Goal: Task Accomplishment & Management: Manage account settings

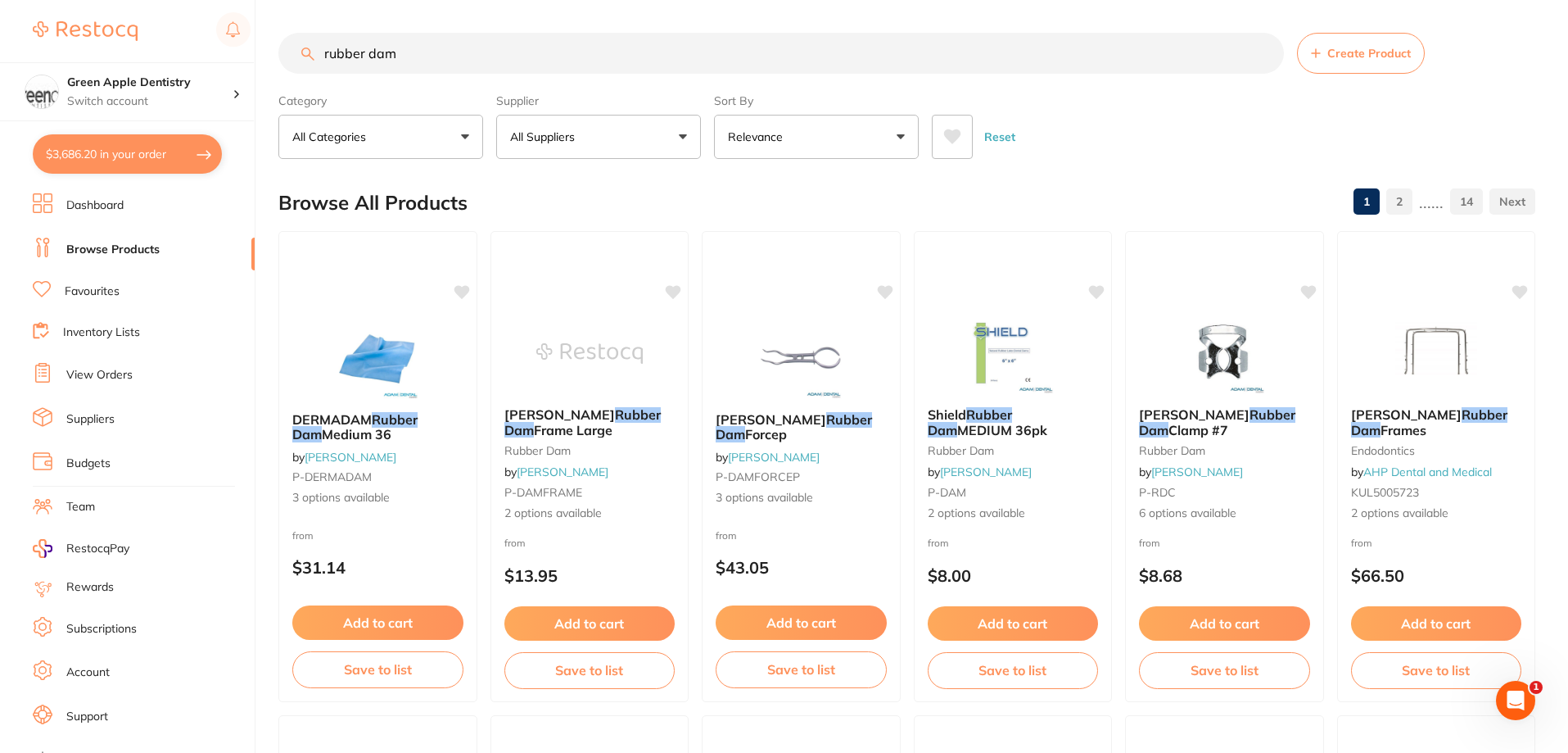
scroll to position [3030, 0]
click at [1469, 350] on img at bounding box center [1436, 352] width 108 height 82
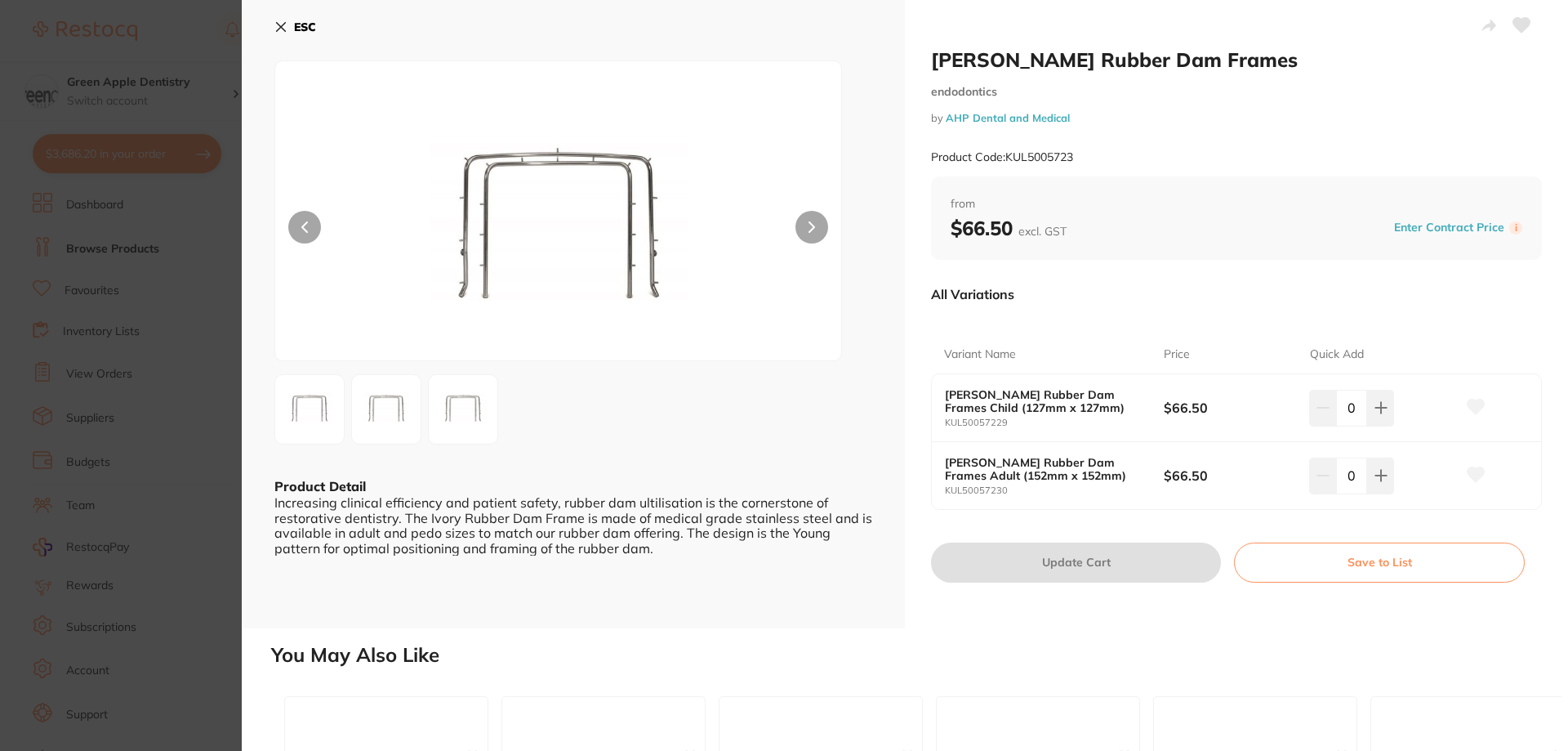
click at [314, 28] on b "ESC" at bounding box center [304, 27] width 22 height 15
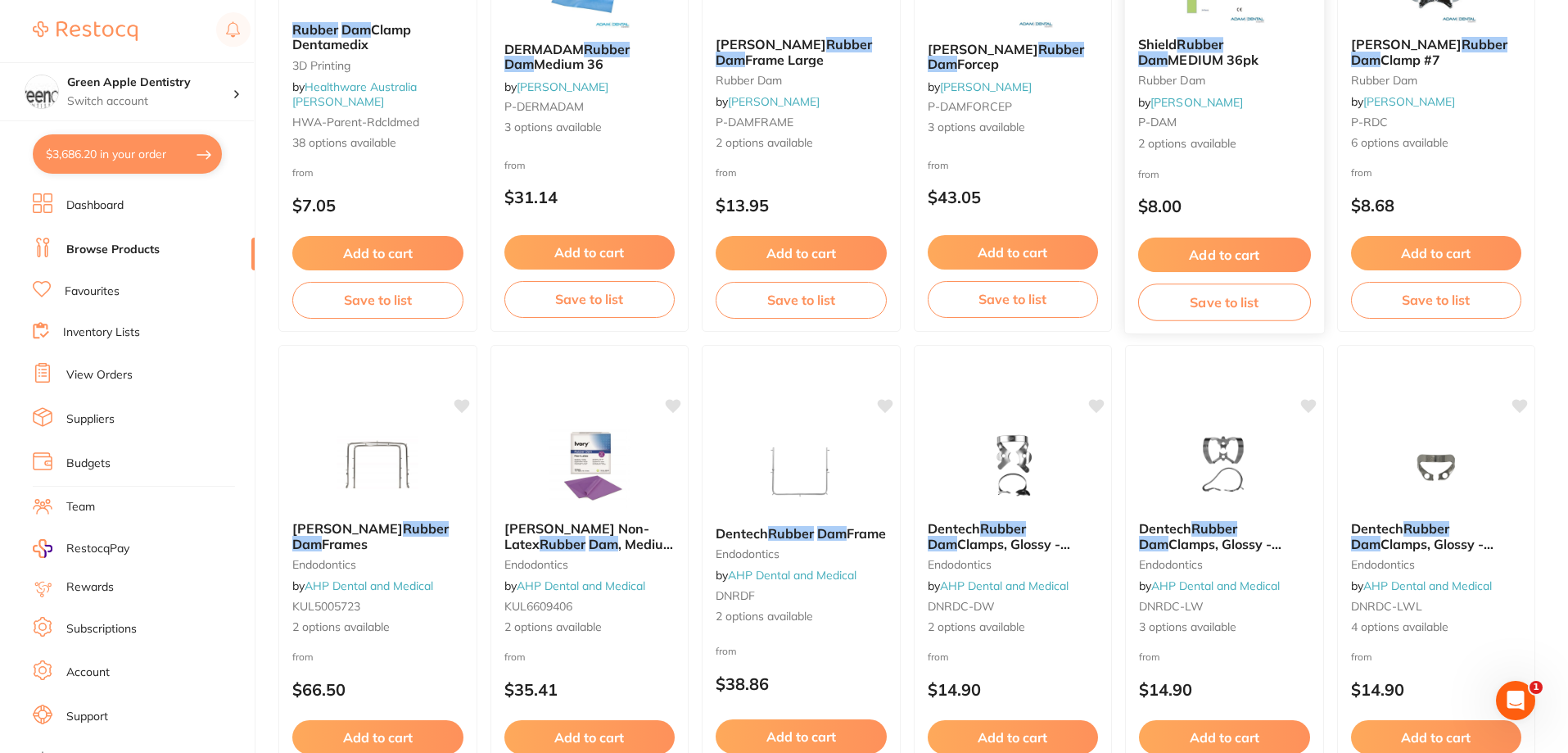
scroll to position [496, 0]
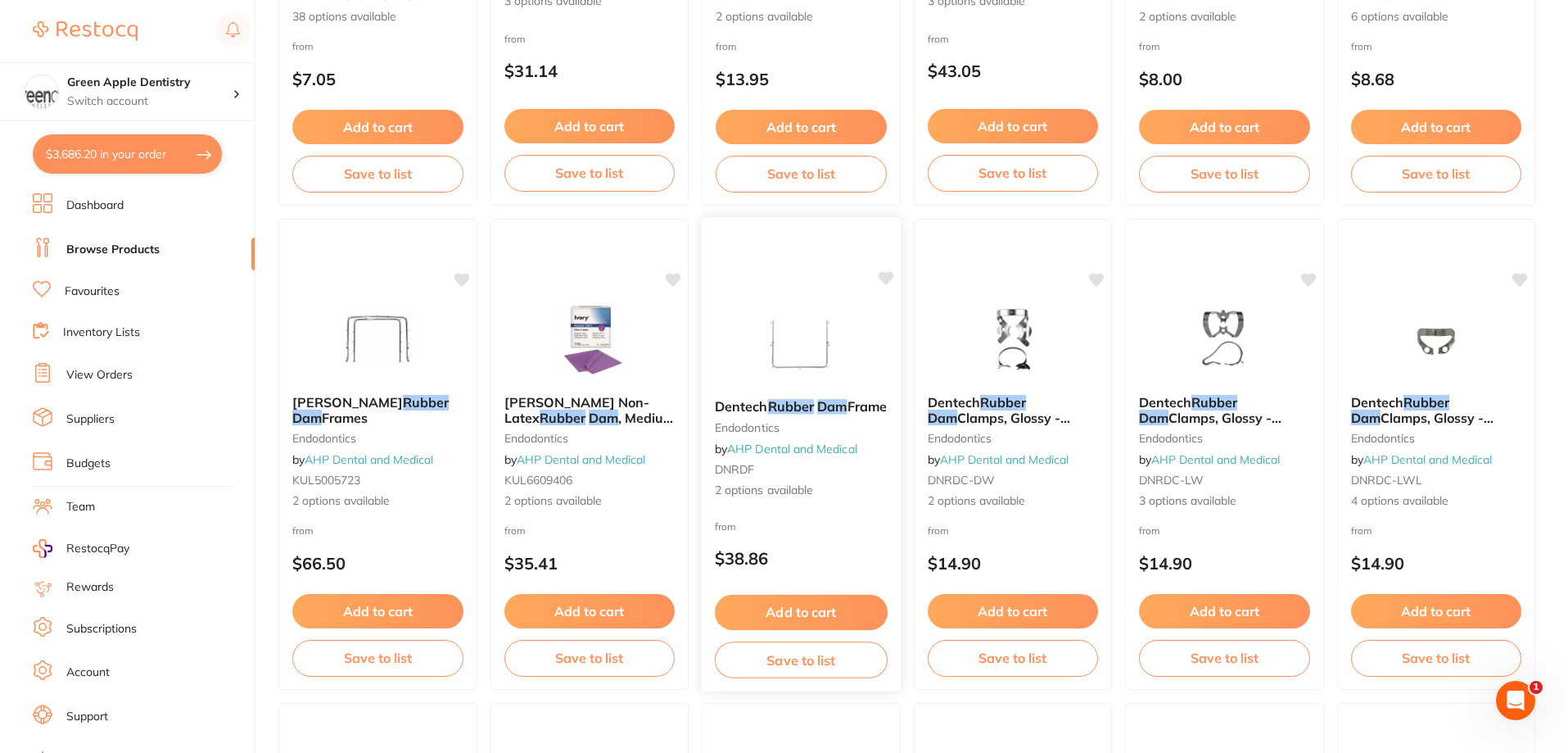
click at [819, 323] on img at bounding box center [801, 344] width 108 height 82
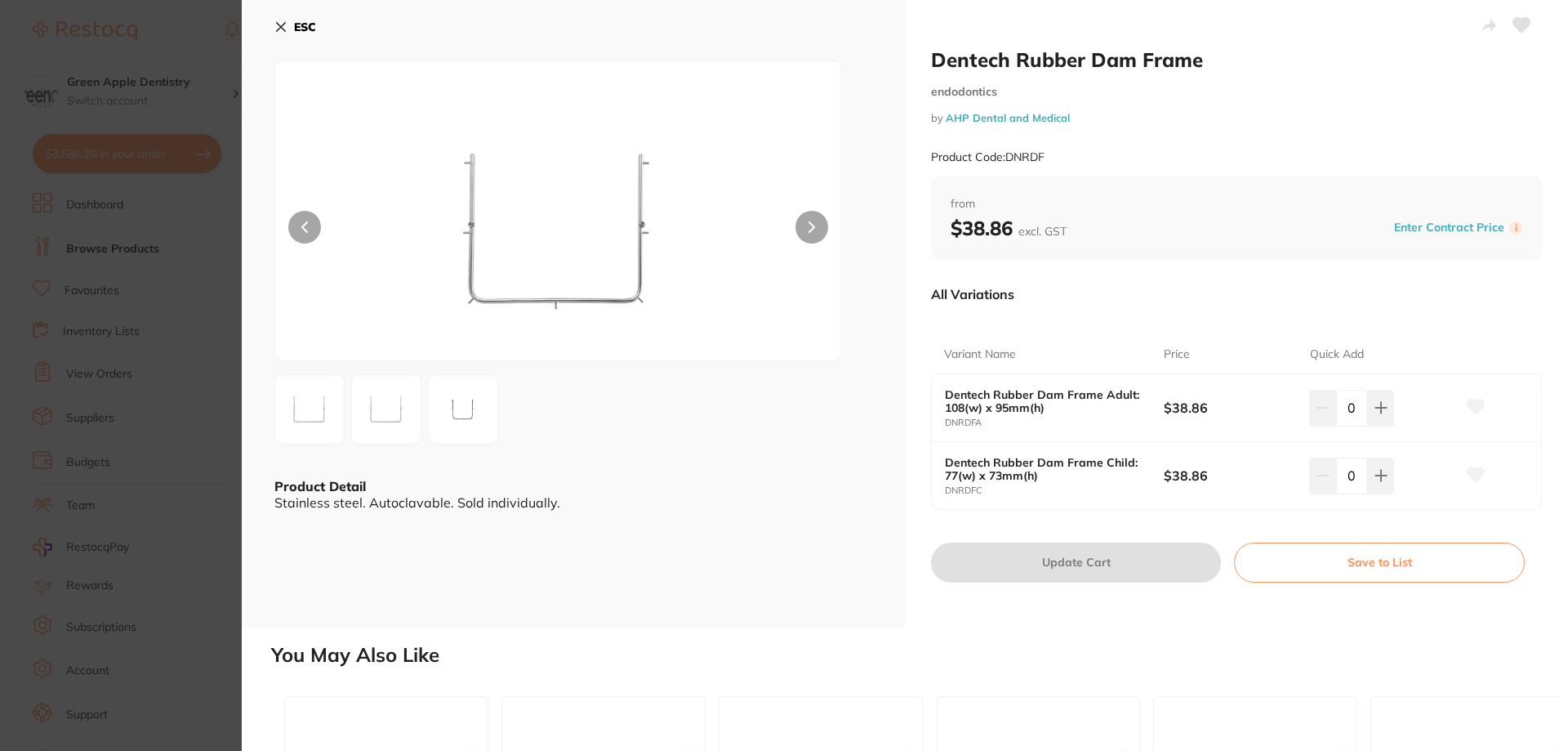
click at [278, 31] on icon at bounding box center [281, 27] width 9 height 9
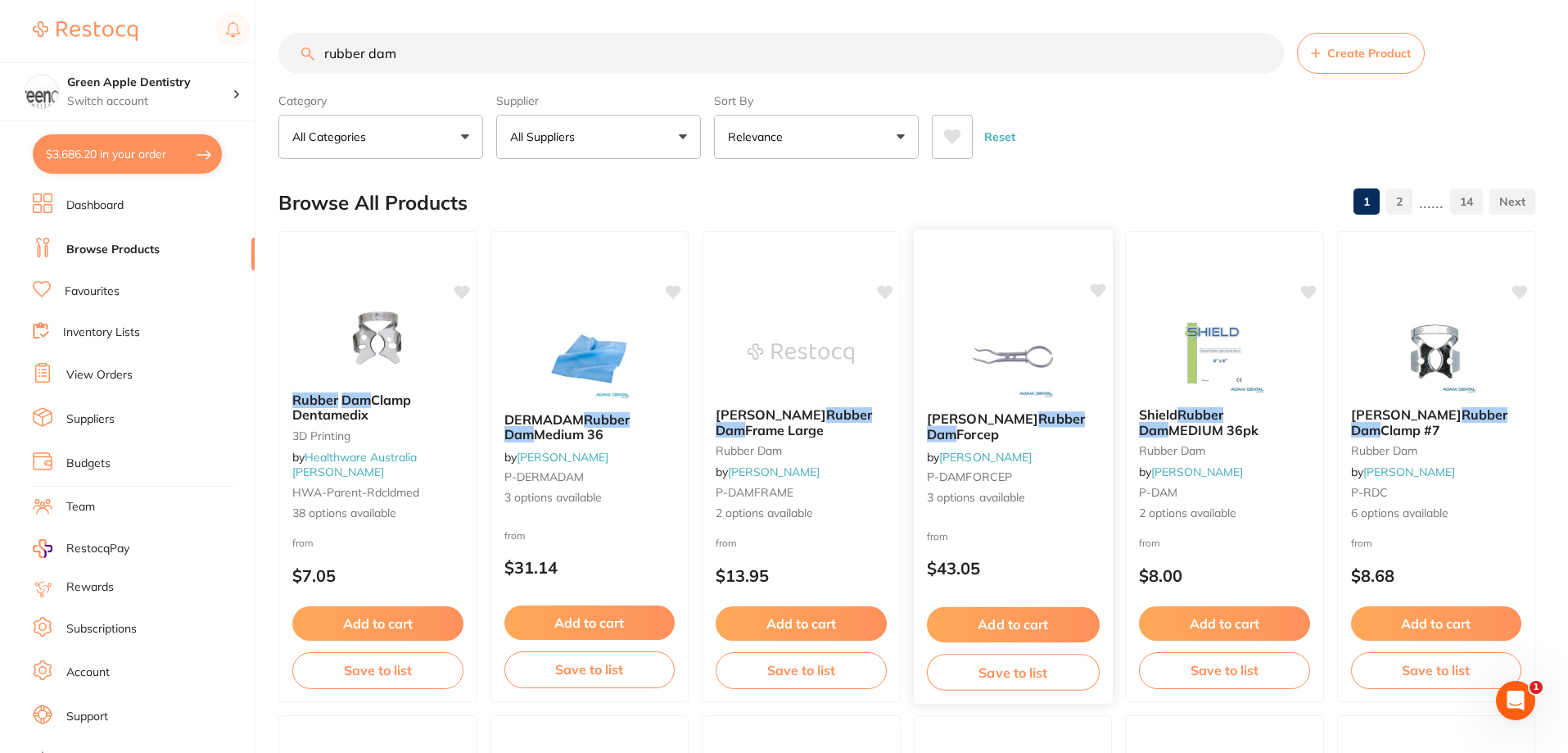
click at [998, 333] on img at bounding box center [1012, 356] width 108 height 82
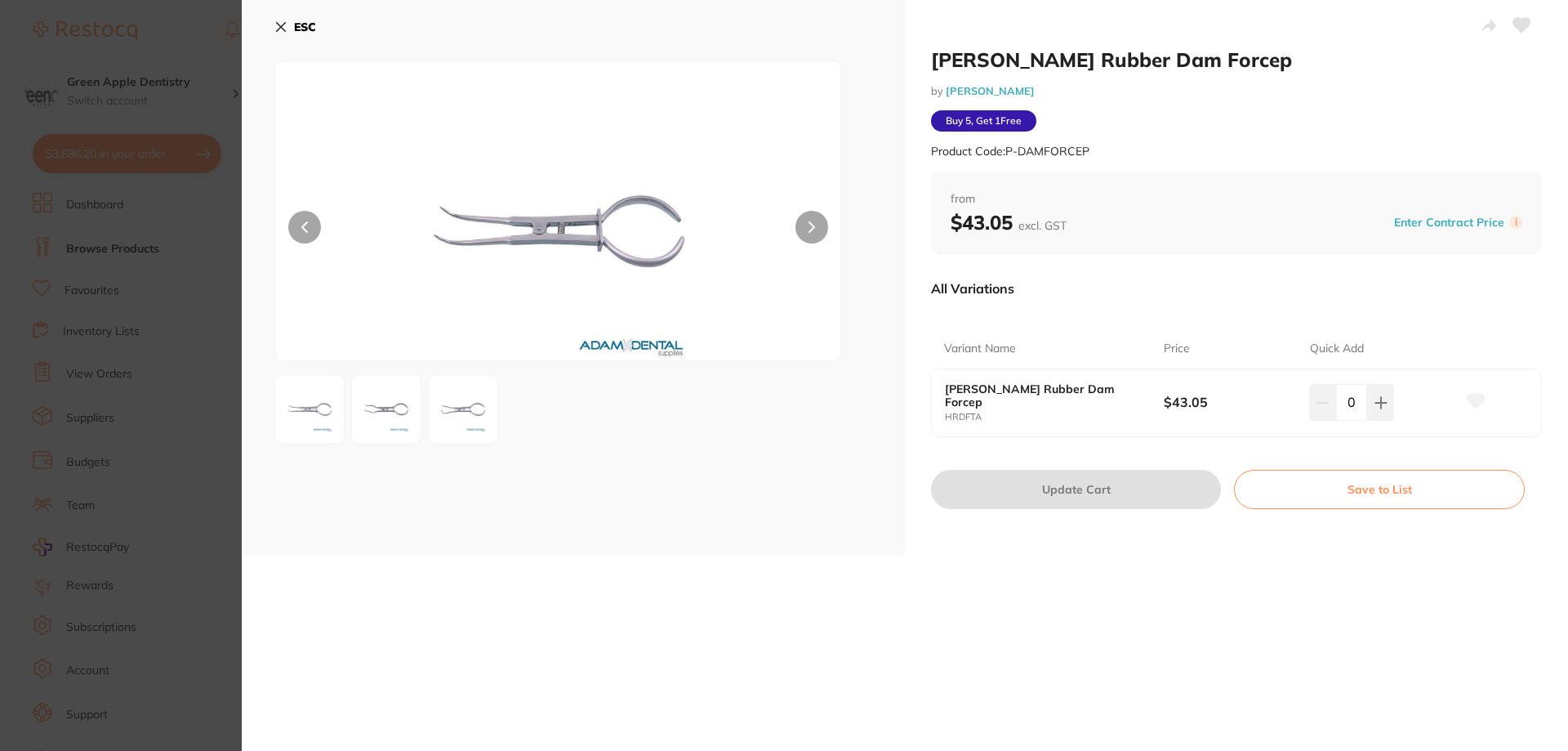
click at [282, 28] on icon at bounding box center [281, 27] width 9 height 9
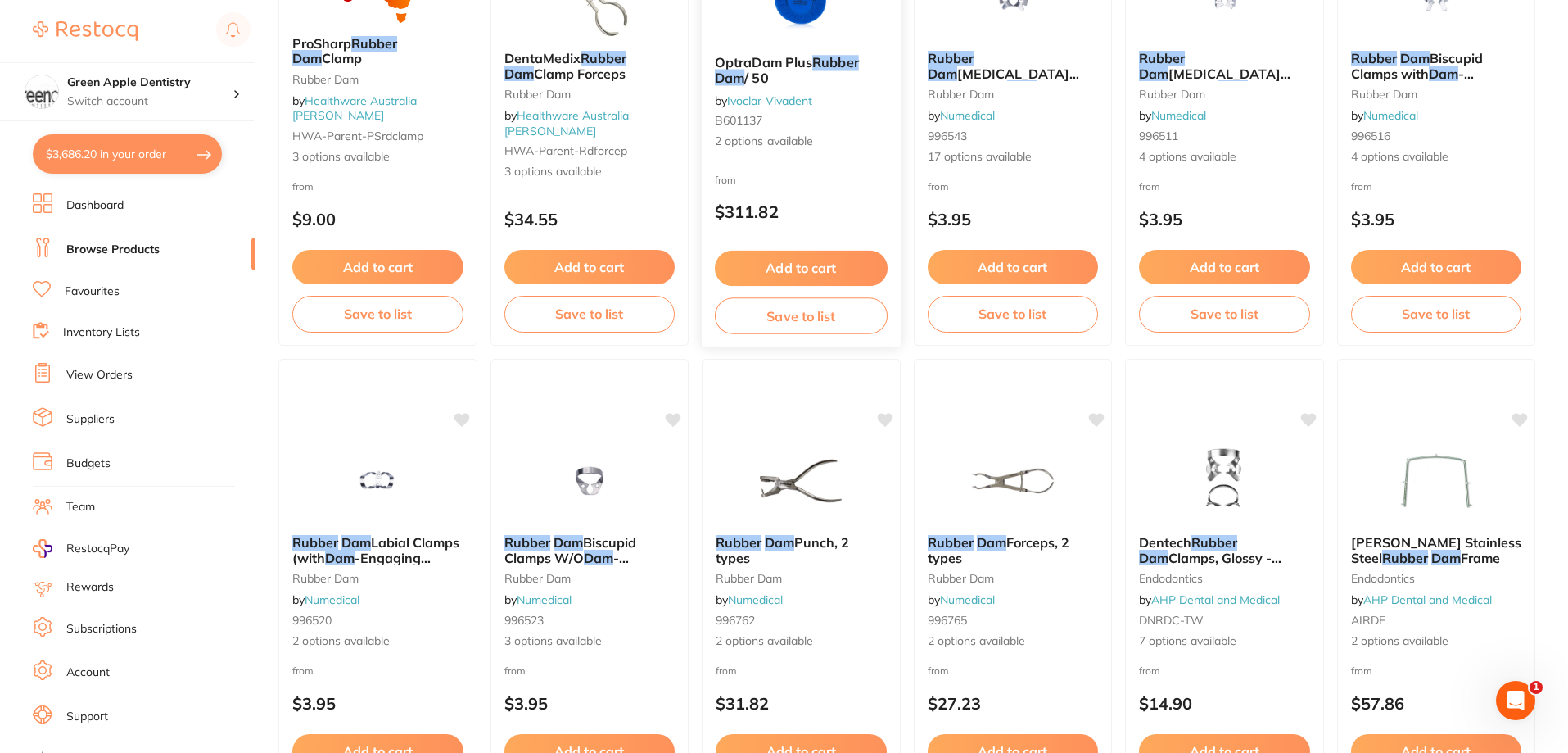
scroll to position [1888, 0]
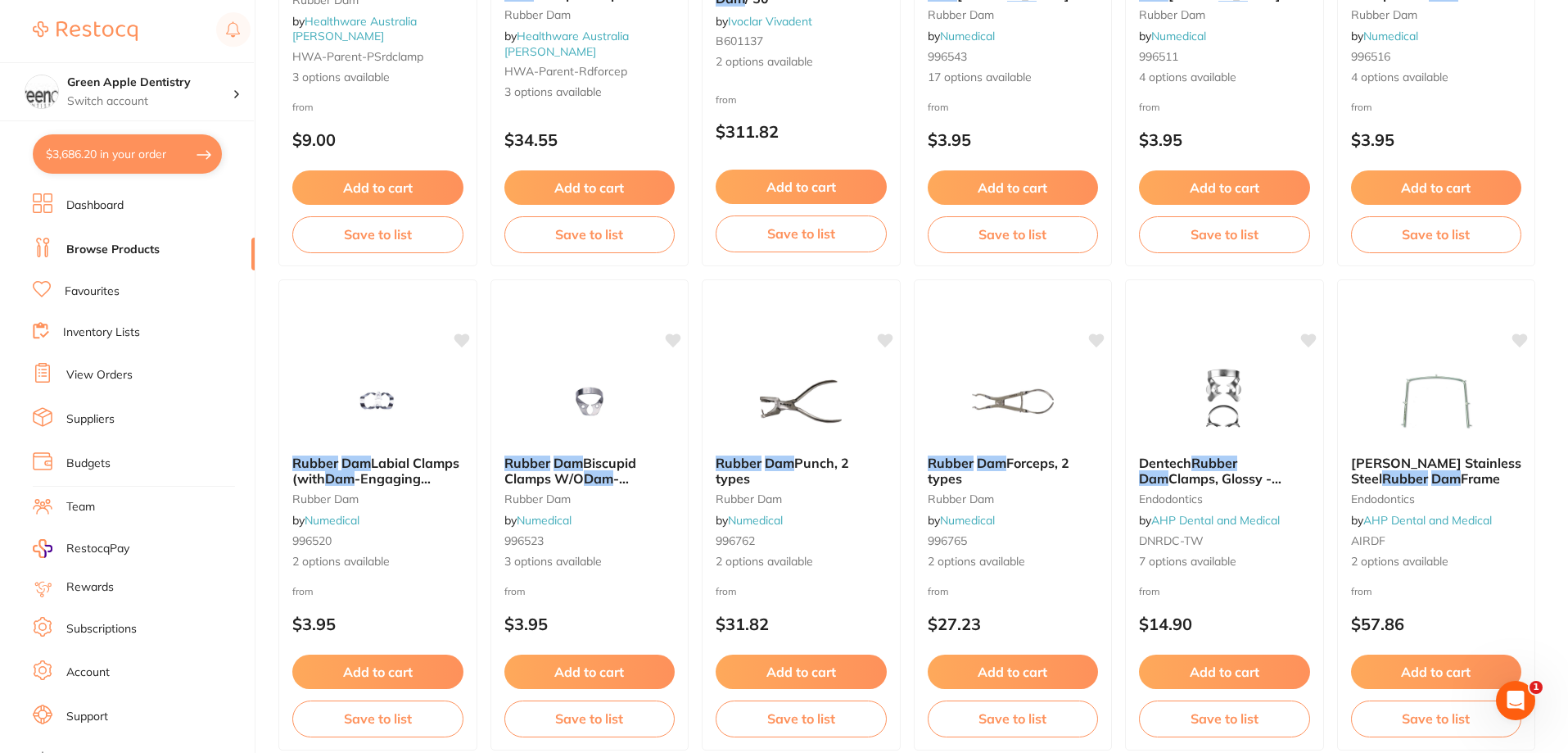
click at [1028, 392] on img at bounding box center [1012, 401] width 107 height 82
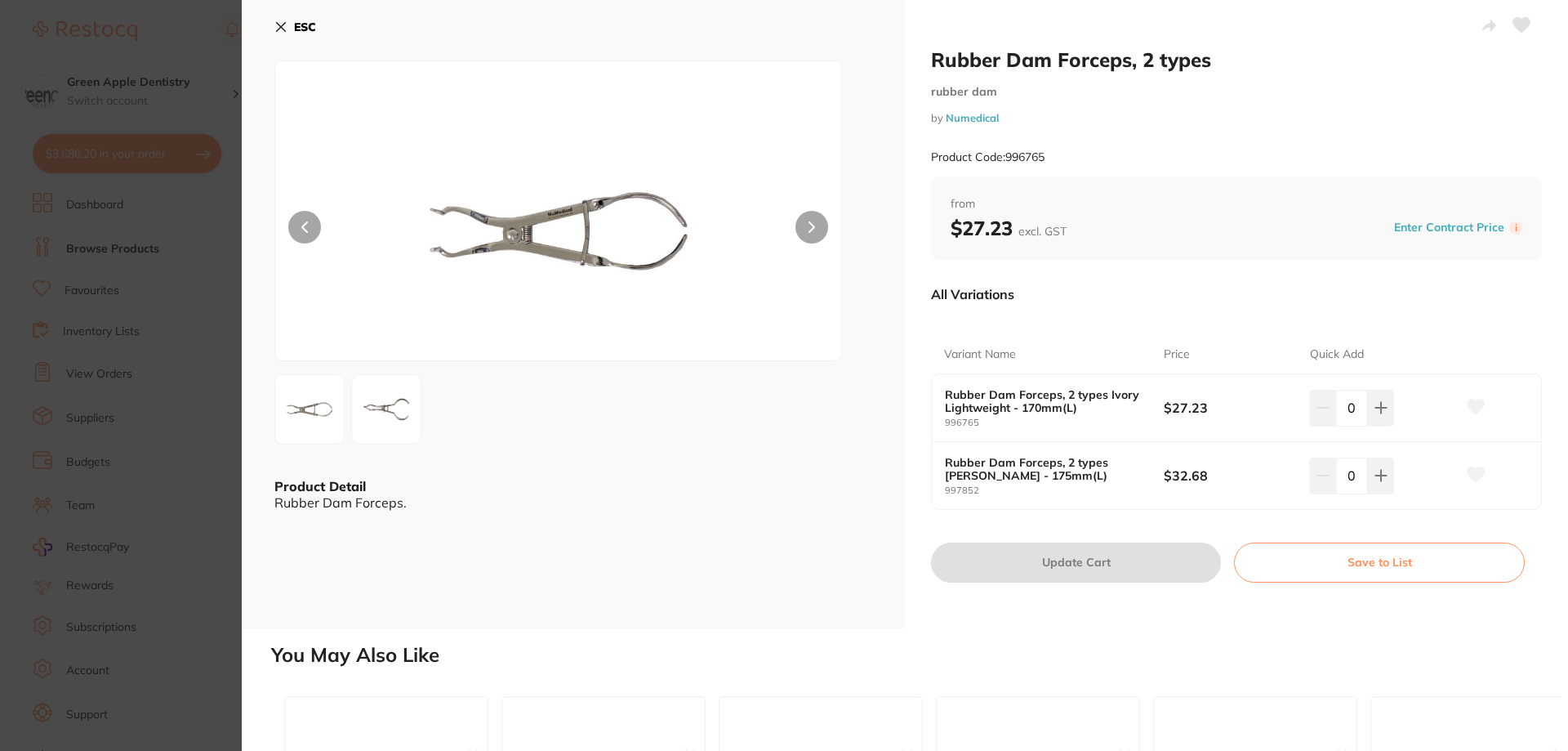
click at [322, 22] on div "ESC" at bounding box center [573, 36] width 598 height 48
click at [304, 28] on b "ESC" at bounding box center [304, 27] width 22 height 15
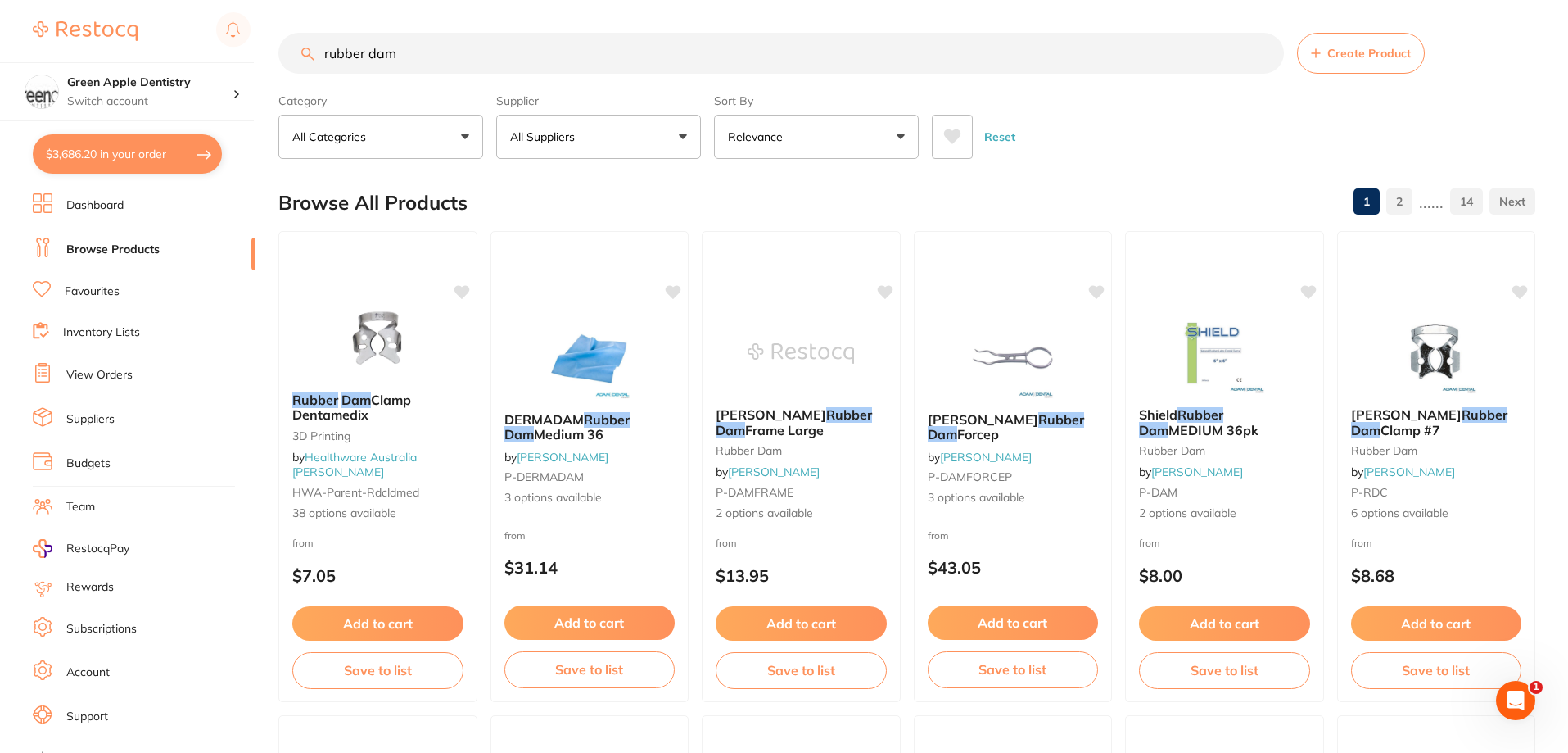
click at [758, 49] on input "rubber dam" at bounding box center [781, 53] width 1005 height 41
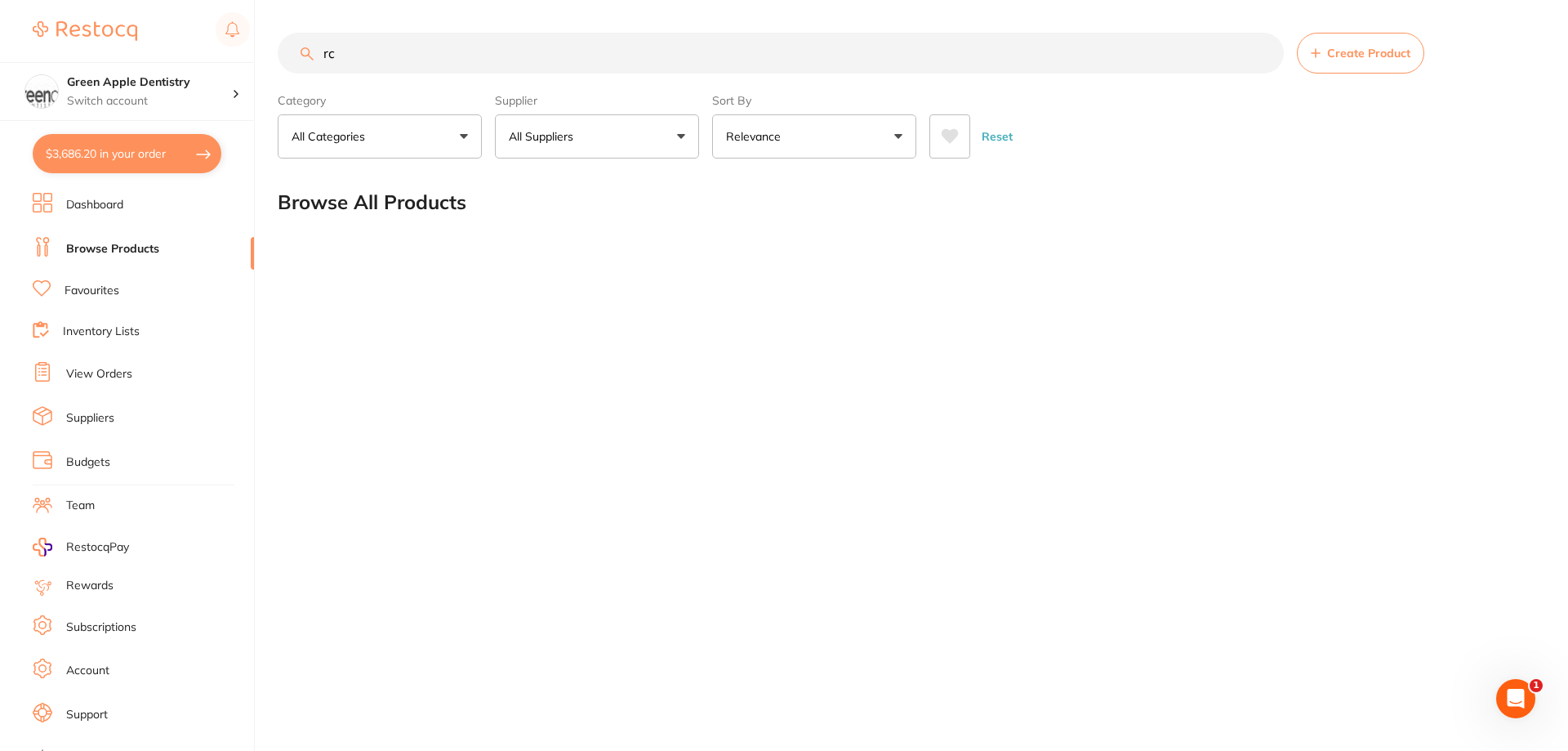
type input "r"
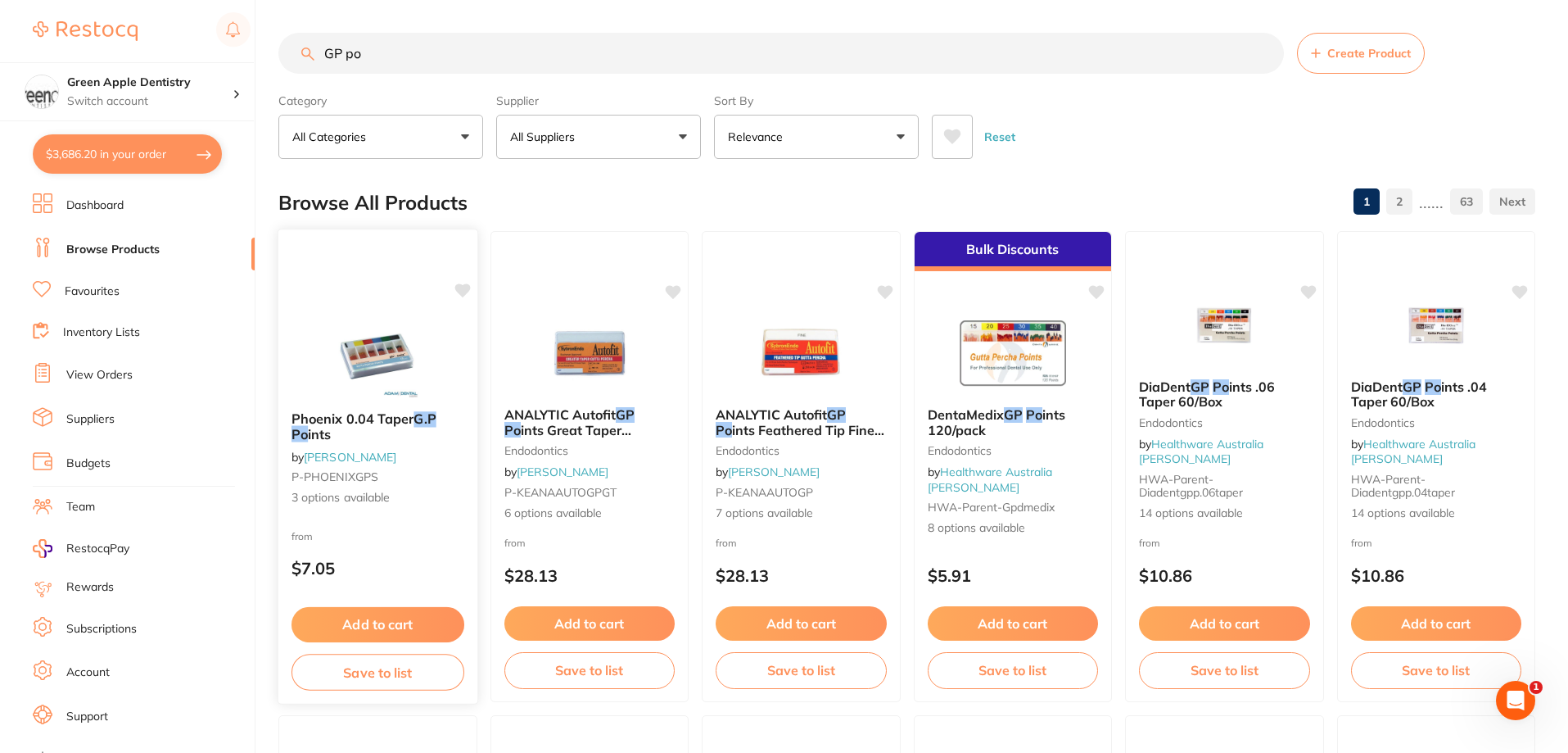
type input "GP po"
click at [400, 344] on img at bounding box center [378, 356] width 108 height 82
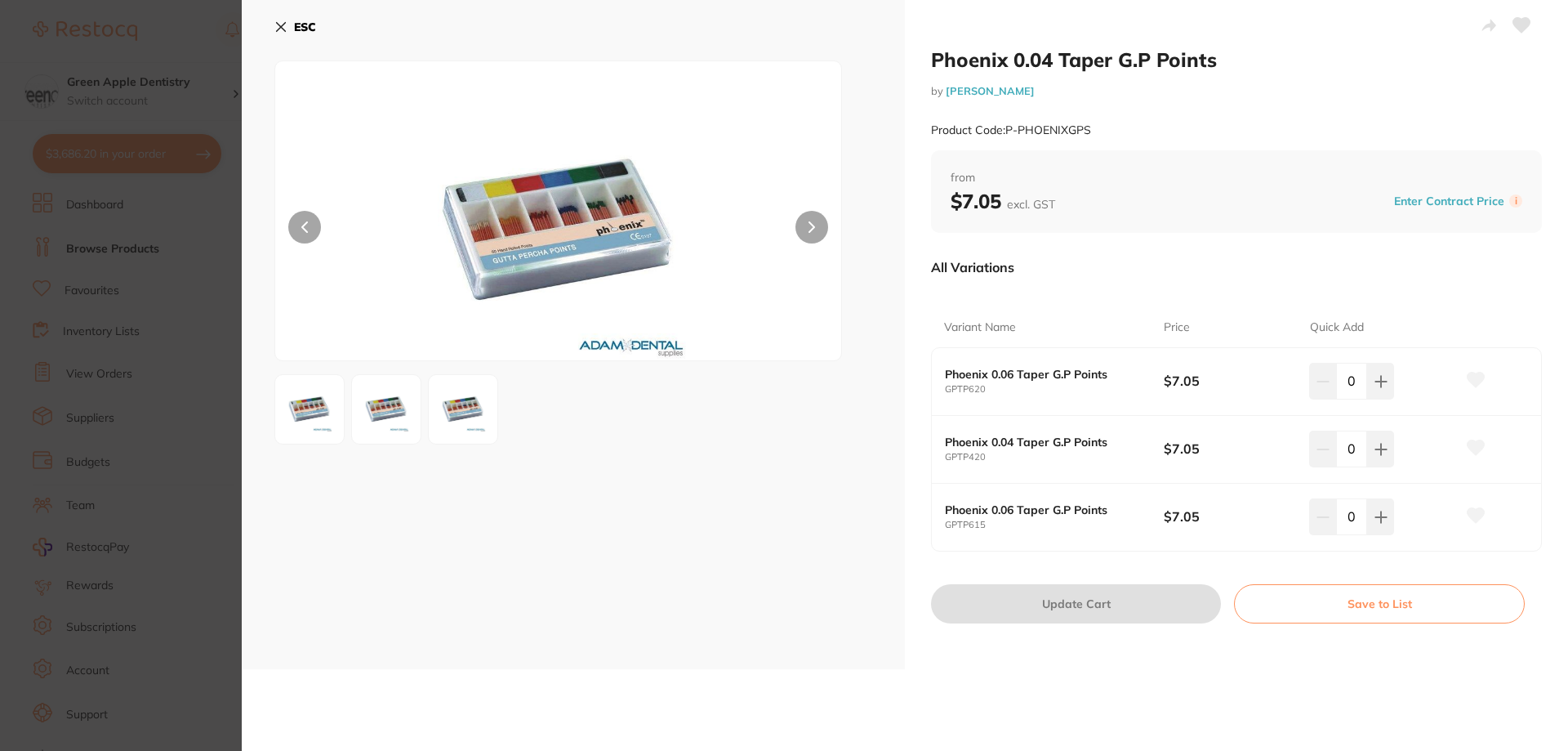
drag, startPoint x: 301, startPoint y: 22, endPoint x: 878, endPoint y: 205, distance: 605.3
click at [301, 22] on b "ESC" at bounding box center [304, 27] width 22 height 15
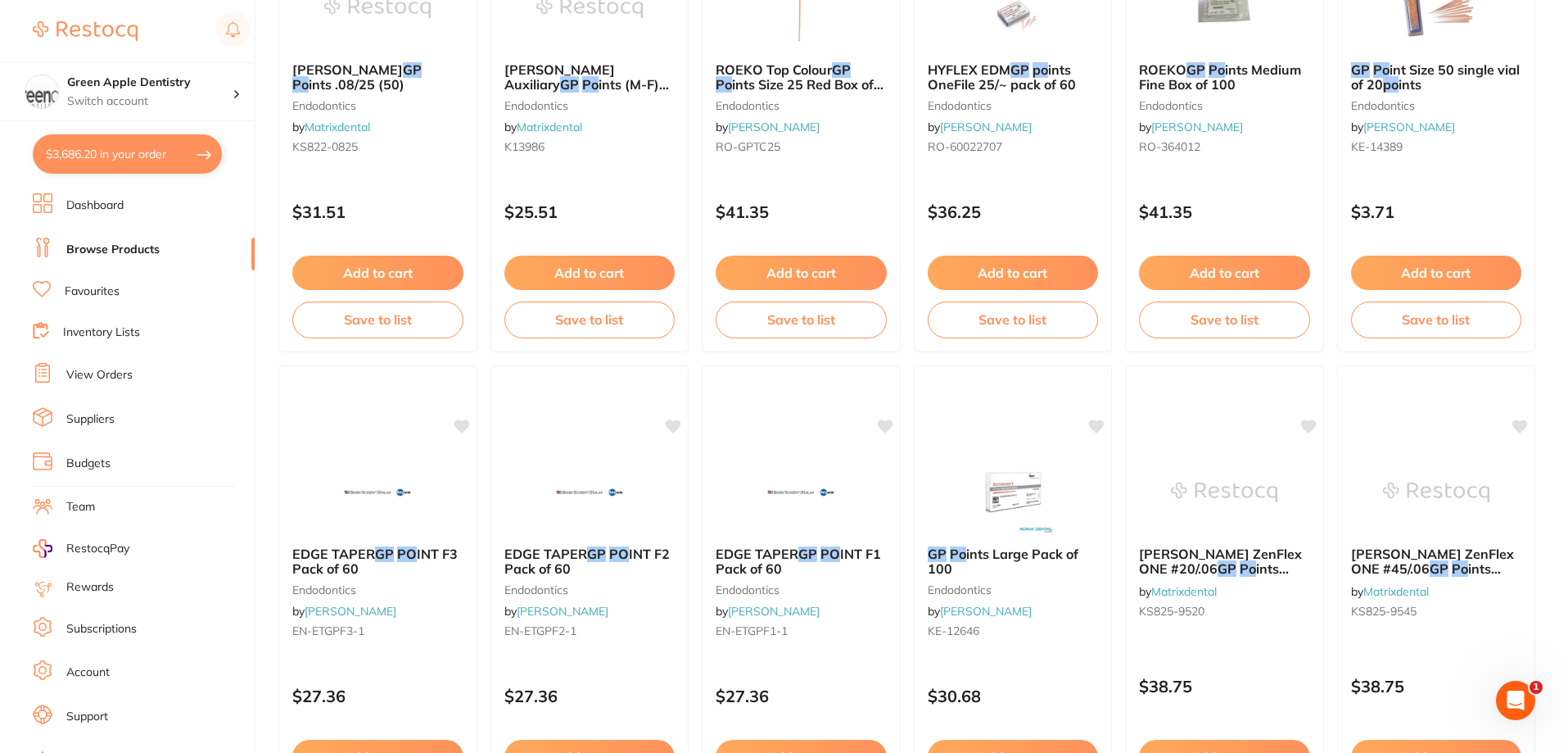
scroll to position [1475, 0]
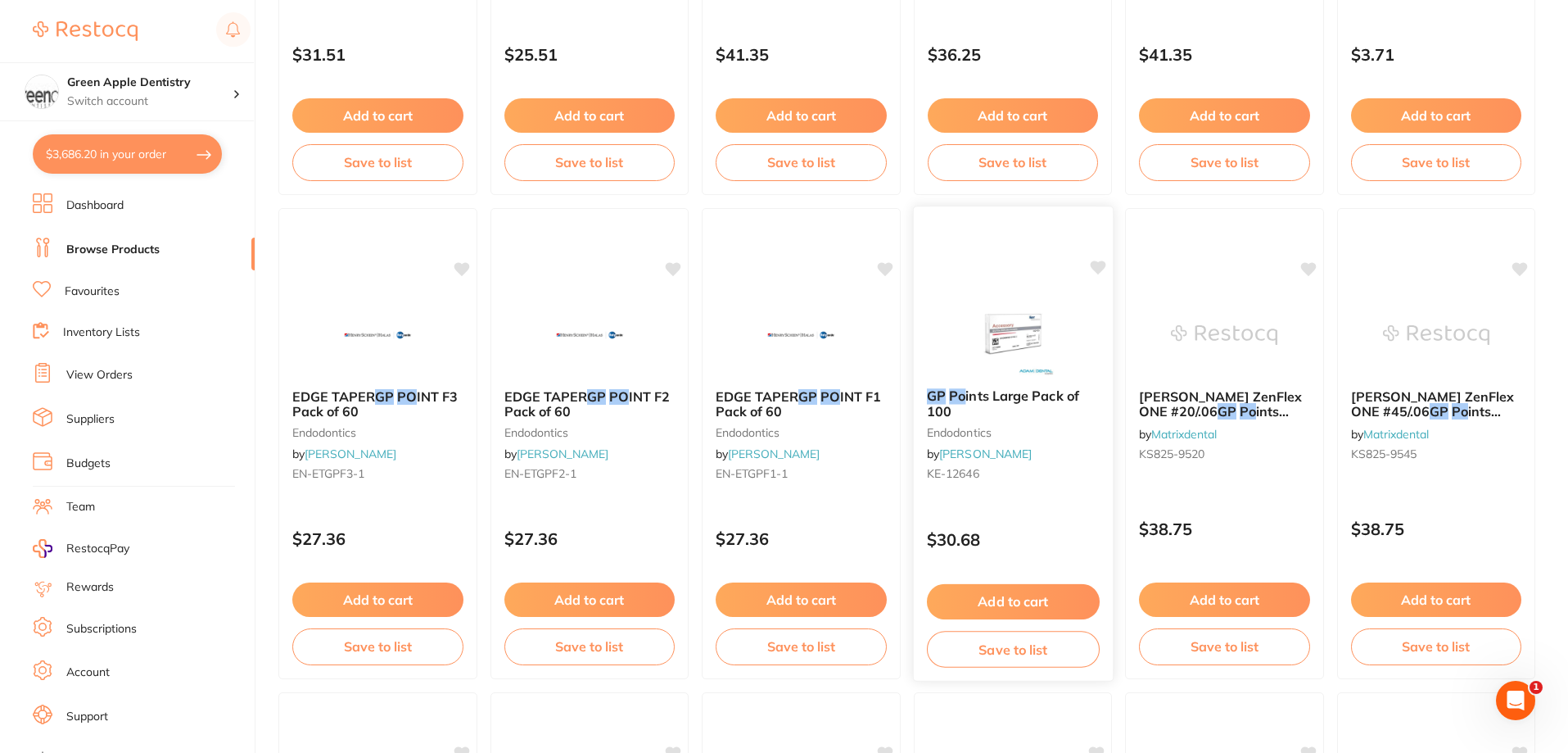
click at [1028, 346] on img at bounding box center [1012, 333] width 108 height 82
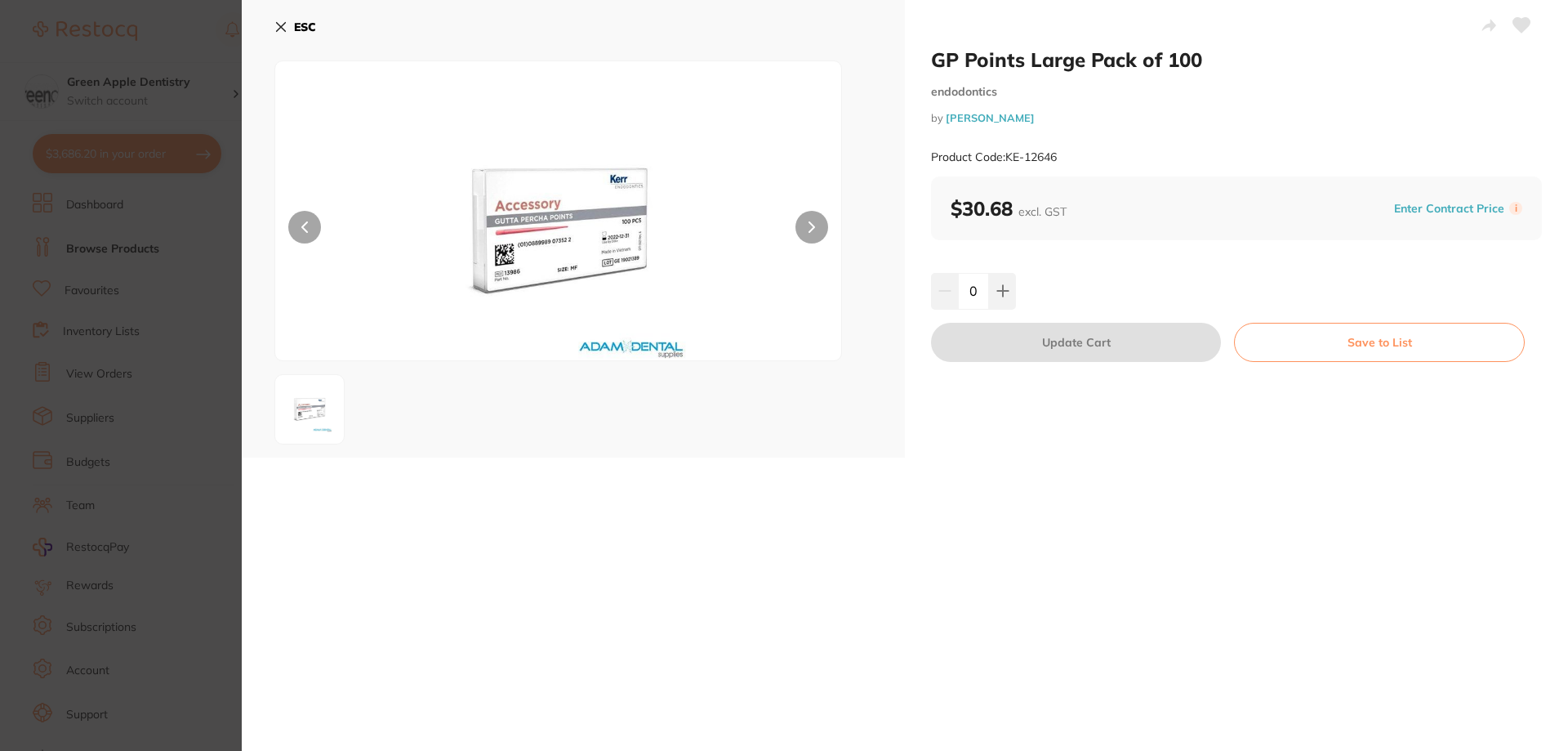
click at [274, 31] on icon at bounding box center [280, 27] width 13 height 13
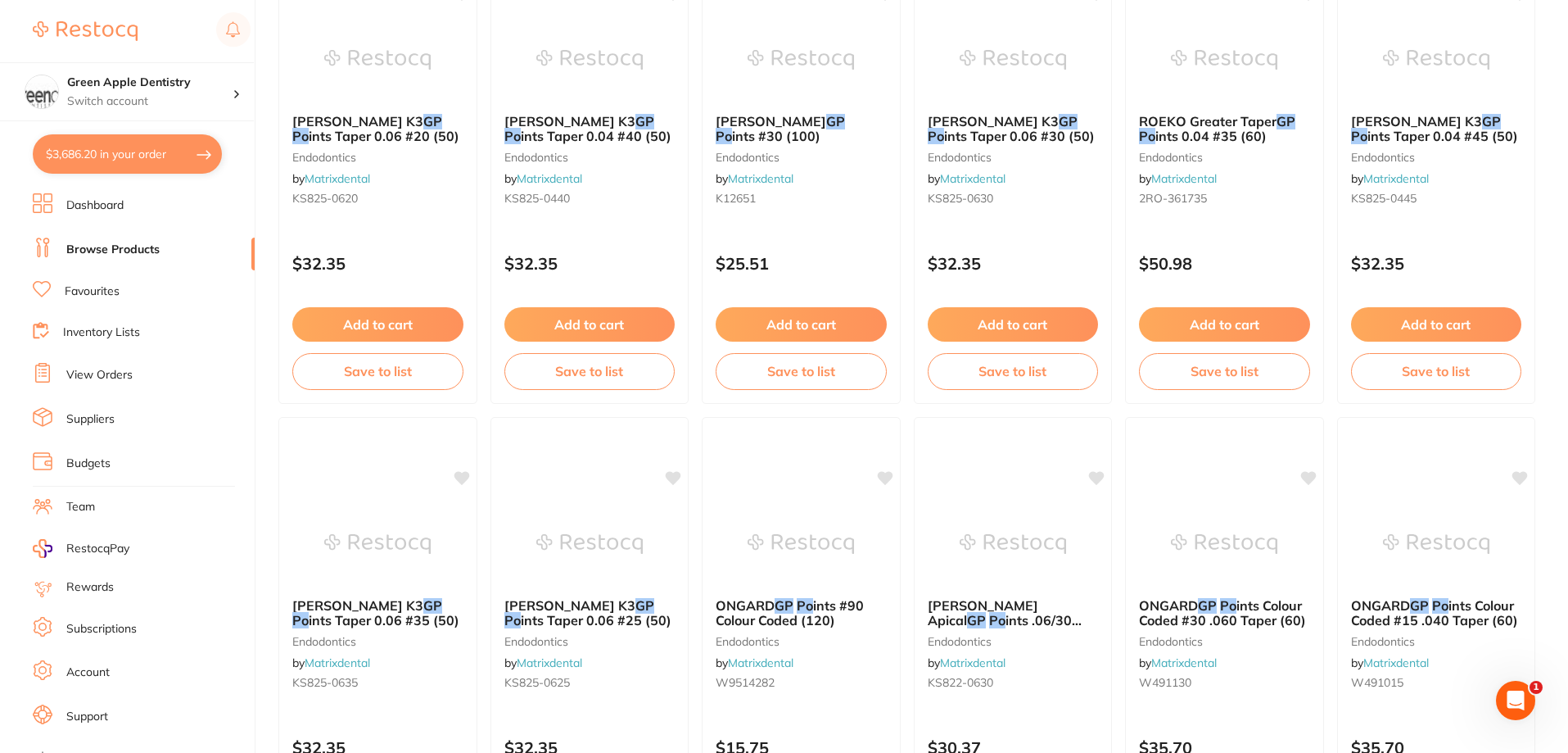
scroll to position [3906, 0]
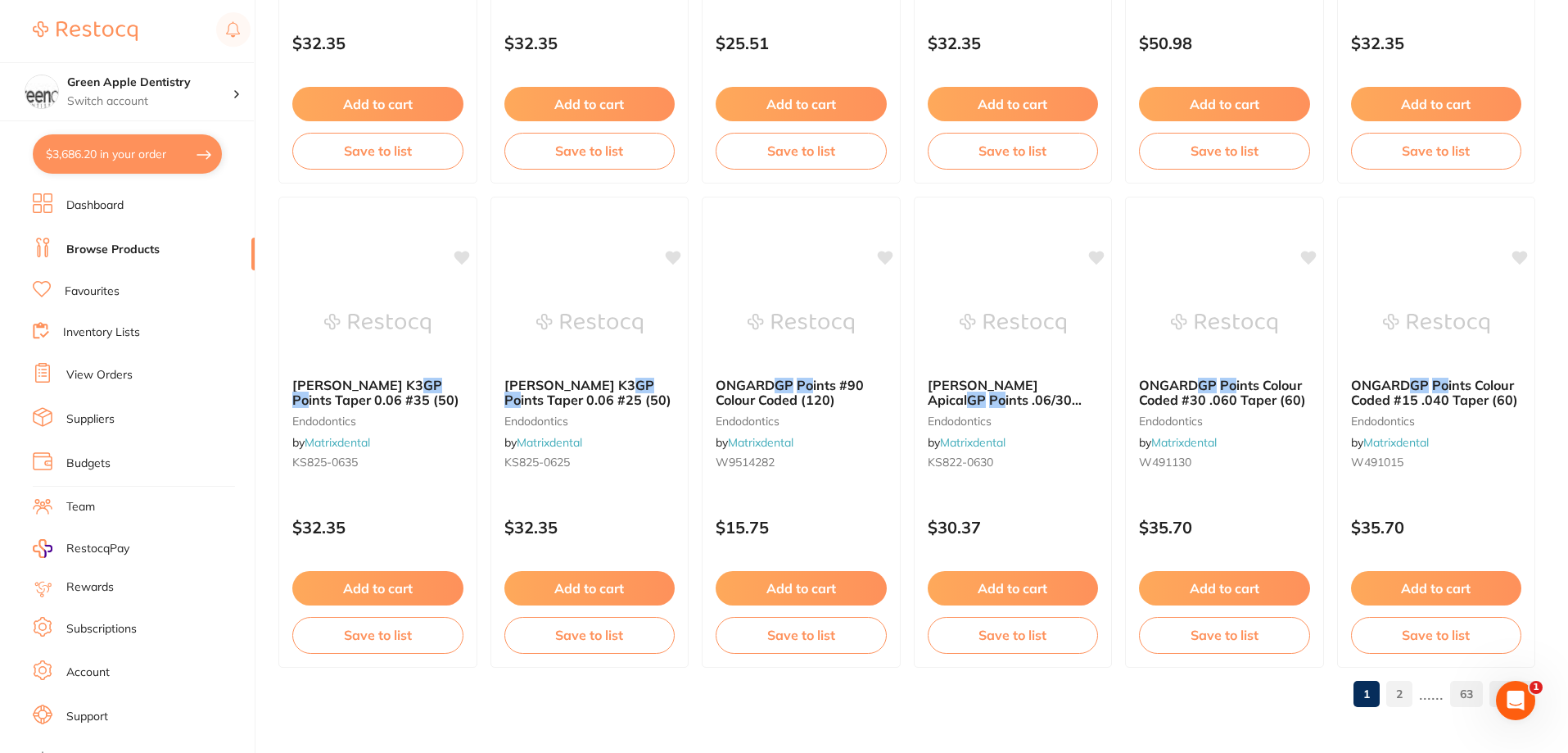
click at [1404, 691] on link "2" at bounding box center [1399, 694] width 26 height 33
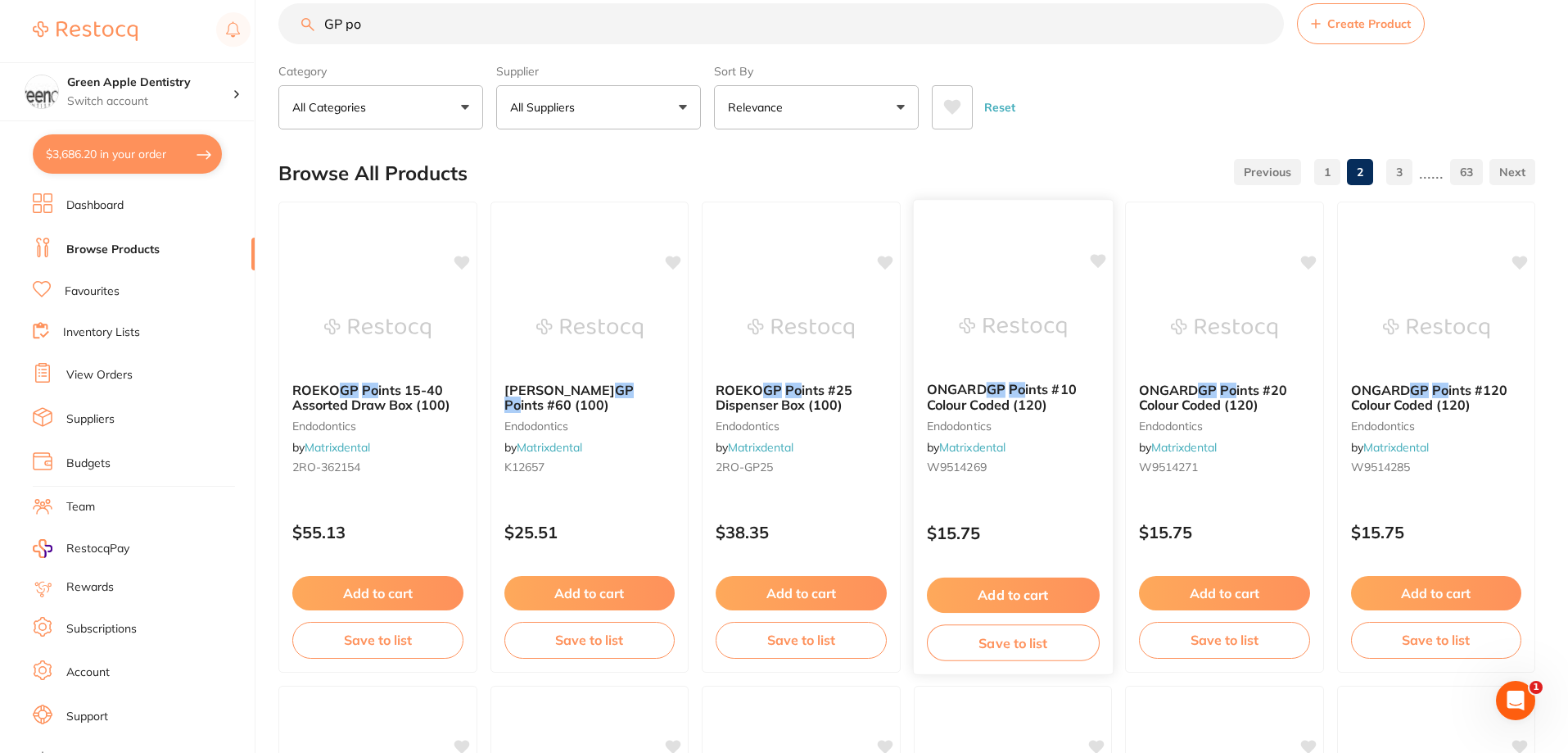
scroll to position [0, 0]
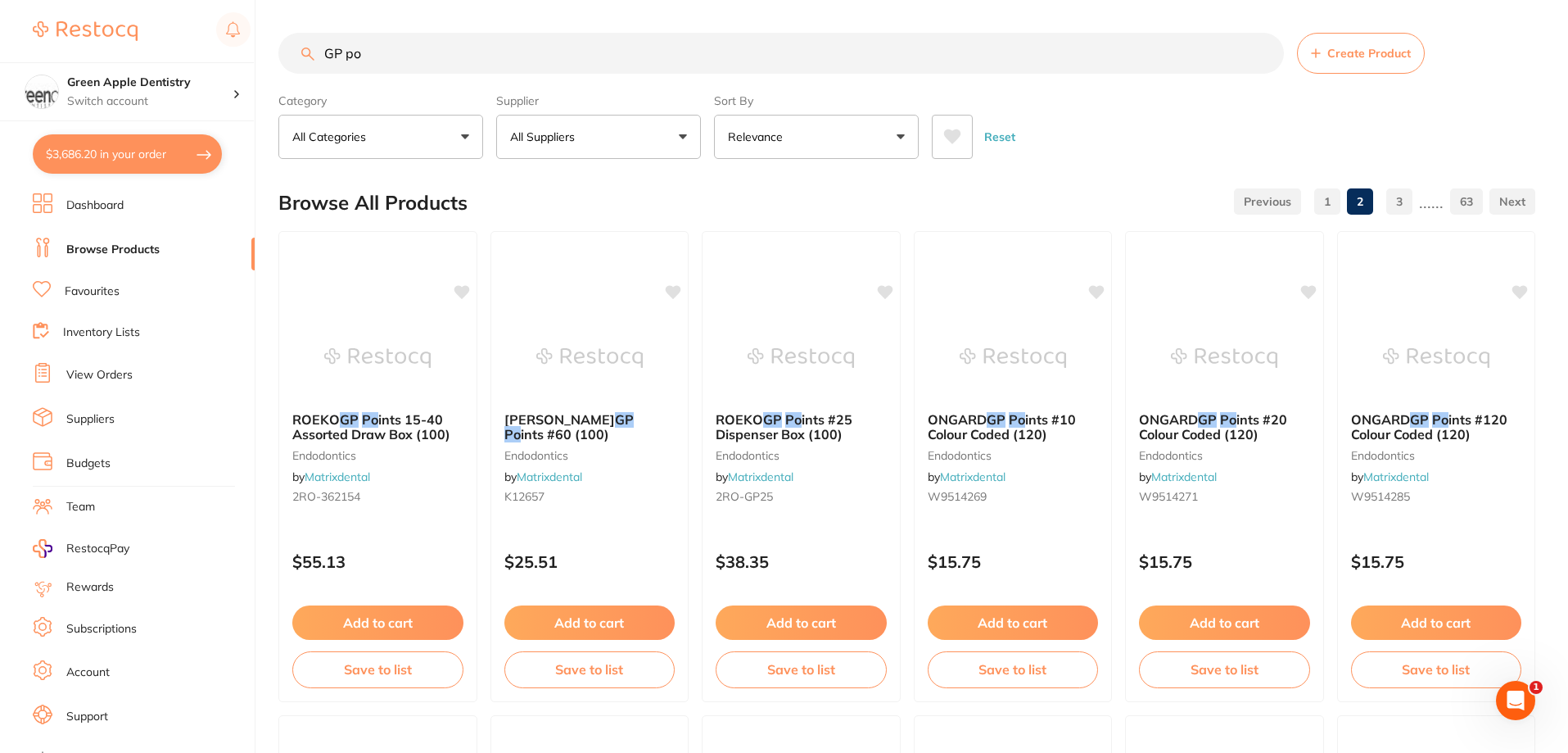
click at [773, 58] on input "GP po" at bounding box center [781, 53] width 1005 height 41
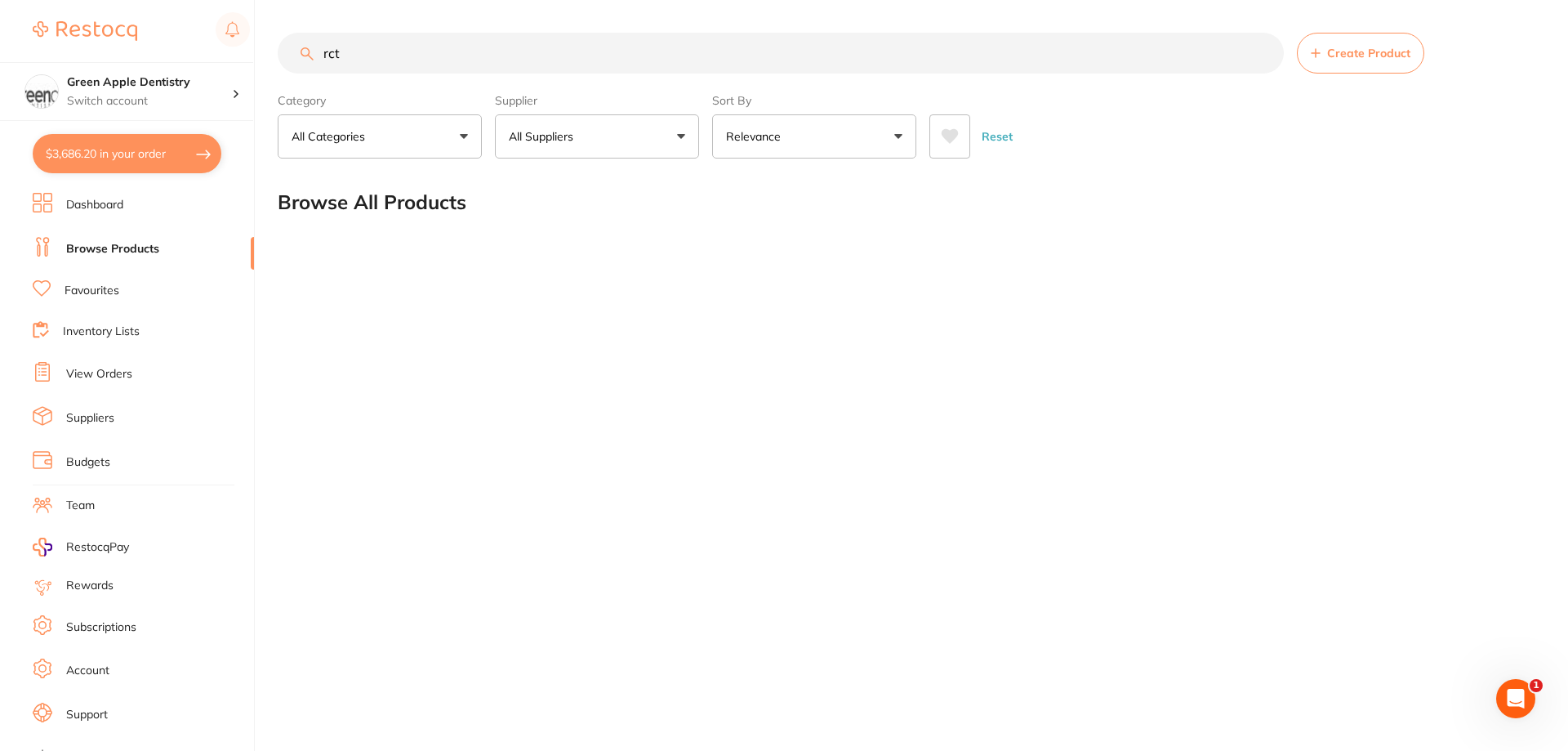
type input "rct"
click at [1027, 150] on div "Reset" at bounding box center [1225, 130] width 592 height 57
click at [657, 196] on div "Browse All Products" at bounding box center [906, 202] width 1258 height 55
click at [611, 60] on input "rct" at bounding box center [780, 53] width 1006 height 41
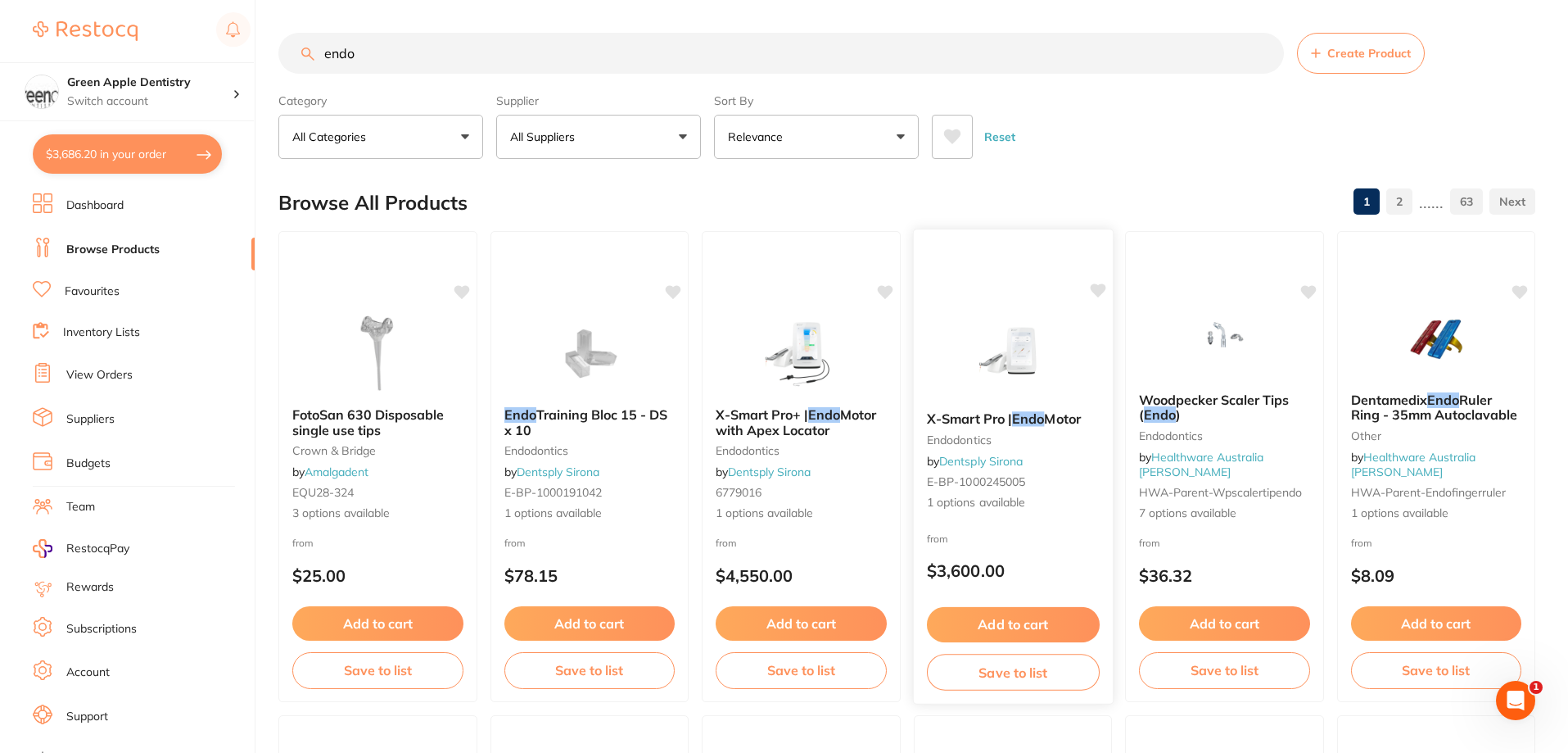
type input "endo"
click at [1036, 325] on img at bounding box center [1012, 356] width 108 height 82
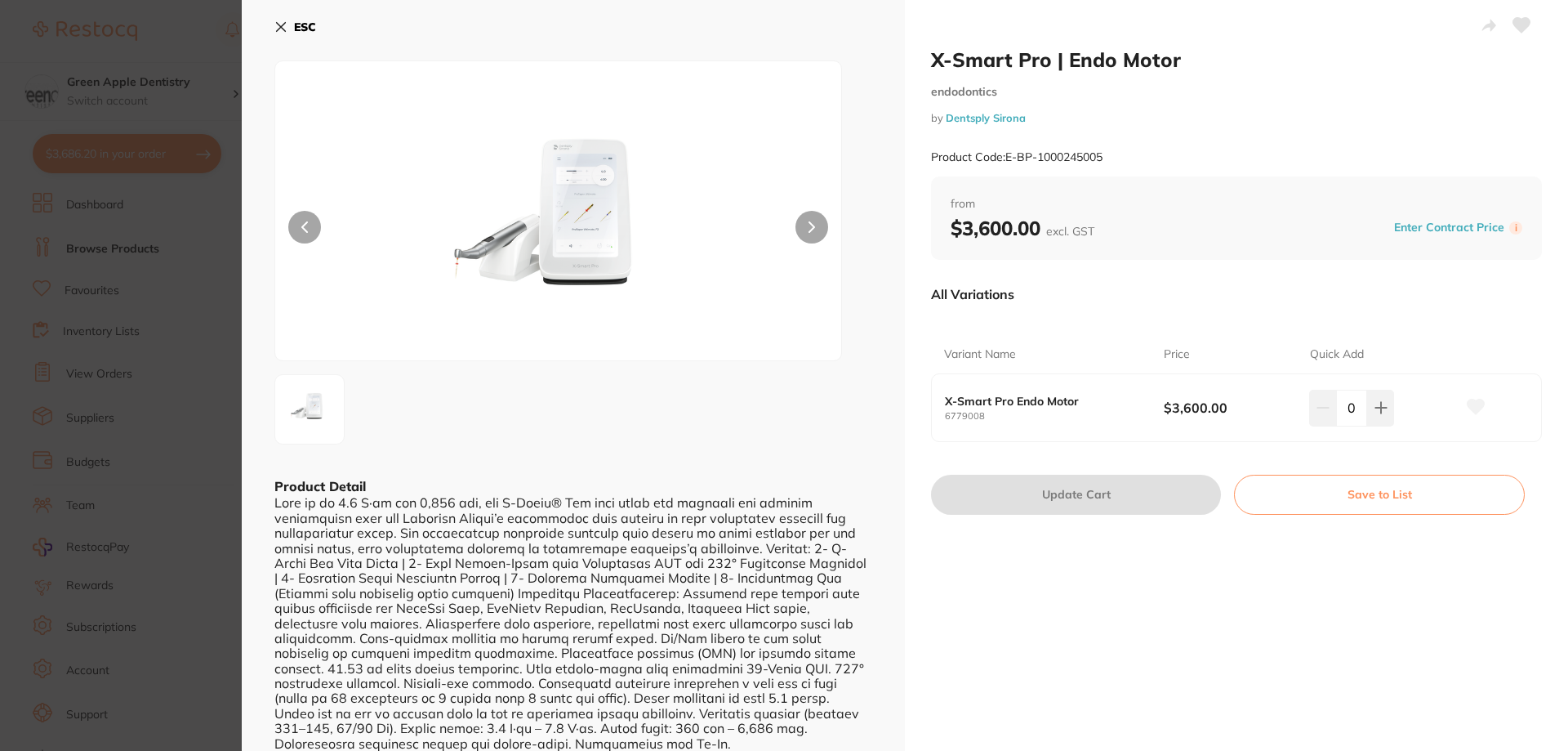
click at [301, 34] on b "ESC" at bounding box center [304, 27] width 22 height 15
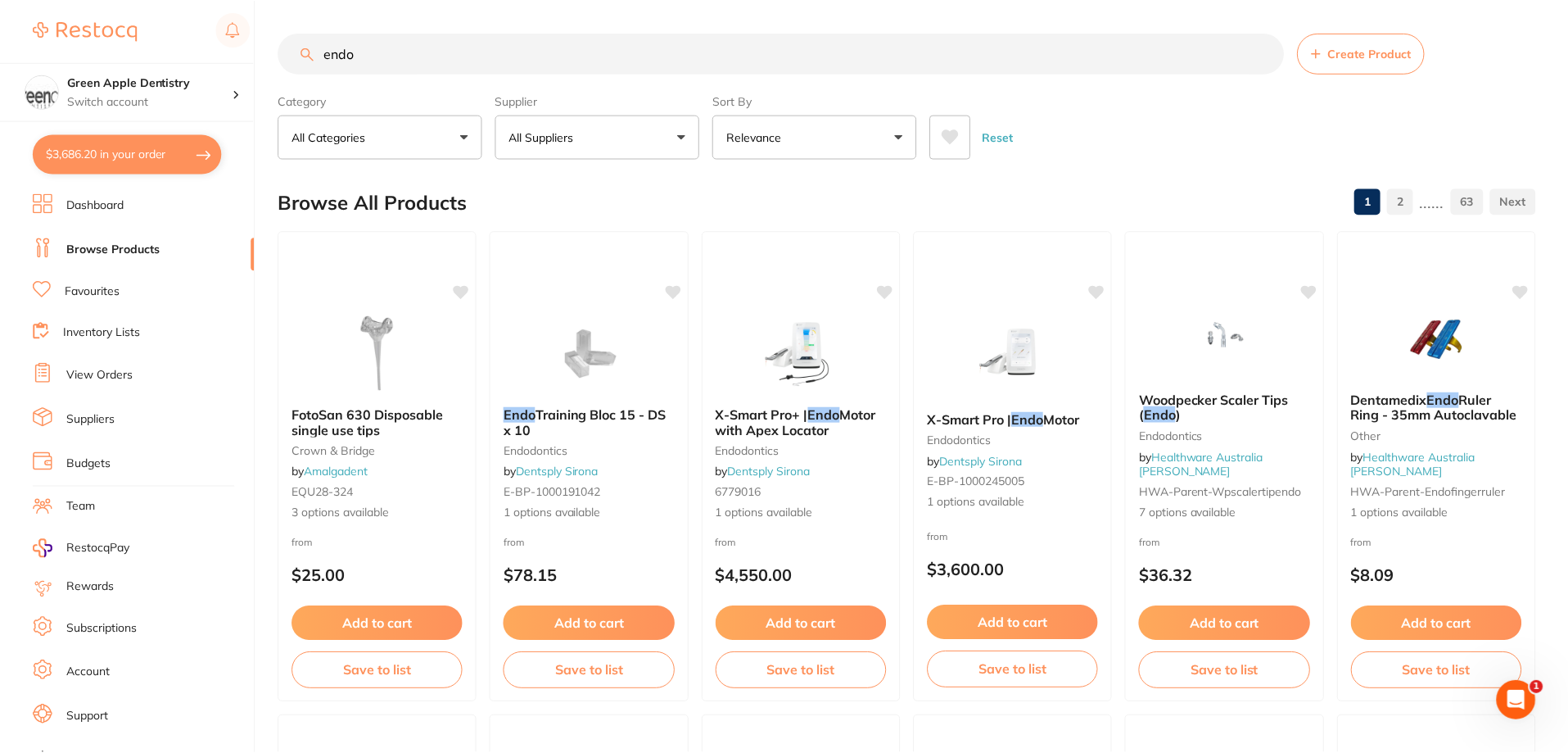
scroll to position [6, 0]
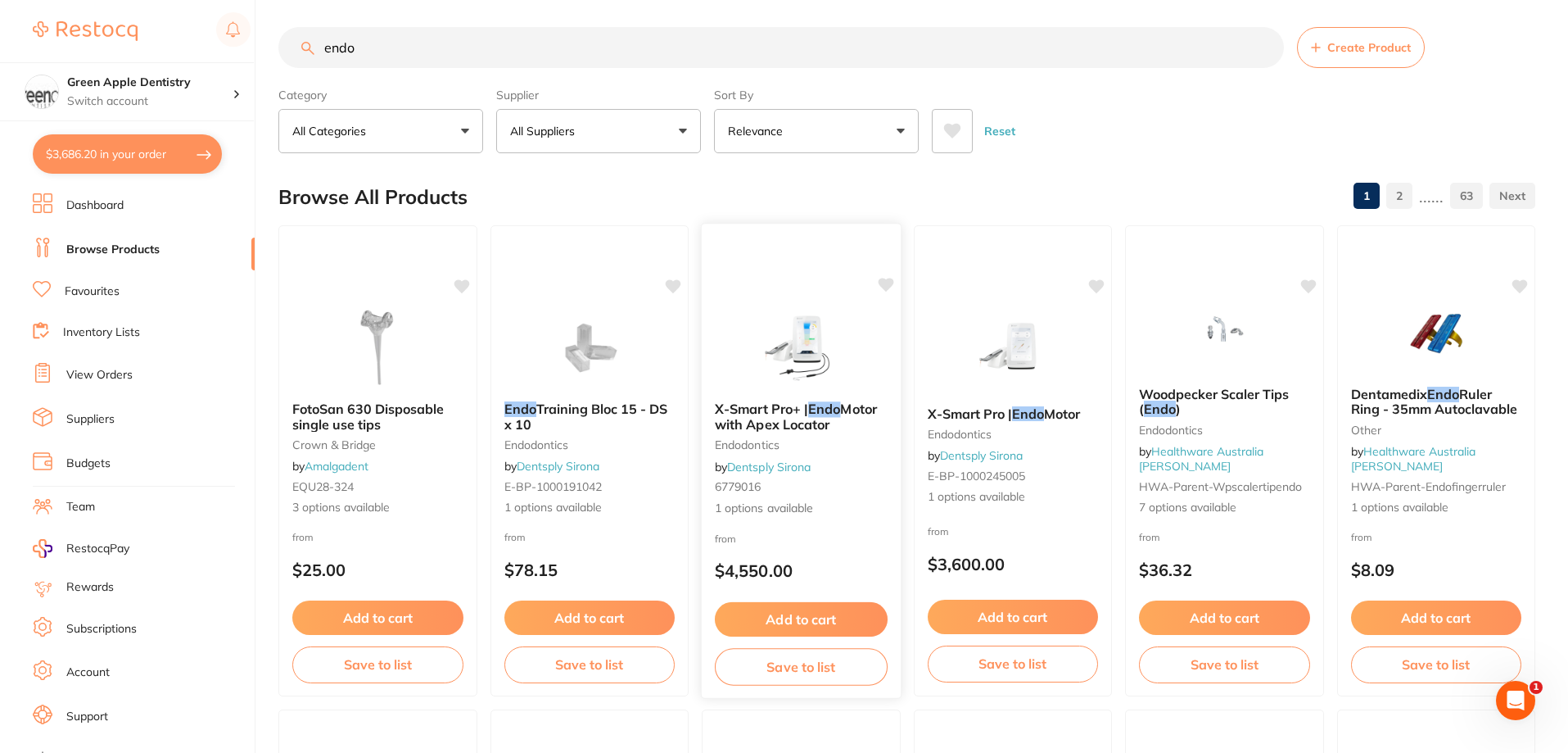
click at [840, 314] on img at bounding box center [801, 346] width 108 height 82
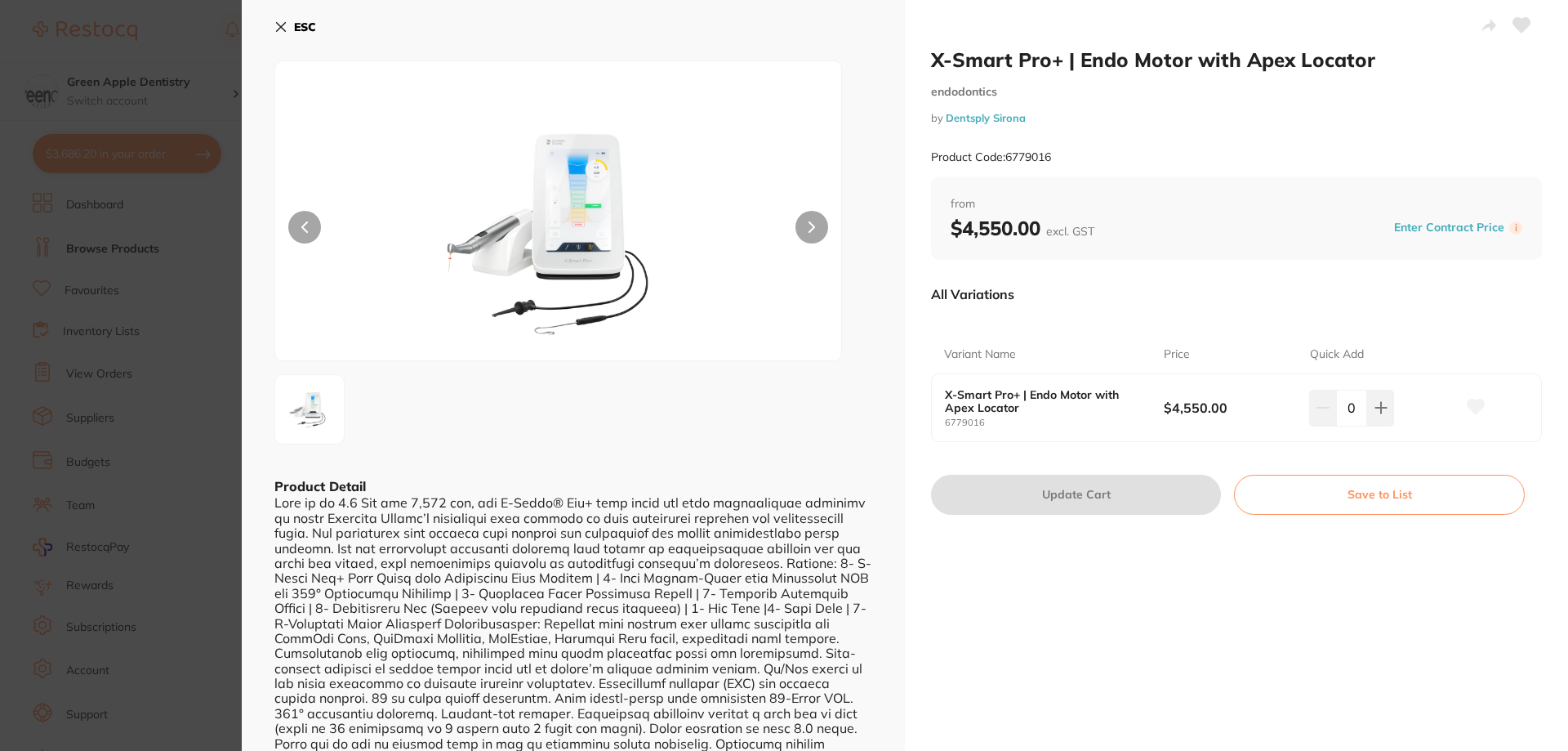
click at [304, 22] on b "ESC" at bounding box center [304, 27] width 22 height 15
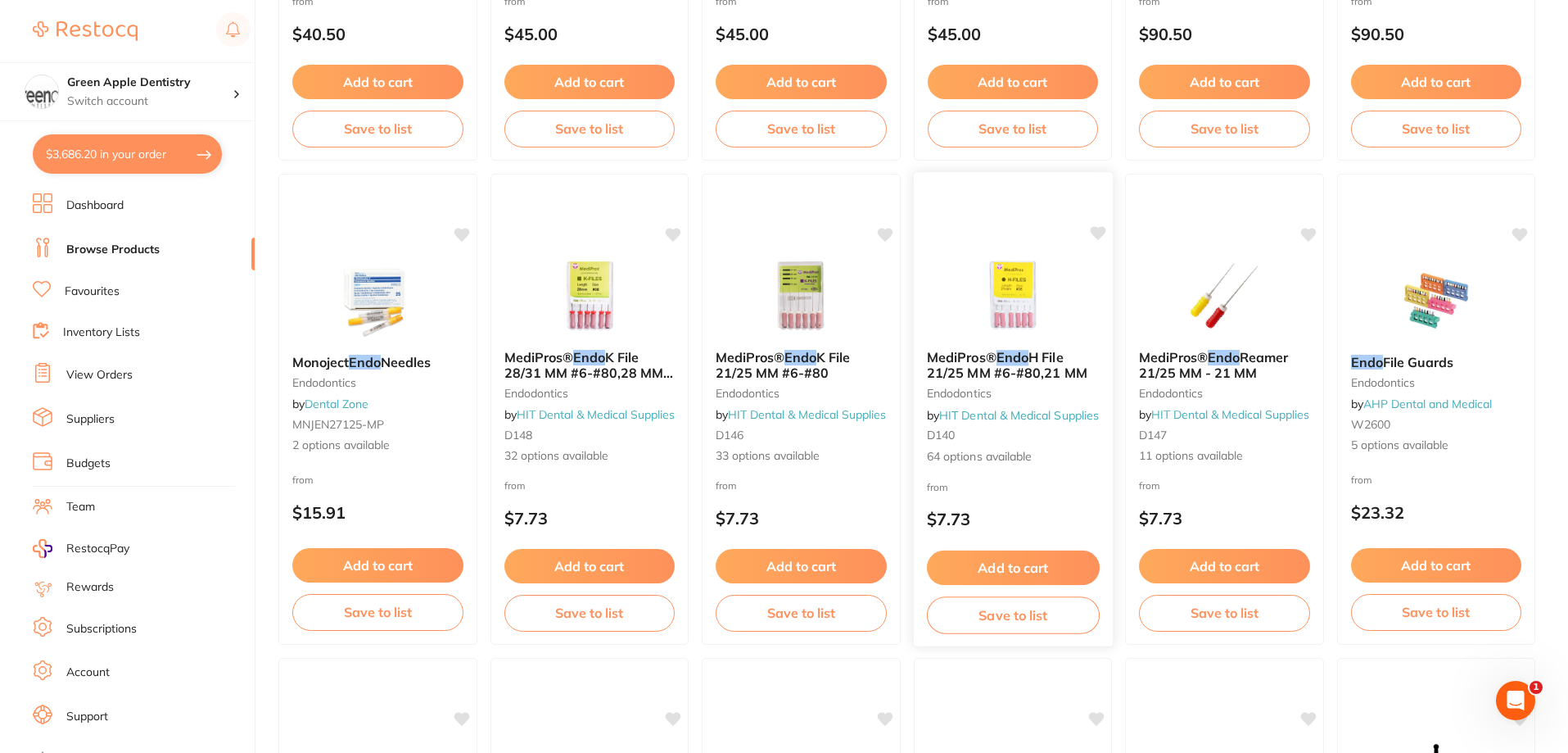
scroll to position [3773, 0]
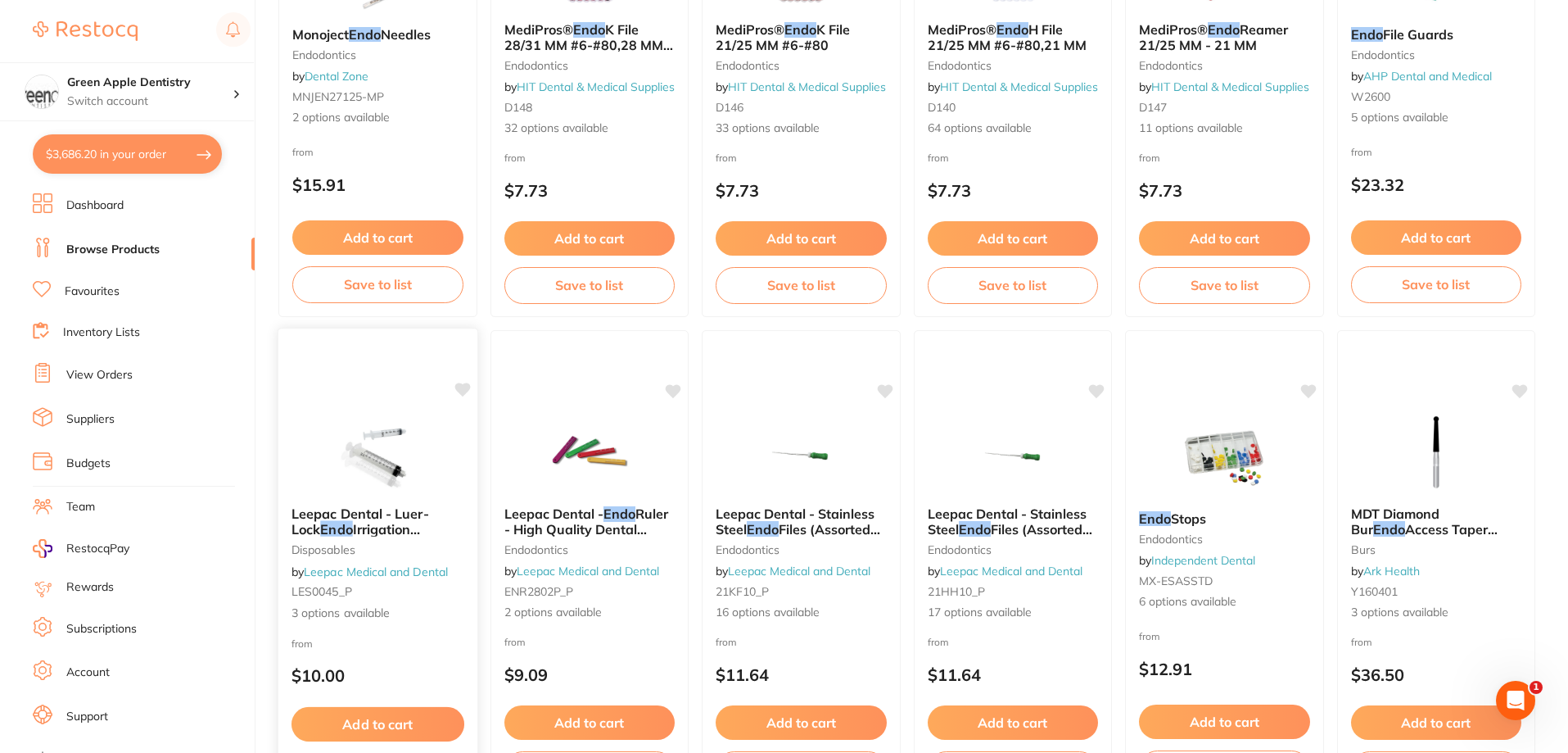
click at [414, 455] on img at bounding box center [378, 451] width 108 height 82
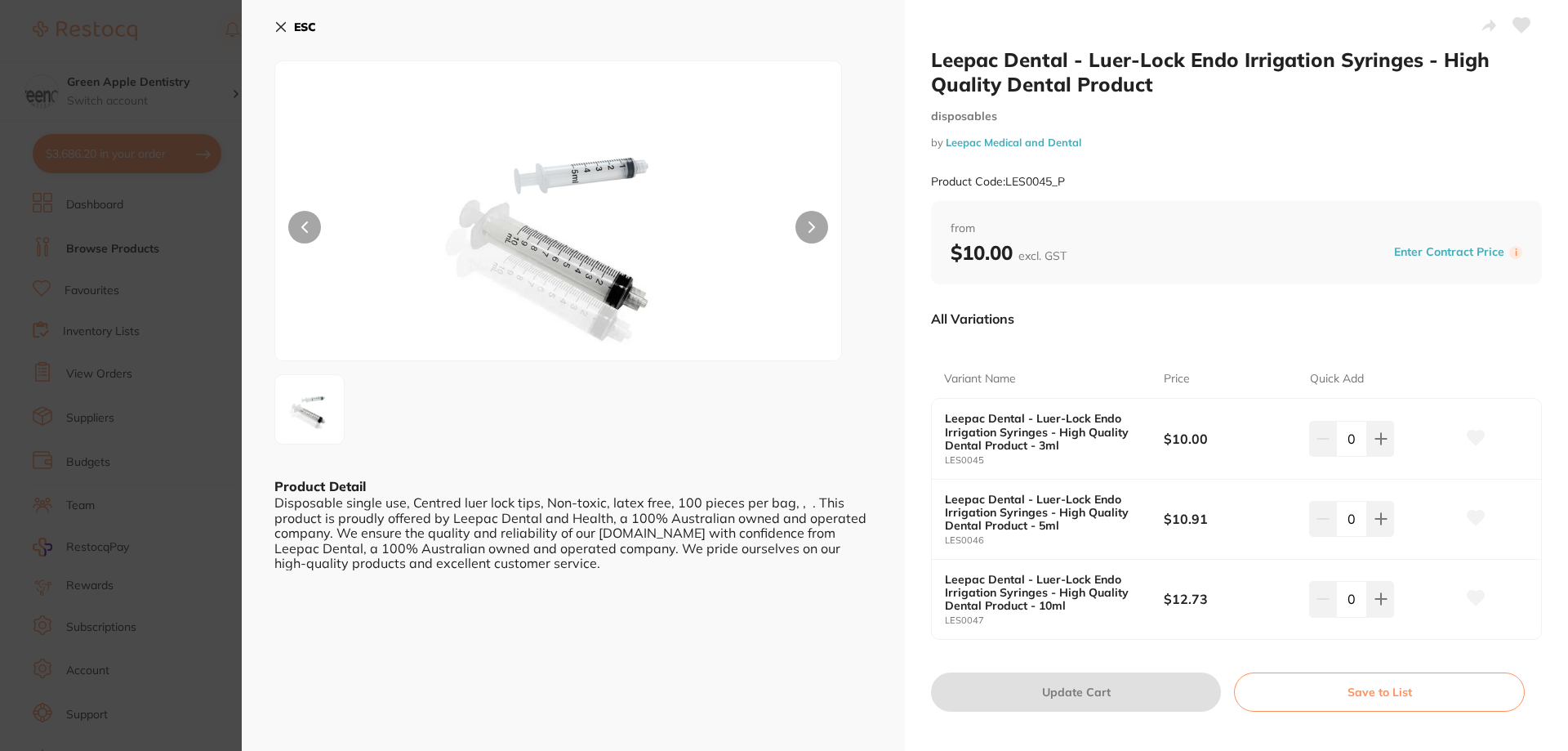
scroll to position [3022, 0]
drag, startPoint x: 1238, startPoint y: 60, endPoint x: 1411, endPoint y: 67, distance: 173.1
click at [1411, 67] on h2 "Leepac Dental - Luer-Lock Endo Irrigation Syringes - High Quality Dental Product" at bounding box center [1236, 72] width 611 height 49
copy h2 "Irrigation Syringes"
click at [300, 30] on b "ESC" at bounding box center [304, 27] width 22 height 15
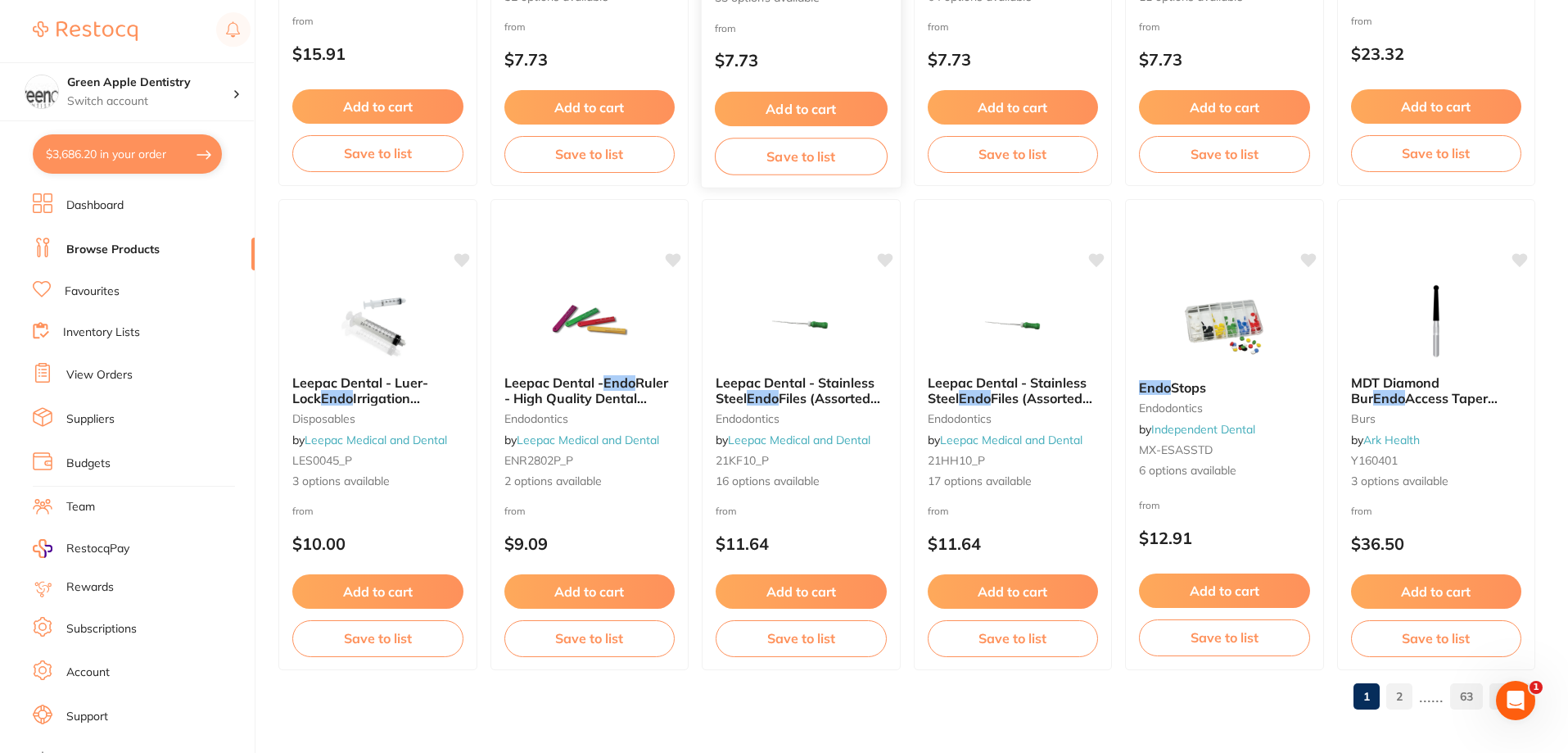
scroll to position [3906, 0]
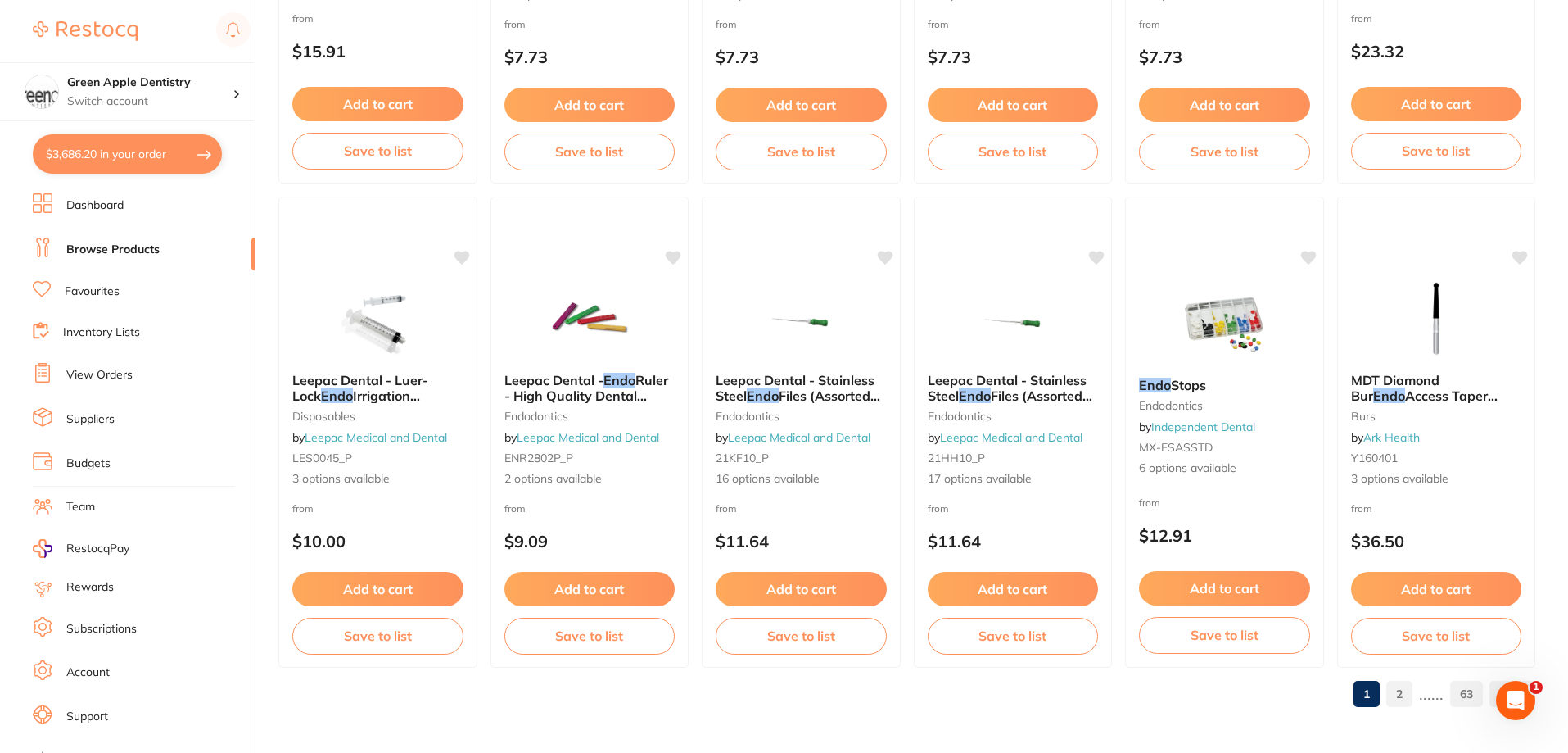
click at [1397, 692] on link "2" at bounding box center [1399, 694] width 26 height 33
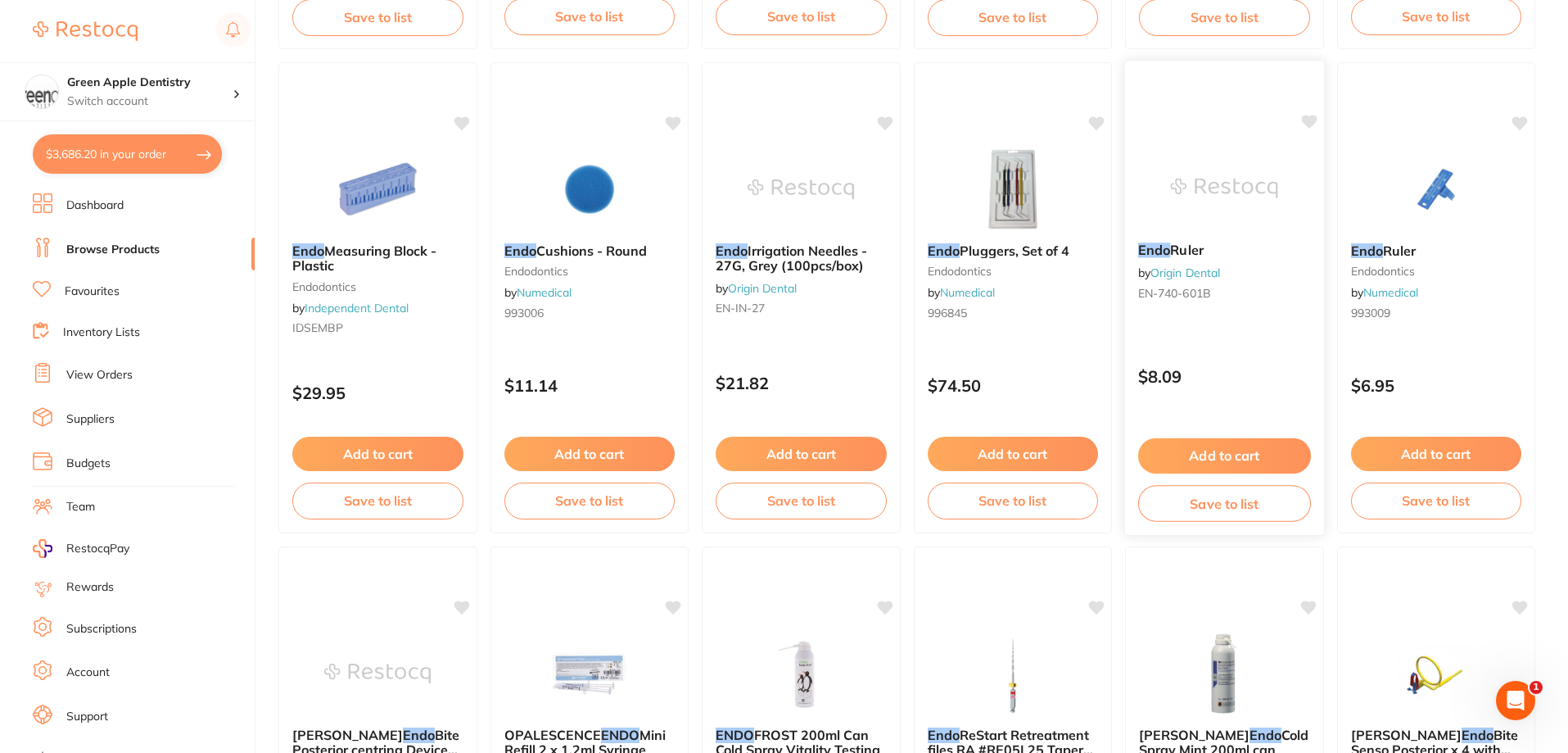
scroll to position [655, 0]
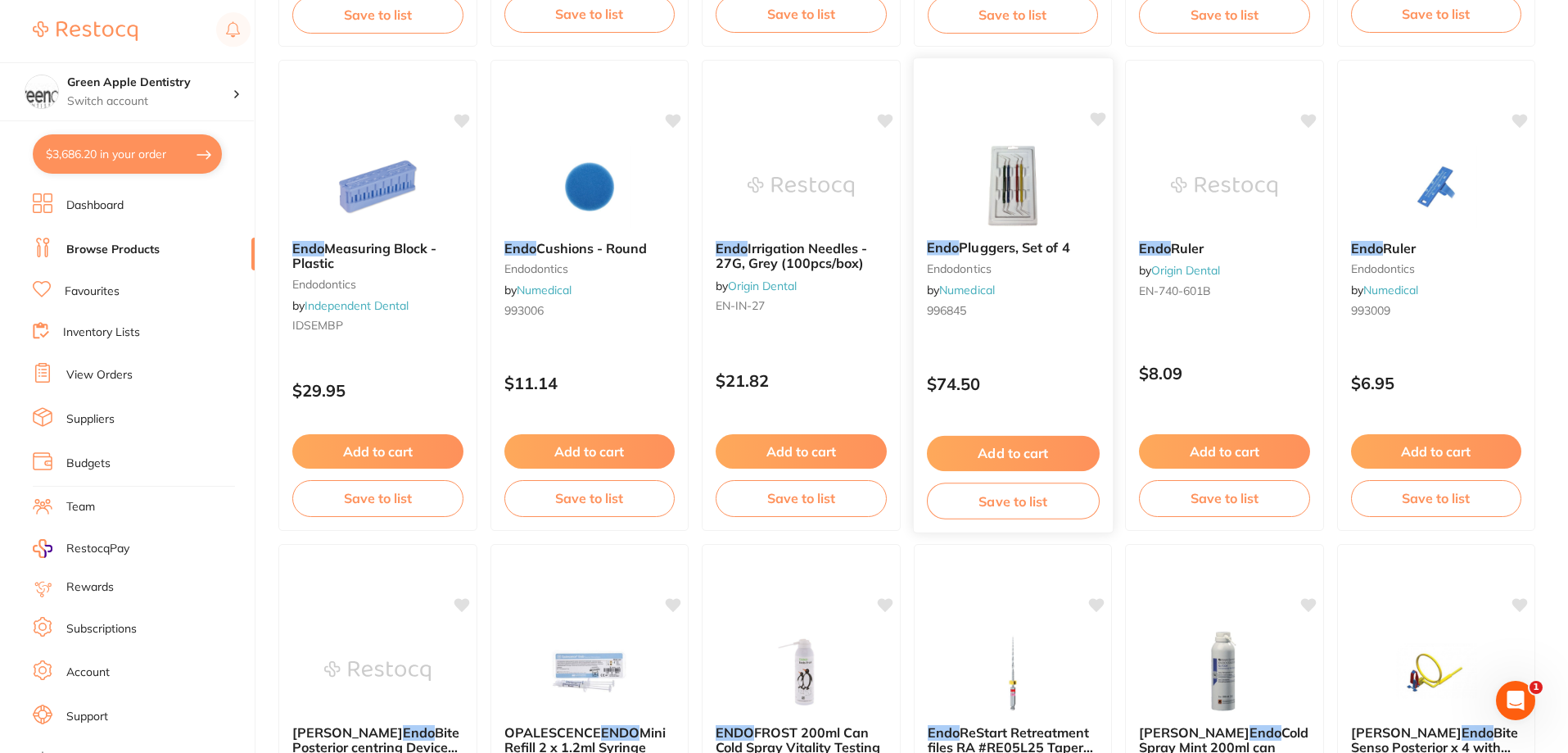
click at [1029, 196] on img at bounding box center [1012, 185] width 108 height 82
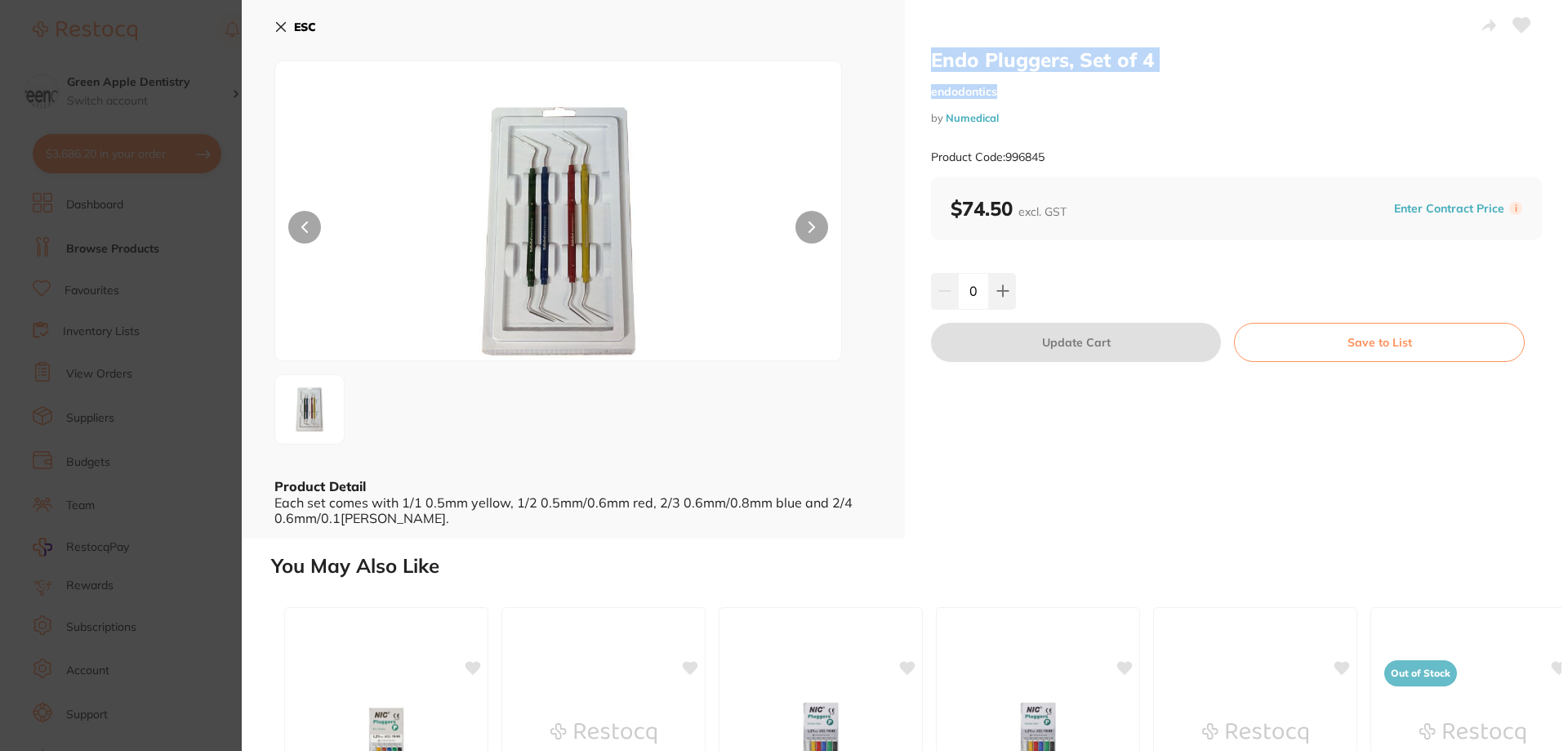
drag, startPoint x: 922, startPoint y: 60, endPoint x: 1155, endPoint y: 73, distance: 233.4
click at [1155, 73] on div "Endo Pluggers, Set of 4 endodontics by Numedical Product Code: 996845 $74.50 ex…" at bounding box center [1236, 269] width 663 height 538
click at [1175, 67] on h2 "Endo Pluggers, Set of 4" at bounding box center [1236, 60] width 611 height 24
drag, startPoint x: 1175, startPoint y: 67, endPoint x: 962, endPoint y: 54, distance: 213.4
click at [962, 54] on h2 "Endo Pluggers, Set of 4" at bounding box center [1236, 60] width 611 height 24
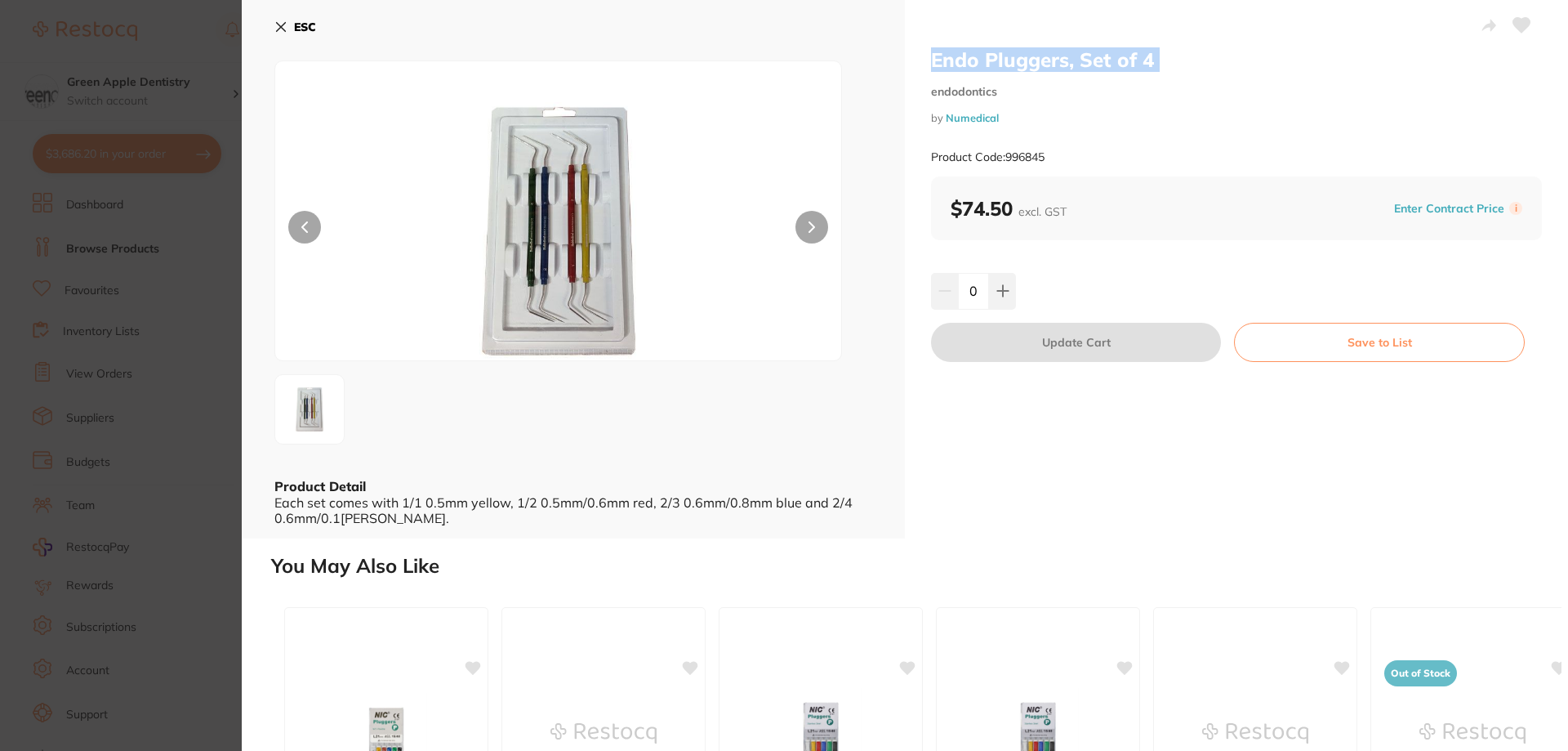
click at [307, 30] on b "ESC" at bounding box center [304, 27] width 22 height 15
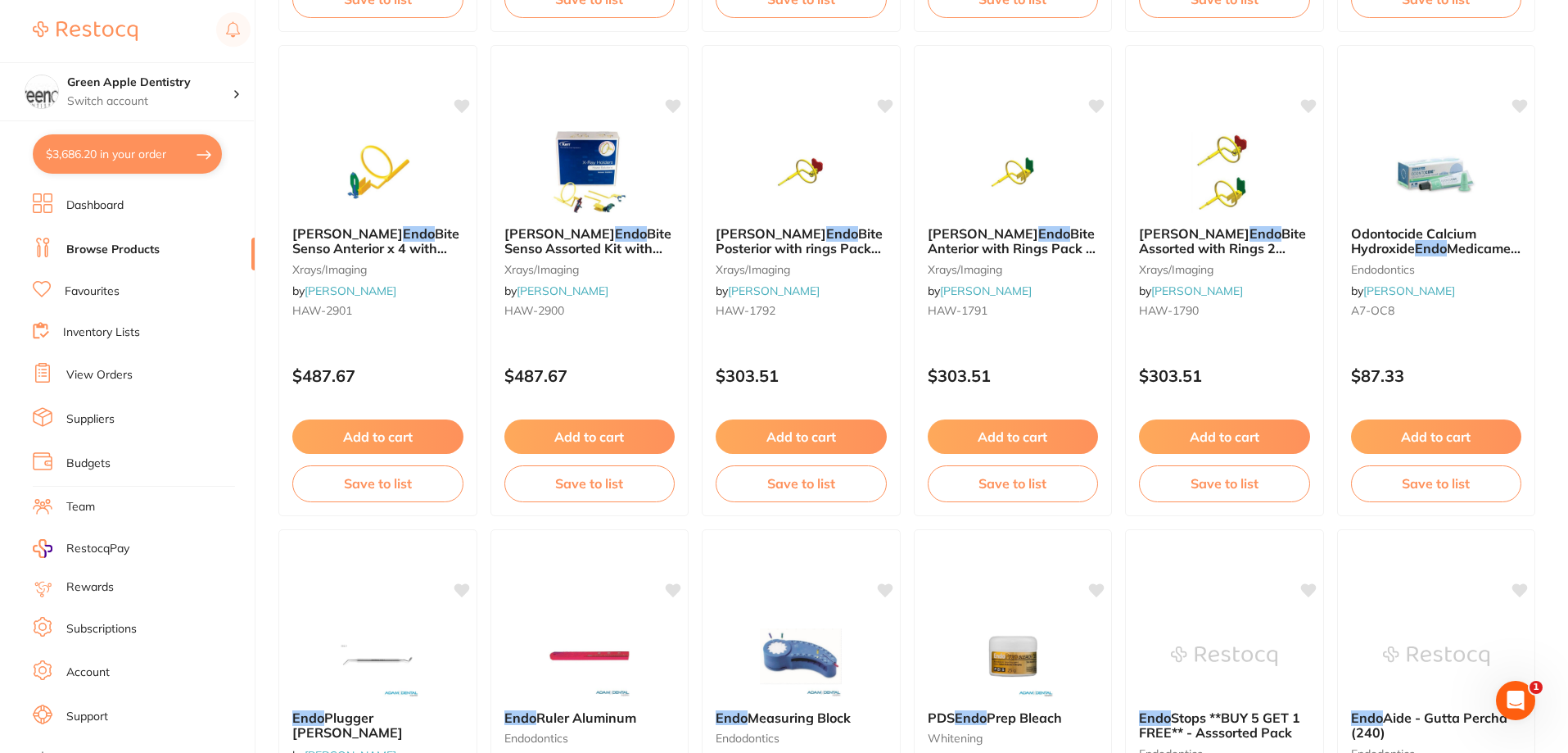
scroll to position [1802, 0]
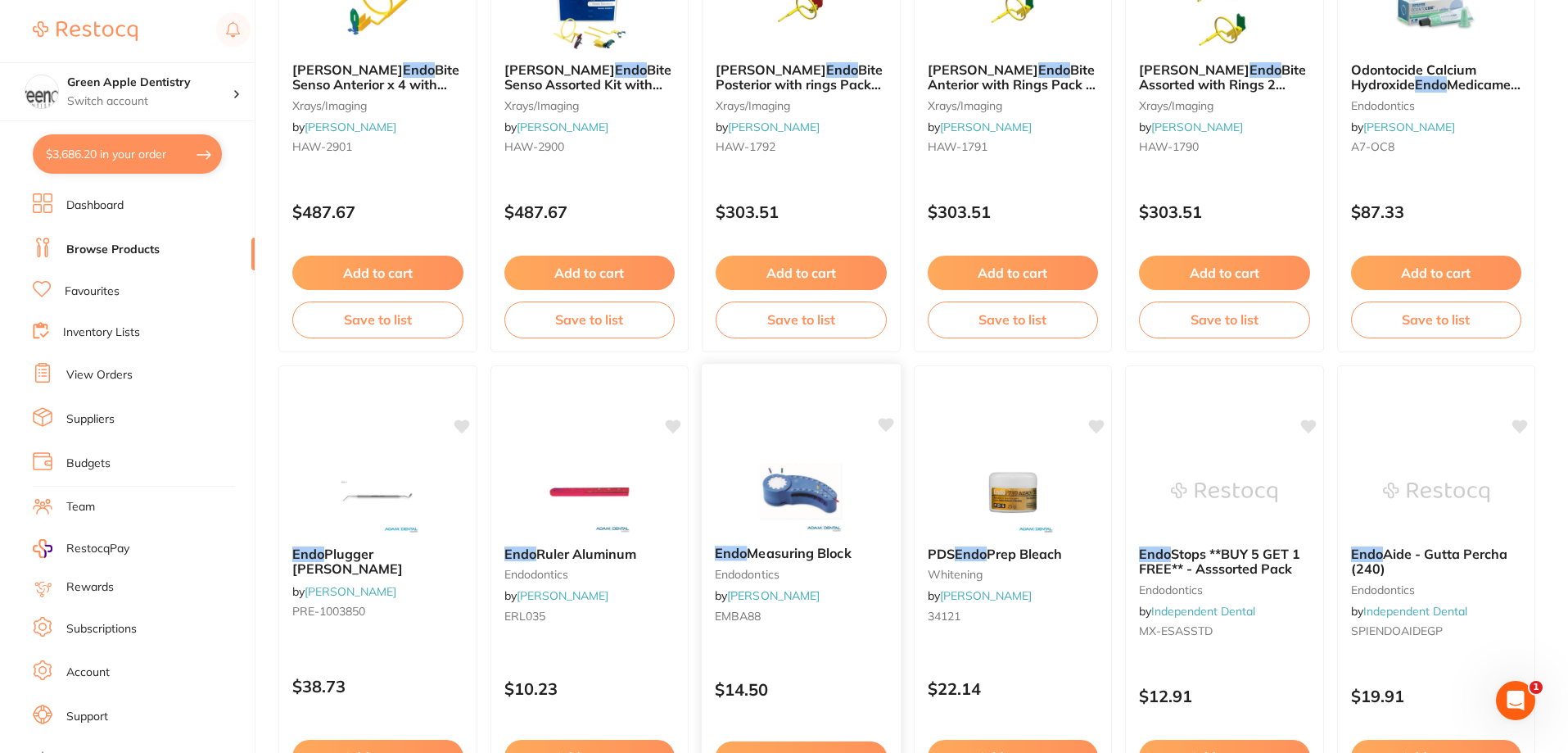
click at [814, 492] on img at bounding box center [801, 490] width 108 height 82
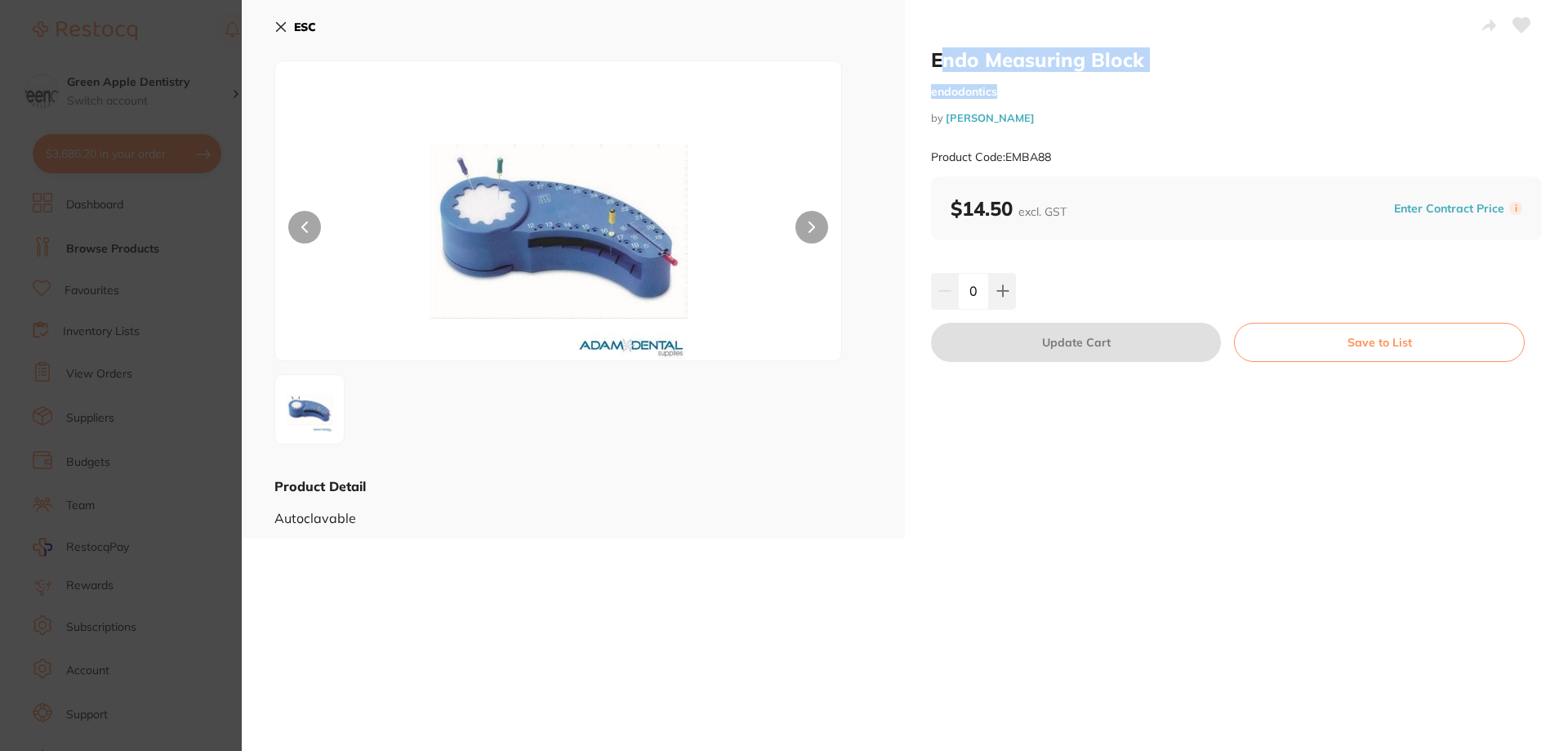
drag, startPoint x: 1149, startPoint y: 72, endPoint x: 939, endPoint y: 61, distance: 210.3
click at [939, 61] on div "Endo Measuring Block endodontics by Adam Dental Product Code: EMBA88" at bounding box center [1236, 112] width 611 height 129
click at [1059, 93] on small "endodontics" at bounding box center [1236, 92] width 611 height 14
drag, startPoint x: 1161, startPoint y: 57, endPoint x: 928, endPoint y: 54, distance: 233.0
click at [931, 54] on h2 "Endo Measuring Block" at bounding box center [1236, 60] width 611 height 24
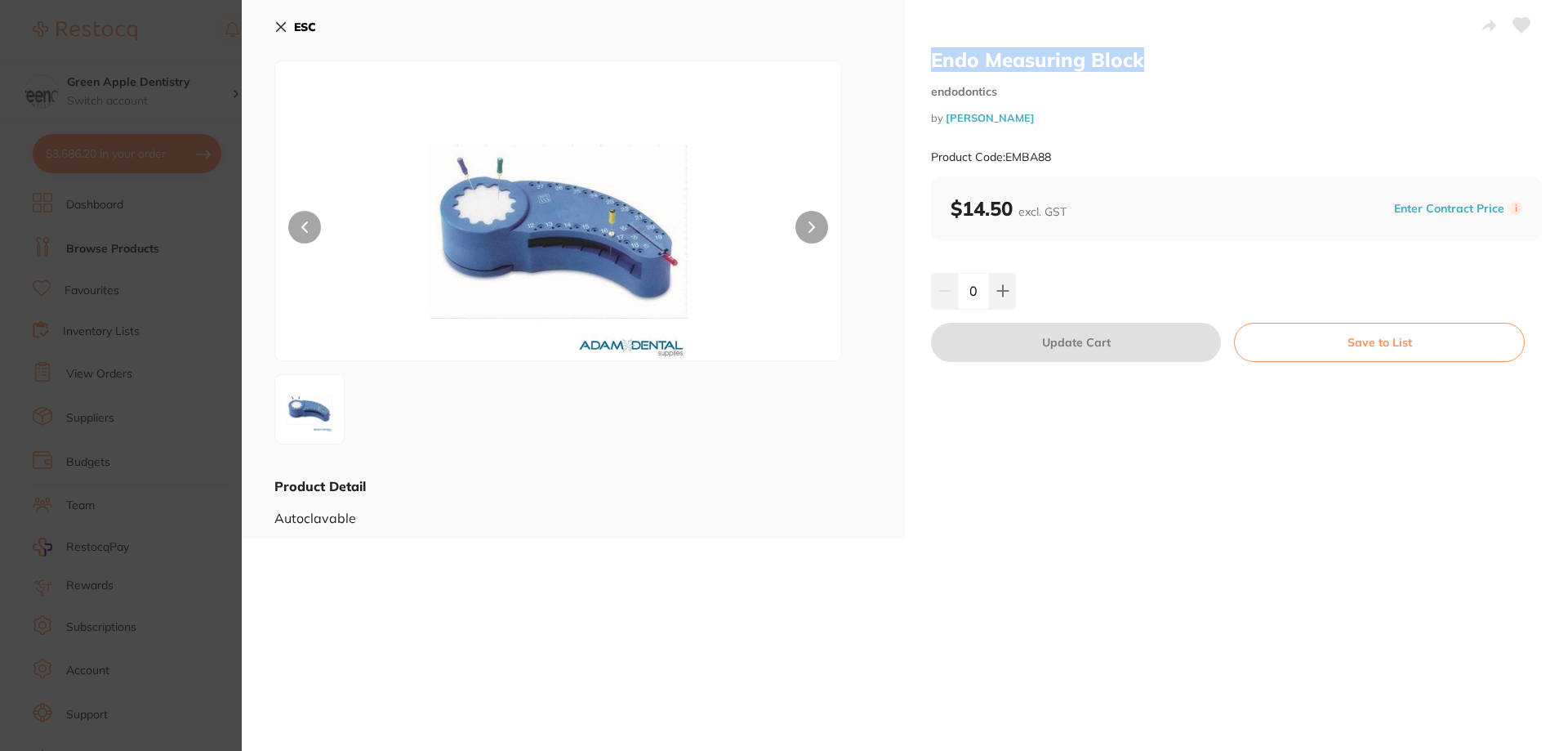
copy h2 "Endo Measuring Block"
click at [285, 22] on icon at bounding box center [280, 27] width 13 height 13
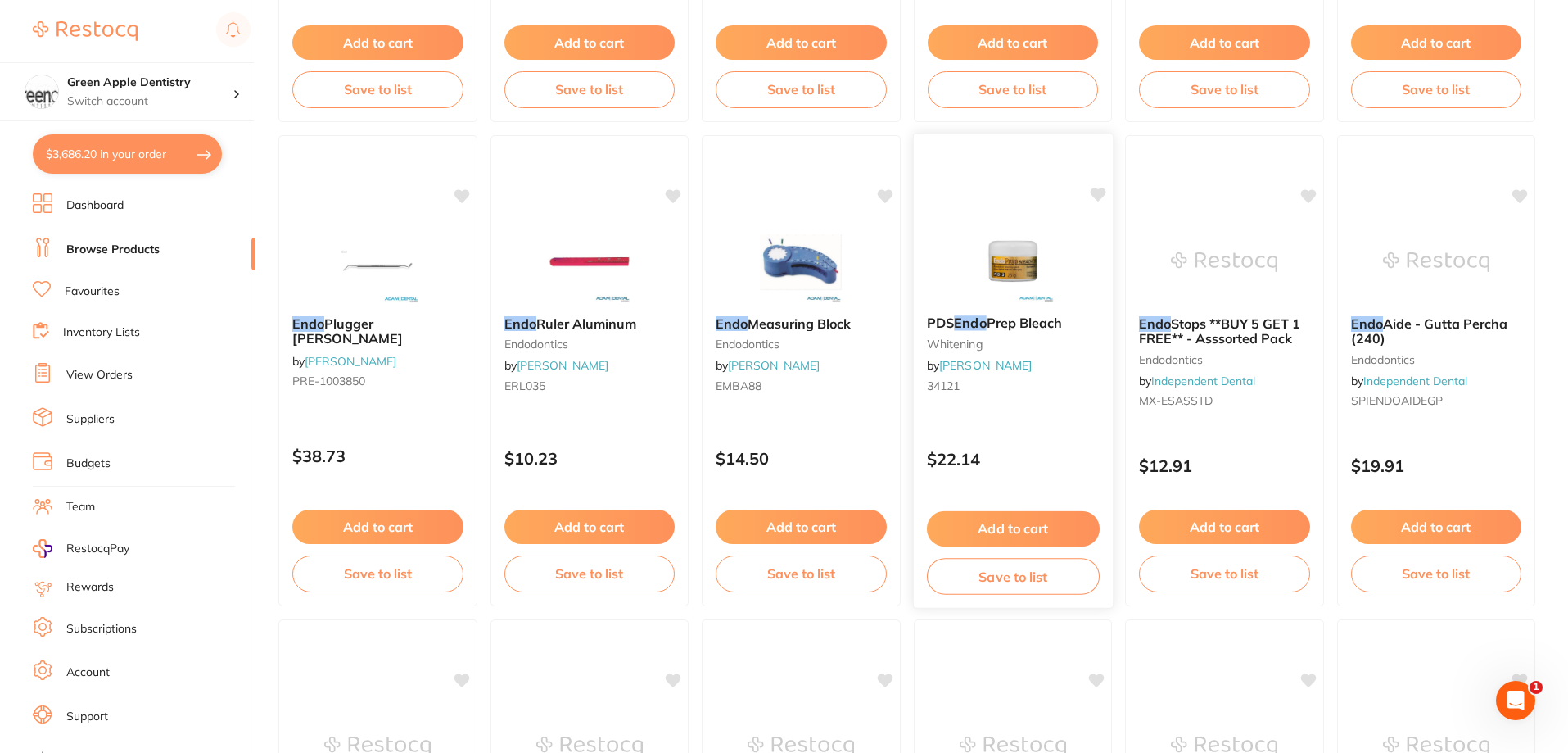
scroll to position [2047, 0]
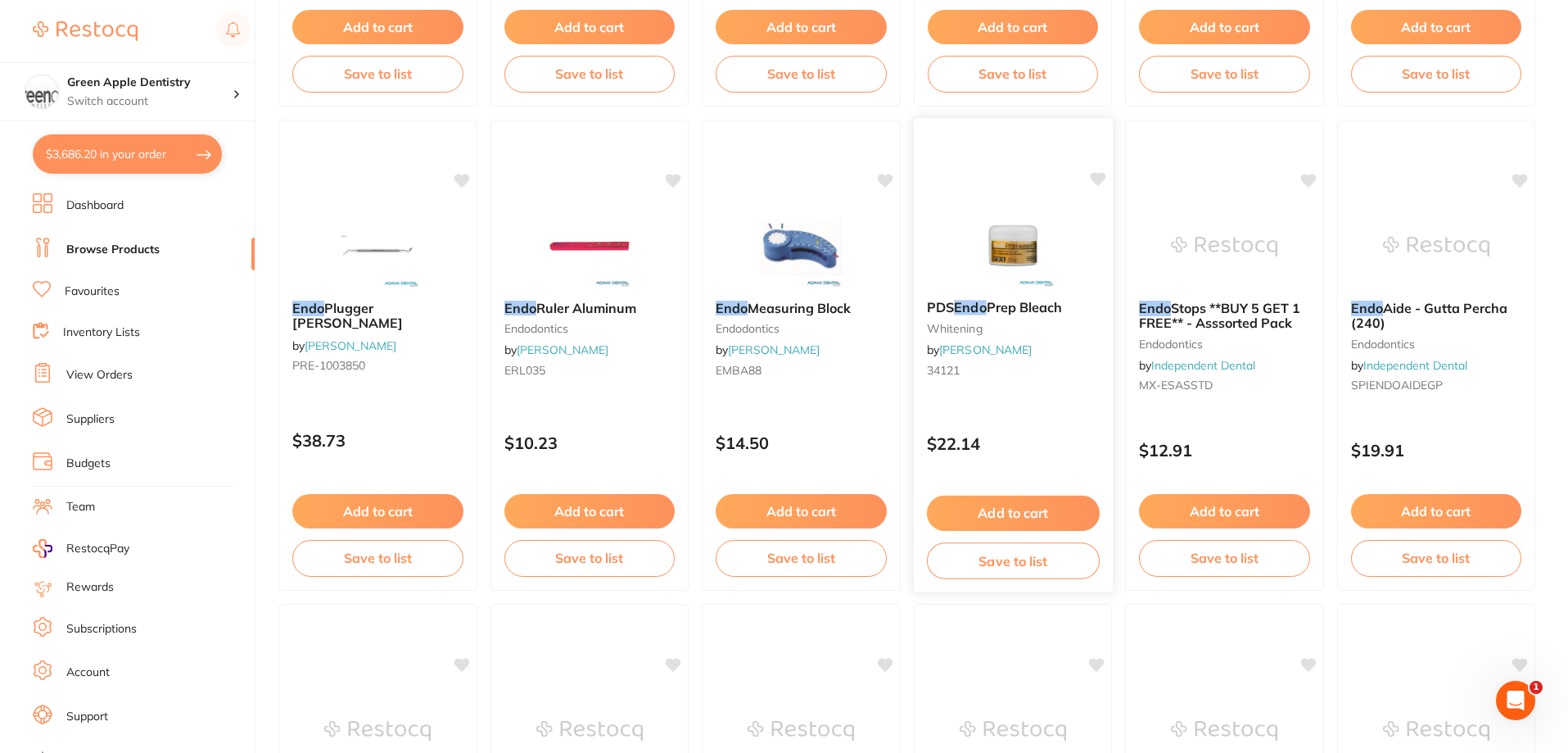
click at [1033, 256] on img at bounding box center [1012, 245] width 108 height 82
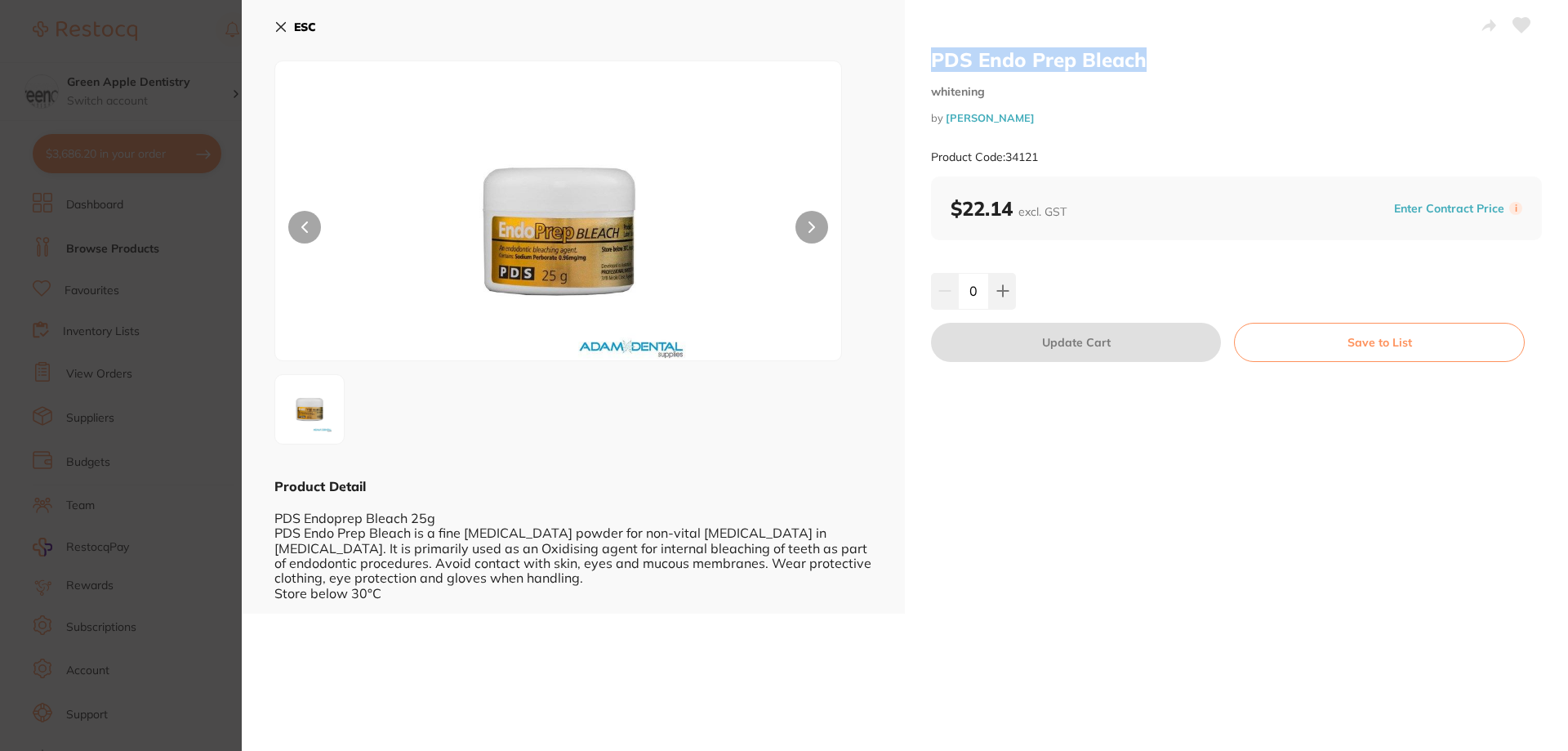
drag, startPoint x: 1160, startPoint y: 54, endPoint x: 929, endPoint y: 56, distance: 231.0
click at [931, 56] on h2 "PDS Endo Prep Bleach" at bounding box center [1236, 60] width 611 height 24
copy h2 "PDS Endo Prep Bleach"
drag, startPoint x: 278, startPoint y: 28, endPoint x: 648, endPoint y: 275, distance: 444.9
click at [278, 28] on icon at bounding box center [280, 27] width 13 height 13
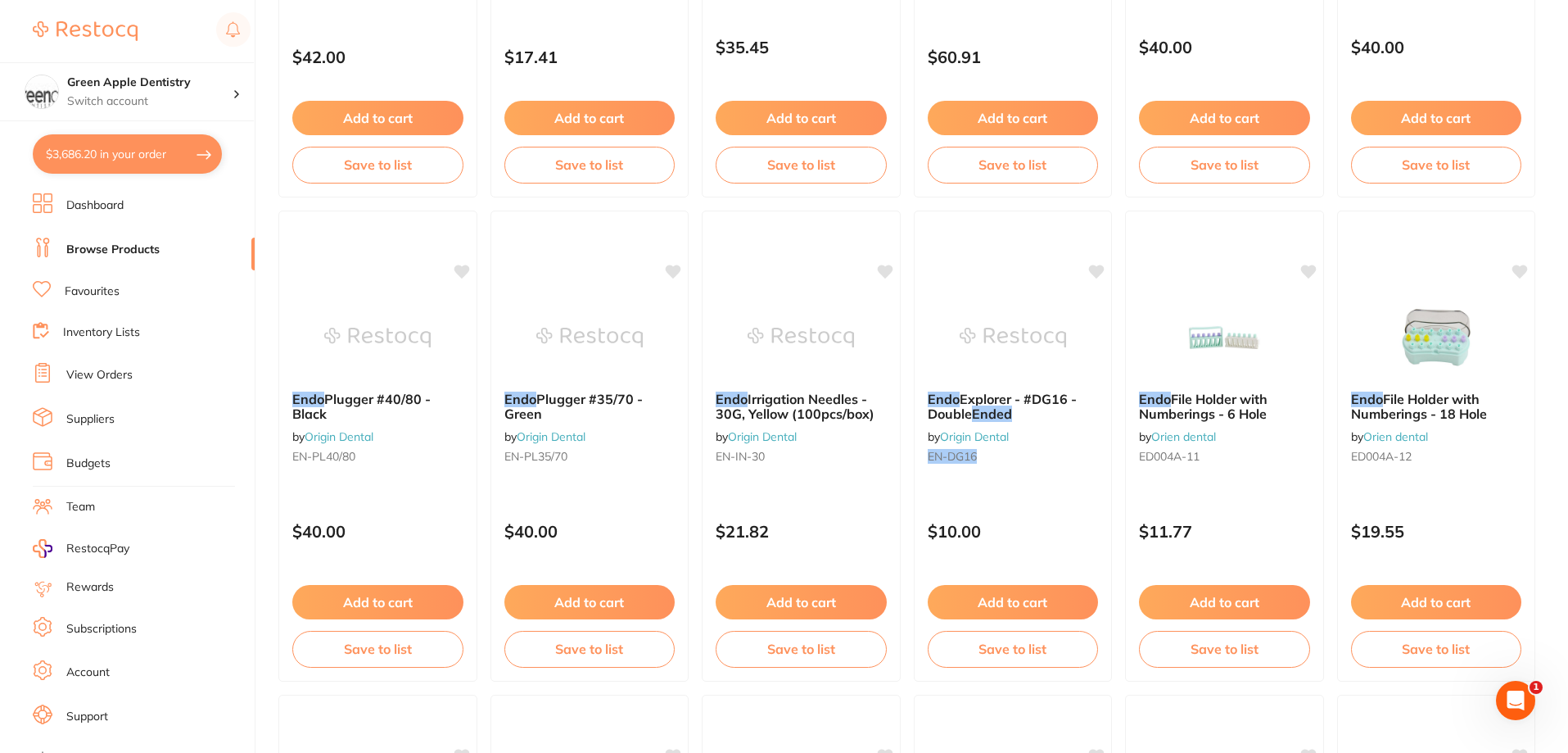
scroll to position [2949, 0]
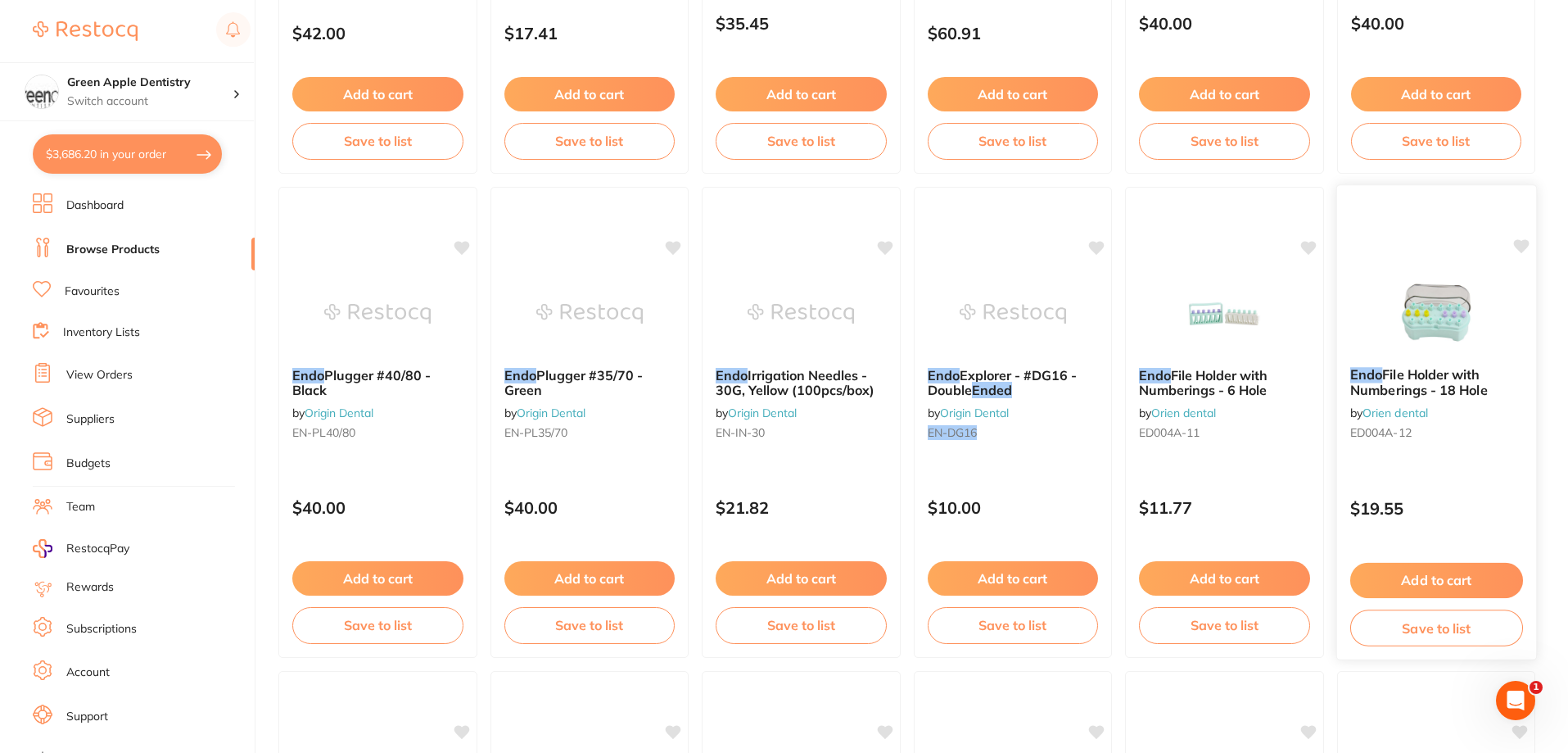
click at [1499, 344] on div at bounding box center [1435, 311] width 199 height 82
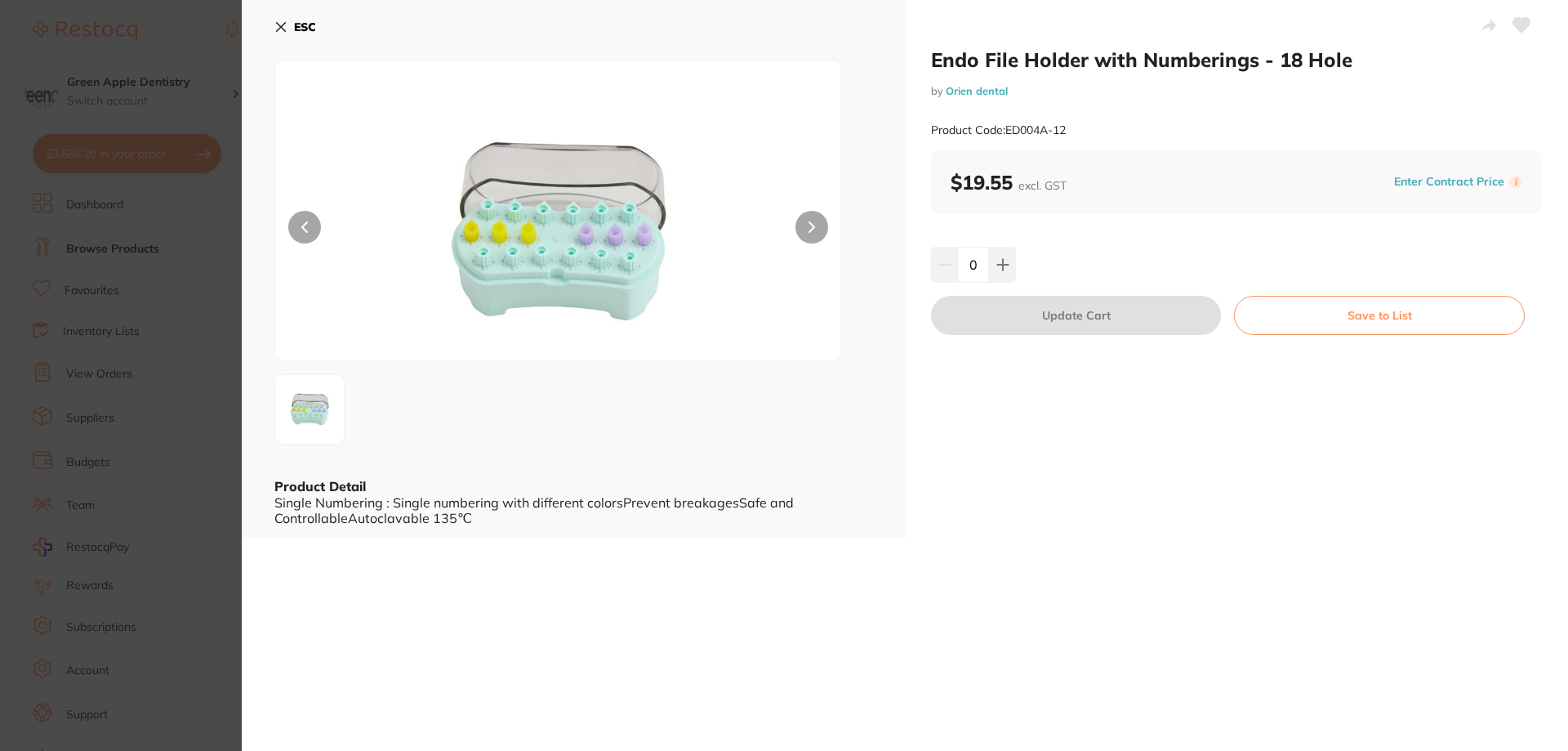
click at [306, 22] on b "ESC" at bounding box center [304, 27] width 22 height 15
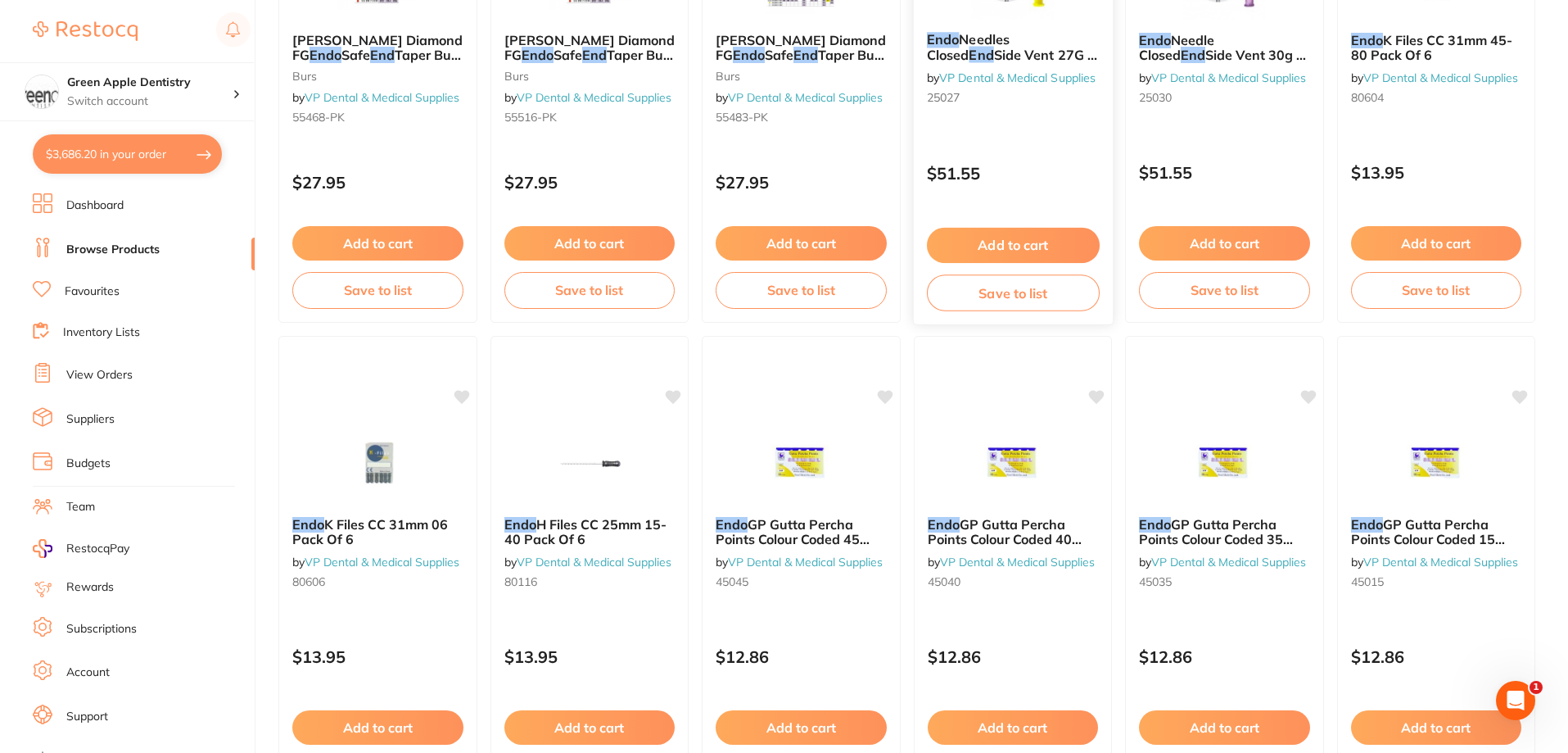
scroll to position [3906, 0]
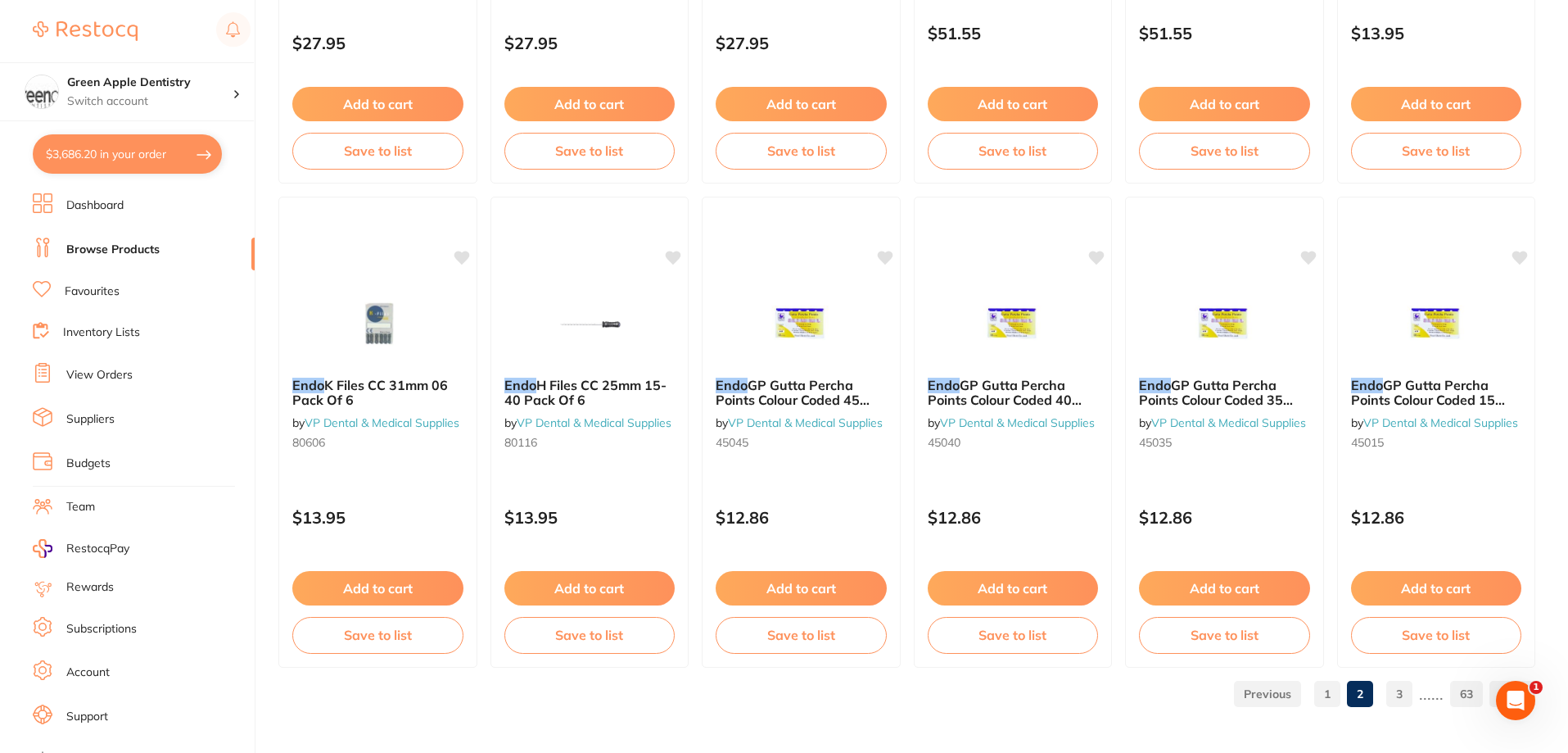
click at [1412, 684] on link "3" at bounding box center [1399, 694] width 26 height 33
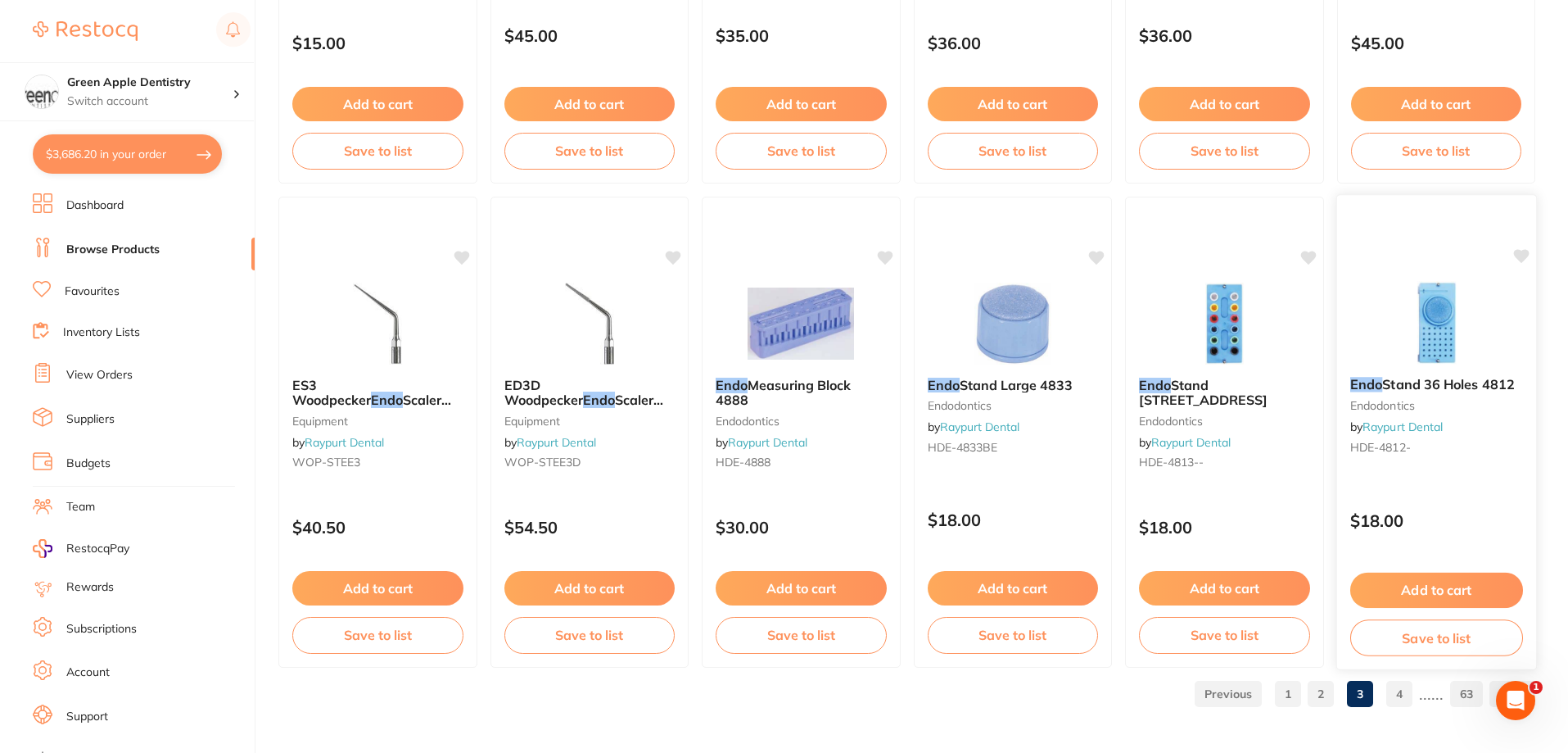
click at [1448, 337] on img at bounding box center [1436, 322] width 108 height 82
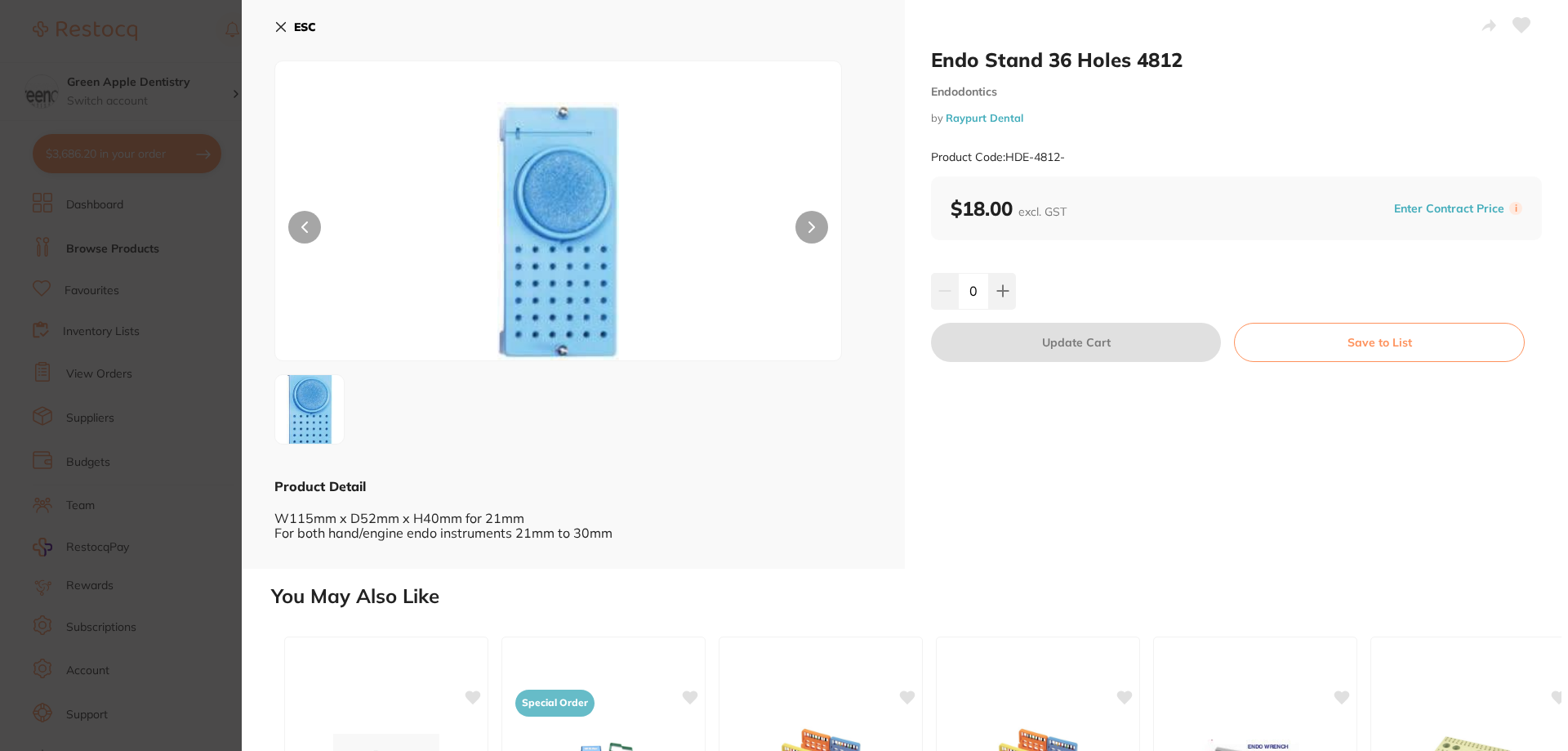
click at [279, 30] on icon at bounding box center [280, 27] width 13 height 13
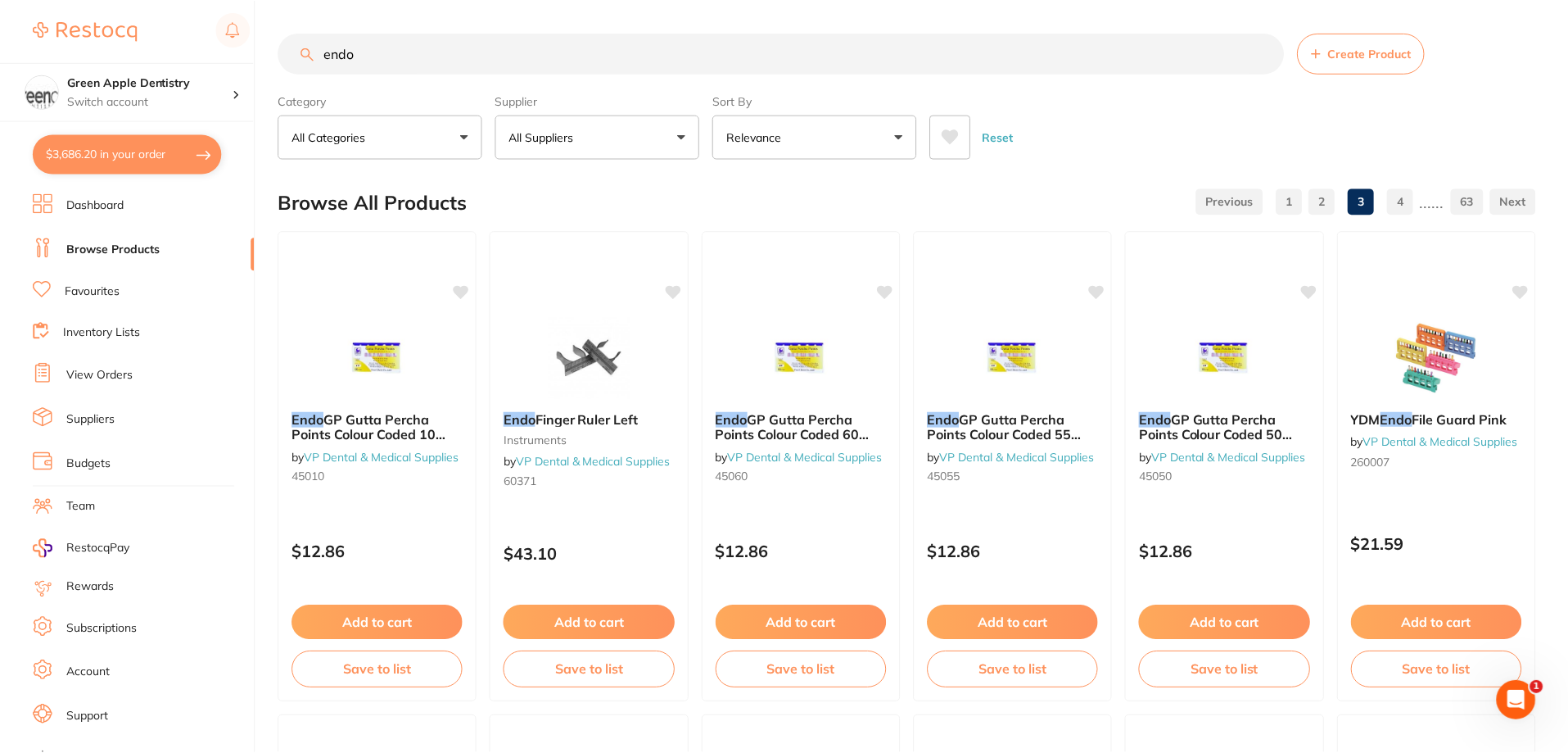
scroll to position [3906, 0]
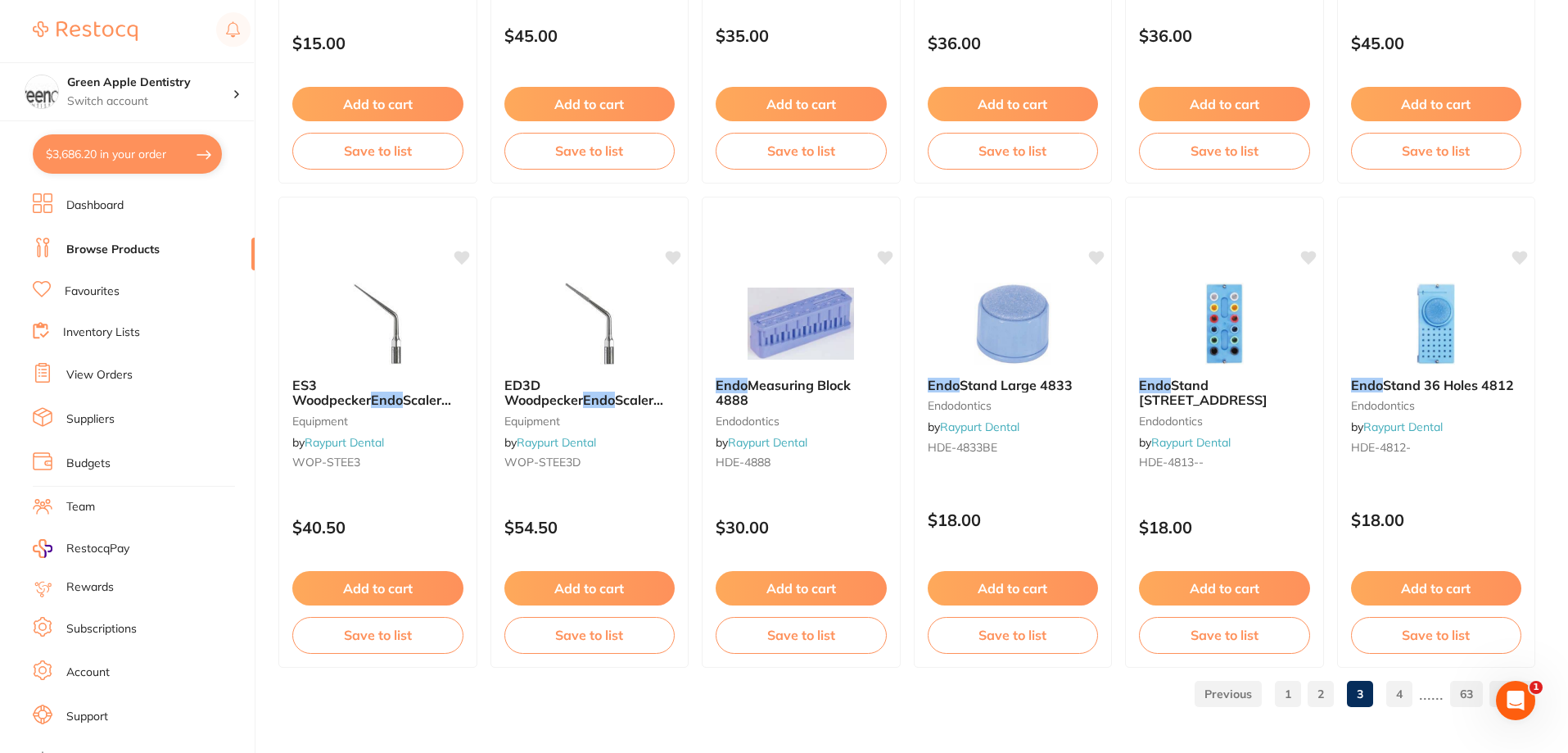
click at [1397, 691] on link "4" at bounding box center [1399, 694] width 26 height 33
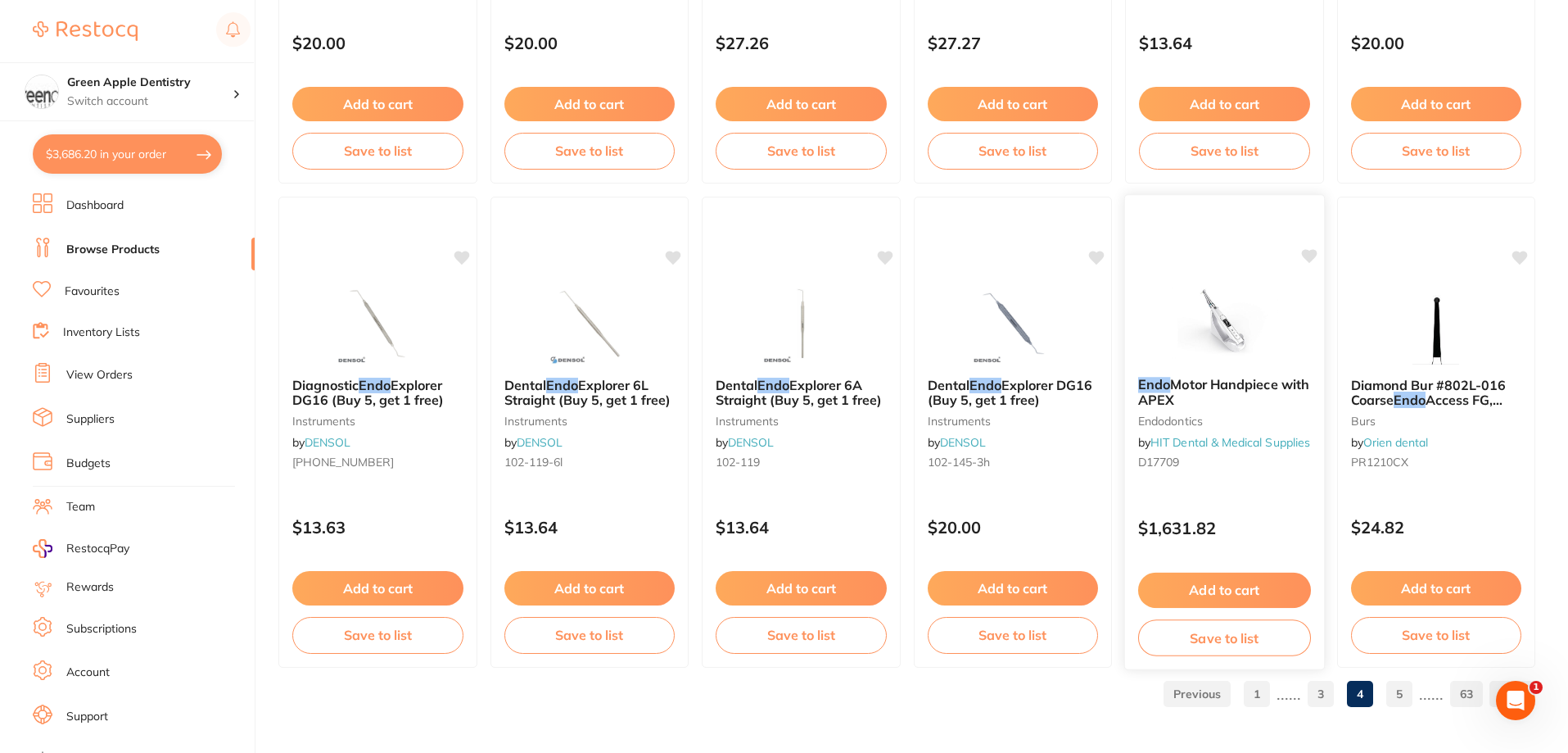
click at [1276, 311] on img at bounding box center [1225, 322] width 108 height 82
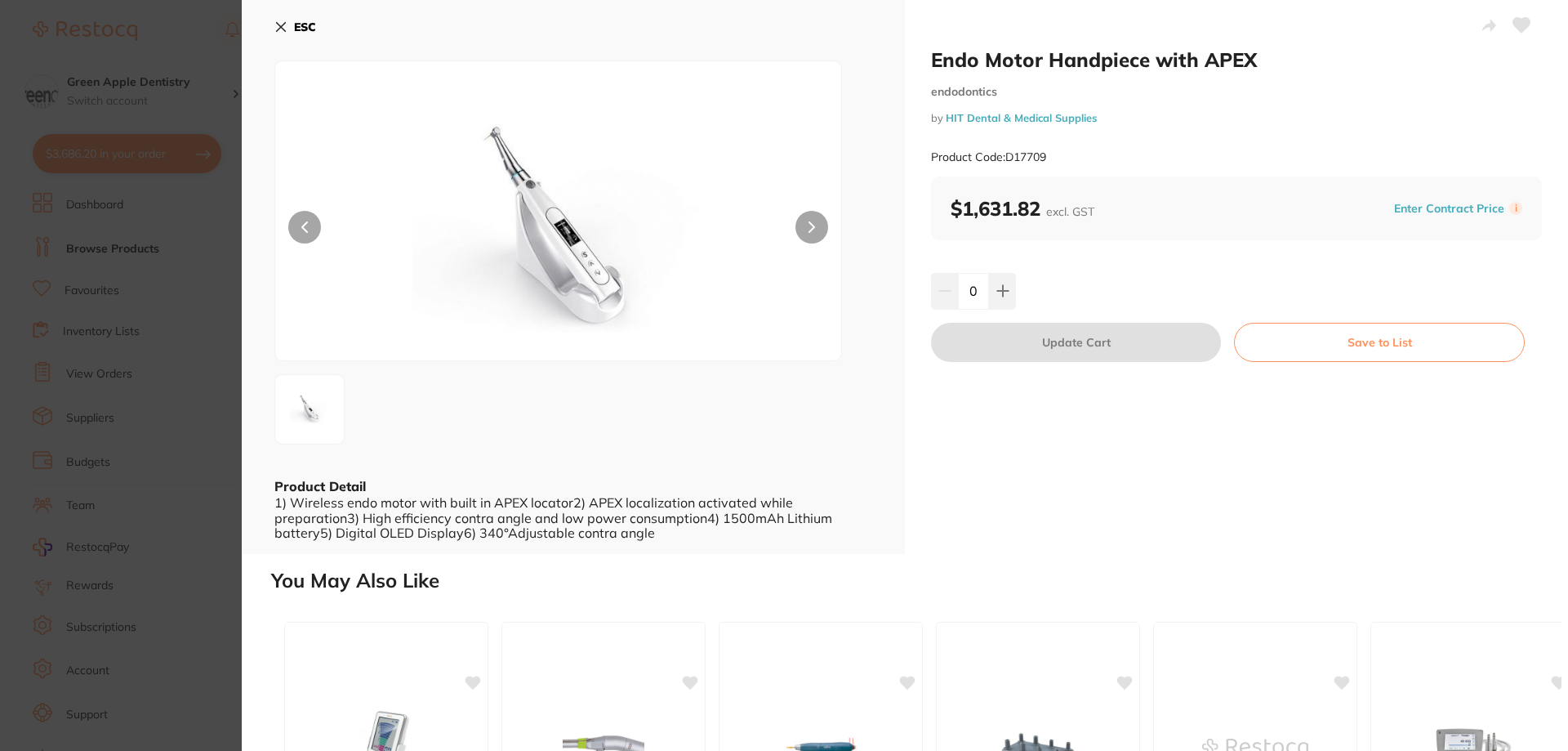
click at [304, 24] on b "ESC" at bounding box center [304, 27] width 22 height 15
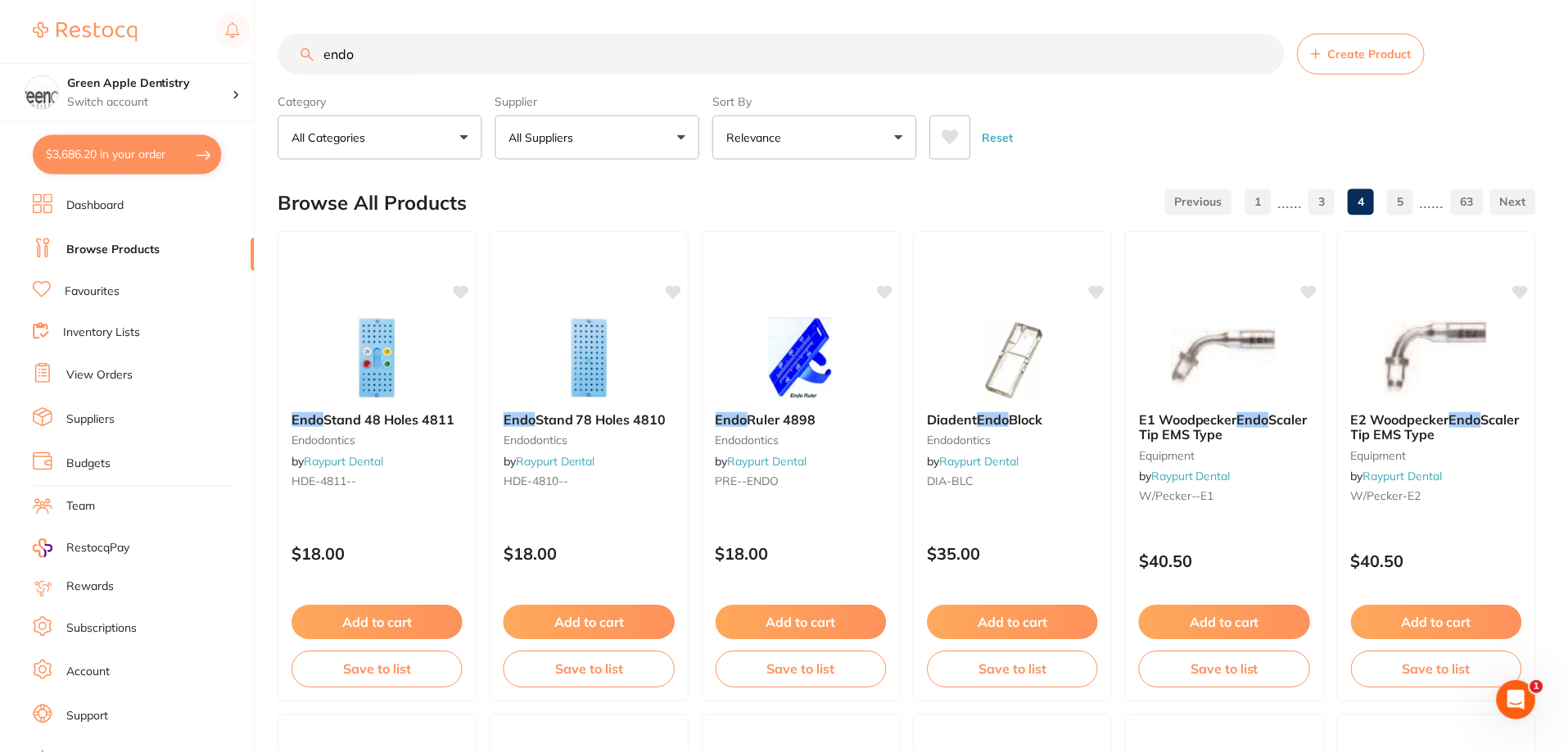
scroll to position [3906, 0]
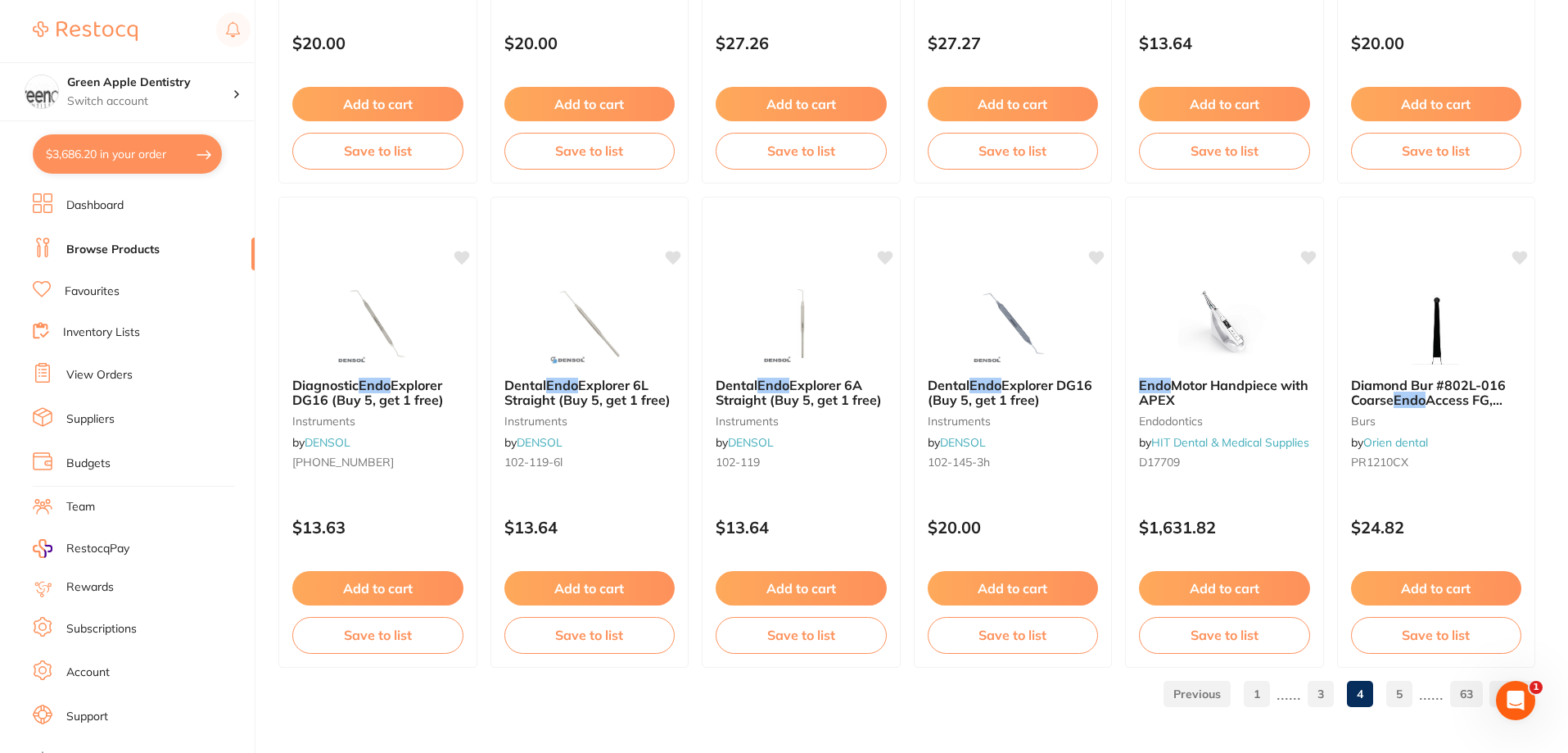
click at [1399, 691] on link "5" at bounding box center [1399, 694] width 26 height 33
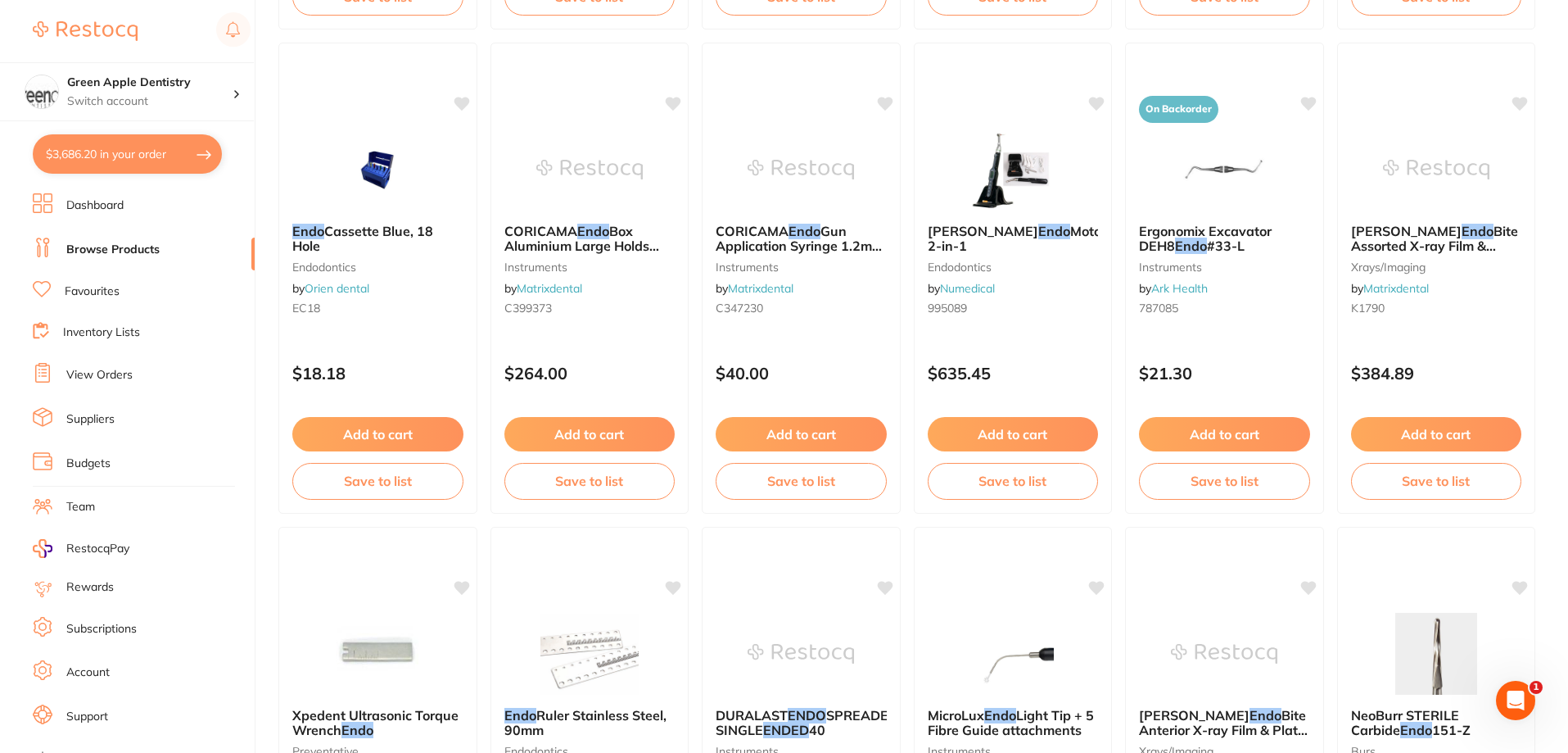
scroll to position [2211, 0]
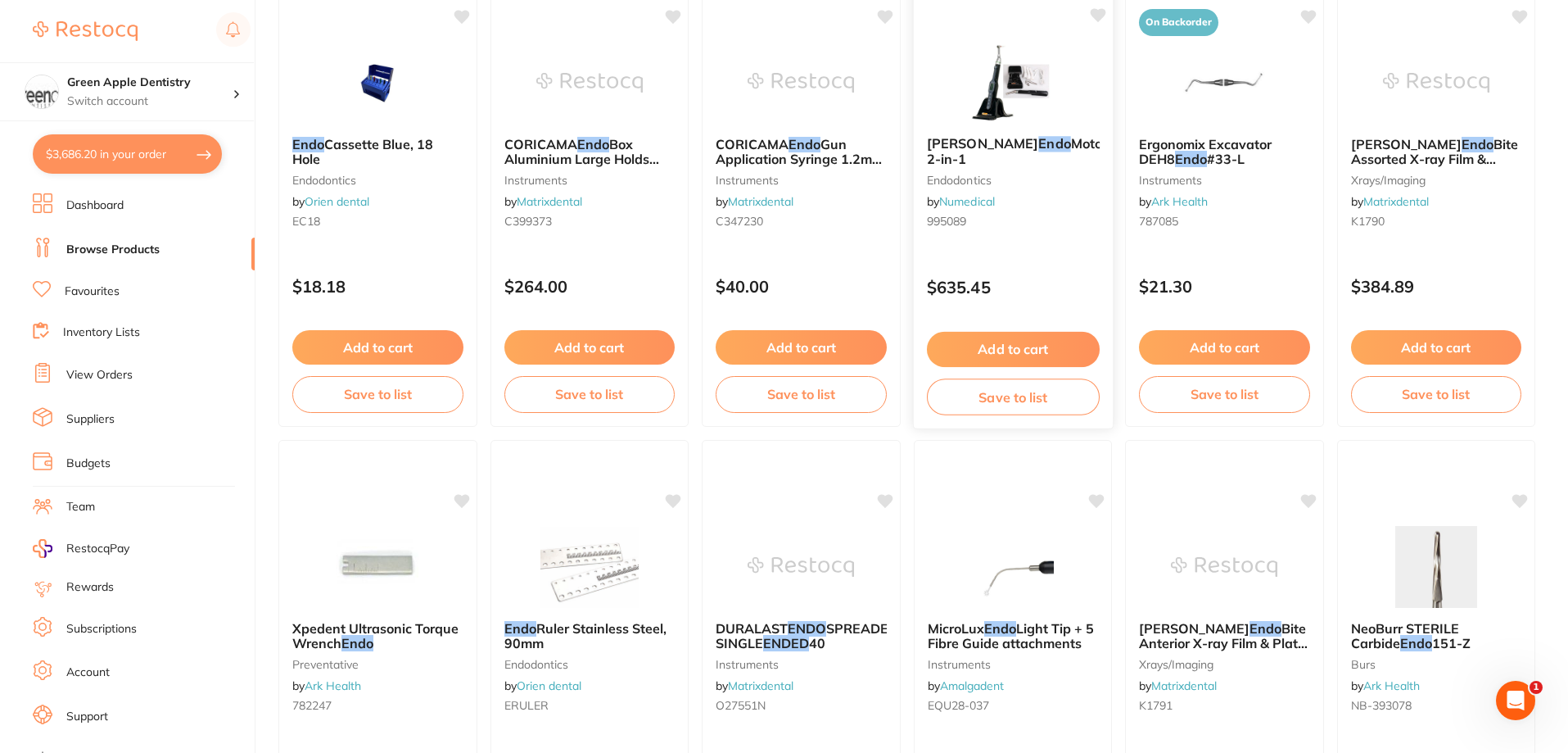
click at [1073, 84] on div at bounding box center [1012, 81] width 199 height 82
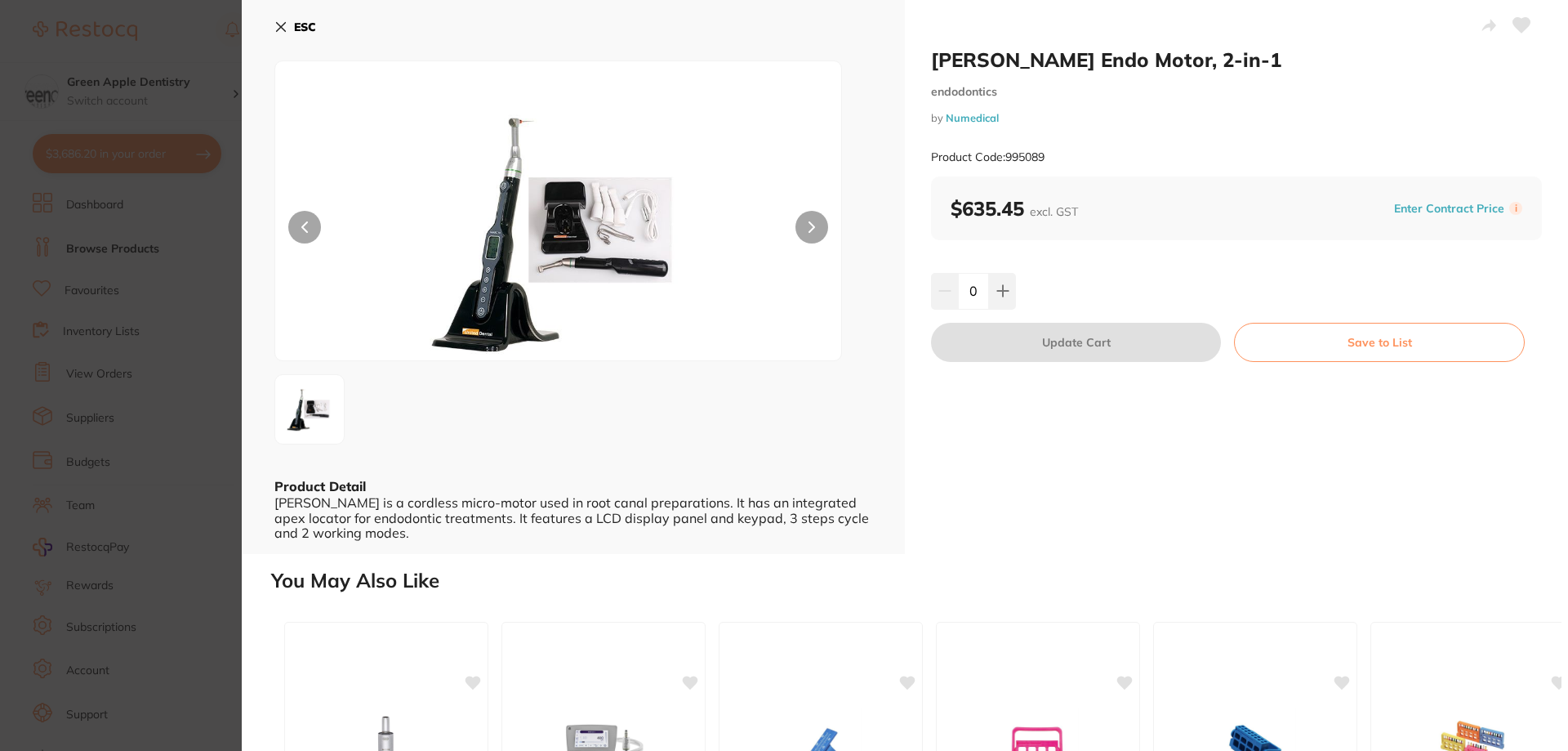
click at [281, 25] on icon at bounding box center [280, 27] width 13 height 13
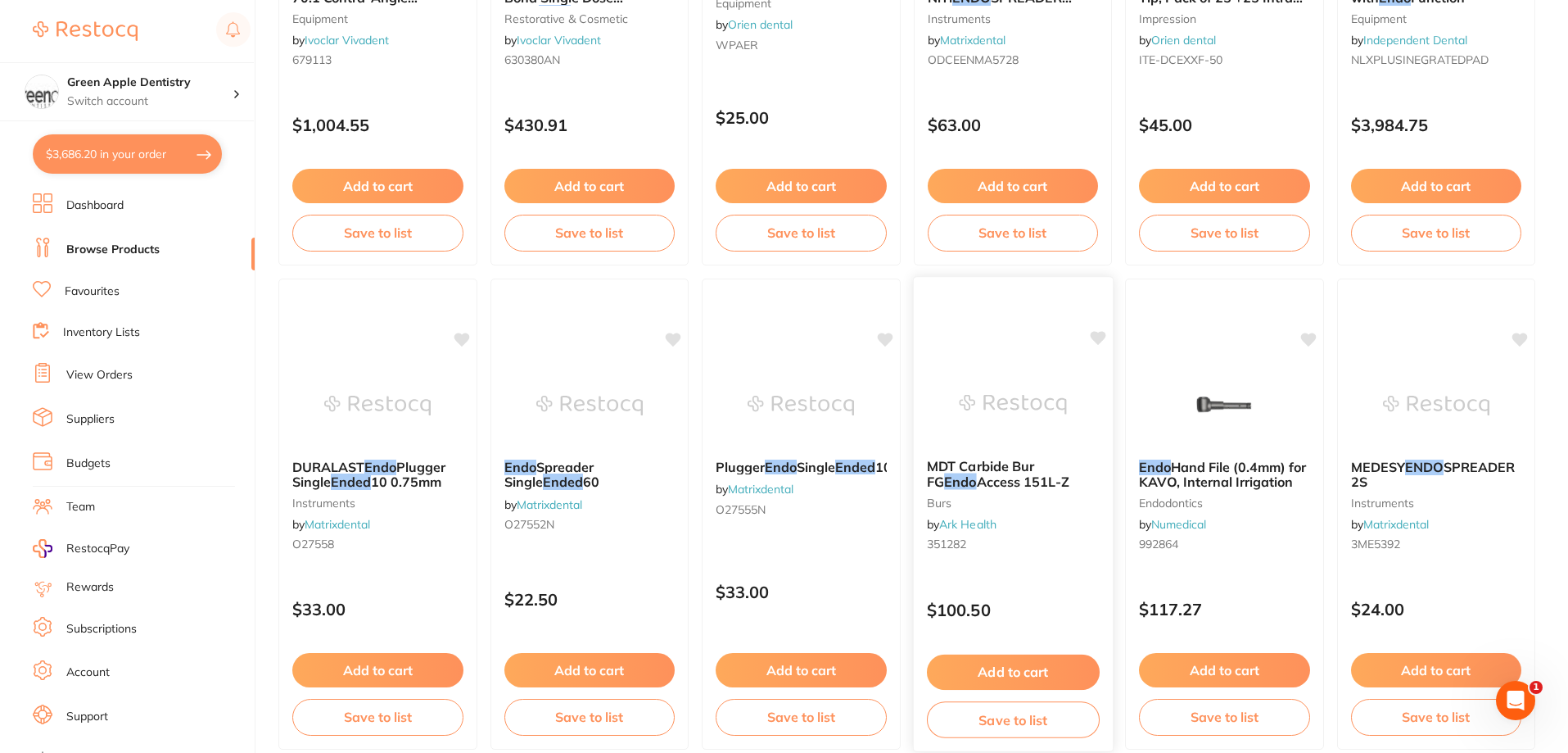
scroll to position [3906, 0]
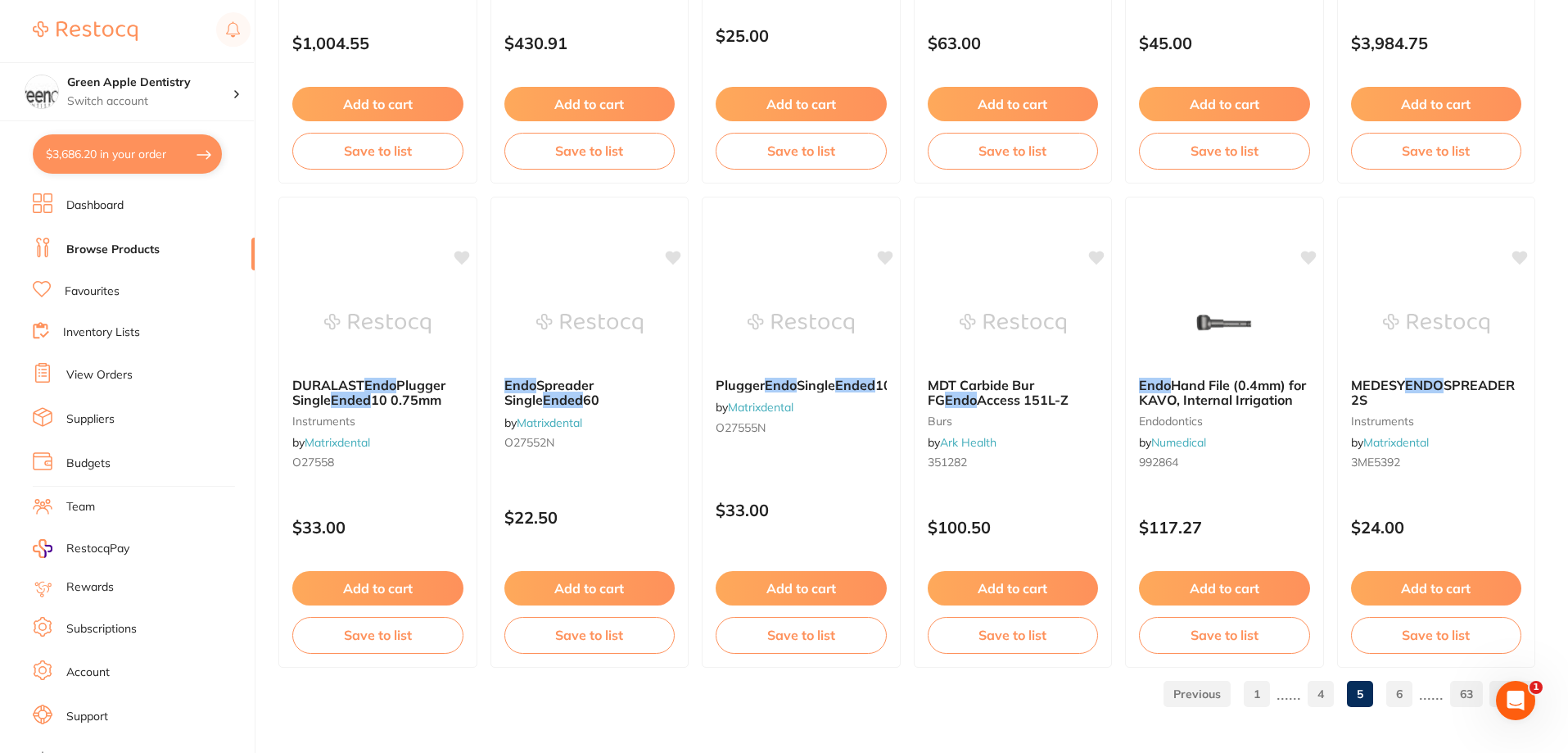
click at [1397, 686] on link "6" at bounding box center [1399, 694] width 26 height 33
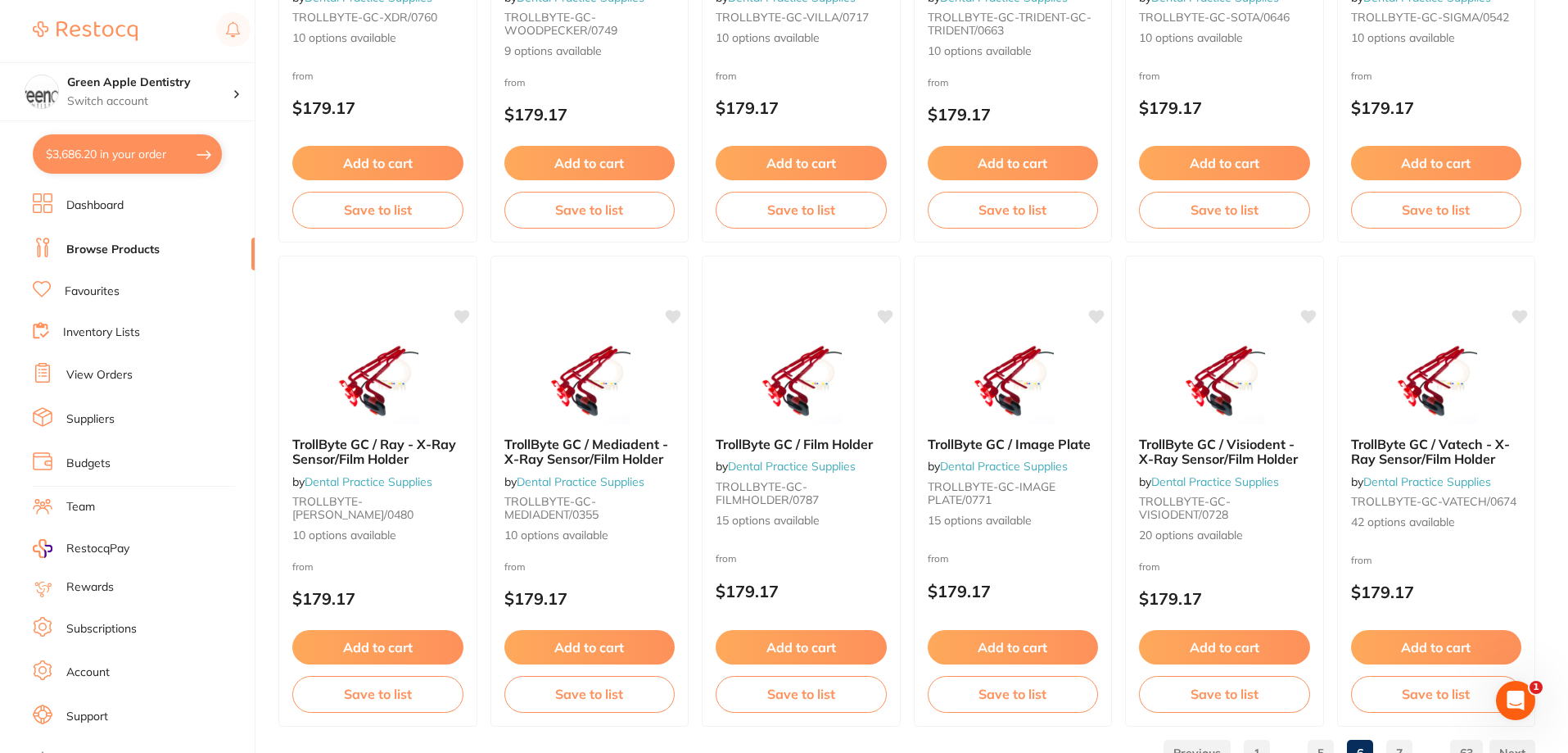
scroll to position [3906, 0]
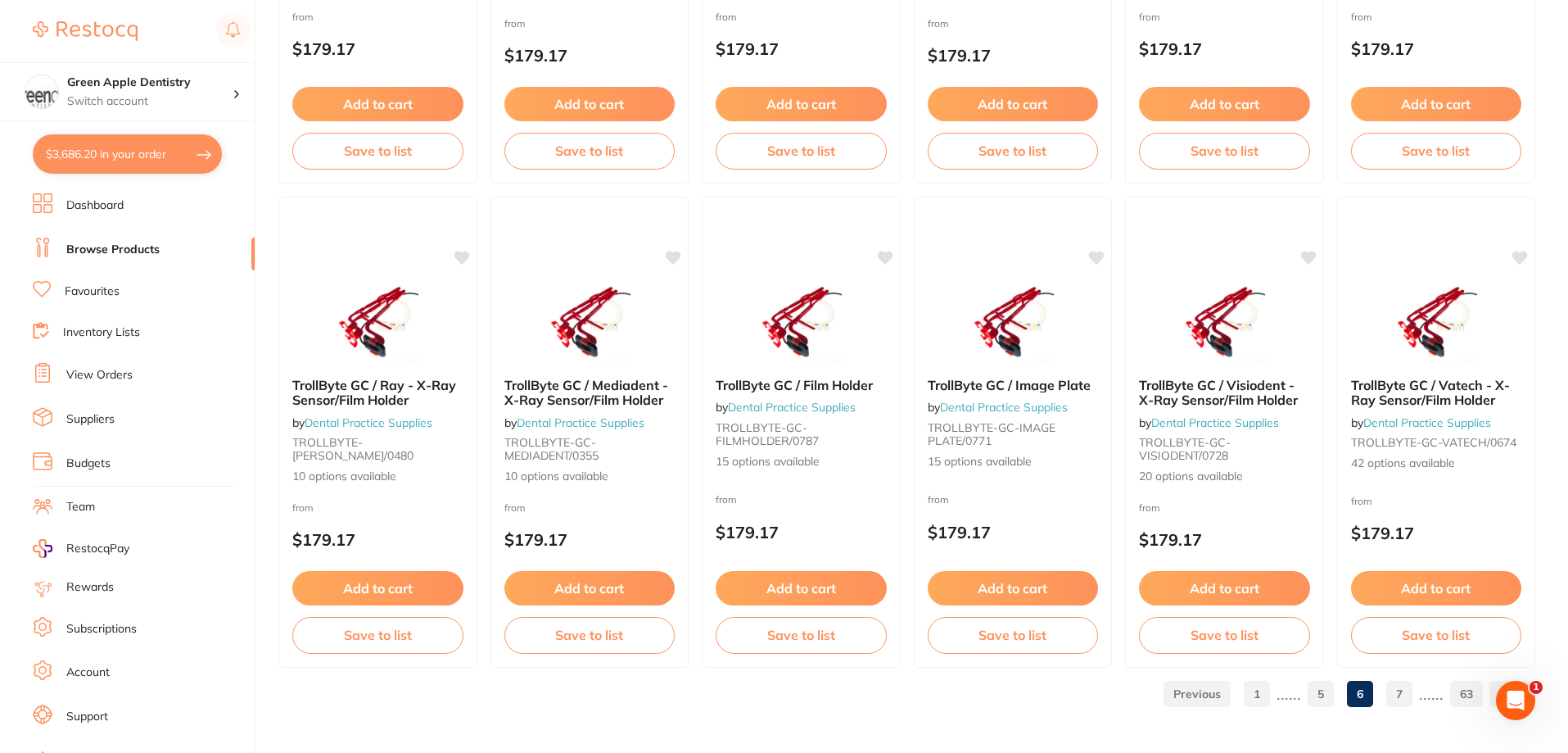
click at [1391, 696] on link "7" at bounding box center [1399, 694] width 26 height 33
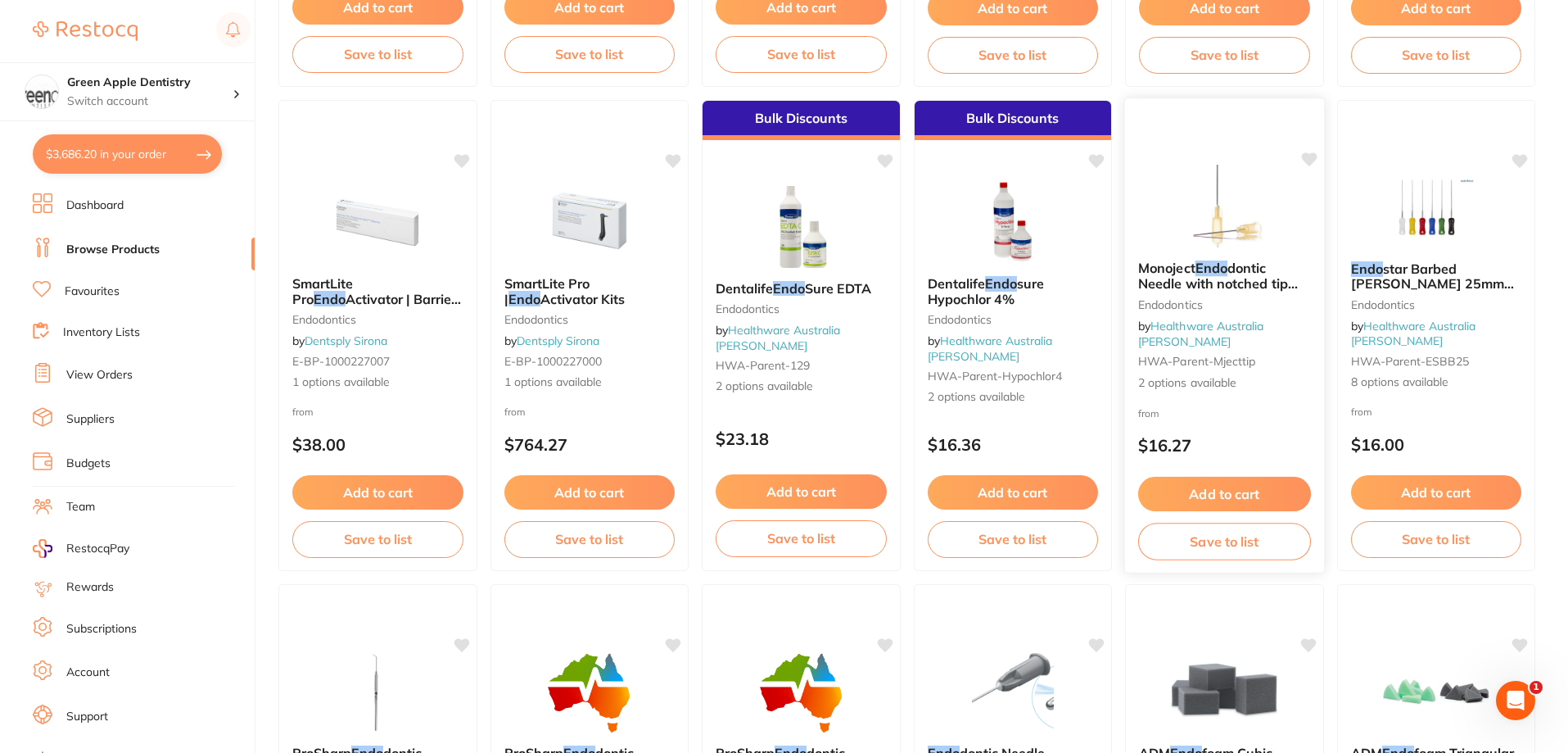
scroll to position [2949, 0]
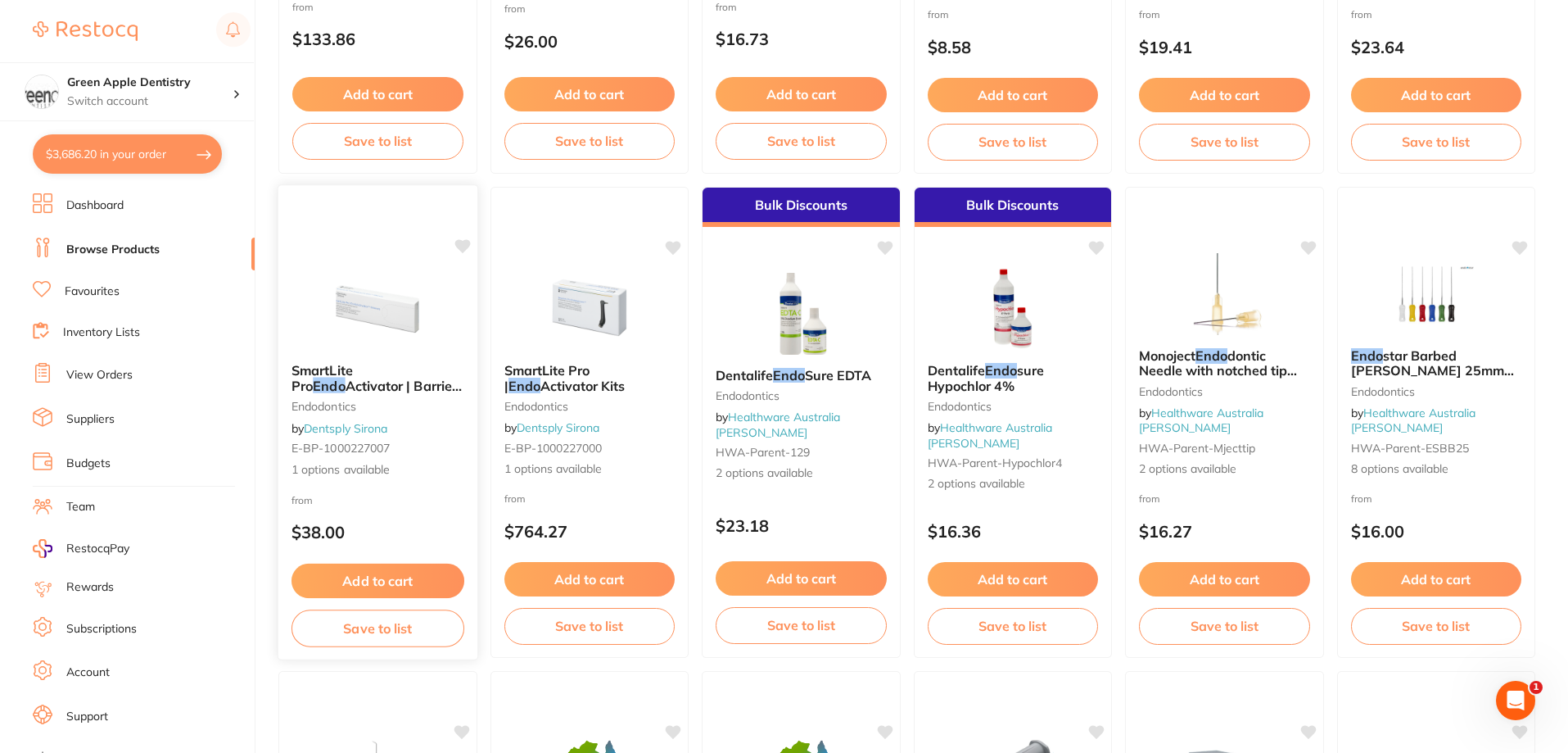
click at [448, 309] on div at bounding box center [377, 308] width 199 height 82
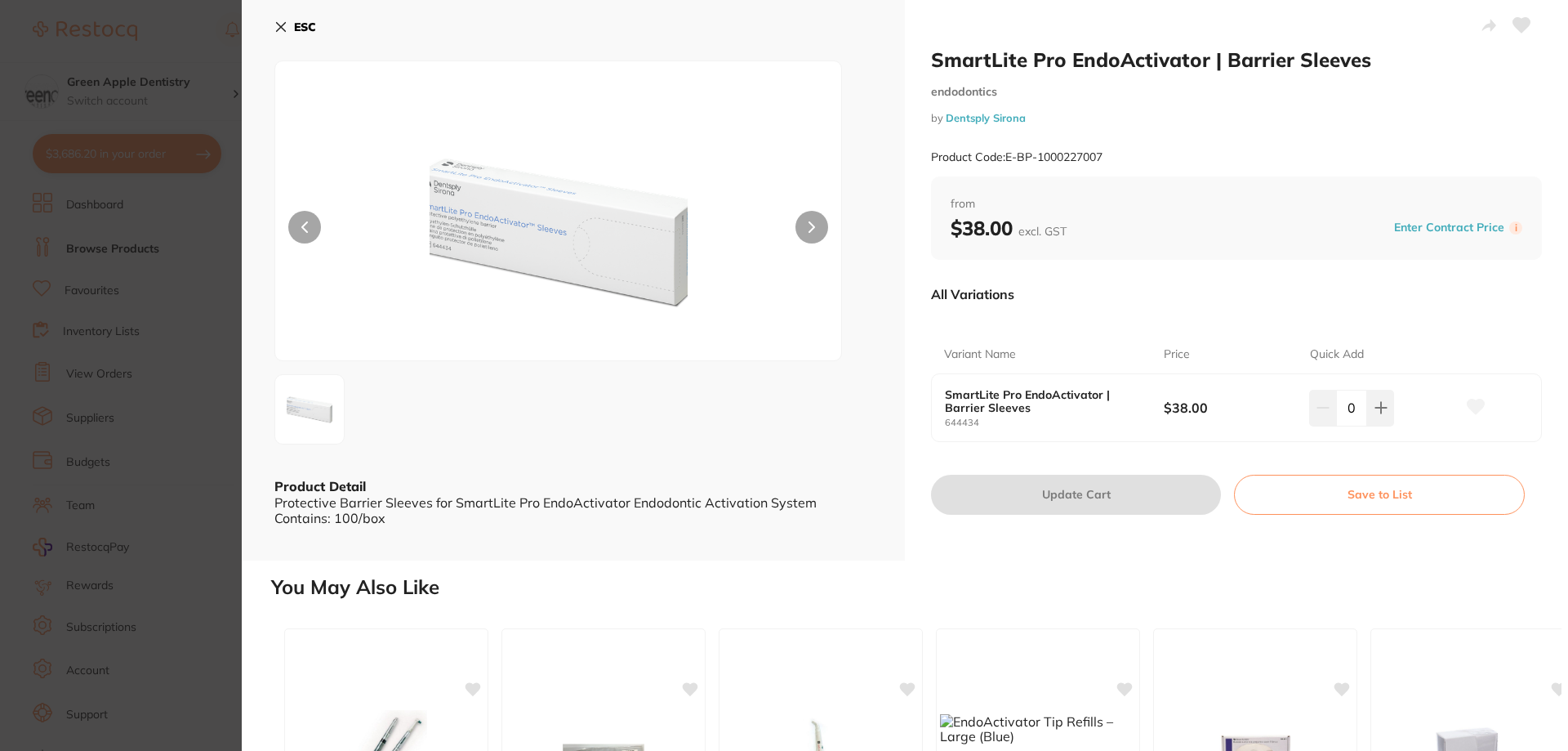
click at [310, 22] on b "ESC" at bounding box center [304, 27] width 22 height 15
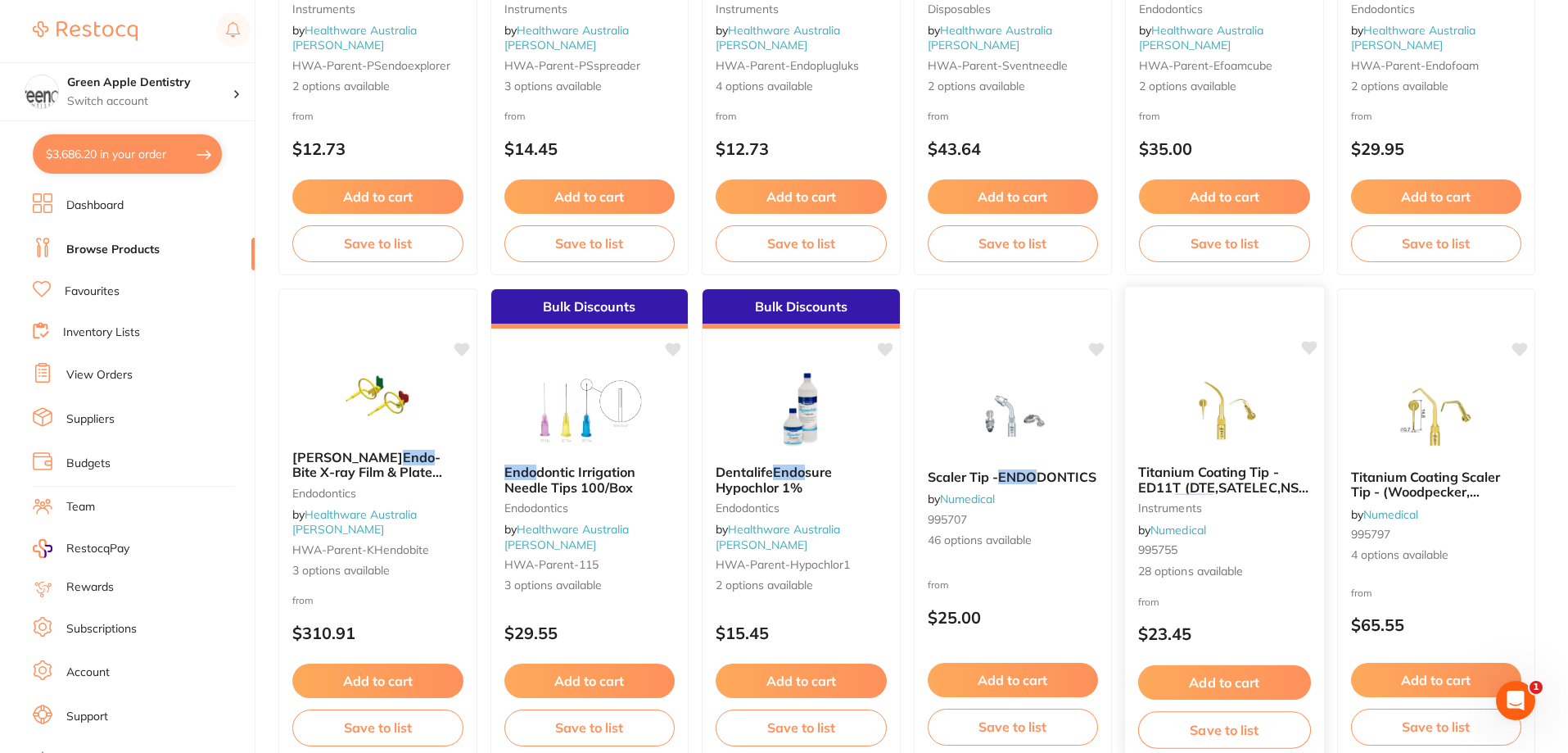
scroll to position [3906, 0]
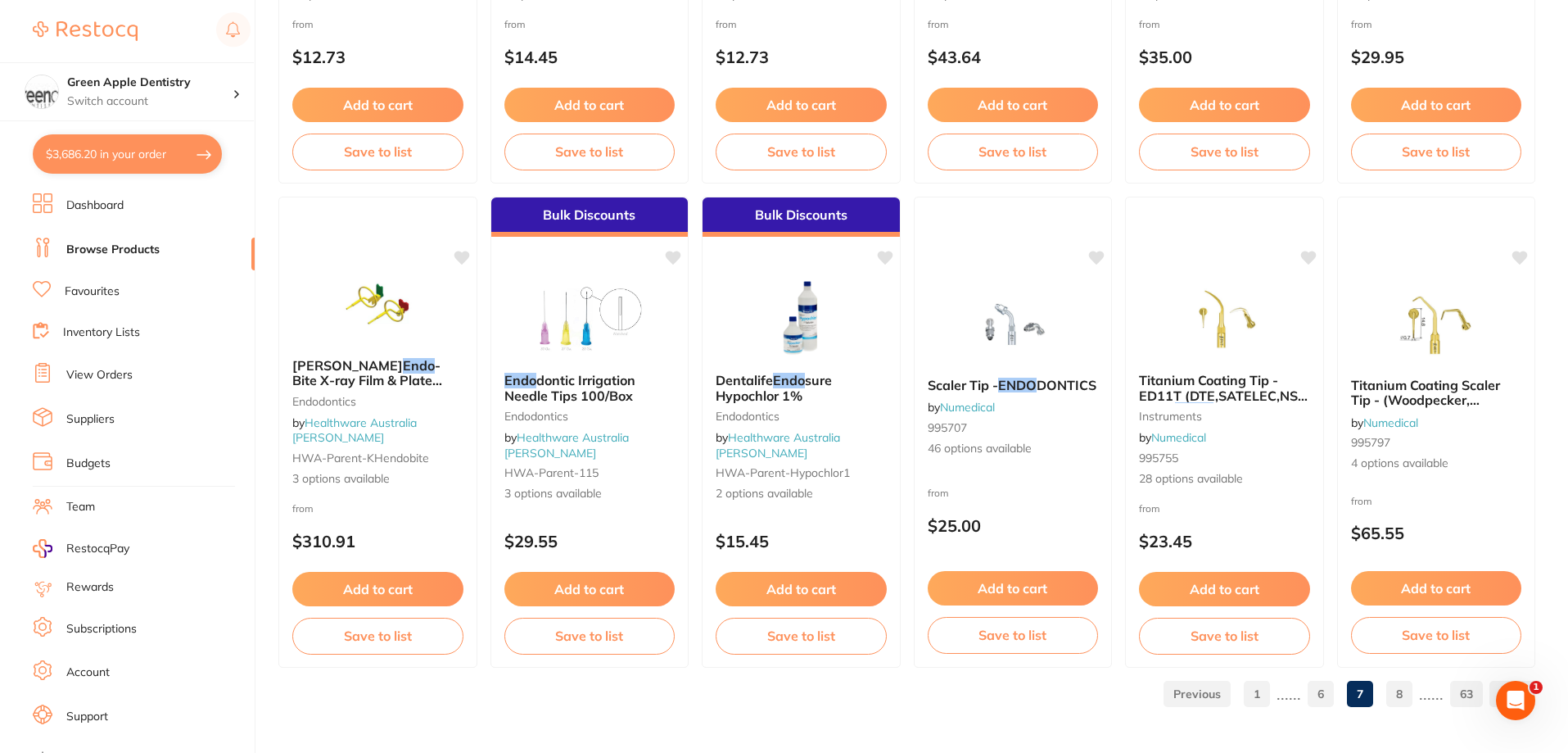
click at [1408, 693] on link "8" at bounding box center [1399, 694] width 26 height 33
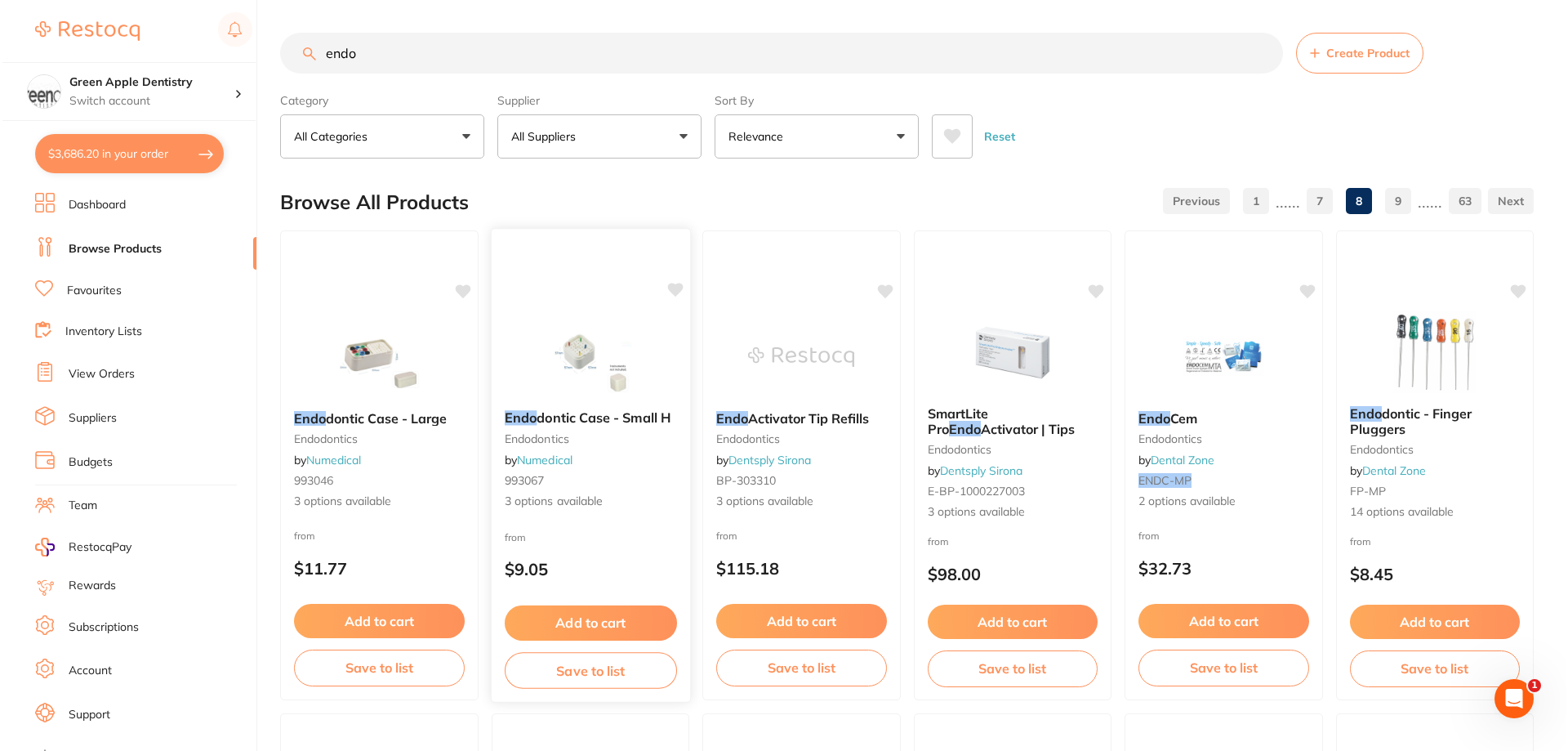
scroll to position [0, 0]
click at [432, 363] on div at bounding box center [376, 355] width 198 height 82
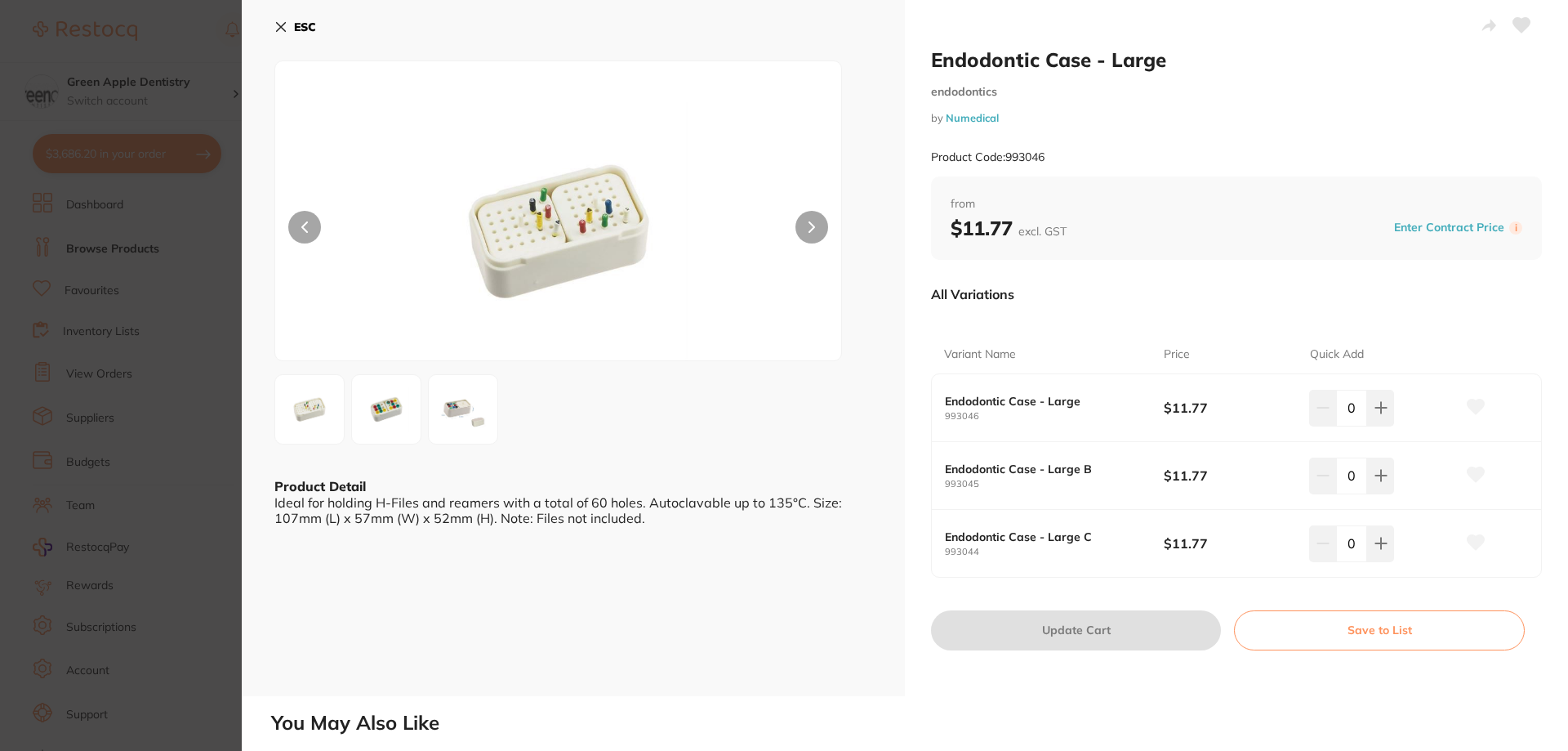
click at [299, 22] on b "ESC" at bounding box center [304, 27] width 22 height 15
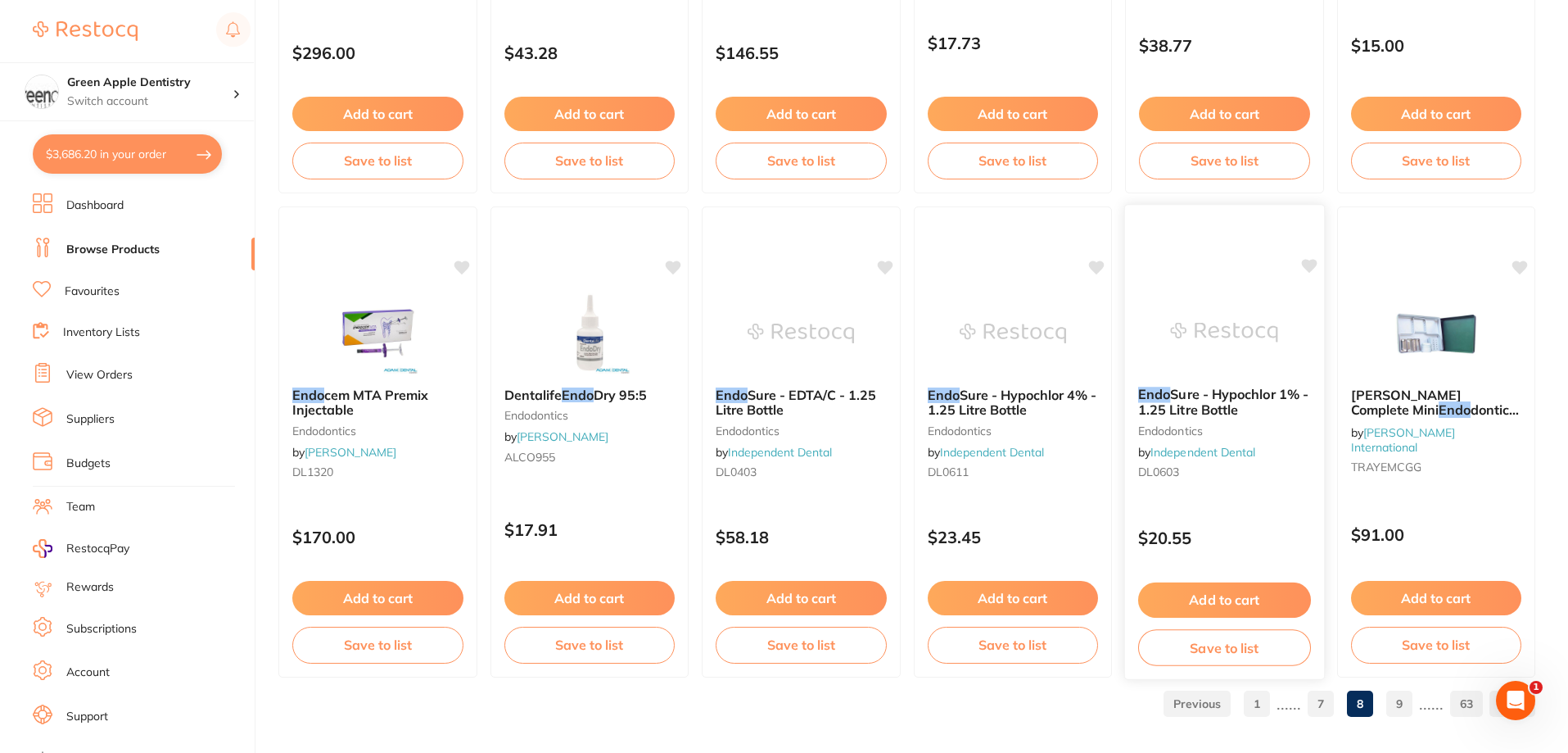
scroll to position [3906, 0]
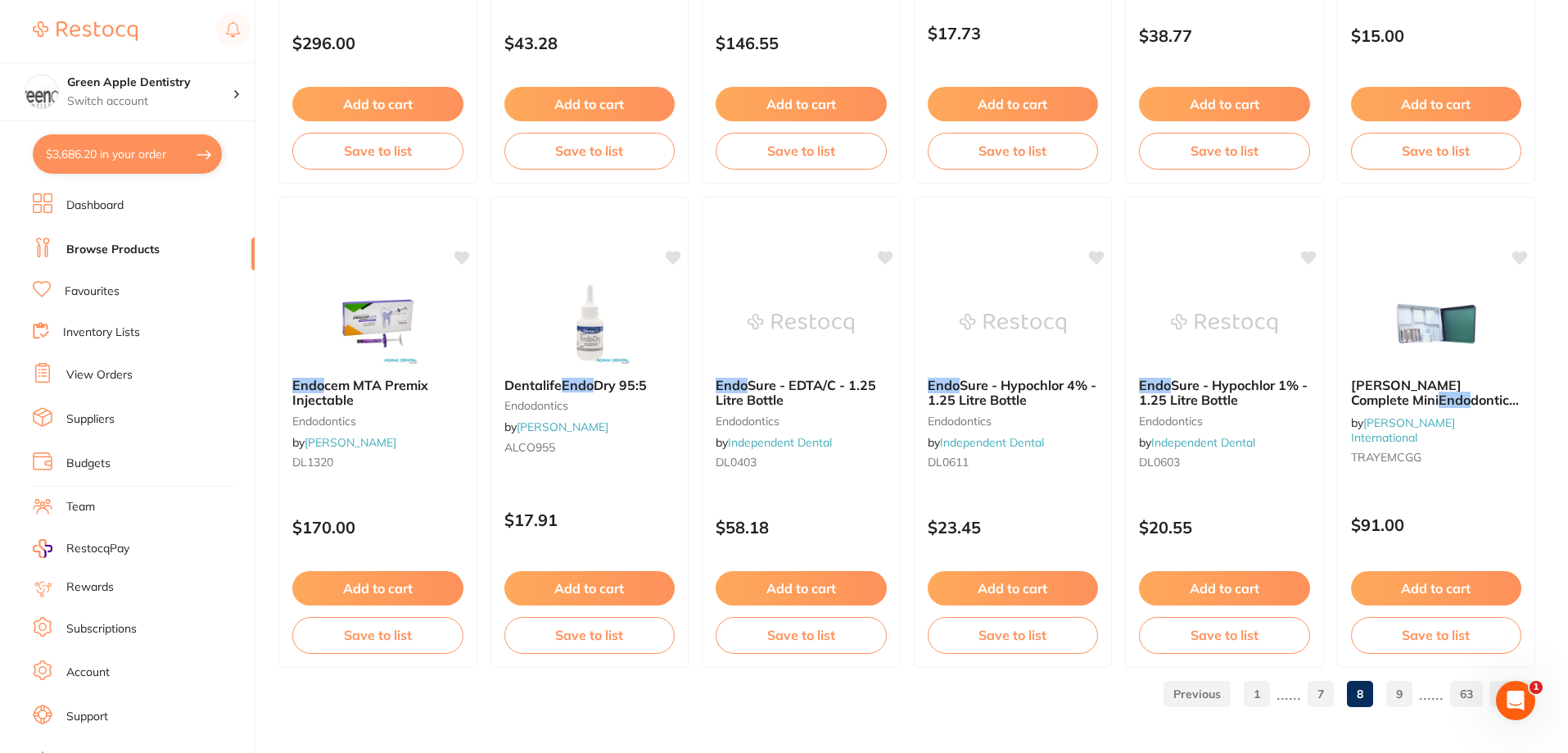
click at [1410, 690] on link "9" at bounding box center [1399, 694] width 26 height 33
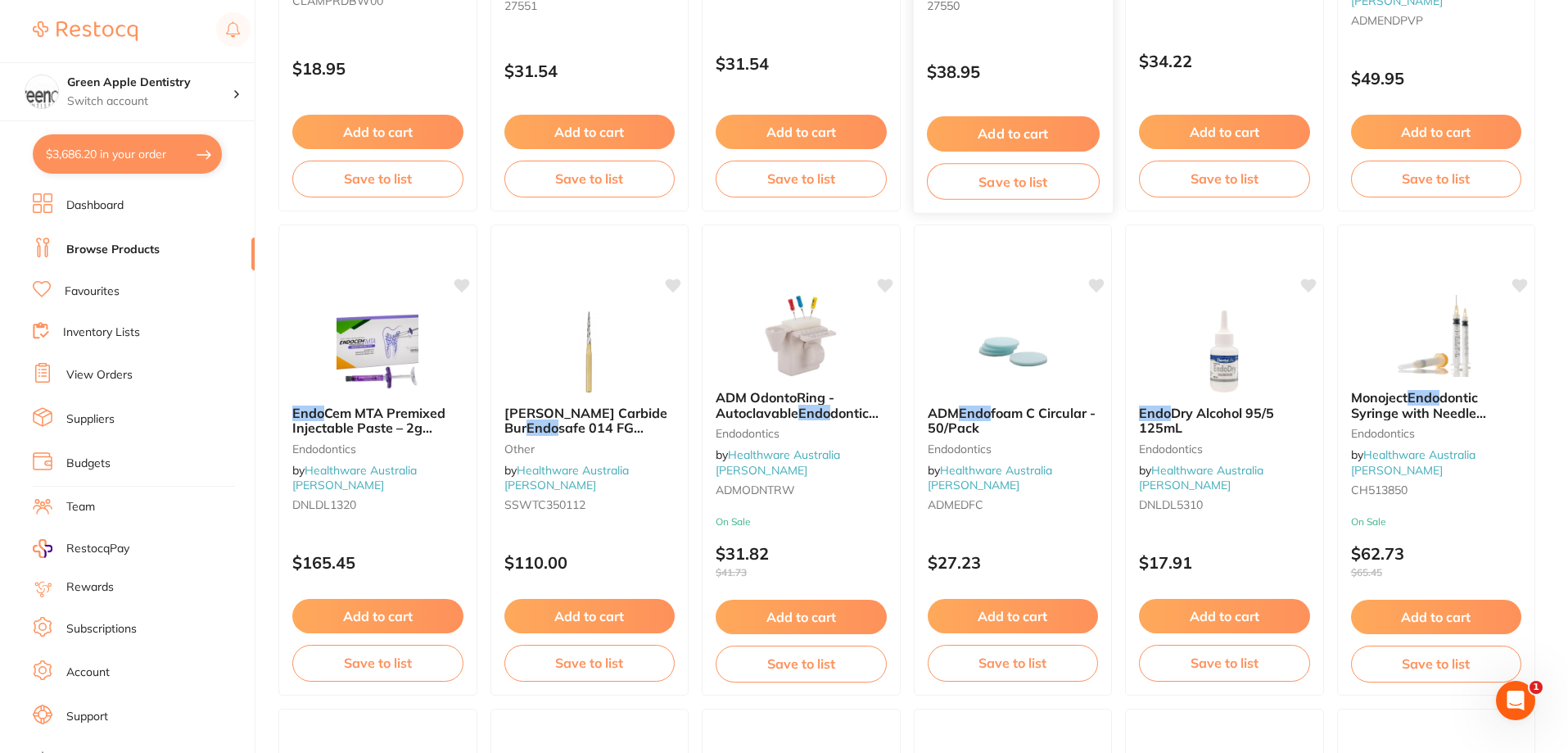
scroll to position [491, 0]
click at [1382, 318] on img at bounding box center [1436, 333] width 108 height 82
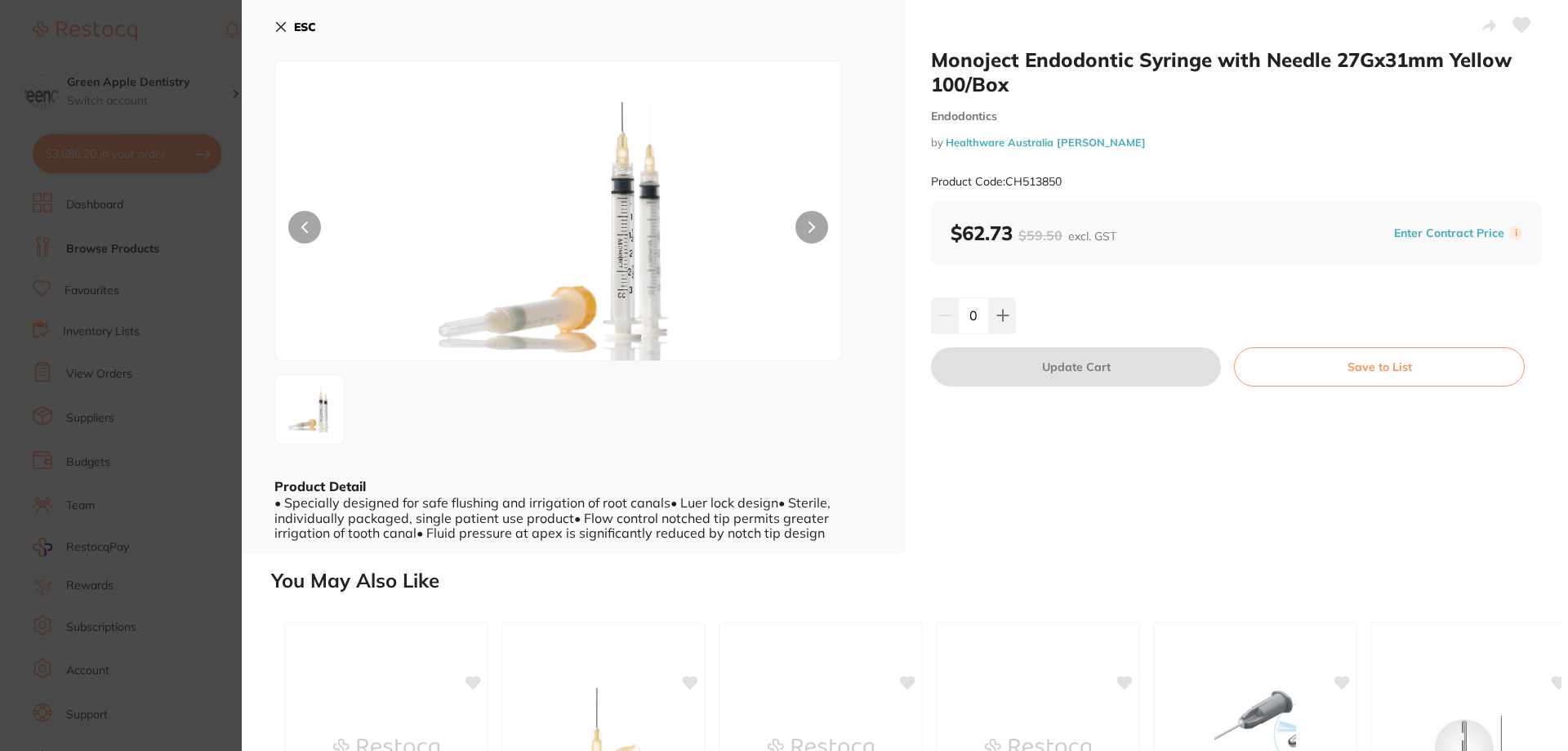
click at [301, 22] on b "ESC" at bounding box center [304, 27] width 22 height 15
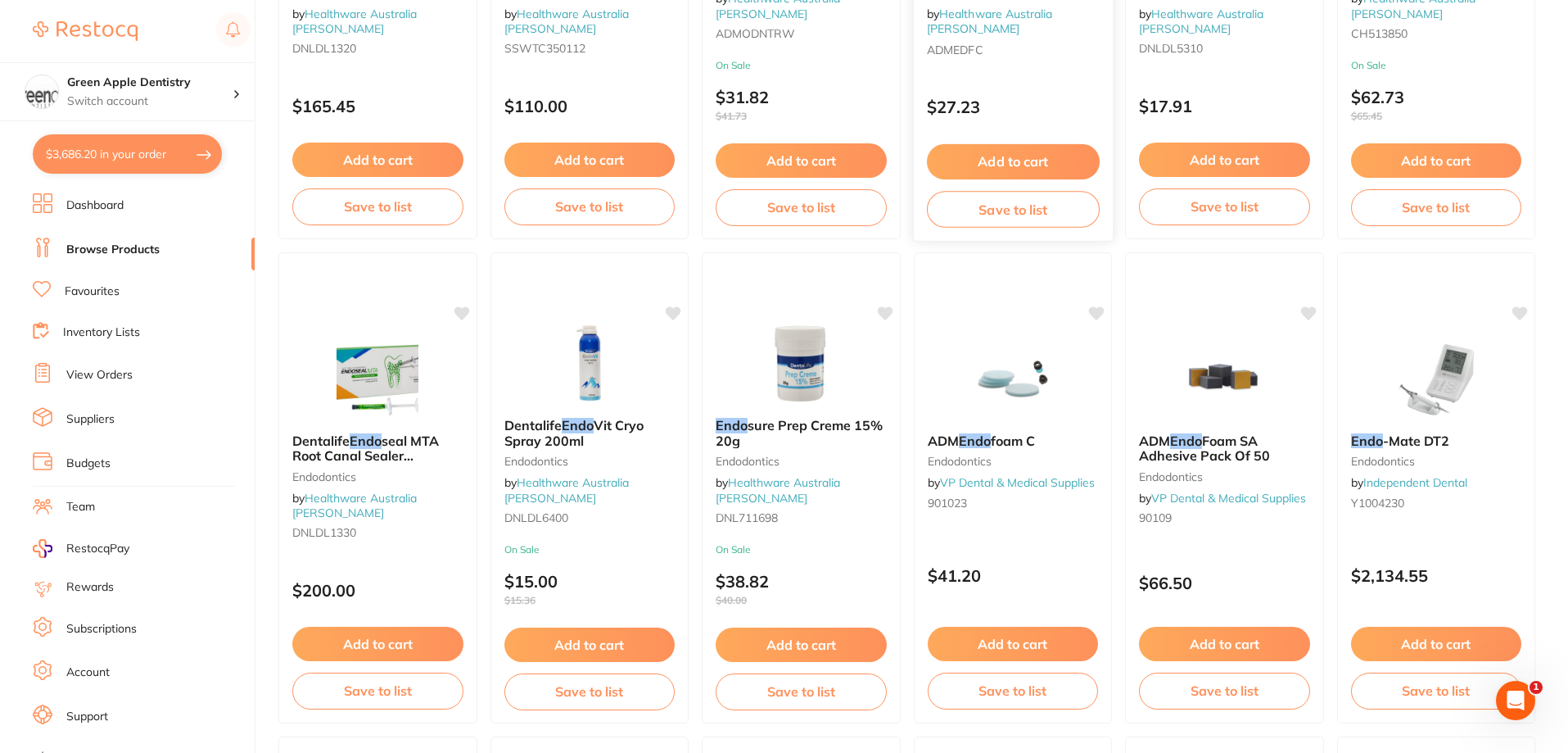
scroll to position [1064, 0]
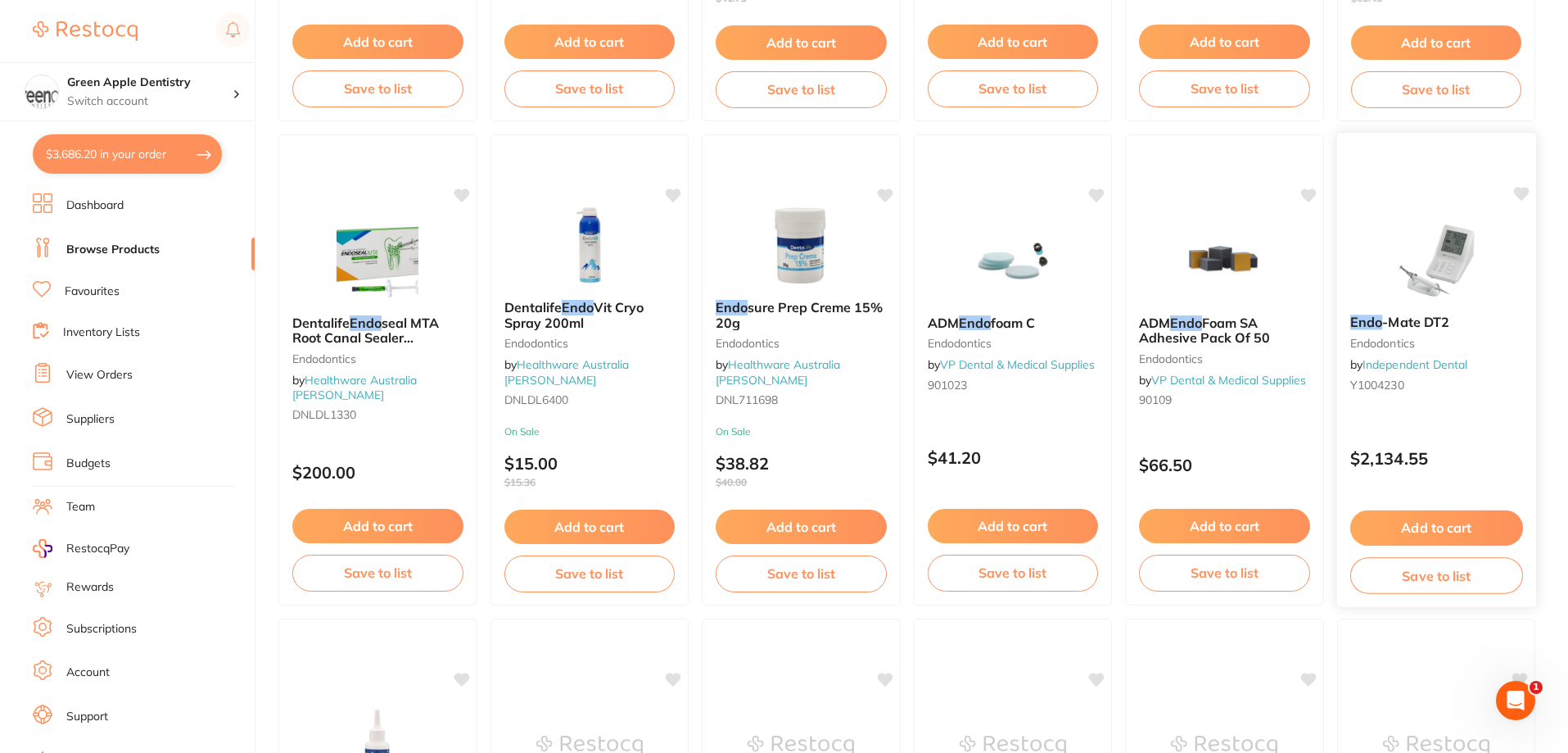
click at [1477, 272] on img at bounding box center [1436, 259] width 108 height 82
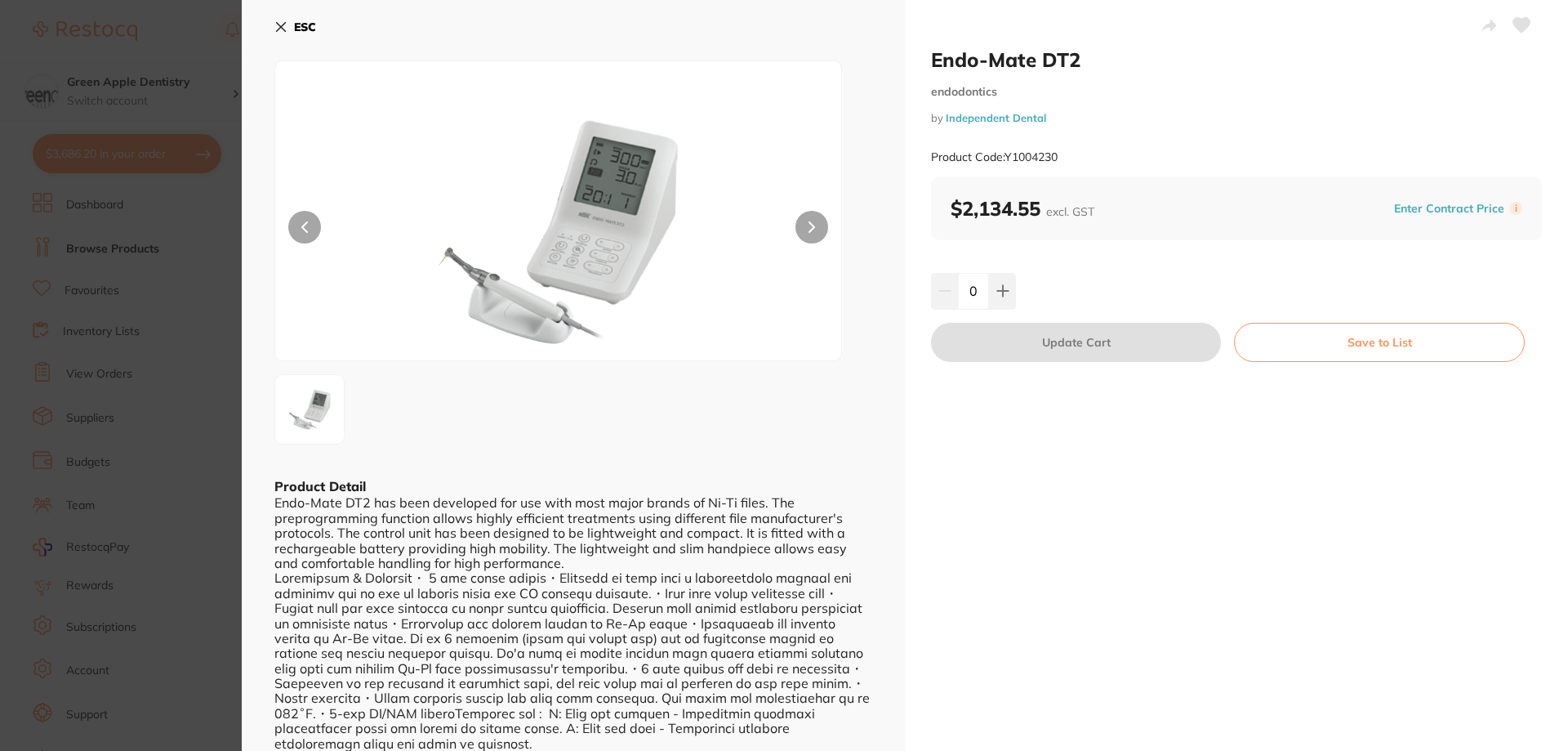
click at [291, 20] on button "ESC" at bounding box center [295, 27] width 42 height 28
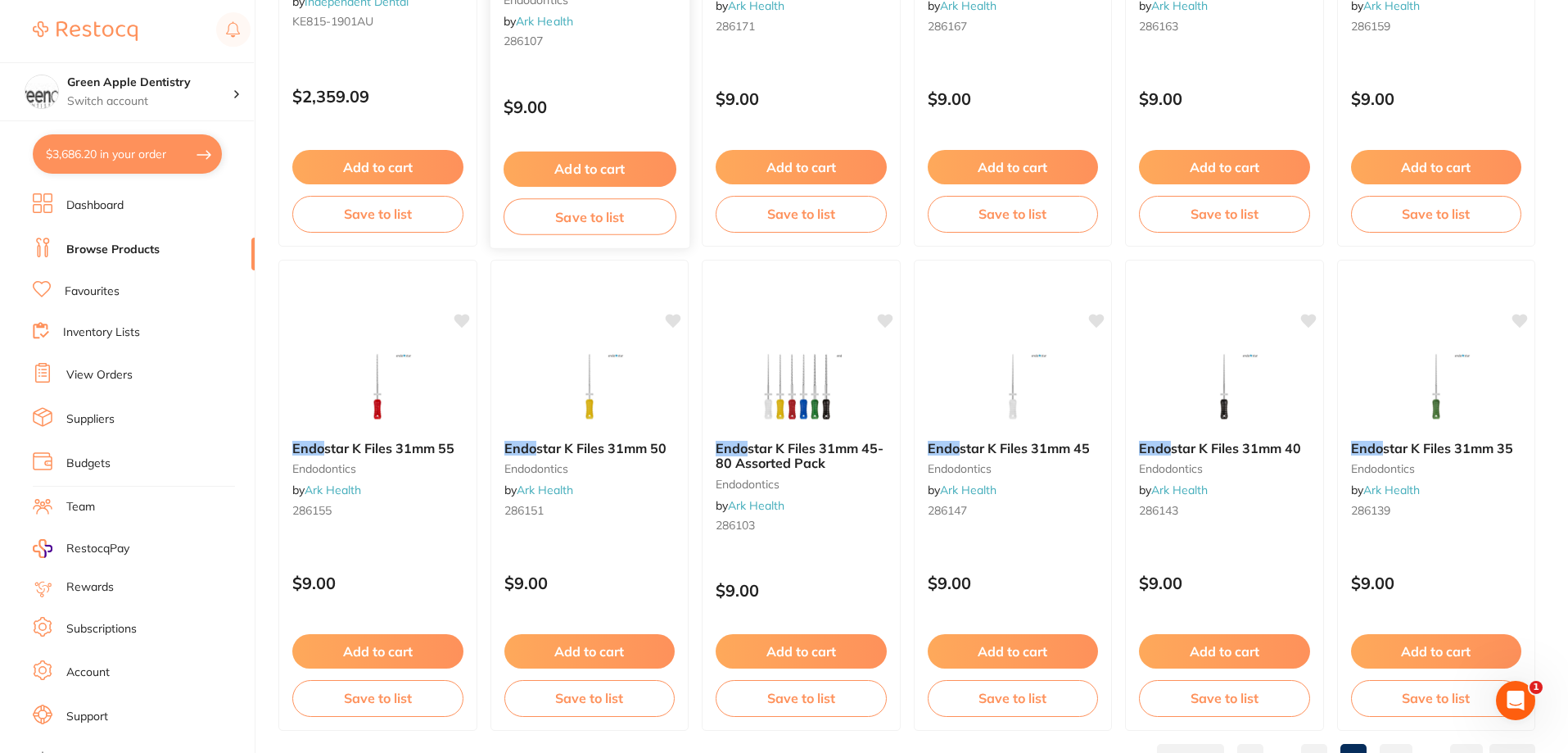
scroll to position [3906, 0]
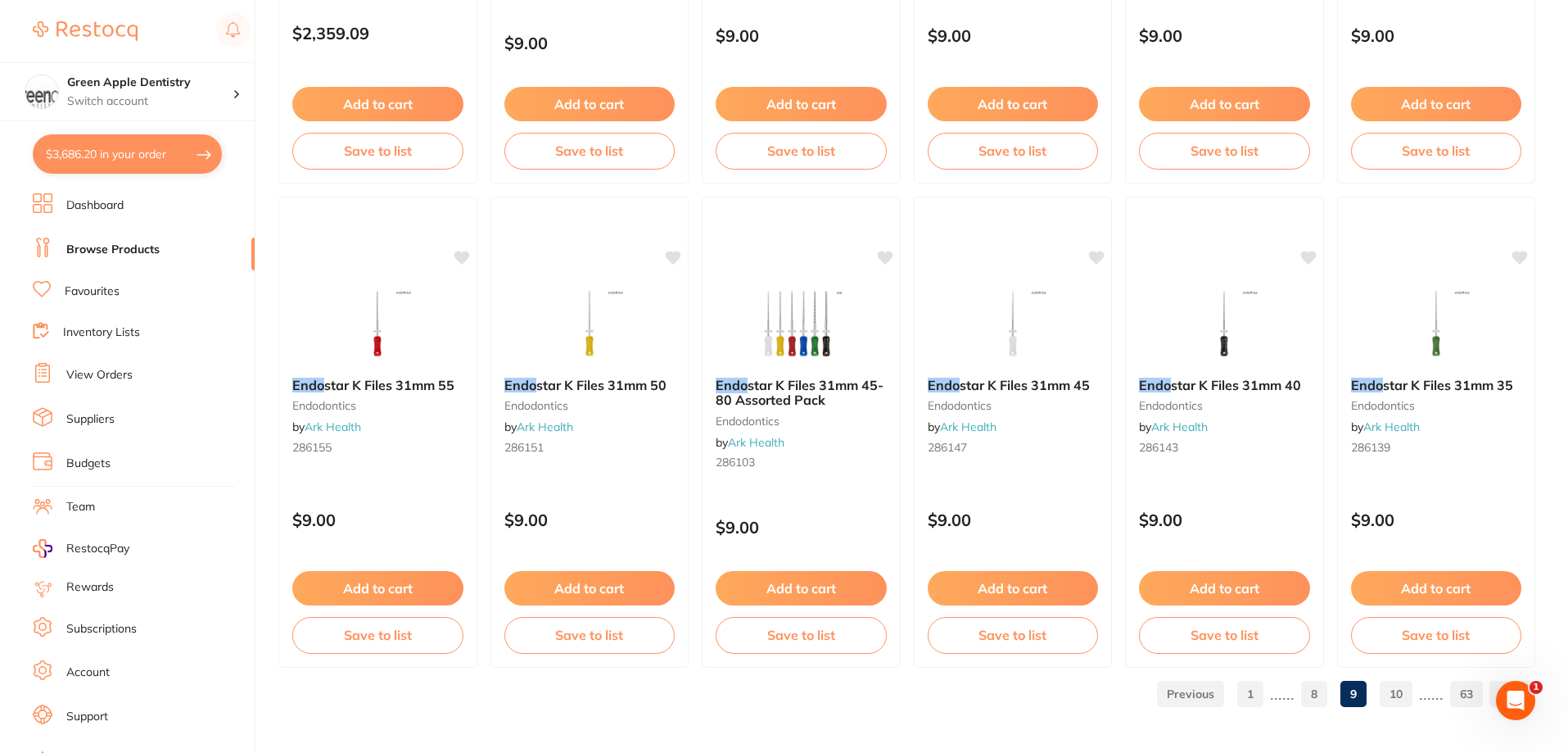
click at [1402, 686] on link "10" at bounding box center [1396, 694] width 33 height 33
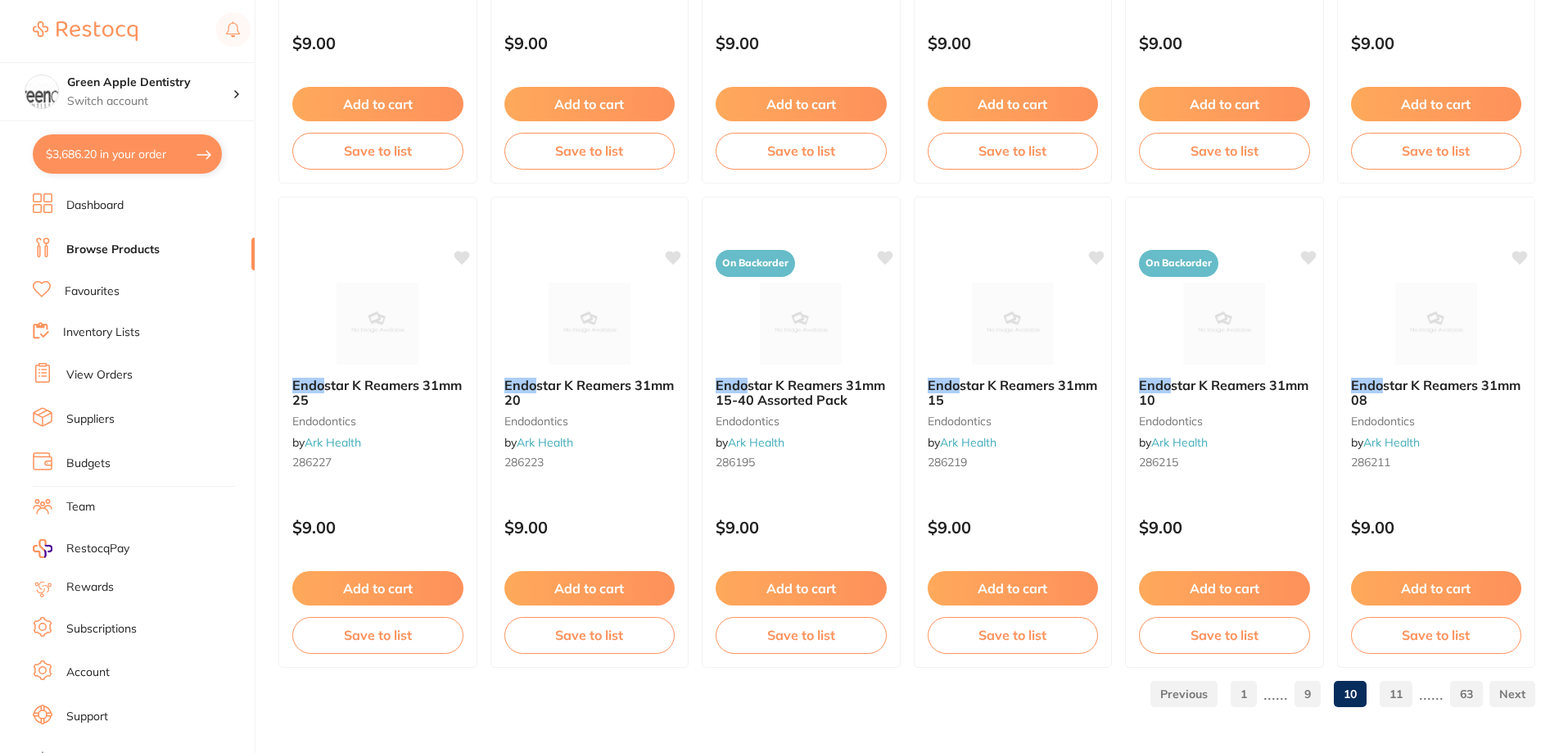
click at [1389, 681] on link "11" at bounding box center [1396, 694] width 33 height 33
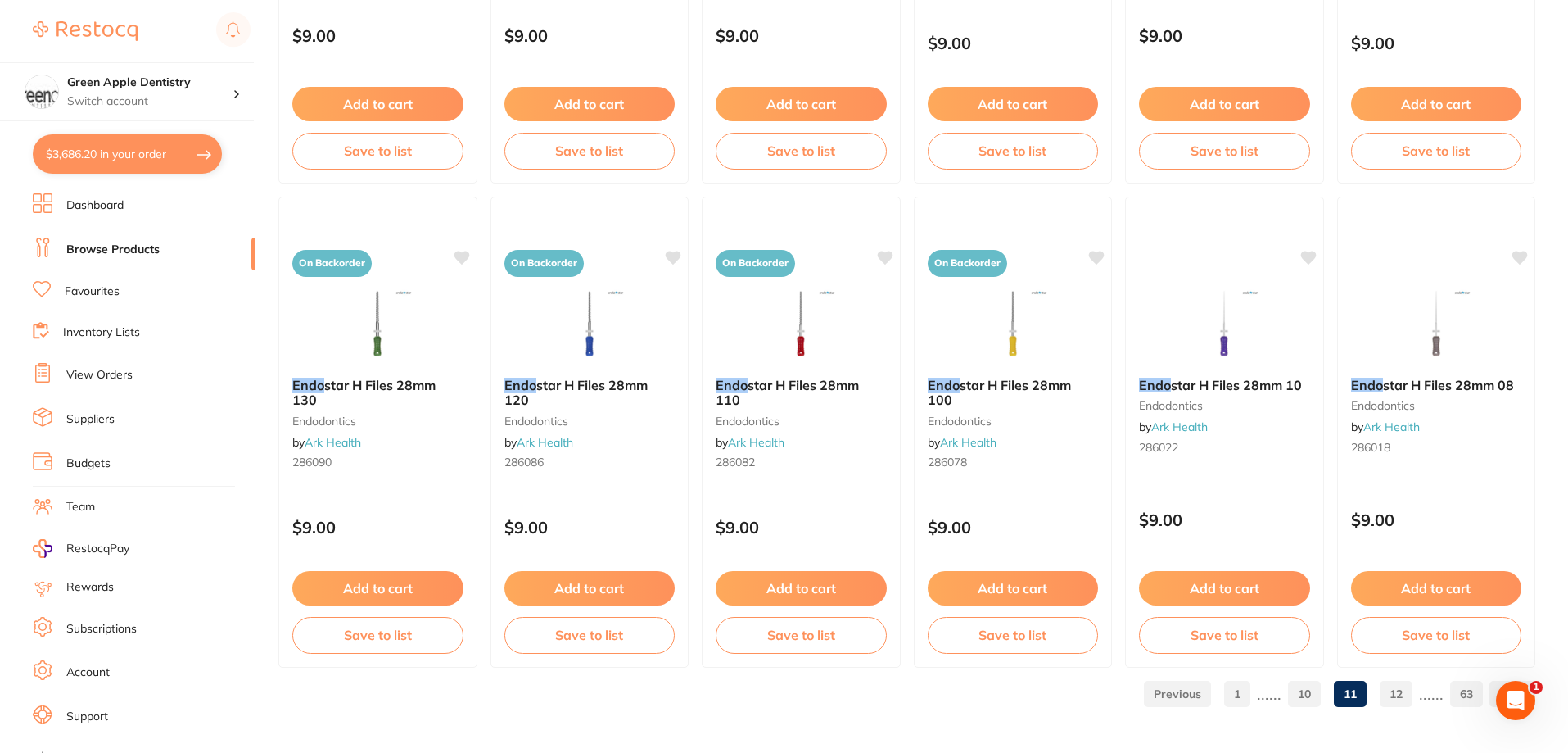
click at [1395, 703] on link "12" at bounding box center [1396, 694] width 33 height 33
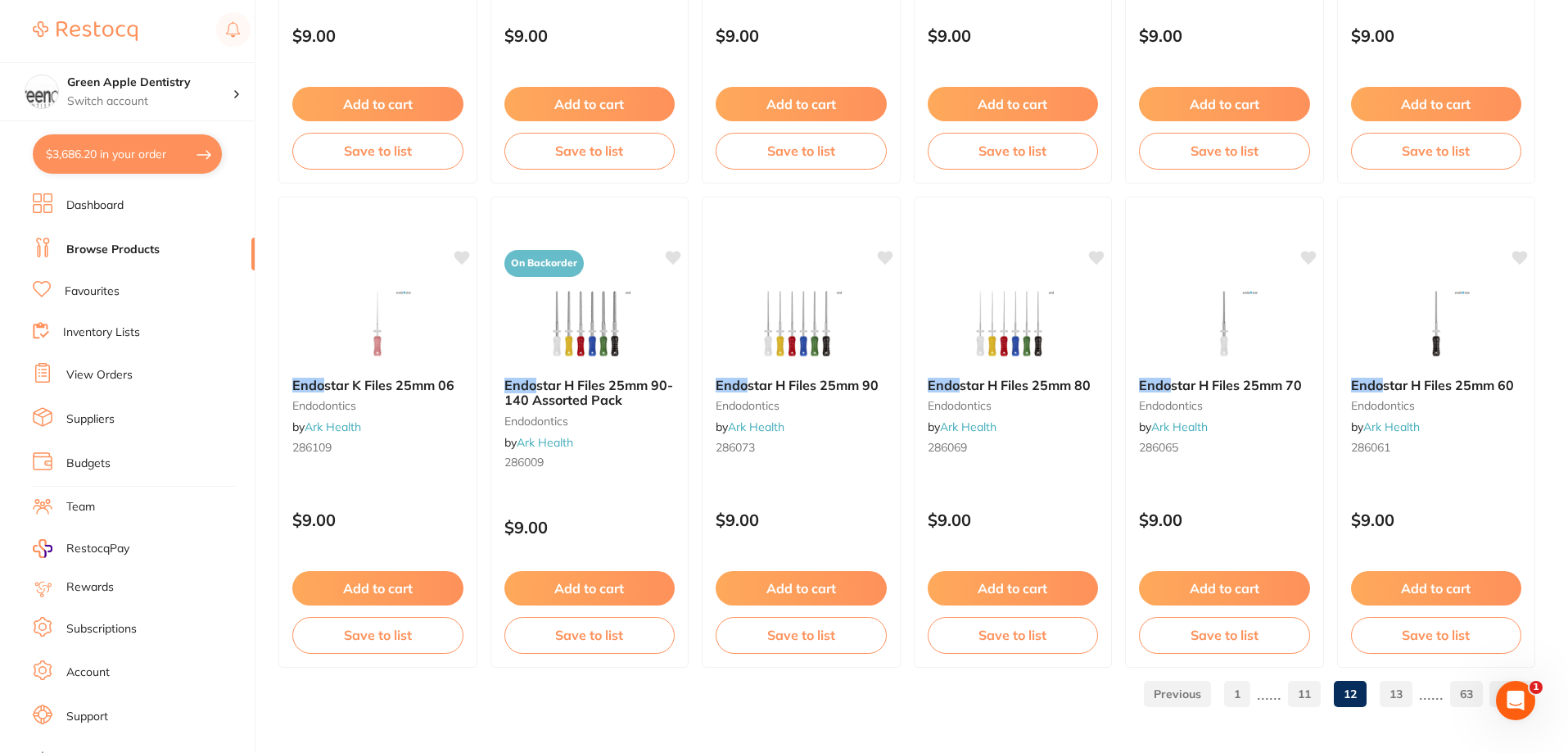
click at [1397, 697] on link "13" at bounding box center [1396, 694] width 33 height 33
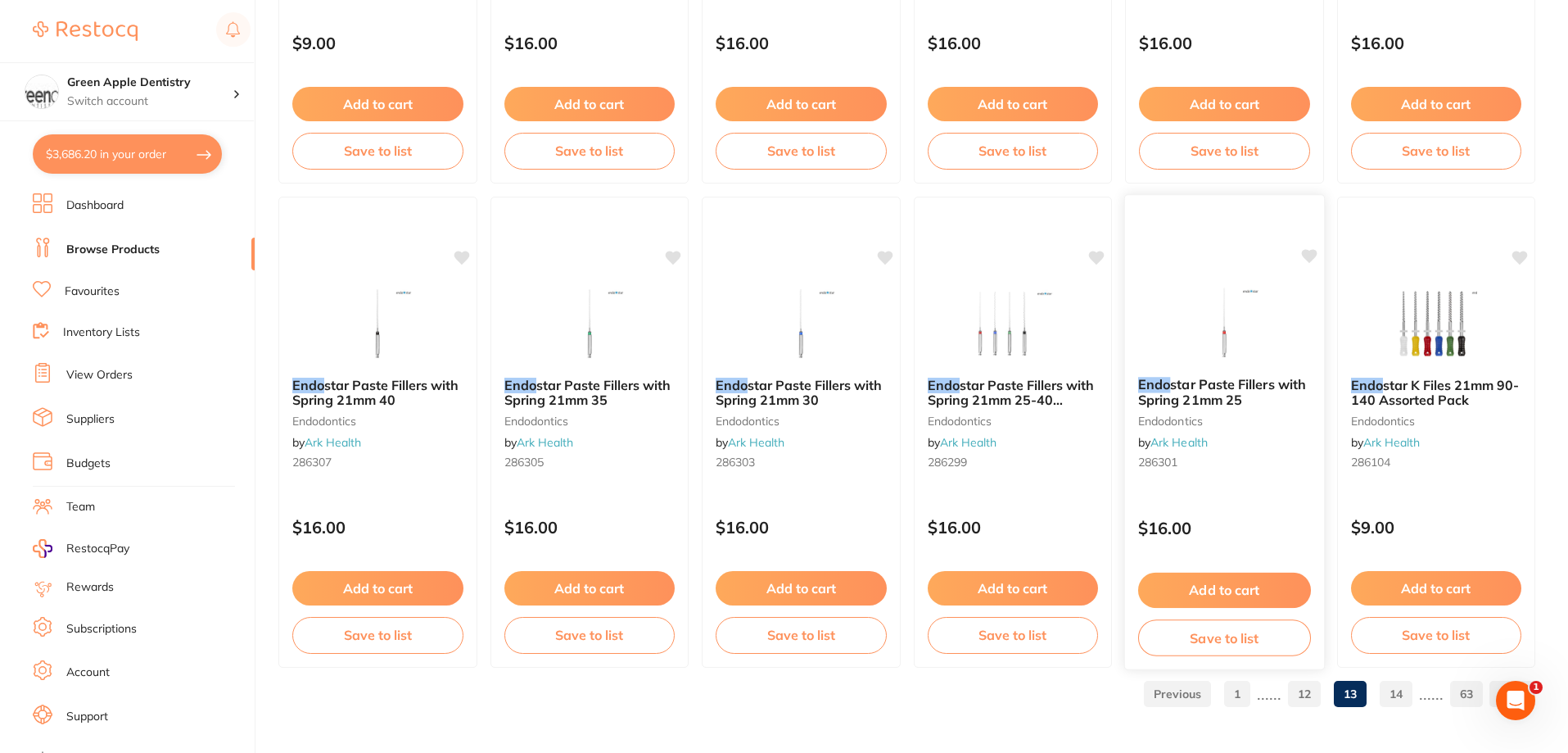
click at [1259, 334] on img at bounding box center [1225, 322] width 108 height 82
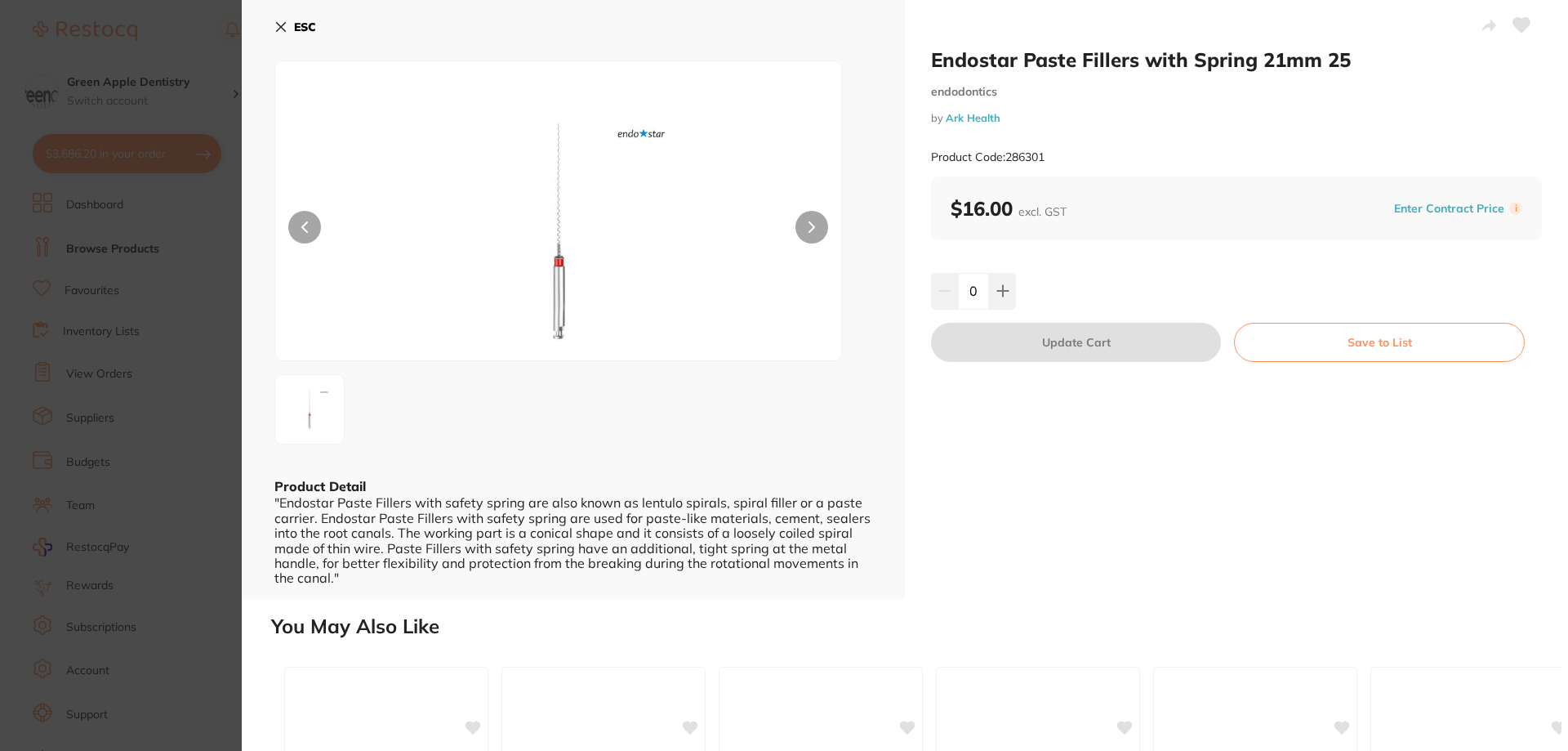
click at [285, 30] on icon at bounding box center [281, 27] width 9 height 9
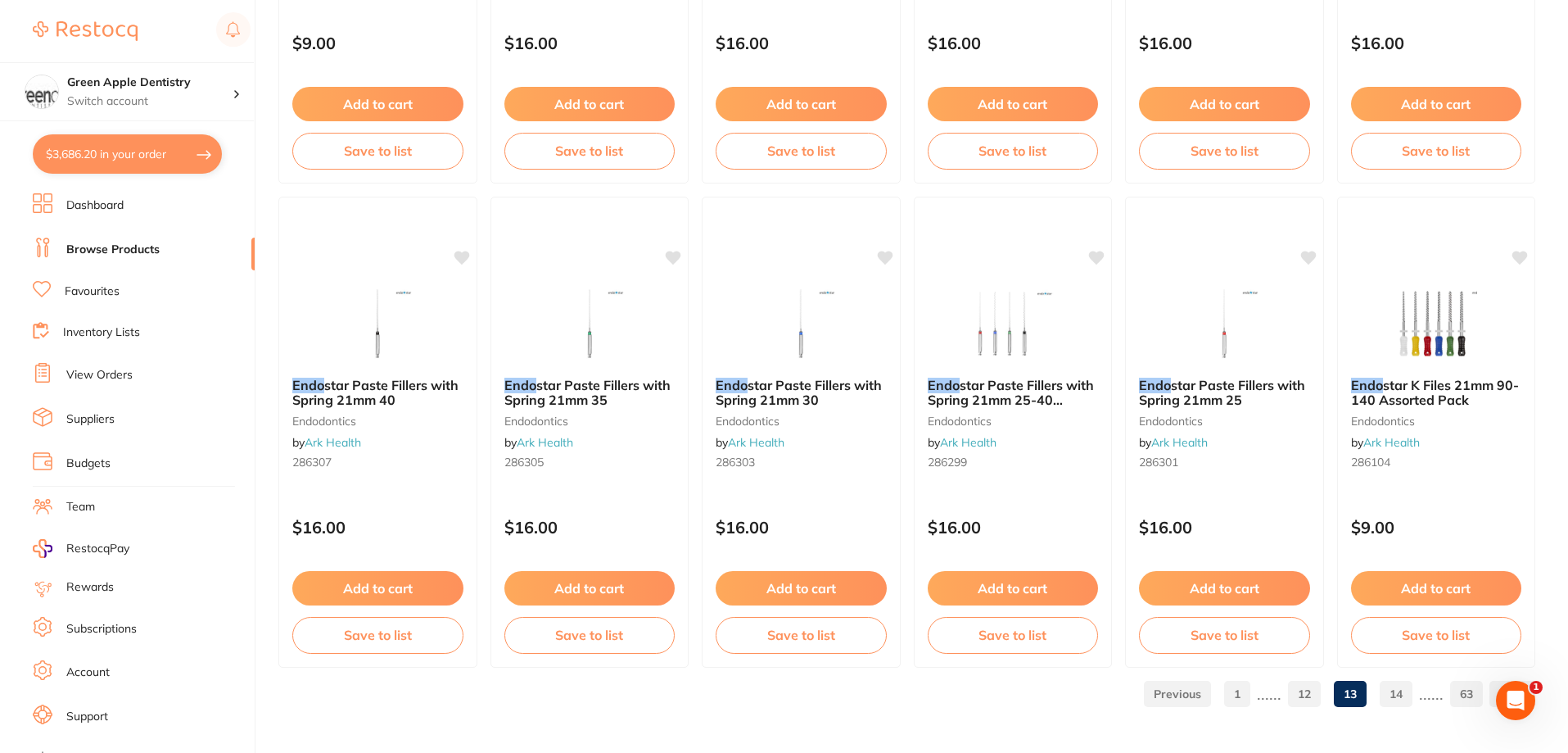
click at [1410, 698] on link "14" at bounding box center [1396, 694] width 33 height 33
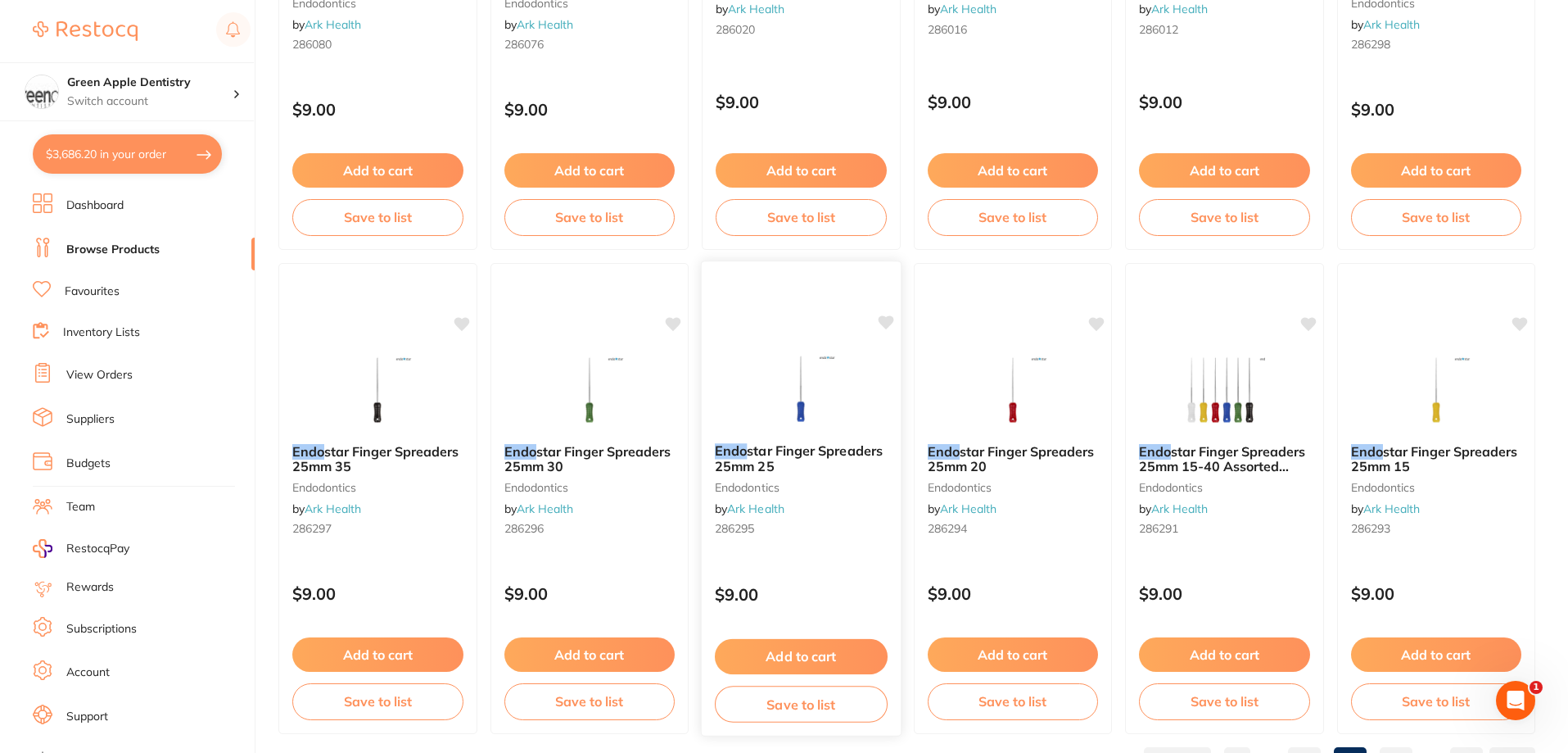
scroll to position [3906, 0]
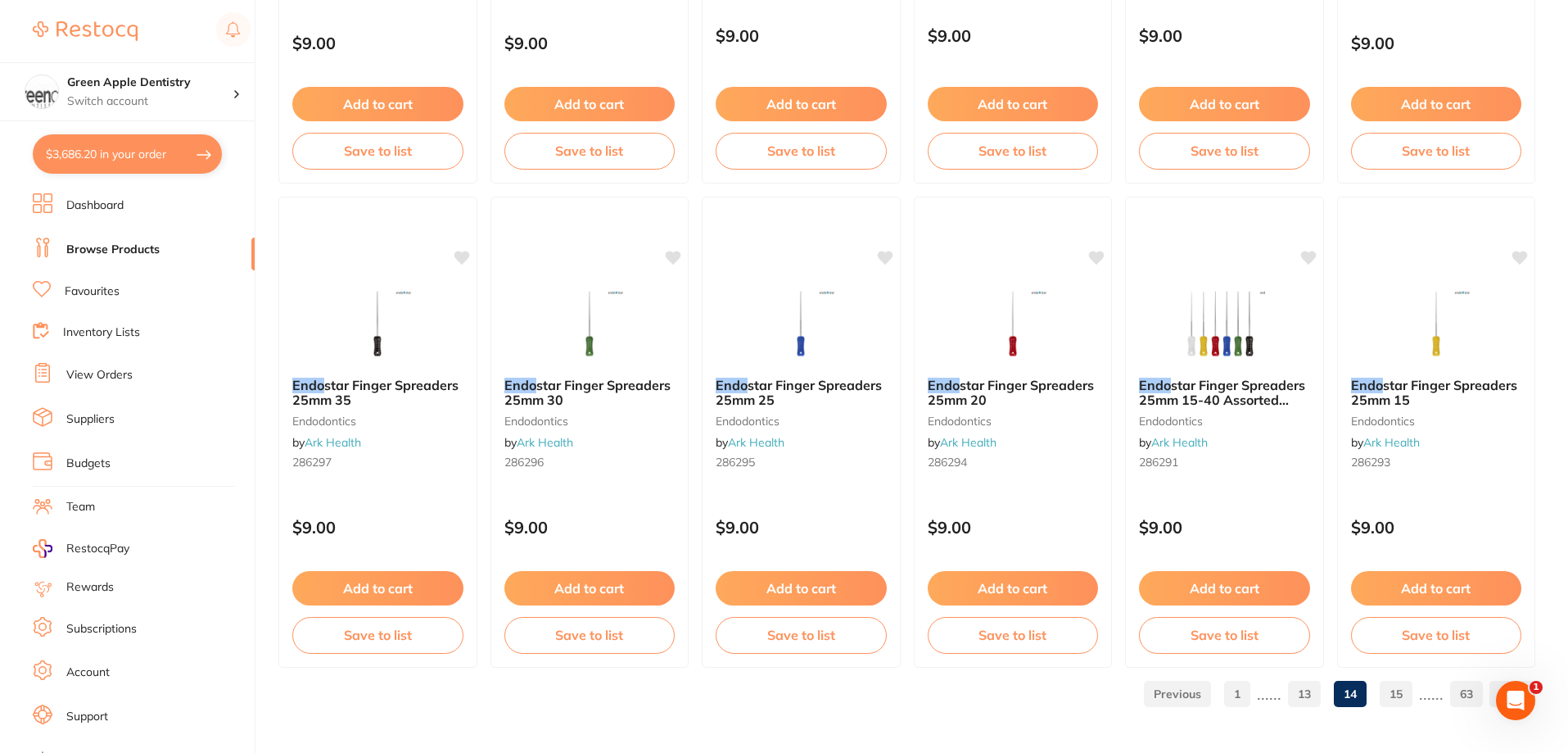
click at [1406, 703] on link "15" at bounding box center [1396, 694] width 33 height 33
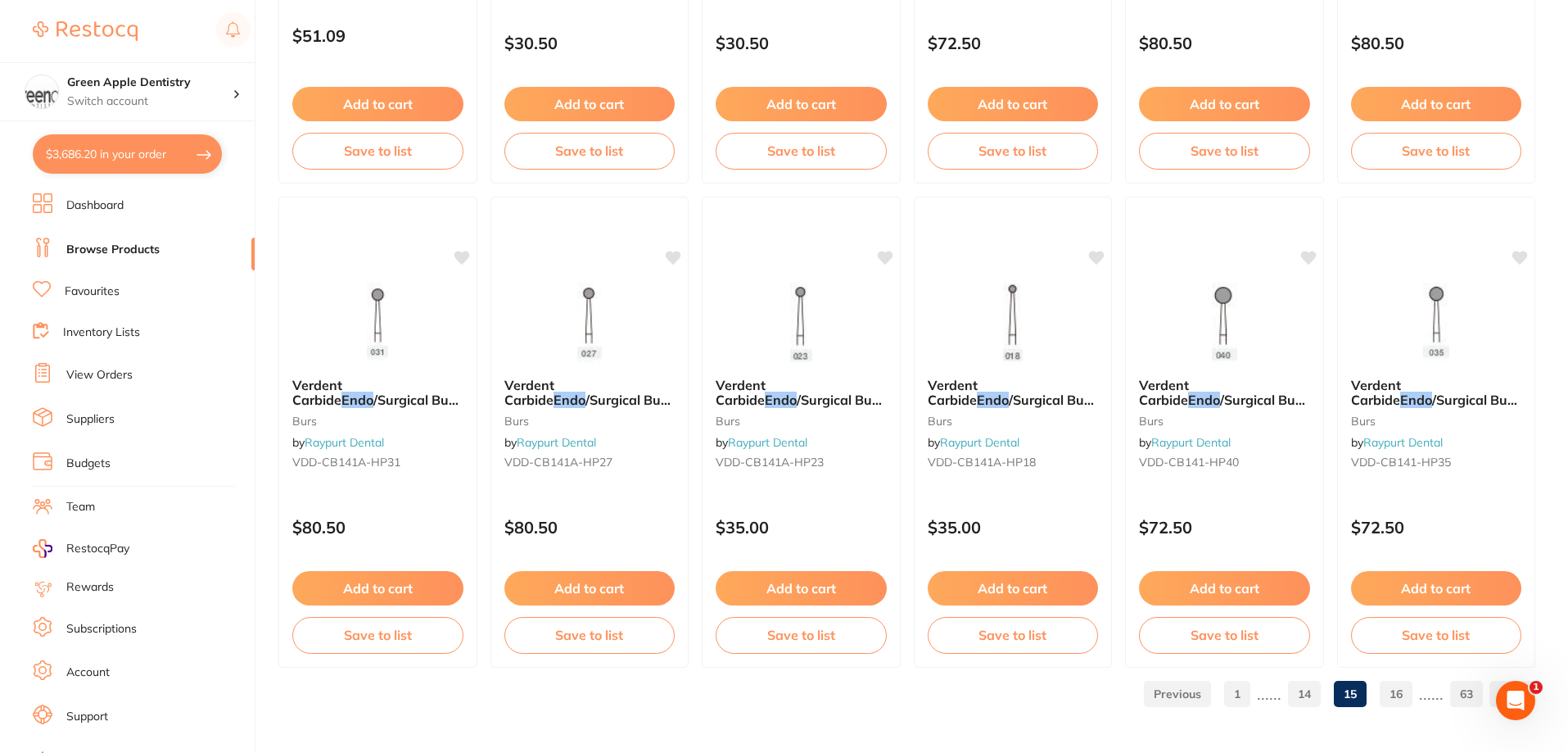
click at [1408, 694] on link "16" at bounding box center [1396, 694] width 33 height 33
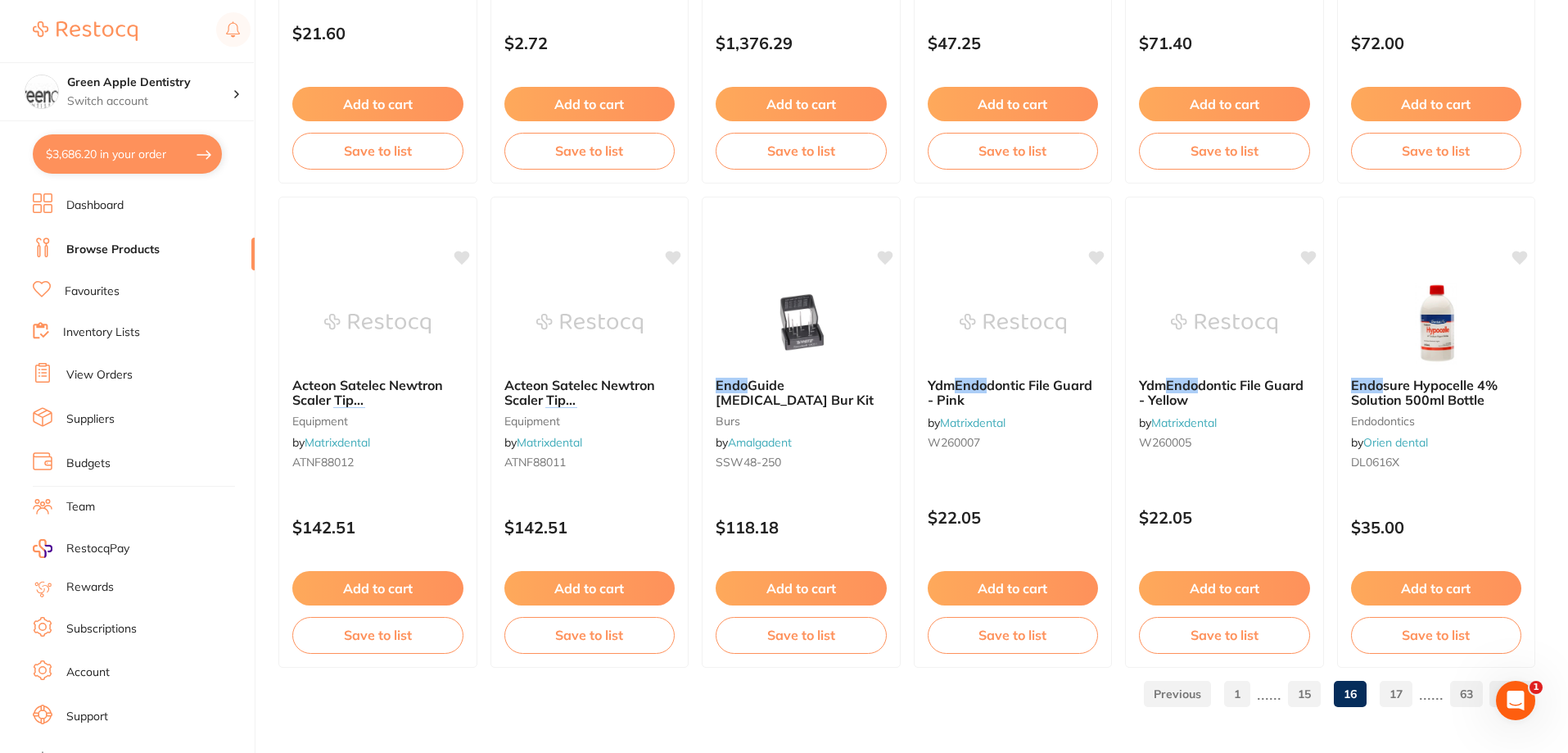
click at [1388, 687] on link "17" at bounding box center [1396, 694] width 33 height 33
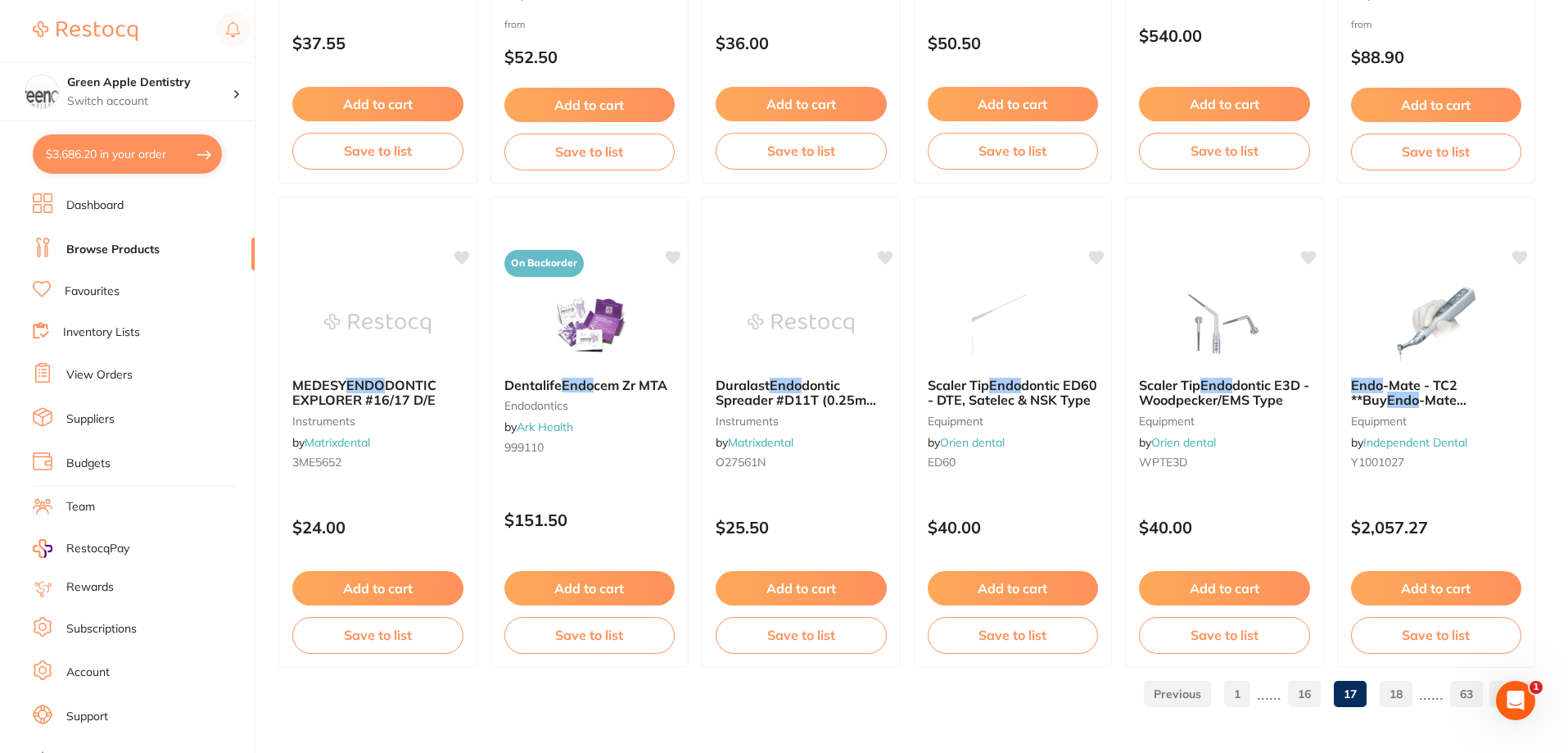
click at [1400, 694] on link "18" at bounding box center [1396, 694] width 33 height 33
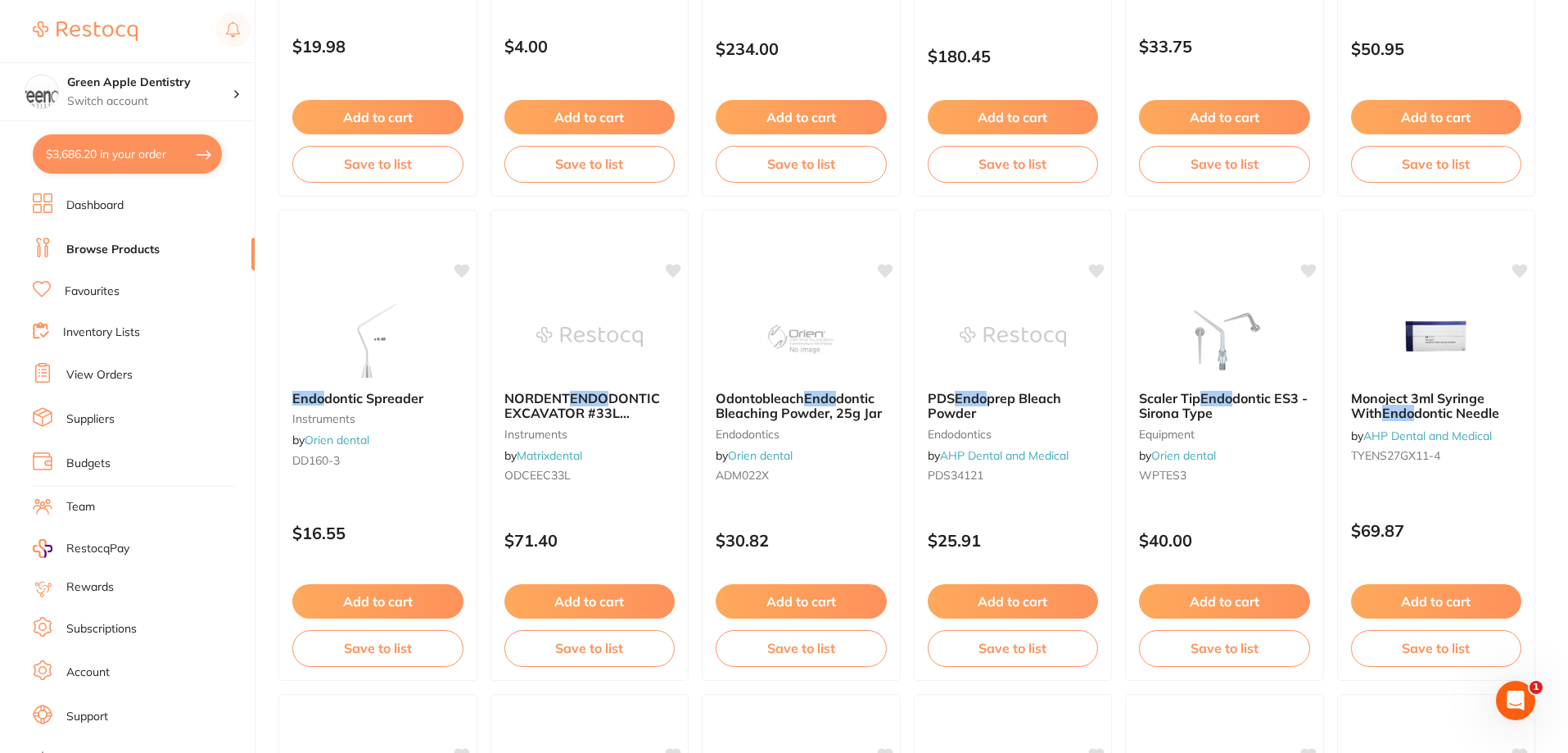
scroll to position [1474, 0]
click at [1277, 327] on img at bounding box center [1225, 334] width 108 height 82
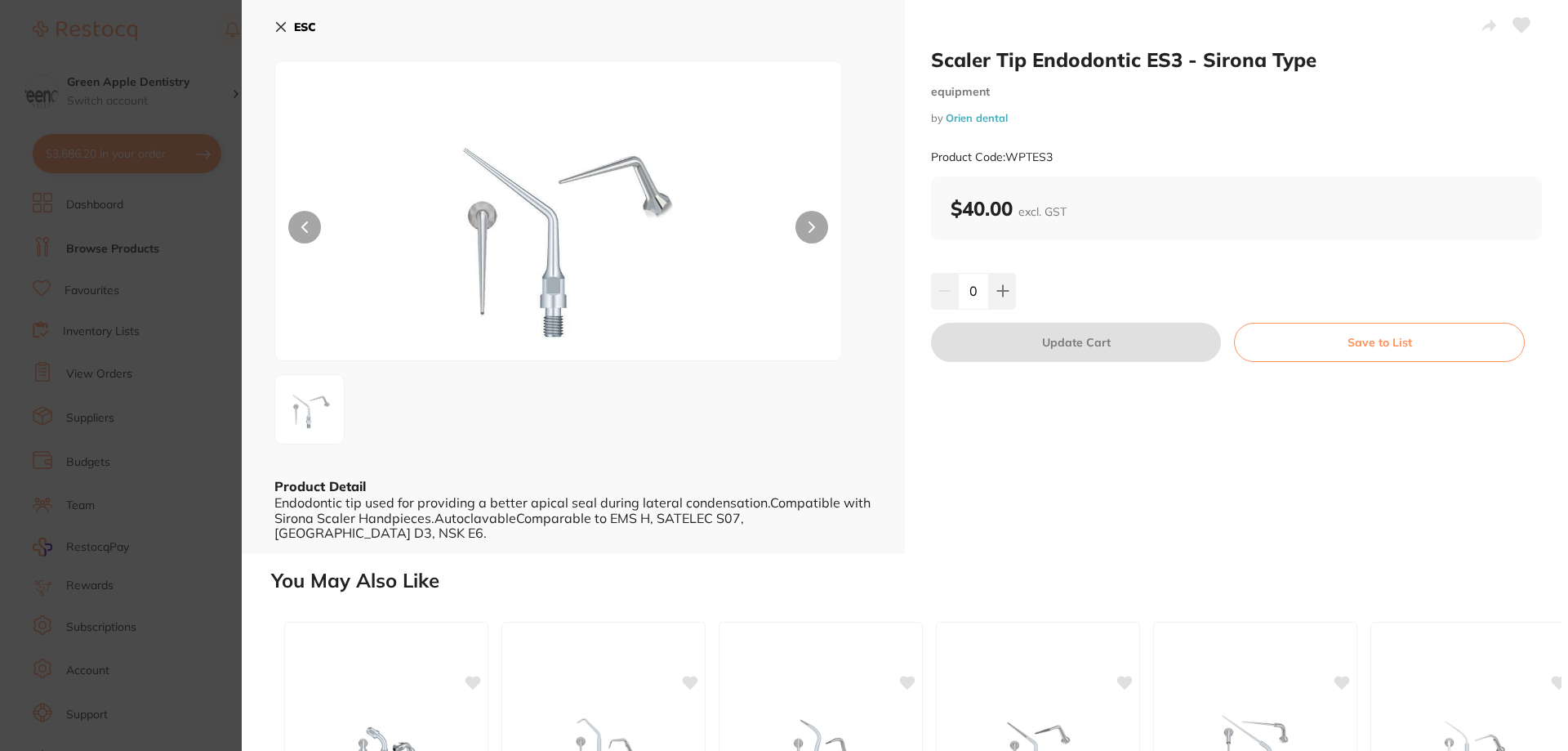
click at [293, 18] on button "ESC" at bounding box center [295, 27] width 42 height 28
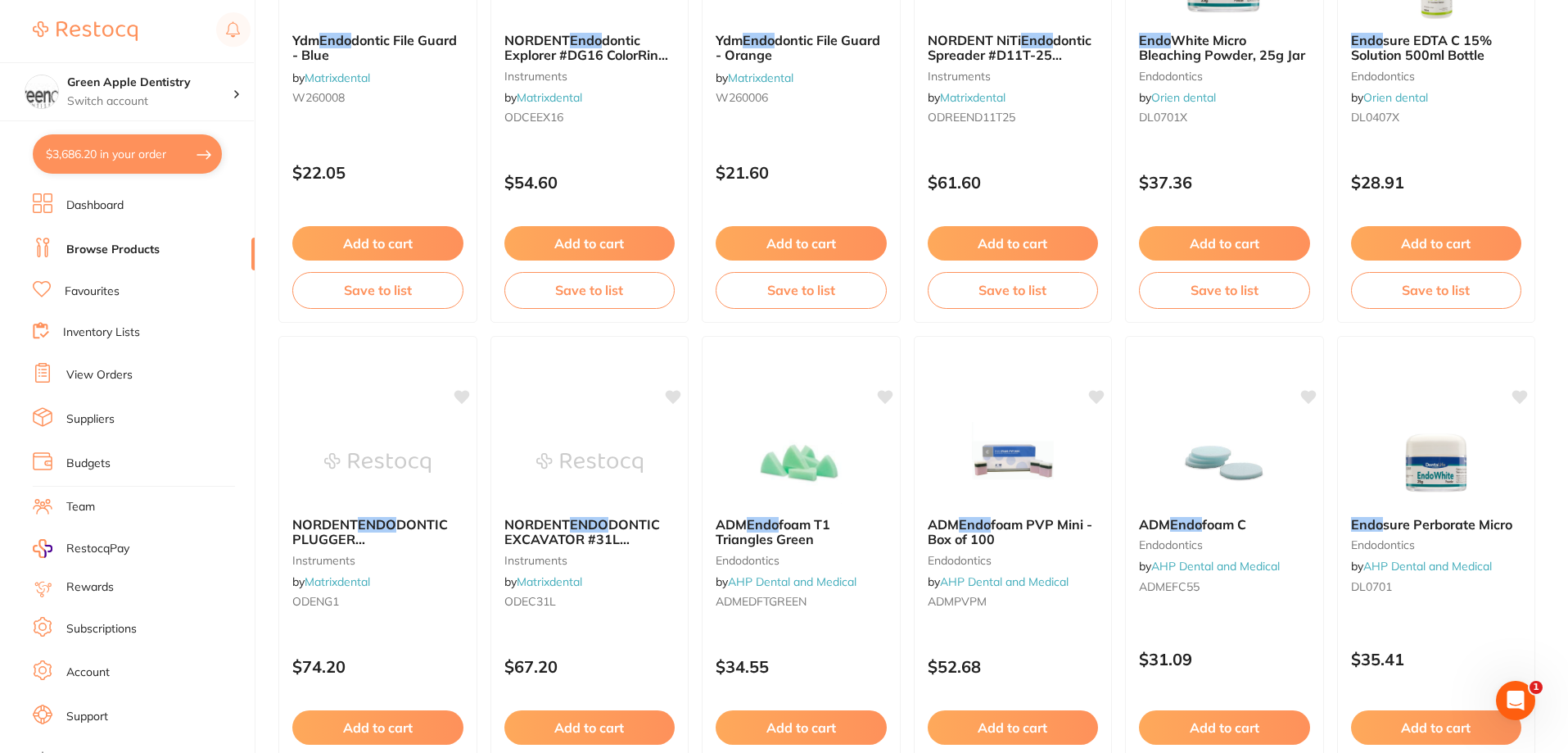
scroll to position [3906, 0]
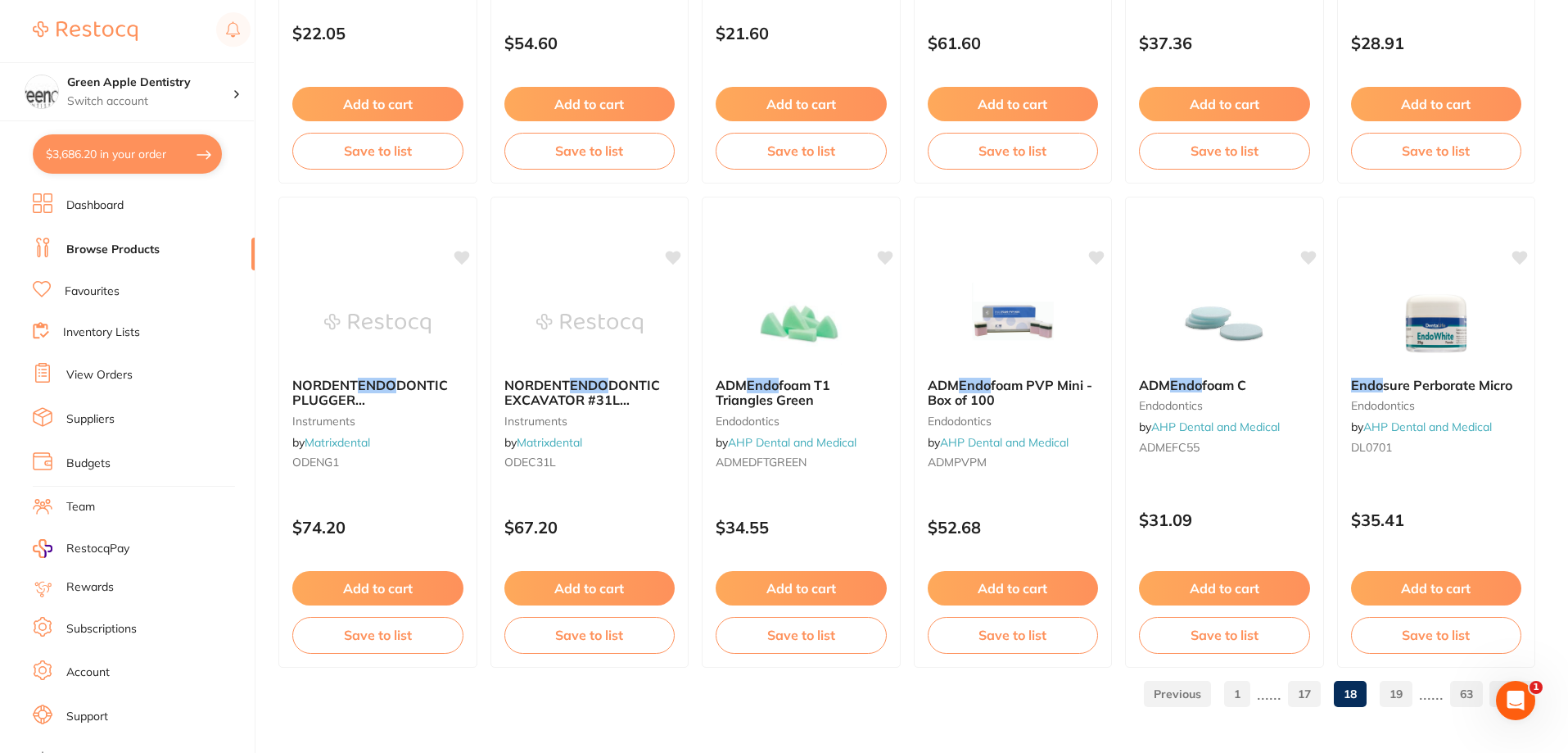
click at [1402, 705] on link "19" at bounding box center [1396, 694] width 33 height 33
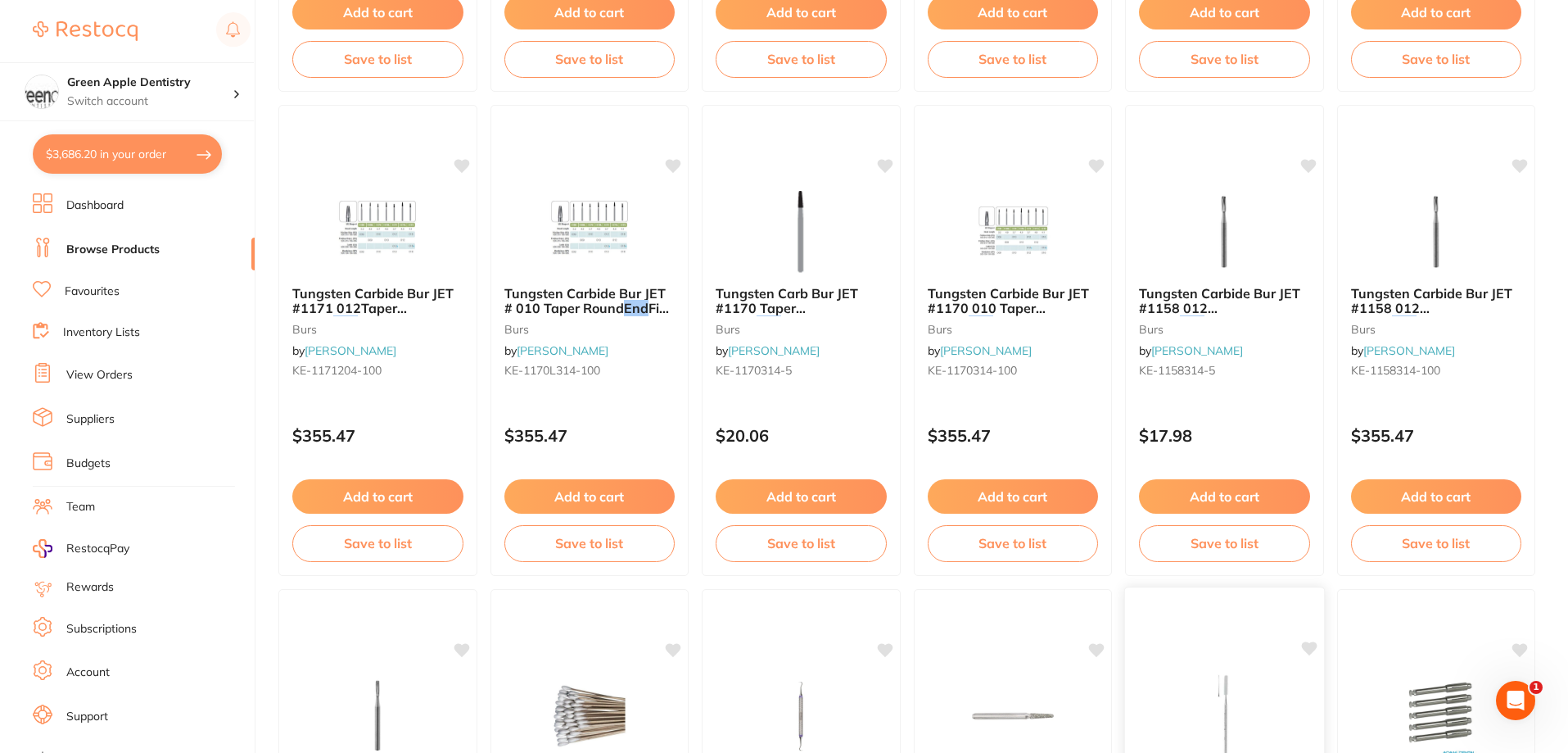
scroll to position [3521, 0]
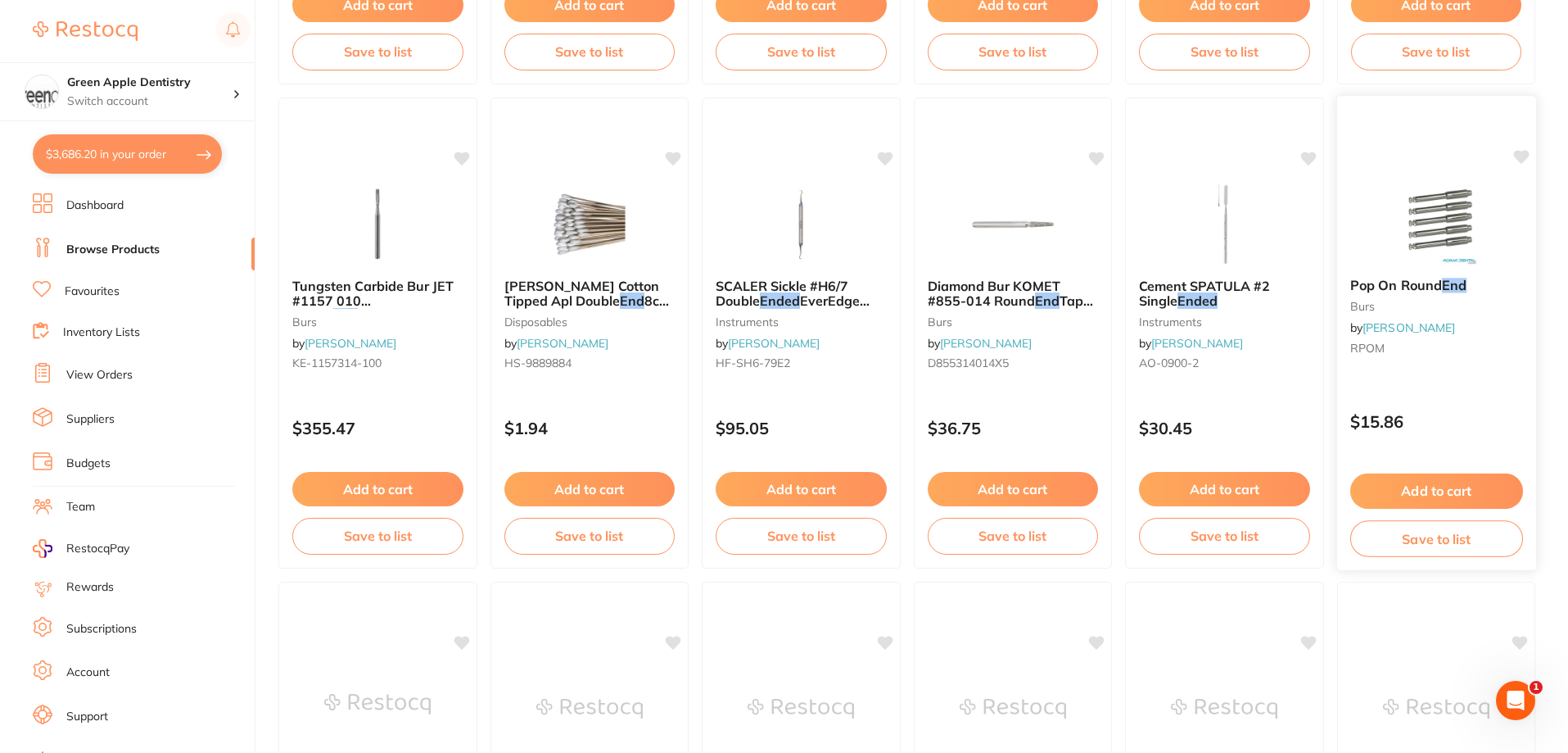
click at [1476, 235] on img at bounding box center [1436, 223] width 108 height 82
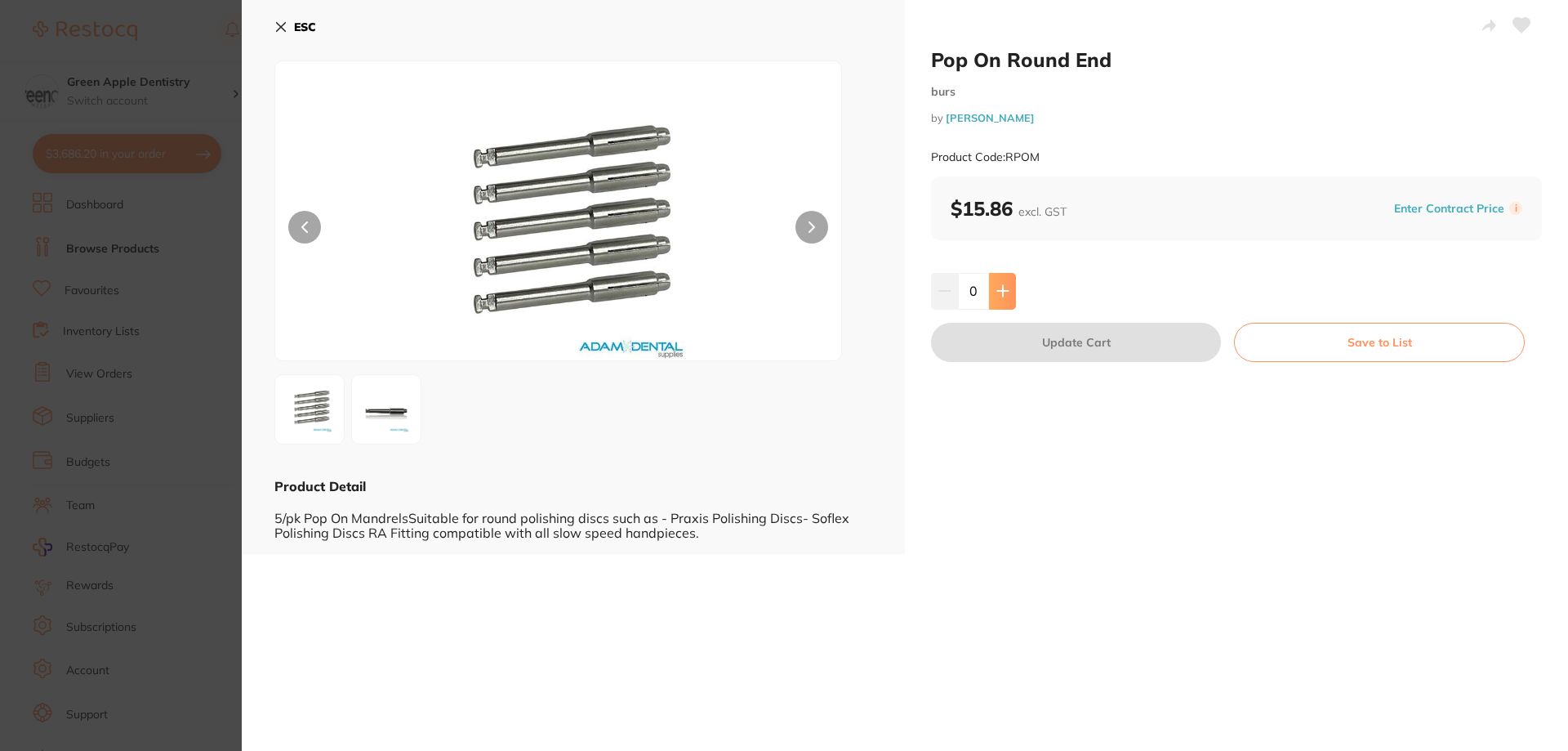
click at [1011, 303] on button at bounding box center [1002, 291] width 27 height 36
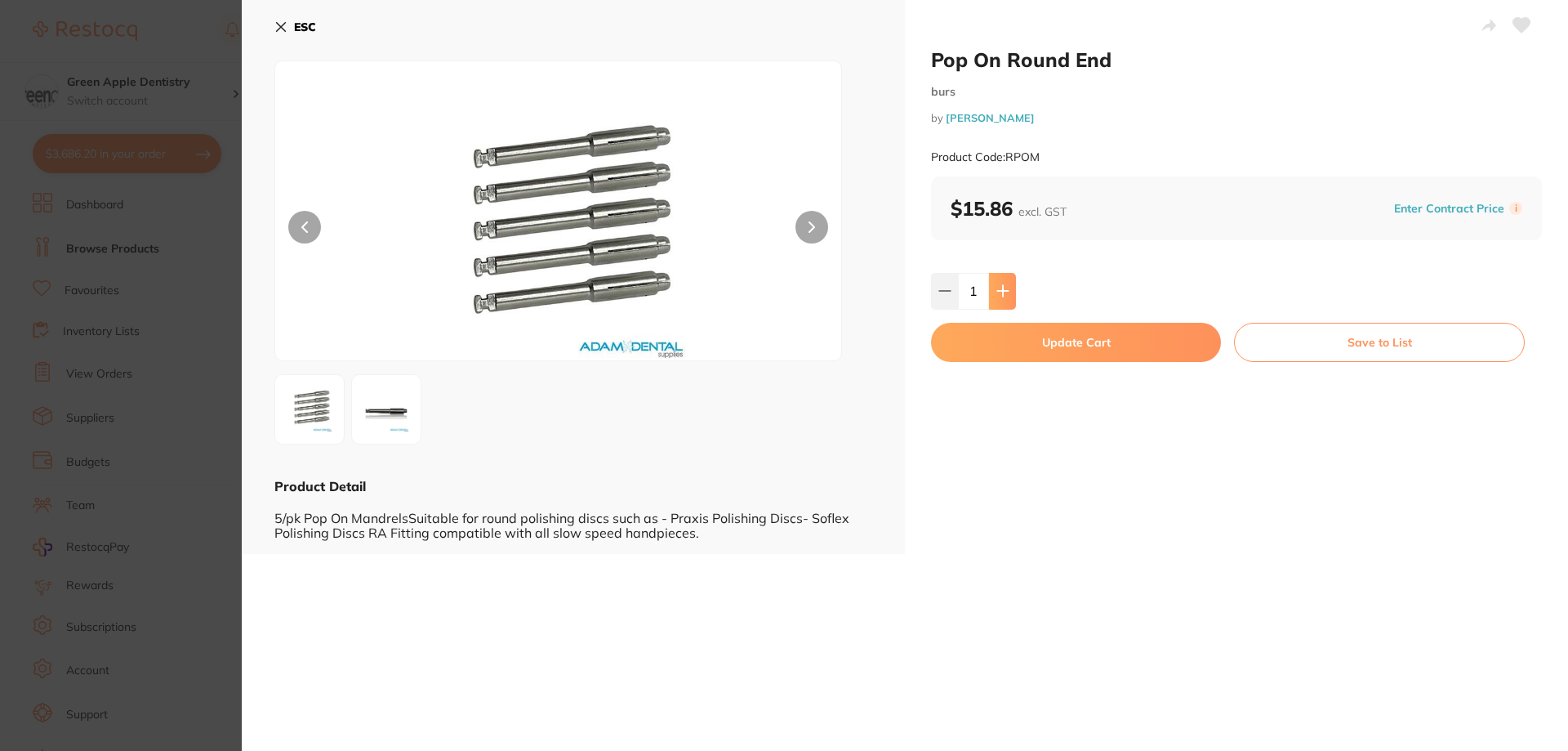
click at [1011, 303] on button at bounding box center [1002, 291] width 27 height 36
type input "3"
click at [1062, 344] on button "Update Cart" at bounding box center [1075, 342] width 290 height 39
checkbox input "false"
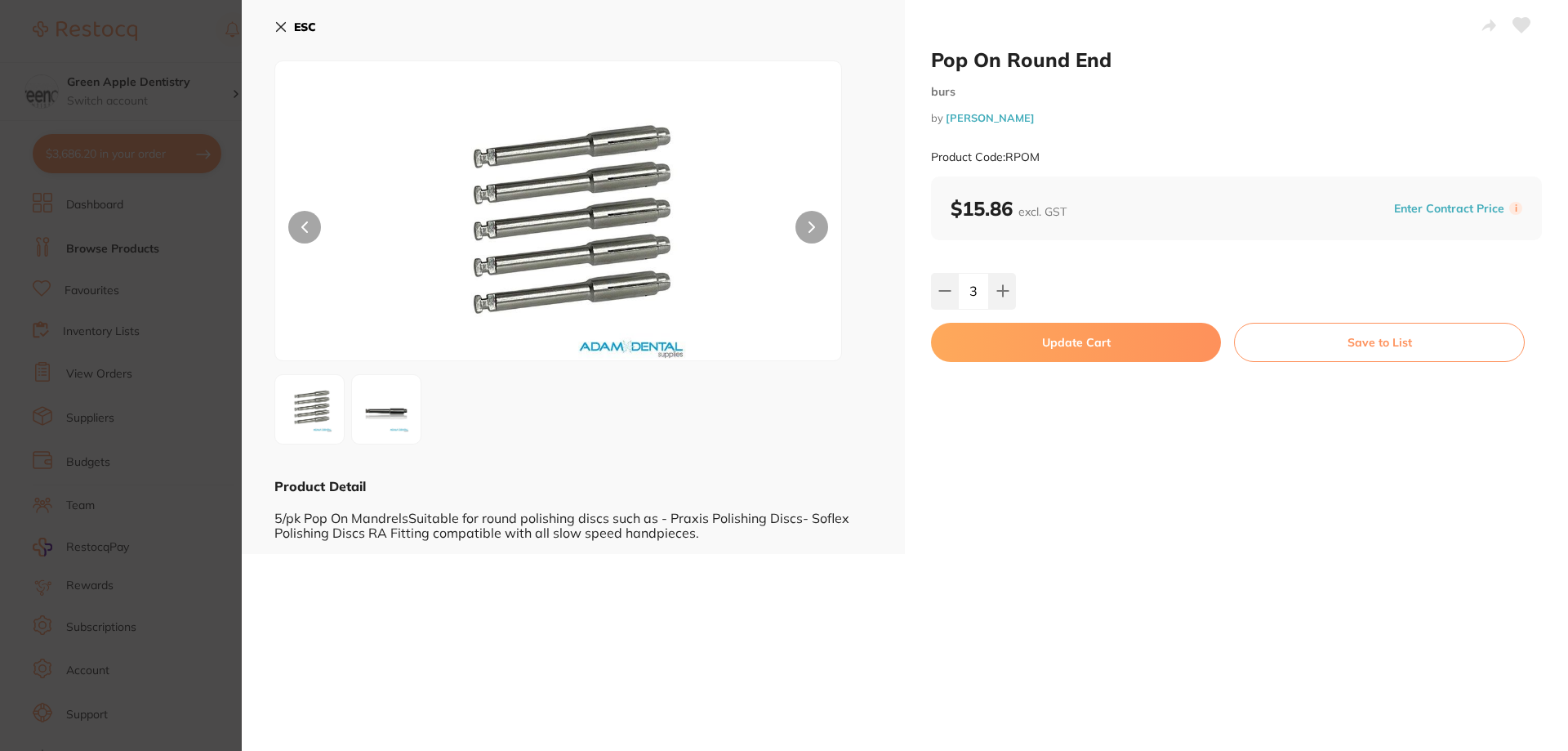
checkbox input "false"
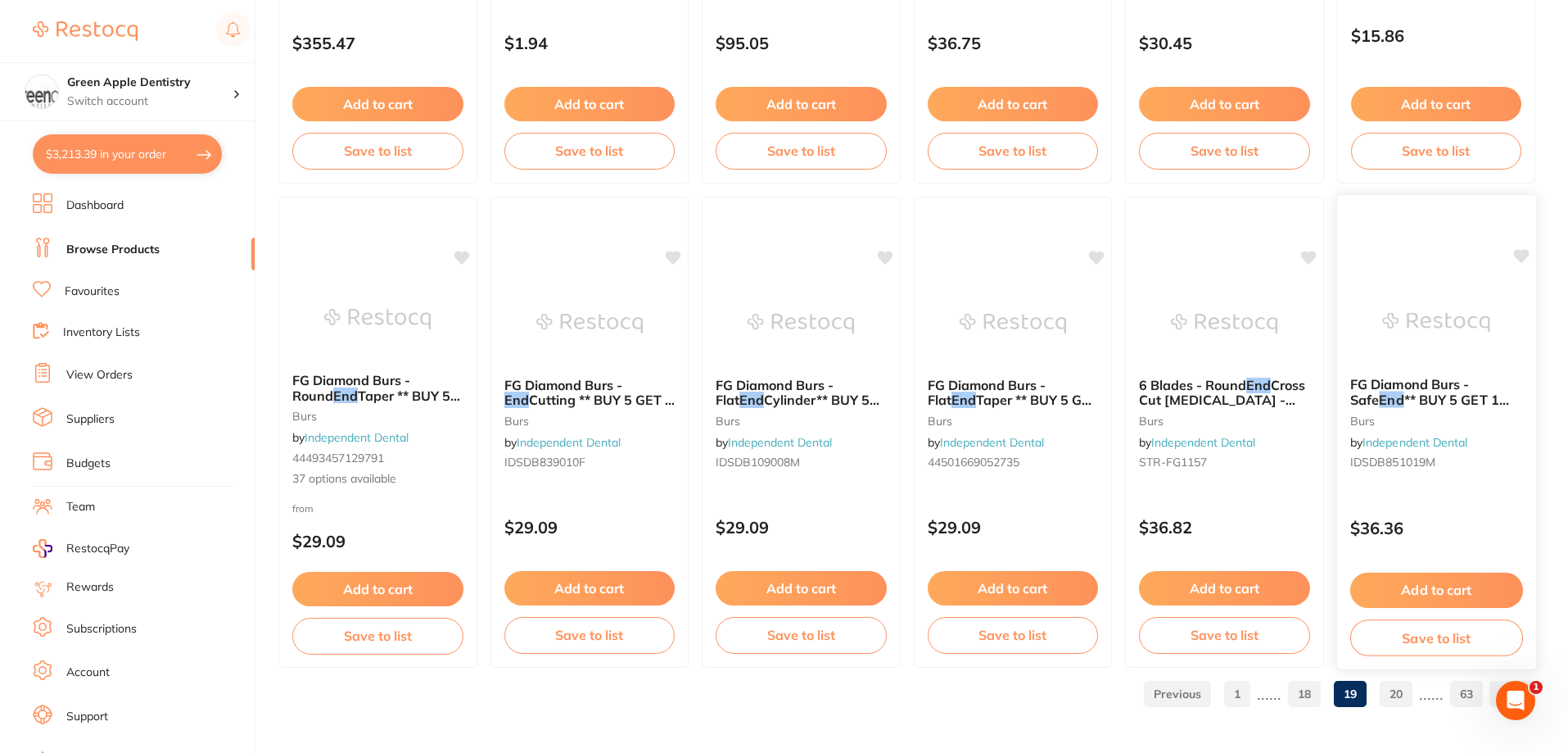
scroll to position [2850, 0]
click at [1394, 691] on link "20" at bounding box center [1396, 694] width 33 height 33
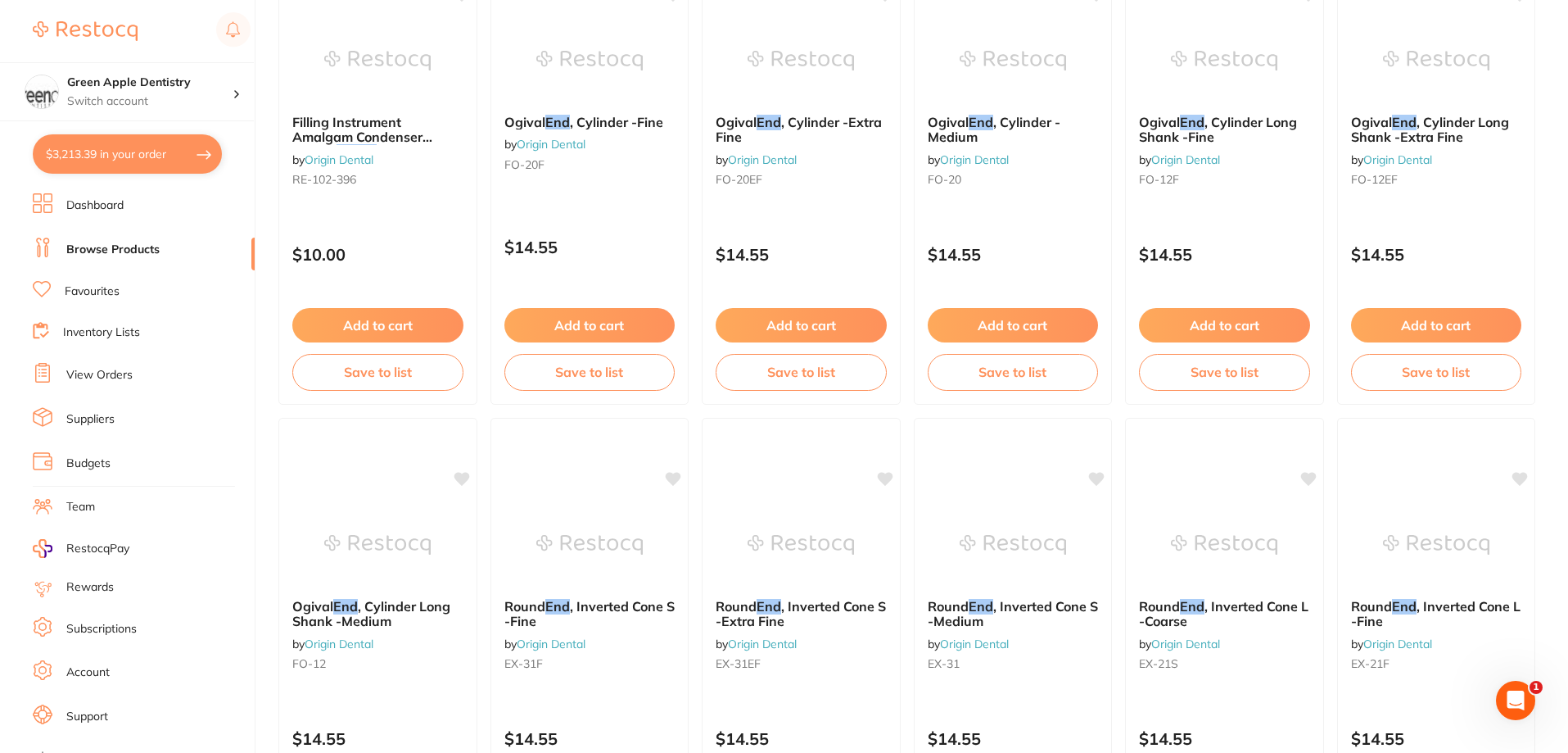
scroll to position [3906, 0]
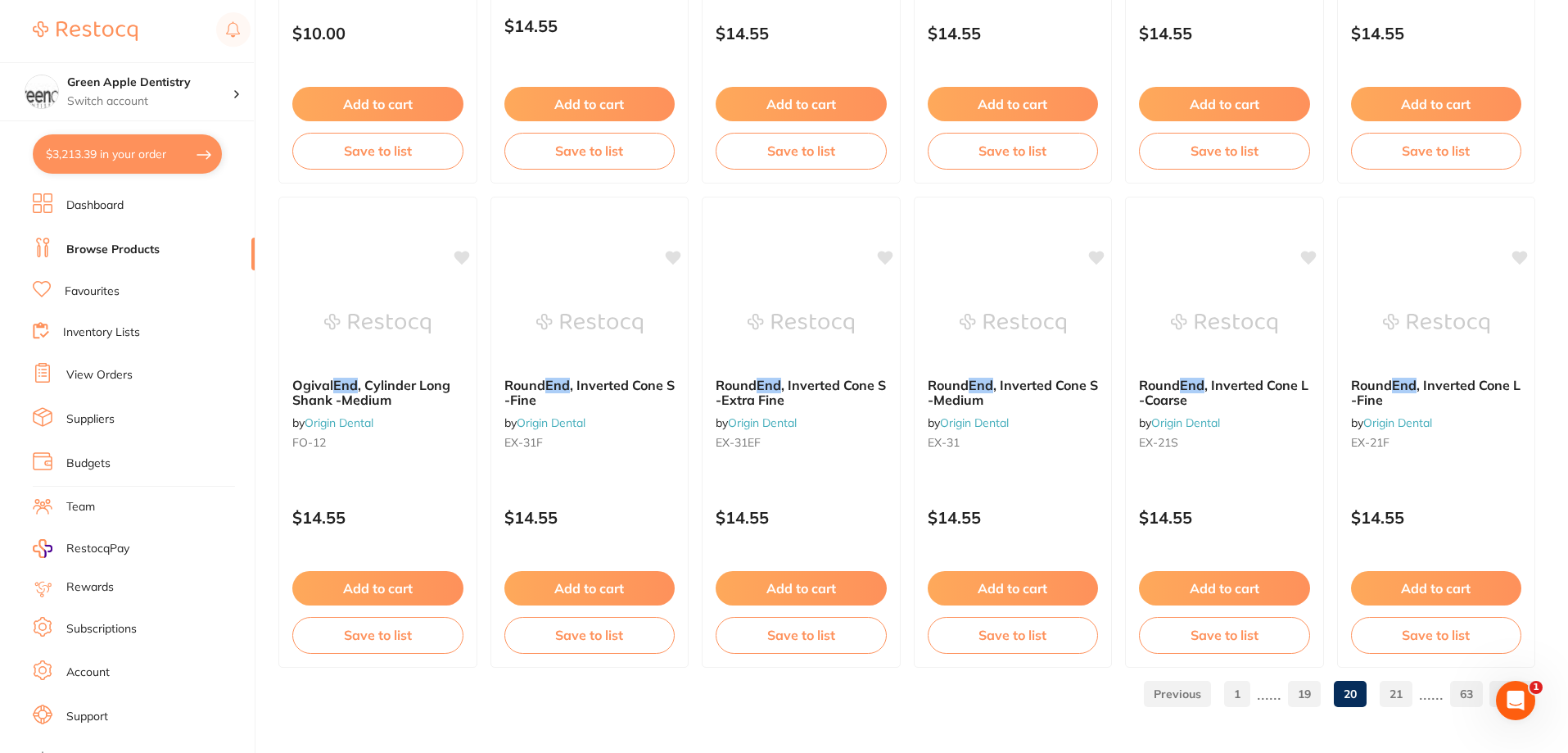
click at [1397, 695] on link "21" at bounding box center [1396, 694] width 33 height 33
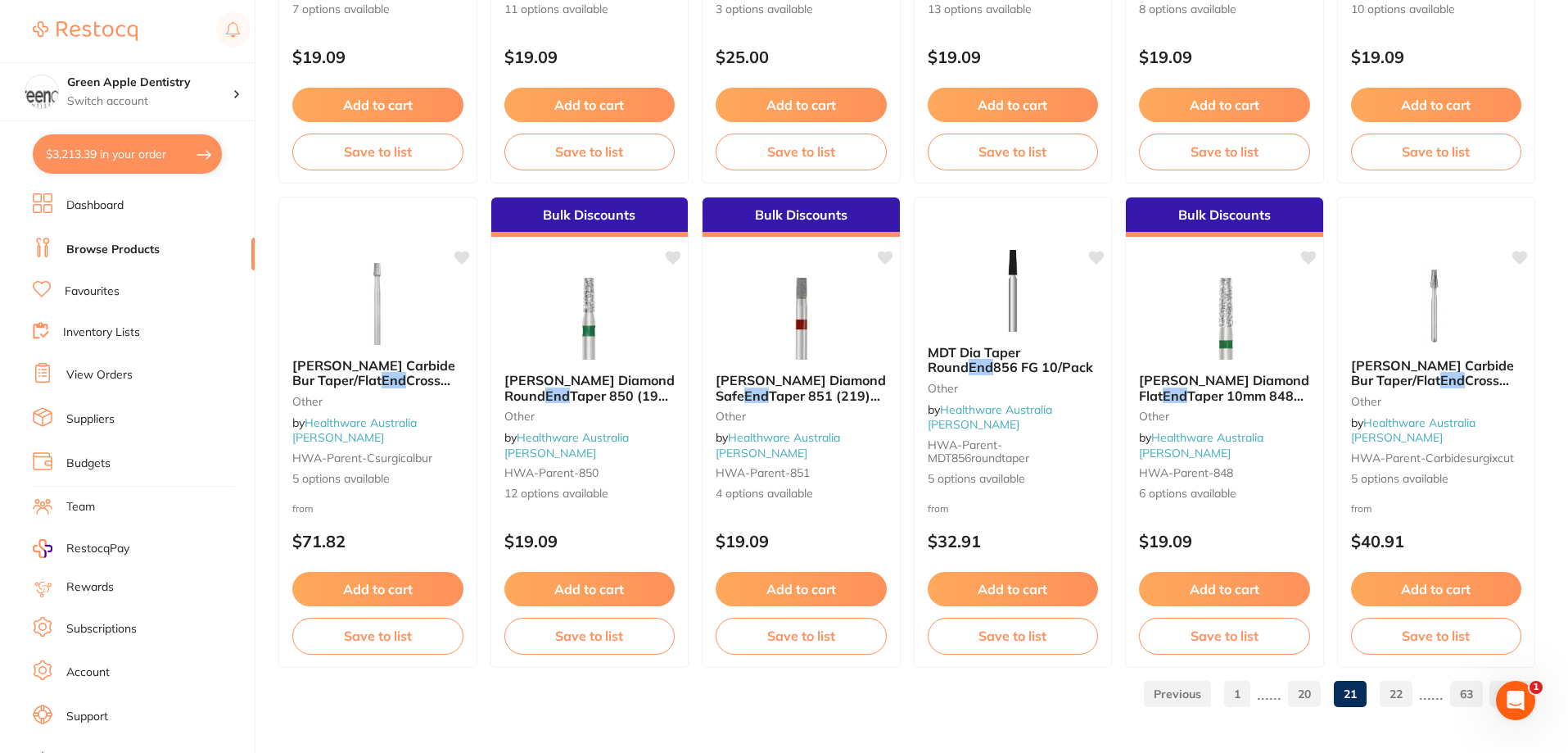
click at [1388, 697] on link "22" at bounding box center [1396, 694] width 33 height 33
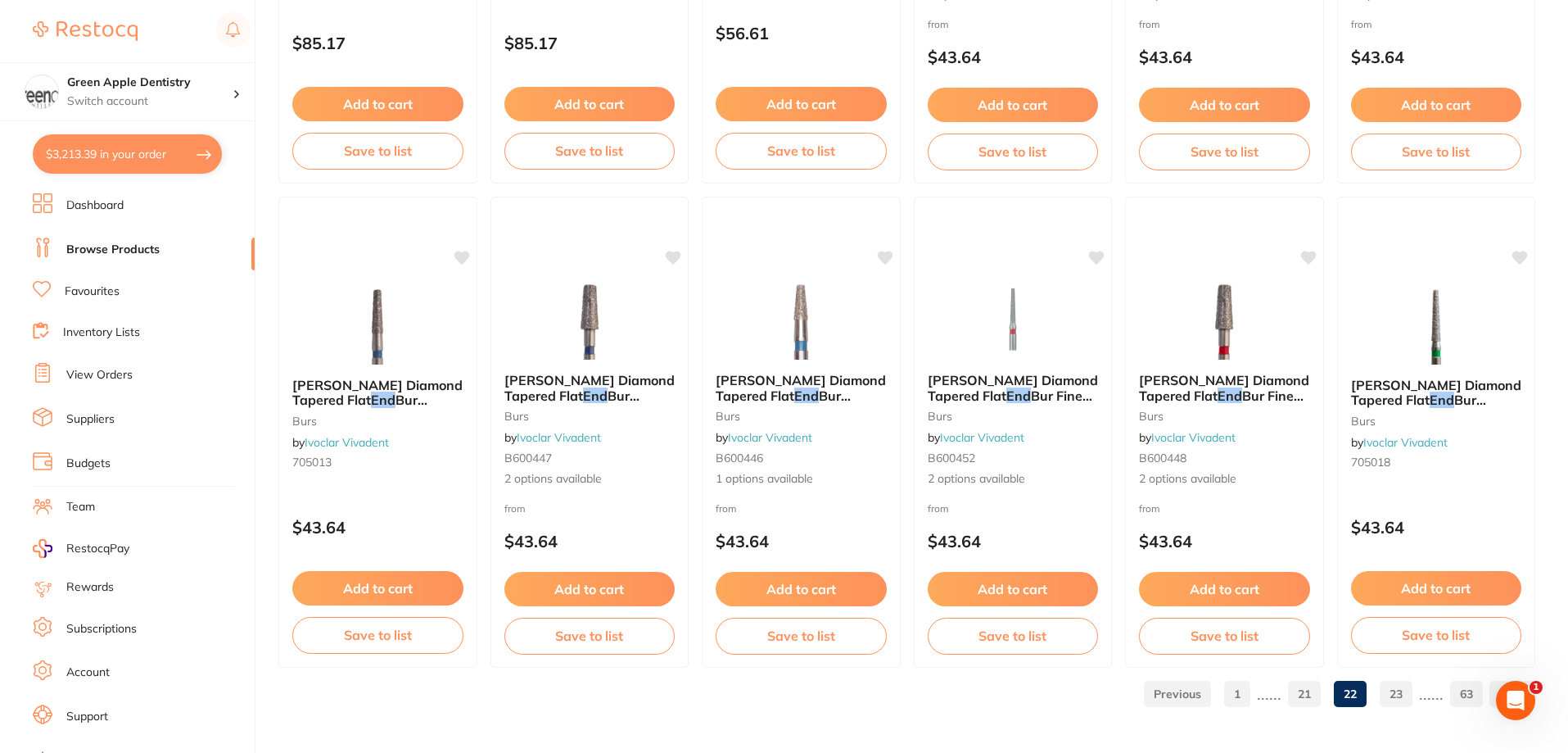
click at [1387, 691] on link "23" at bounding box center [1396, 694] width 33 height 33
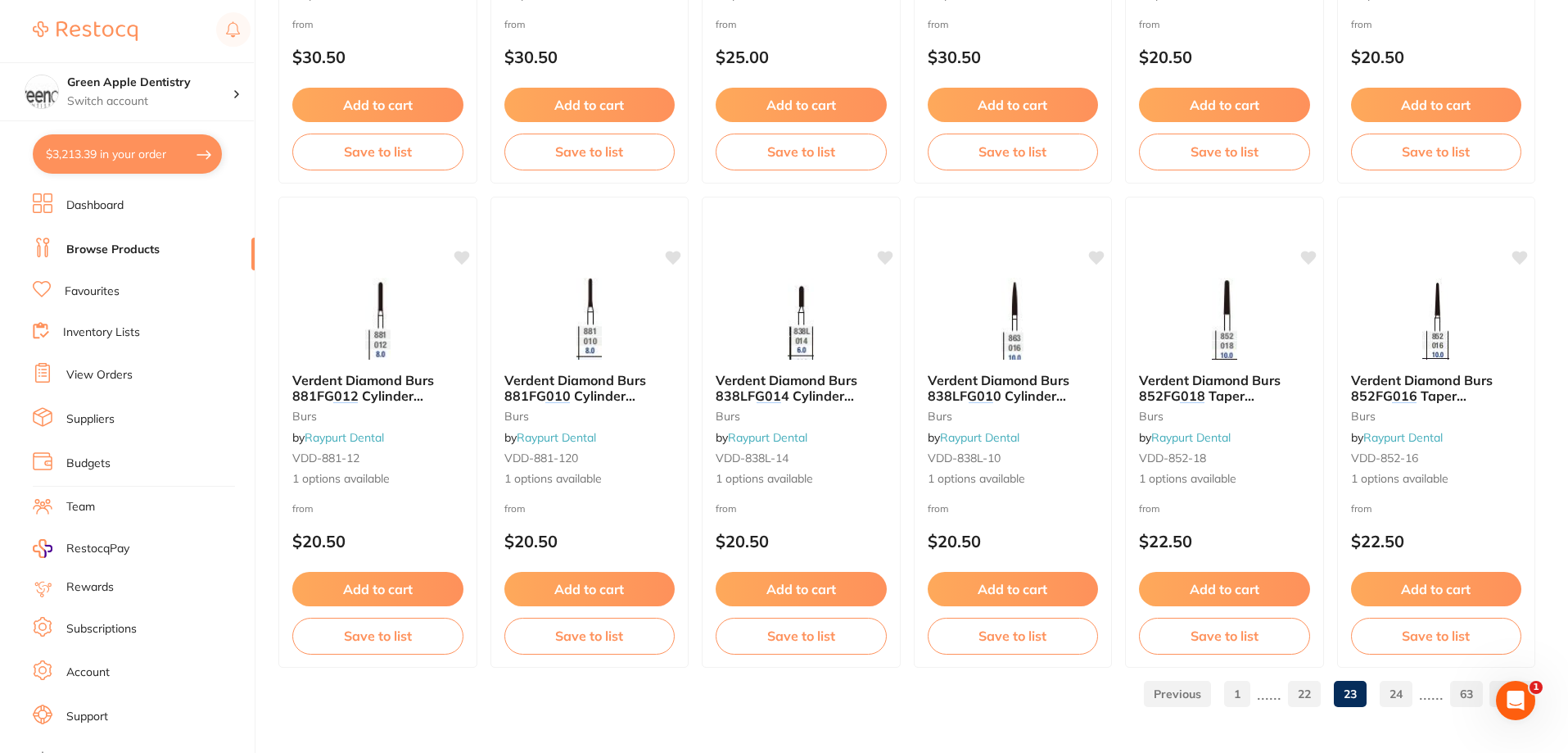
click at [1398, 698] on link "24" at bounding box center [1396, 694] width 33 height 33
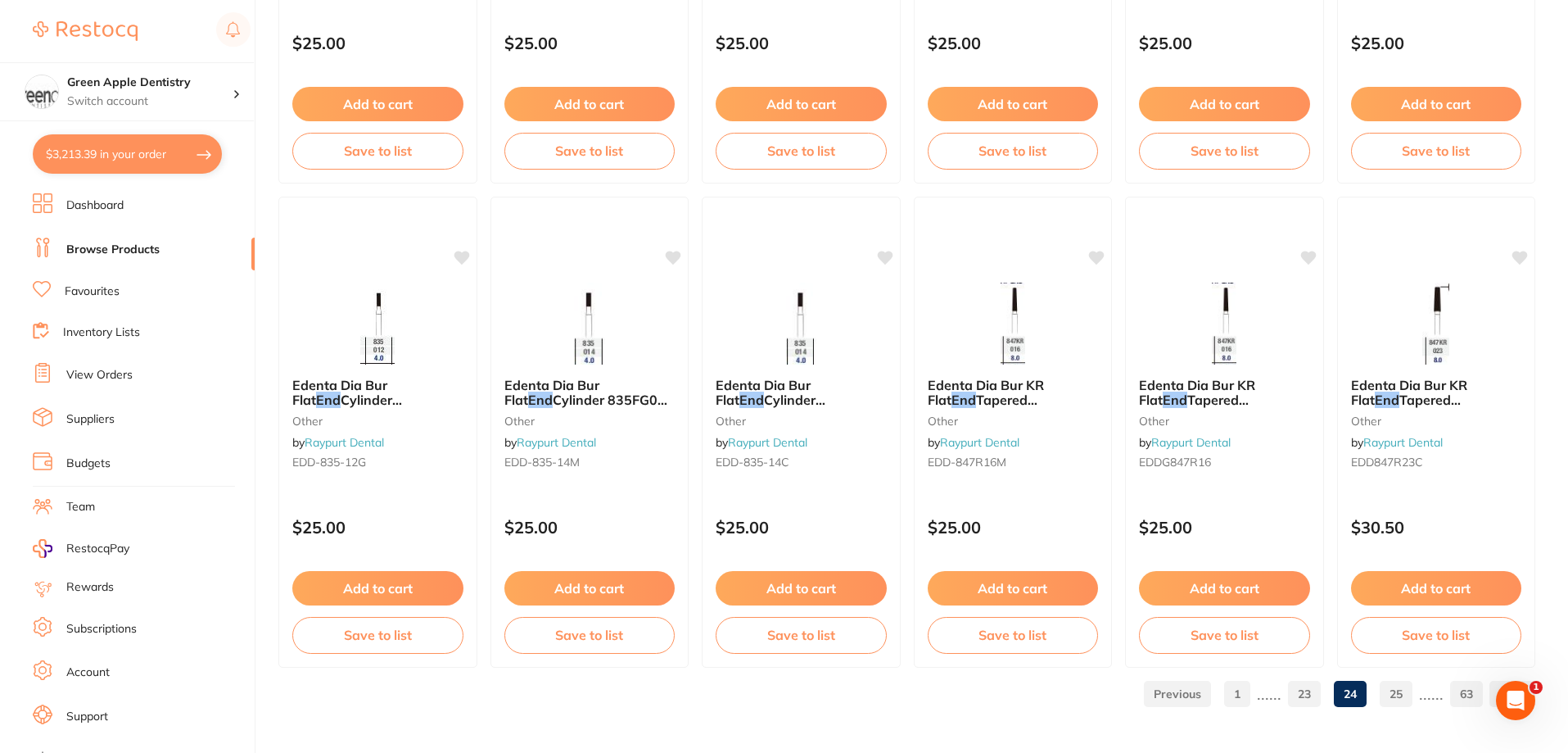
click at [1406, 694] on link "25" at bounding box center [1396, 694] width 33 height 33
click at [1396, 691] on link "26" at bounding box center [1396, 694] width 33 height 33
click at [1397, 693] on link "27" at bounding box center [1396, 694] width 33 height 33
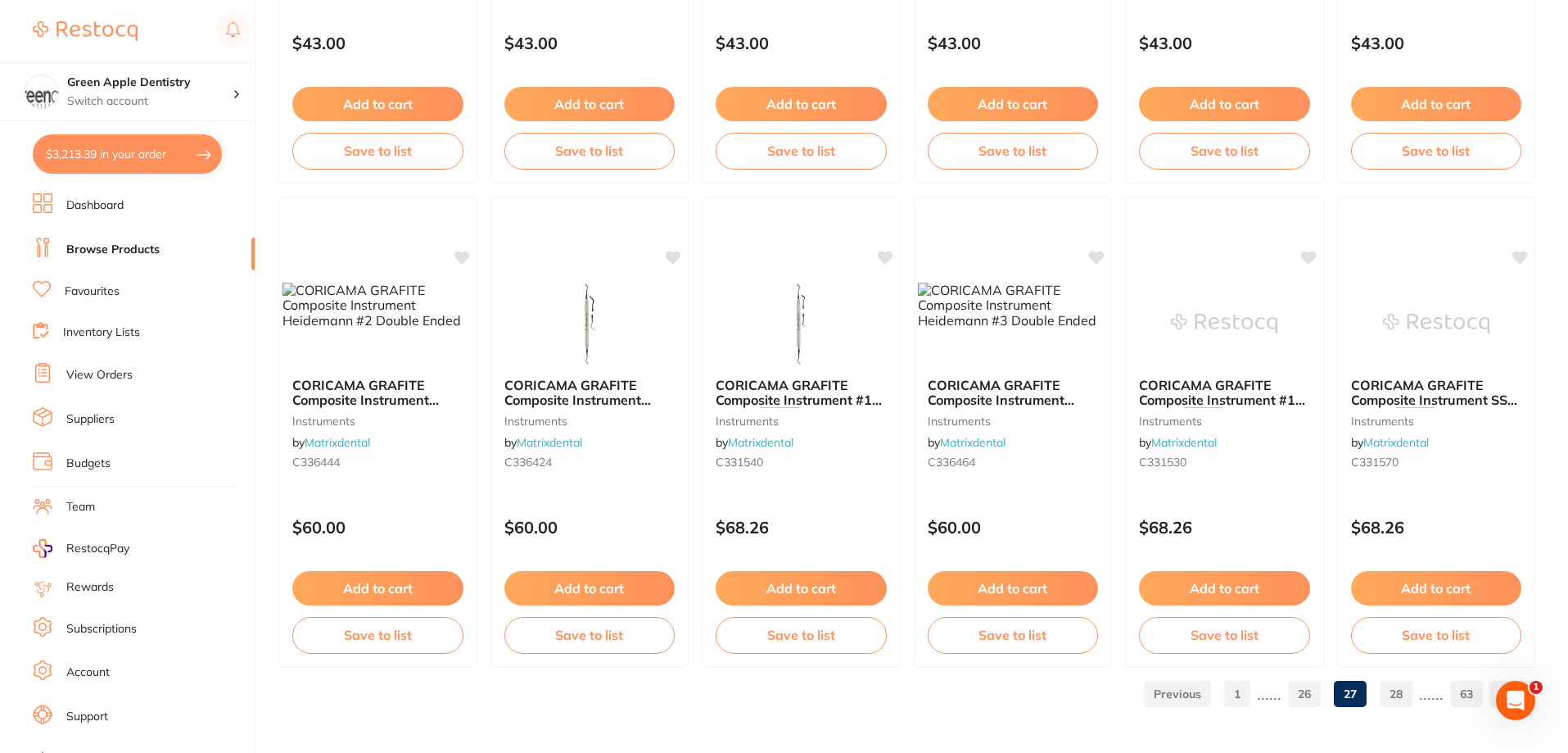
click at [114, 331] on link "Inventory Lists" at bounding box center [101, 332] width 77 height 16
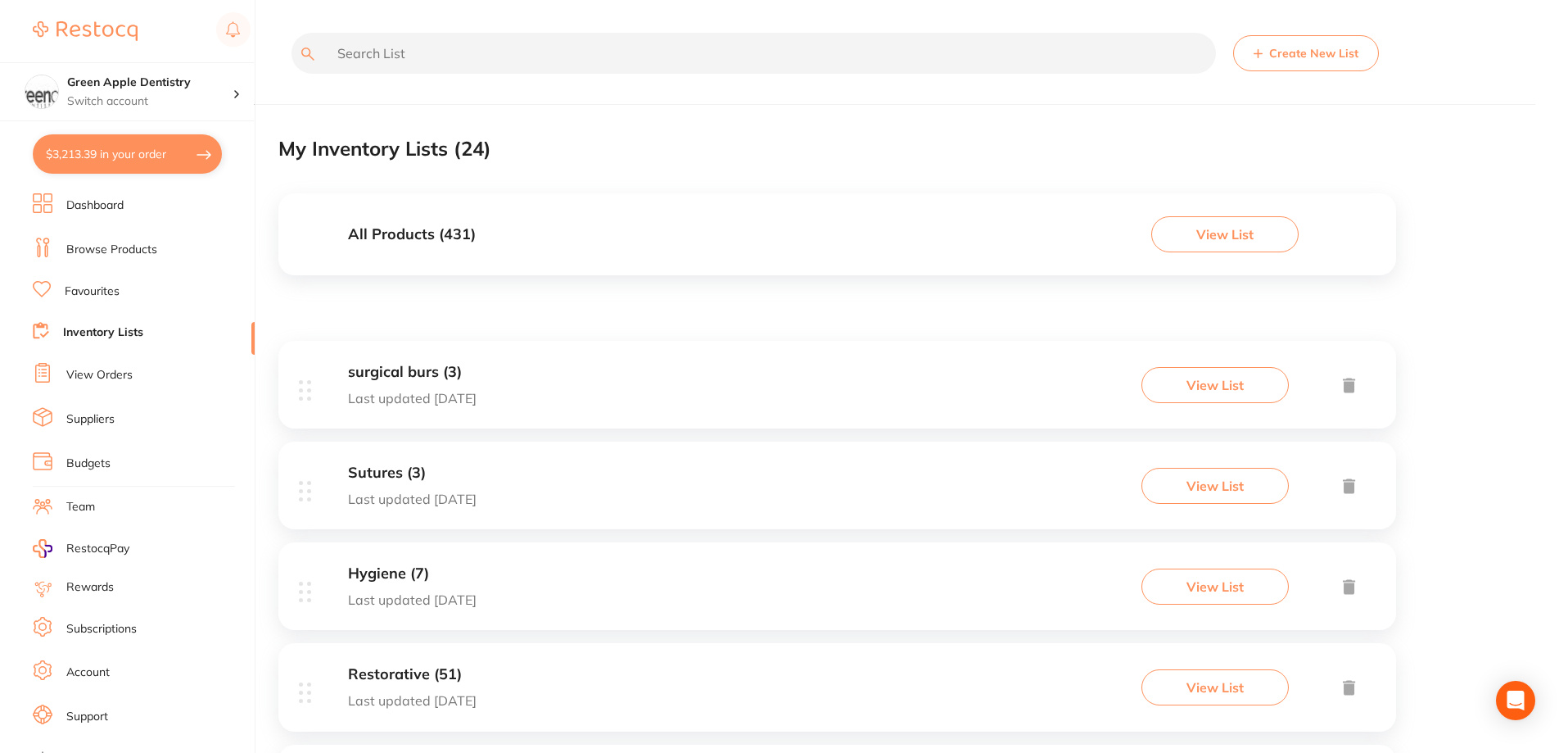
scroll to position [246, 0]
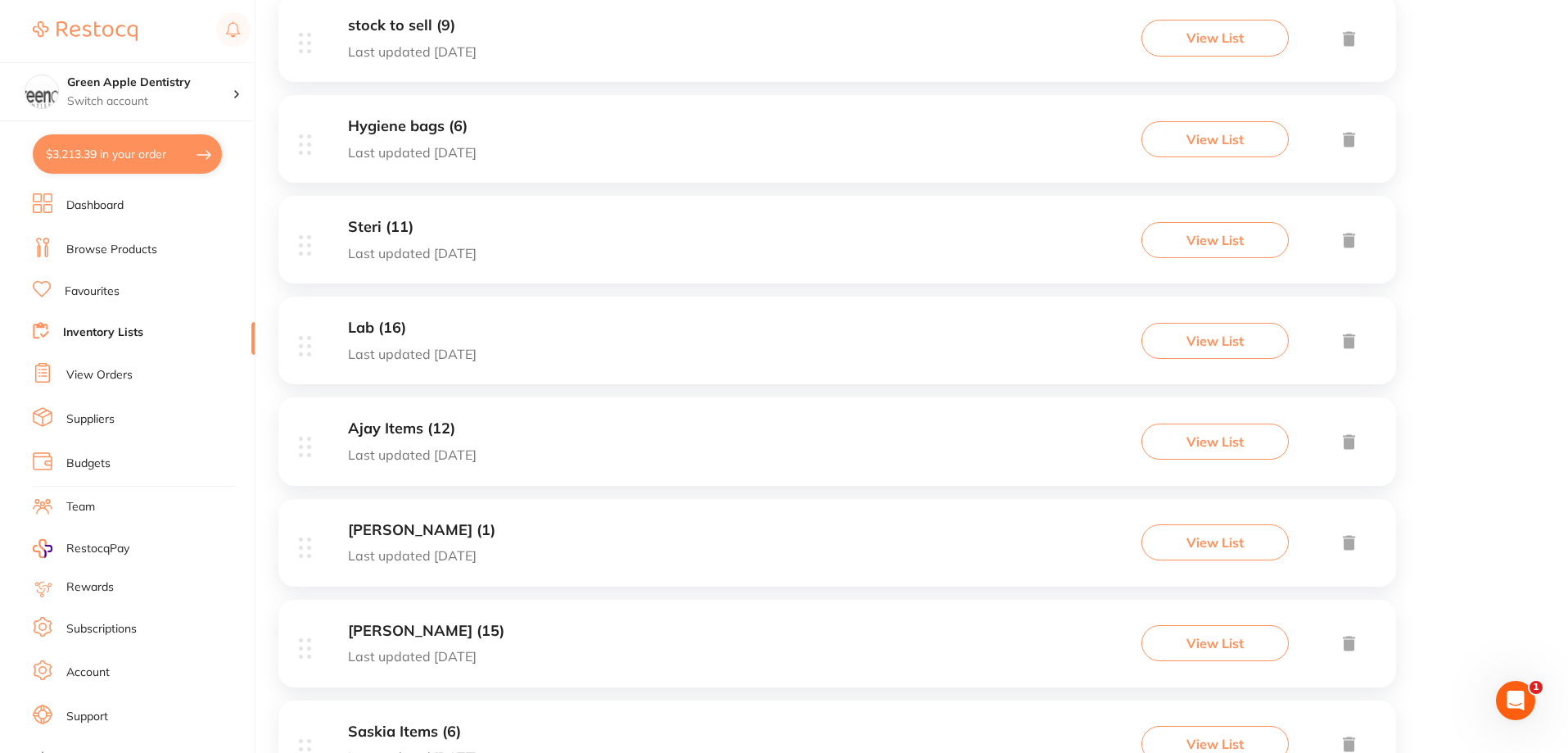
scroll to position [2040, 0]
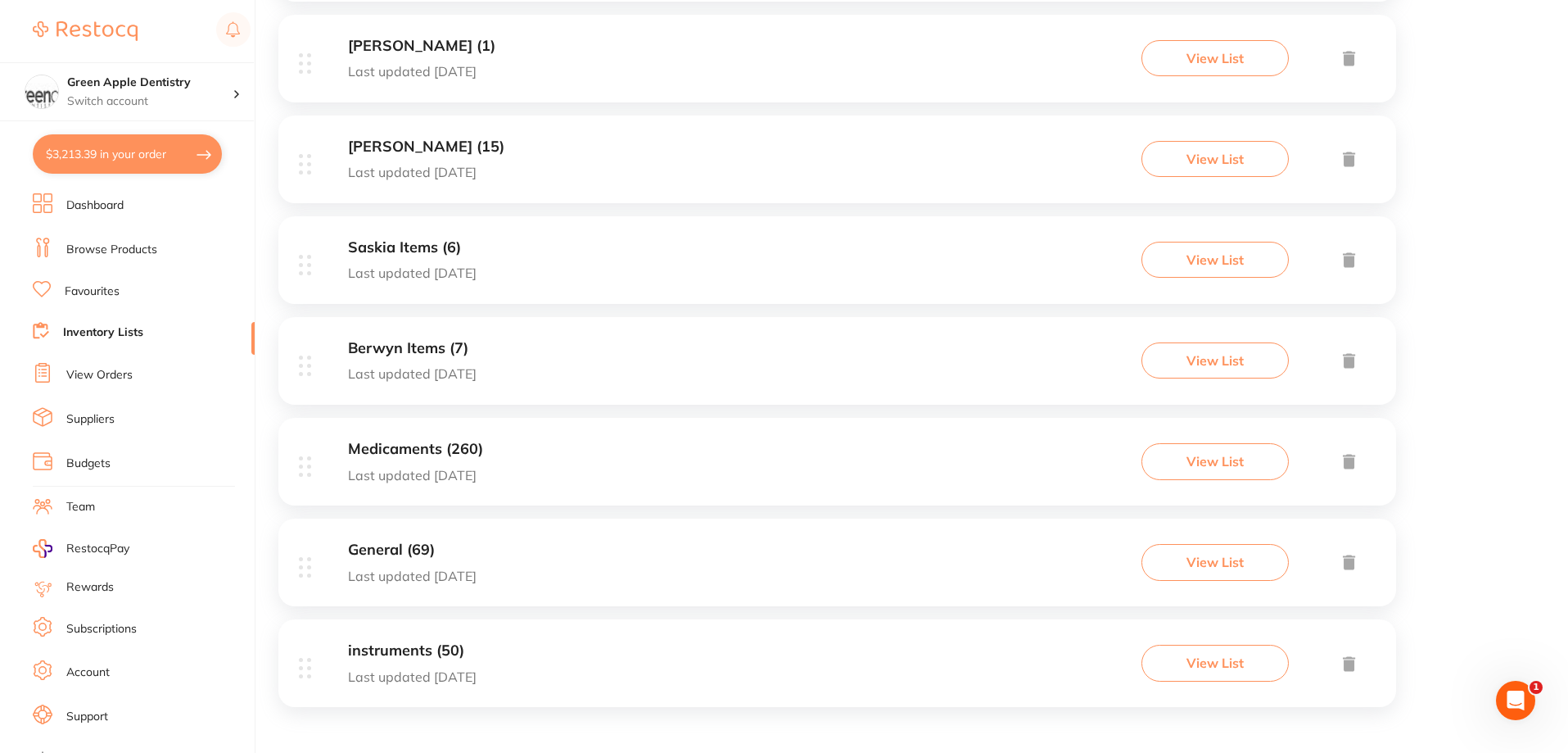
click at [588, 457] on div "Medicaments (260) Last updated 4 days ago View List" at bounding box center [837, 461] width 1118 height 88
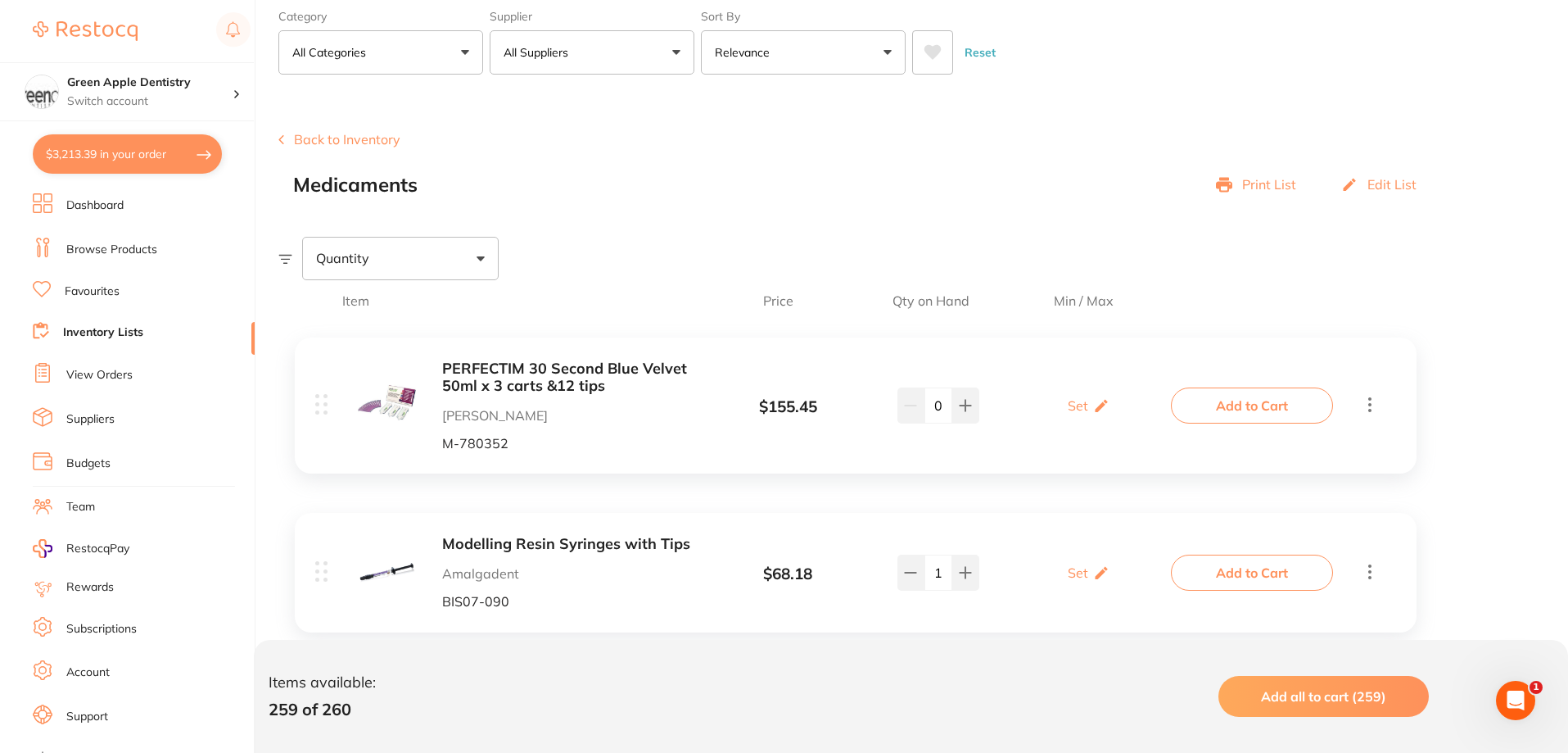
scroll to position [164, 0]
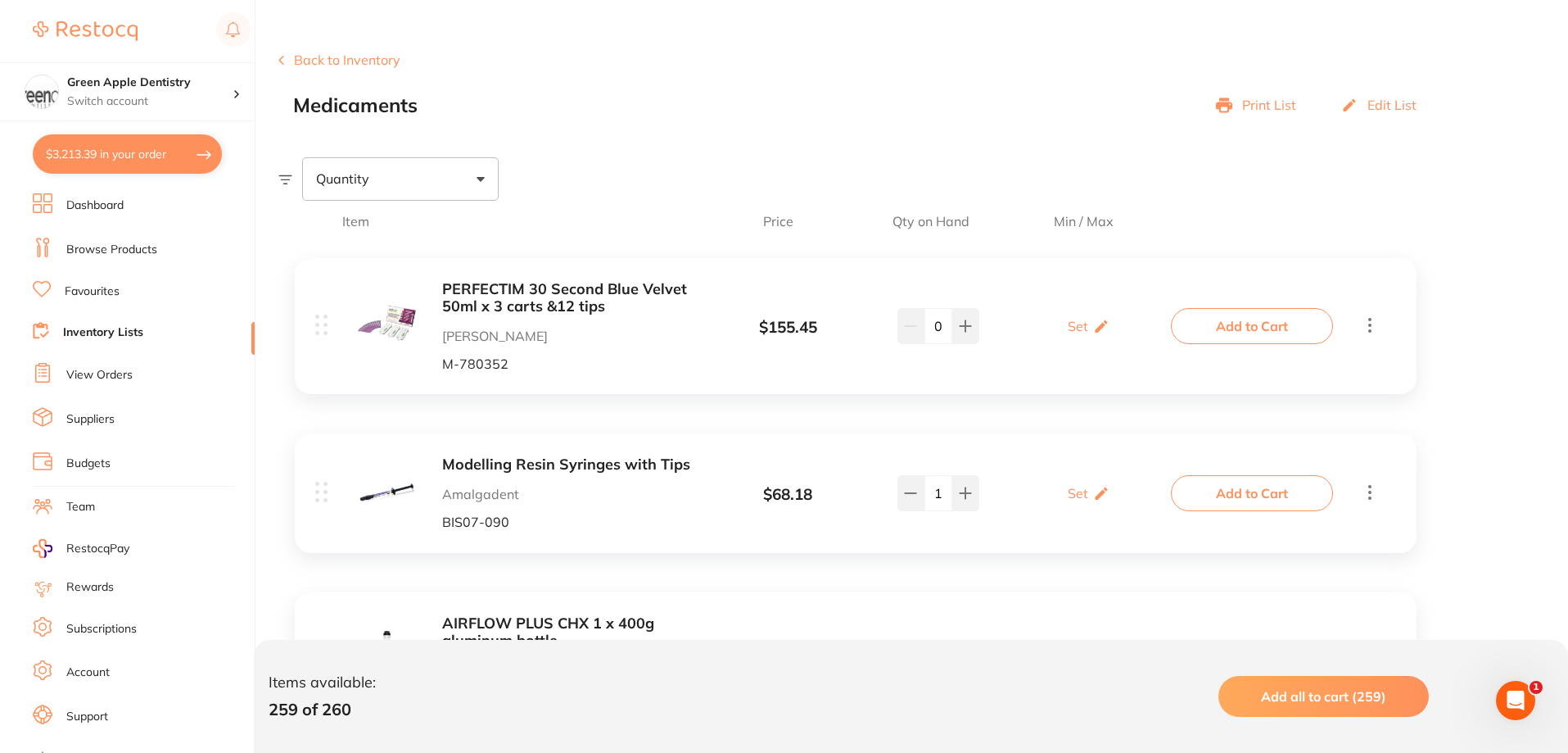
drag, startPoint x: 565, startPoint y: 291, endPoint x: 572, endPoint y: 285, distance: 9.2
click at [565, 291] on b "PERFECTIM 30 Second Blue Velvet 50ml x 3 carts &12 tips" at bounding box center [572, 298] width 259 height 34
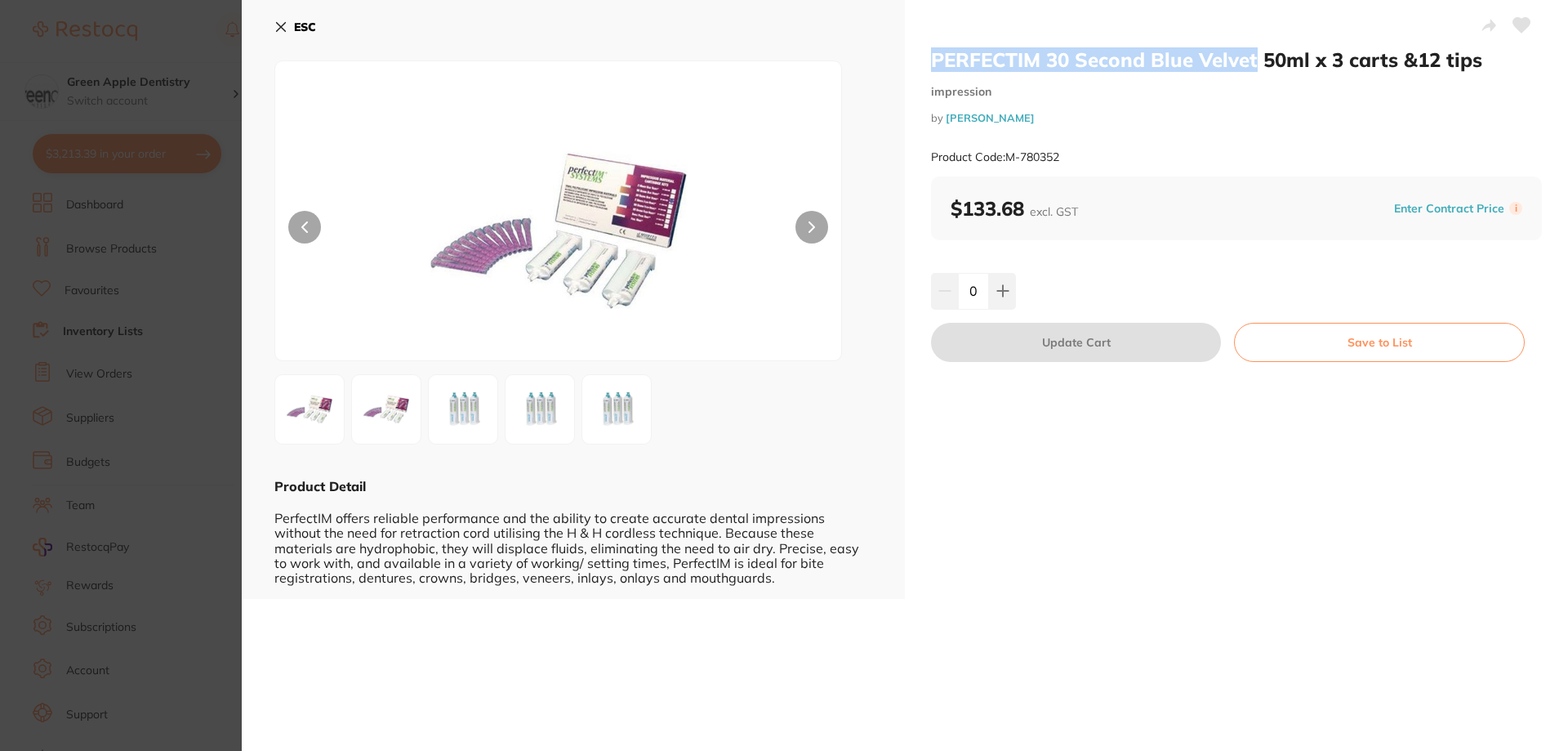
drag, startPoint x: 927, startPoint y: 61, endPoint x: 1257, endPoint y: 54, distance: 330.1
click at [1257, 54] on div "PERFECTIM 30 Second Blue Velvet 50ml x 3 carts &12 tips impression by [PERSON_N…" at bounding box center [1236, 299] width 663 height 599
copy h2 "PERFECTIM 30 Second Blue Velvet"
click at [291, 26] on button "ESC" at bounding box center [295, 27] width 42 height 28
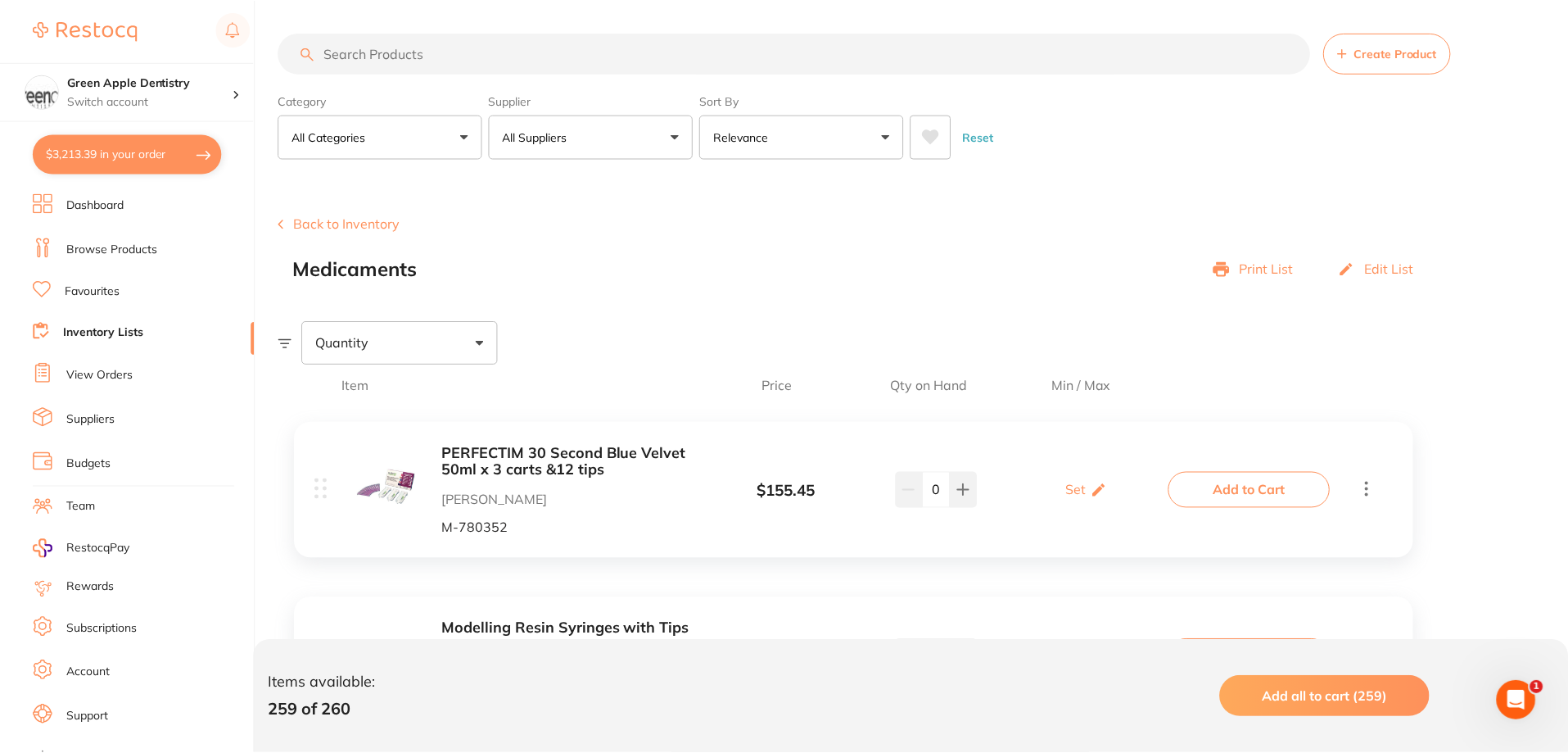
scroll to position [164, 0]
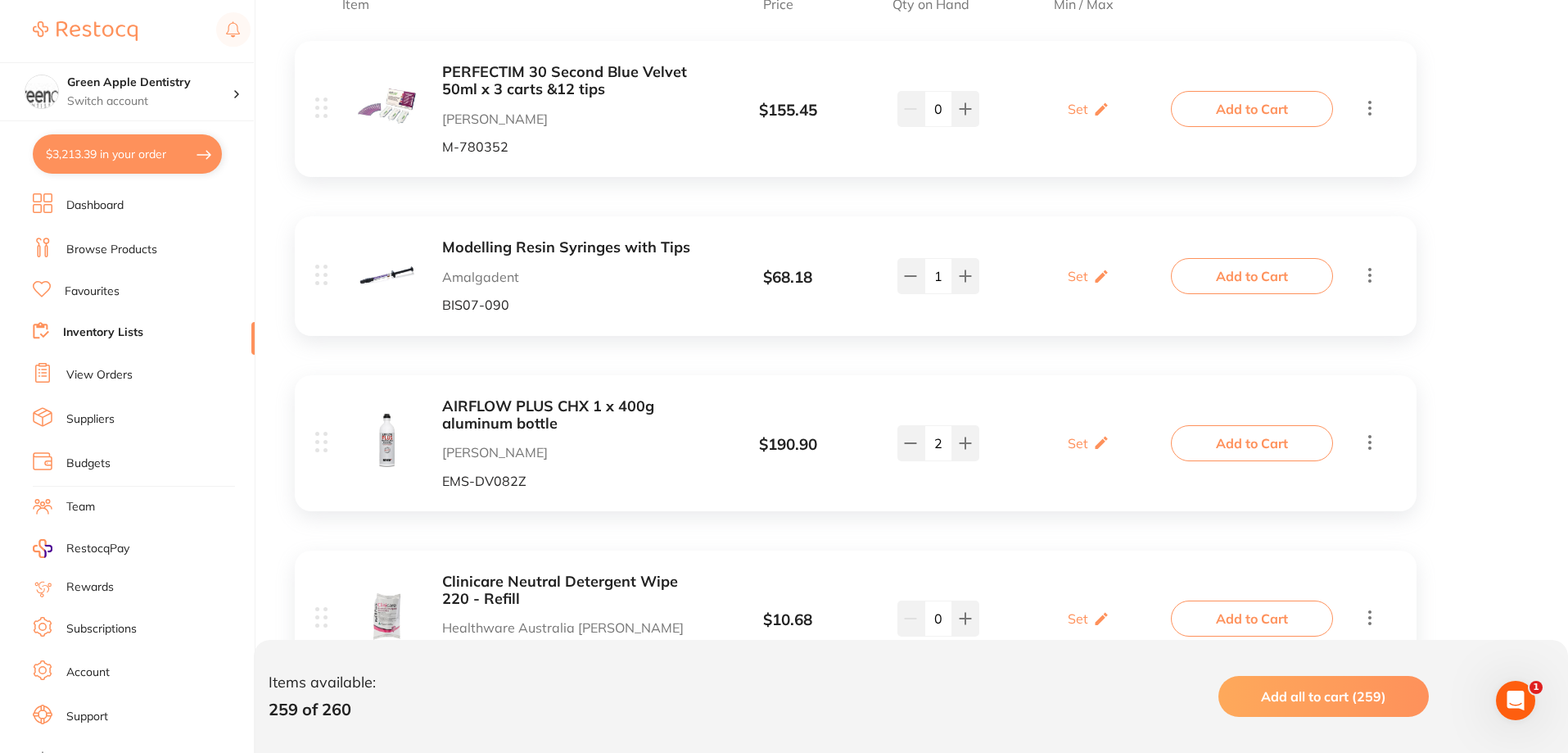
scroll to position [409, 0]
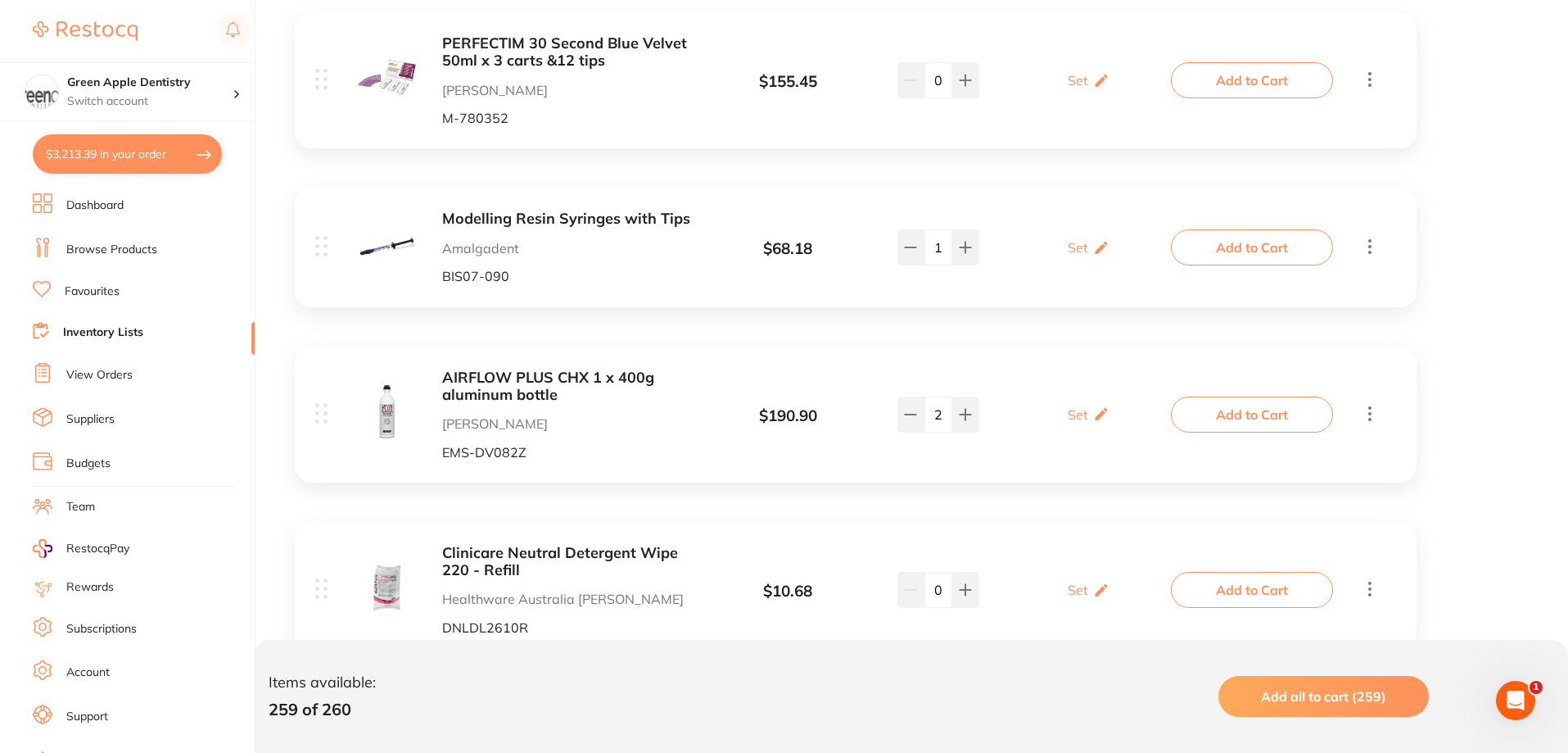
click at [121, 330] on link "Inventory Lists" at bounding box center [103, 332] width 81 height 16
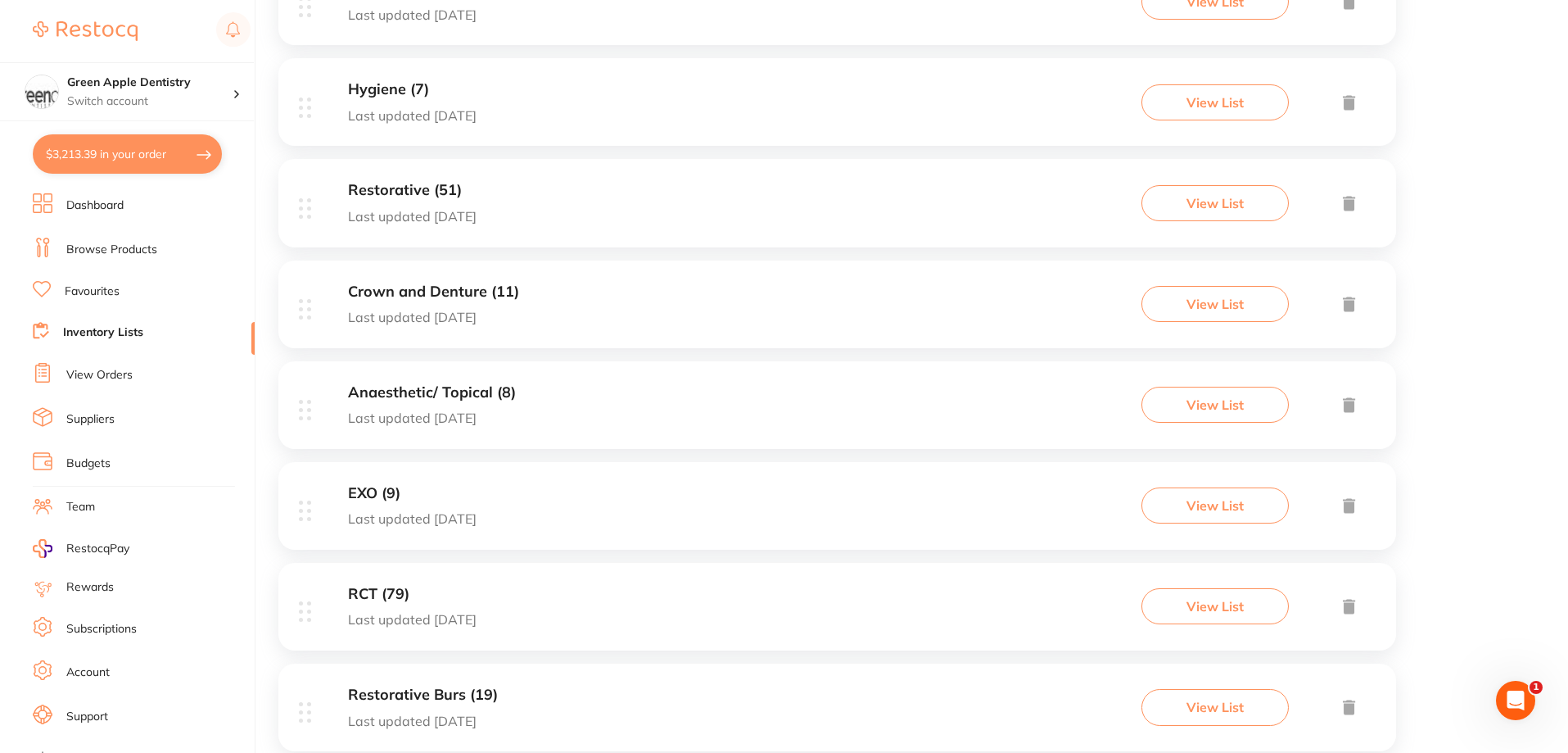
scroll to position [239, 0]
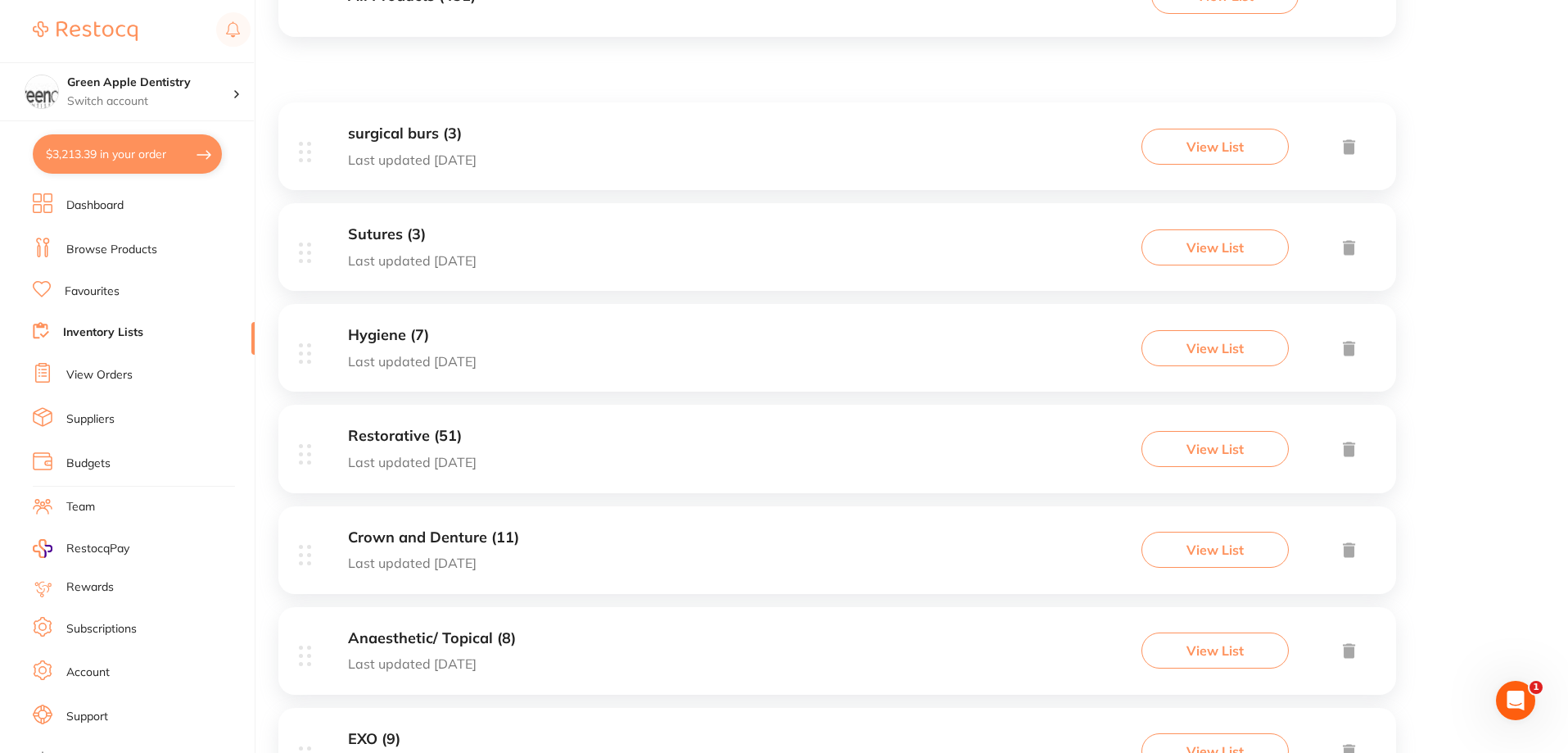
click at [596, 534] on div "Crown and Denture (11) Last updated [DATE] View List" at bounding box center [837, 549] width 1118 height 88
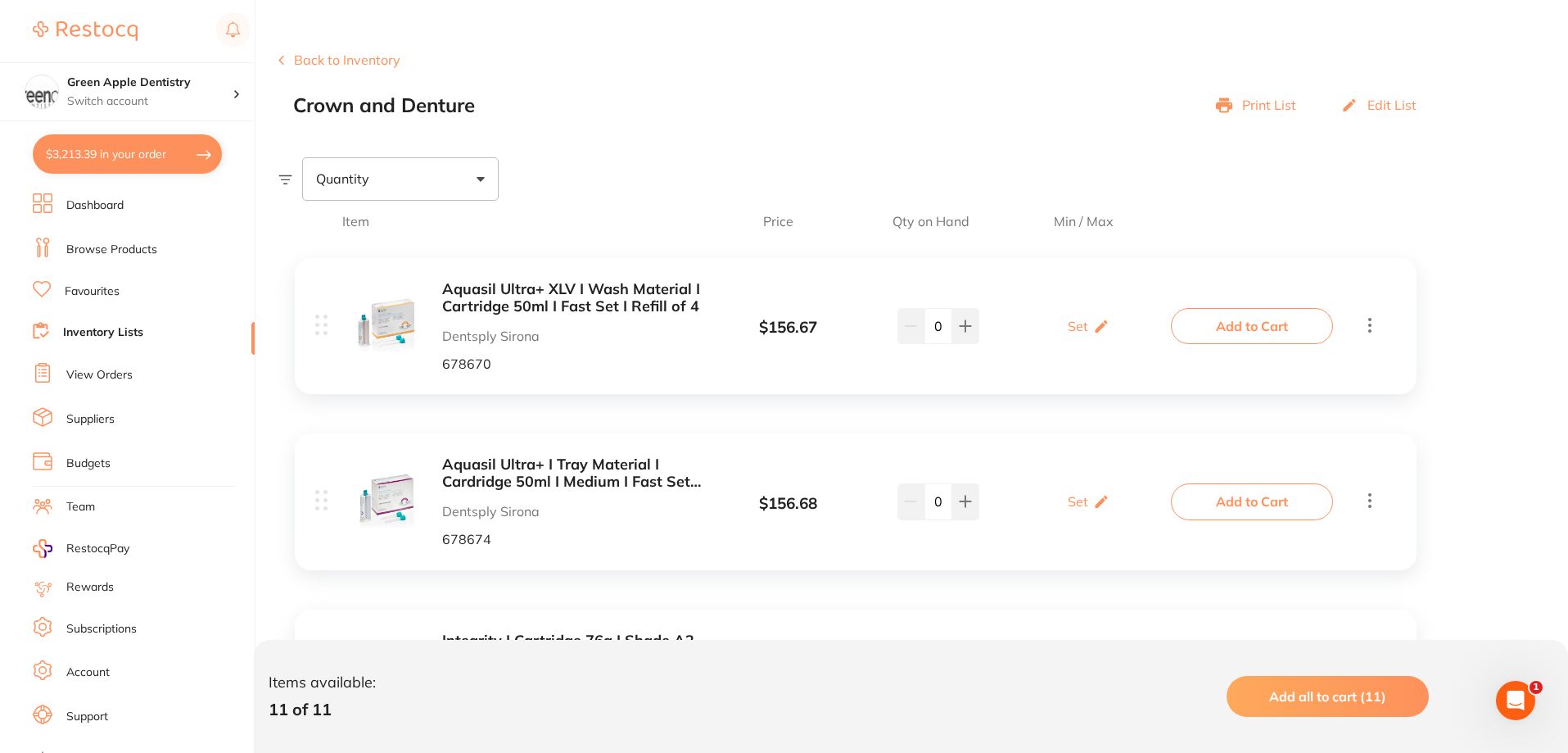
click at [411, 319] on img at bounding box center [387, 323] width 58 height 58
click at [462, 304] on b "Aquasil Ultra+ XLV I Wash Material I Cartridge 50ml I Fast Set I Refill of 4" at bounding box center [572, 298] width 259 height 34
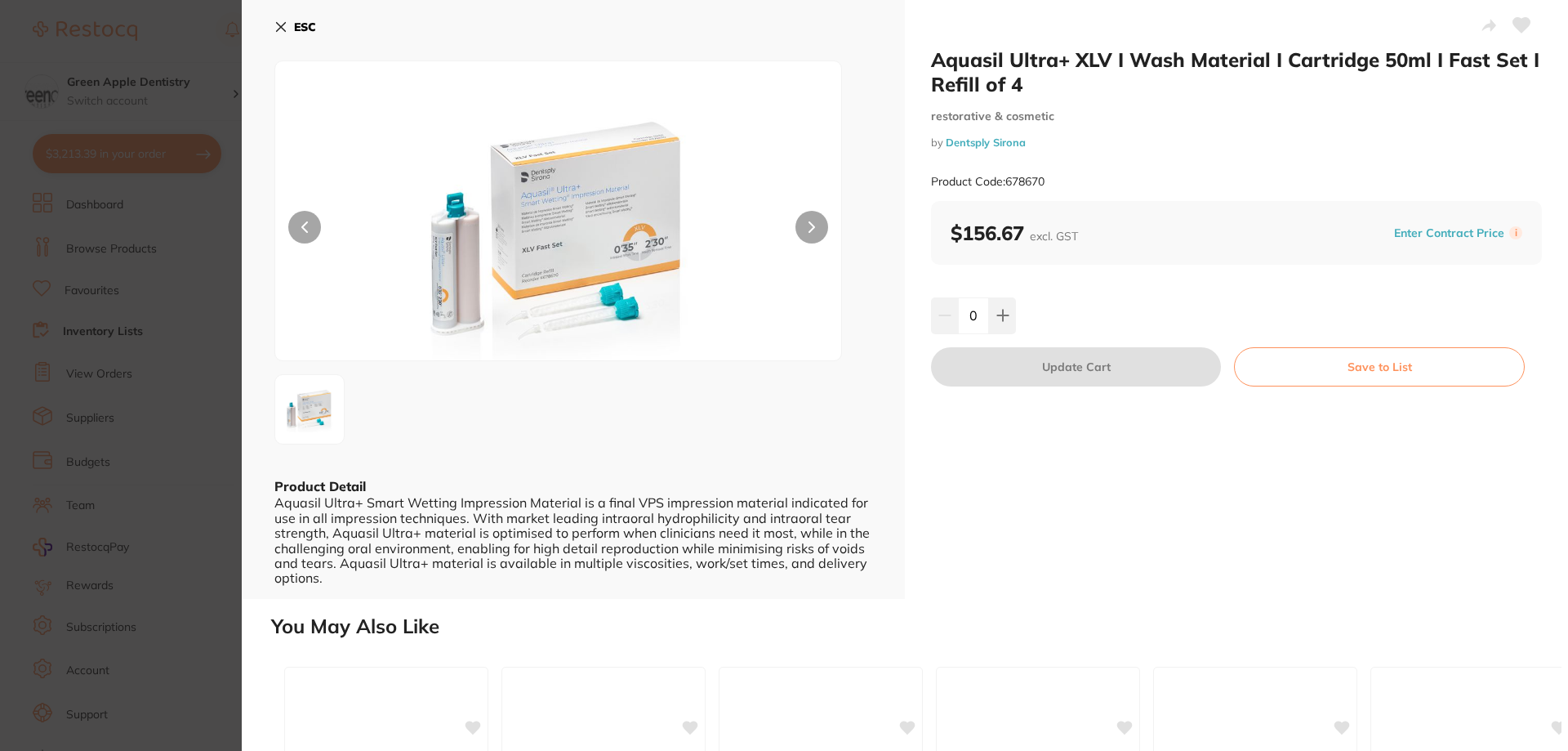
click at [301, 25] on b "ESC" at bounding box center [304, 27] width 22 height 15
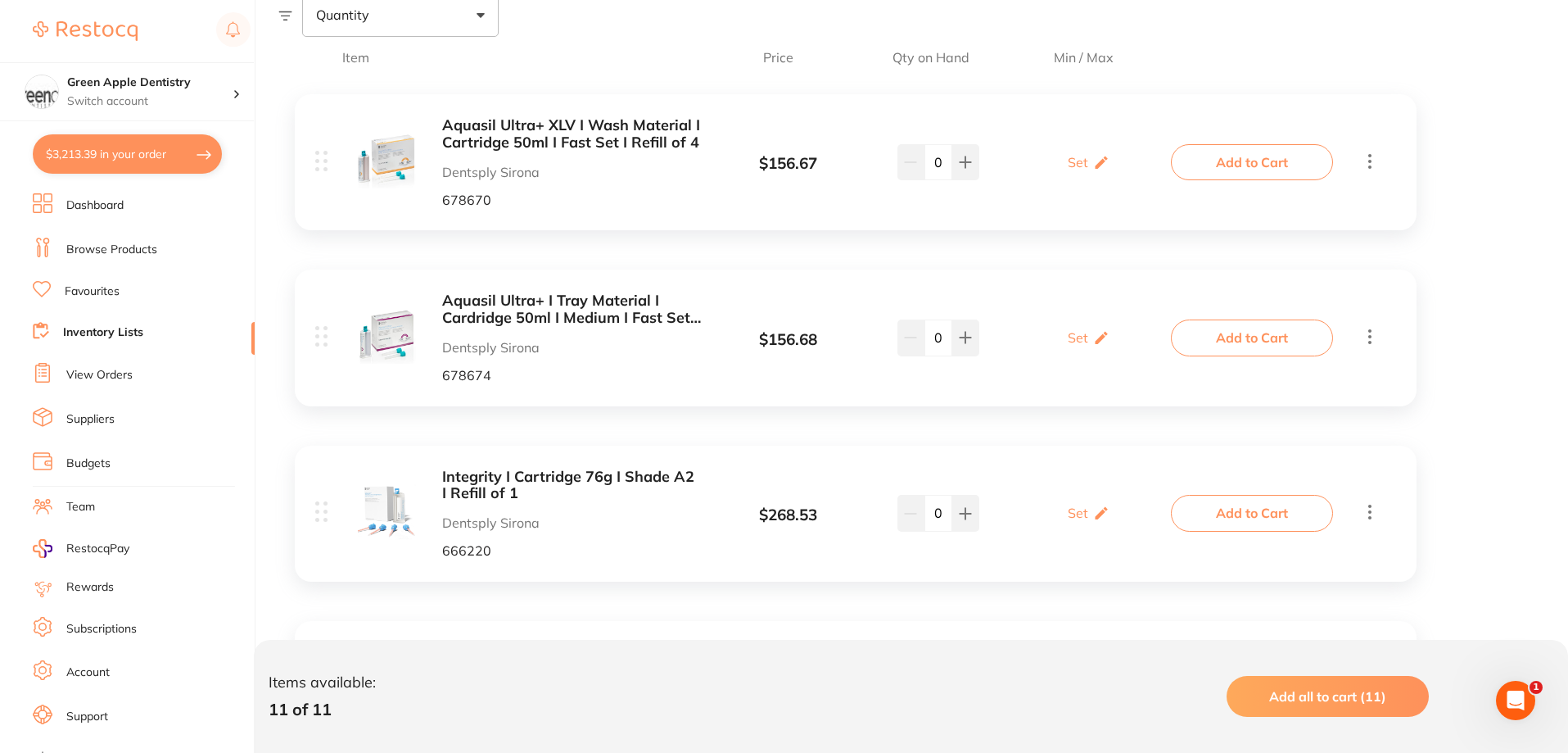
click at [534, 316] on b "Aquasil Ultra+ I Tray Material I Cardridge 50ml I Medium I Fast Set I Refill of…" at bounding box center [572, 309] width 259 height 34
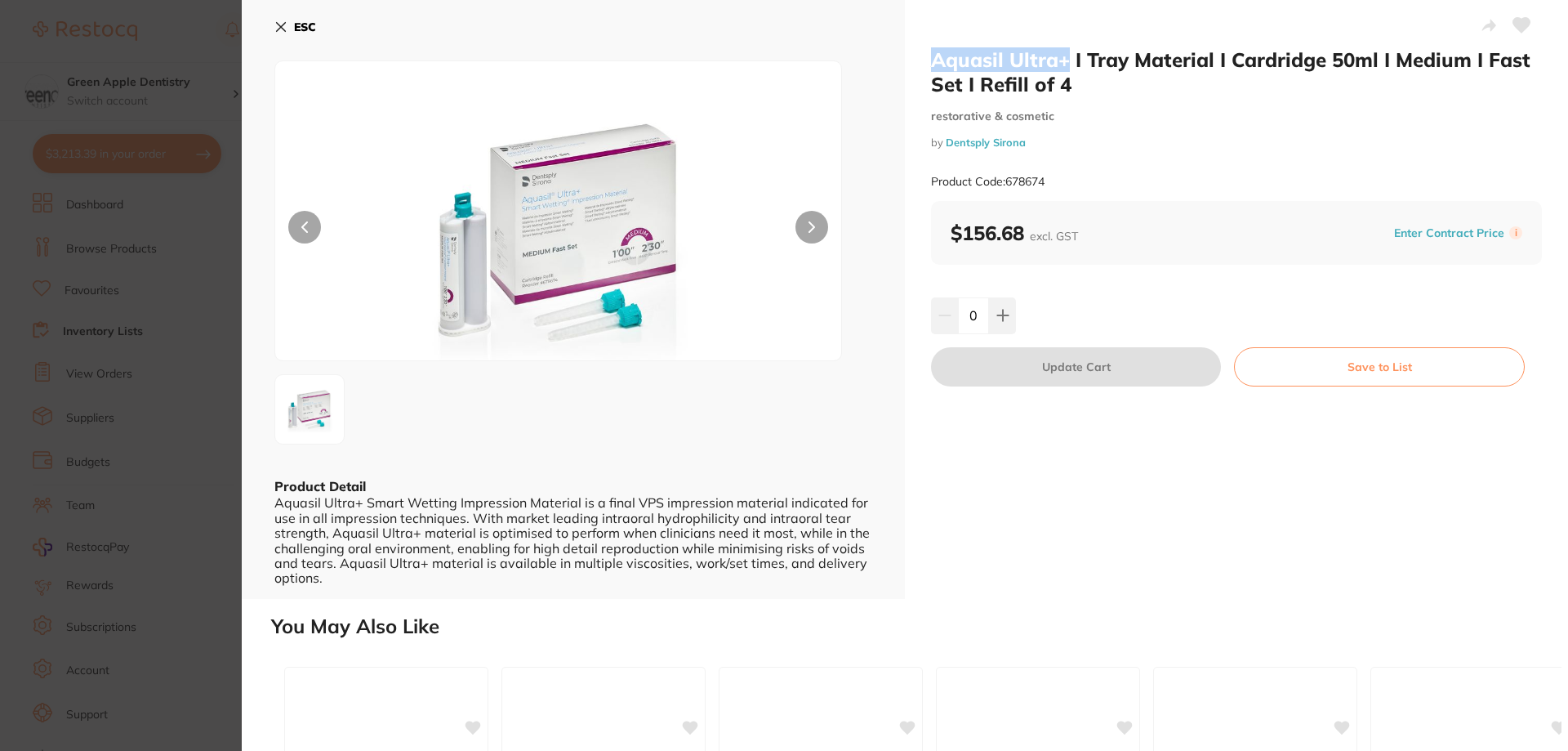
drag, startPoint x: 926, startPoint y: 59, endPoint x: 1063, endPoint y: 59, distance: 137.0
click at [1063, 59] on div "Aquasil Ultra+ I Tray Material I Cardridge 50ml I Medium I Fast Set I Refill of…" at bounding box center [1236, 299] width 663 height 599
click at [298, 29] on b "ESC" at bounding box center [304, 27] width 22 height 15
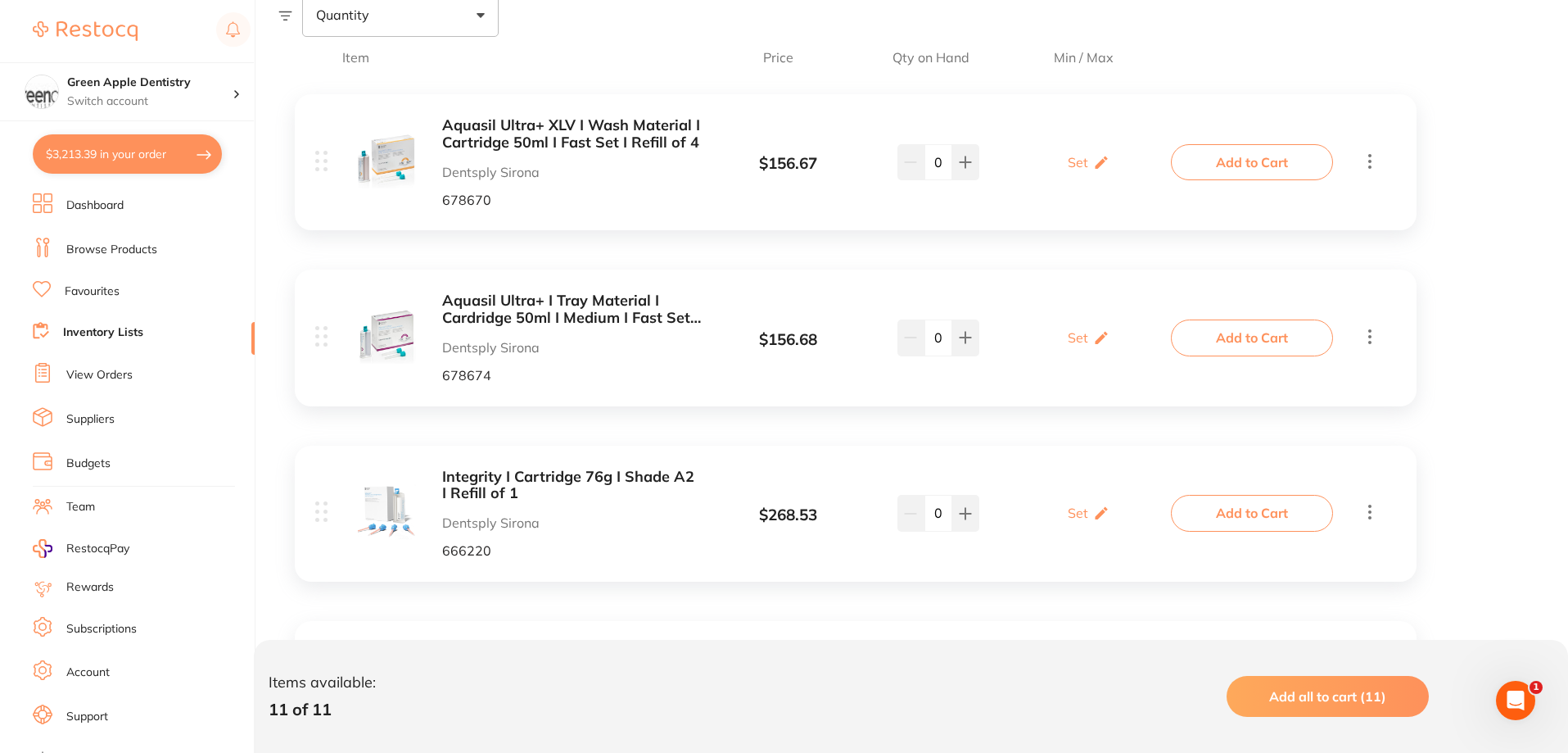
click at [573, 476] on b "Integrity I Cartridge 76g I Shade A2 I Refill of 1" at bounding box center [572, 485] width 259 height 34
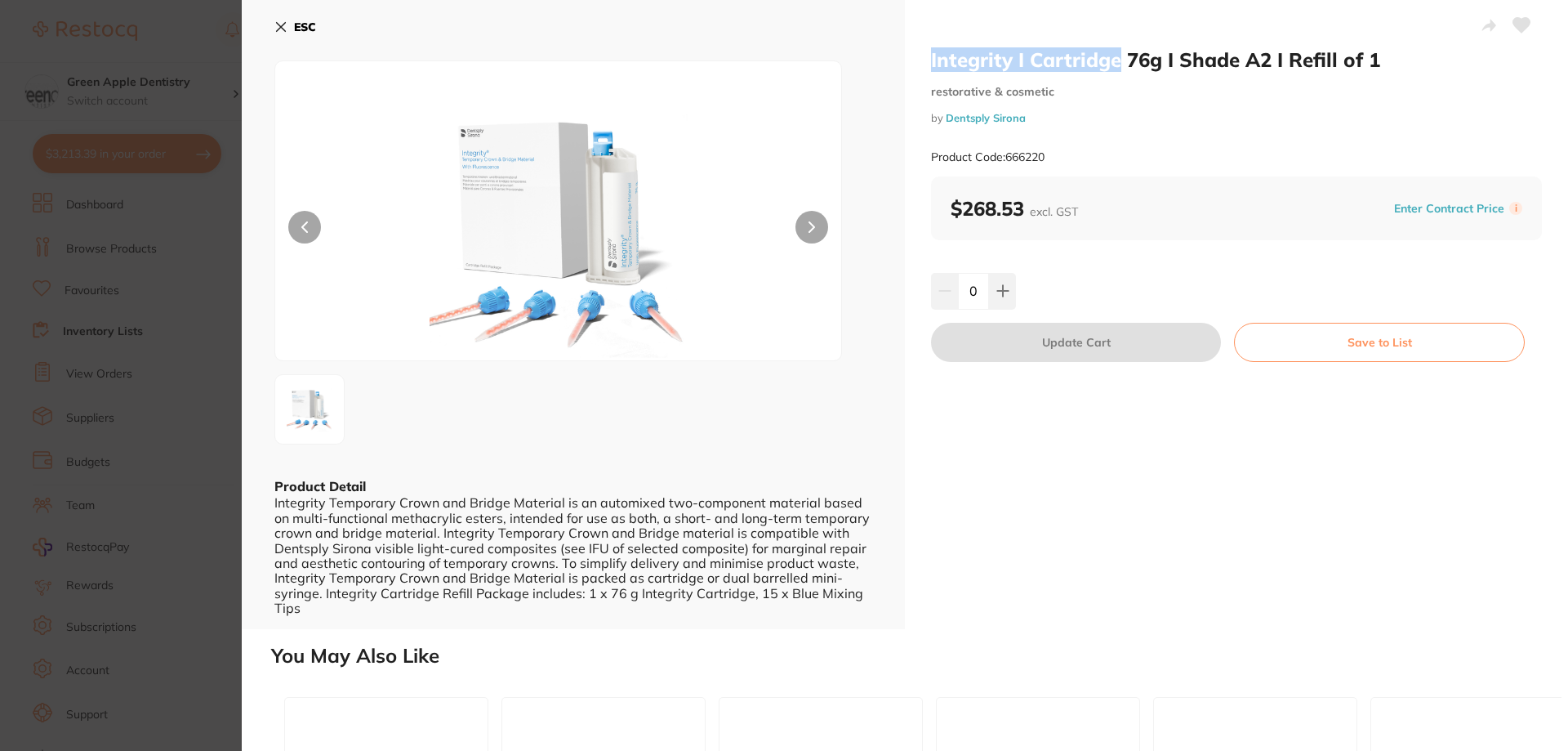
drag, startPoint x: 929, startPoint y: 59, endPoint x: 1113, endPoint y: 62, distance: 184.0
click at [1113, 62] on h2 "Integrity I Cartridge 76g I Shade A2 I Refill of 1" at bounding box center [1236, 60] width 611 height 24
copy h2 "Integrity I Cartridge"
click at [279, 24] on icon at bounding box center [281, 27] width 9 height 9
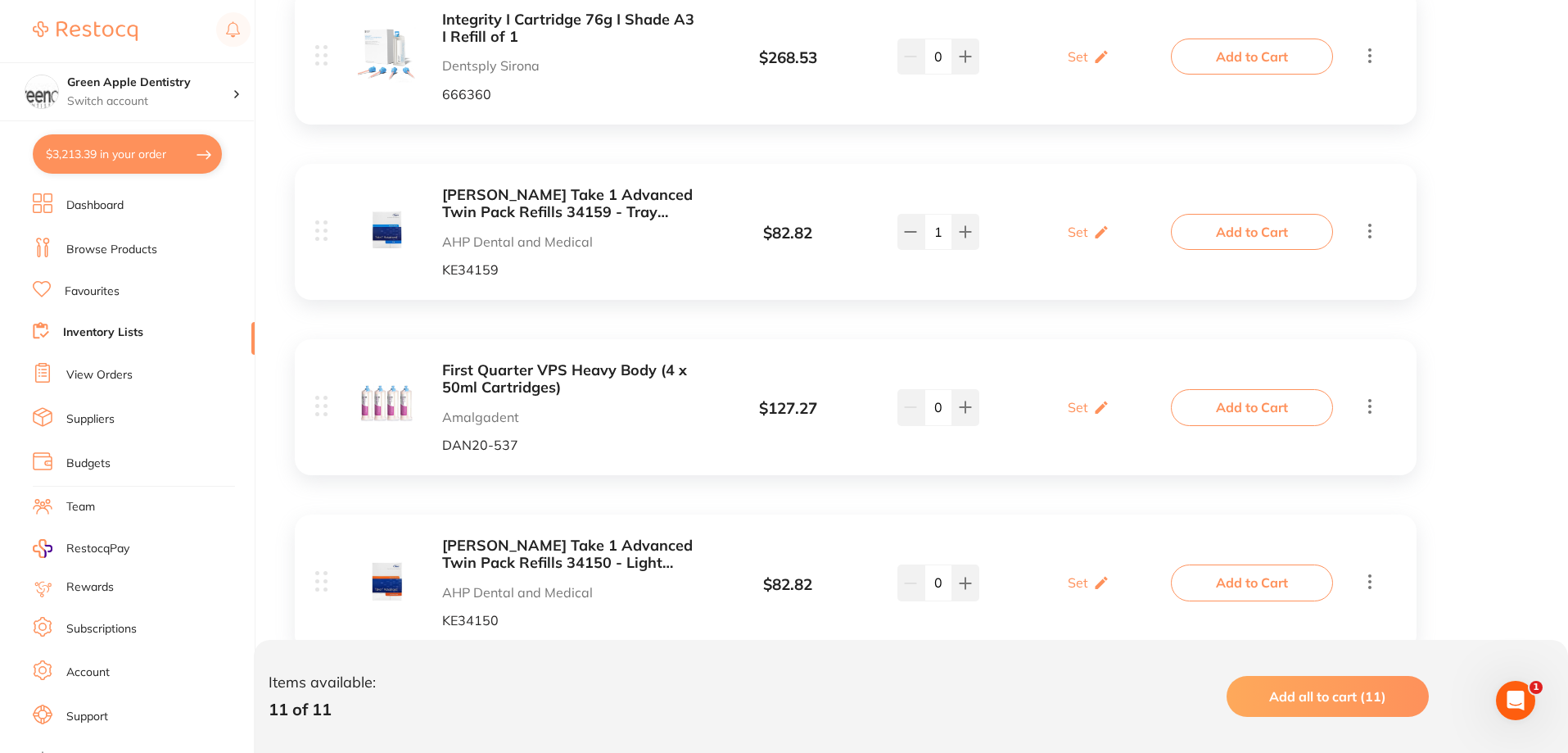
click at [537, 207] on b "[PERSON_NAME] Take 1 Advanced Twin Pack Refills 34159 - Tray (Heavy) Regular Se…" at bounding box center [572, 203] width 259 height 34
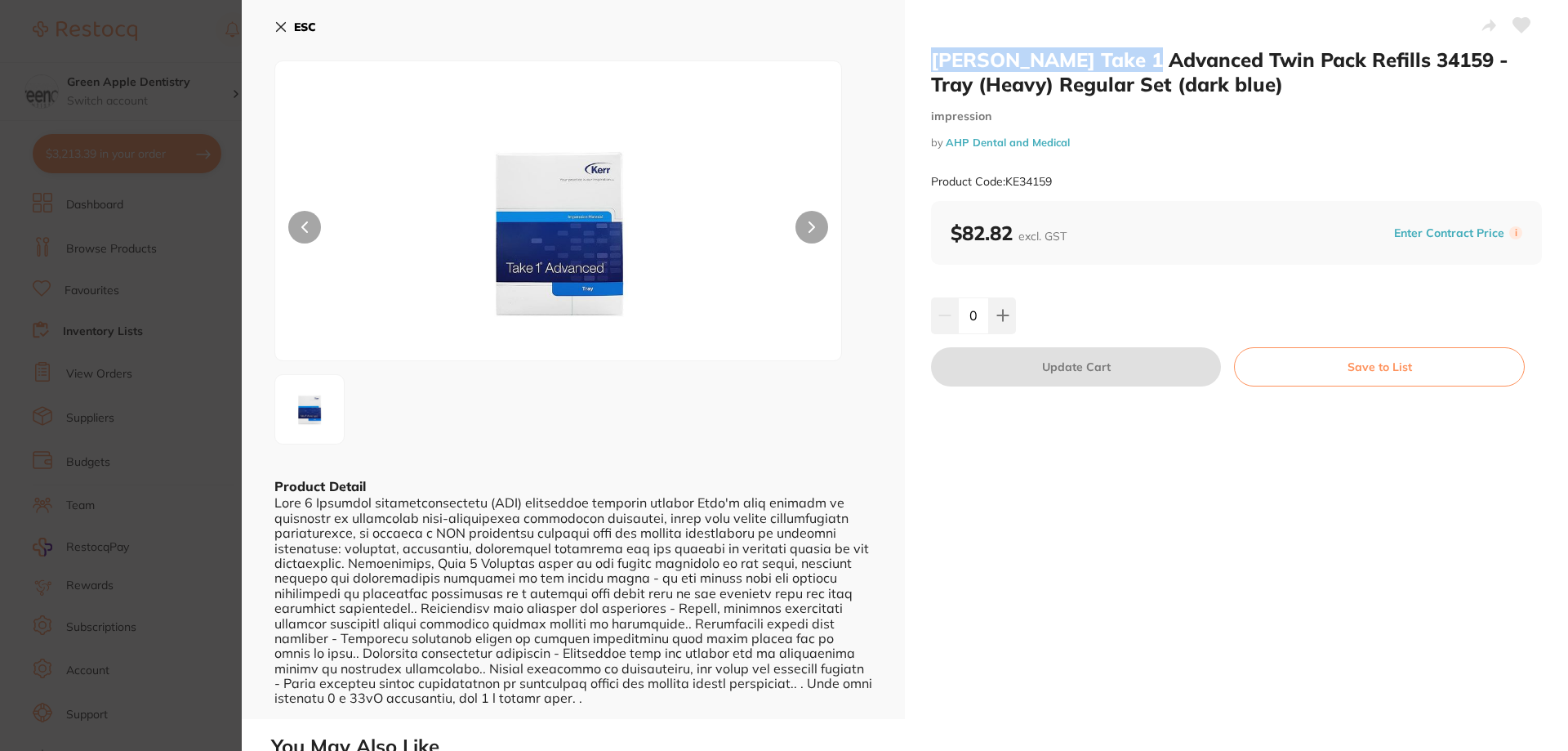
drag, startPoint x: 1234, startPoint y: 58, endPoint x: 1139, endPoint y: 55, distance: 95.0
click at [1139, 55] on div "[PERSON_NAME] Take 1 Advanced Twin Pack Refills 34159 - Tray (Heavy) Regular Se…" at bounding box center [1236, 359] width 663 height 719
copy h2 "[PERSON_NAME] Take 1 Advanced"
drag, startPoint x: 313, startPoint y: 27, endPoint x: 330, endPoint y: 42, distance: 22.7
click at [313, 27] on b "ESC" at bounding box center [304, 27] width 22 height 15
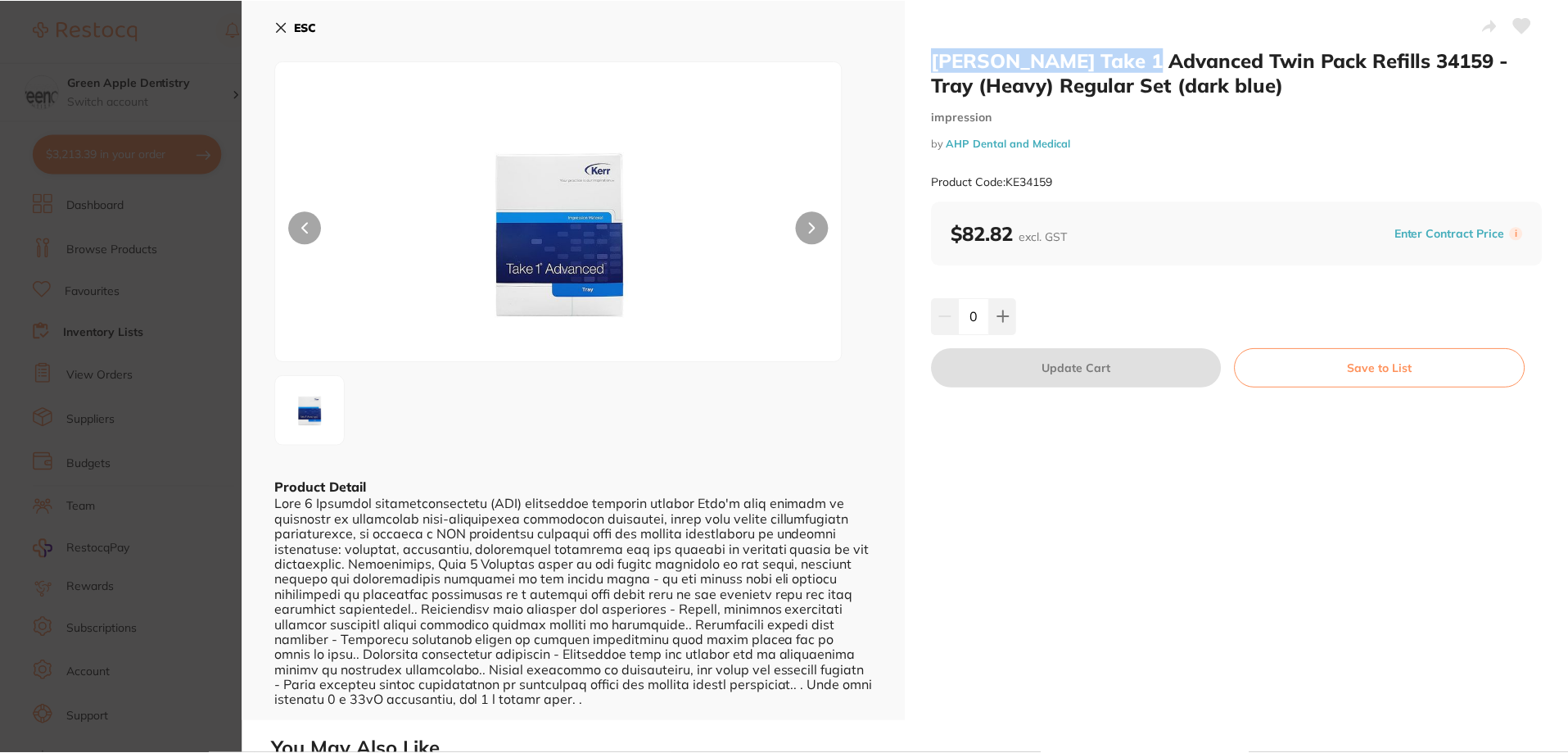
scroll to position [1310, 0]
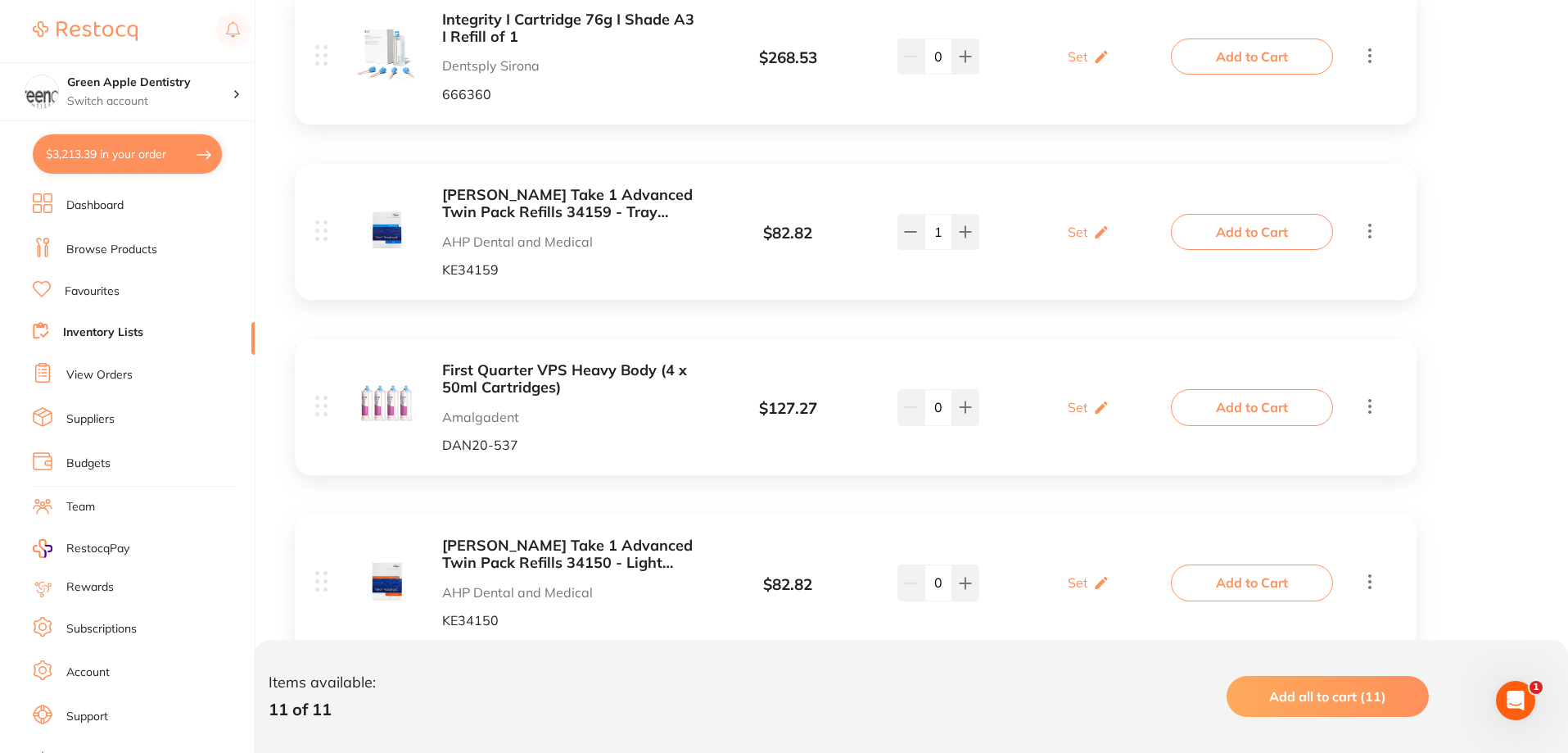
click at [454, 371] on b "First Quarter VPS Heavy Body (4 x 50ml Cartridges)" at bounding box center [572, 378] width 259 height 34
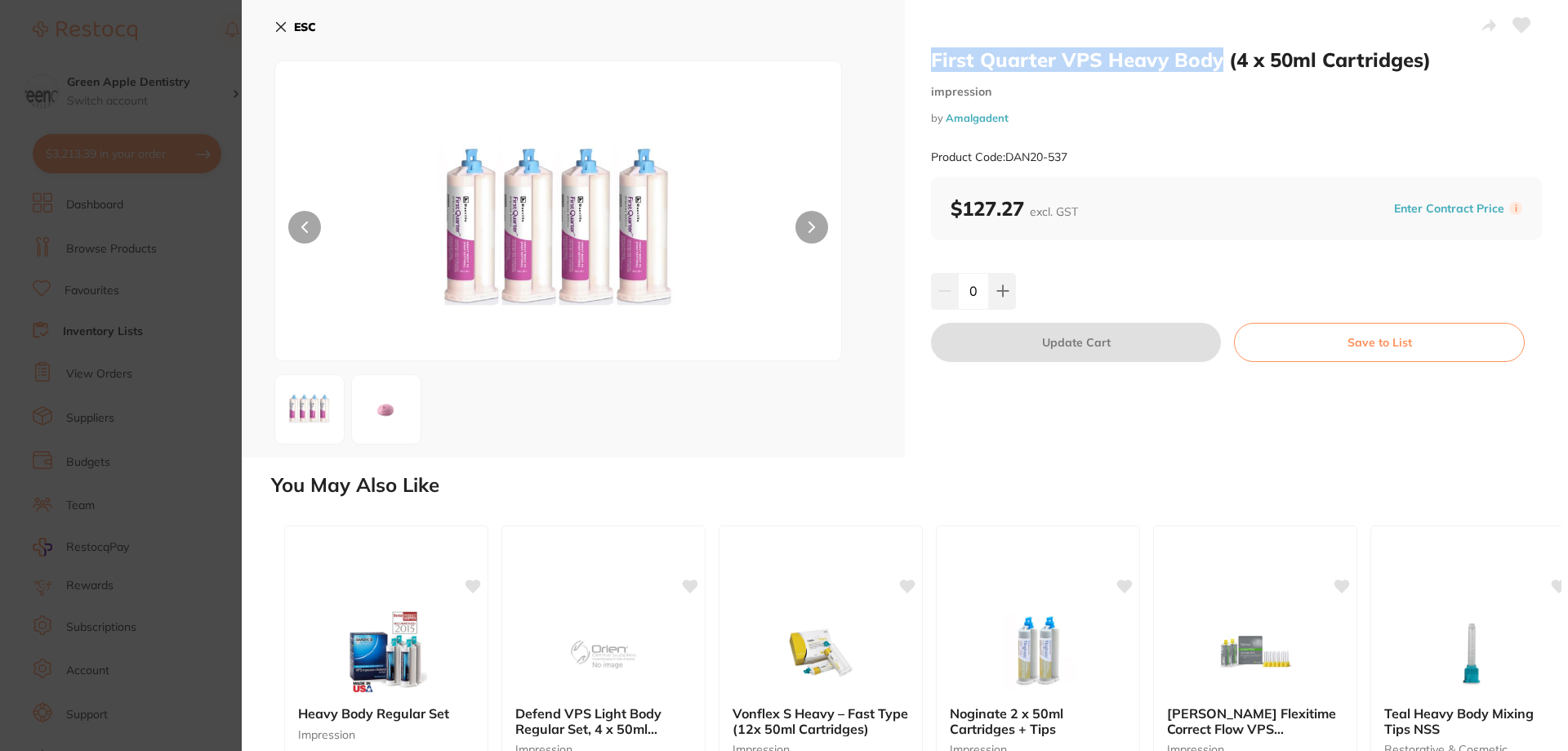
drag, startPoint x: 912, startPoint y: 59, endPoint x: 1214, endPoint y: 64, distance: 302.0
click at [1214, 64] on div "First Quarter VPS Heavy Body (4 x 50ml Cartridges) impression by Amalgadent Pro…" at bounding box center [1236, 228] width 663 height 458
copy h2 "First Quarter VPS Heavy Body"
click at [304, 22] on b "ESC" at bounding box center [304, 27] width 22 height 15
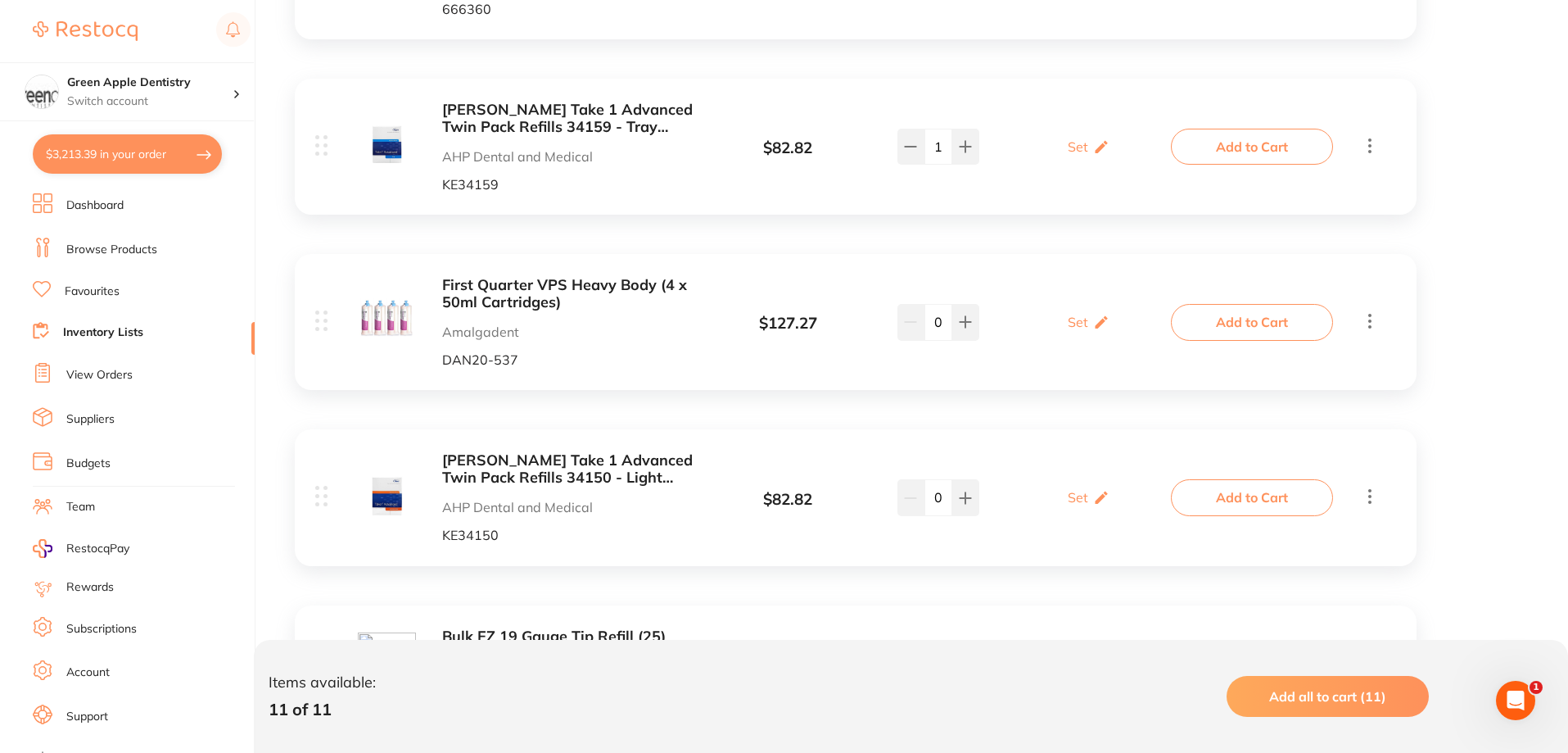
scroll to position [1474, 0]
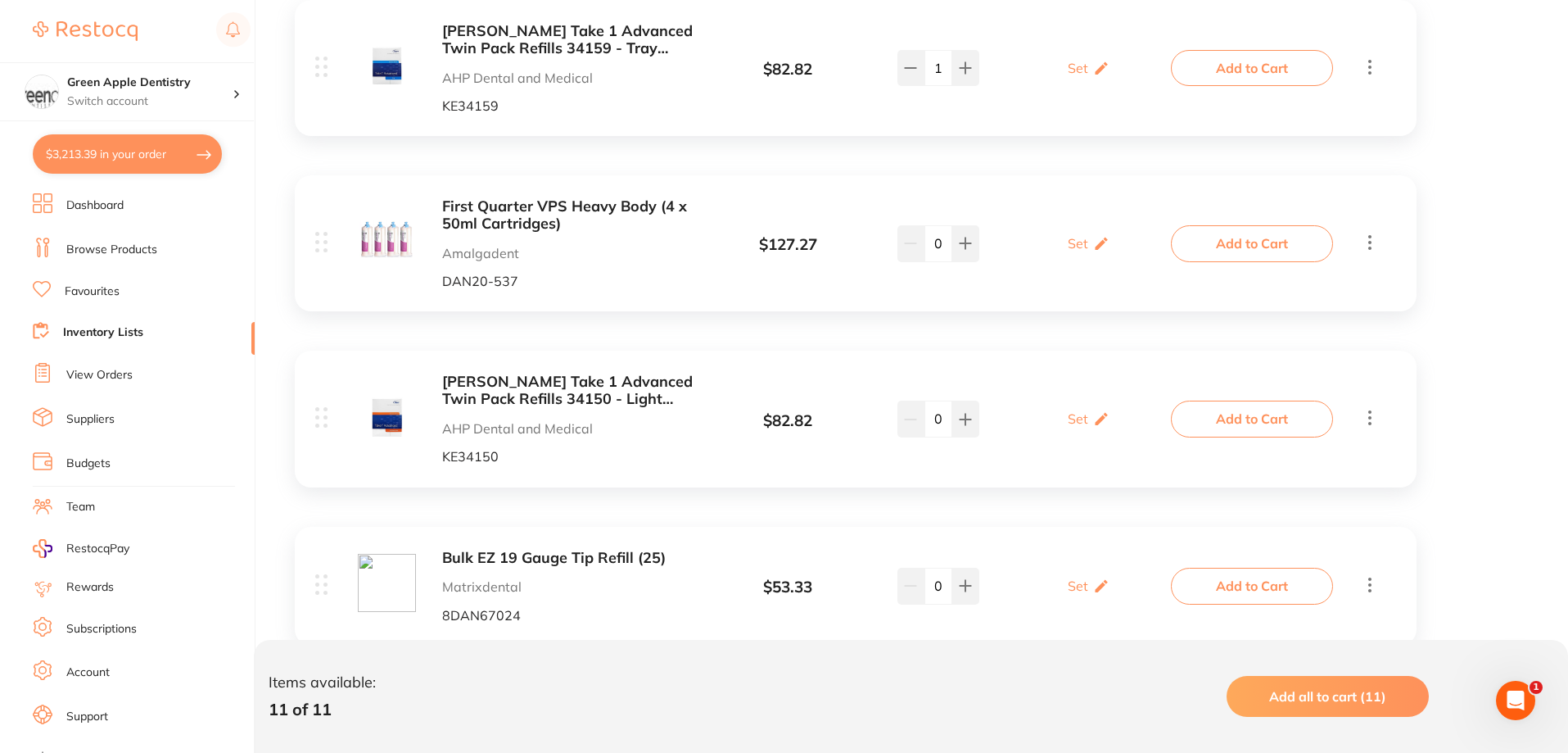
click at [615, 373] on div "[PERSON_NAME] Take 1 Advanced Twin Pack Refills 34150 - Light Body Wash Regular…" at bounding box center [855, 418] width 1121 height 136
click at [614, 387] on b "[PERSON_NAME] Take 1 Advanced Twin Pack Refills 34150 - Light Body Wash Regular…" at bounding box center [572, 390] width 259 height 34
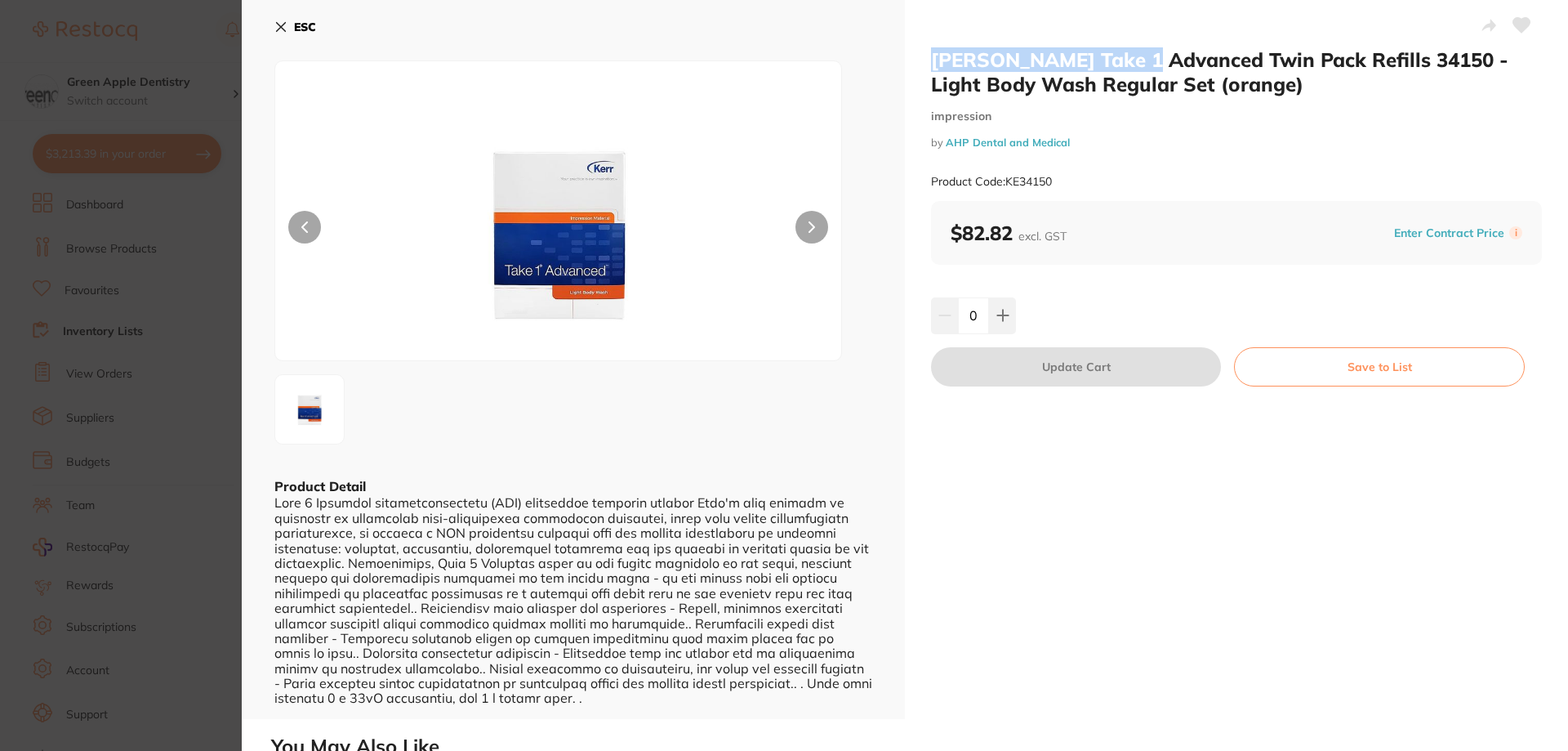
drag, startPoint x: 924, startPoint y: 62, endPoint x: 1136, endPoint y: 64, distance: 212.0
click at [1136, 64] on div "[PERSON_NAME] Take 1 Advanced Twin Pack Refills 34150 - Light Body Wash Regular…" at bounding box center [1236, 359] width 663 height 719
copy h2 "[PERSON_NAME] Take 1 Advanced"
click at [302, 25] on b "ESC" at bounding box center [304, 27] width 22 height 15
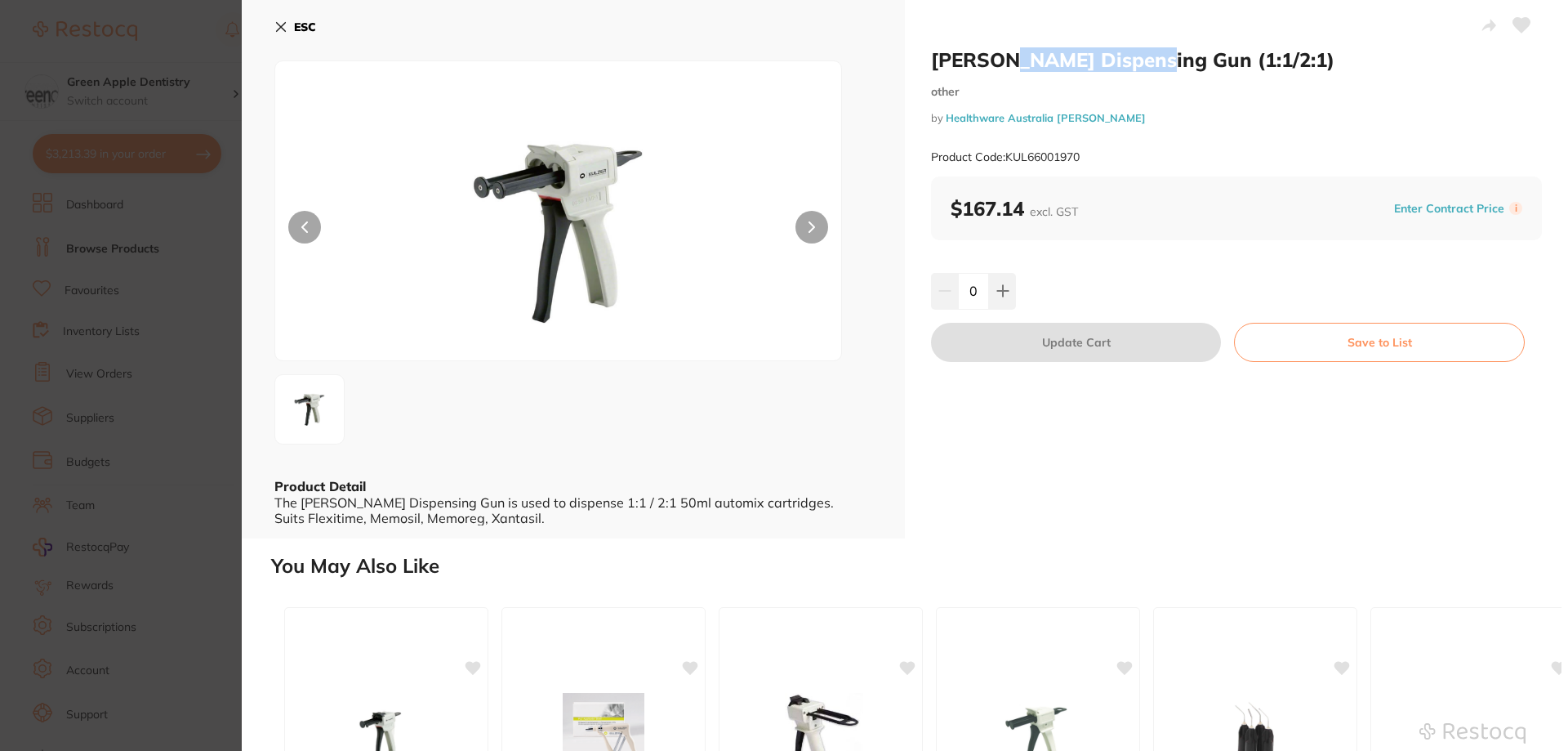
click at [292, 25] on button "ESC" at bounding box center [295, 27] width 42 height 28
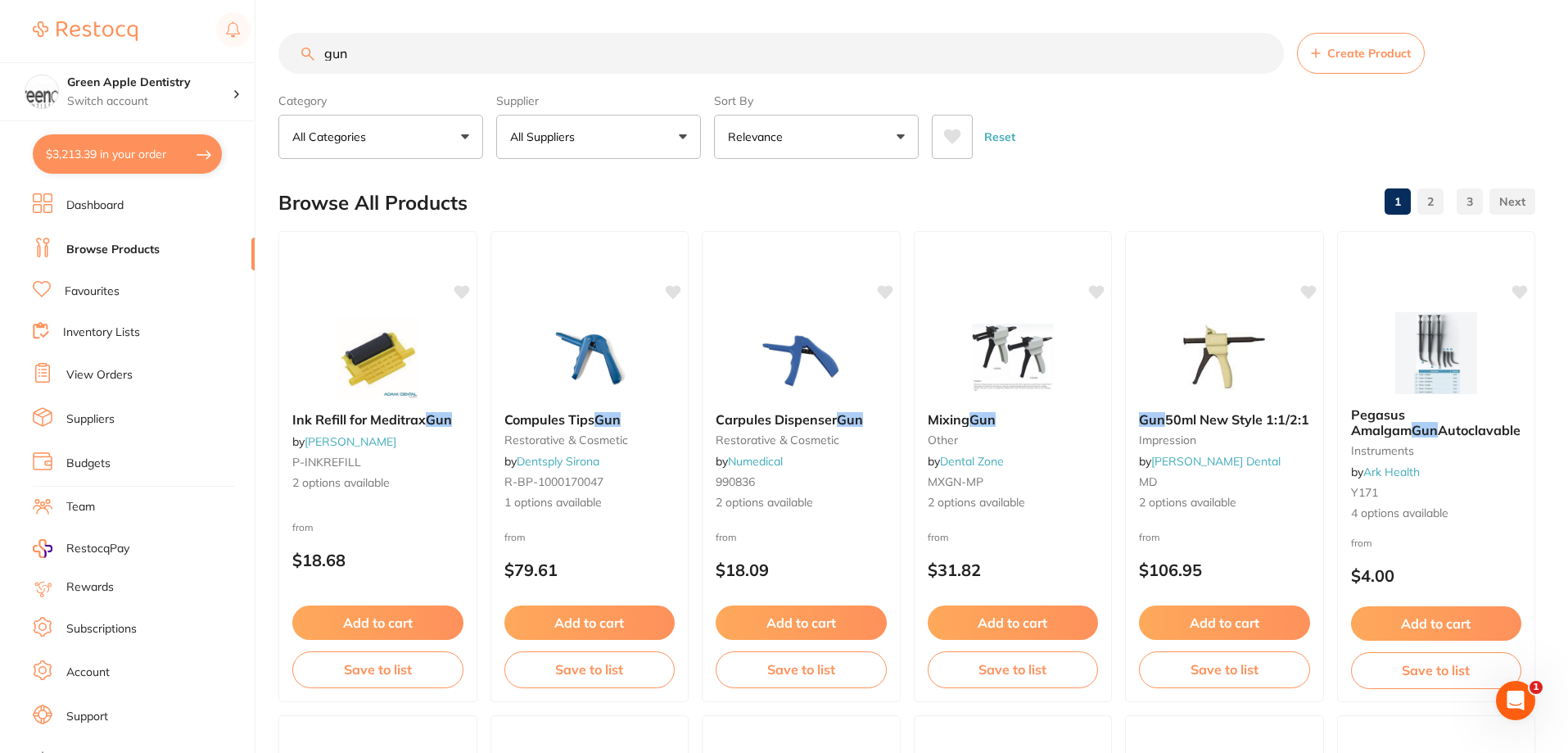
click at [807, 62] on input "gun" at bounding box center [781, 53] width 1005 height 41
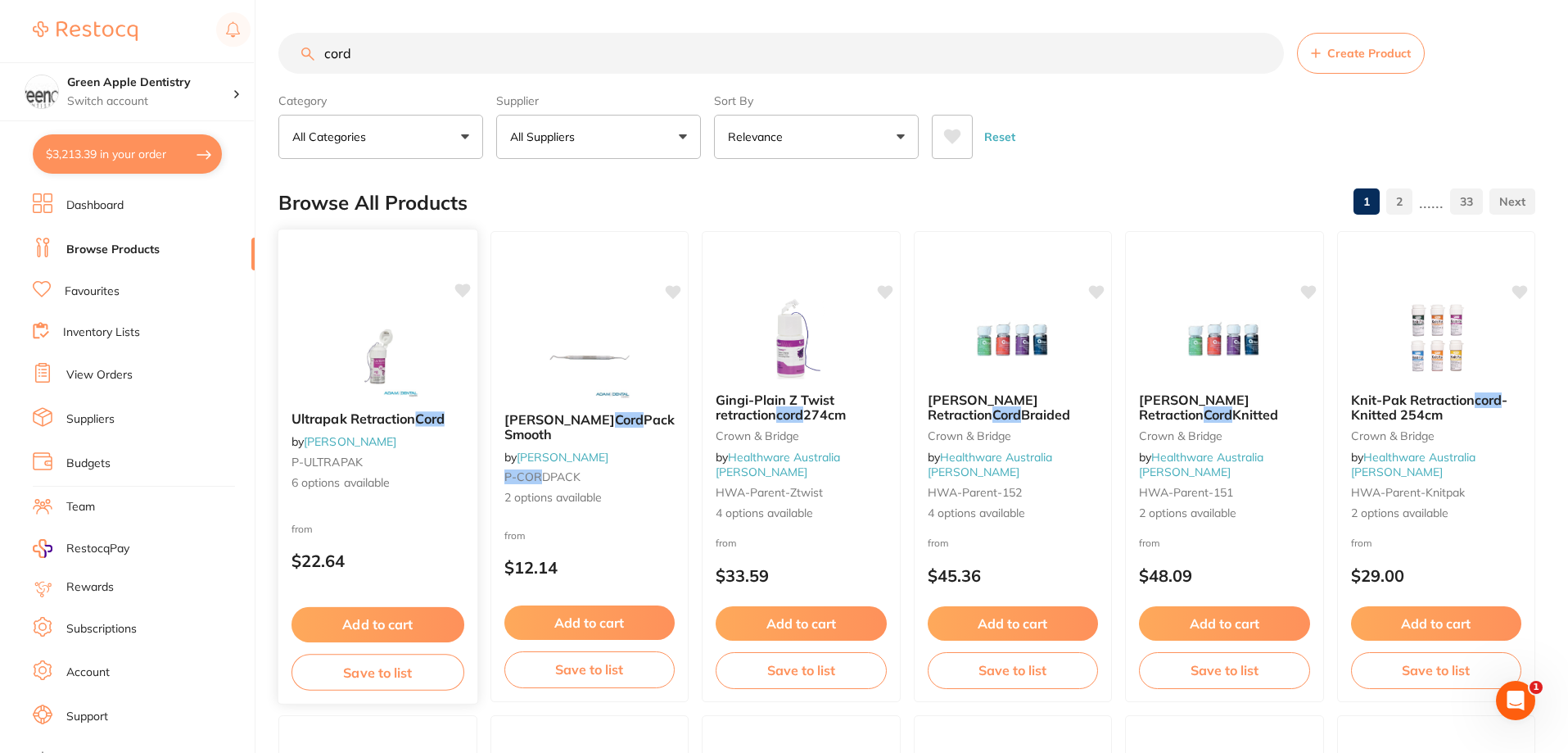
type input "cord"
click at [358, 343] on img at bounding box center [378, 356] width 108 height 82
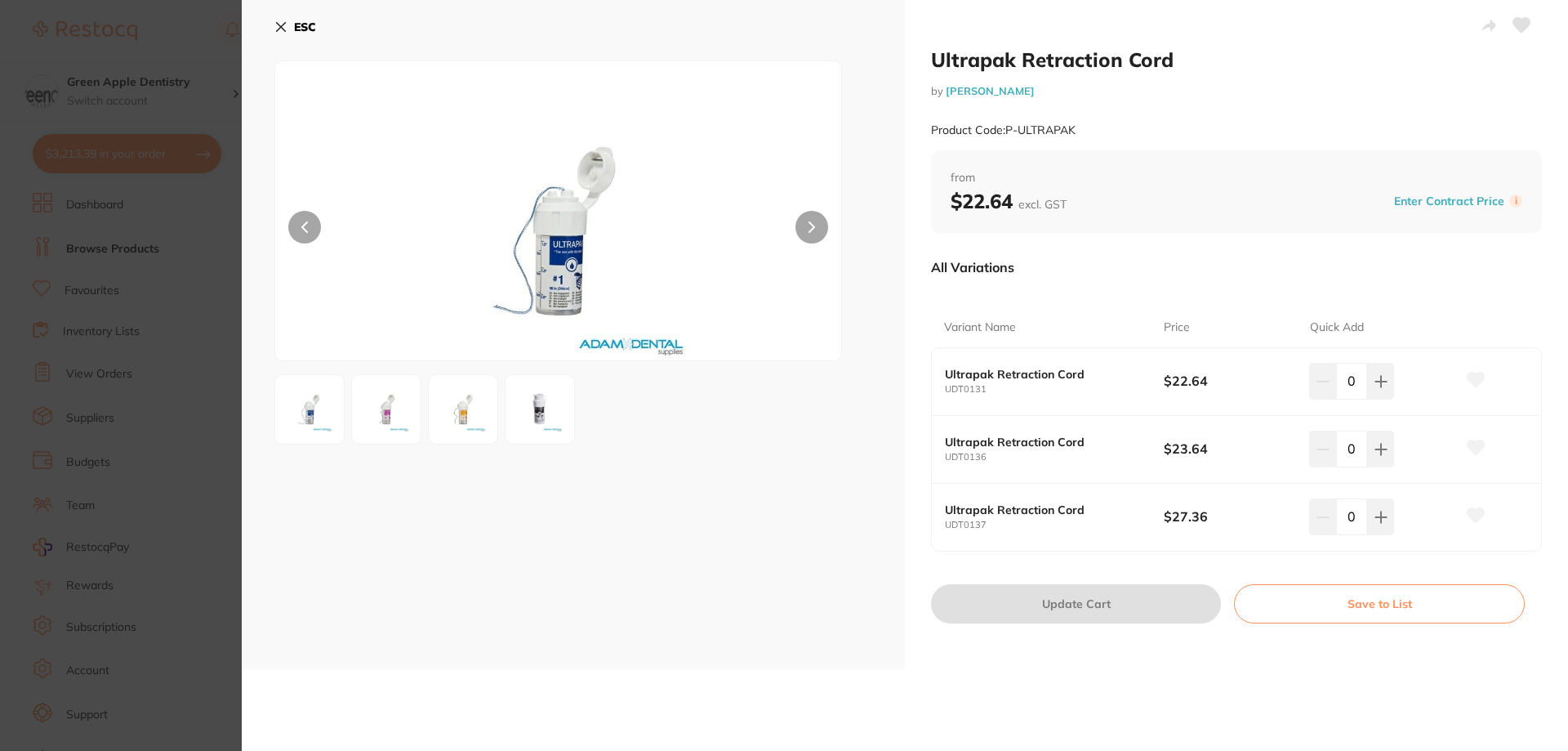
click at [374, 416] on img at bounding box center [387, 409] width 59 height 59
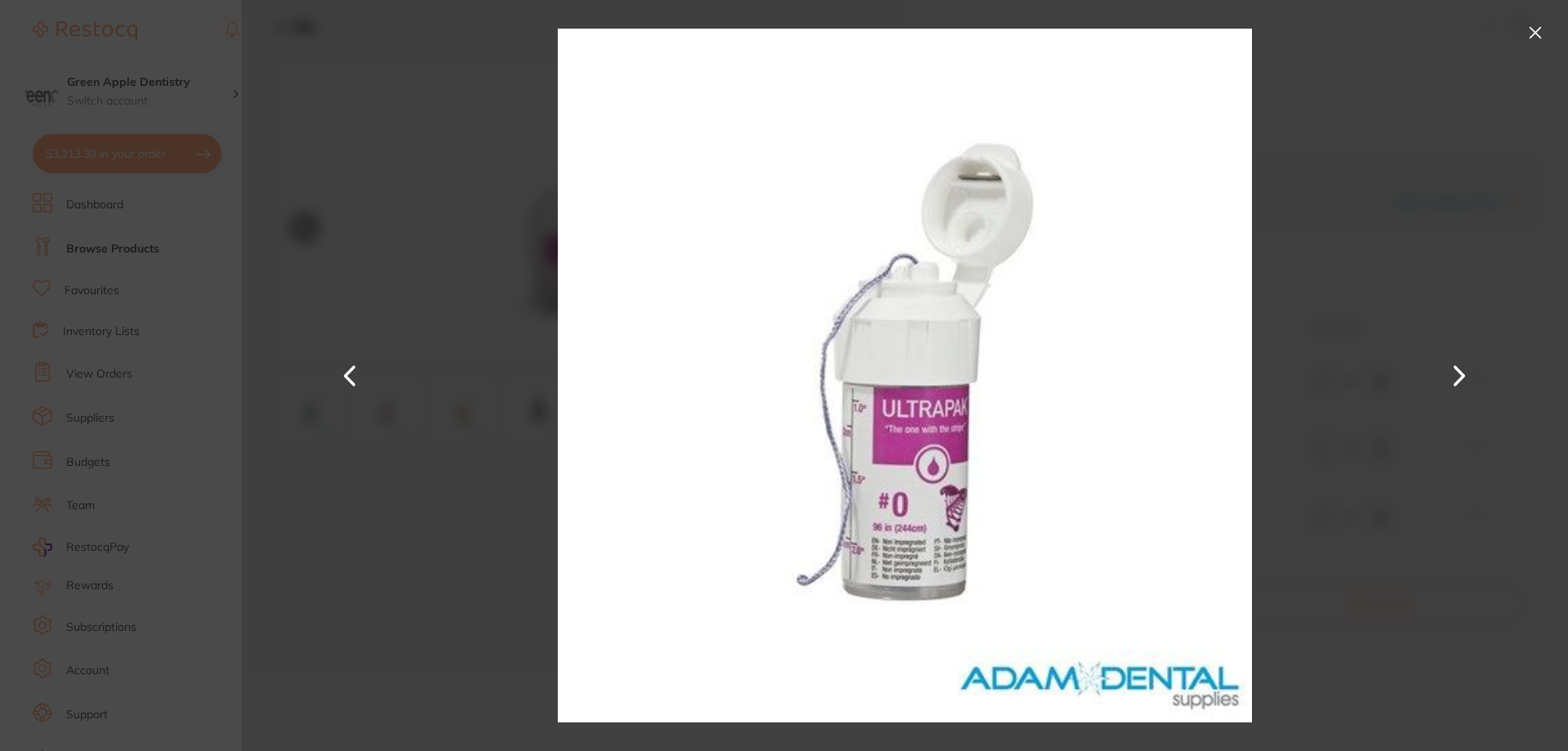
click at [1537, 36] on button at bounding box center [1535, 33] width 26 height 26
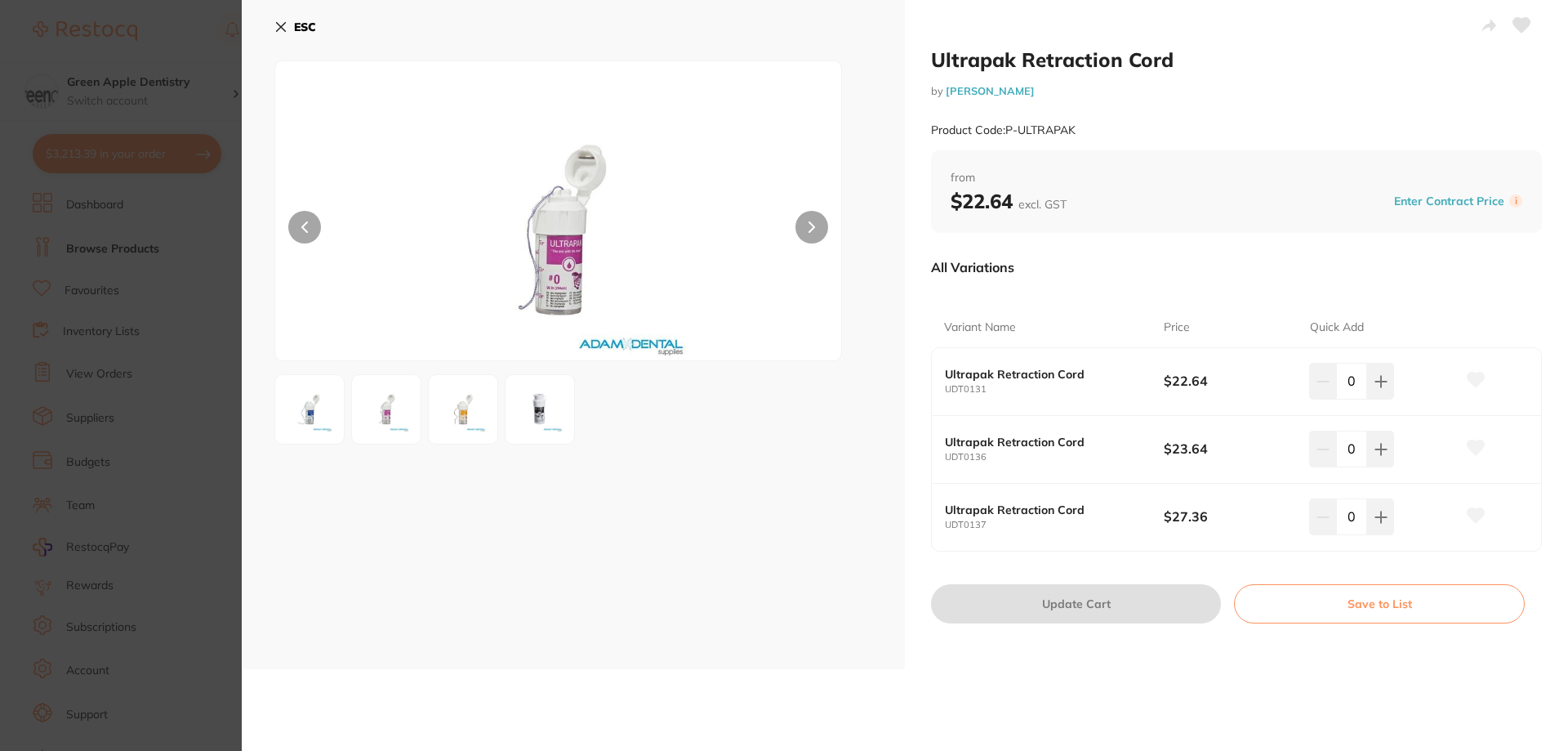
click at [458, 402] on img at bounding box center [463, 409] width 59 height 59
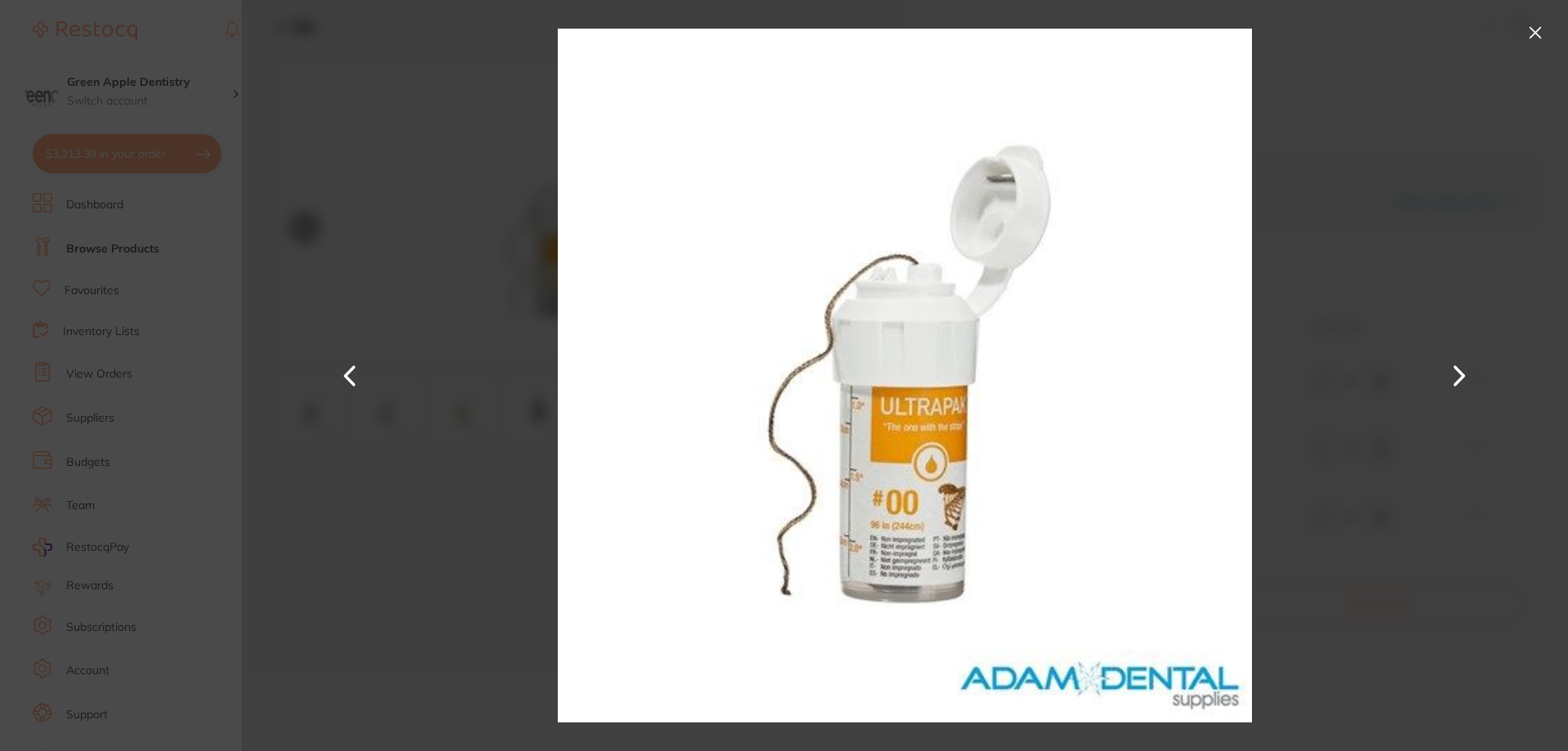
click at [1531, 39] on button at bounding box center [1535, 33] width 26 height 26
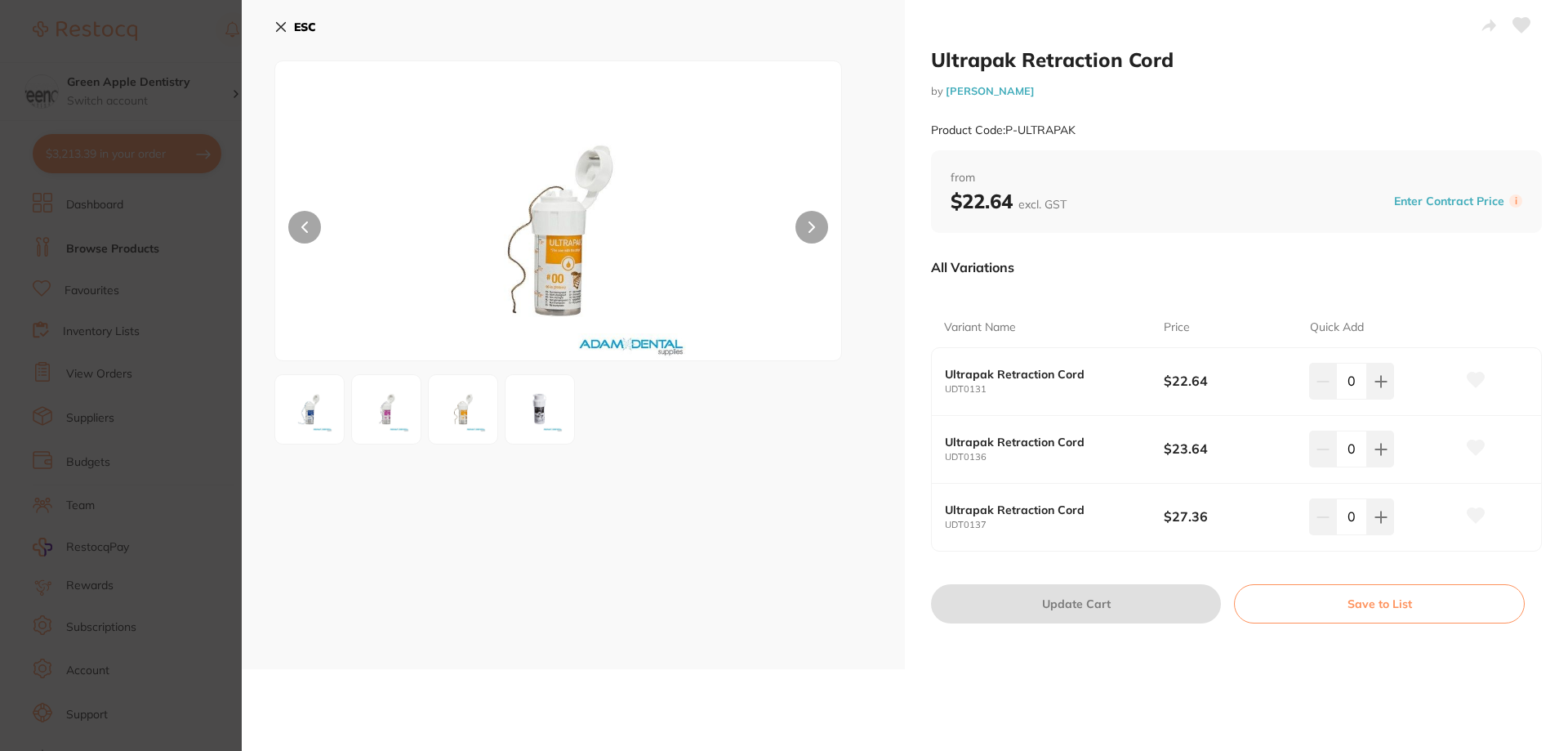
click at [535, 398] on img at bounding box center [540, 409] width 59 height 59
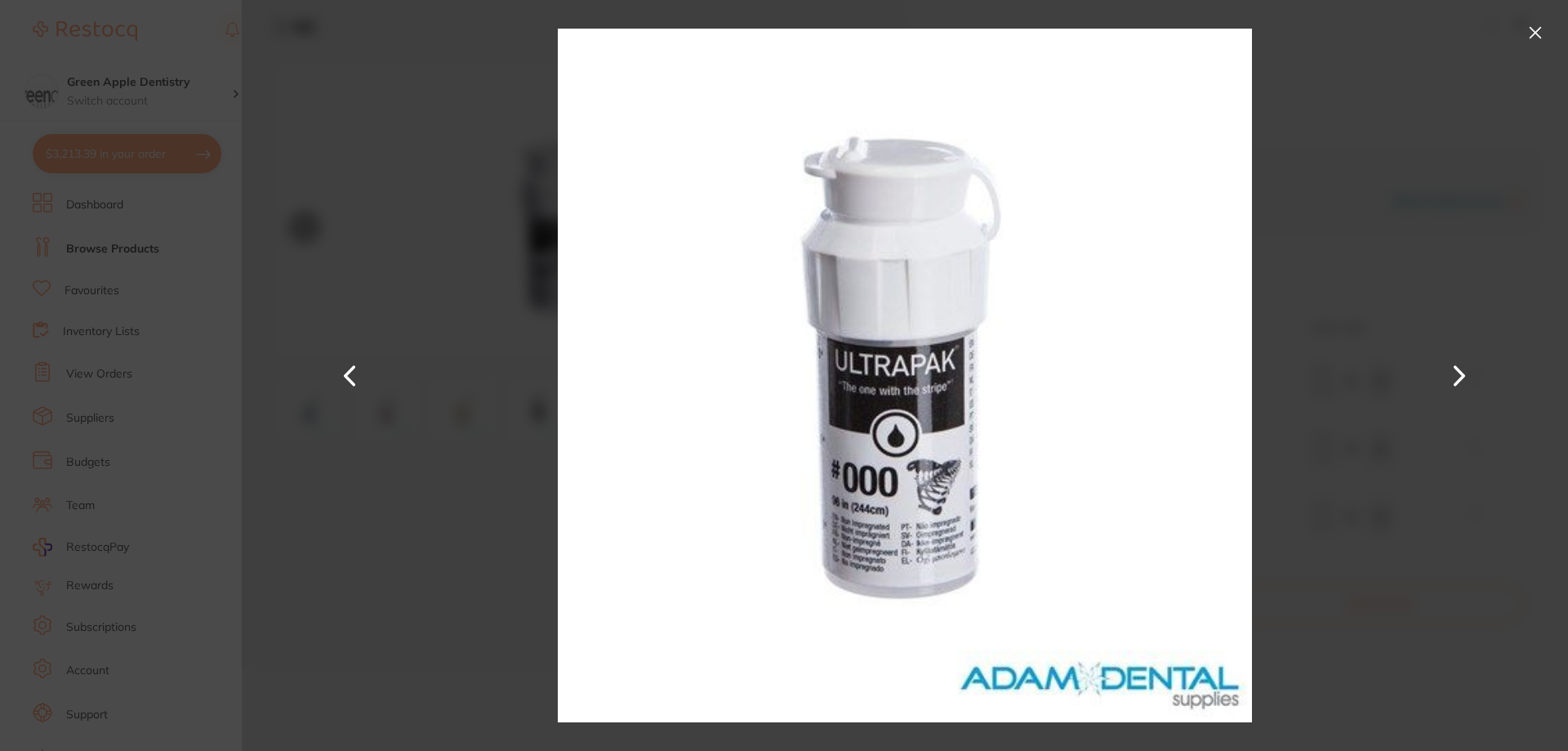
click at [1540, 26] on button at bounding box center [1535, 33] width 26 height 26
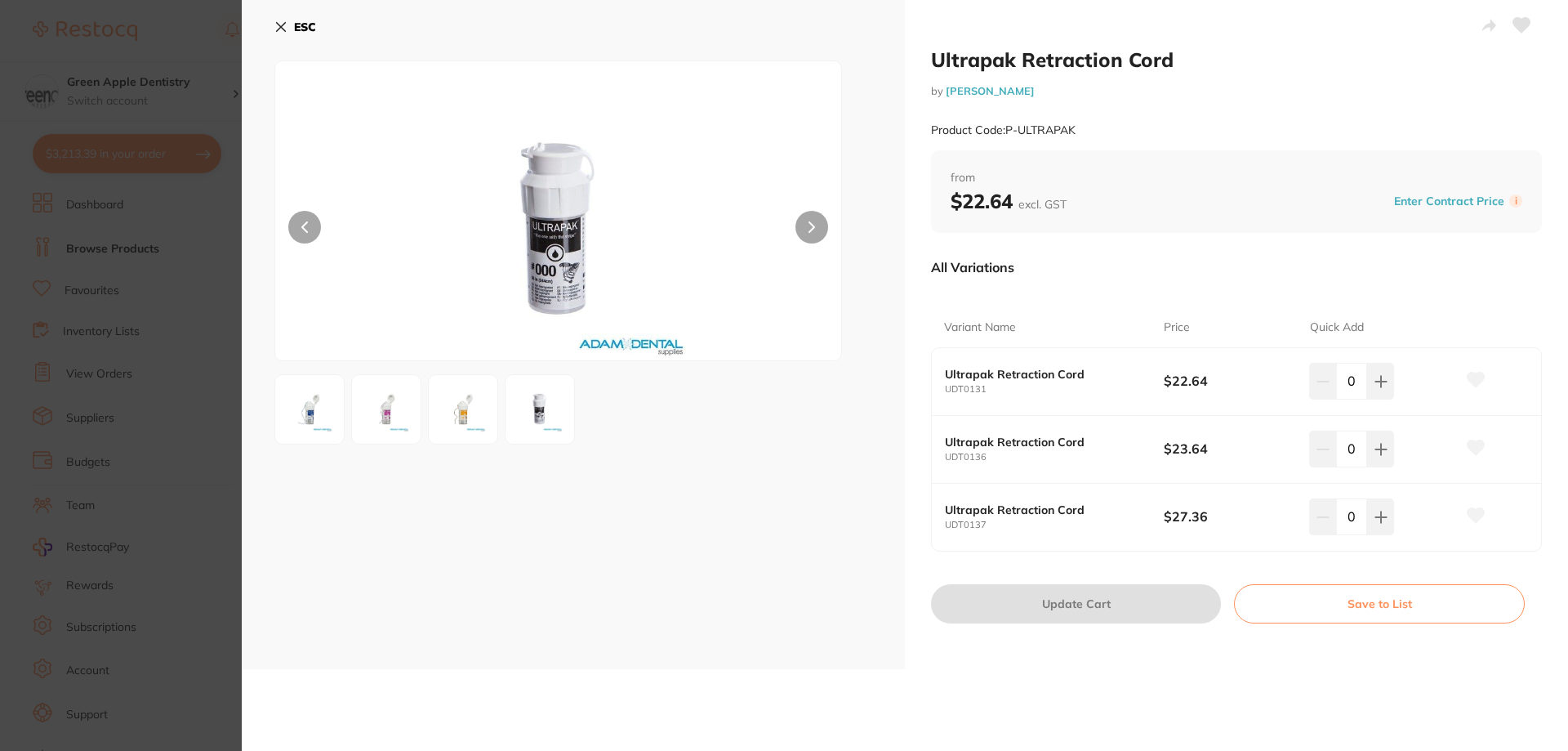
drag, startPoint x: 307, startPoint y: 22, endPoint x: 869, endPoint y: 317, distance: 634.7
click at [307, 21] on b "ESC" at bounding box center [304, 27] width 22 height 15
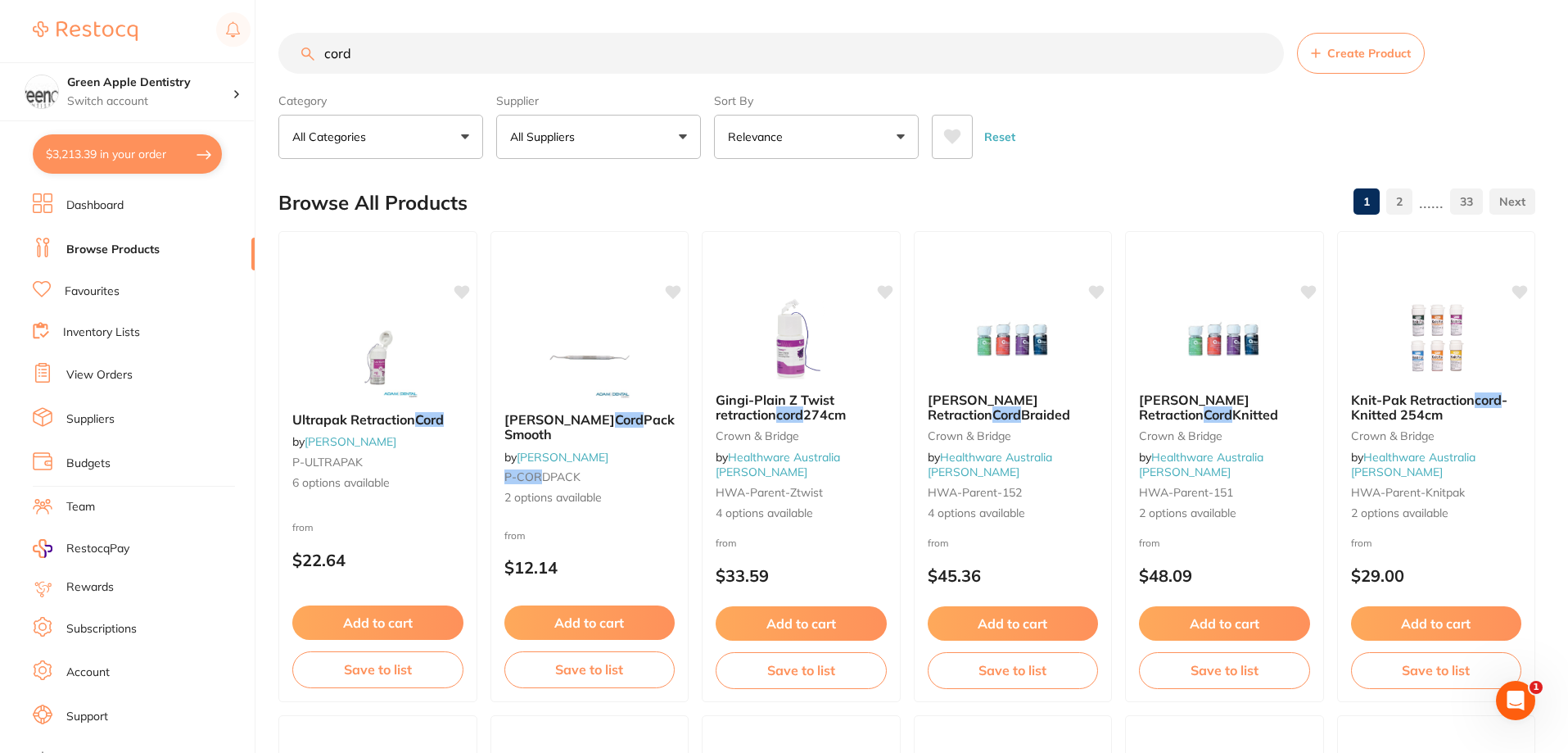
click at [986, 60] on input "cord" at bounding box center [781, 53] width 1005 height 41
type input "cord packer"
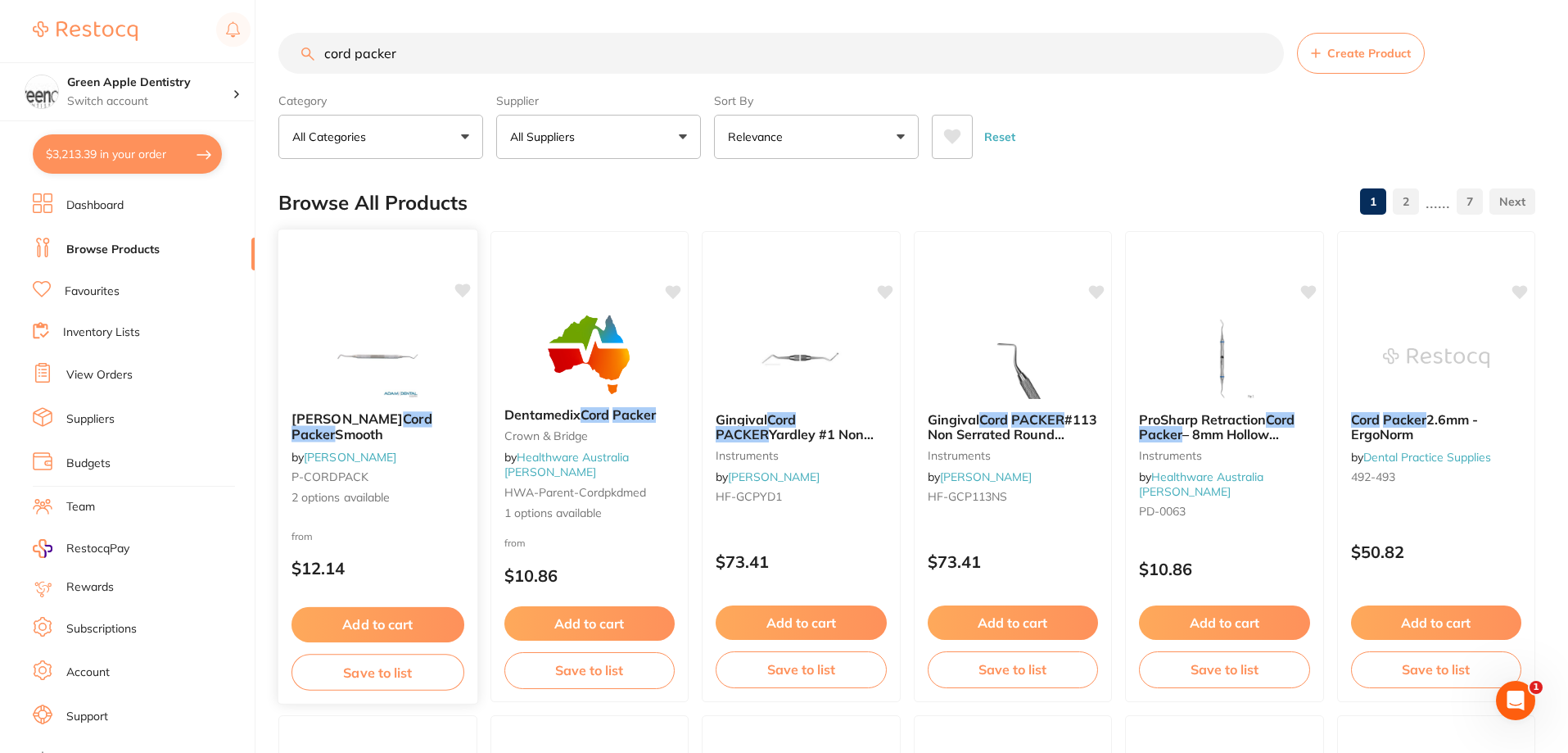
click at [399, 358] on img at bounding box center [378, 356] width 108 height 82
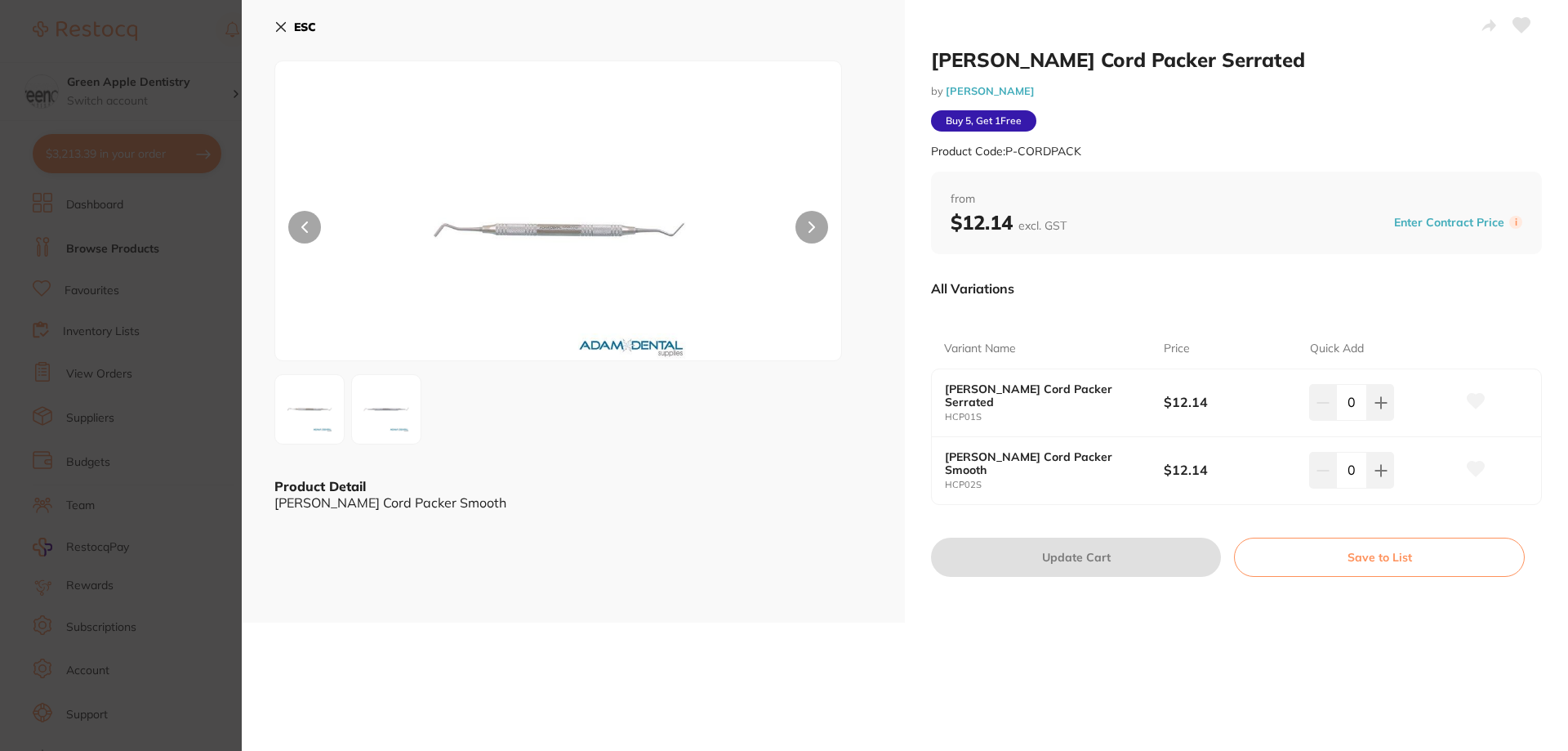
click at [504, 239] on img at bounding box center [558, 231] width 340 height 258
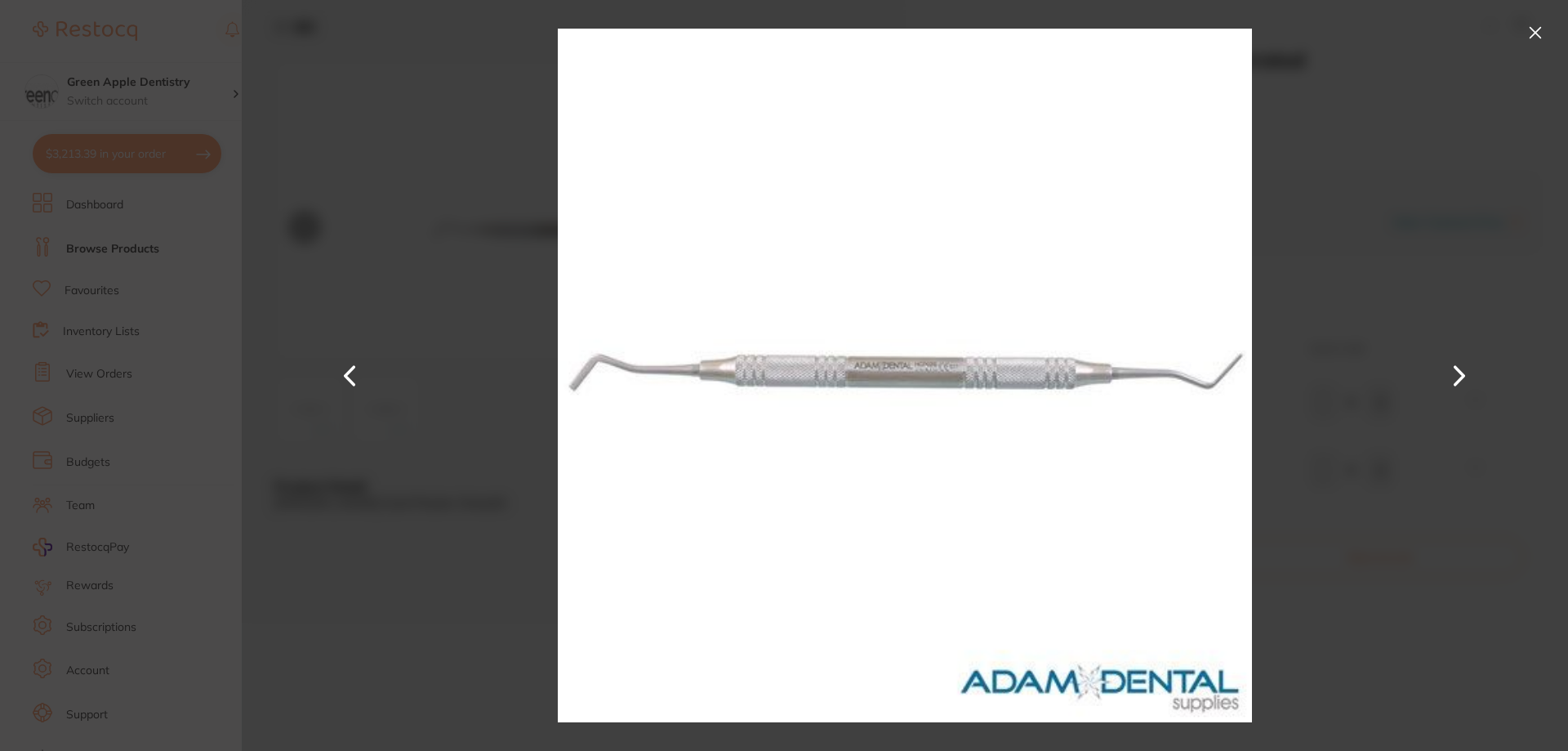
click at [1531, 35] on button at bounding box center [1535, 33] width 26 height 26
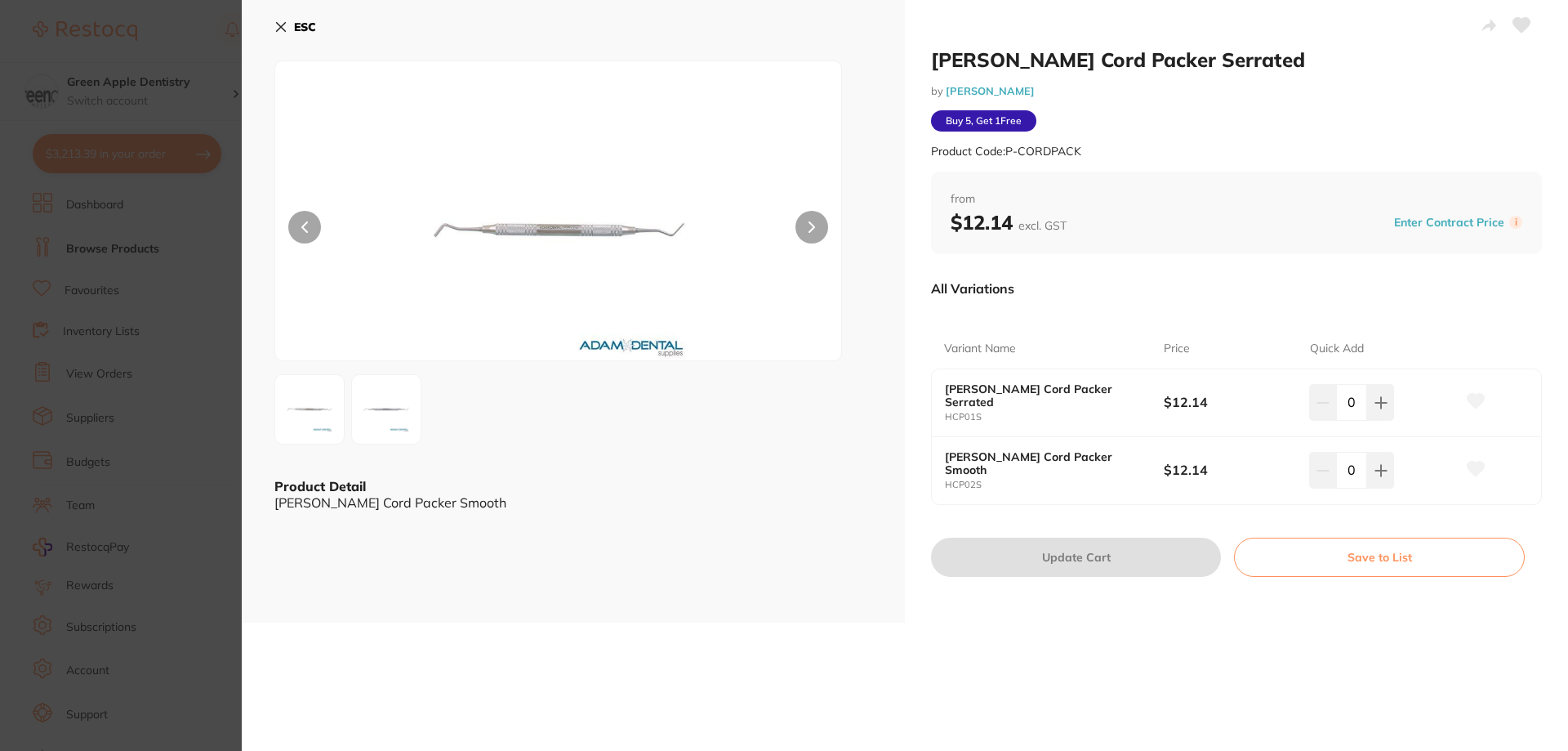
click at [297, 23] on b "ESC" at bounding box center [304, 27] width 22 height 15
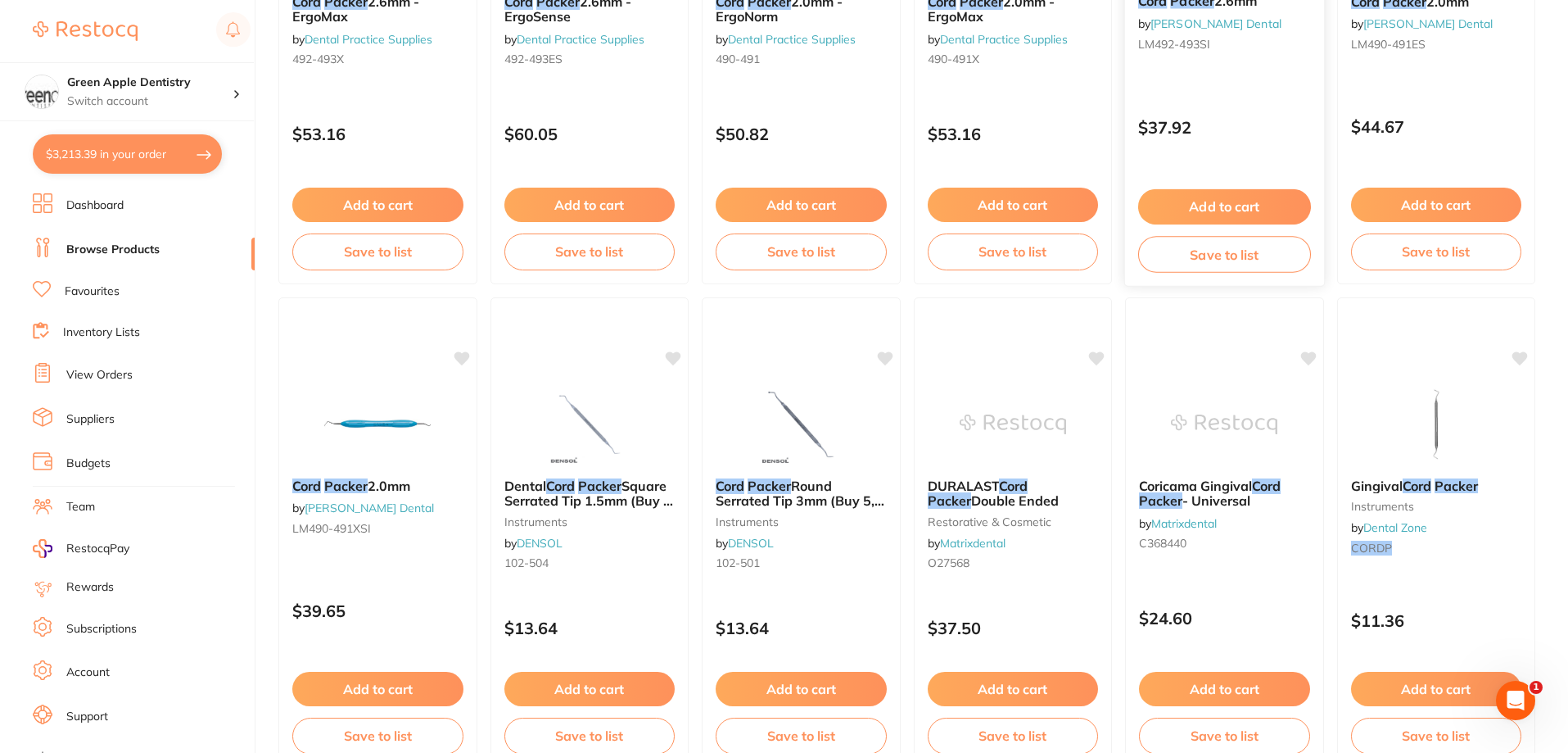
scroll to position [984, 0]
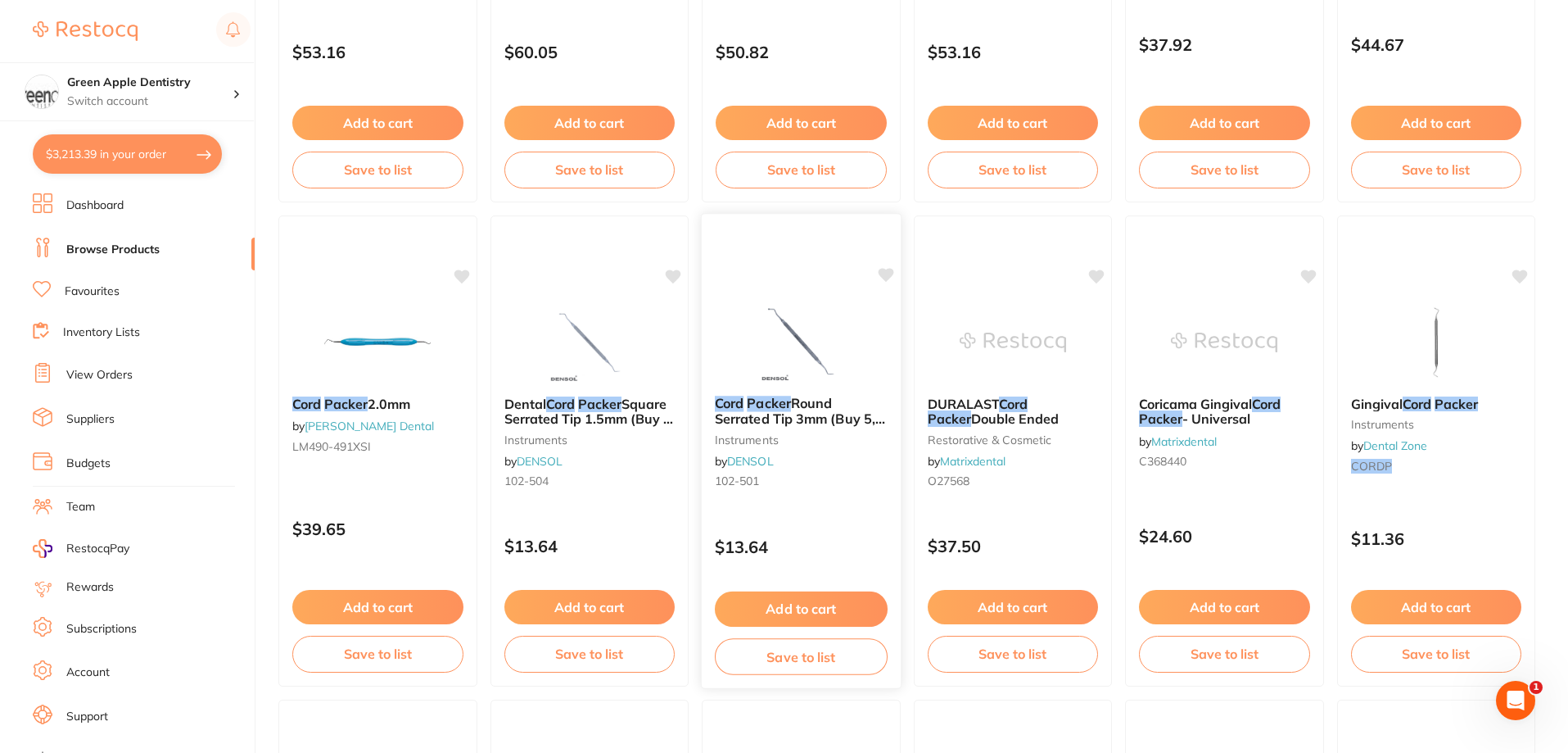
click at [816, 349] on img at bounding box center [801, 341] width 108 height 82
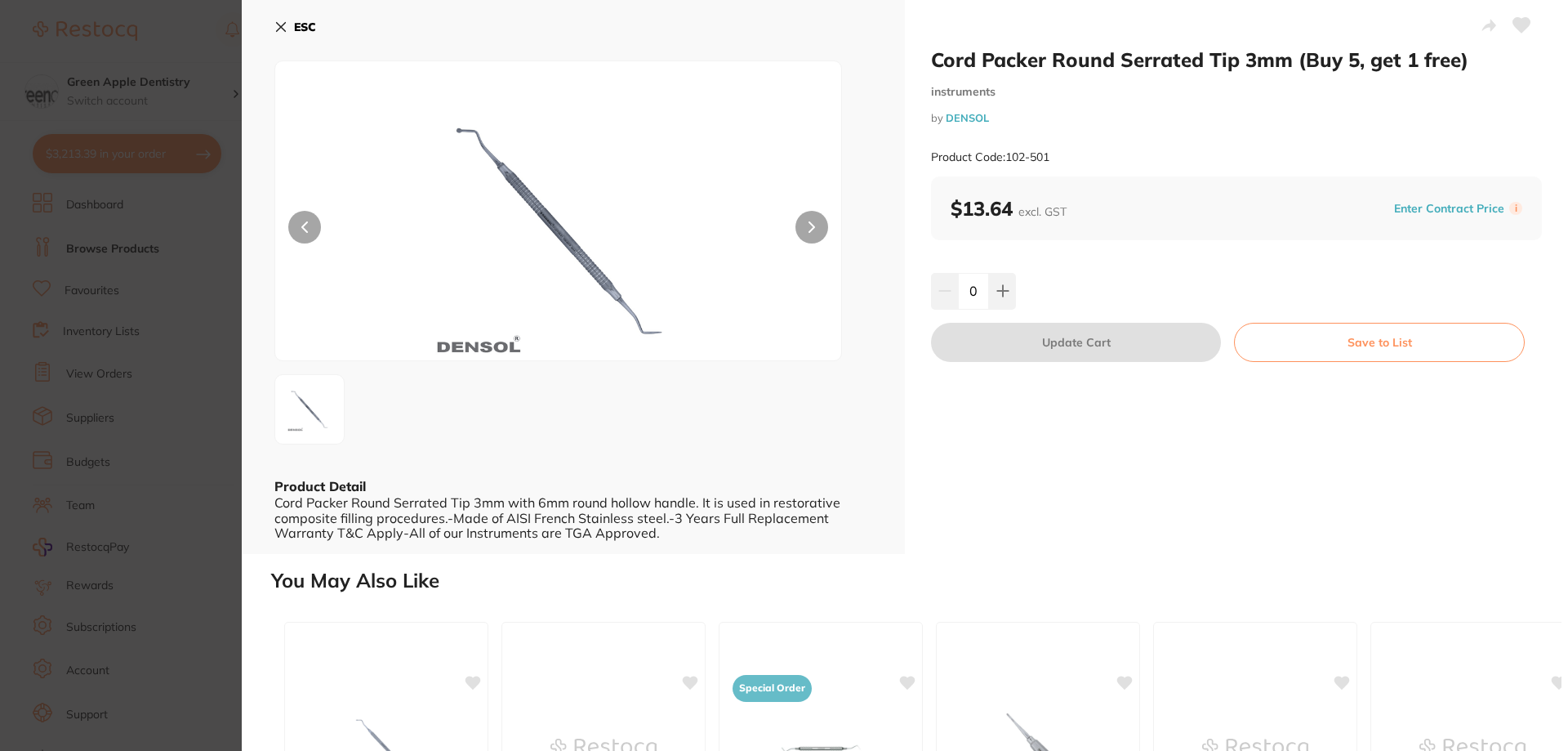
click at [299, 28] on b "ESC" at bounding box center [304, 27] width 22 height 15
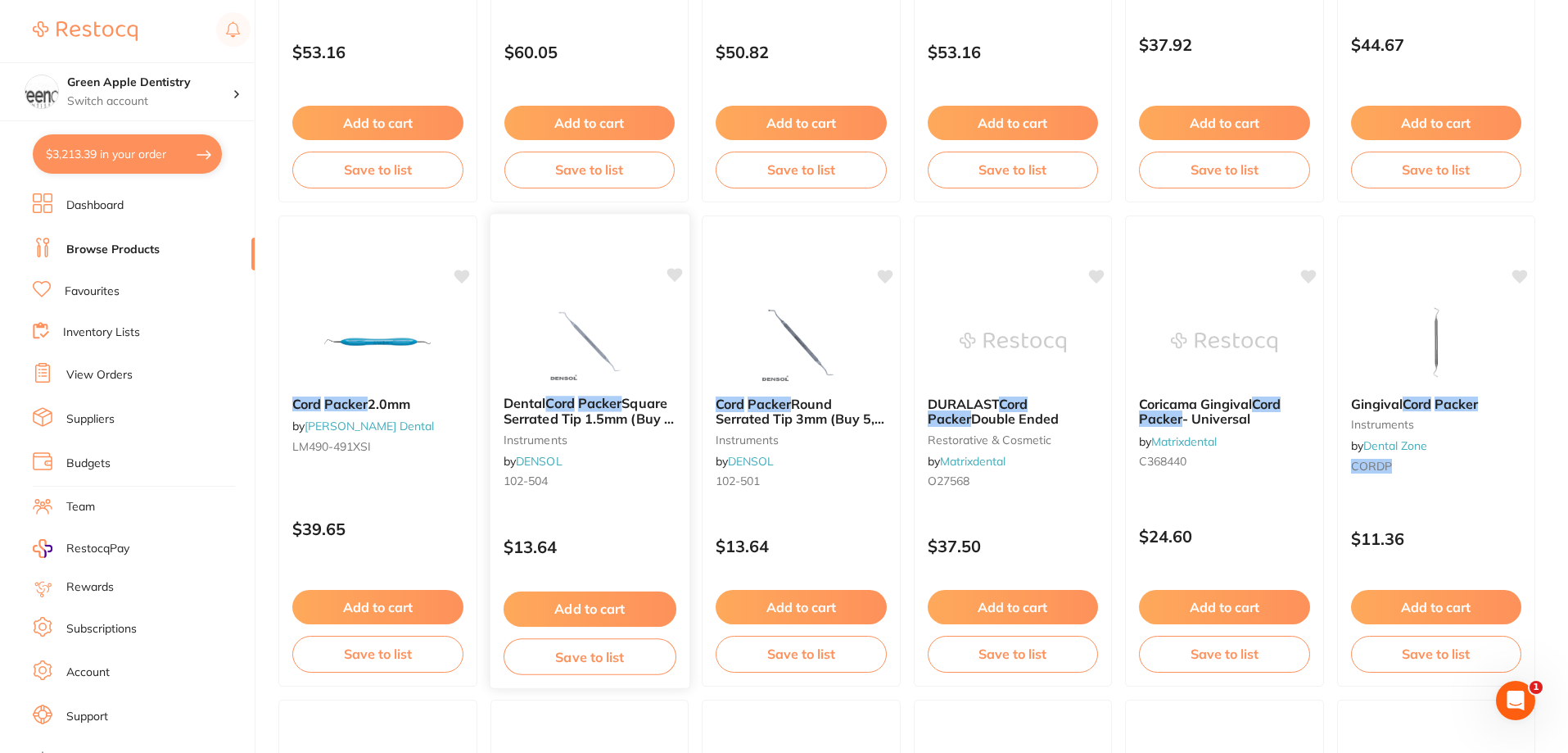
click at [567, 341] on img at bounding box center [589, 341] width 108 height 82
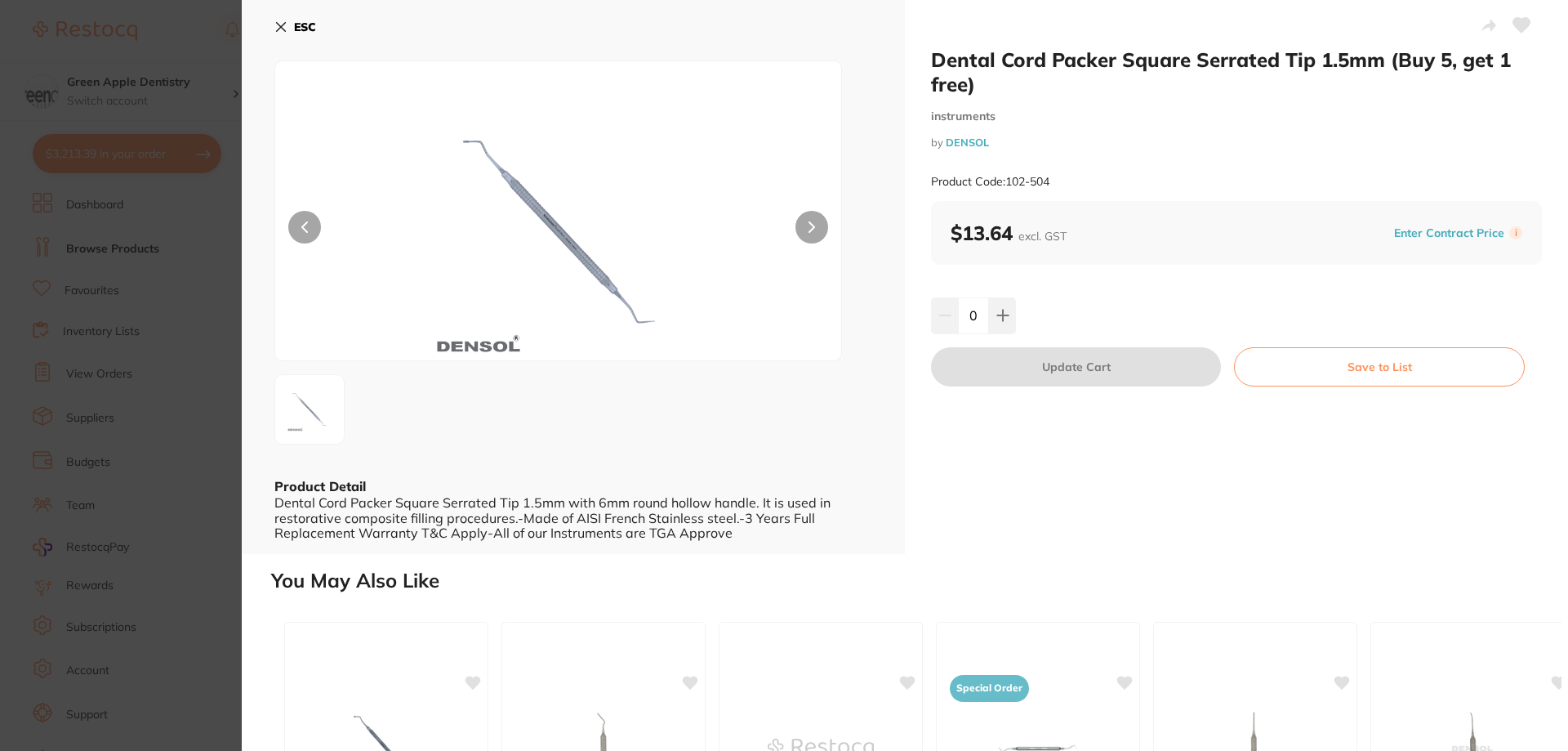
click at [312, 33] on b "ESC" at bounding box center [304, 27] width 22 height 15
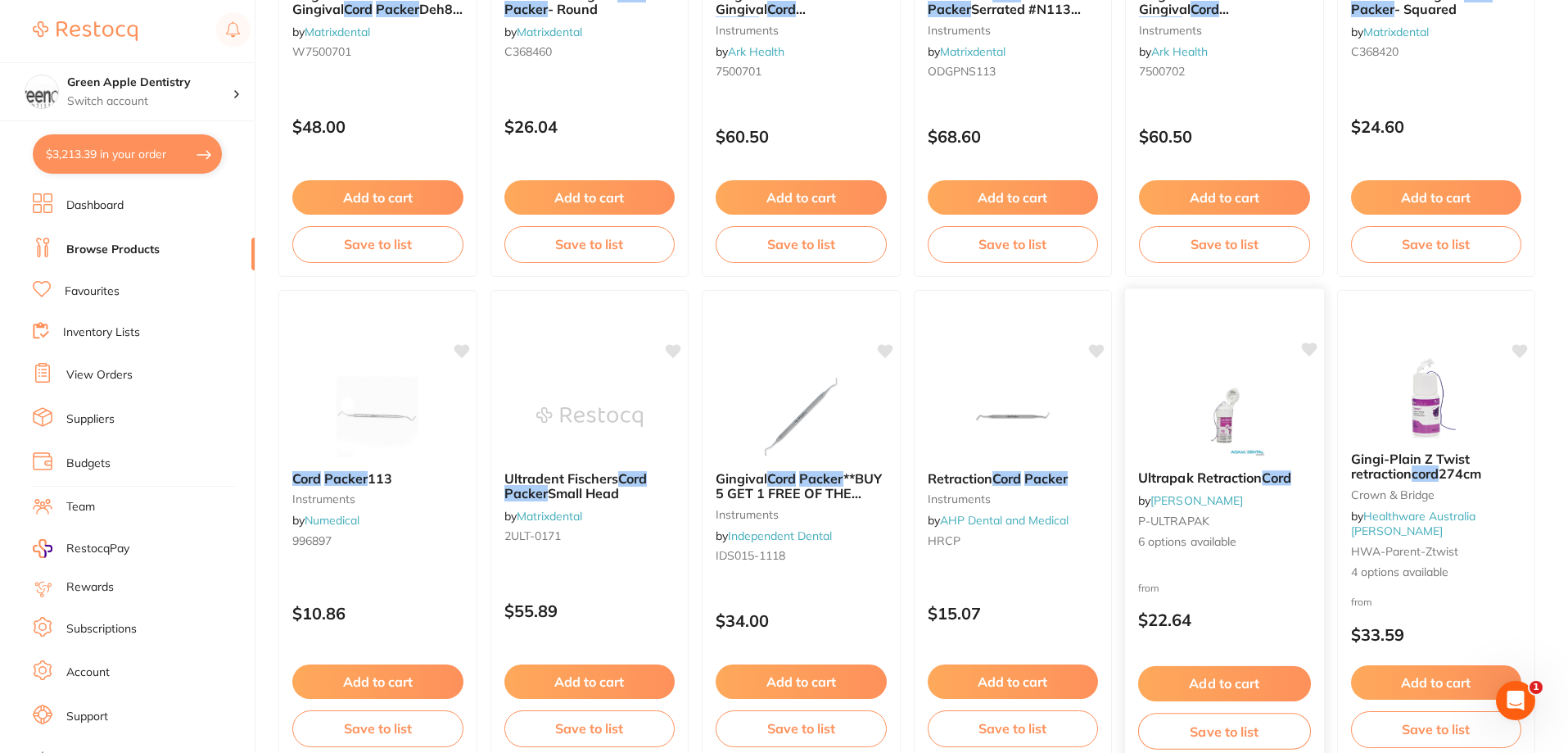
scroll to position [1967, 0]
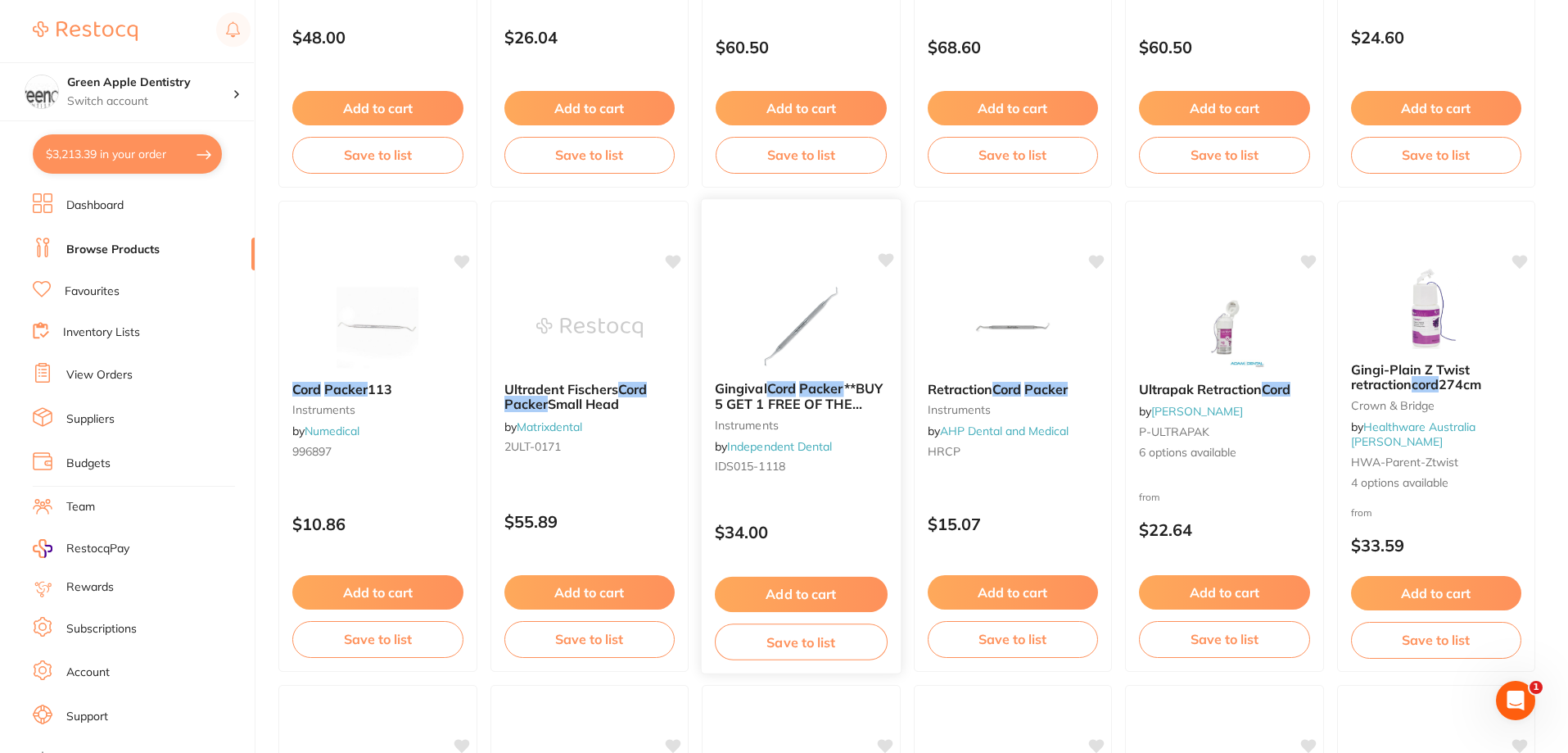
click at [839, 354] on img at bounding box center [801, 326] width 108 height 82
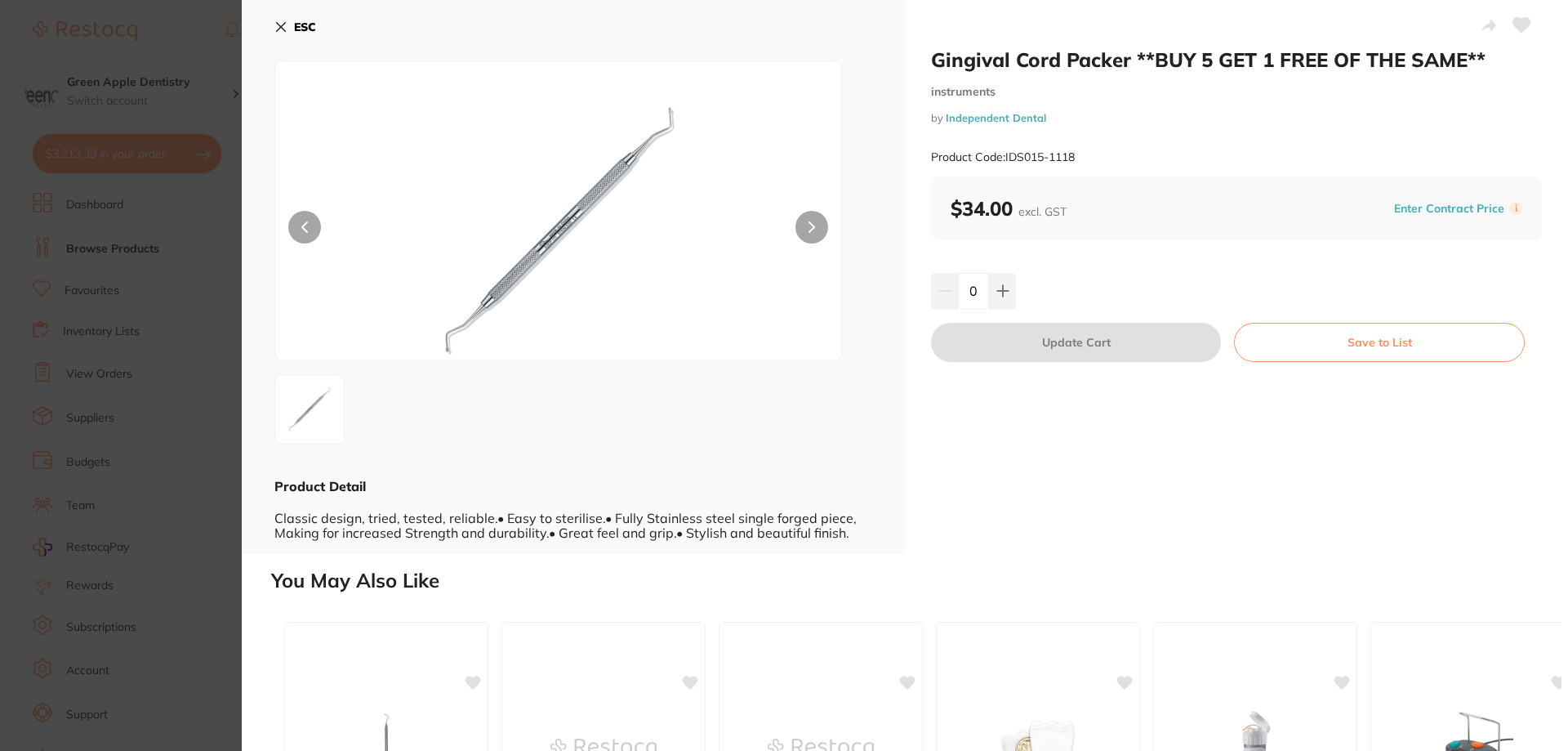
click at [289, 26] on button "ESC" at bounding box center [295, 27] width 42 height 28
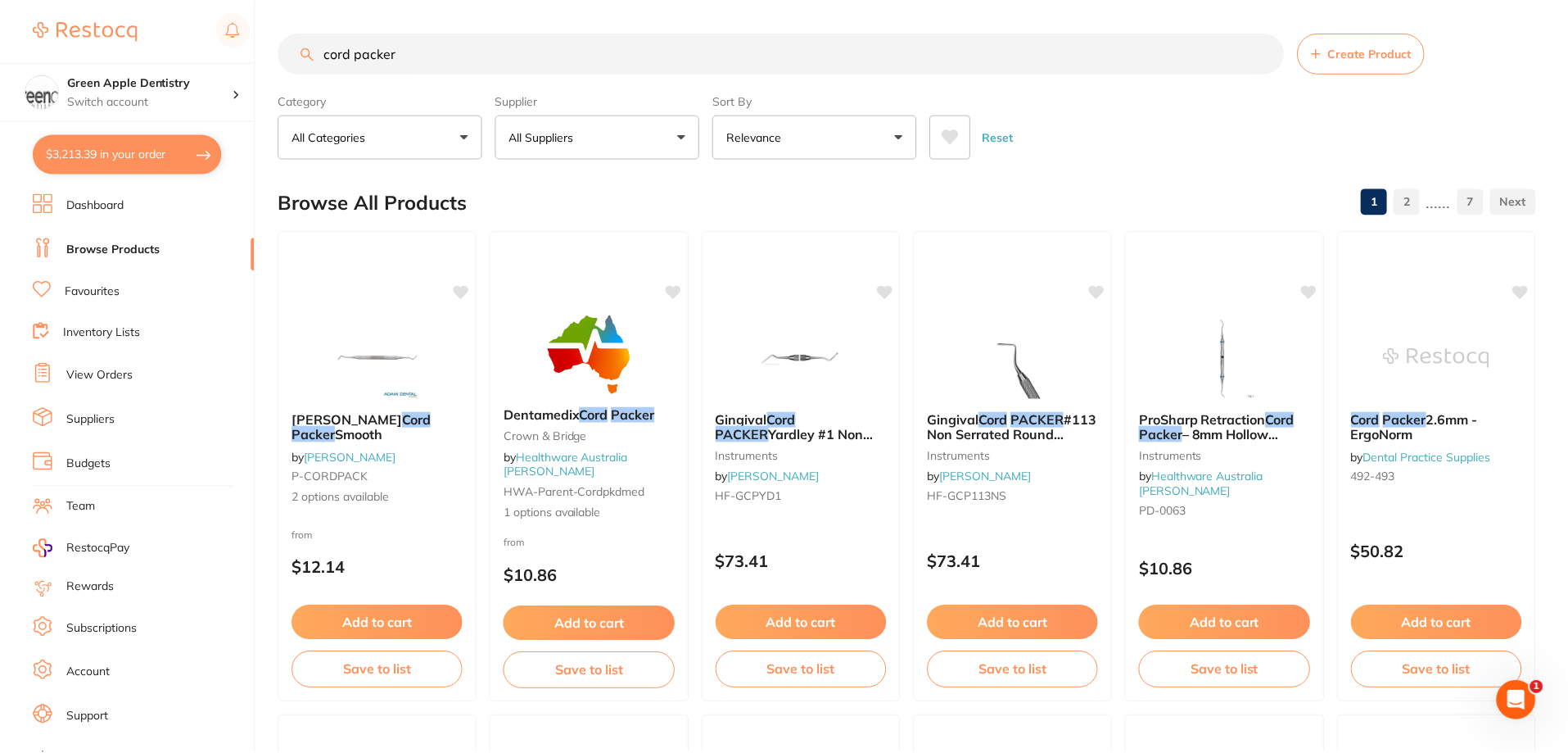
scroll to position [1967, 0]
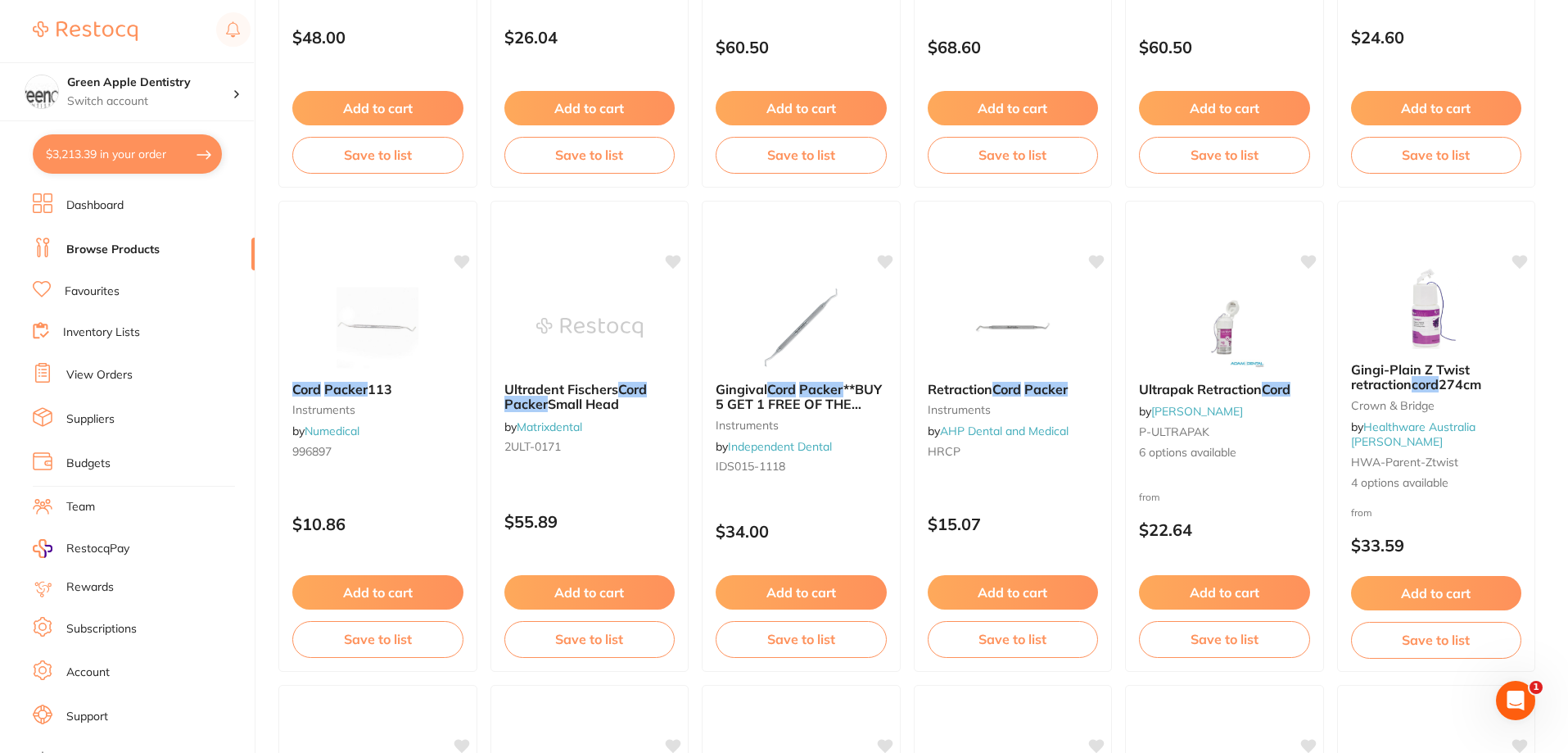
click at [1075, 314] on div at bounding box center [1013, 327] width 198 height 82
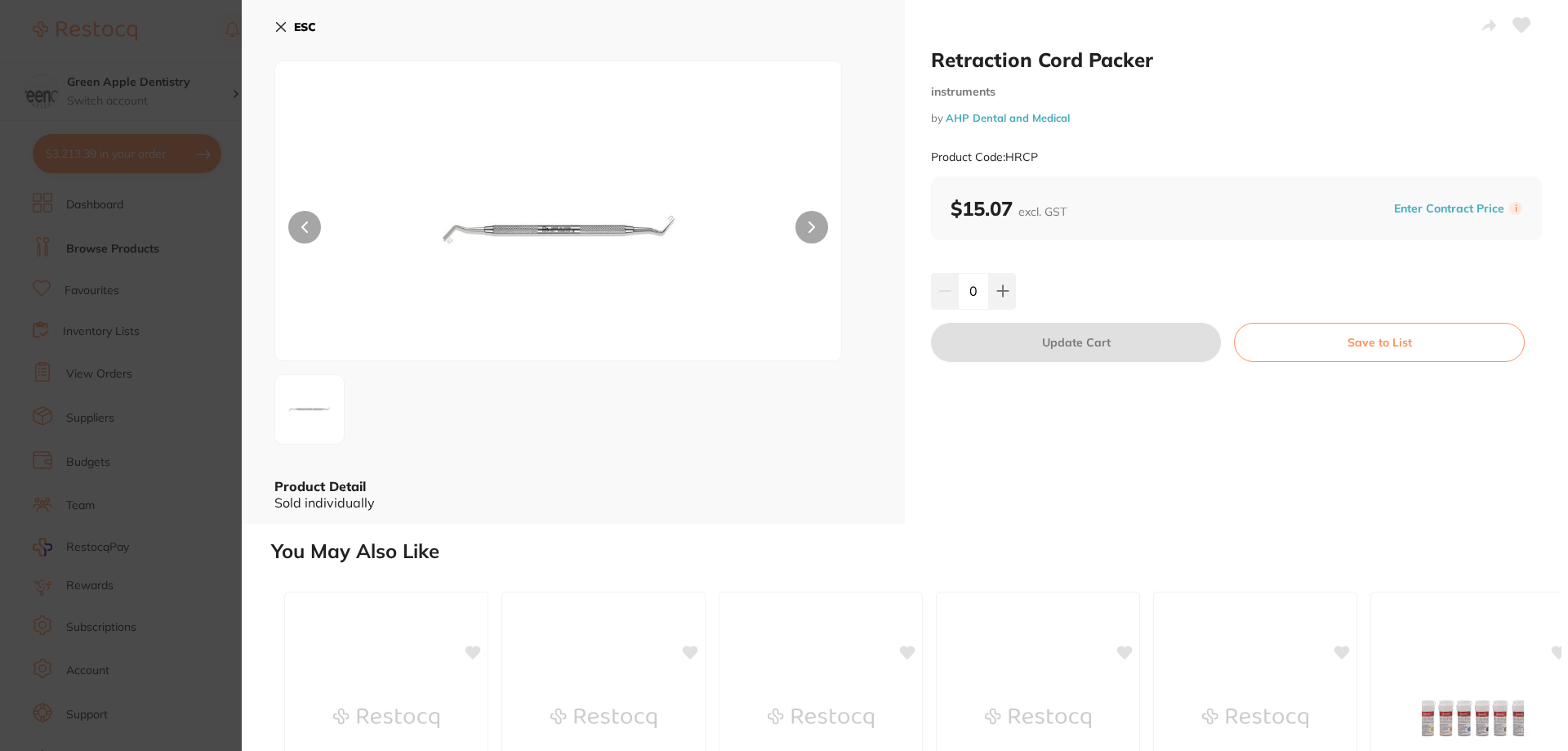
click at [304, 36] on button "ESC" at bounding box center [295, 27] width 42 height 28
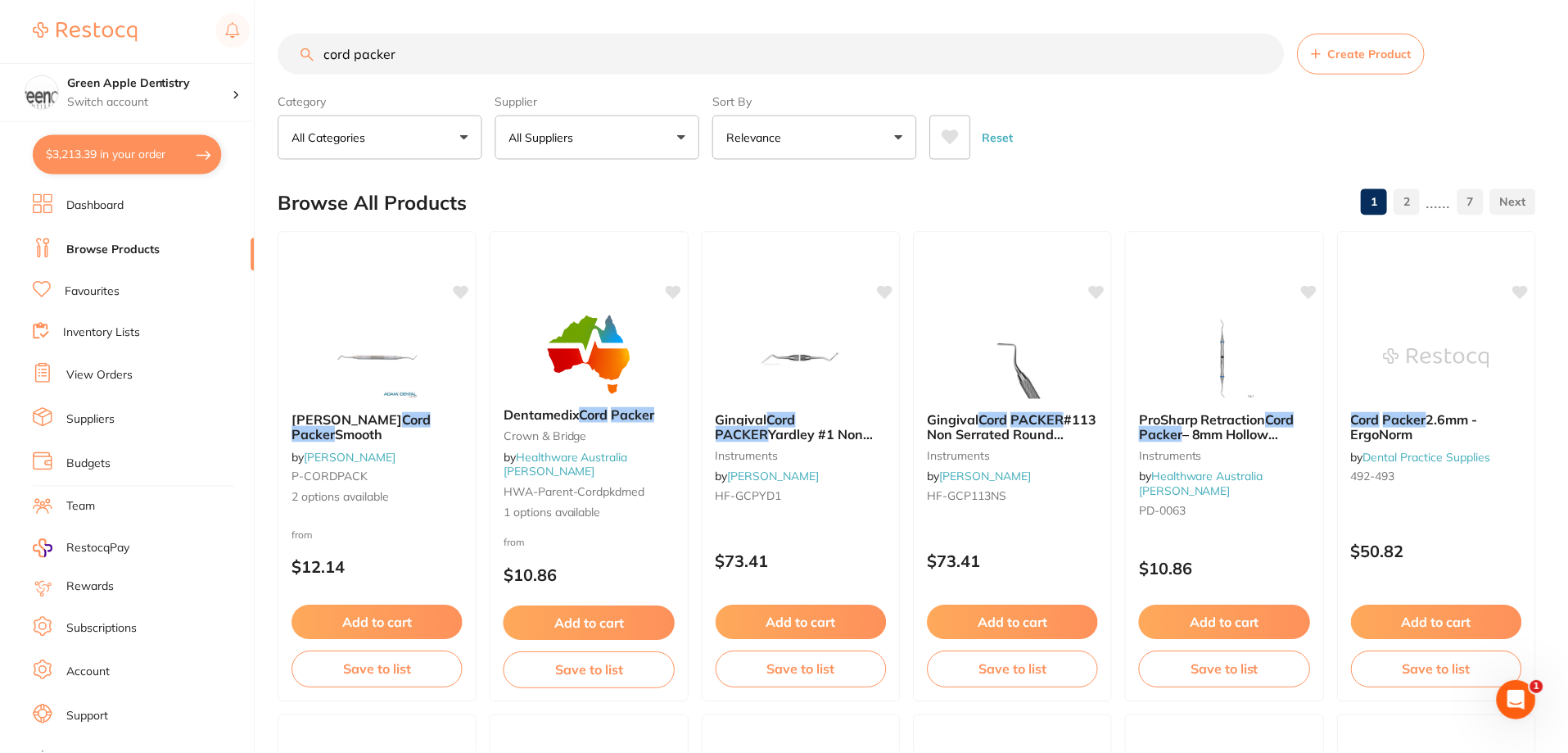
scroll to position [1967, 0]
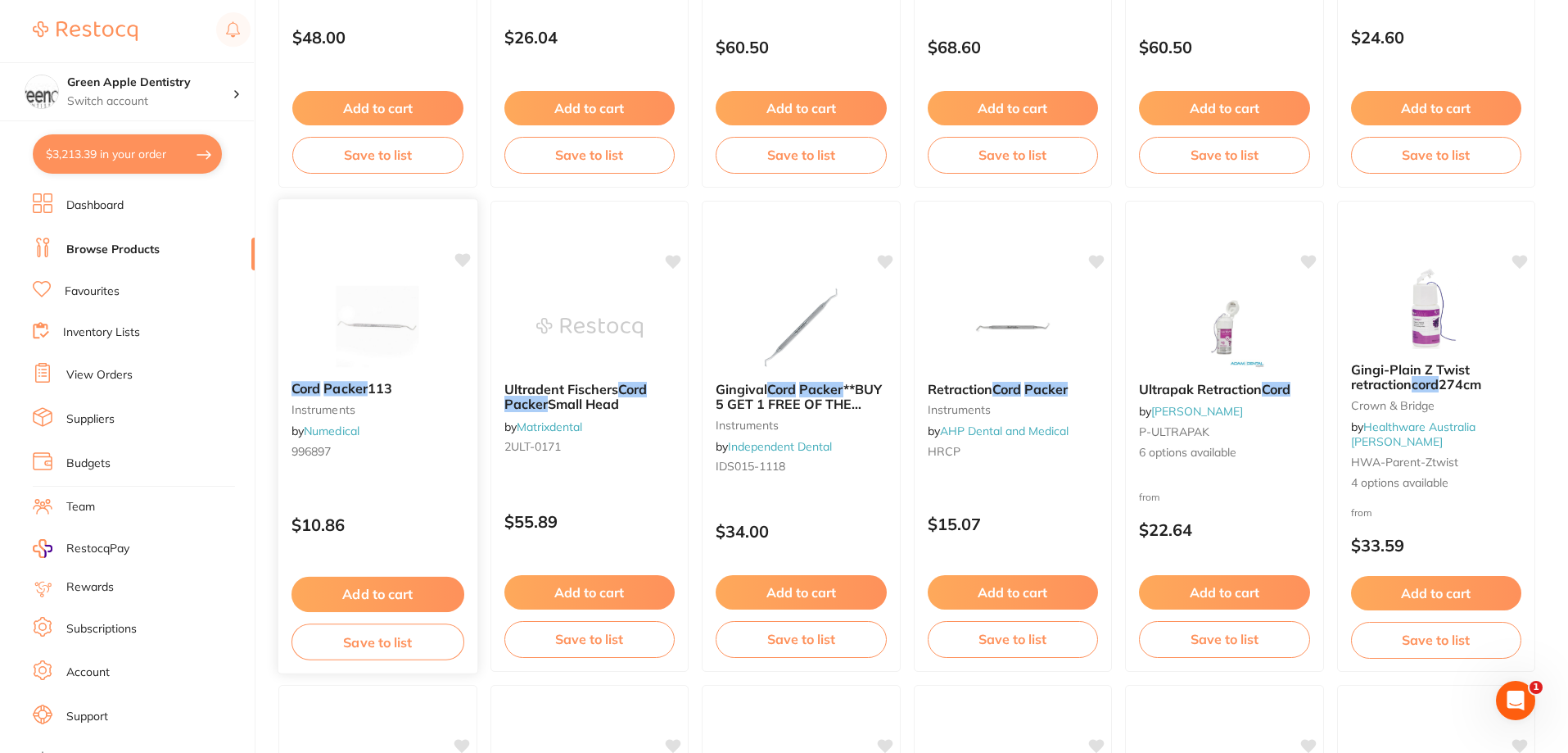
click at [390, 340] on img at bounding box center [378, 326] width 108 height 82
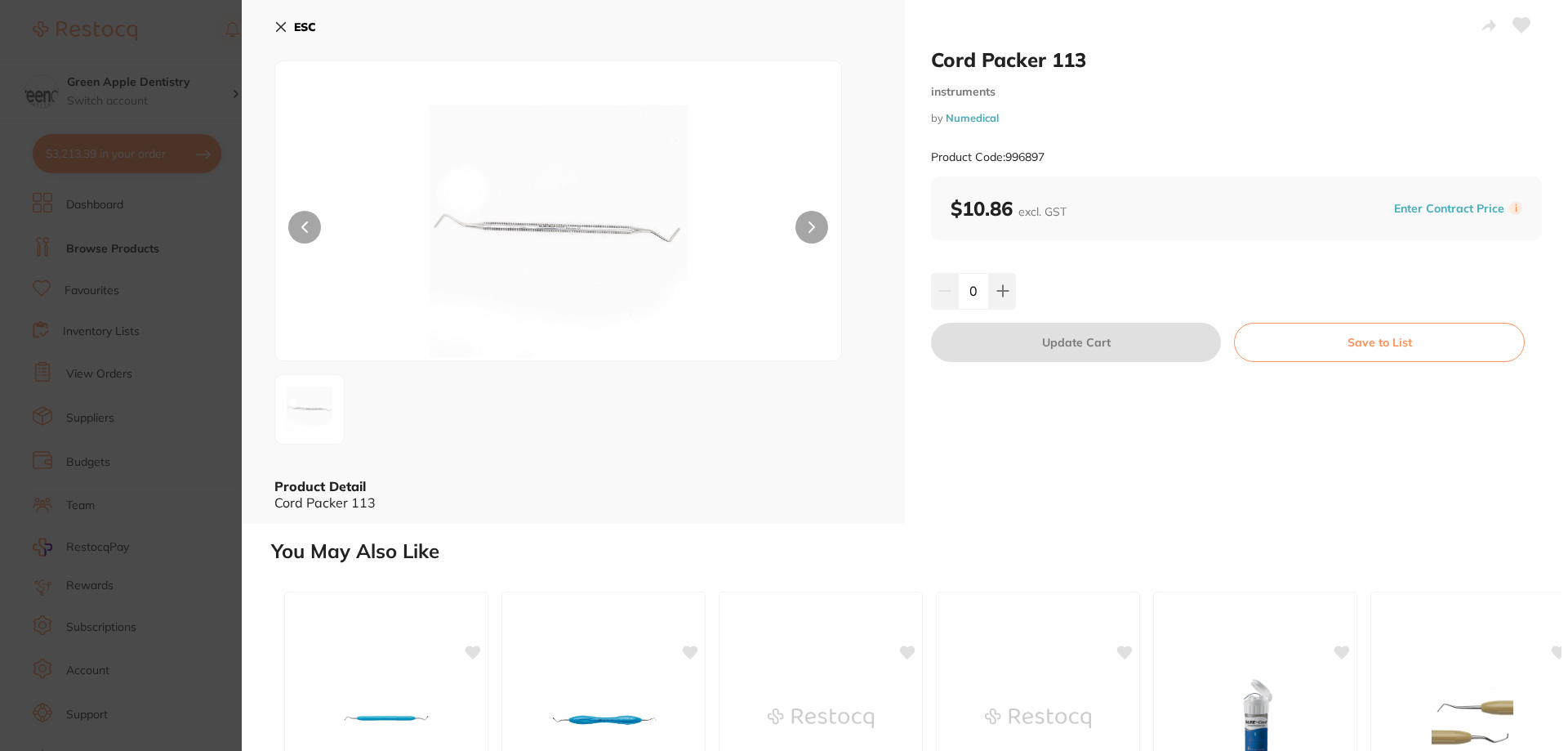
click at [575, 225] on img at bounding box center [558, 231] width 340 height 258
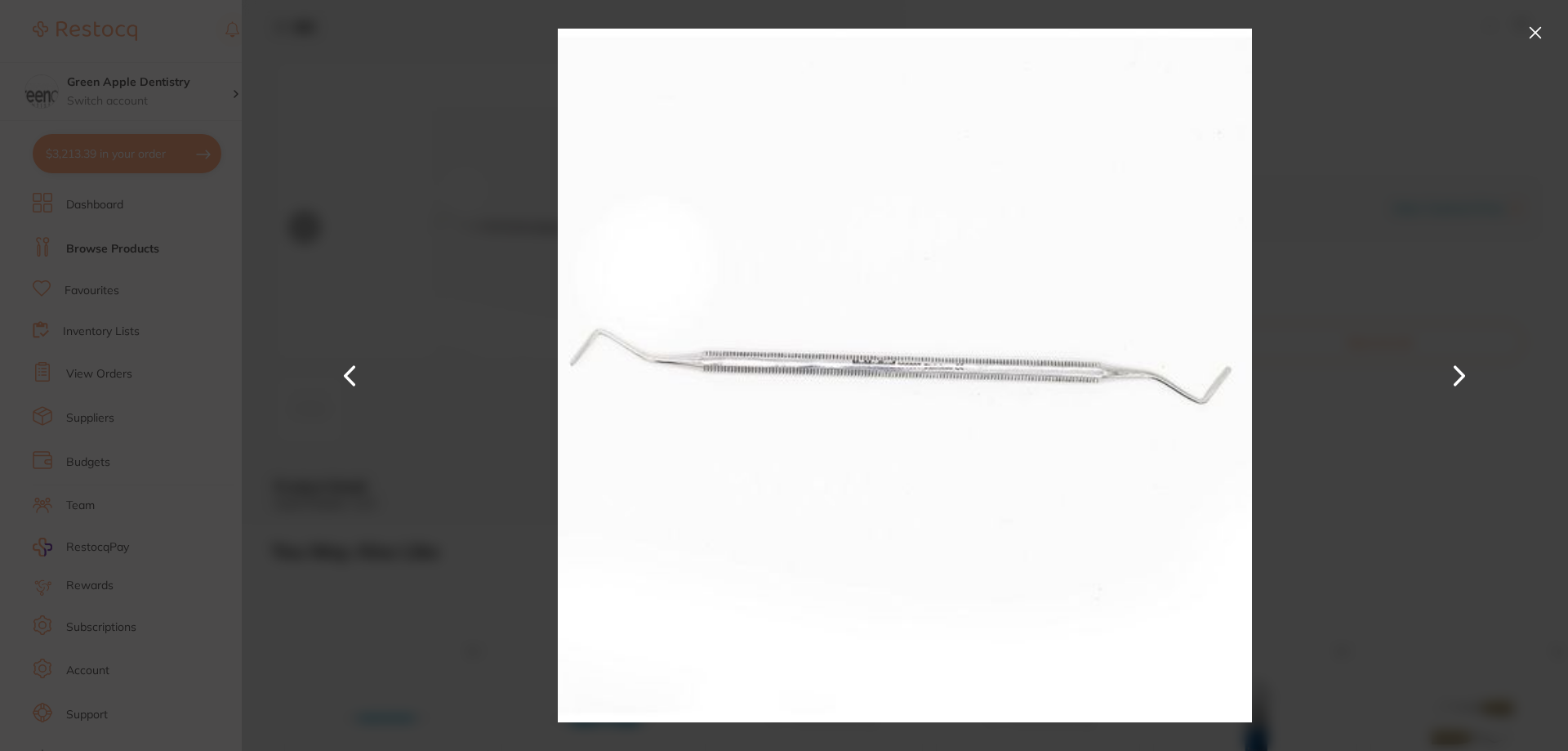
click at [1526, 32] on button at bounding box center [1535, 33] width 26 height 26
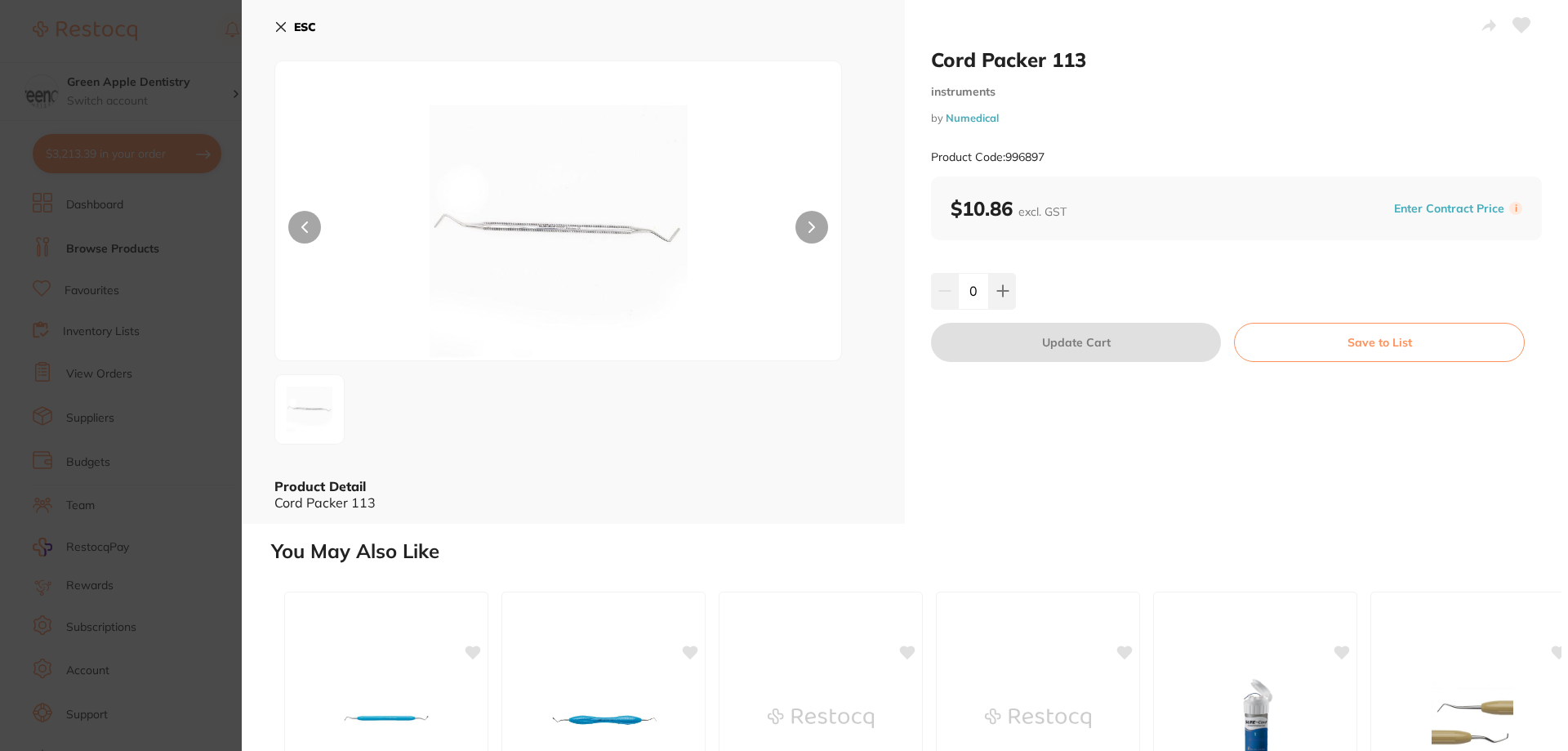
click at [297, 29] on b "ESC" at bounding box center [304, 27] width 22 height 15
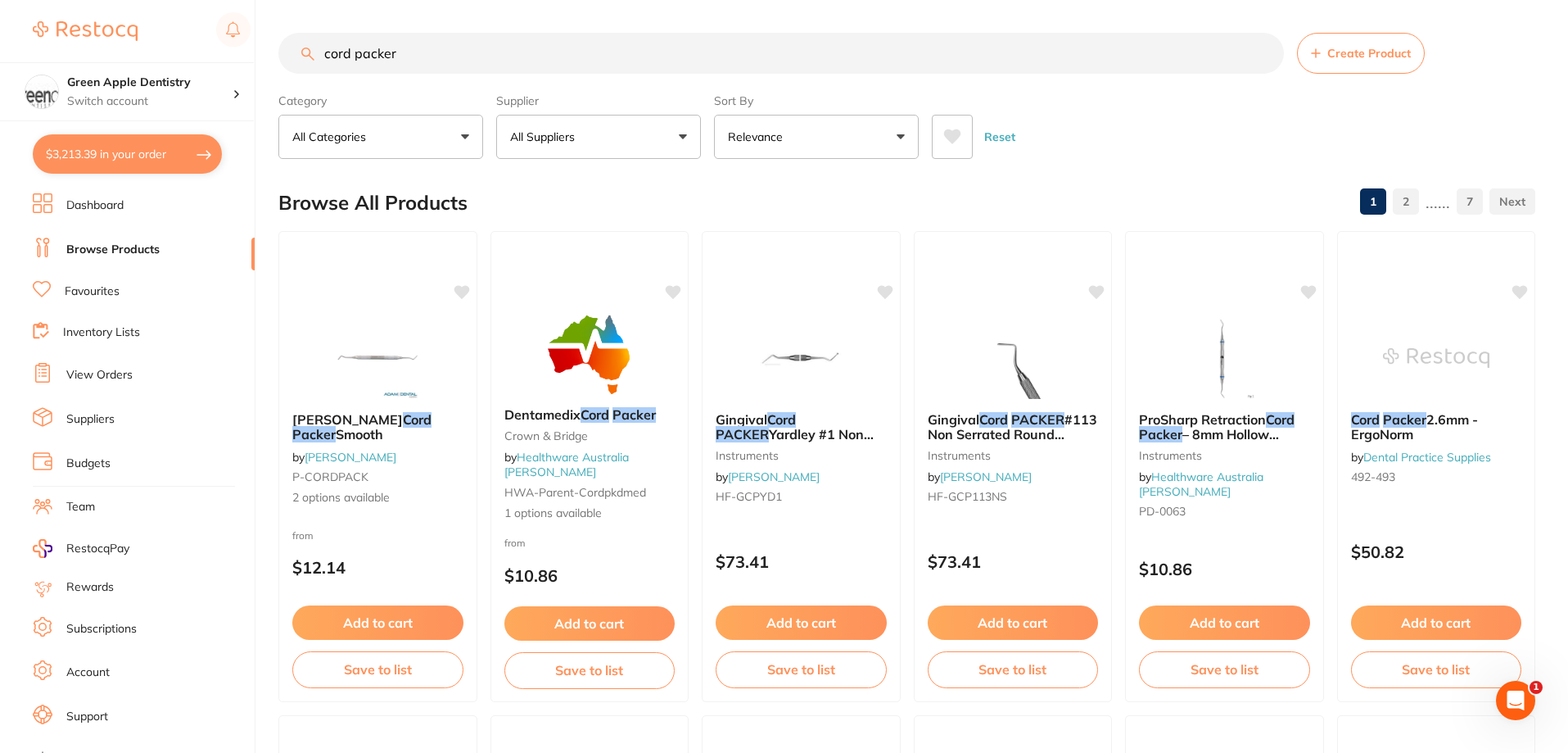
click at [726, 50] on input "cord packer" at bounding box center [781, 53] width 1005 height 41
click at [727, 50] on input "cord packer" at bounding box center [781, 53] width 1005 height 41
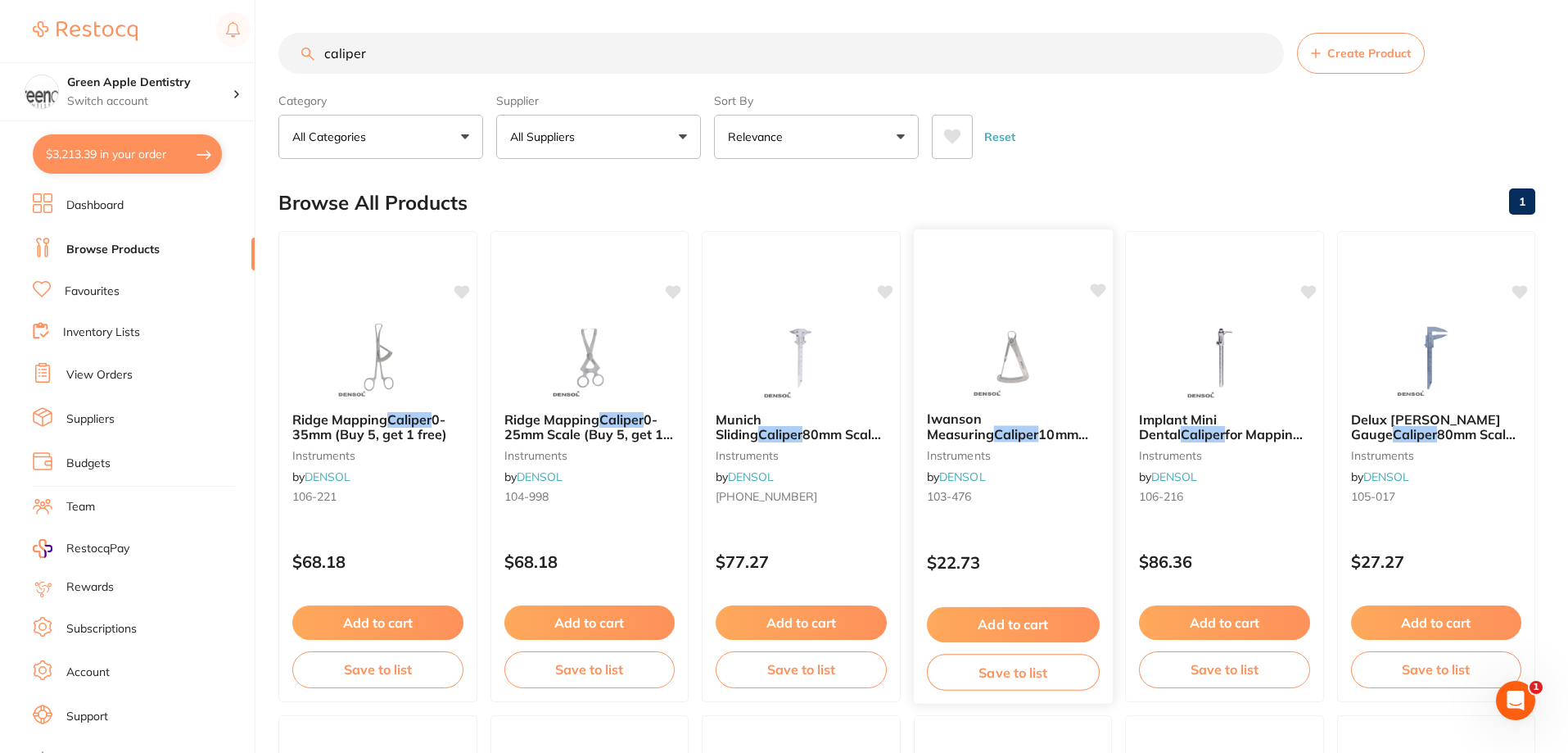
type input "caliper"
click at [1027, 349] on img at bounding box center [1012, 356] width 108 height 82
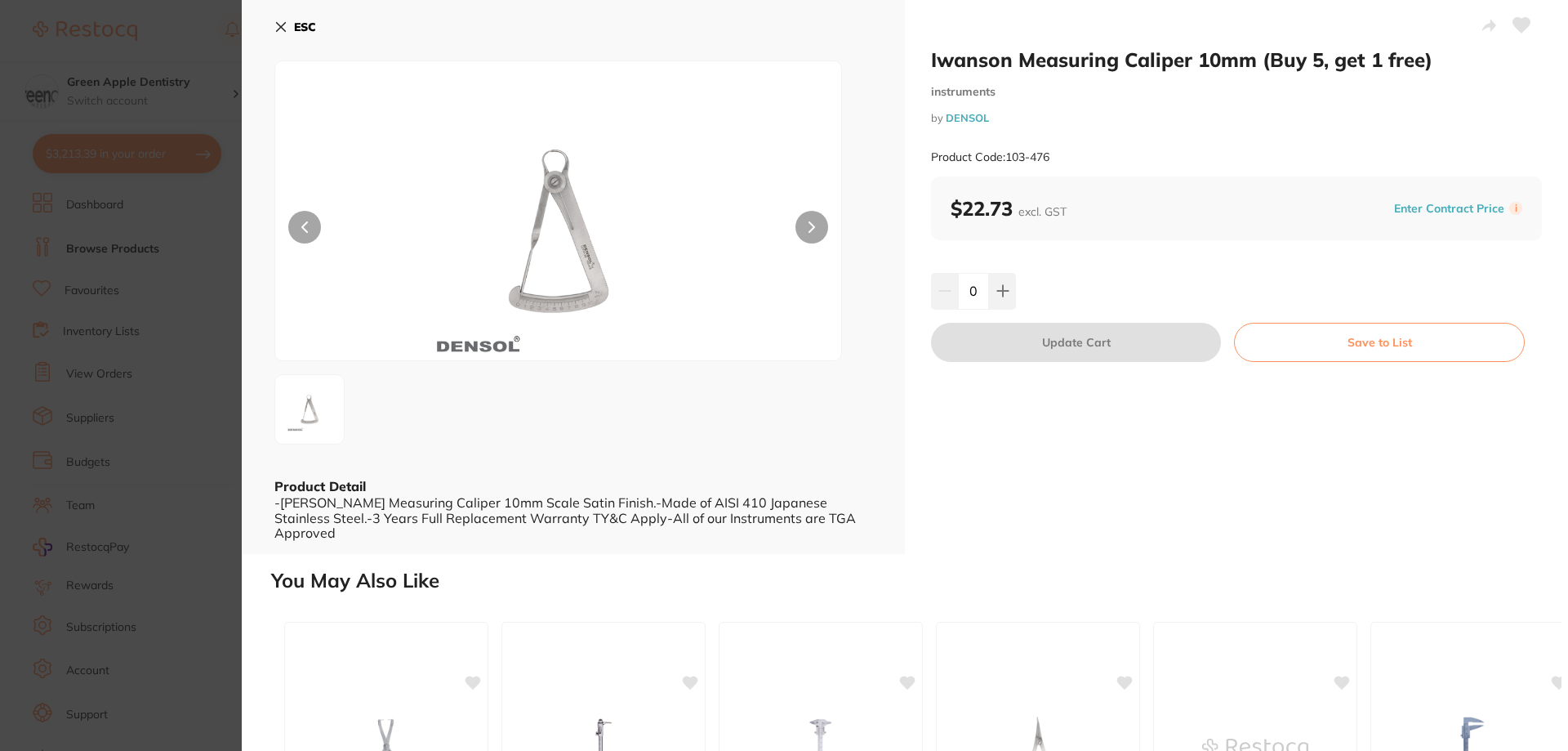
drag, startPoint x: 288, startPoint y: 25, endPoint x: 365, endPoint y: 52, distance: 81.6
click at [288, 25] on button "ESC" at bounding box center [295, 27] width 42 height 28
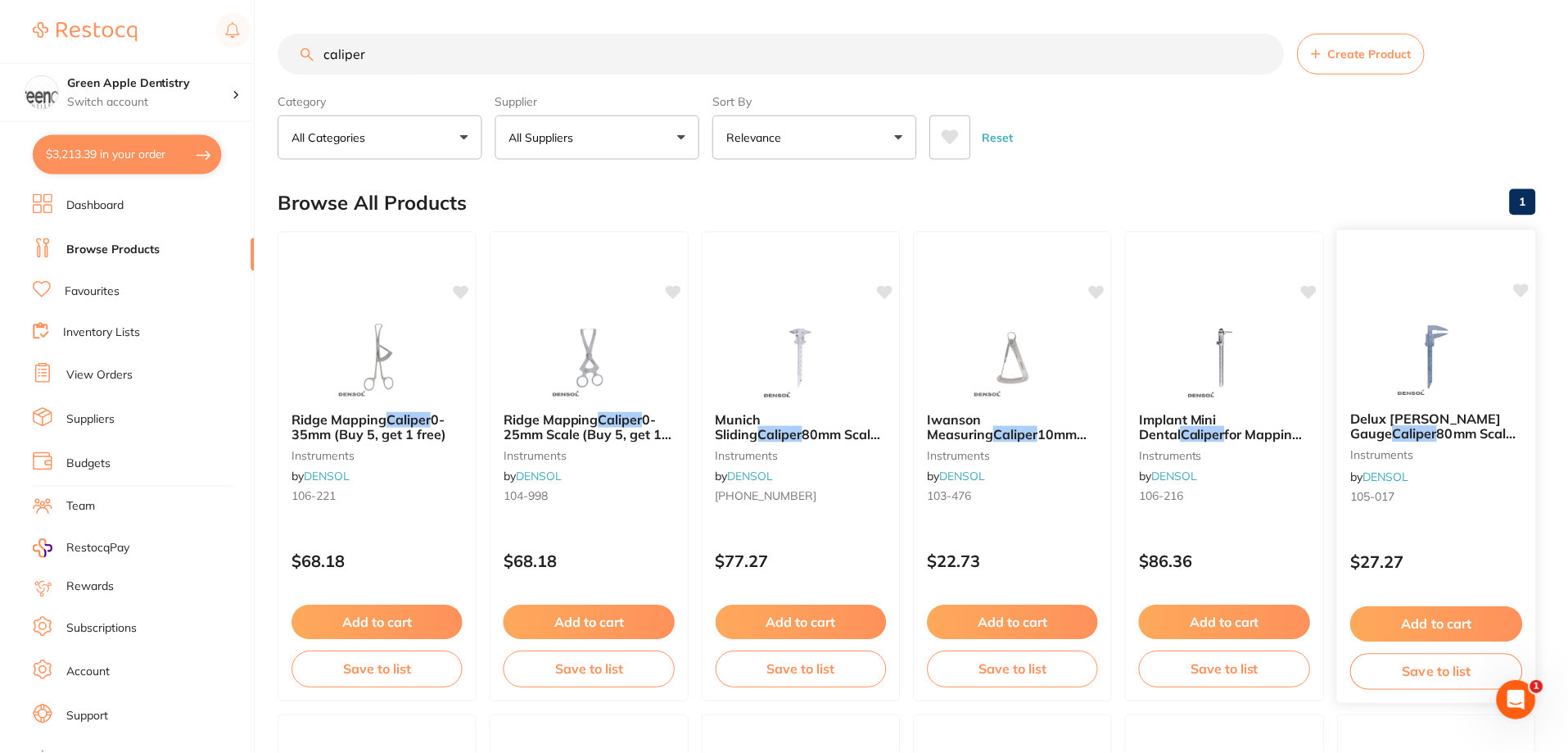
scroll to position [1, 0]
click at [1241, 354] on img at bounding box center [1225, 356] width 108 height 82
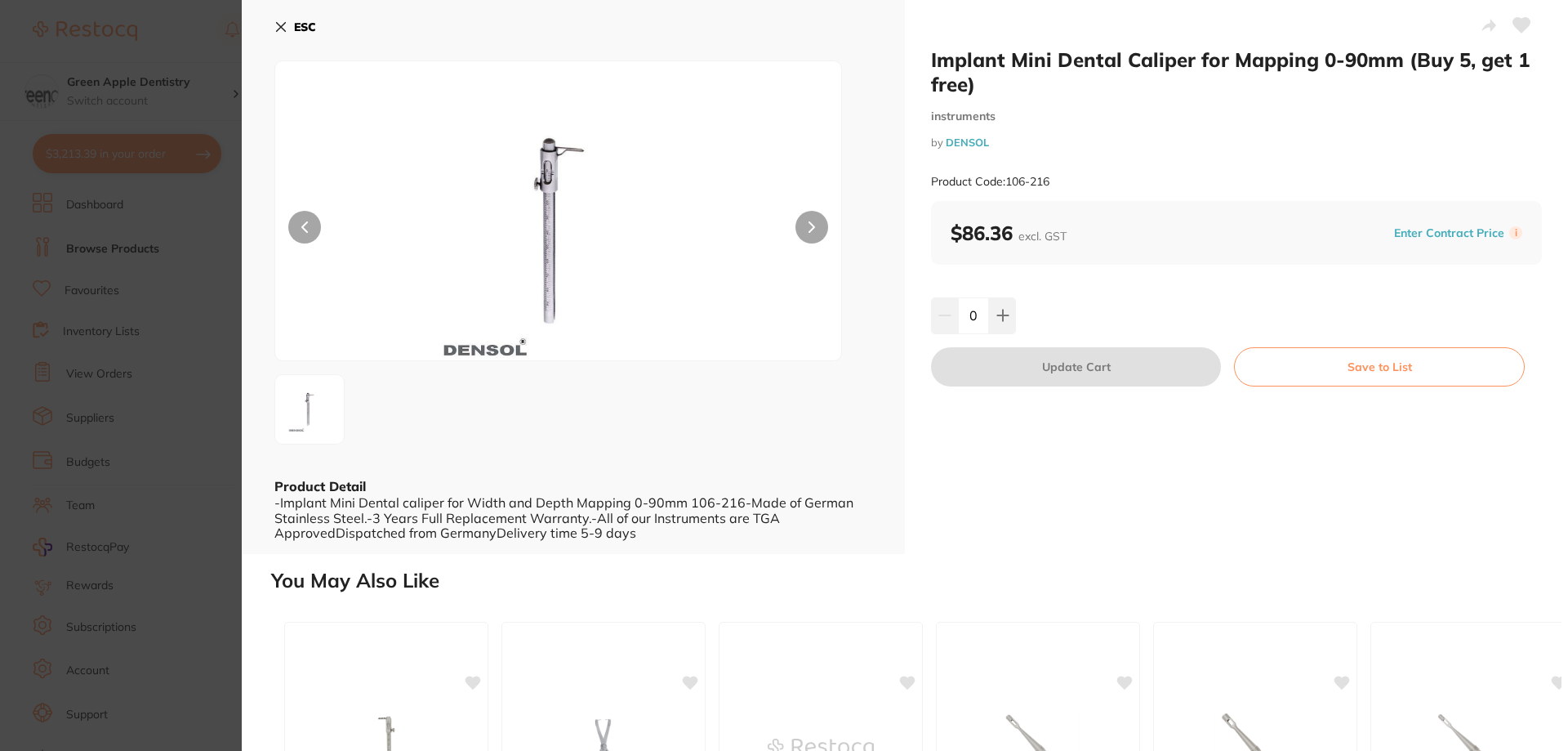
click at [288, 22] on button "ESC" at bounding box center [295, 27] width 42 height 28
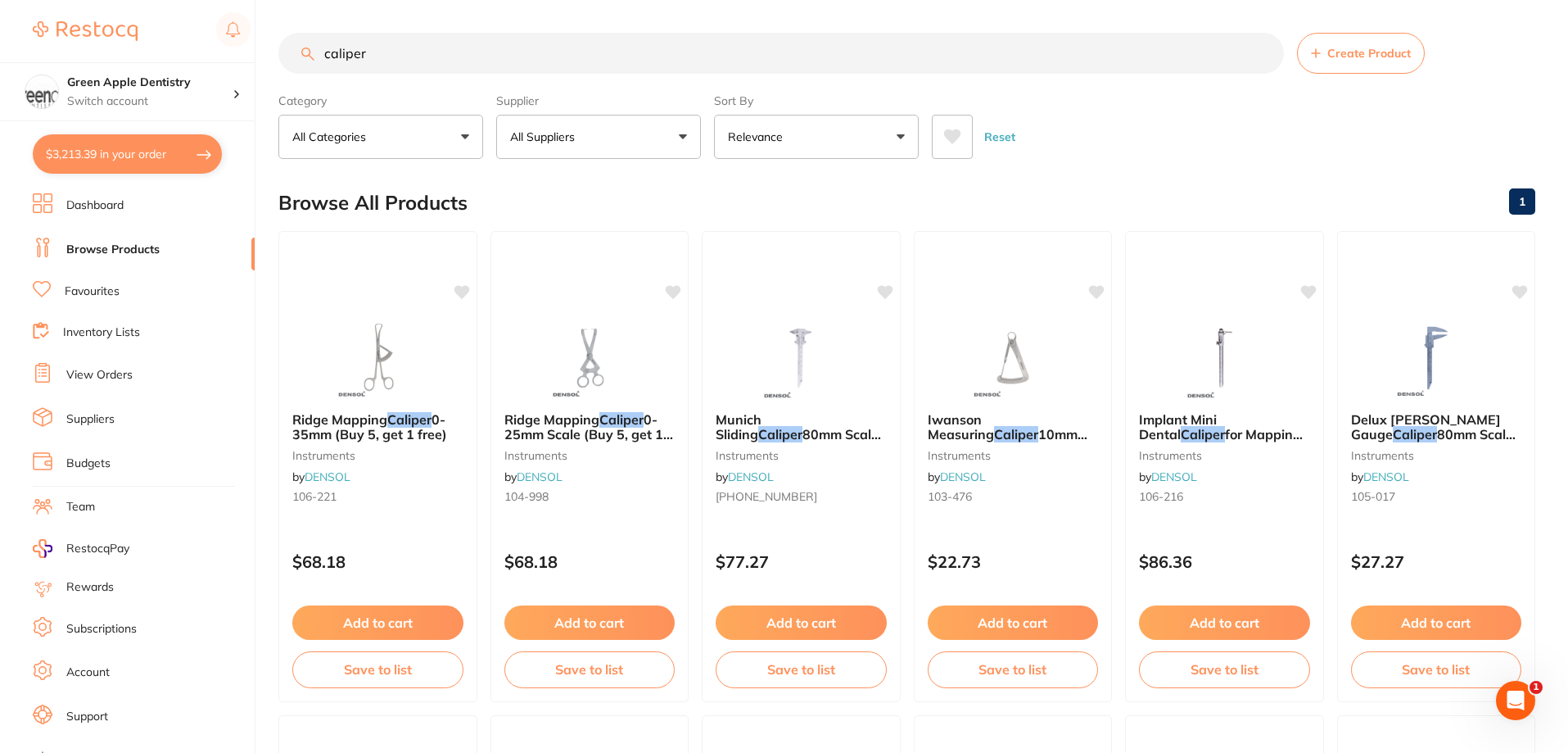
click at [741, 49] on input "caliper" at bounding box center [781, 53] width 1005 height 41
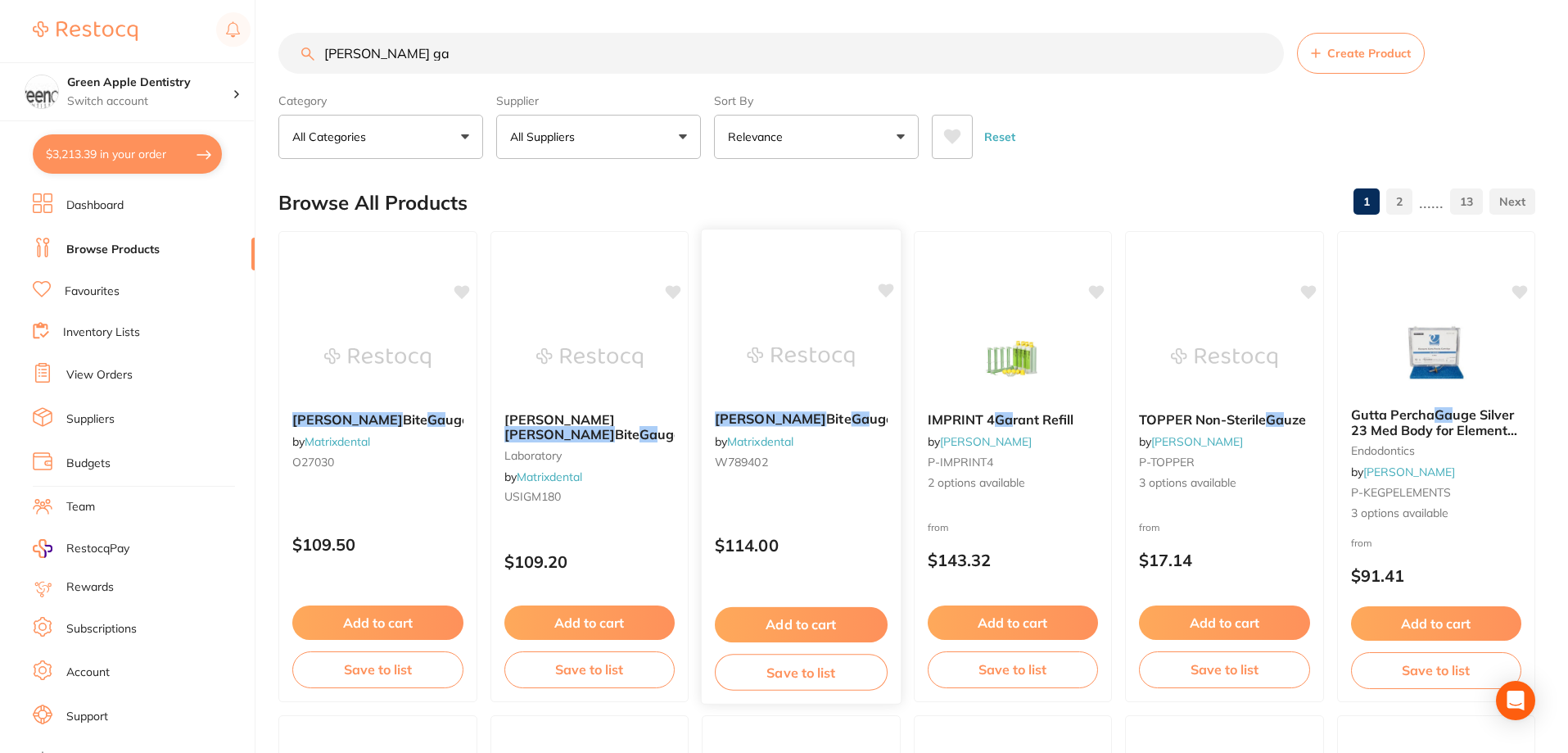
type input "willis ga"
click at [779, 355] on img at bounding box center [801, 356] width 108 height 82
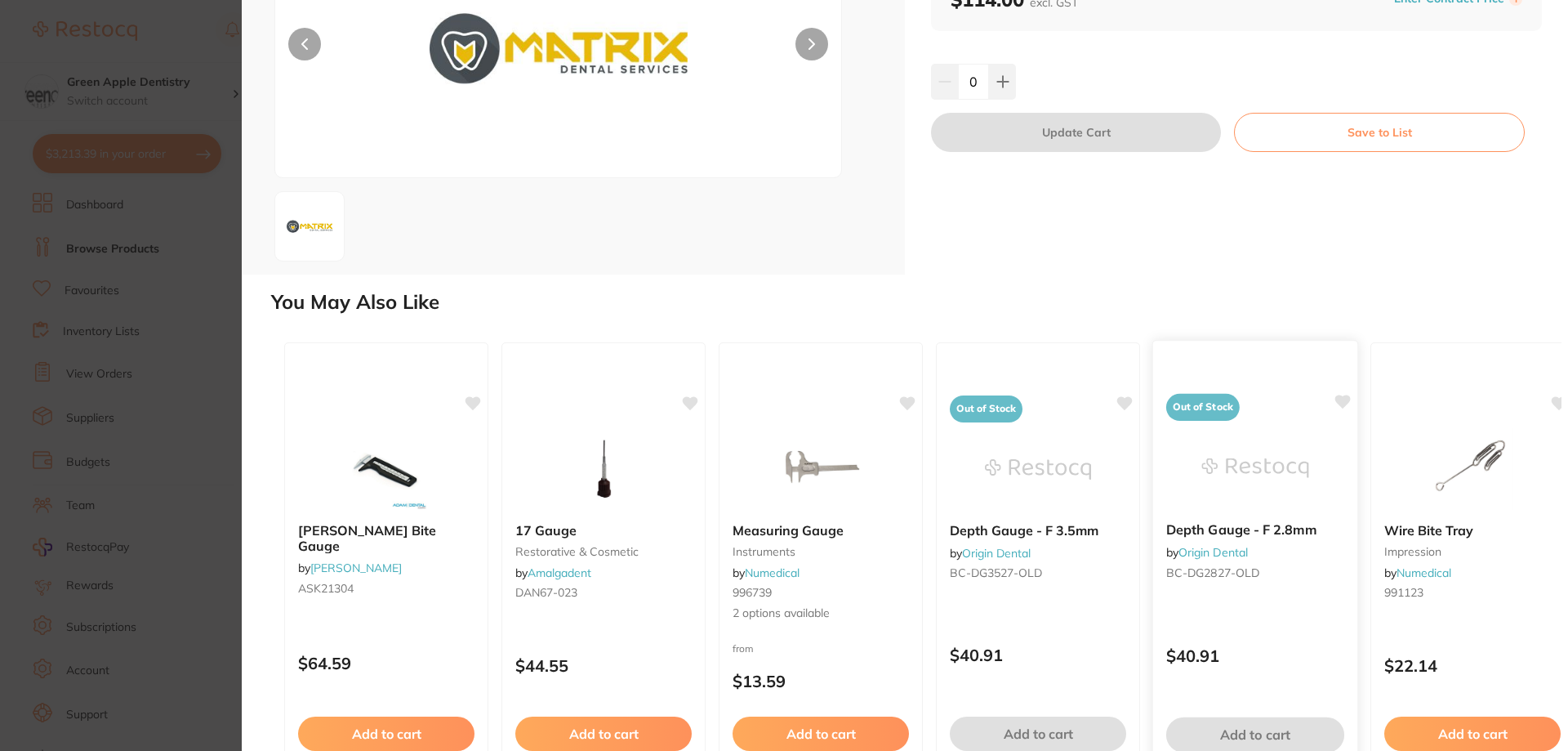
scroll to position [264, 0]
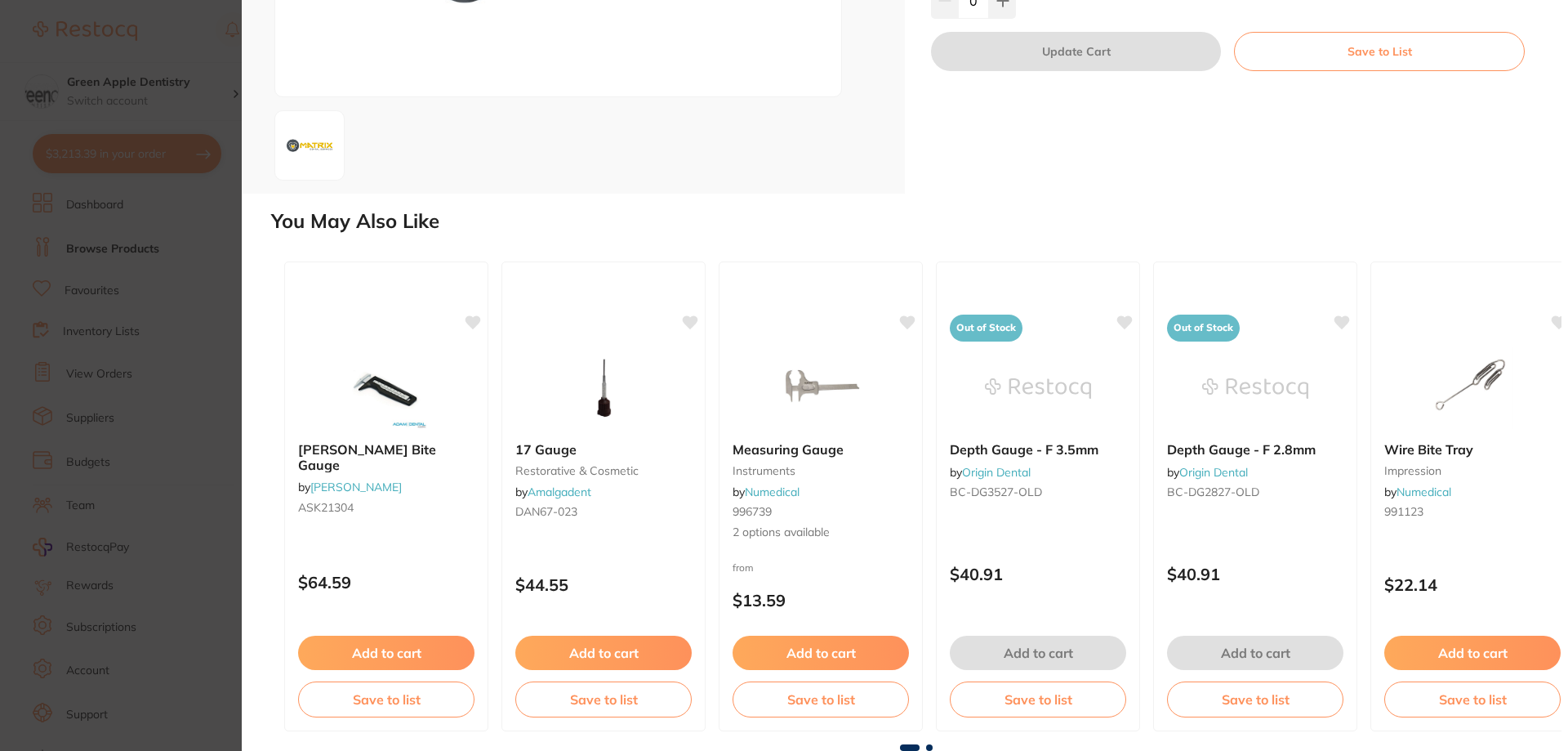
click at [927, 749] on span at bounding box center [930, 748] width 7 height 7
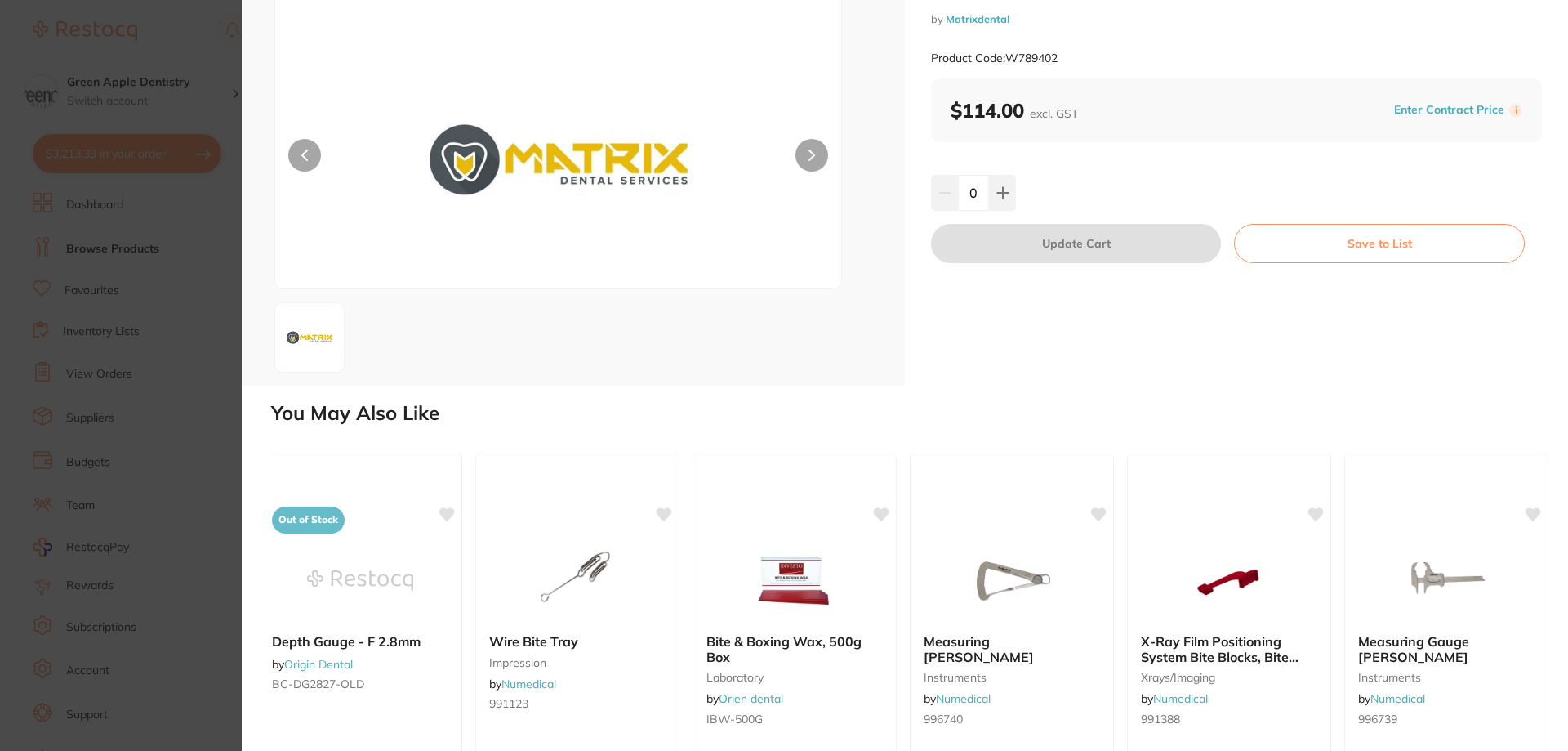
scroll to position [0, 0]
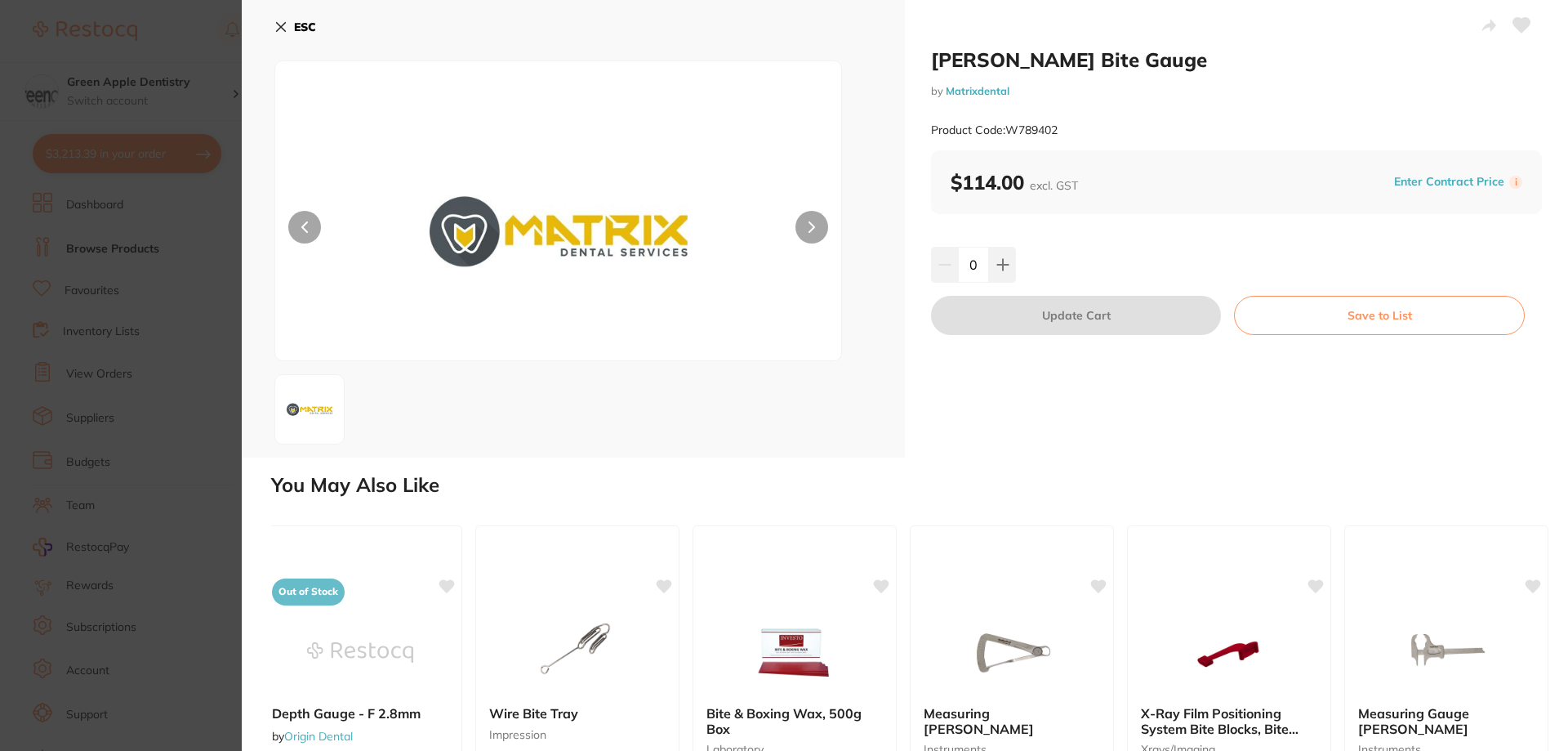
click at [298, 24] on b "ESC" at bounding box center [304, 27] width 22 height 15
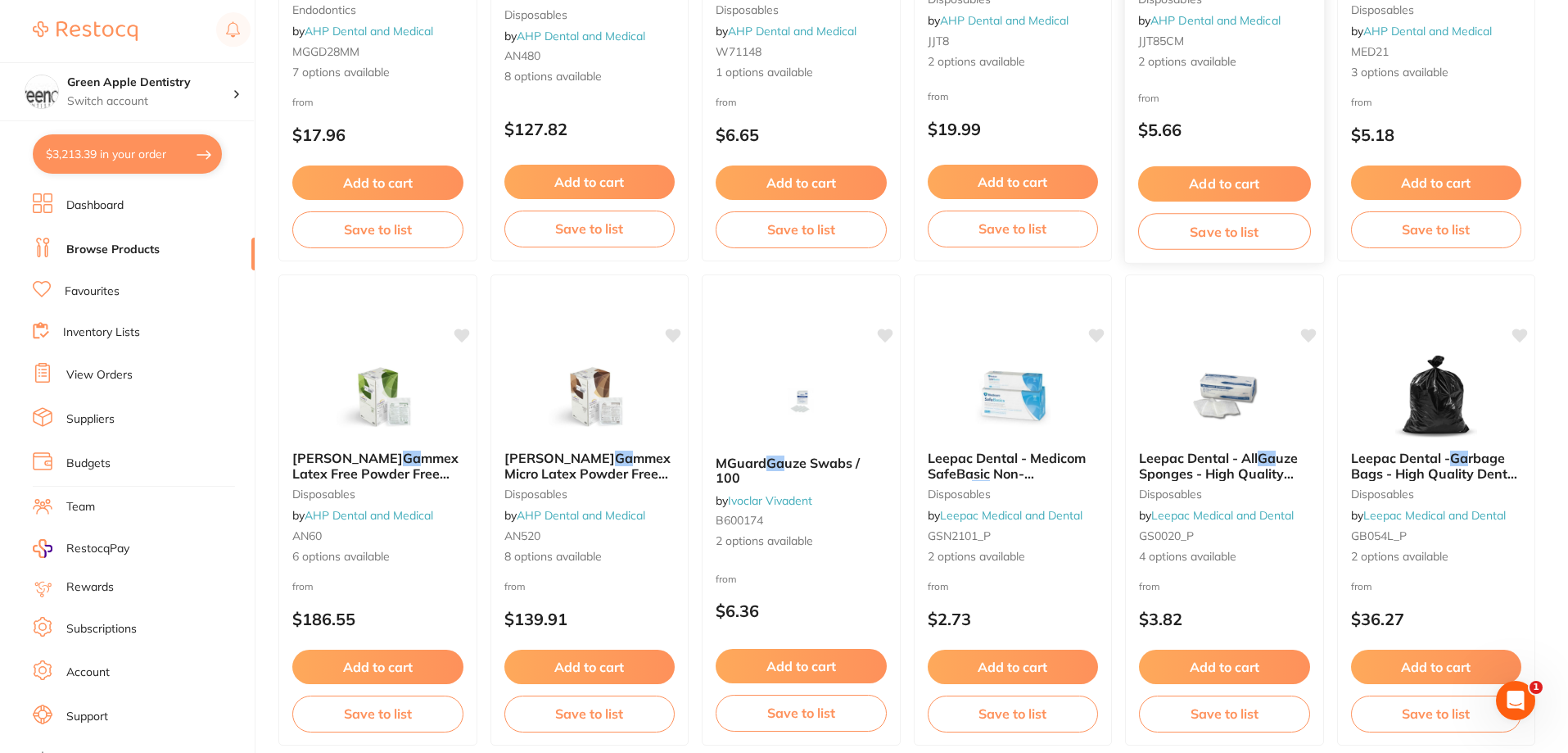
scroll to position [3906, 0]
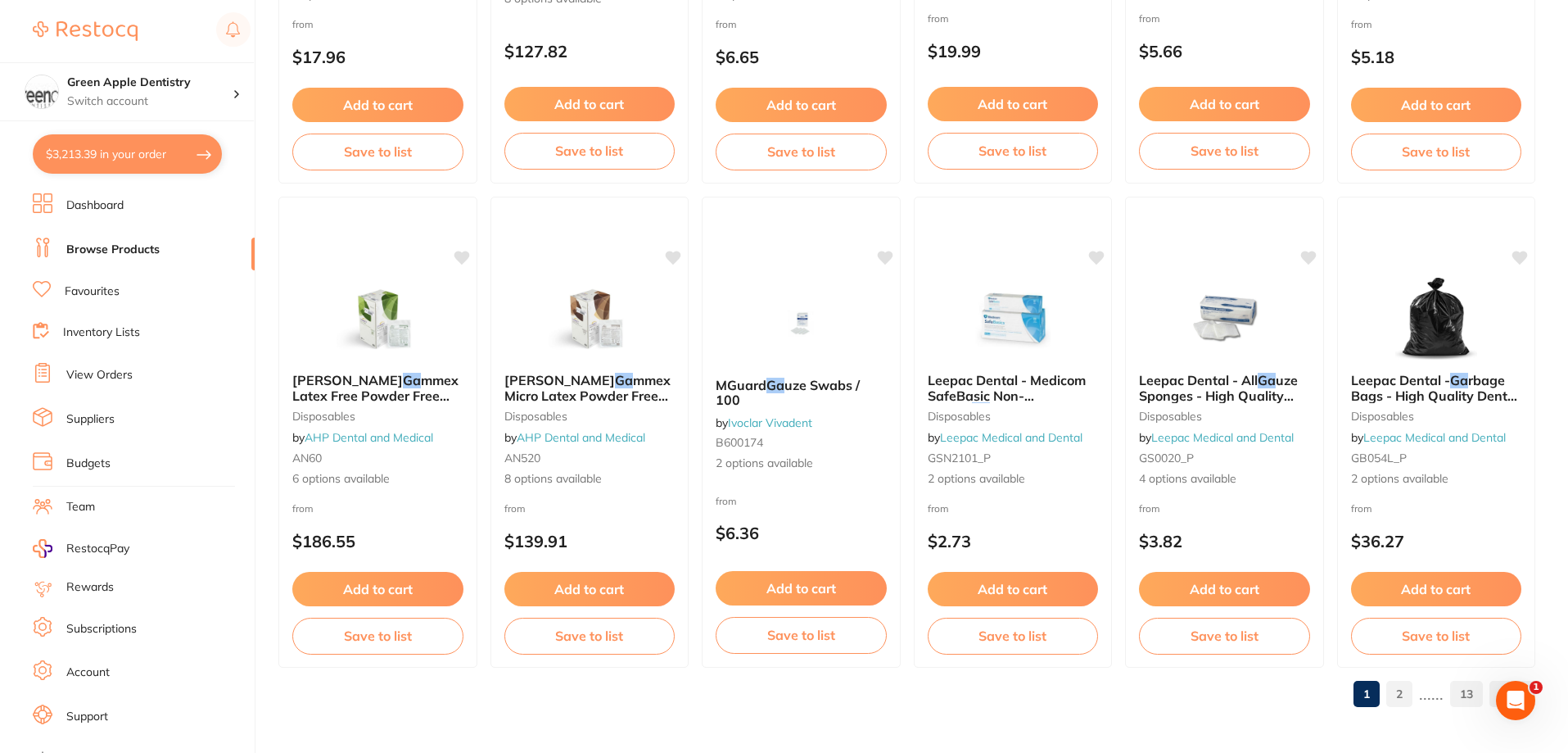
click at [111, 336] on link "Inventory Lists" at bounding box center [101, 332] width 77 height 16
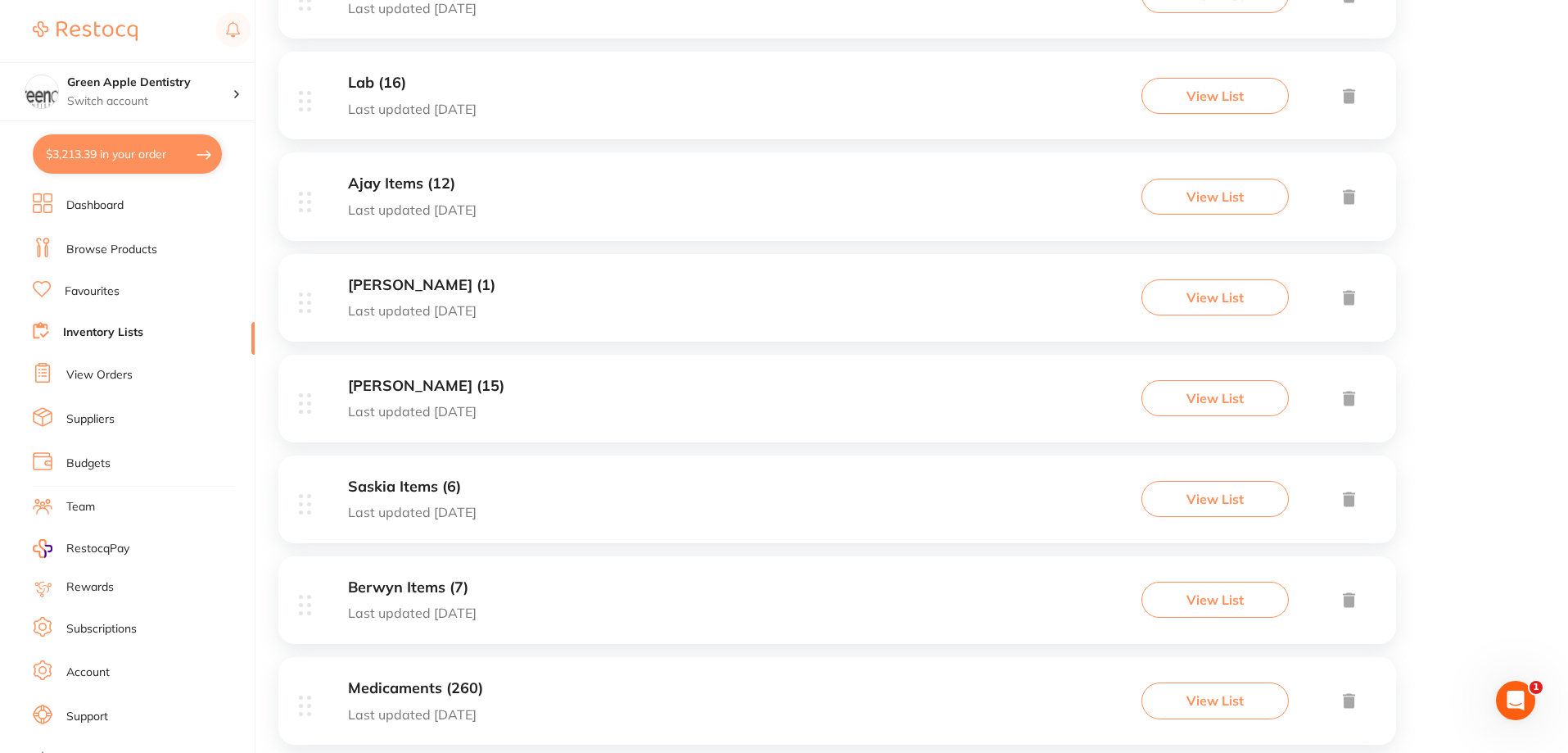
scroll to position [2040, 0]
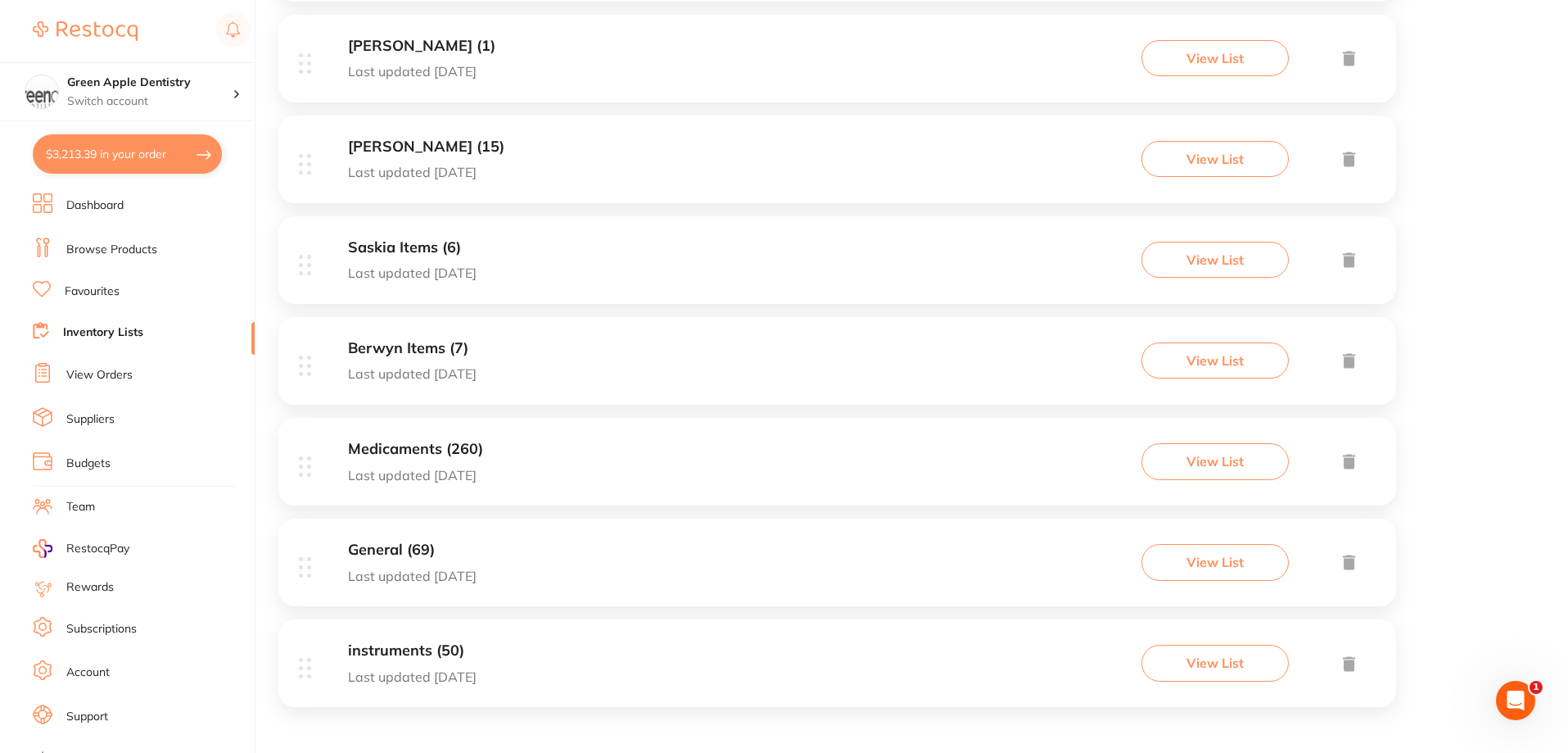
click at [713, 431] on div "Medicaments (260) Last updated [DATE] View List" at bounding box center [837, 461] width 1118 height 88
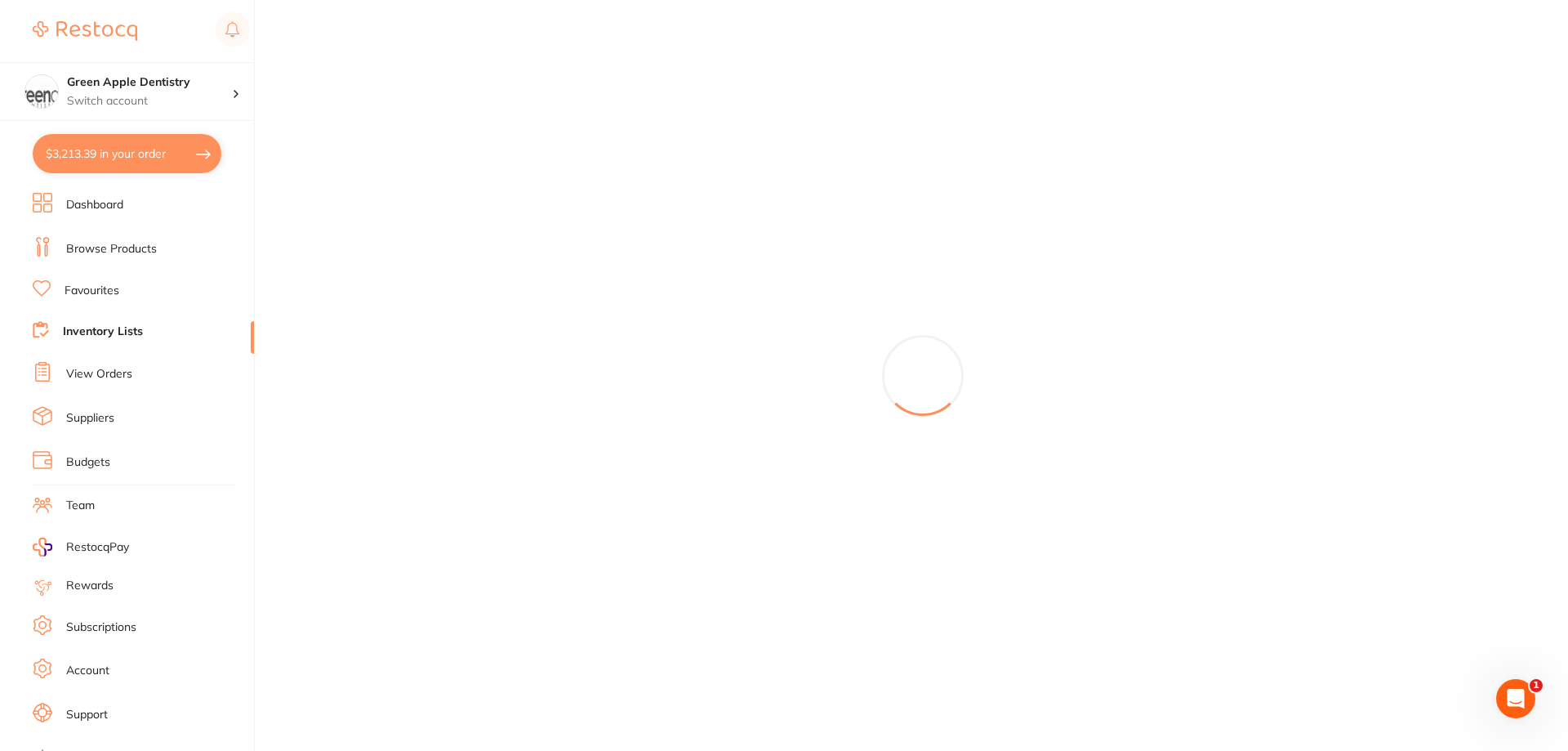
click at [614, 187] on div at bounding box center [923, 376] width 1290 height 751
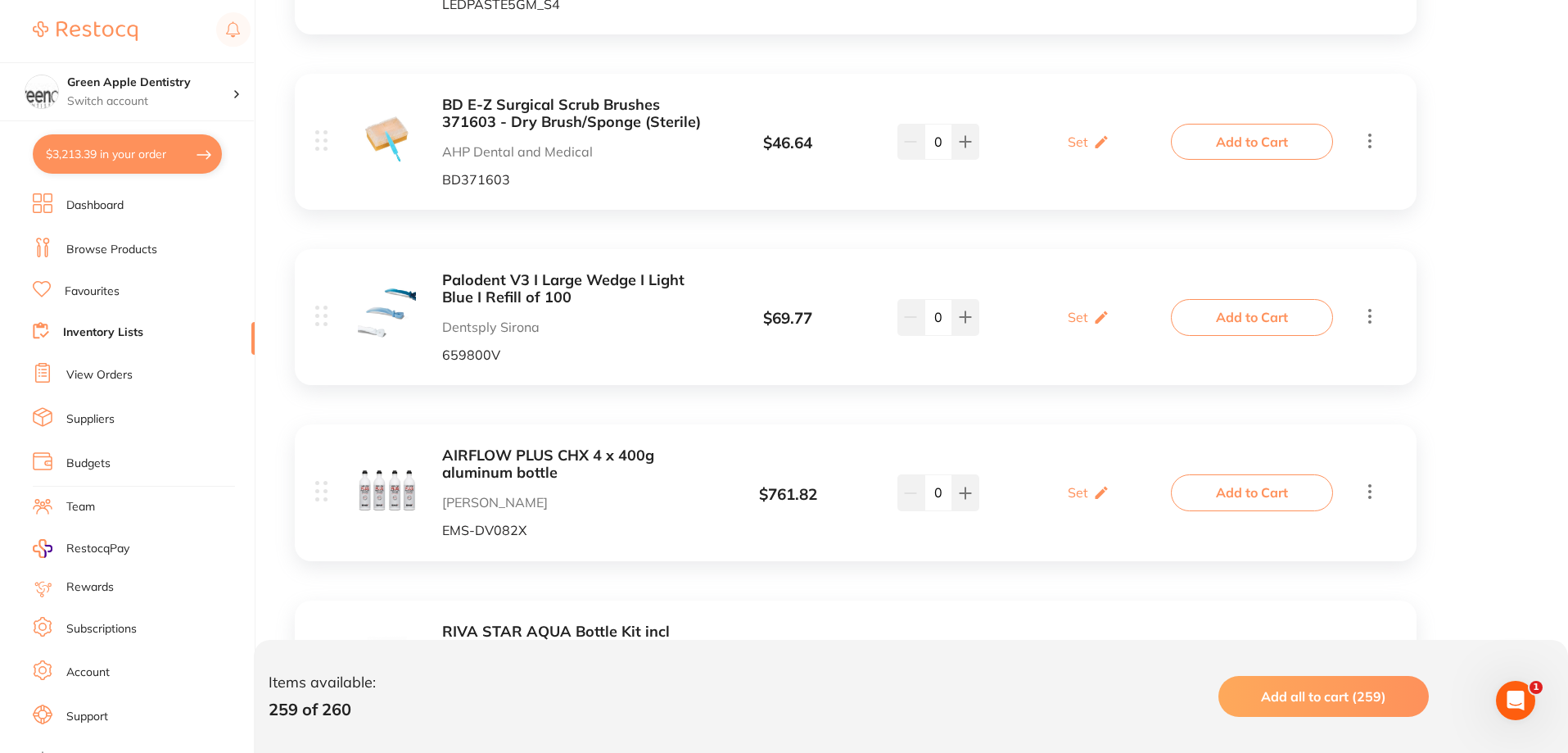
scroll to position [9418, 0]
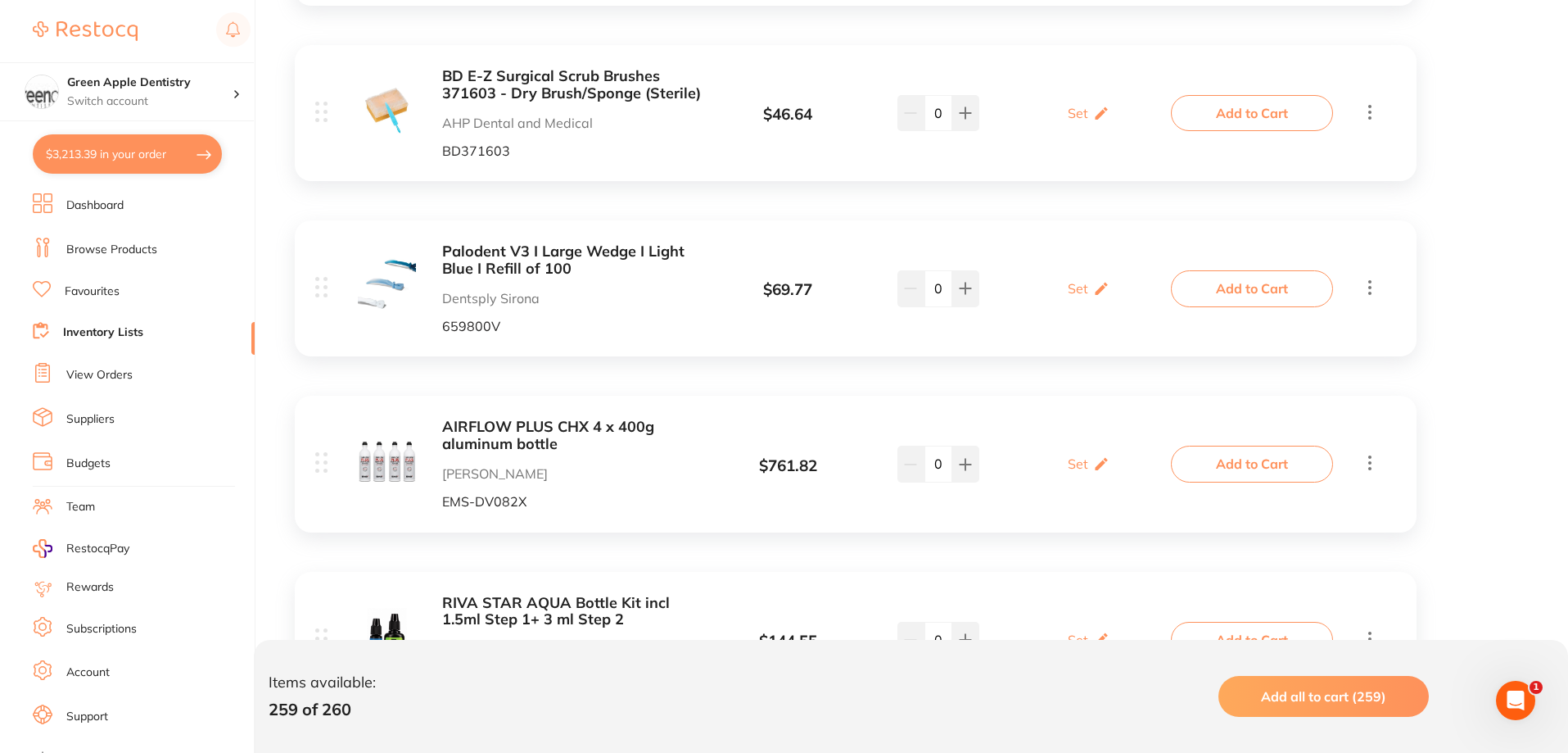
click at [1375, 101] on icon at bounding box center [1369, 112] width 20 height 21
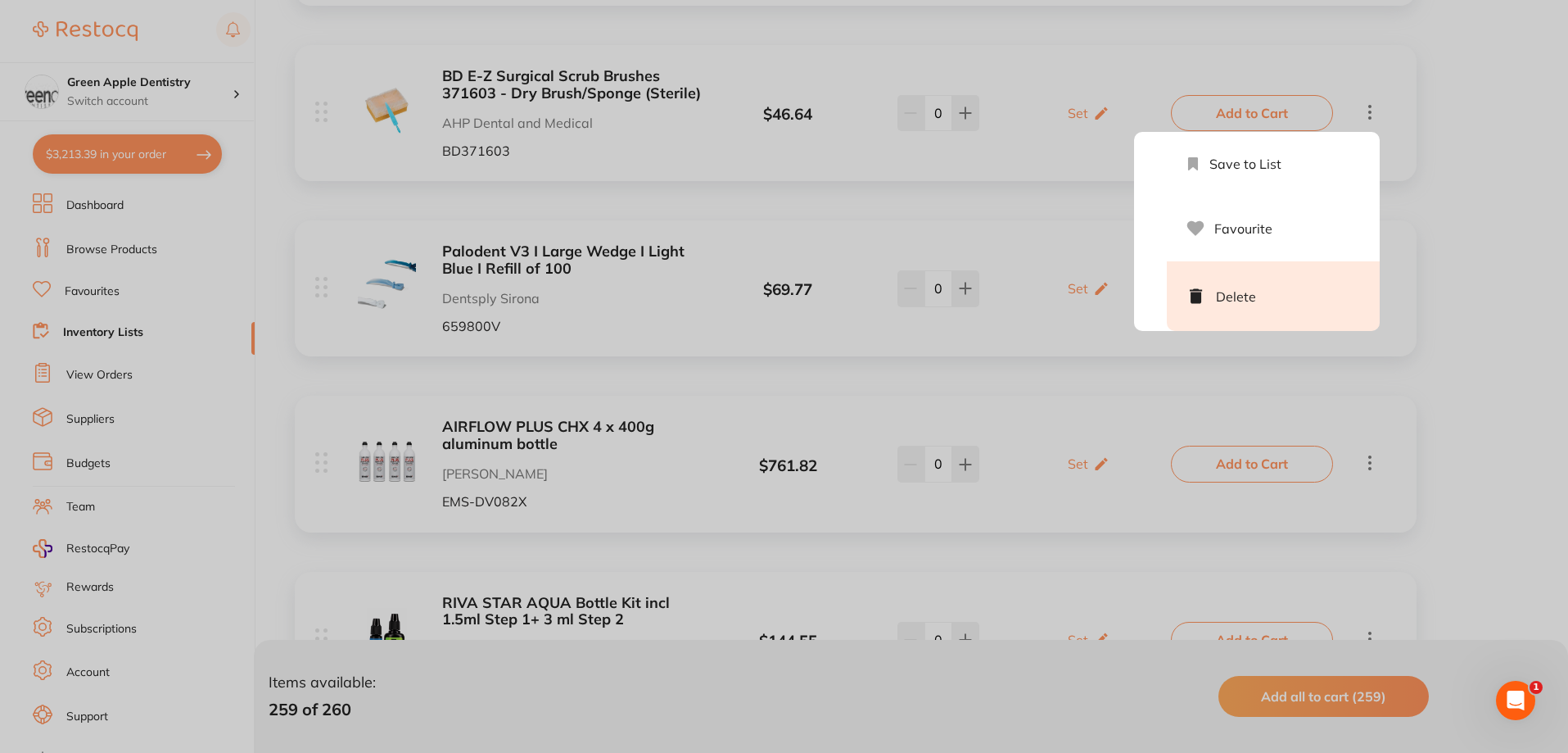
click at [1225, 268] on li "Delete" at bounding box center [1272, 296] width 212 height 69
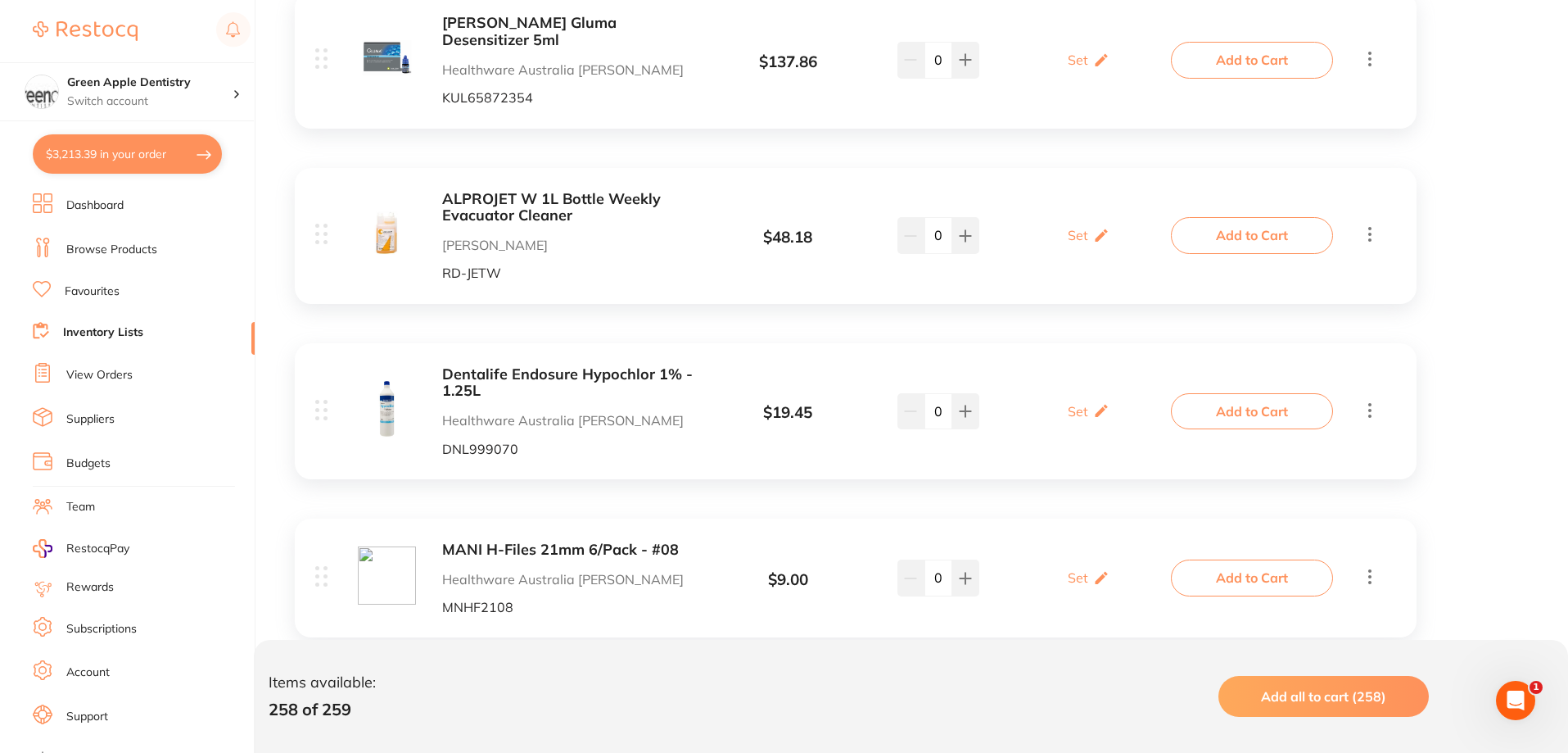
scroll to position [28582, 0]
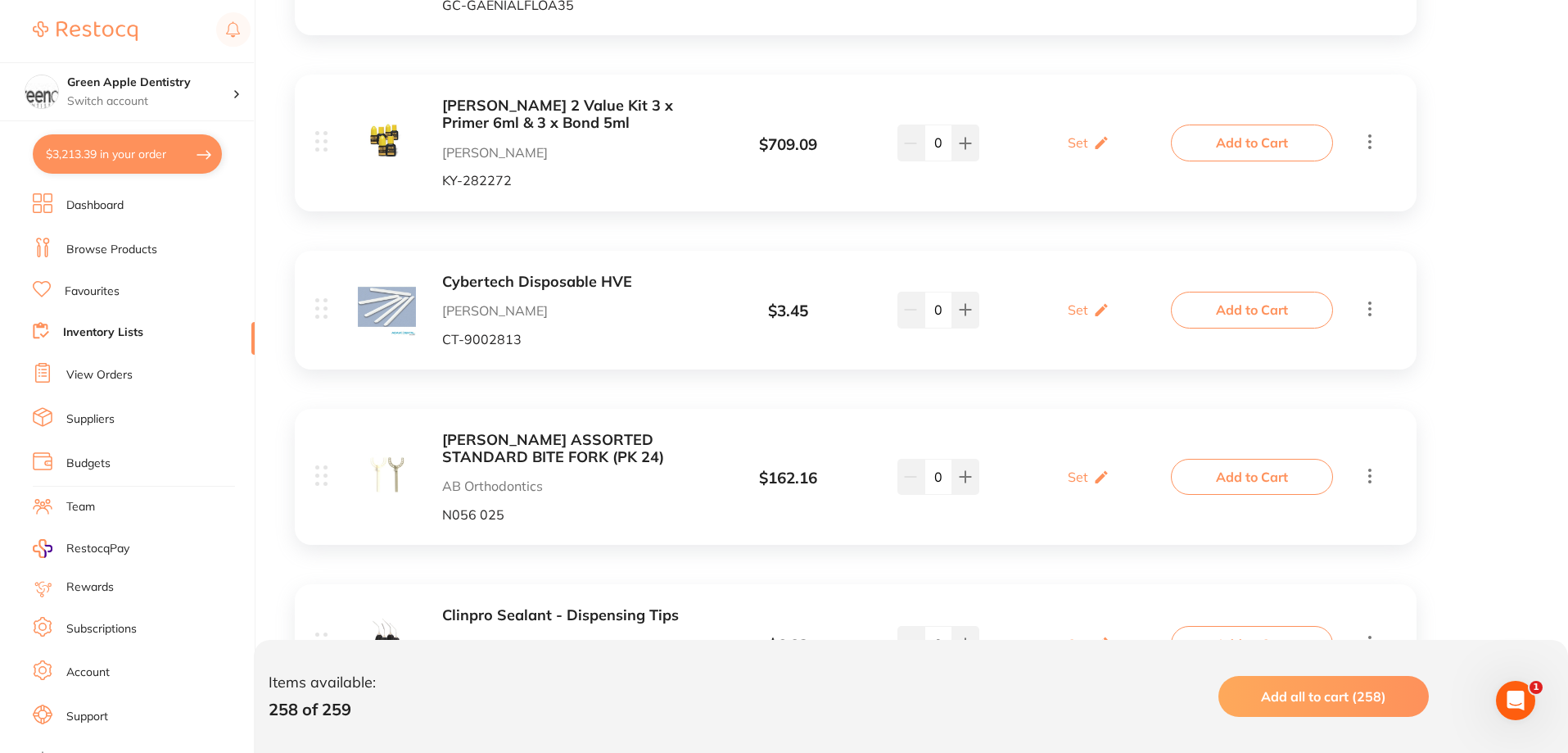
scroll to position [40811, 0]
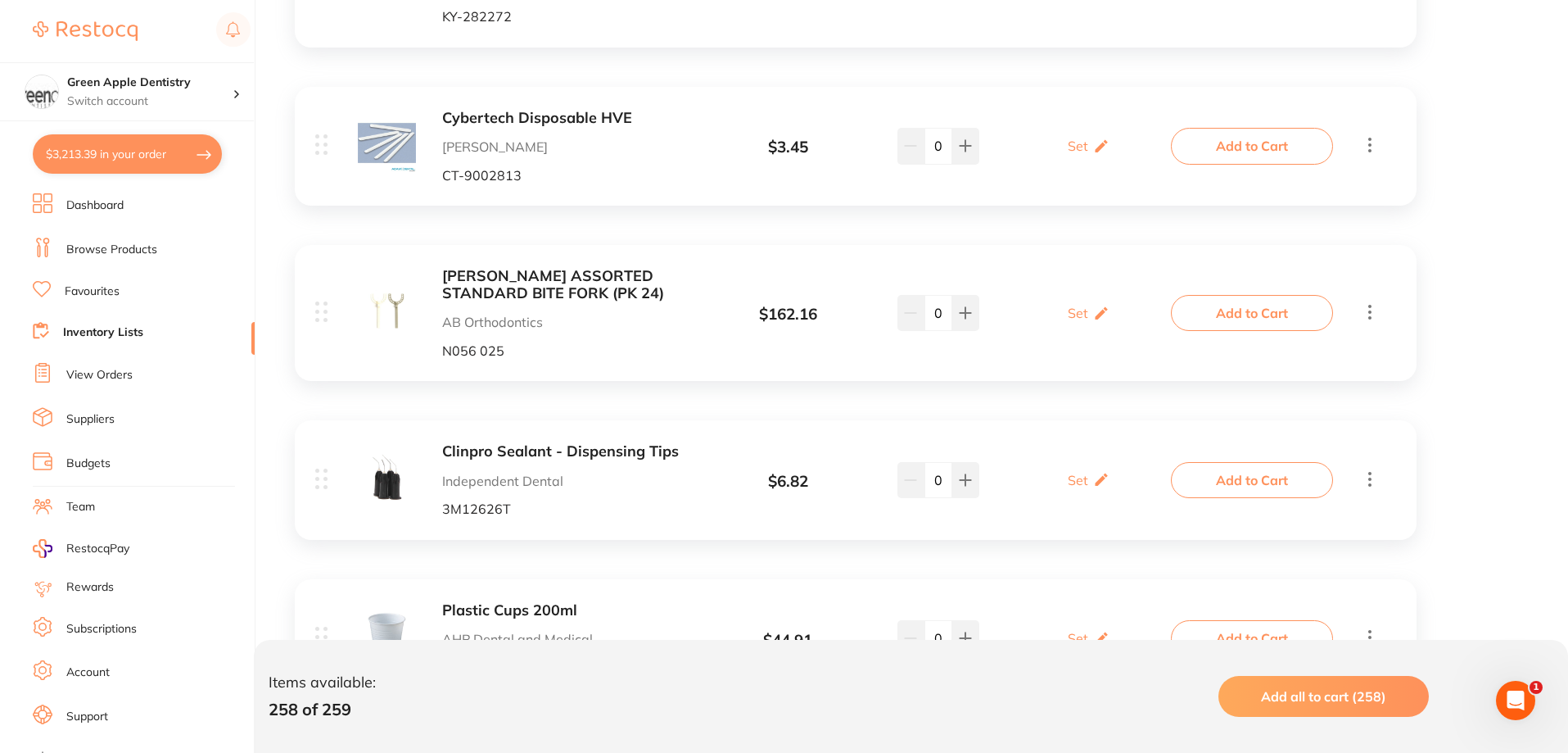
click at [639, 443] on b "Clinpro Sealant - Dispensing Tips" at bounding box center [572, 452] width 259 height 17
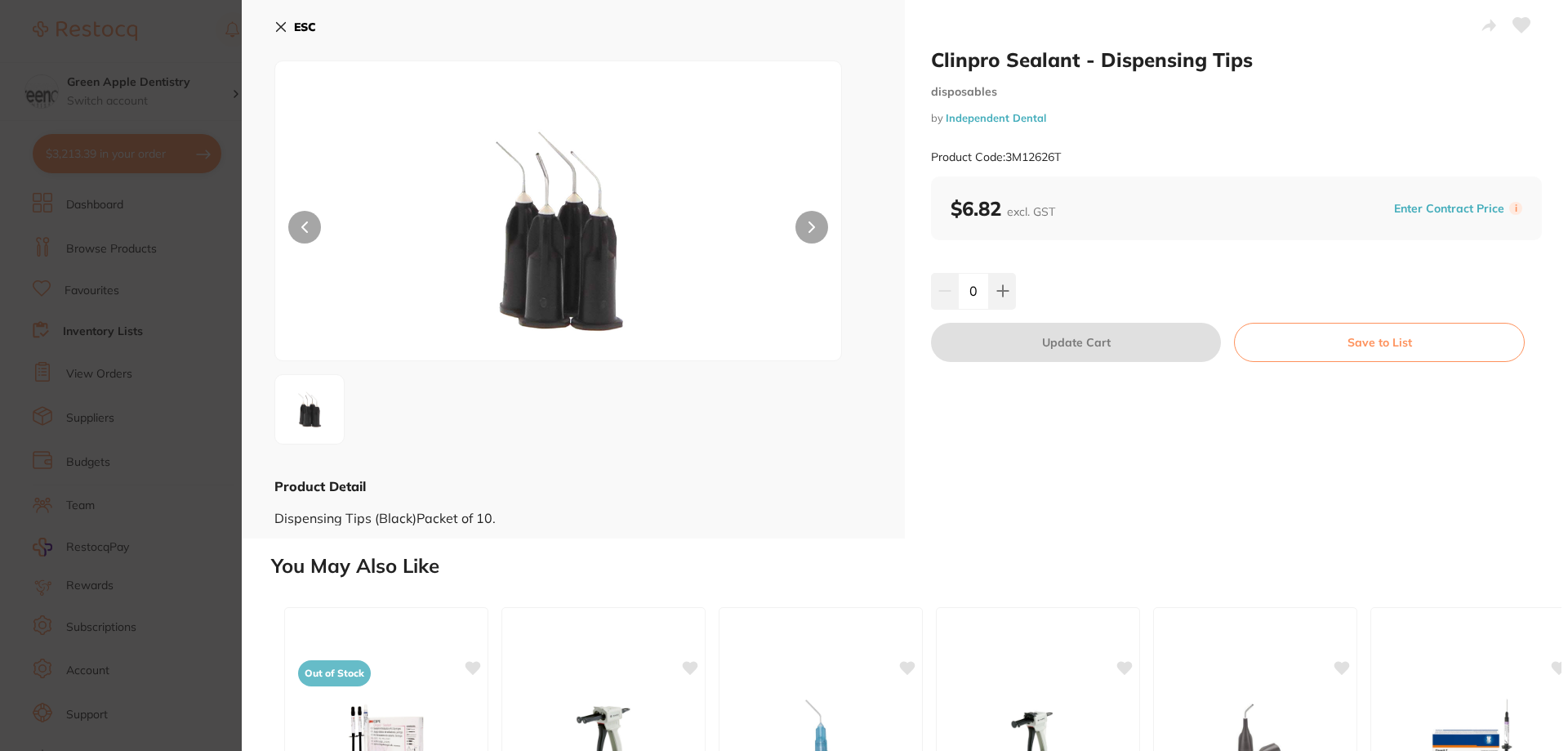
click at [305, 24] on b "ESC" at bounding box center [304, 27] width 22 height 15
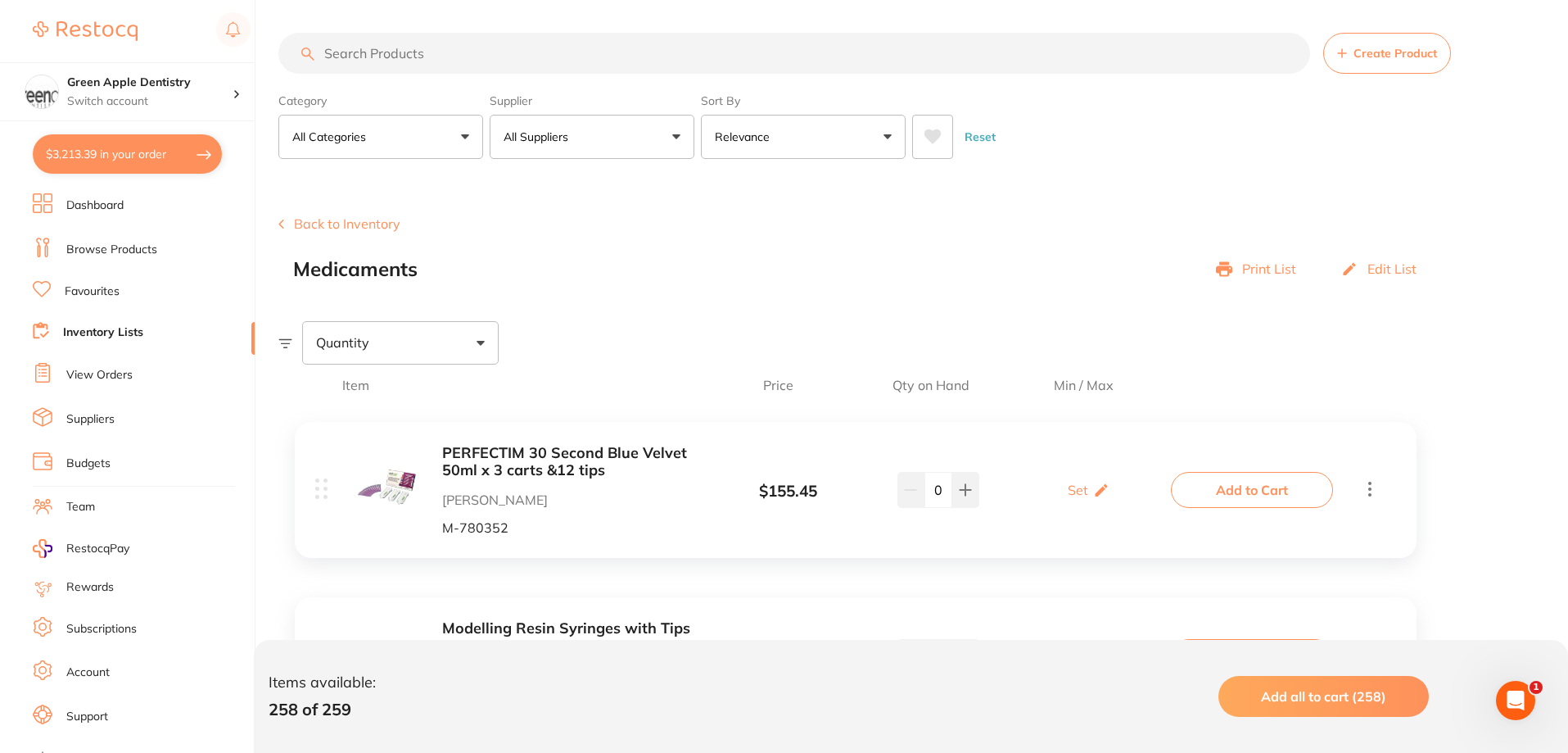
click at [354, 225] on button "Back to Inventory" at bounding box center [339, 223] width 122 height 15
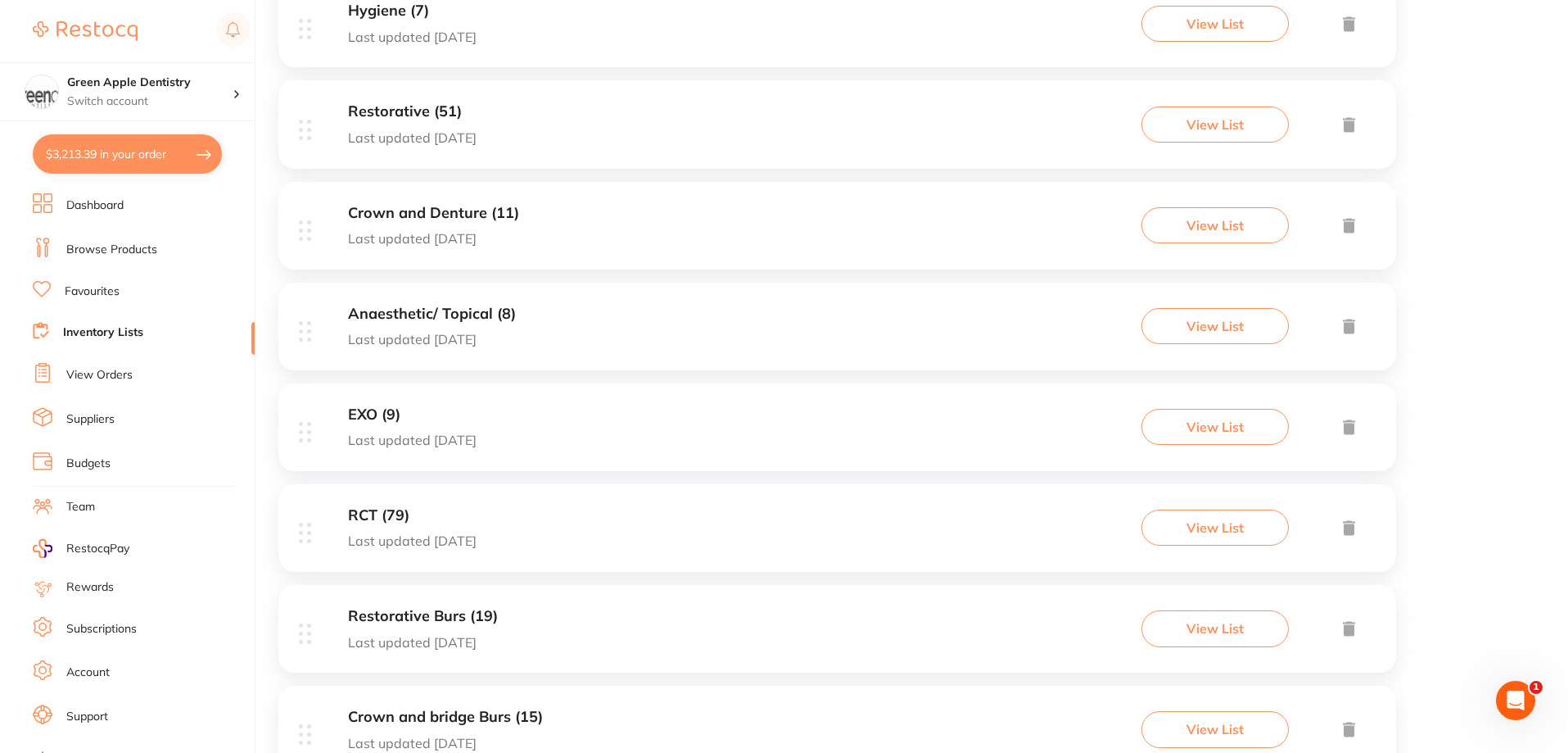
scroll to position [655, 0]
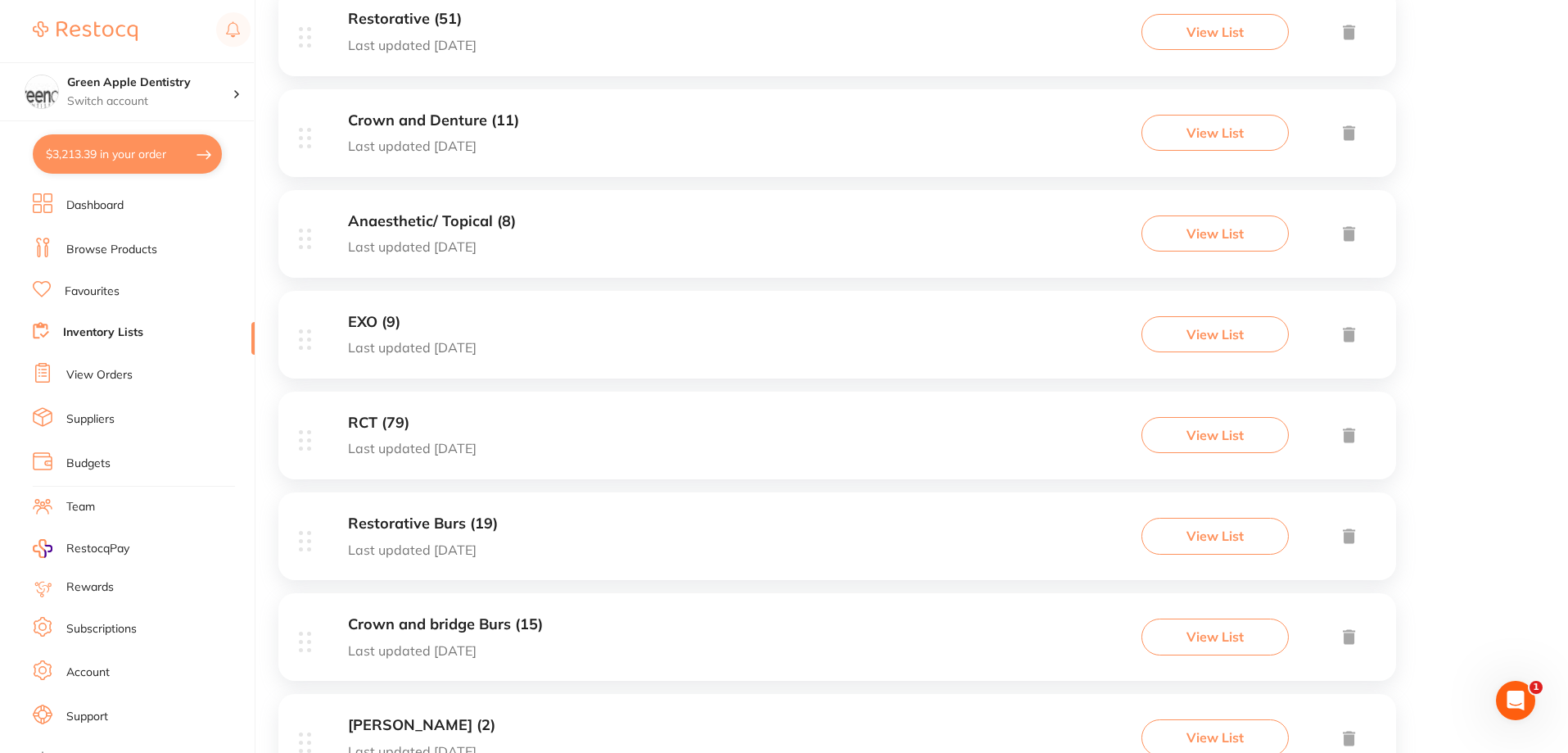
click at [587, 238] on div "Anaesthetic/ Topical (8) Last updated 25 days ago View List" at bounding box center [837, 233] width 1118 height 88
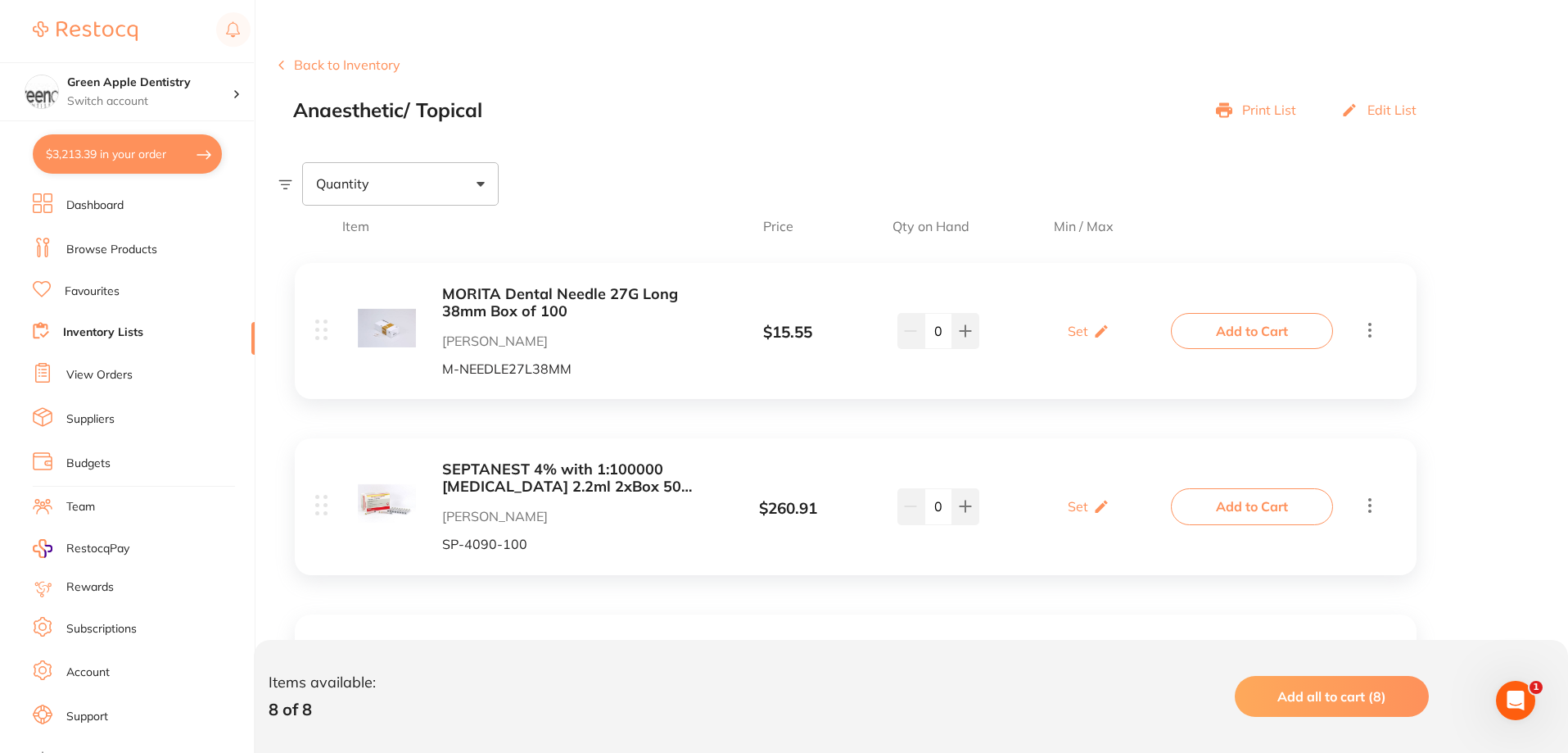
scroll to position [30, 0]
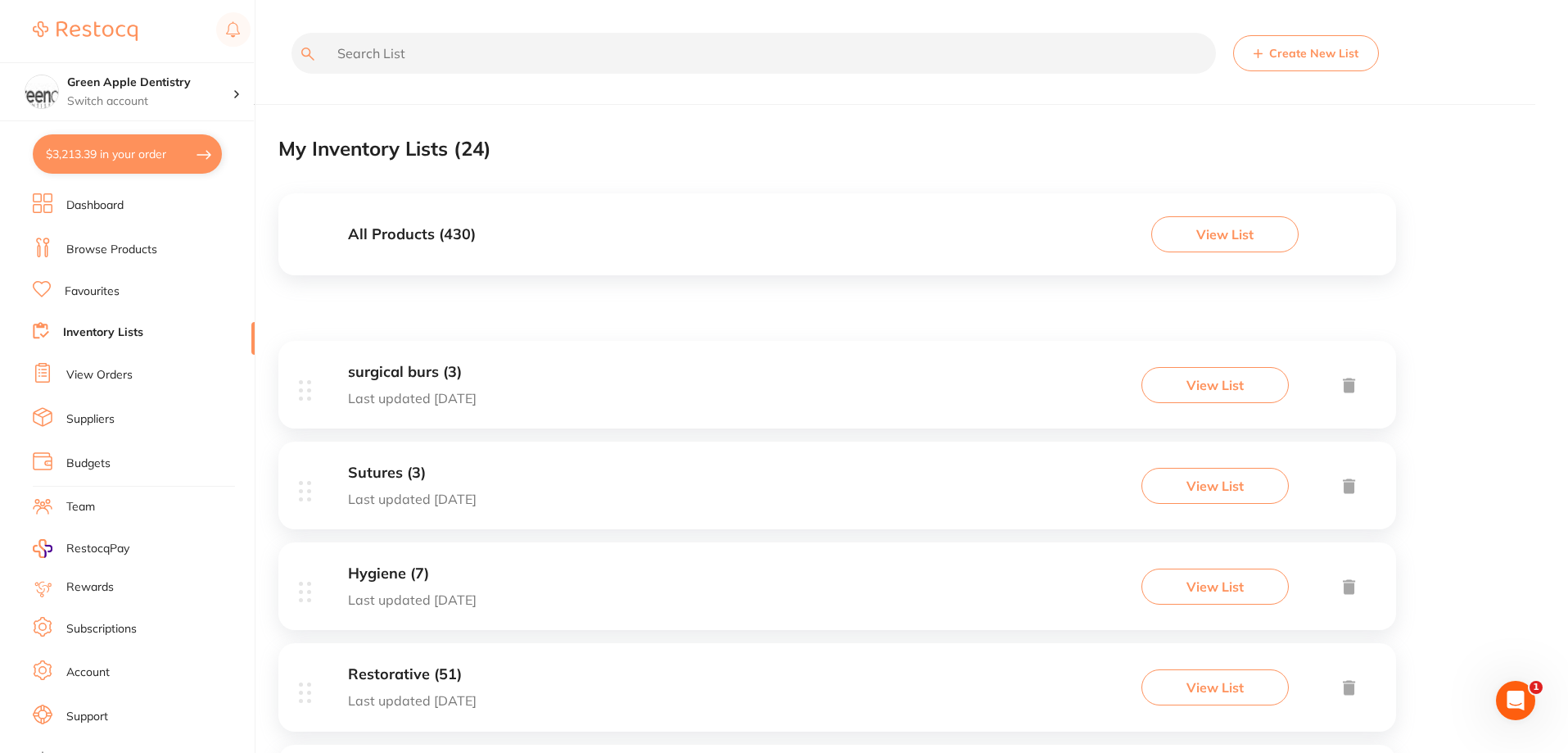
click at [766, 470] on div "Sutures (3) Last updated 7 days ago View List" at bounding box center [837, 485] width 1118 height 88
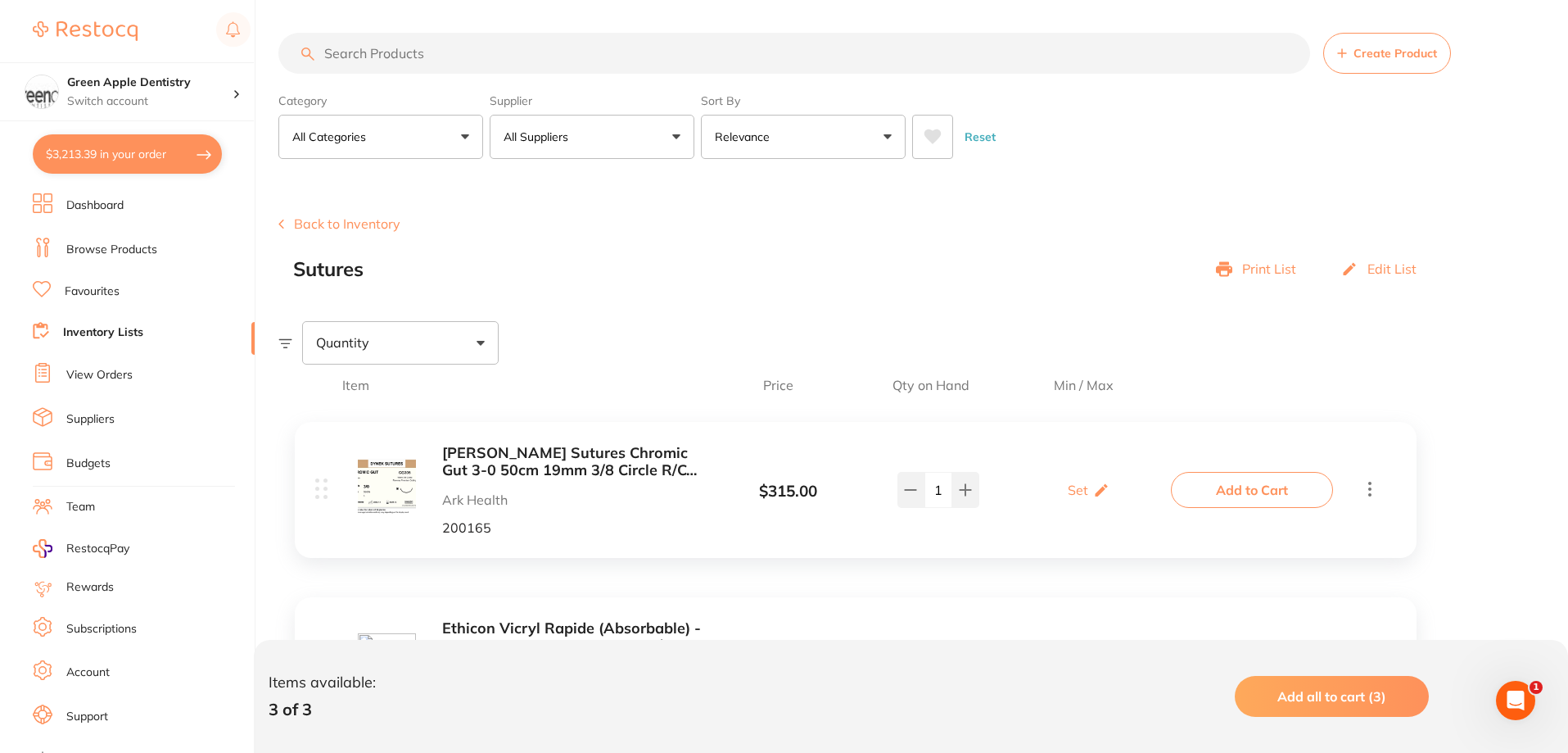
click at [317, 226] on button "Back to Inventory" at bounding box center [339, 223] width 122 height 15
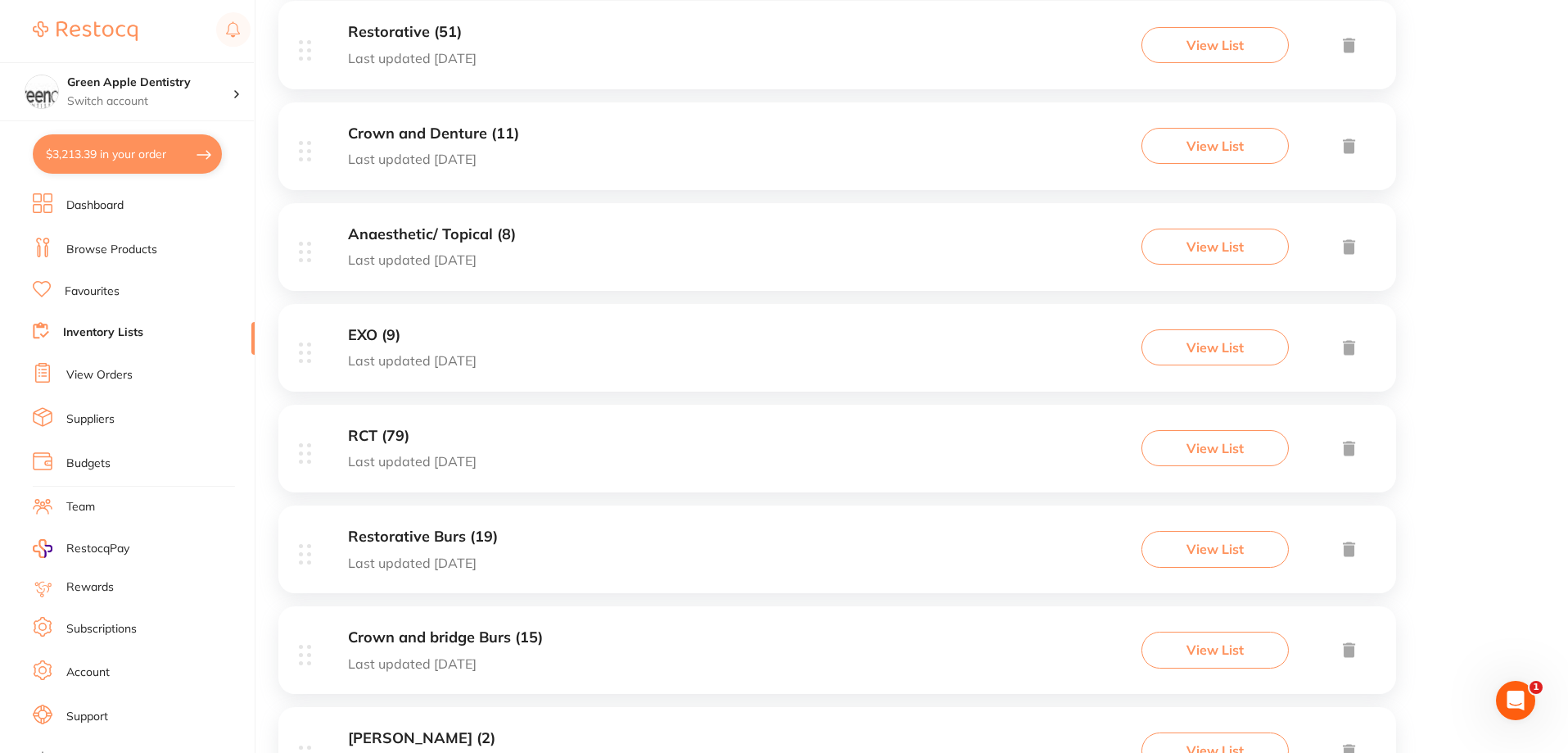
scroll to position [655, 0]
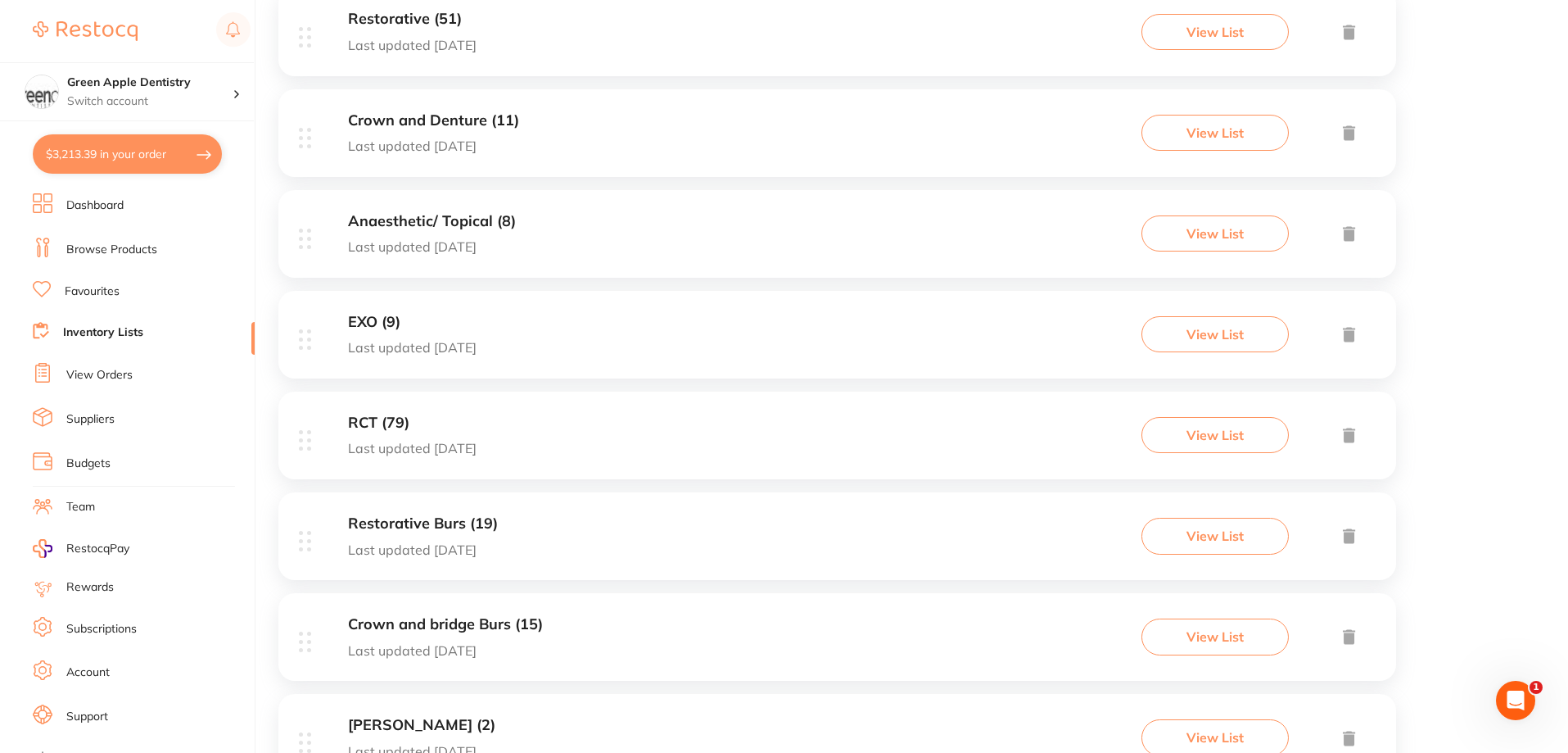
click at [850, 330] on div "EXO (9) Last updated 25 days ago View List" at bounding box center [837, 334] width 1118 height 88
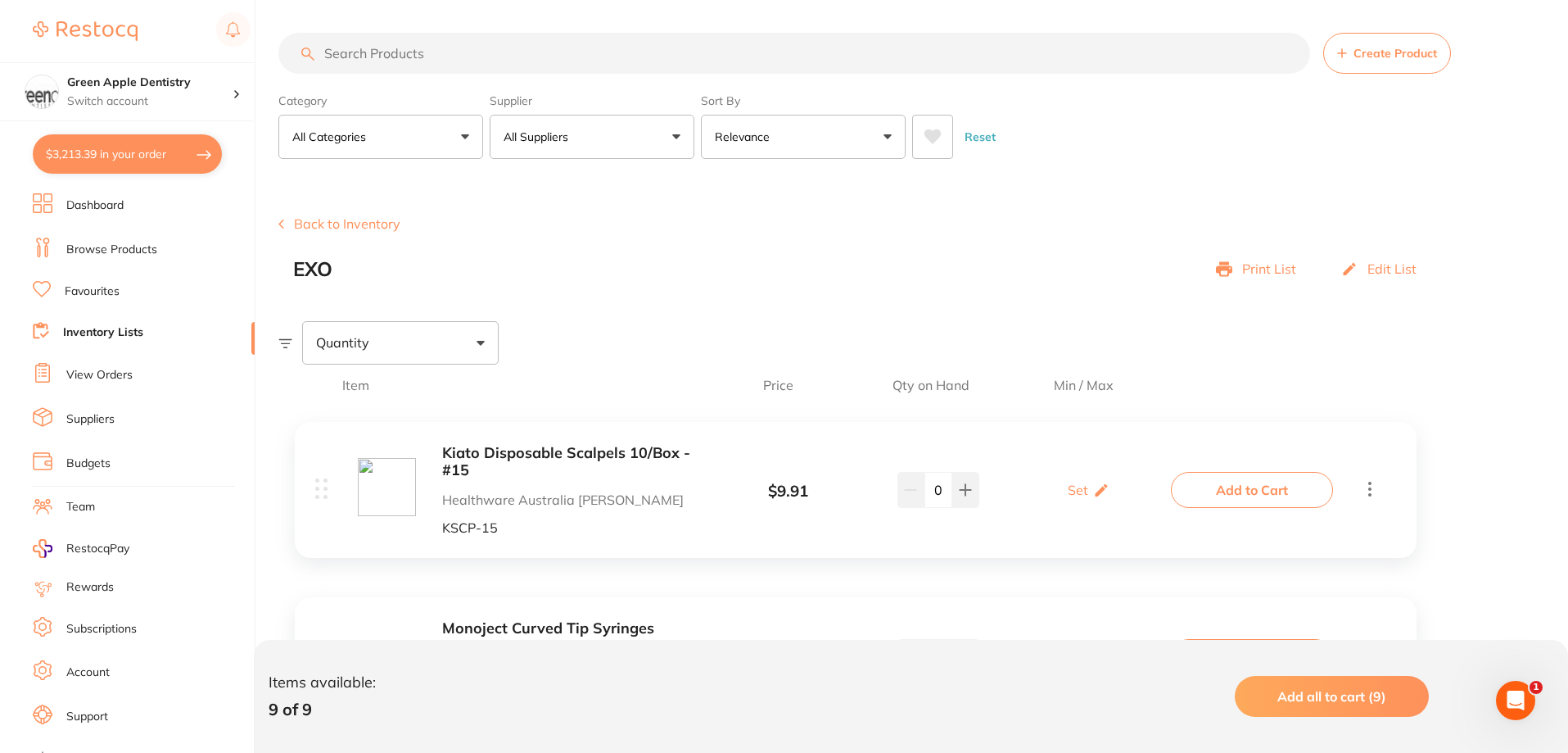
click at [504, 63] on input "search" at bounding box center [794, 53] width 1031 height 41
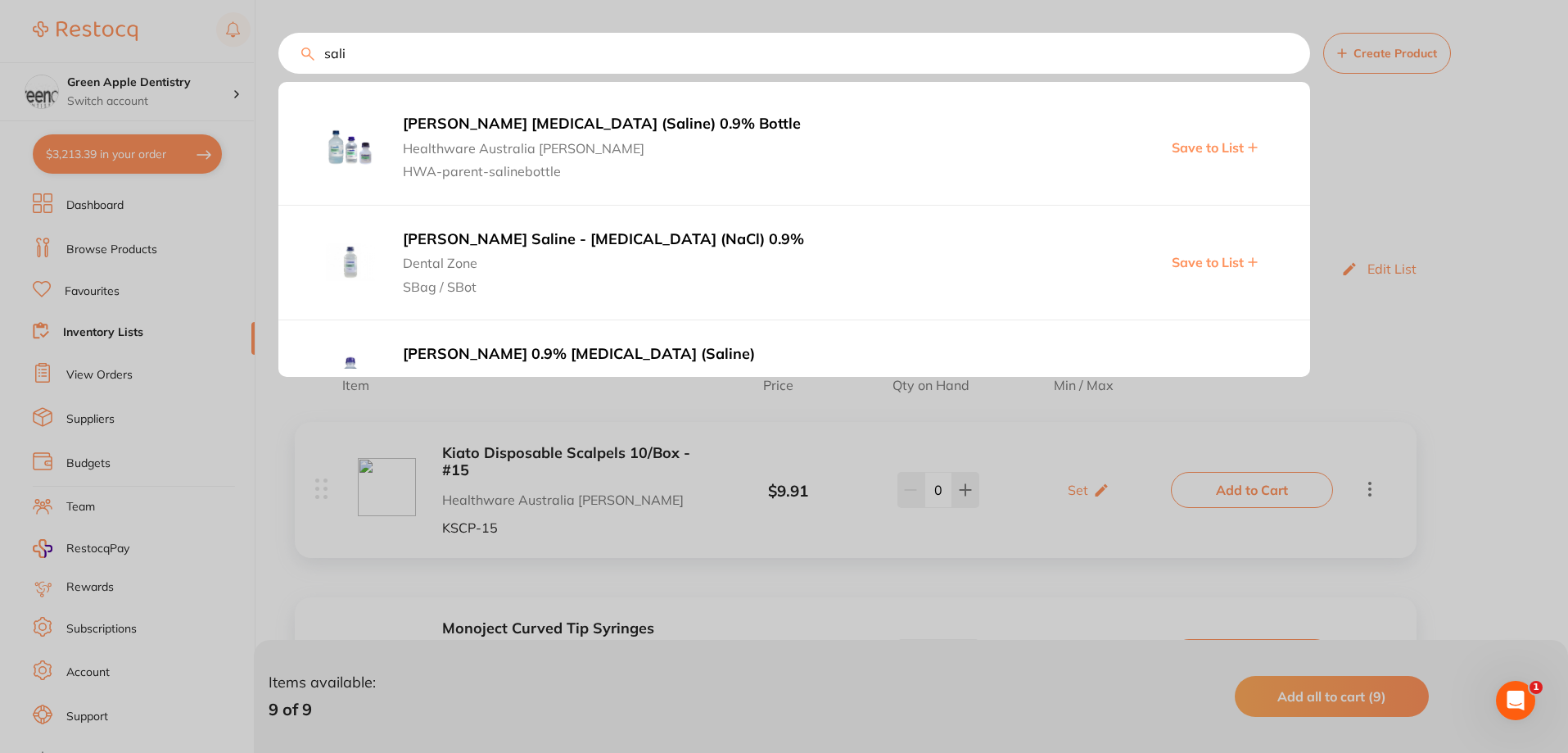
type input "sali"
click at [475, 145] on span "Healthware Australia [PERSON_NAME]" at bounding box center [678, 144] width 552 height 23
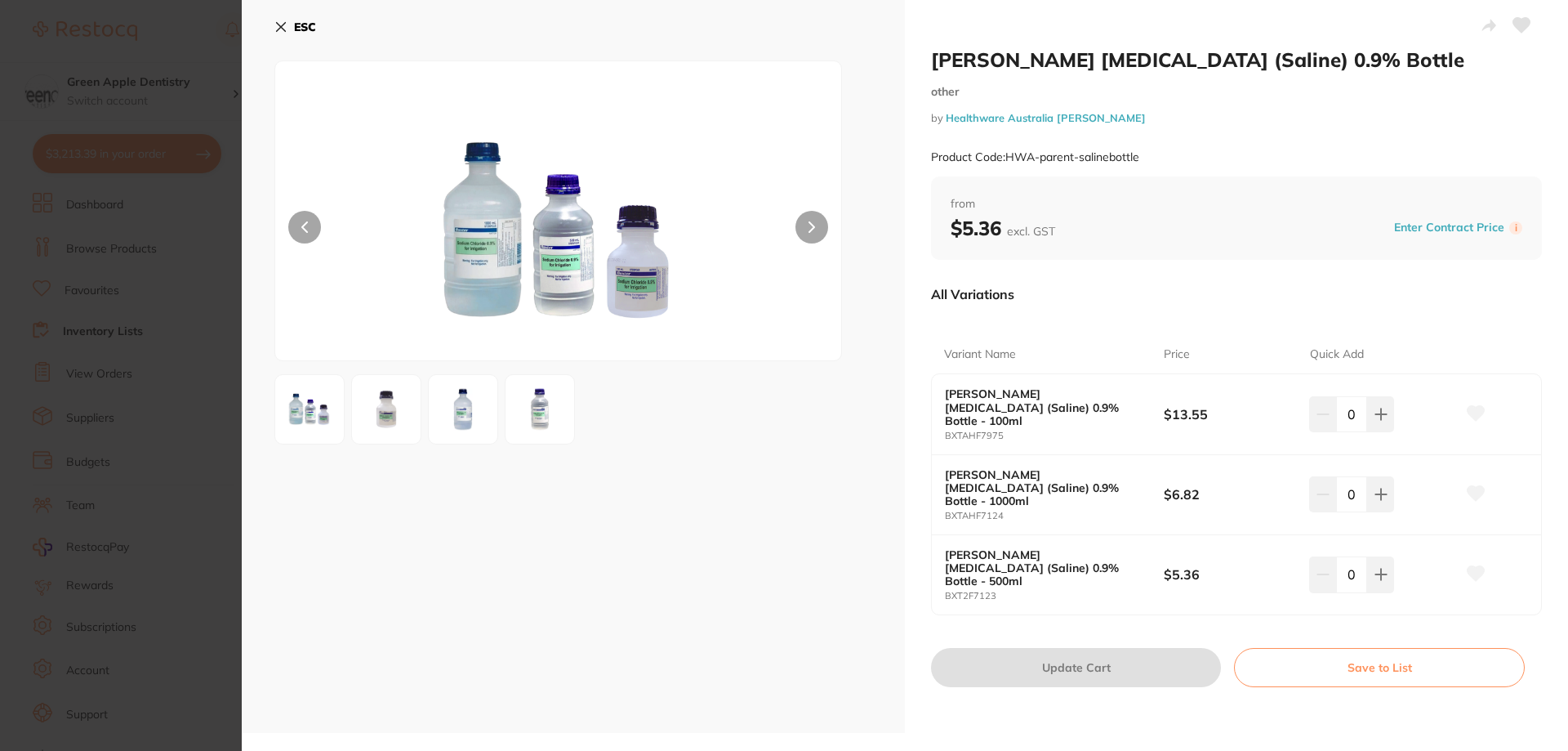
click at [1417, 648] on button "Save to List" at bounding box center [1379, 667] width 291 height 39
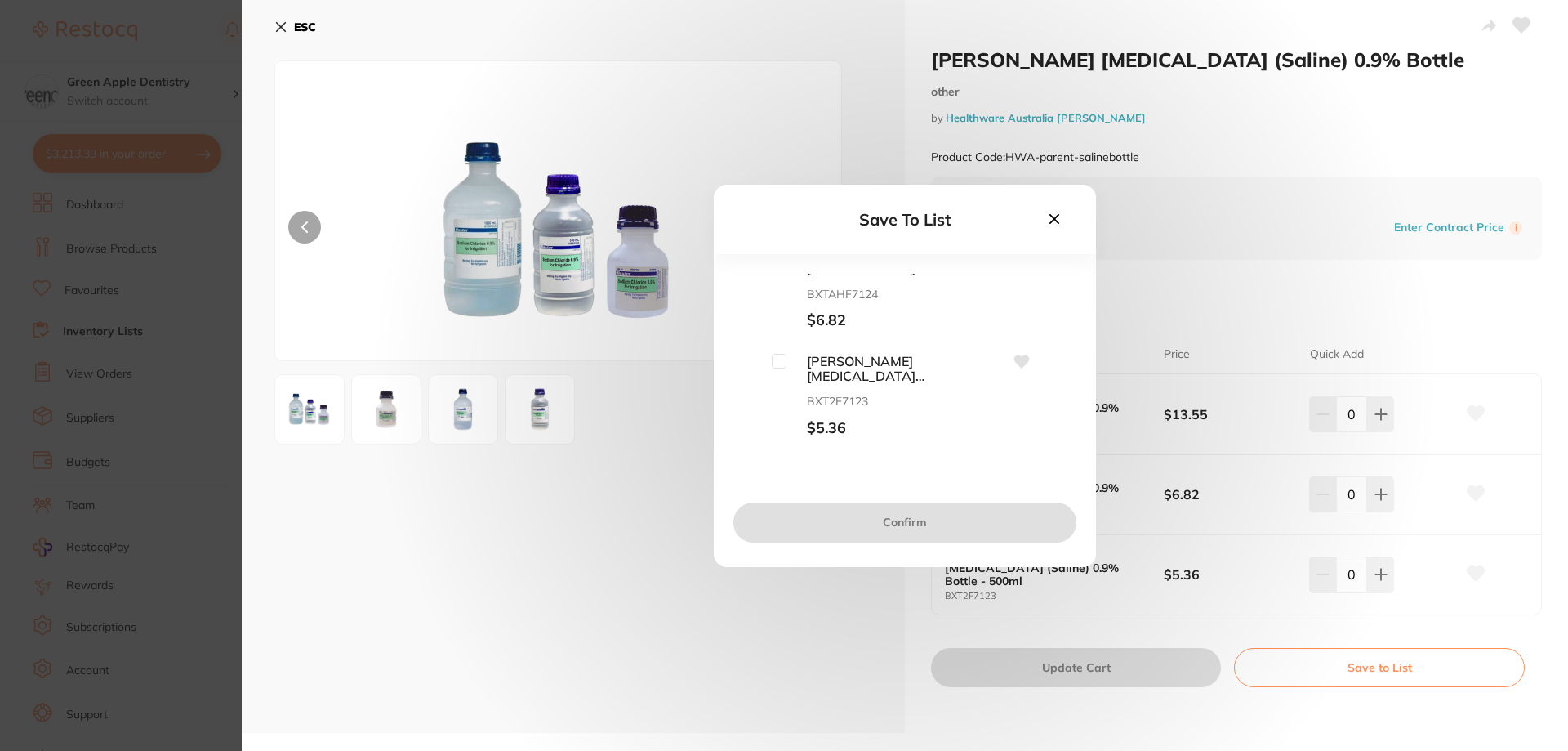
click at [772, 361] on input "checkbox" at bounding box center [778, 361] width 15 height 15
checkbox input "true"
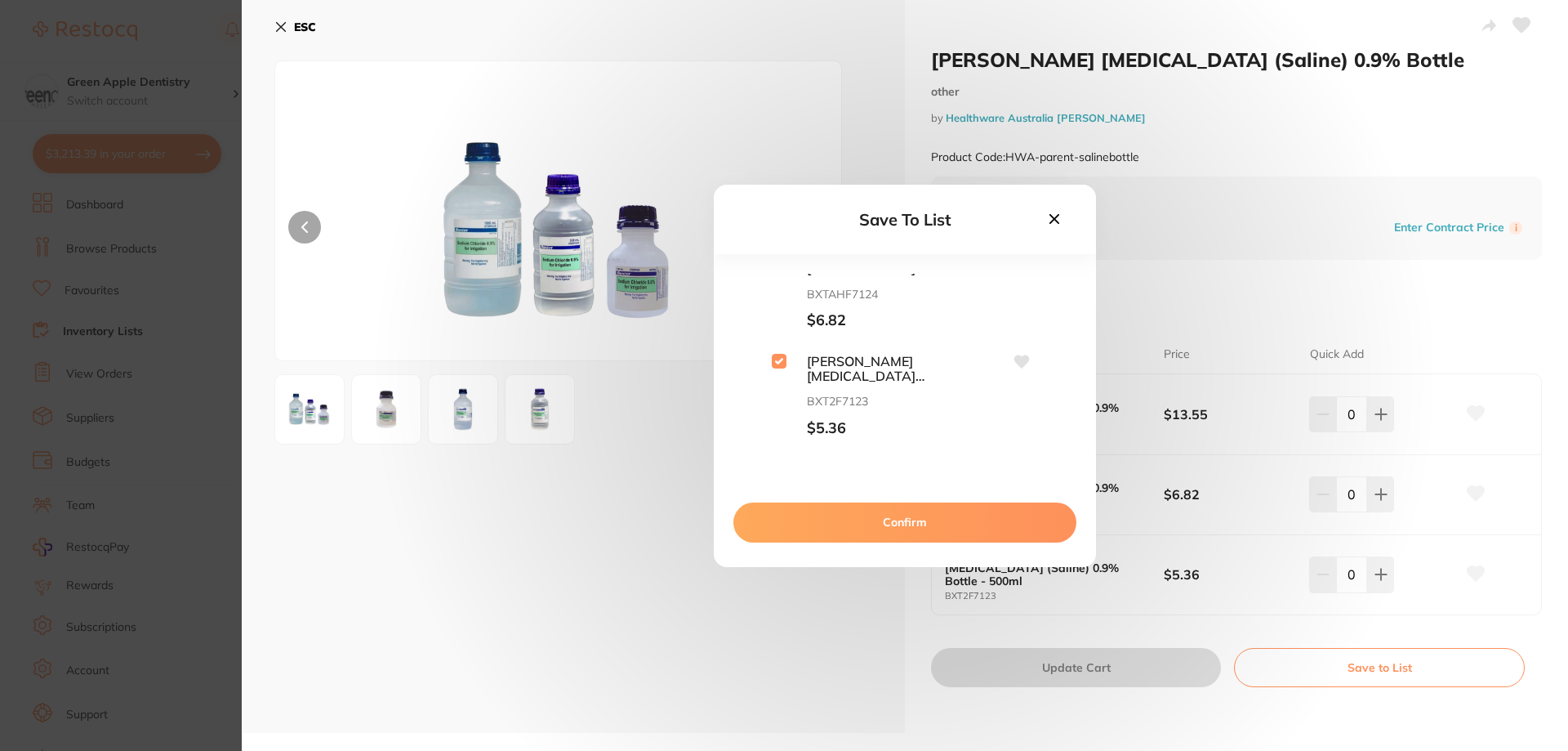
click at [946, 524] on button "Confirm" at bounding box center [905, 522] width 342 height 39
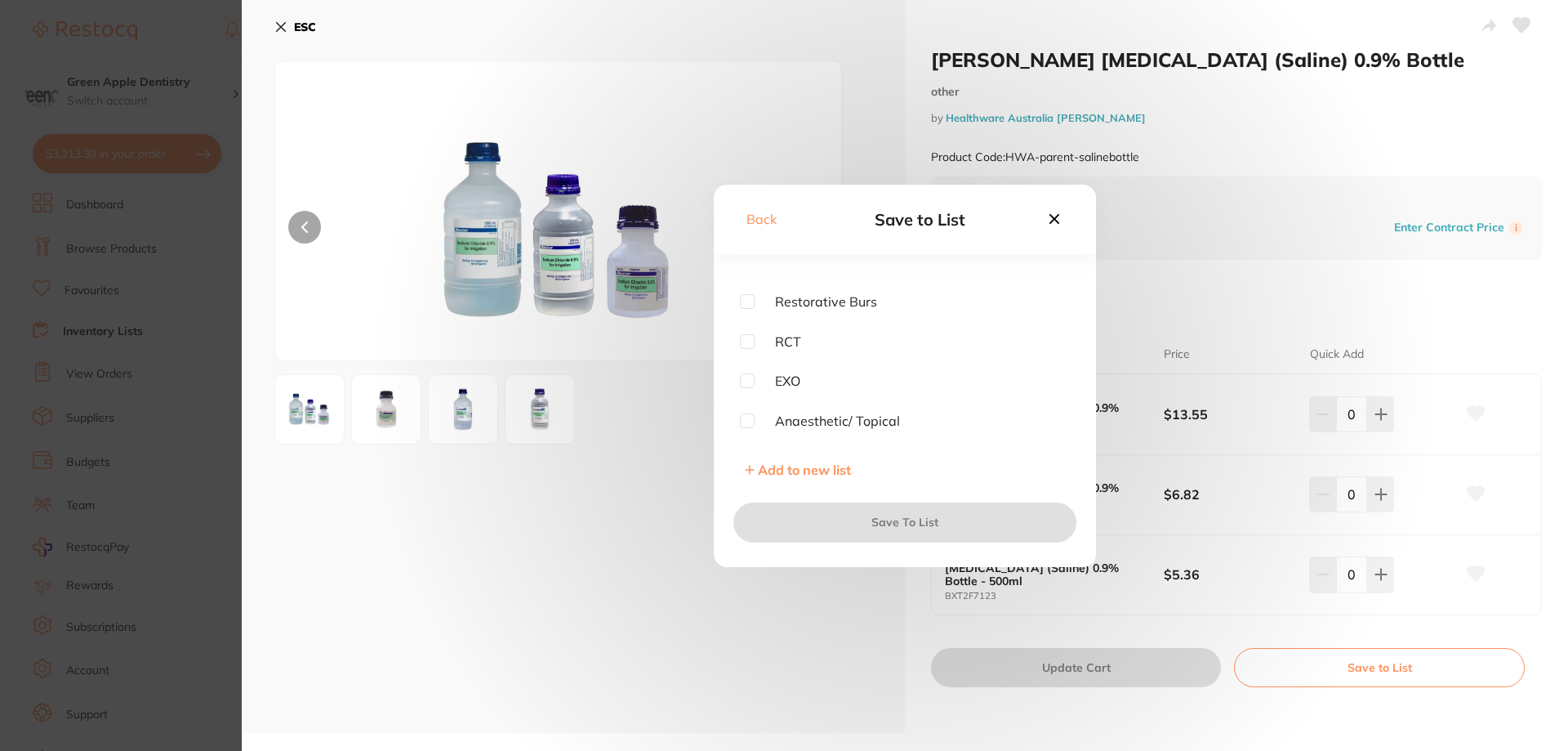
click at [740, 383] on input "checkbox" at bounding box center [746, 380] width 15 height 15
checkbox input "true"
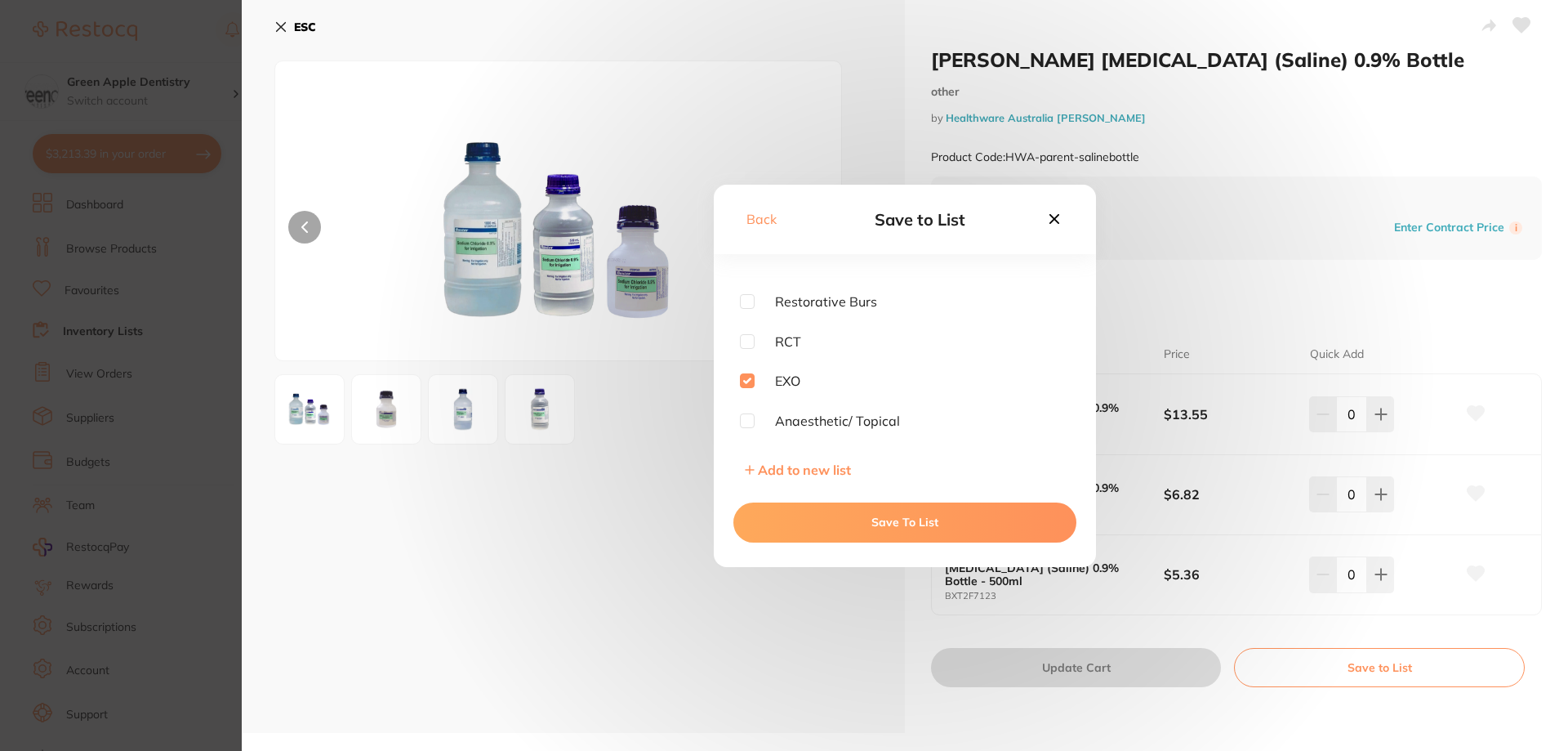
click at [915, 519] on button "Save To List" at bounding box center [905, 522] width 342 height 39
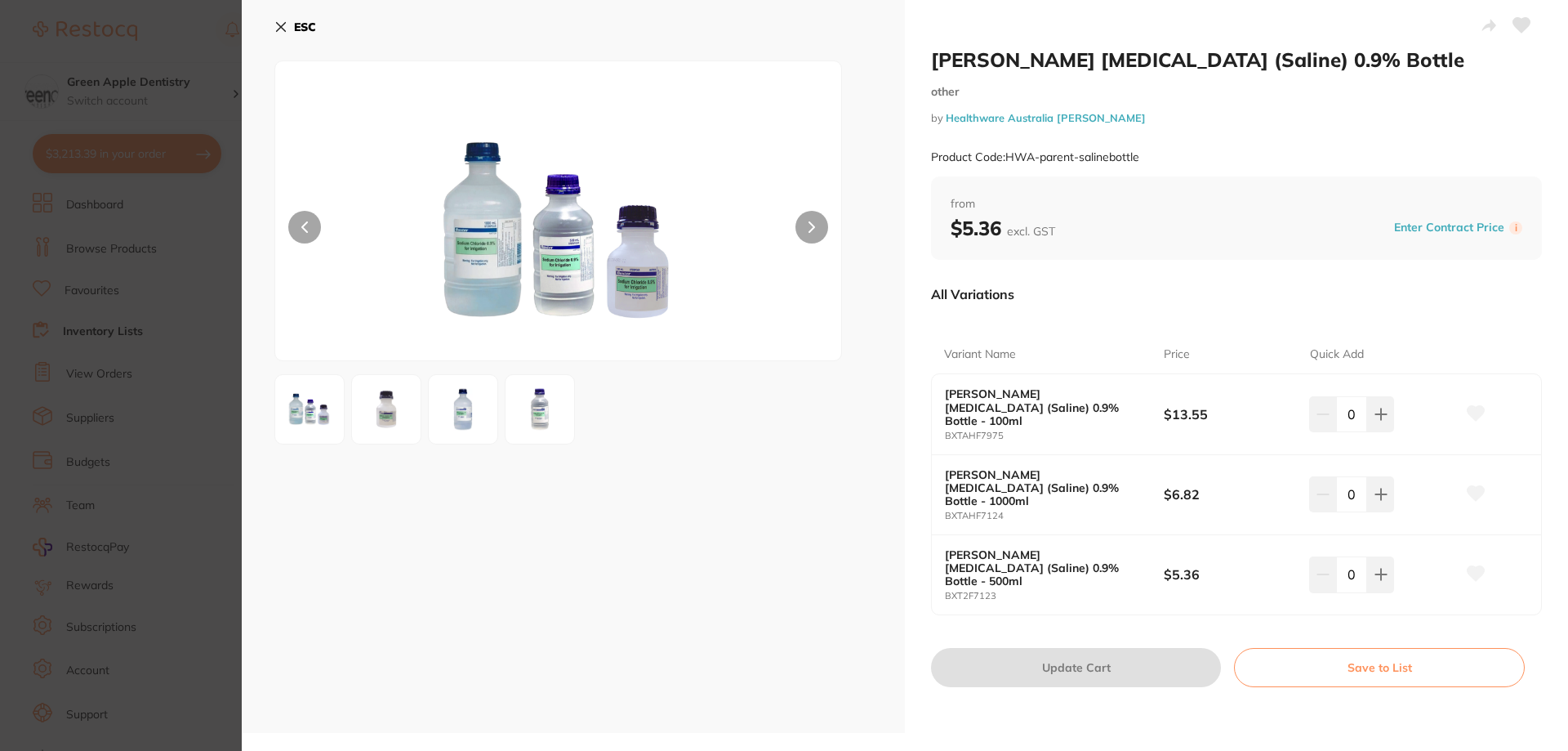
click at [284, 29] on icon at bounding box center [281, 27] width 9 height 9
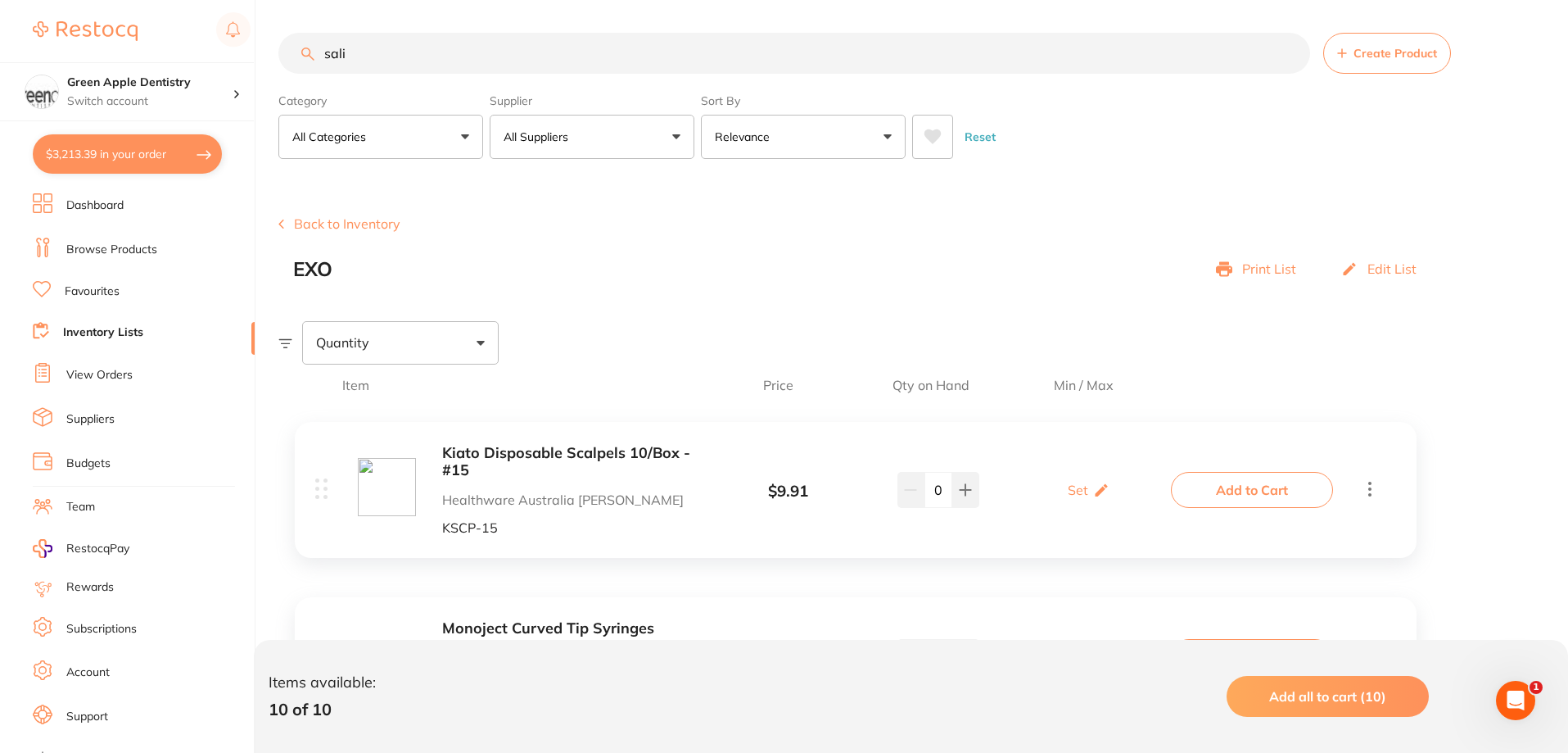
click at [521, 34] on input "sali" at bounding box center [794, 53] width 1031 height 41
click at [503, 50] on input "sali" at bounding box center [794, 53] width 1031 height 41
click at [501, 50] on input "sali" at bounding box center [794, 53] width 1031 height 41
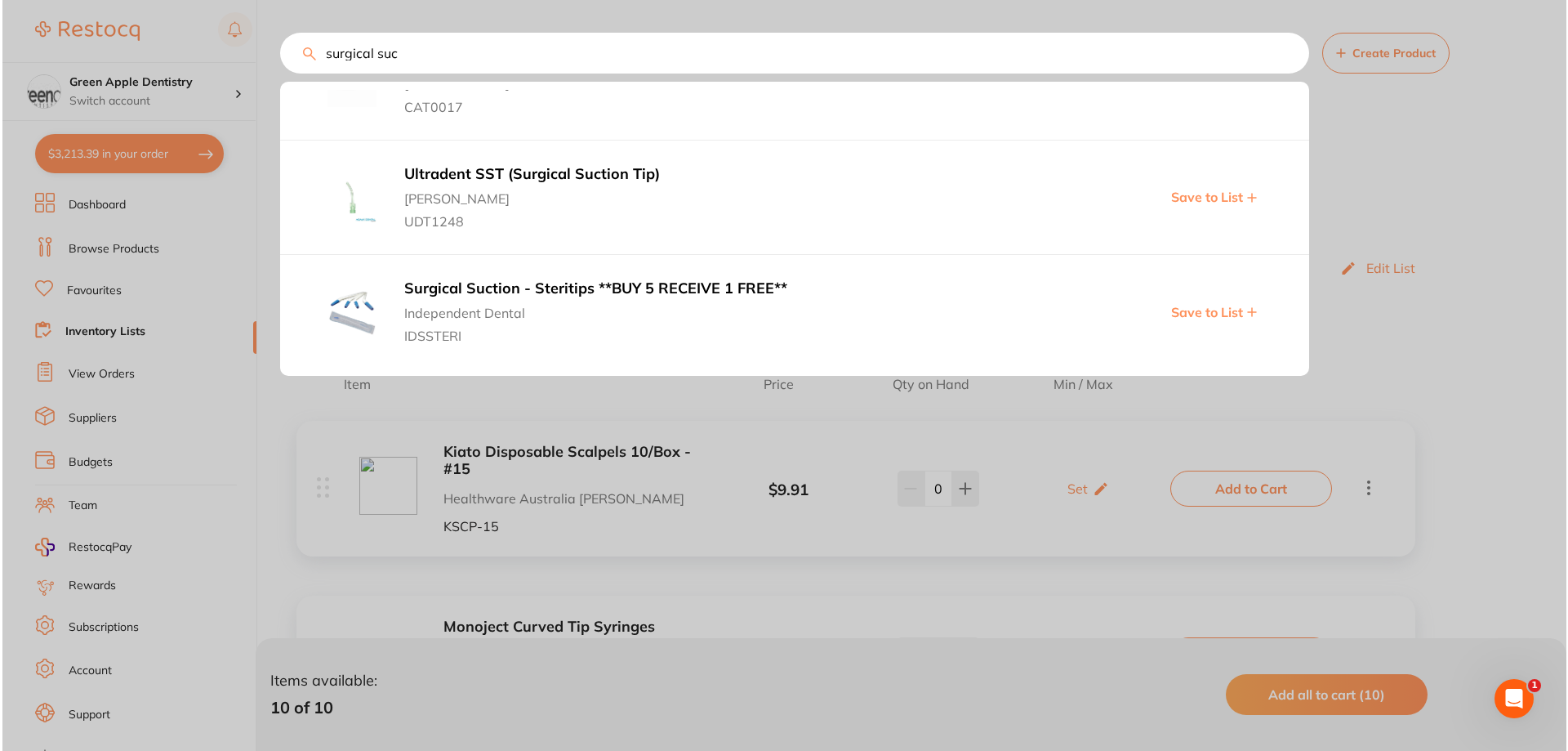
scroll to position [572, 0]
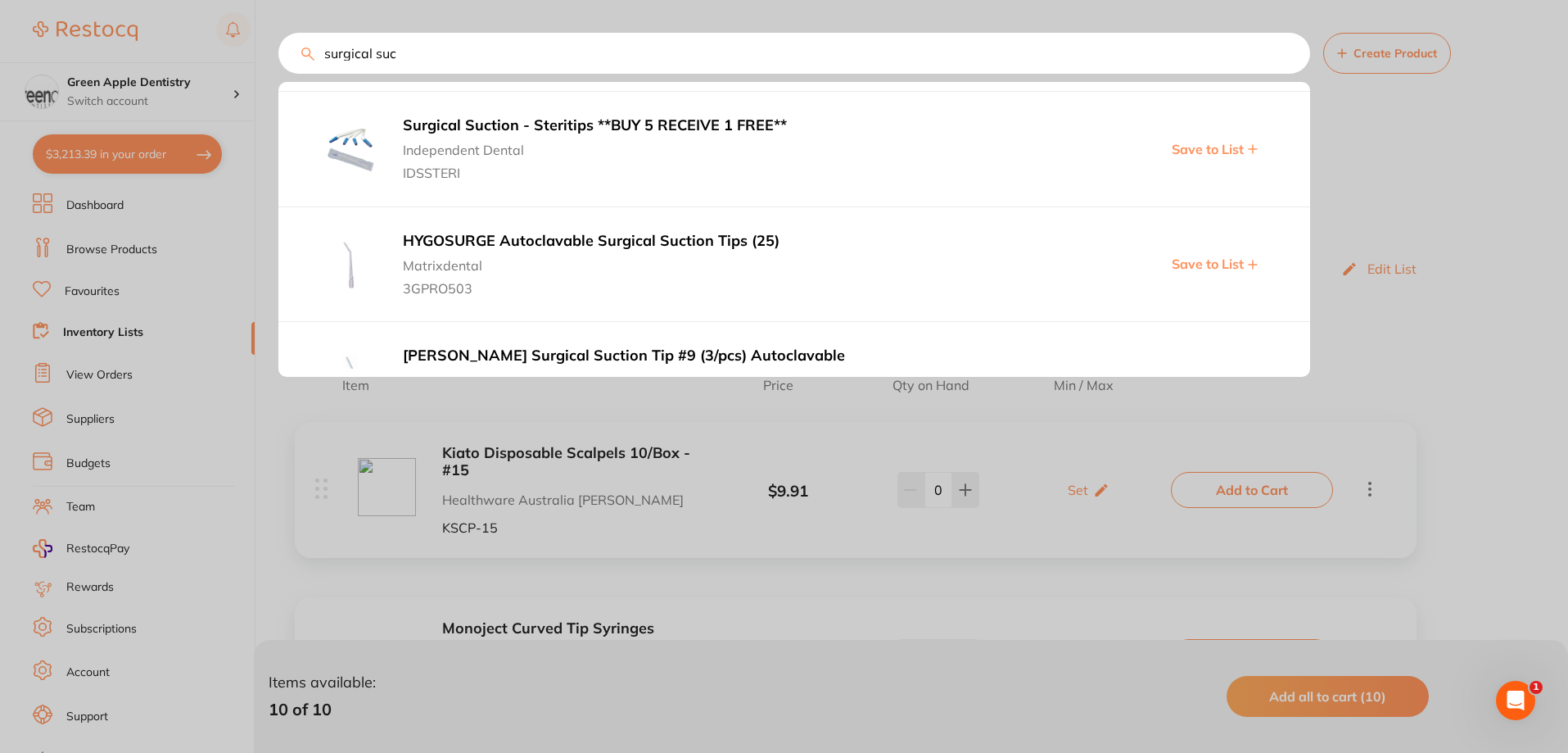
type input "surgical suc"
click at [565, 130] on b "Surgical Suction - Steritips **BUY 5 RECEIVE 1 FREE**" at bounding box center [678, 126] width 552 height 17
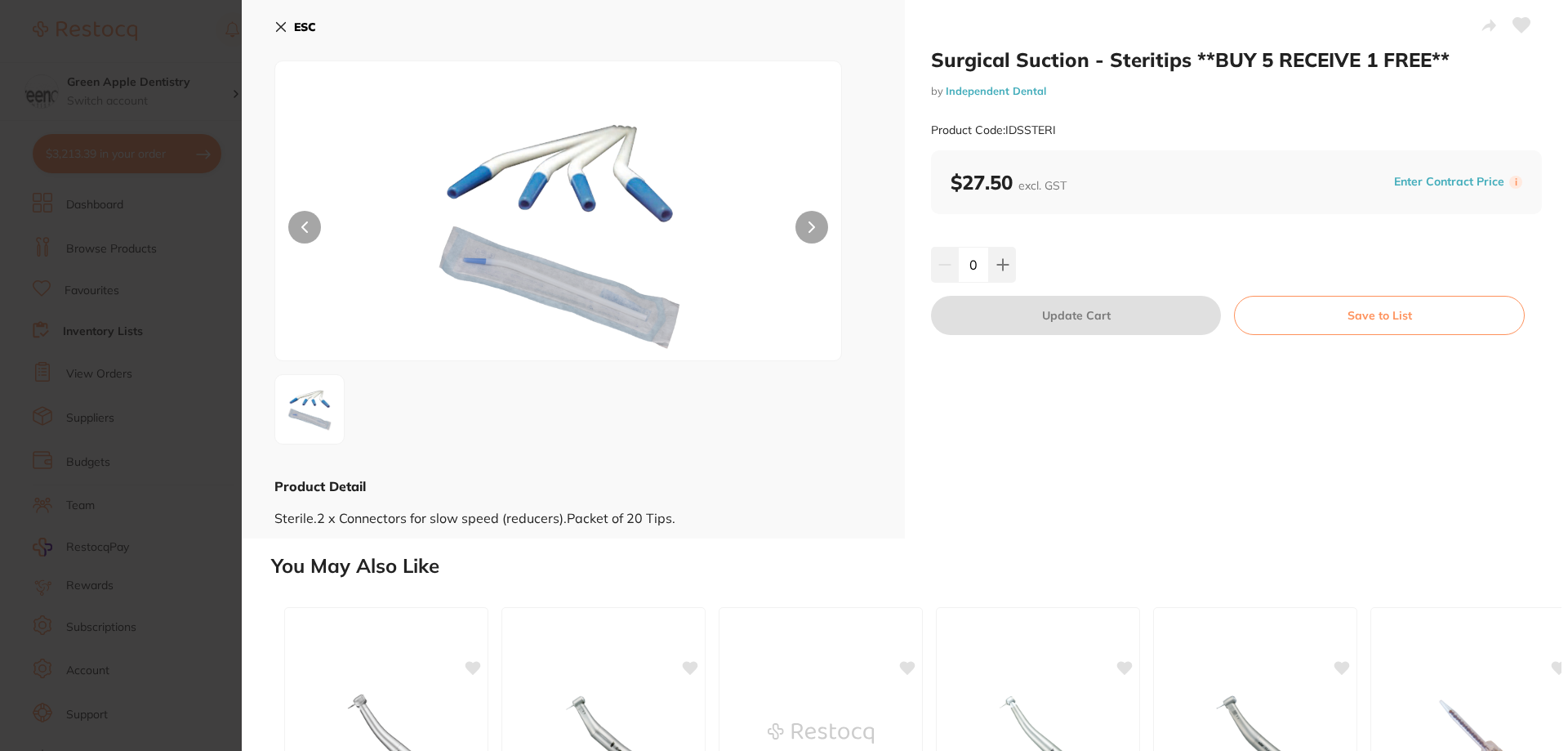
click at [1297, 320] on button "Save to List" at bounding box center [1379, 315] width 291 height 39
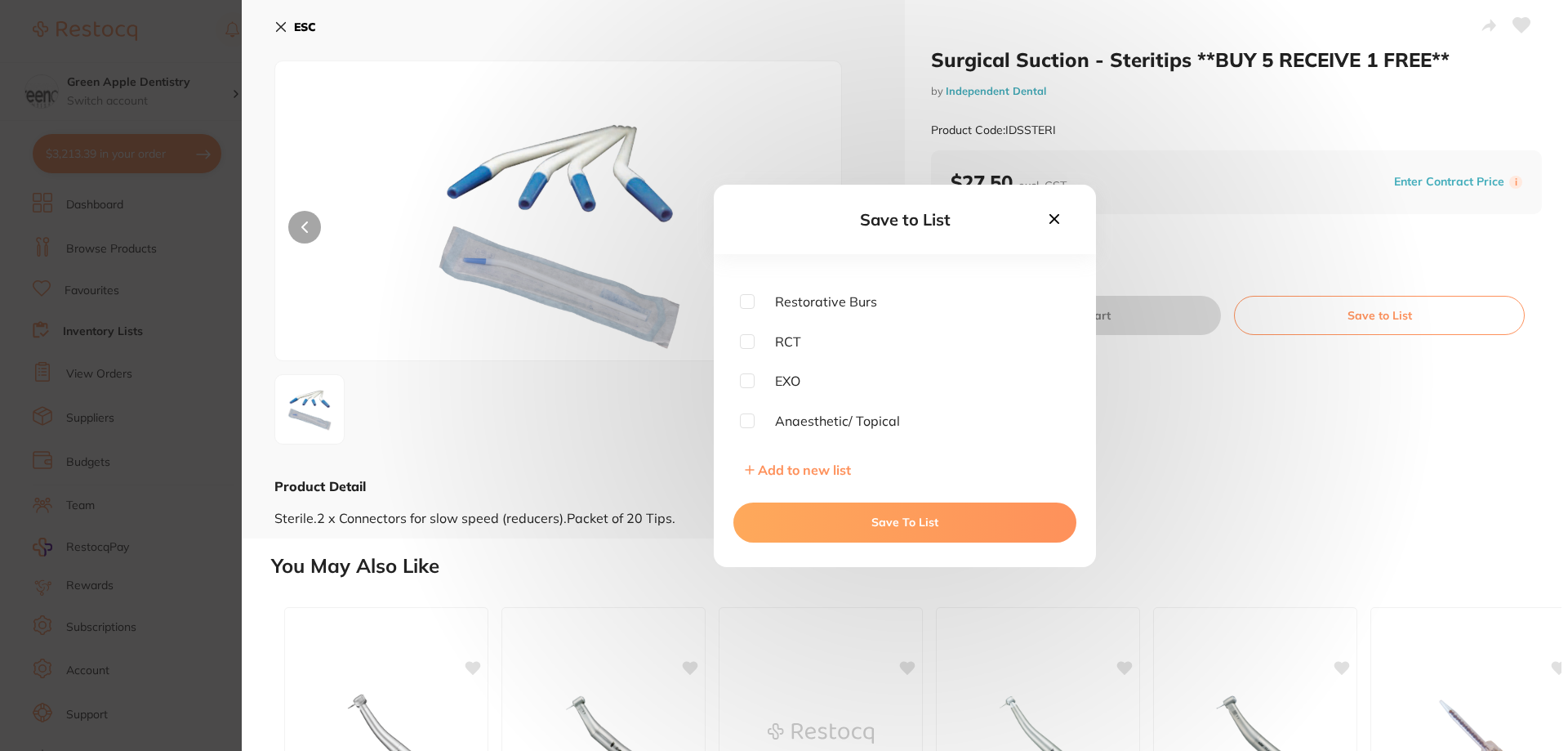
click at [746, 384] on input "checkbox" at bounding box center [746, 380] width 15 height 15
checkbox input "true"
click at [924, 517] on button "Save To List" at bounding box center [905, 522] width 342 height 39
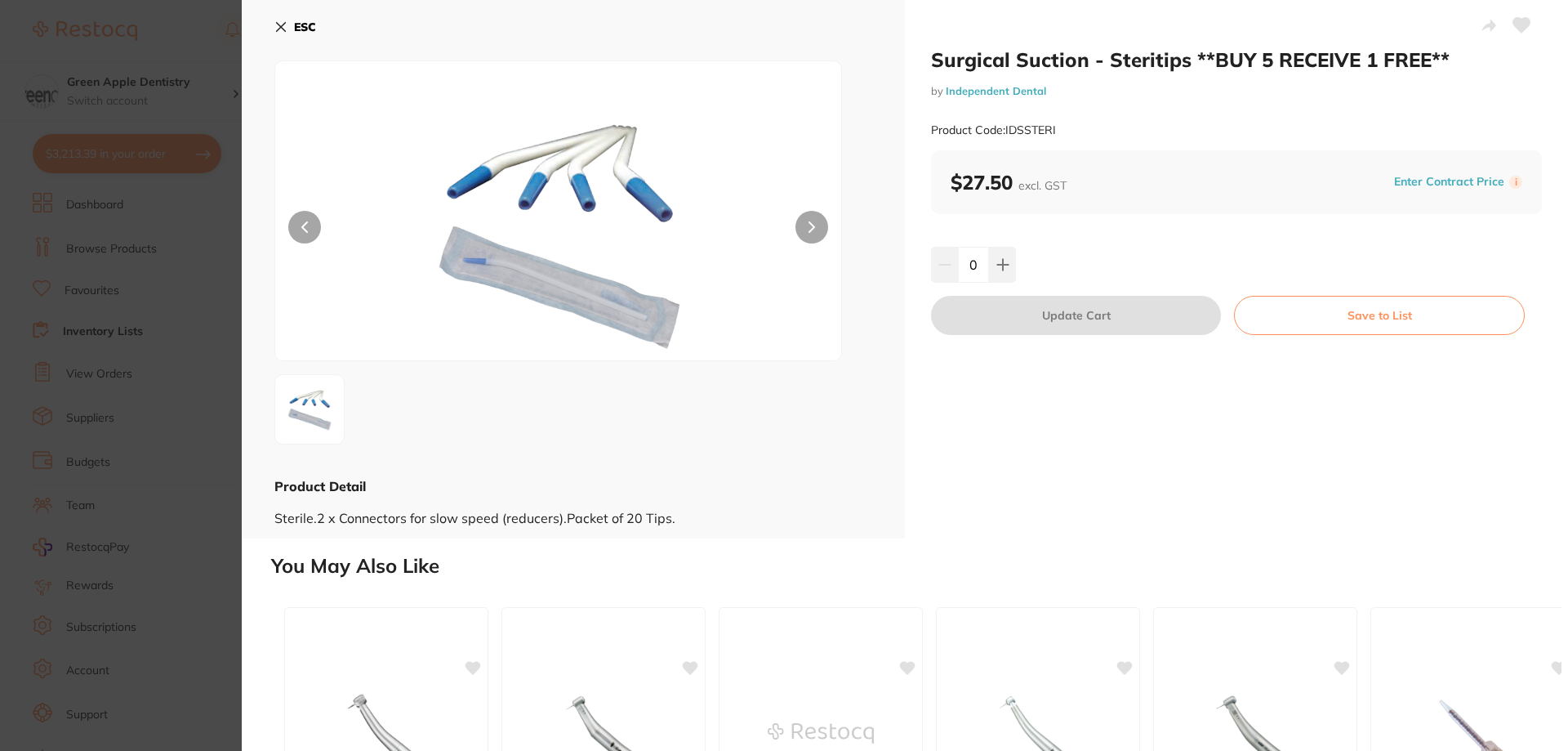
click at [310, 23] on b "ESC" at bounding box center [304, 27] width 22 height 15
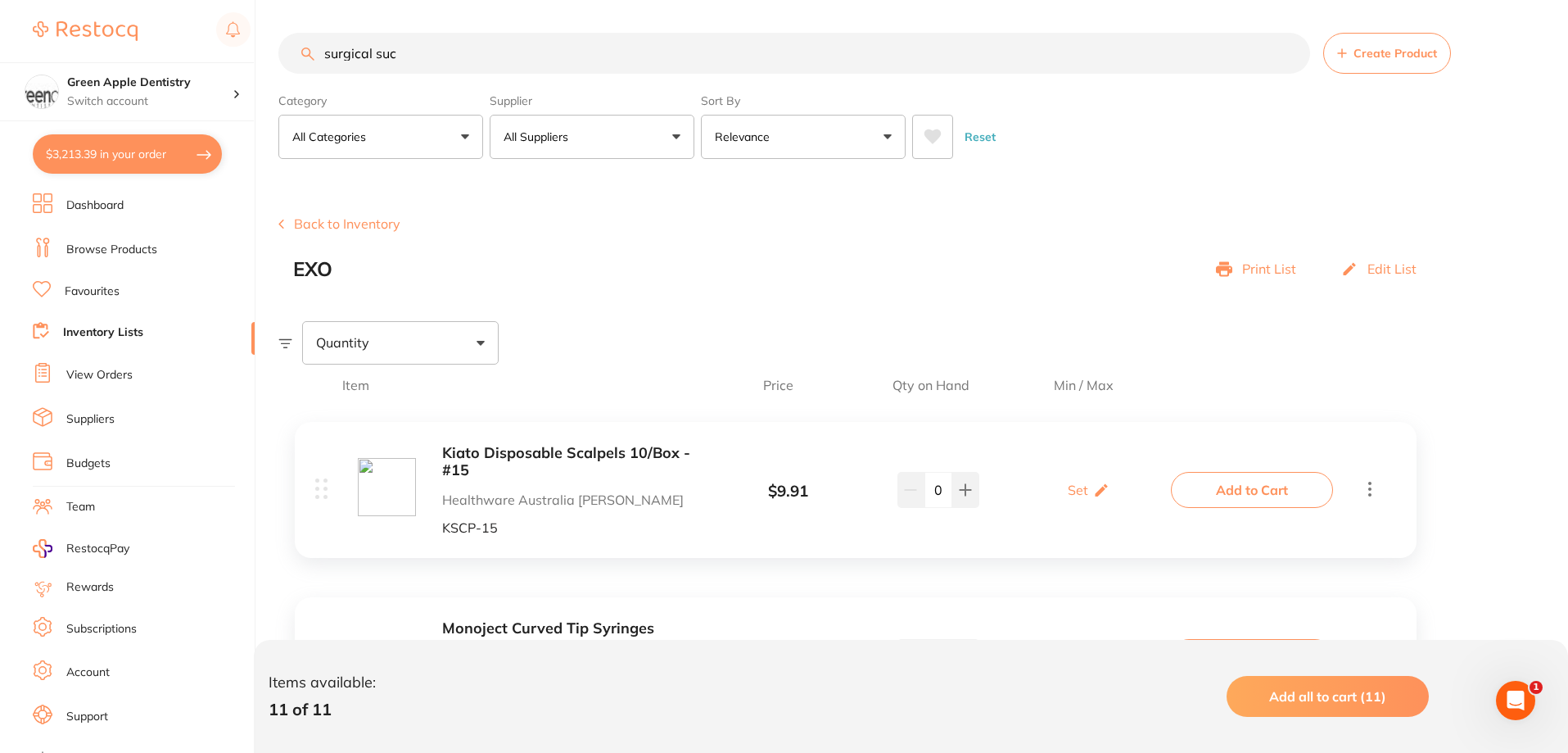
click at [591, 36] on input "surgical suc" at bounding box center [794, 53] width 1031 height 41
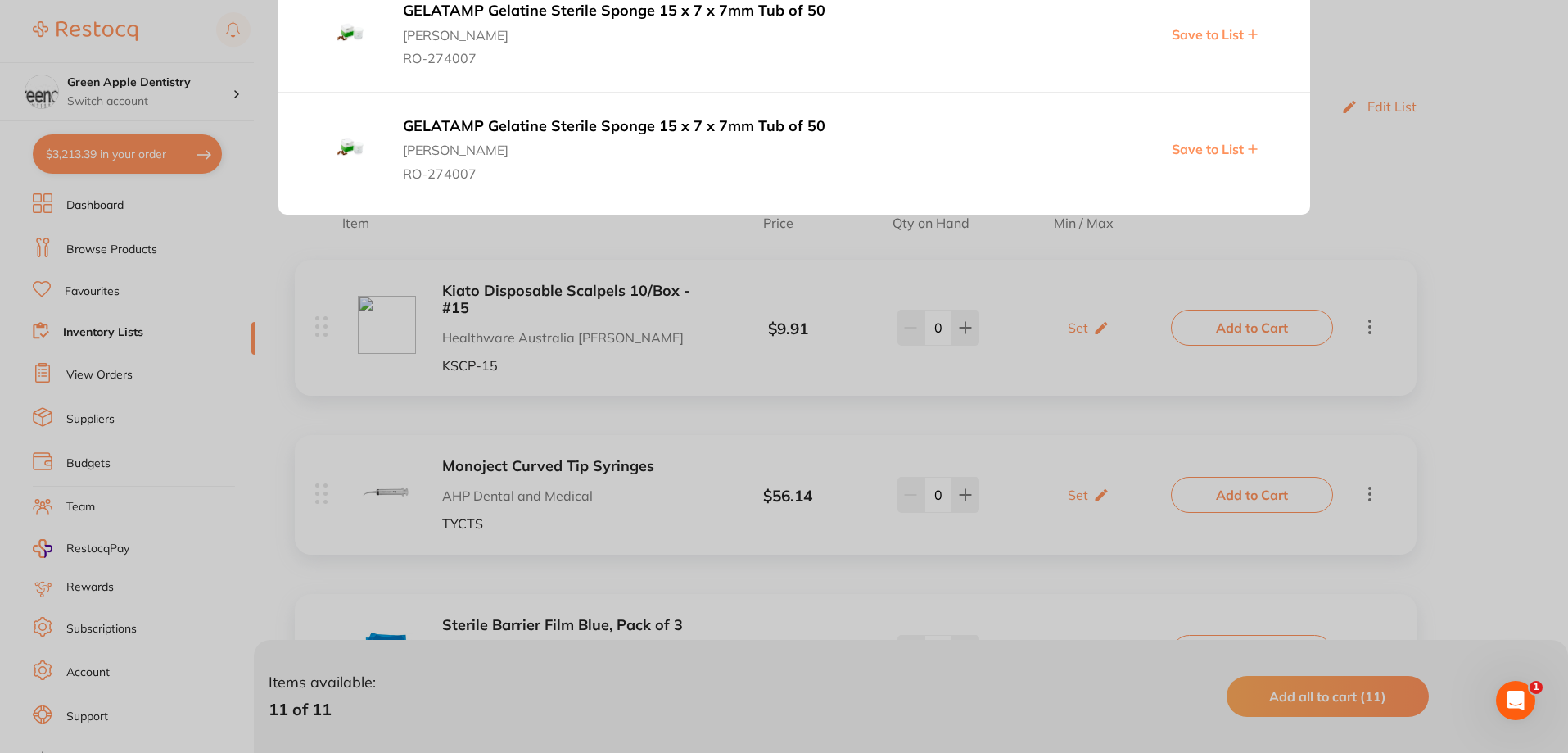
scroll to position [164, 0]
type input "gelate"
click at [586, 145] on span "[PERSON_NAME]" at bounding box center [678, 144] width 552 height 23
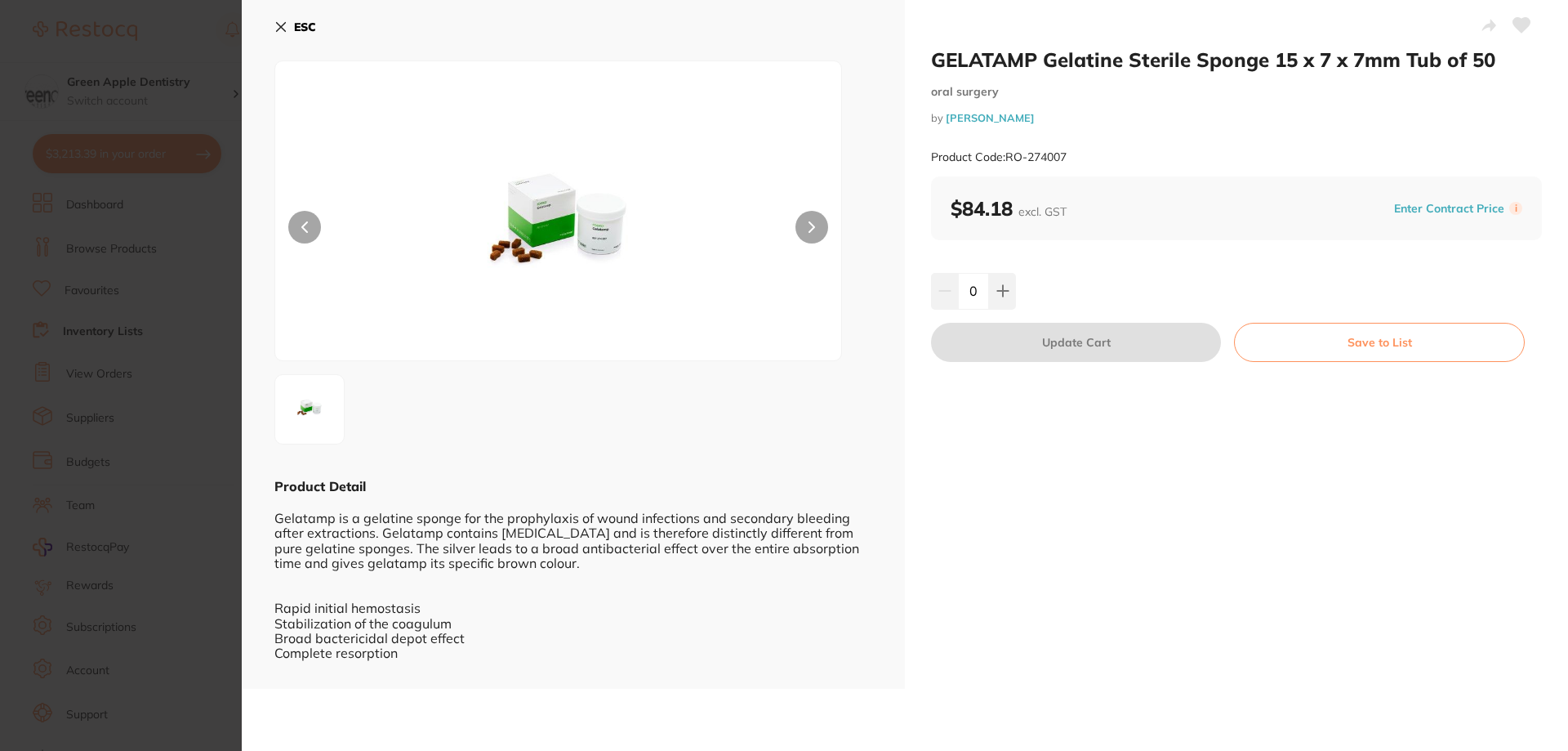
click at [1436, 354] on button "Save to List" at bounding box center [1379, 342] width 291 height 39
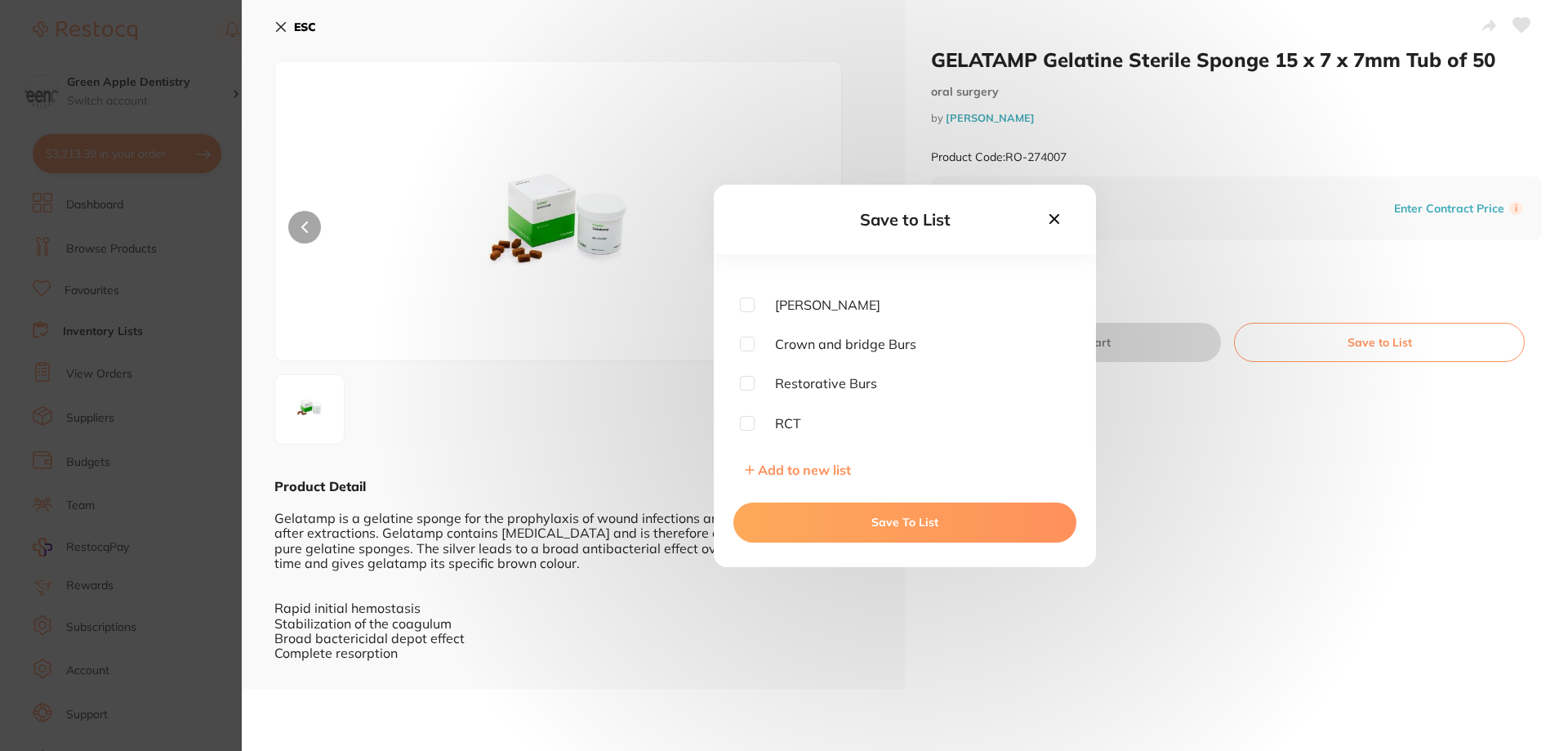
scroll to position [572, 0]
click at [750, 380] on input "checkbox" at bounding box center [746, 380] width 15 height 15
checkbox input "true"
click at [1025, 536] on button "Save To List" at bounding box center [905, 522] width 342 height 39
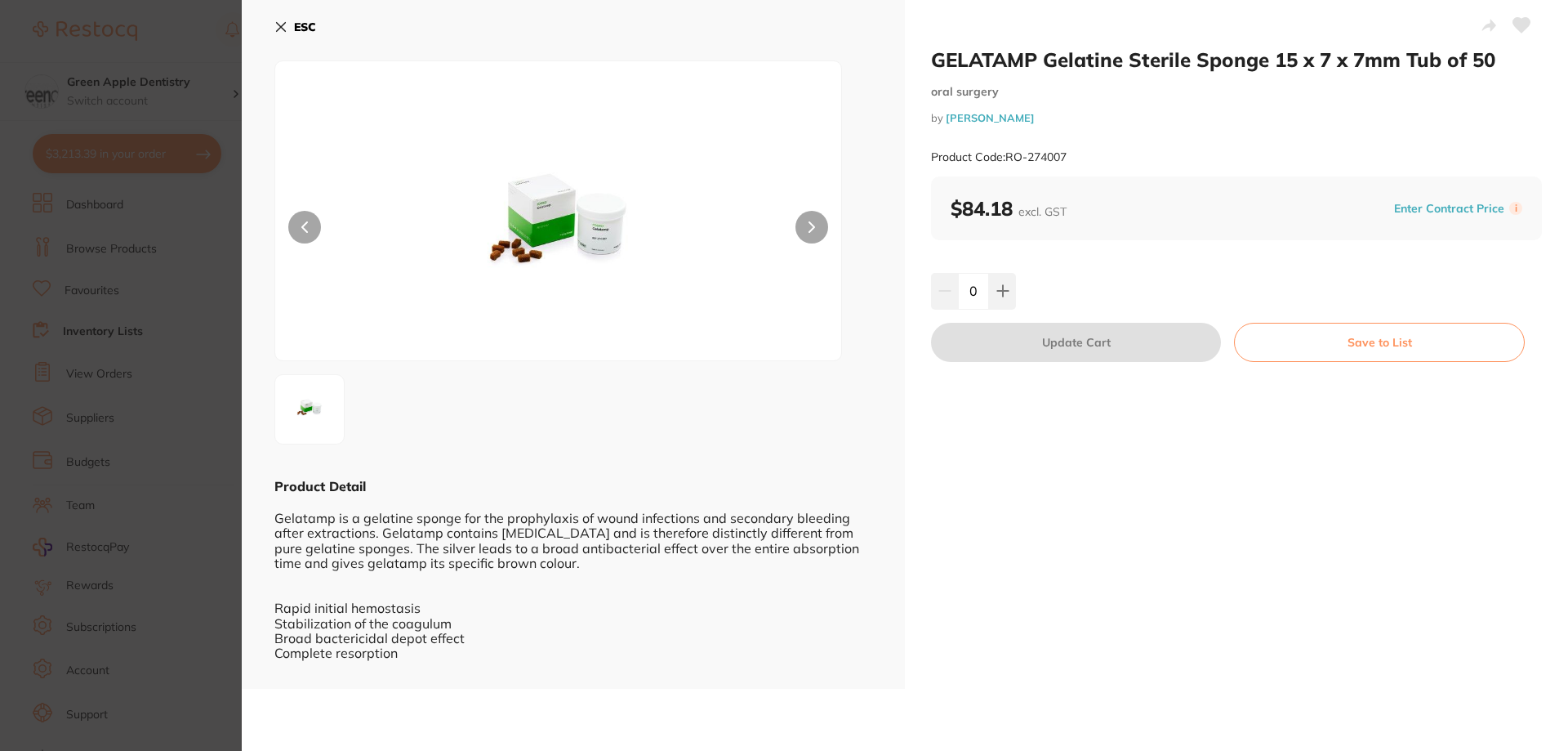
click at [301, 29] on b "ESC" at bounding box center [304, 27] width 22 height 15
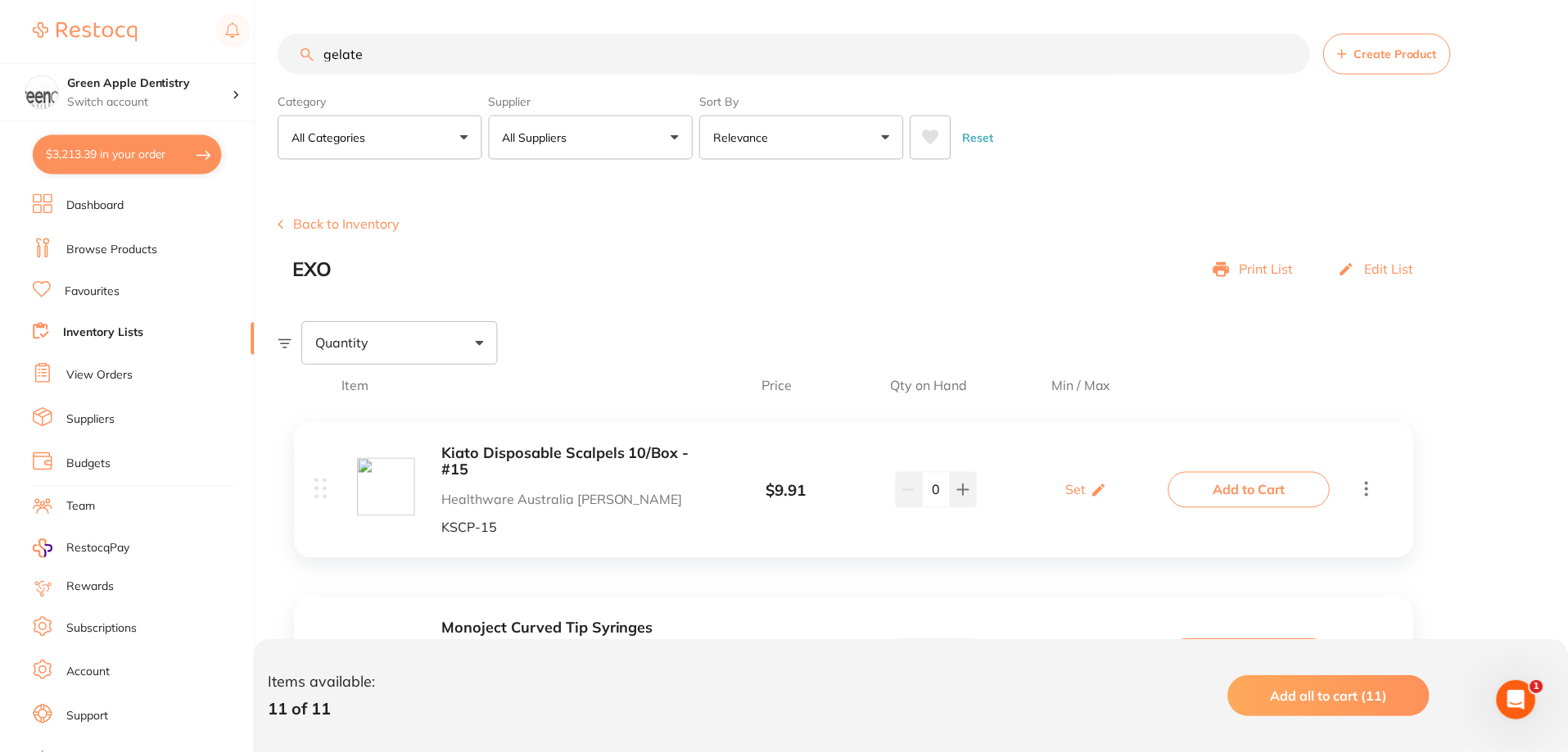
scroll to position [164, 0]
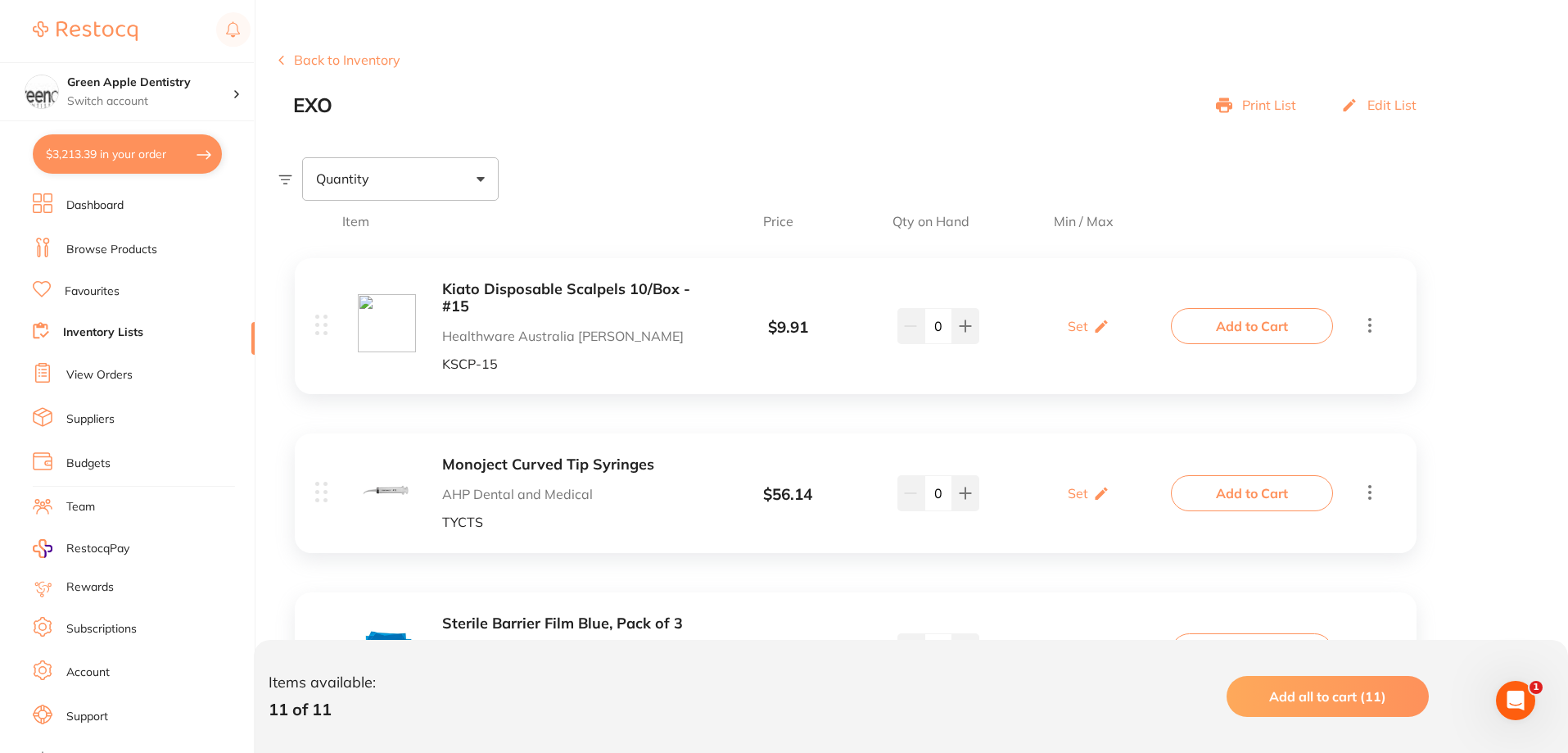
click at [324, 60] on button "Back to Inventory" at bounding box center [339, 59] width 122 height 15
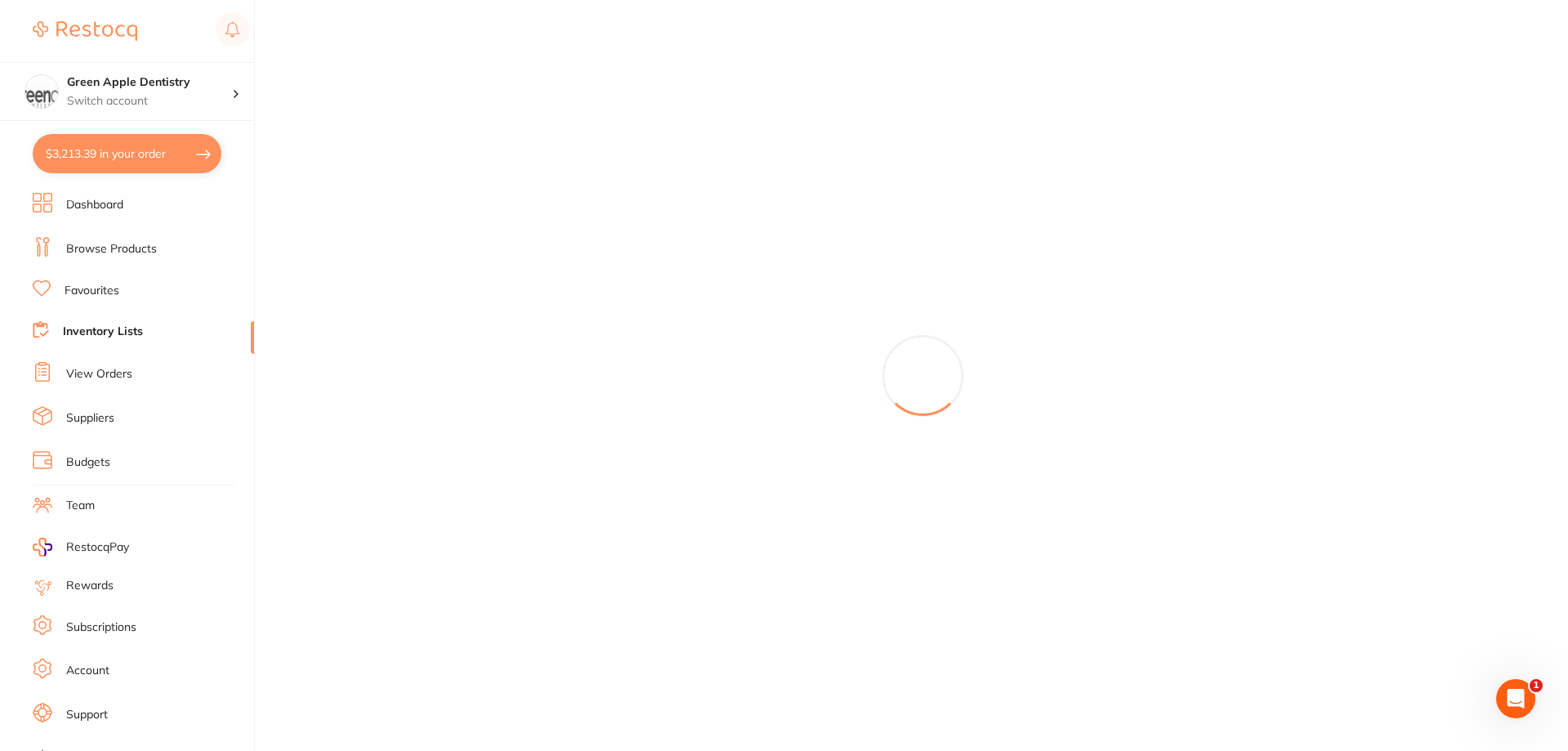
click at [112, 253] on link "Browse Products" at bounding box center [111, 248] width 91 height 16
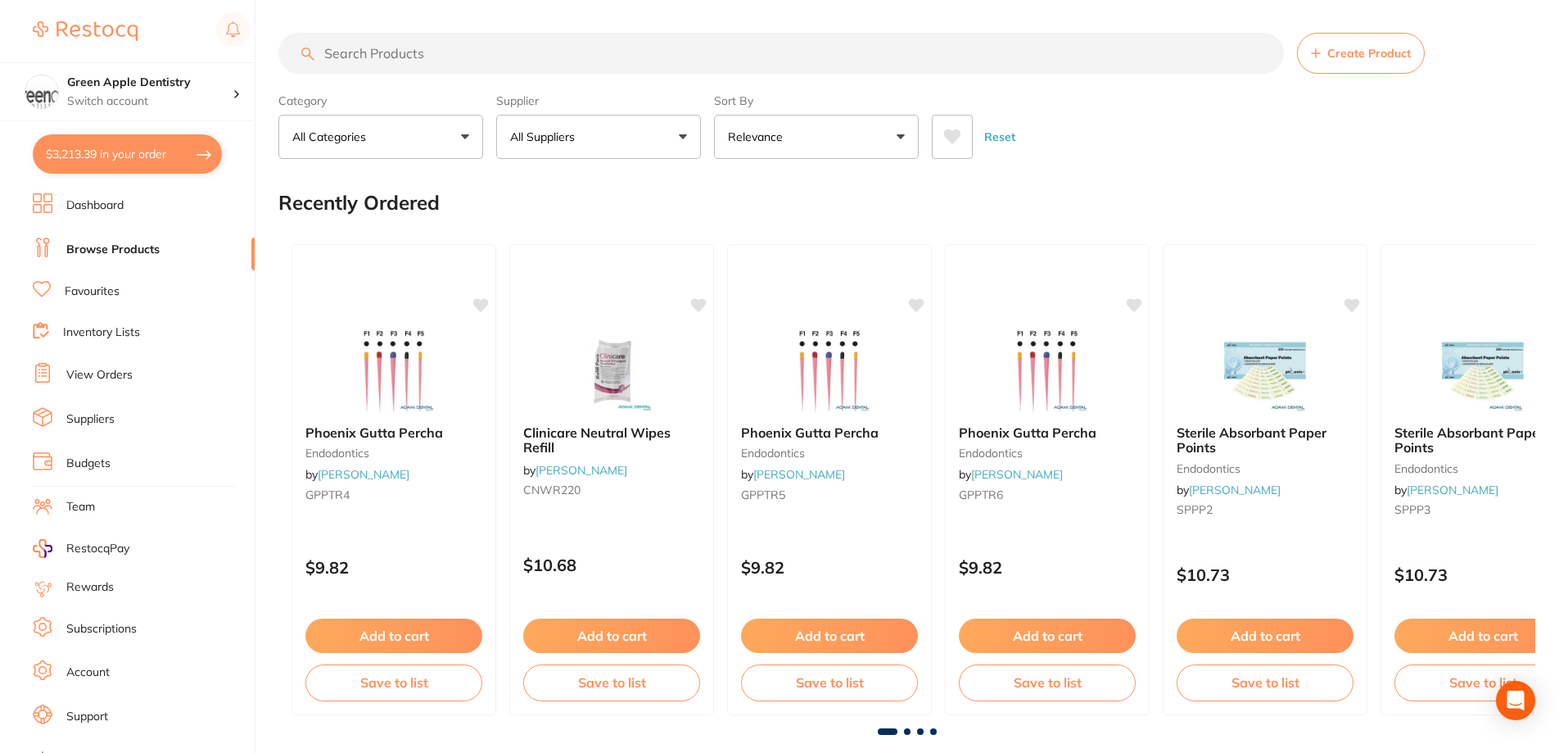
click at [421, 49] on input "search" at bounding box center [781, 53] width 1005 height 41
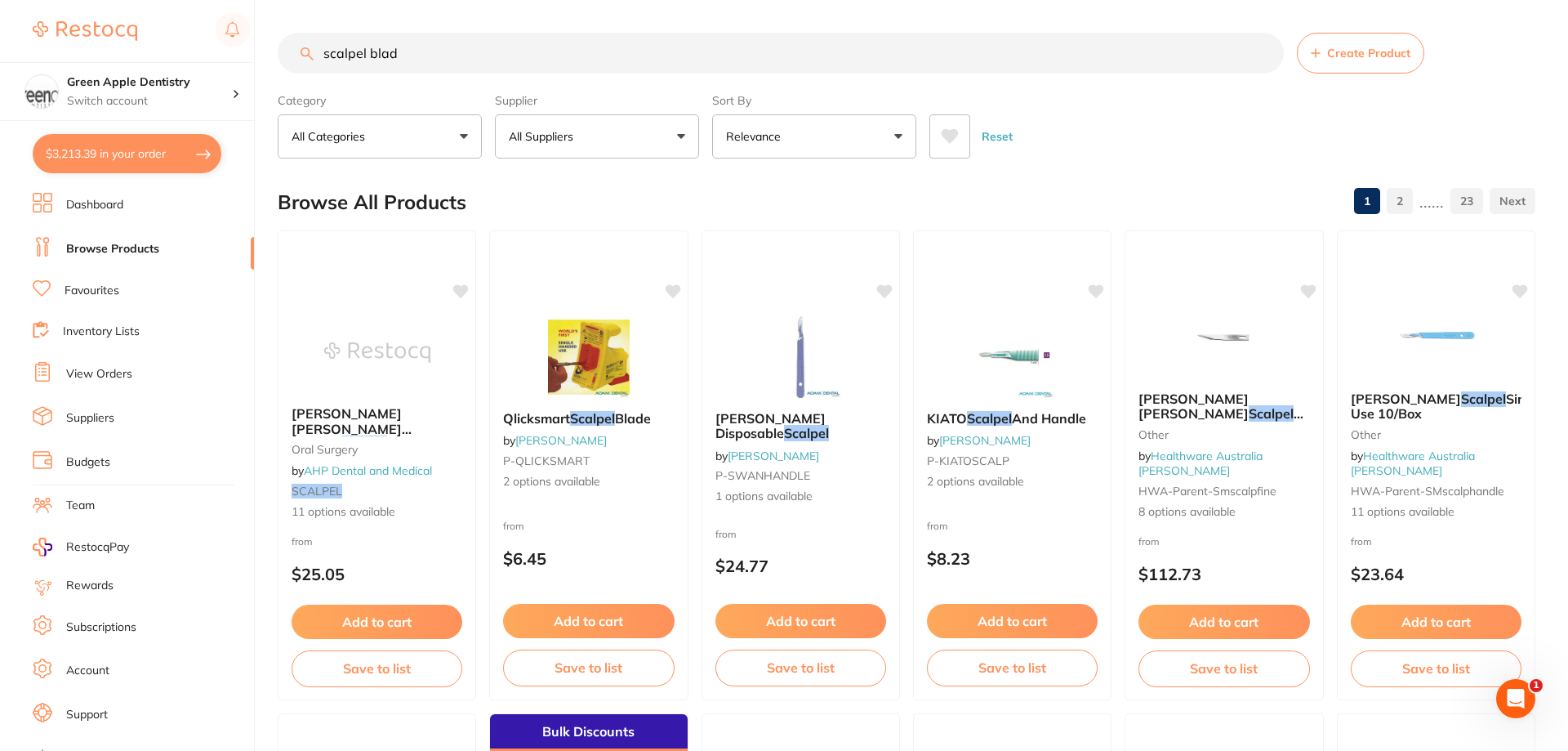
type input "scalpel blade"
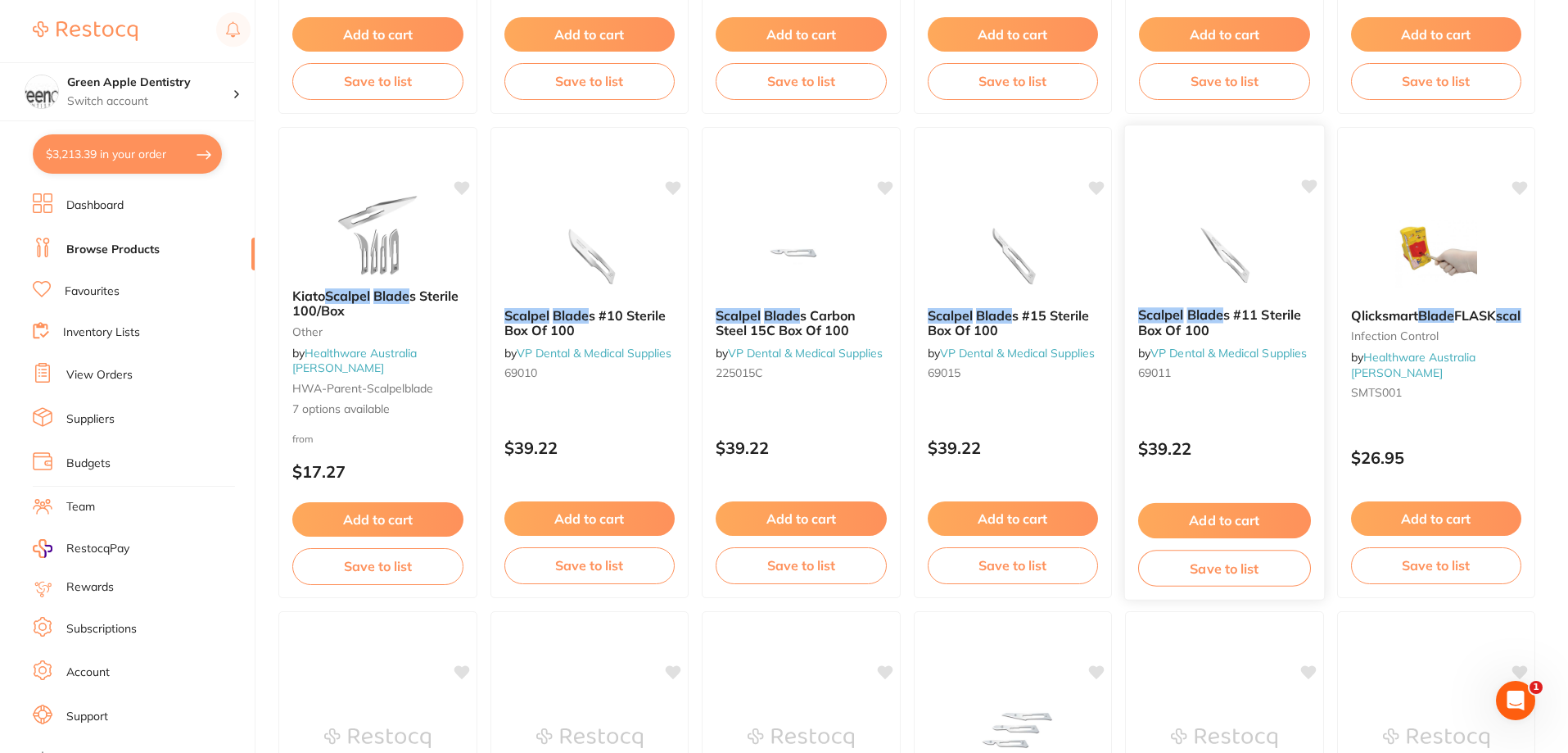
scroll to position [1719, 0]
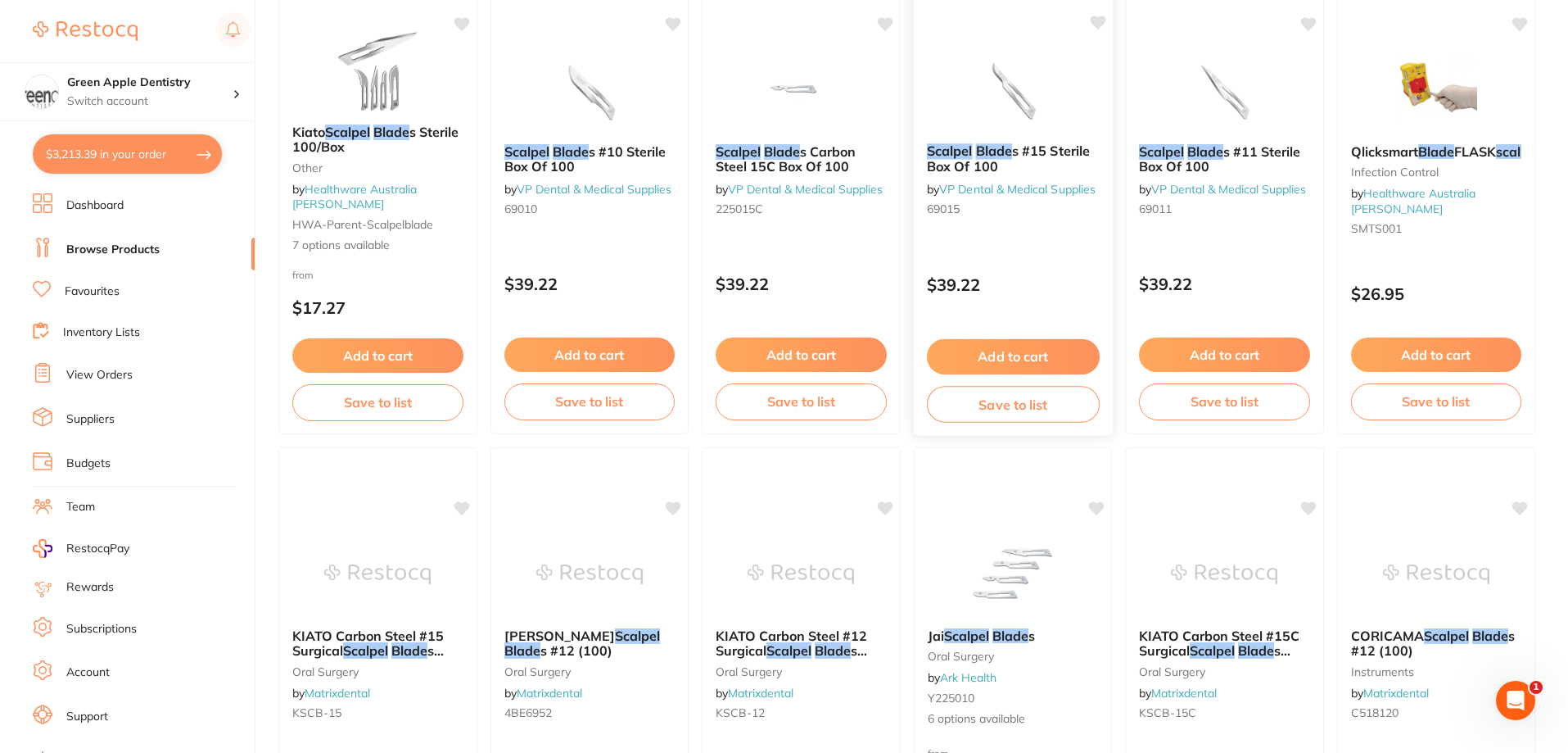
click at [1014, 69] on img at bounding box center [1012, 88] width 108 height 82
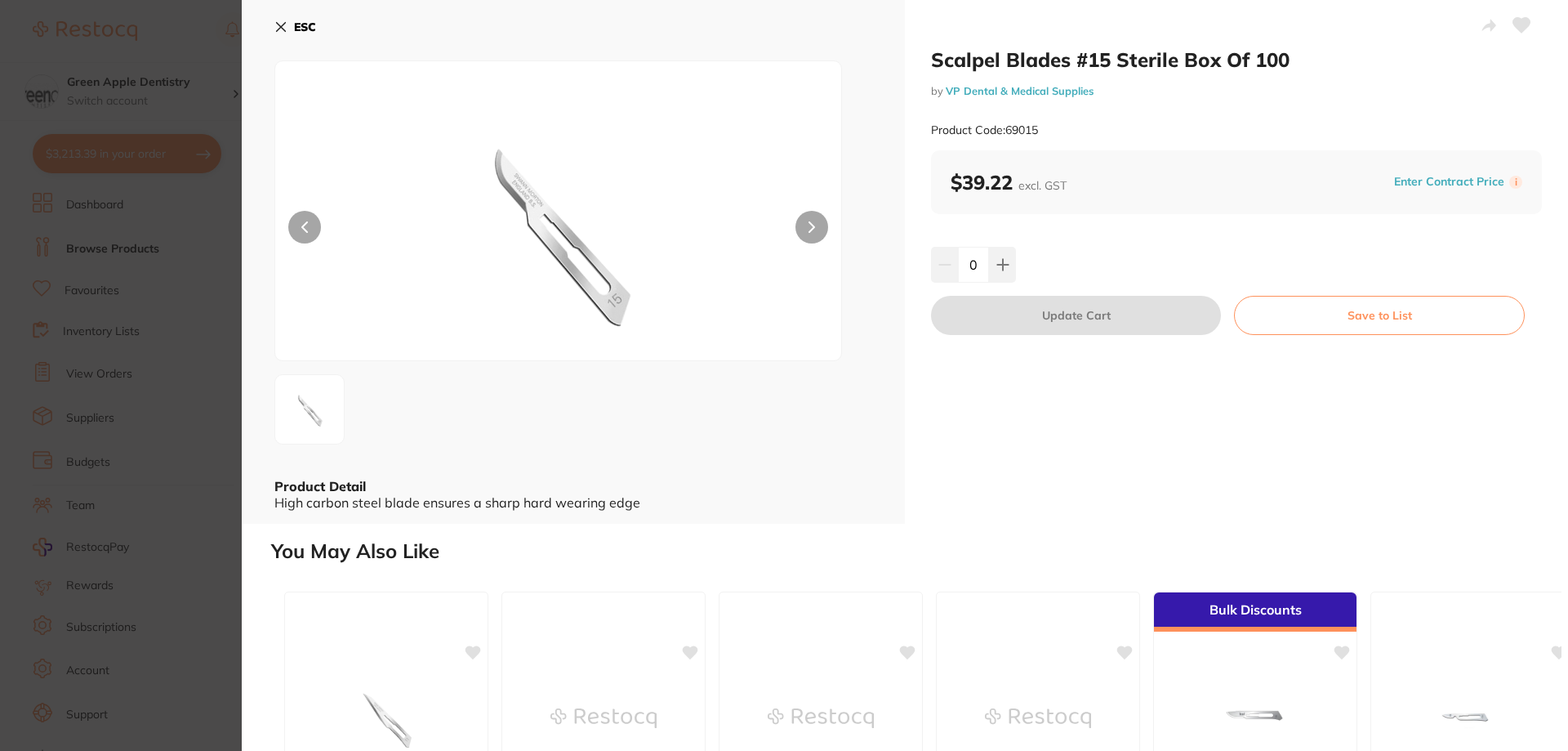
click at [1354, 323] on button "Save to List" at bounding box center [1379, 315] width 291 height 39
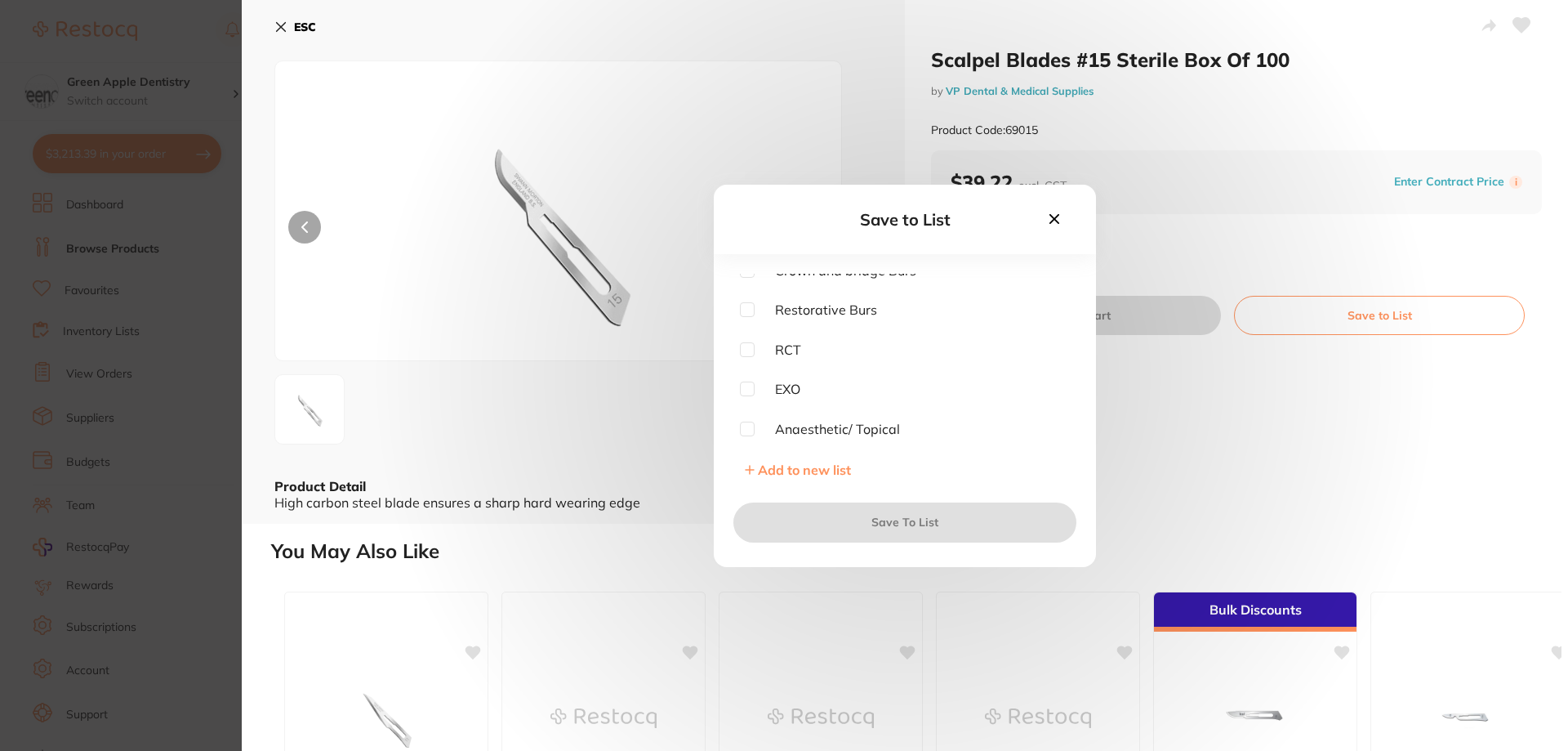
scroll to position [653, 0]
click at [748, 301] on input "checkbox" at bounding box center [746, 298] width 15 height 15
checkbox input "true"
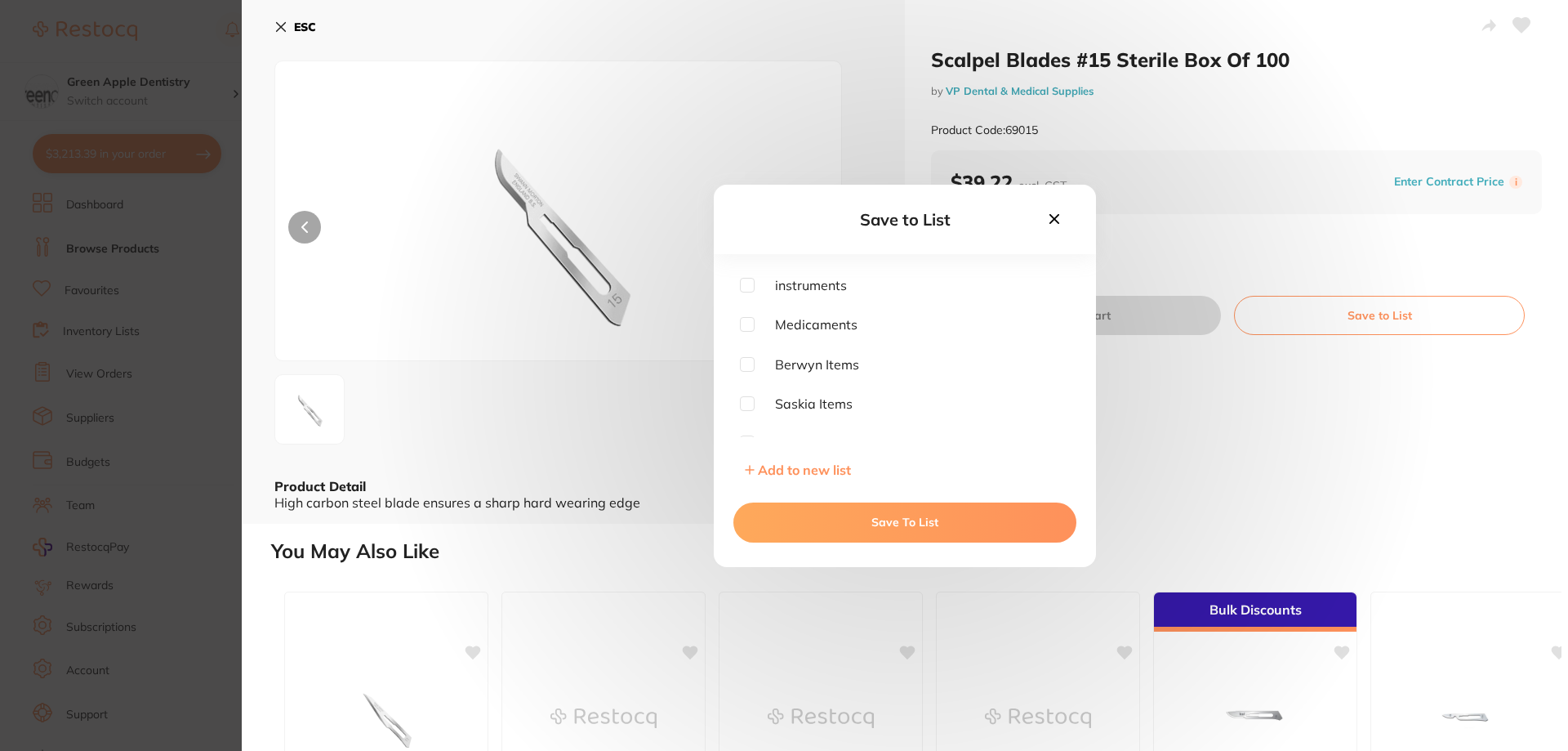
scroll to position [0, 0]
click at [746, 362] on input "checkbox" at bounding box center [746, 359] width 15 height 15
checkbox input "true"
click at [898, 525] on button "Save To List" at bounding box center [905, 522] width 342 height 39
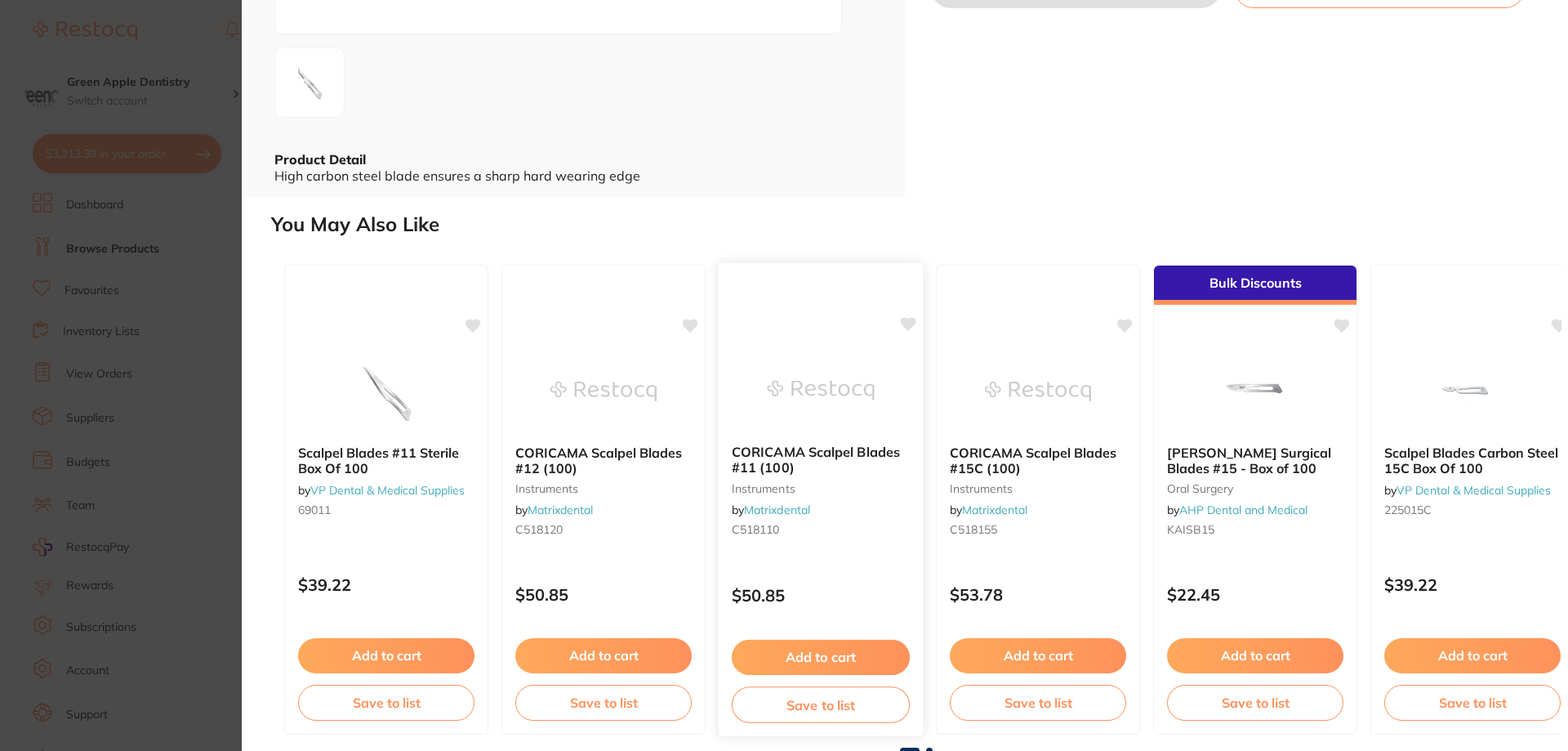
scroll to position [330, 0]
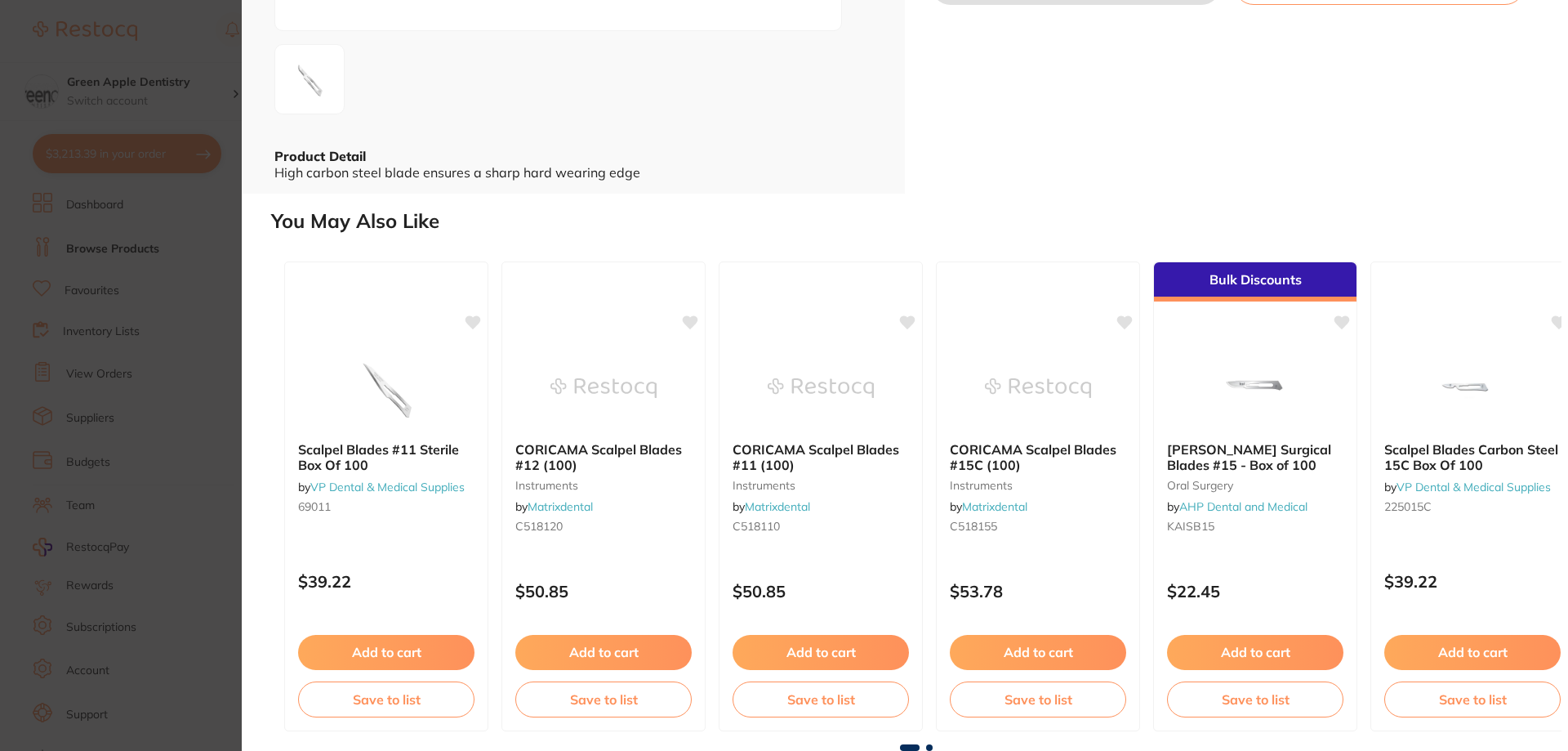
click at [926, 745] on span at bounding box center [930, 748] width 7 height 7
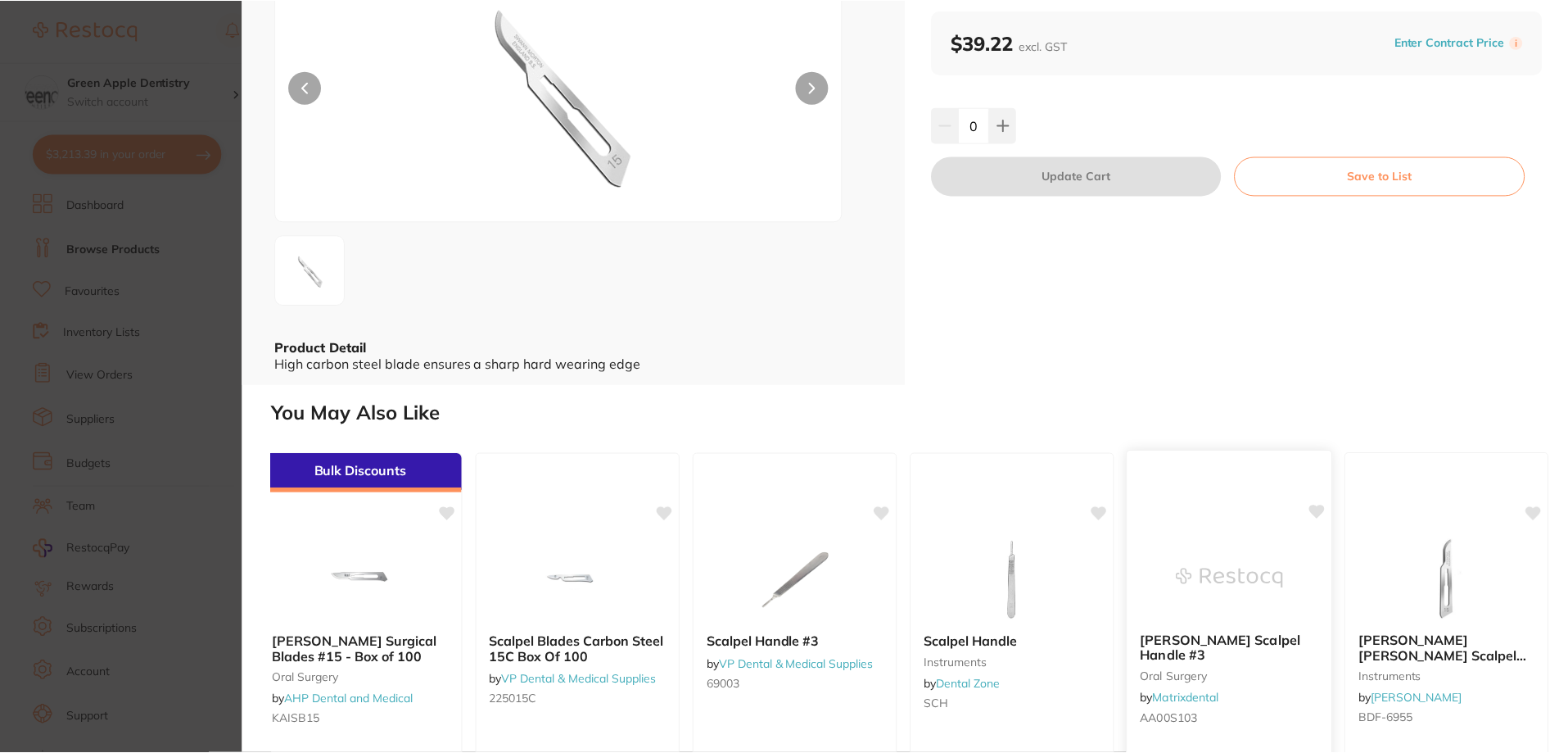
scroll to position [0, 0]
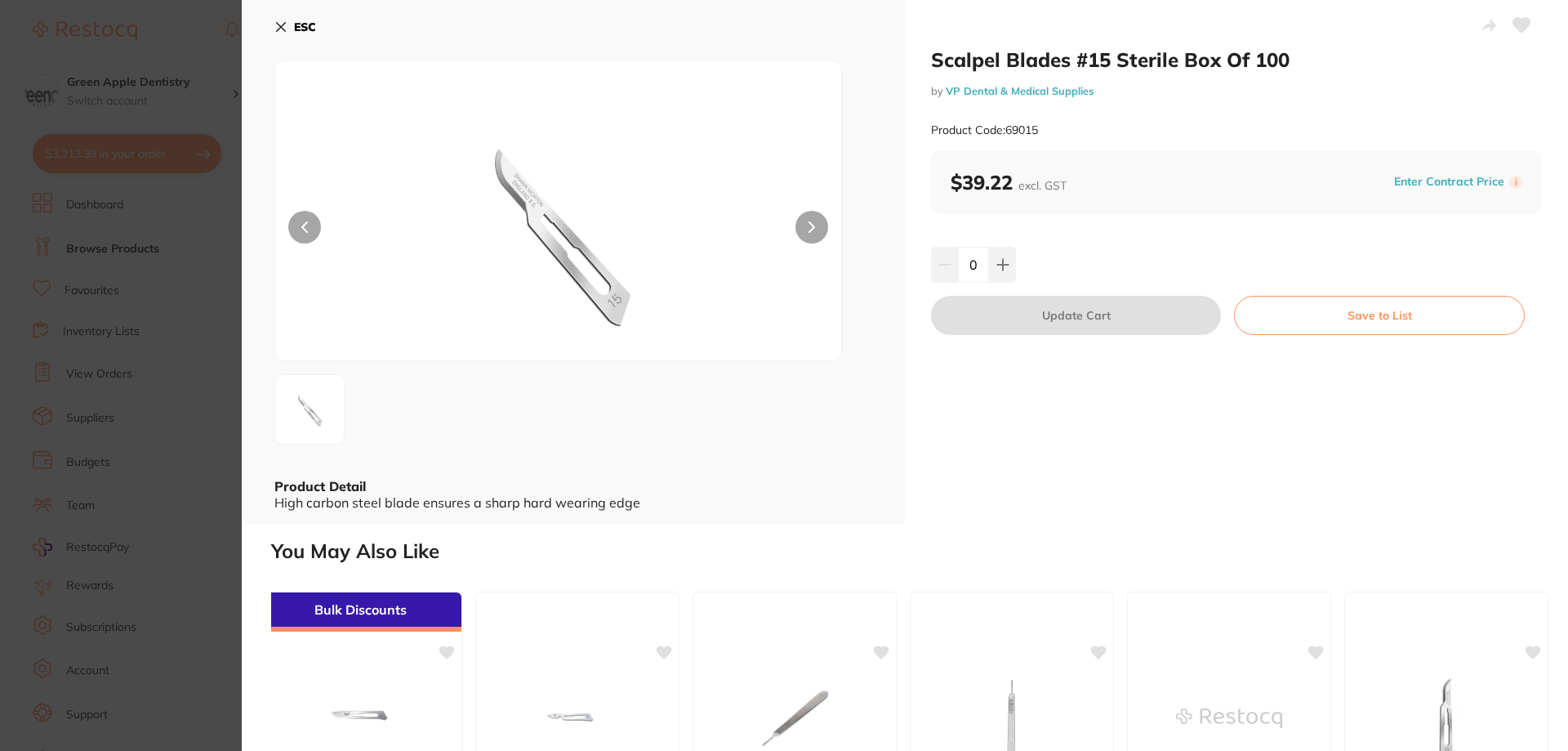
click at [980, 90] on link "VP Dental & Medical Supplies" at bounding box center [1019, 90] width 148 height 13
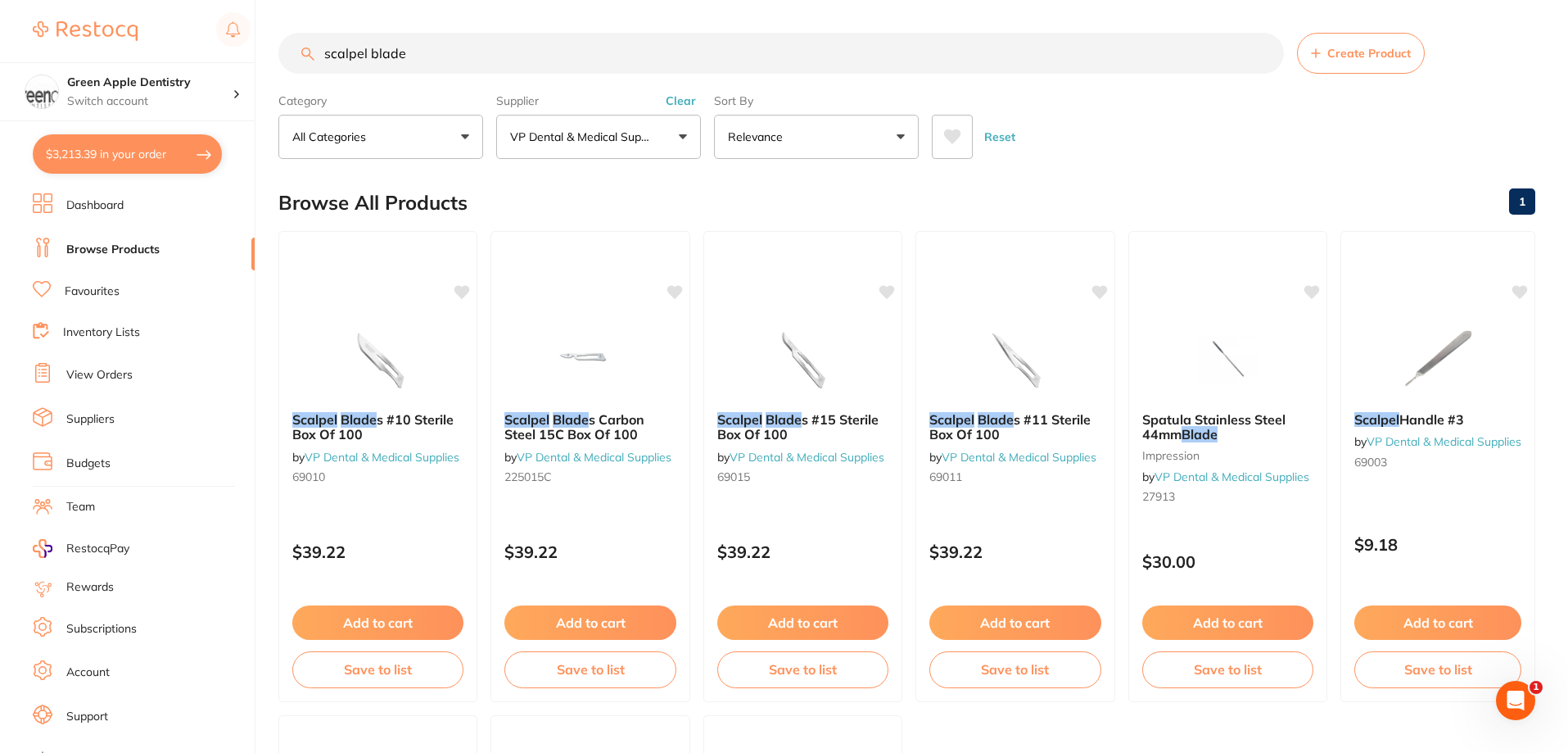
click at [755, 56] on input "scalpel blade" at bounding box center [781, 53] width 1005 height 41
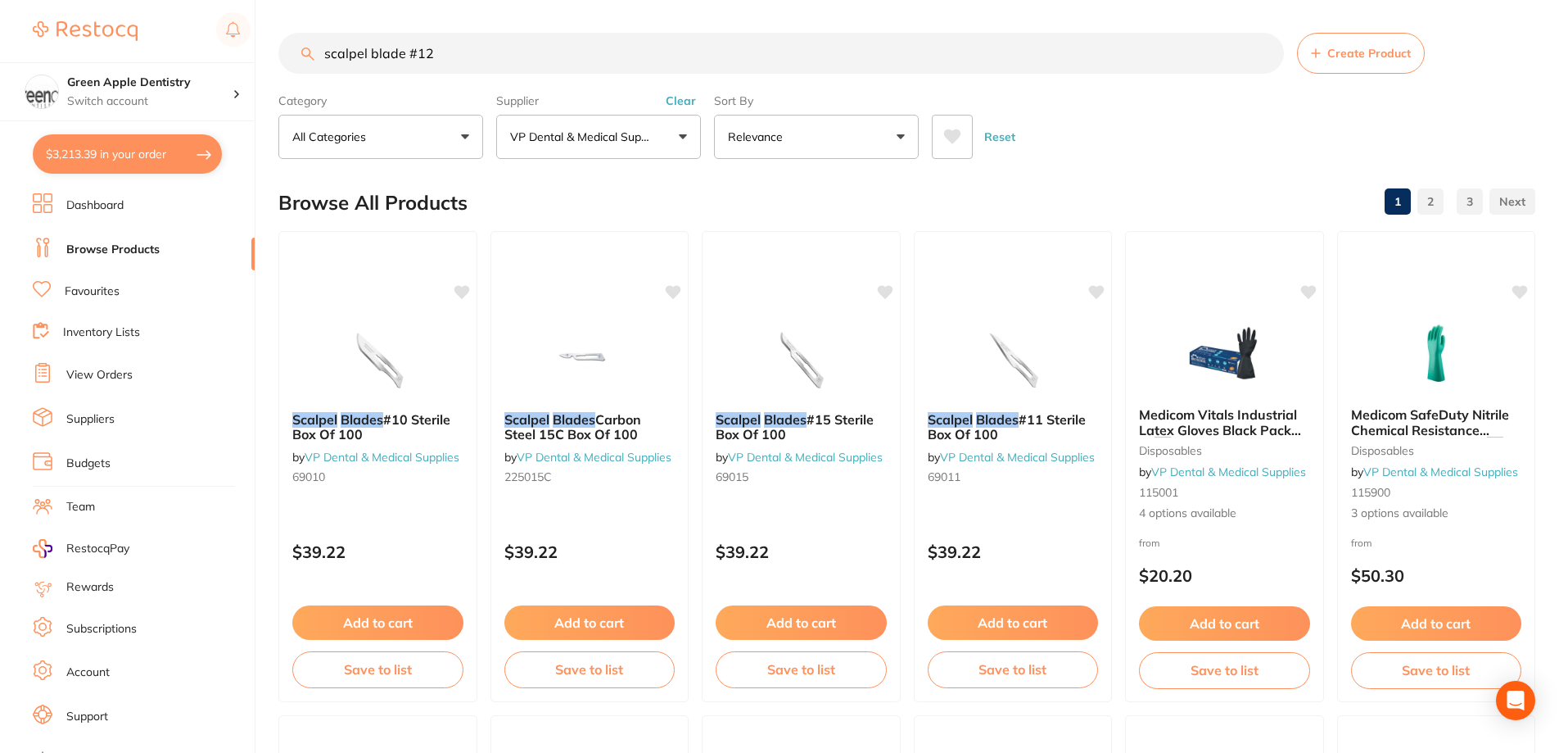
type input "scalpel blade #12"
click at [624, 127] on button "VP Dental & Medical Supplies" at bounding box center [598, 136] width 205 height 44
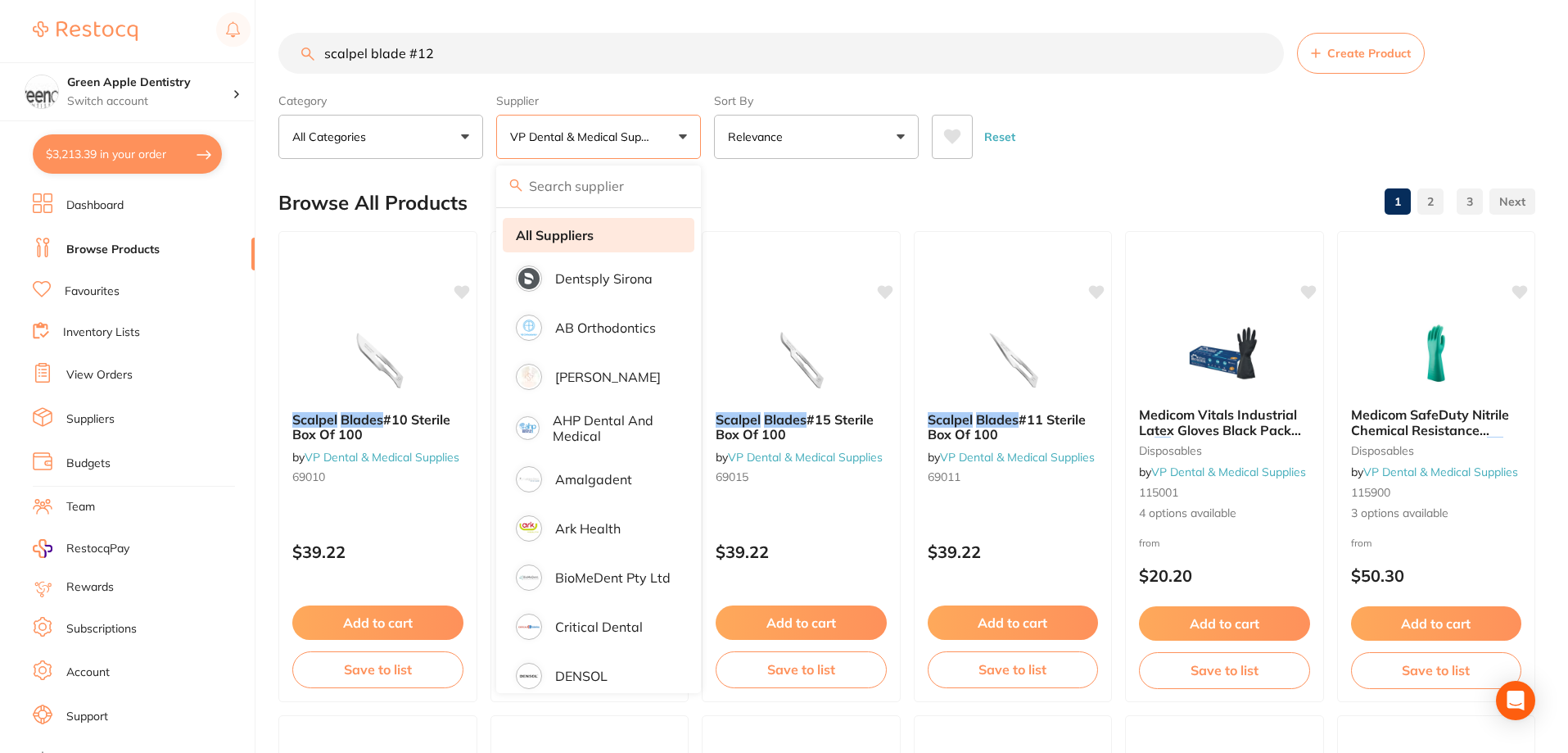
click at [568, 239] on strong "All Suppliers" at bounding box center [555, 234] width 78 height 15
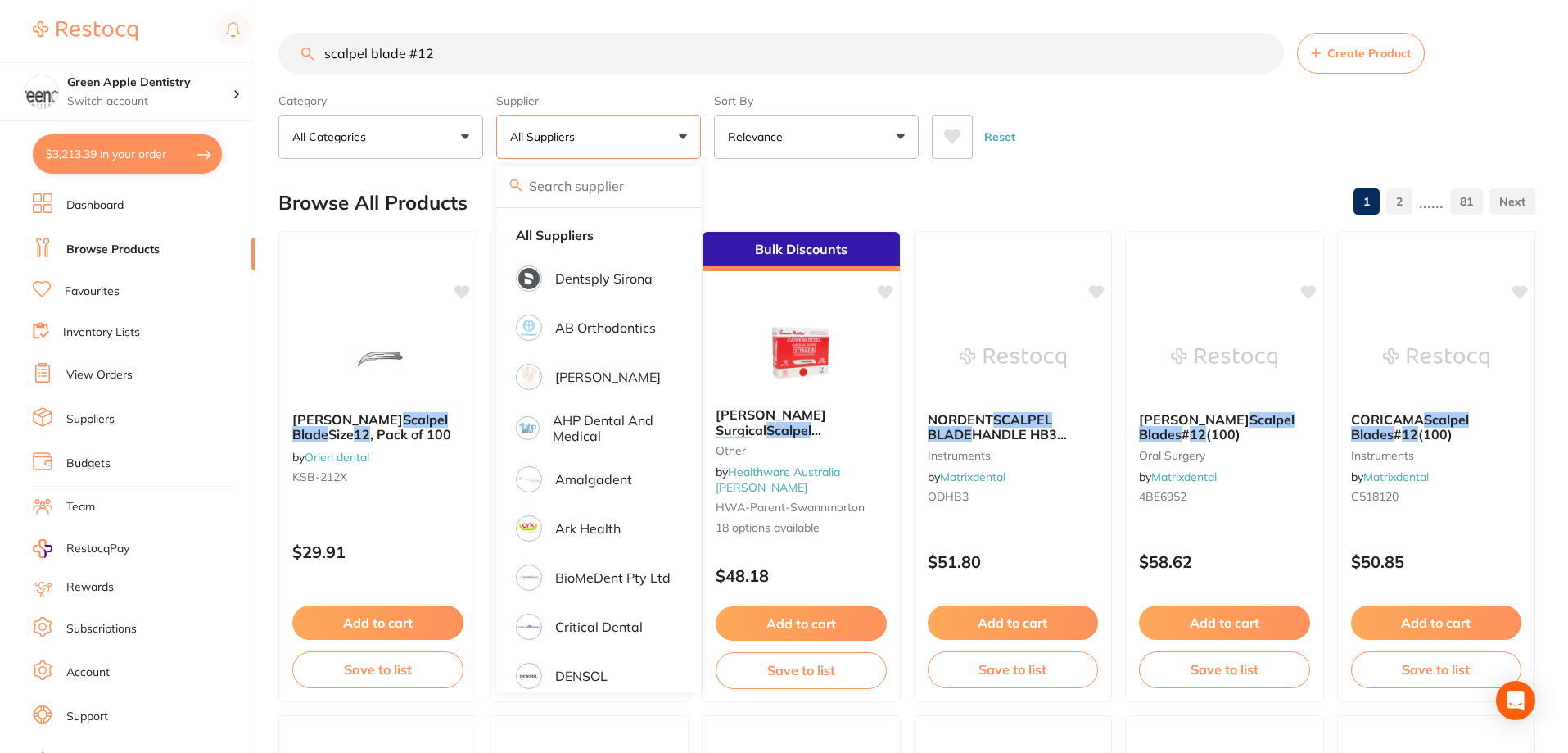
click at [1205, 135] on div "Reset" at bounding box center [1226, 130] width 591 height 57
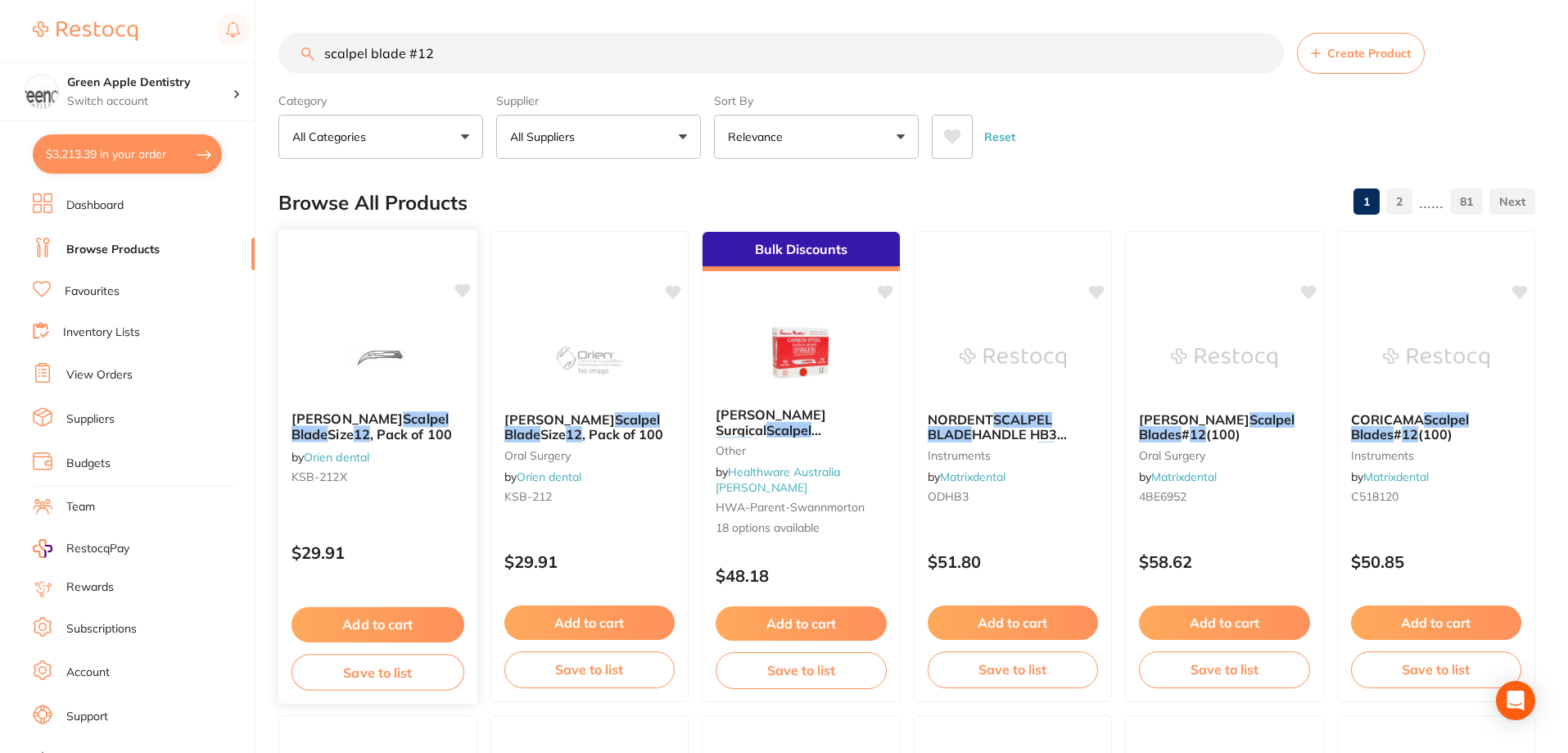
click at [430, 346] on img at bounding box center [378, 356] width 108 height 82
click at [378, 346] on img at bounding box center [378, 356] width 108 height 82
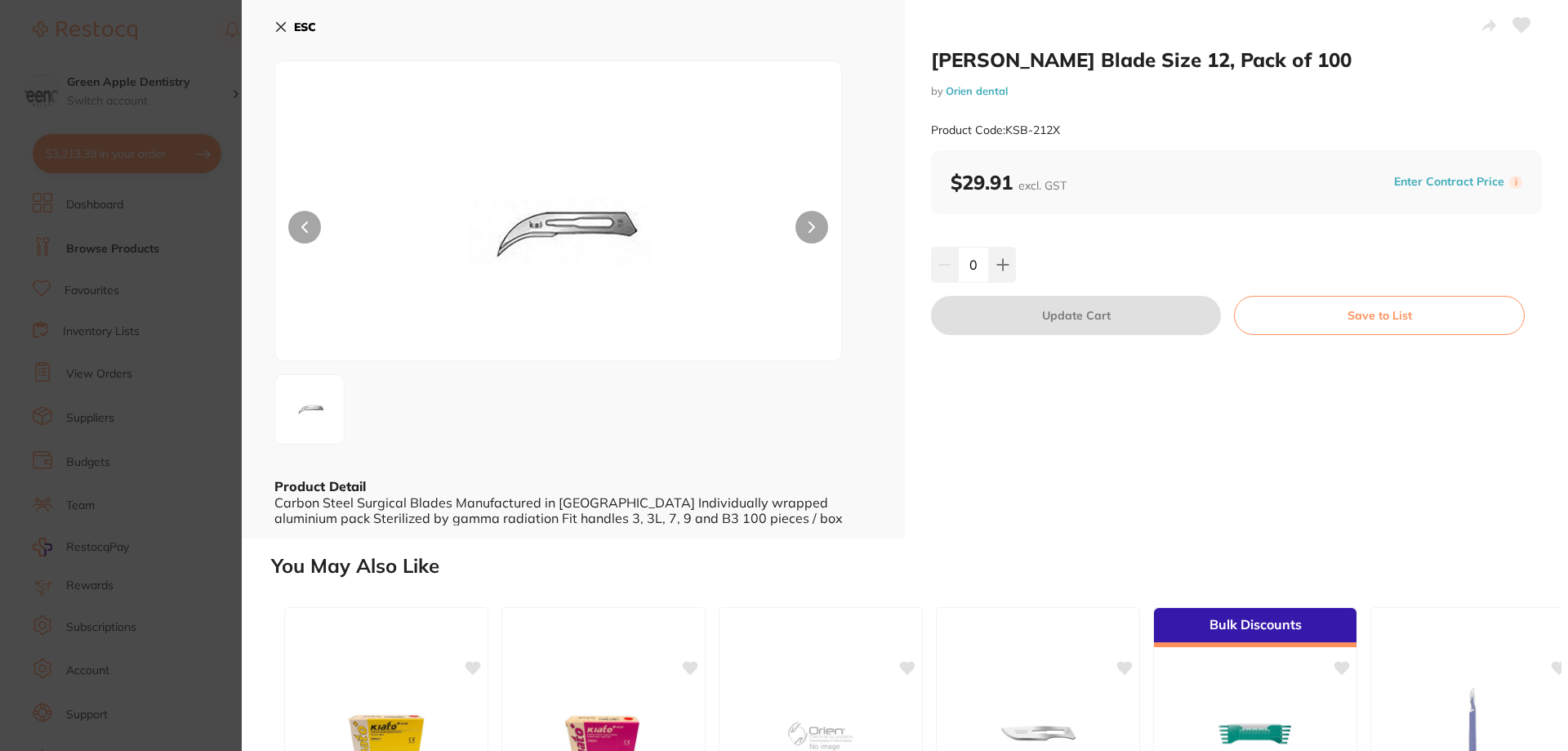
click at [1389, 317] on button "Save to List" at bounding box center [1379, 315] width 291 height 39
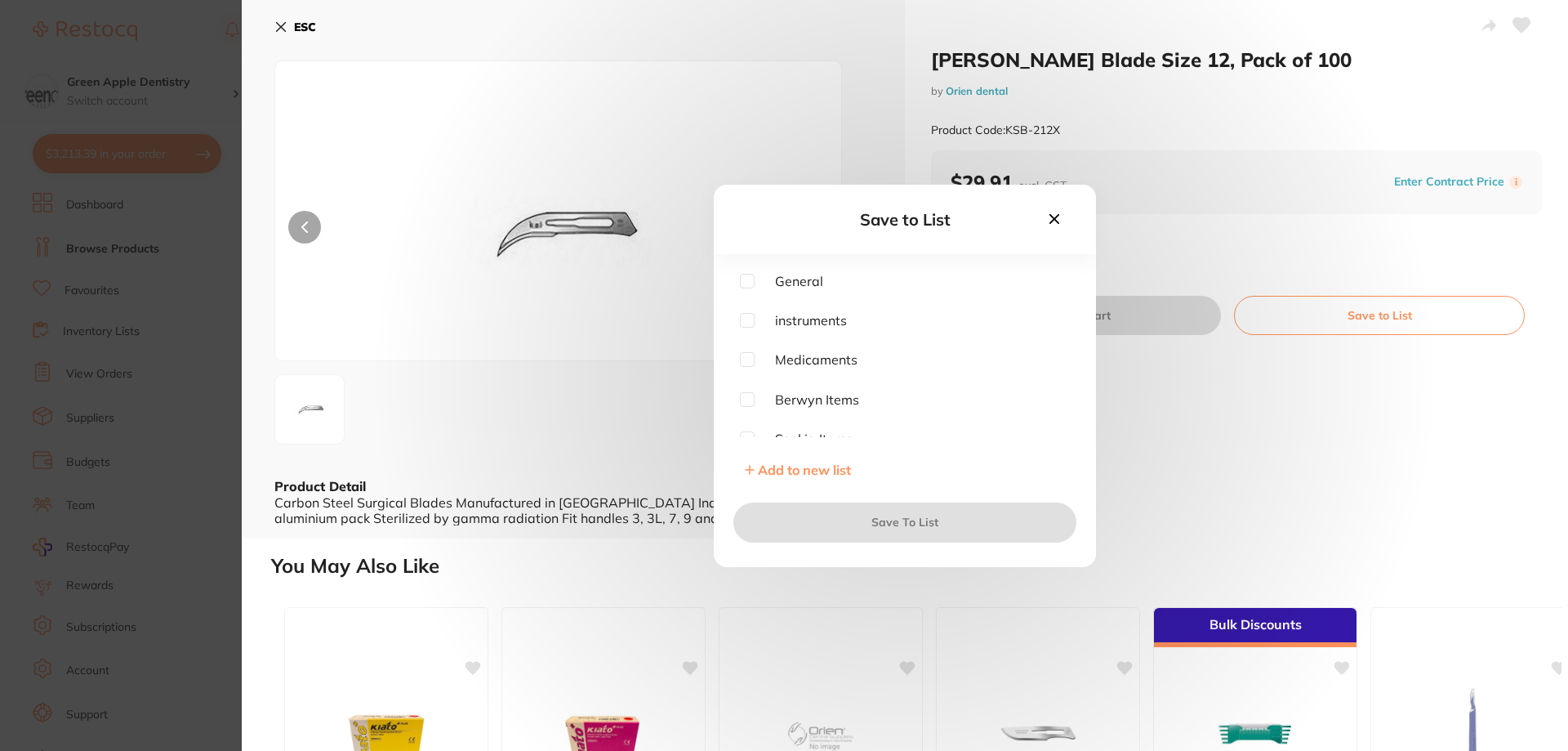
click at [752, 359] on input "checkbox" at bounding box center [746, 359] width 15 height 15
checkbox input "true"
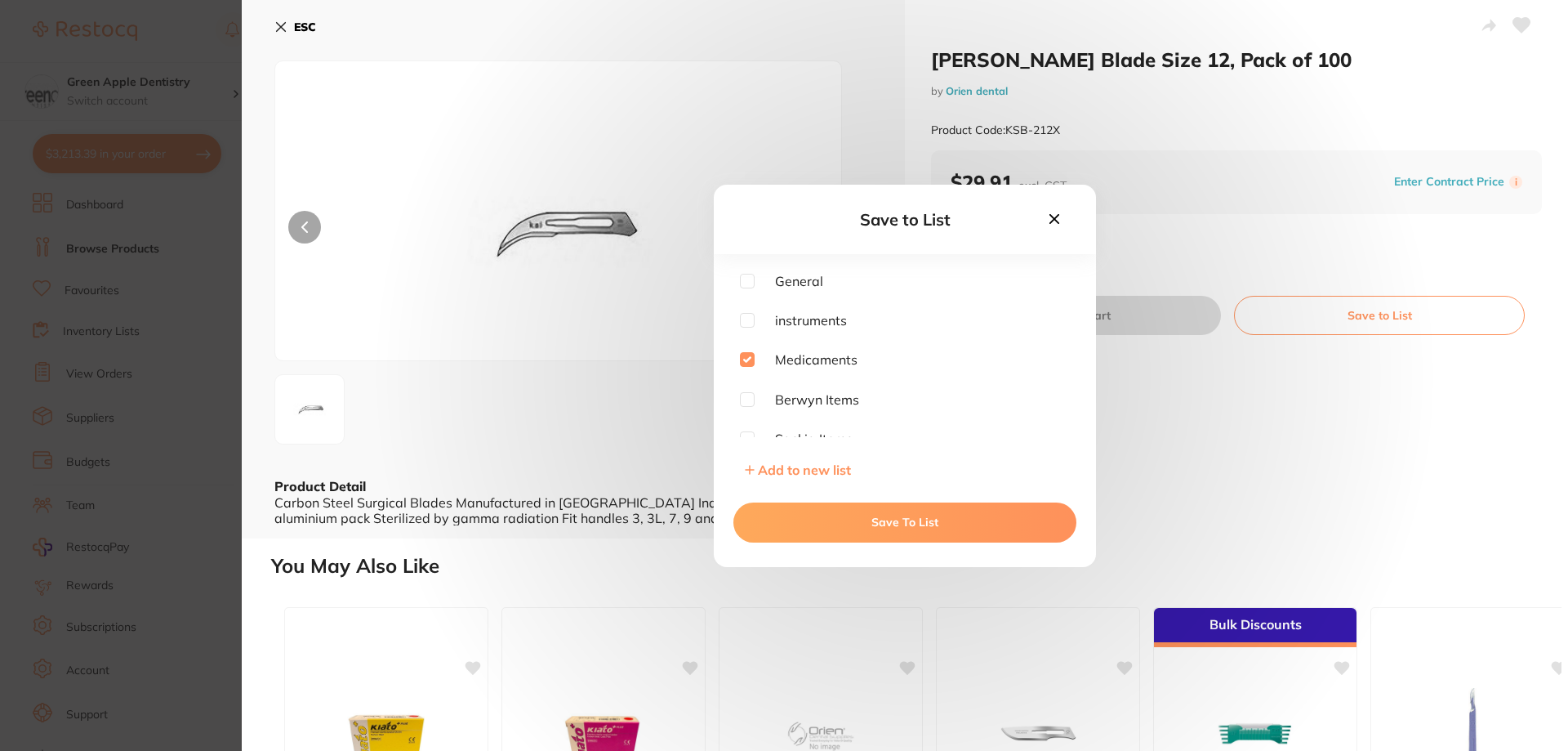
scroll to position [81, 0]
drag, startPoint x: 875, startPoint y: 349, endPoint x: 860, endPoint y: 337, distance: 19.2
click at [898, 305] on div "General instruments Medicaments Berwyn Items Saskia Items Paige Items Carl Item…" at bounding box center [904, 355] width 330 height 164
click at [743, 384] on input "checkbox" at bounding box center [746, 380] width 15 height 15
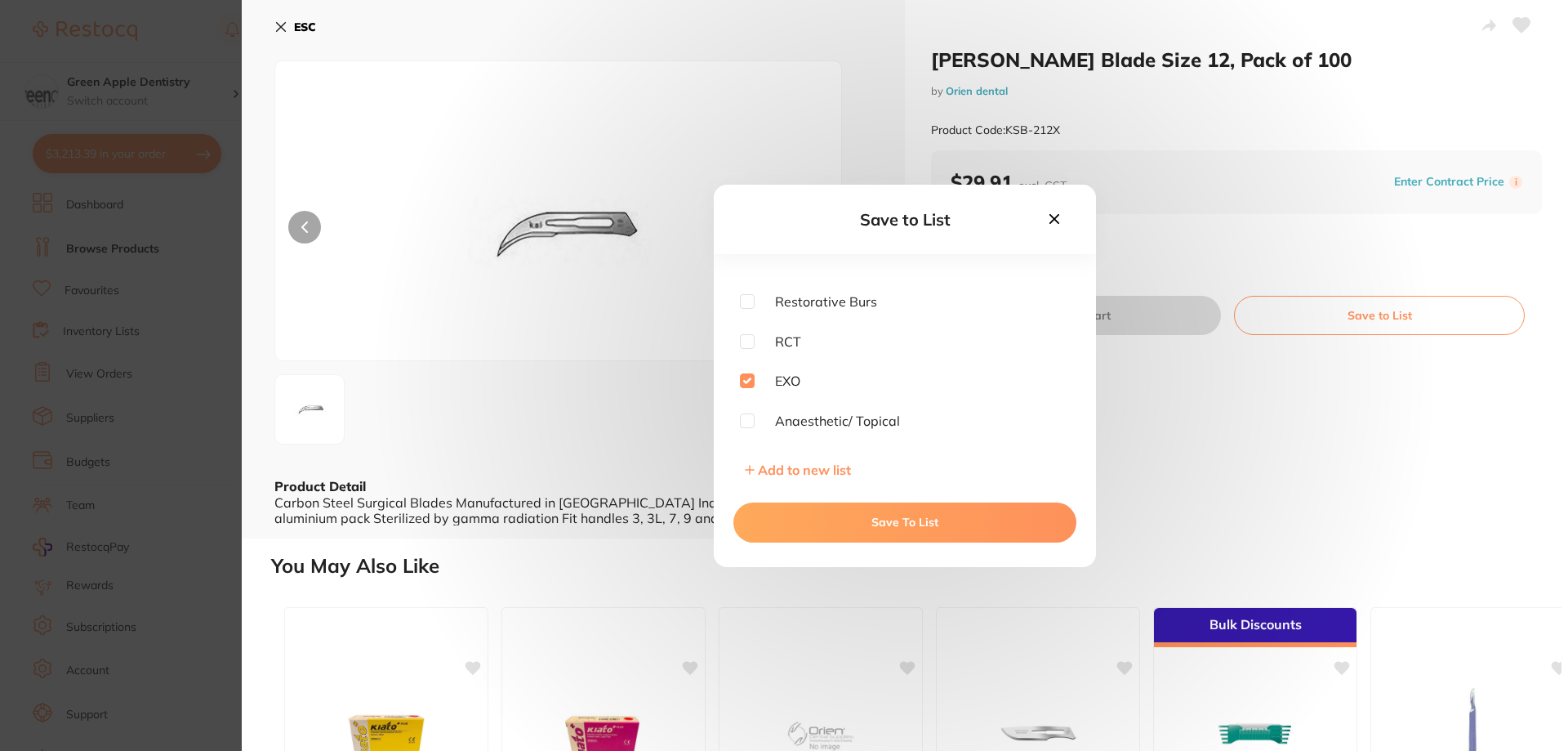
checkbox input "true"
click at [970, 517] on button "Save To List" at bounding box center [905, 522] width 342 height 39
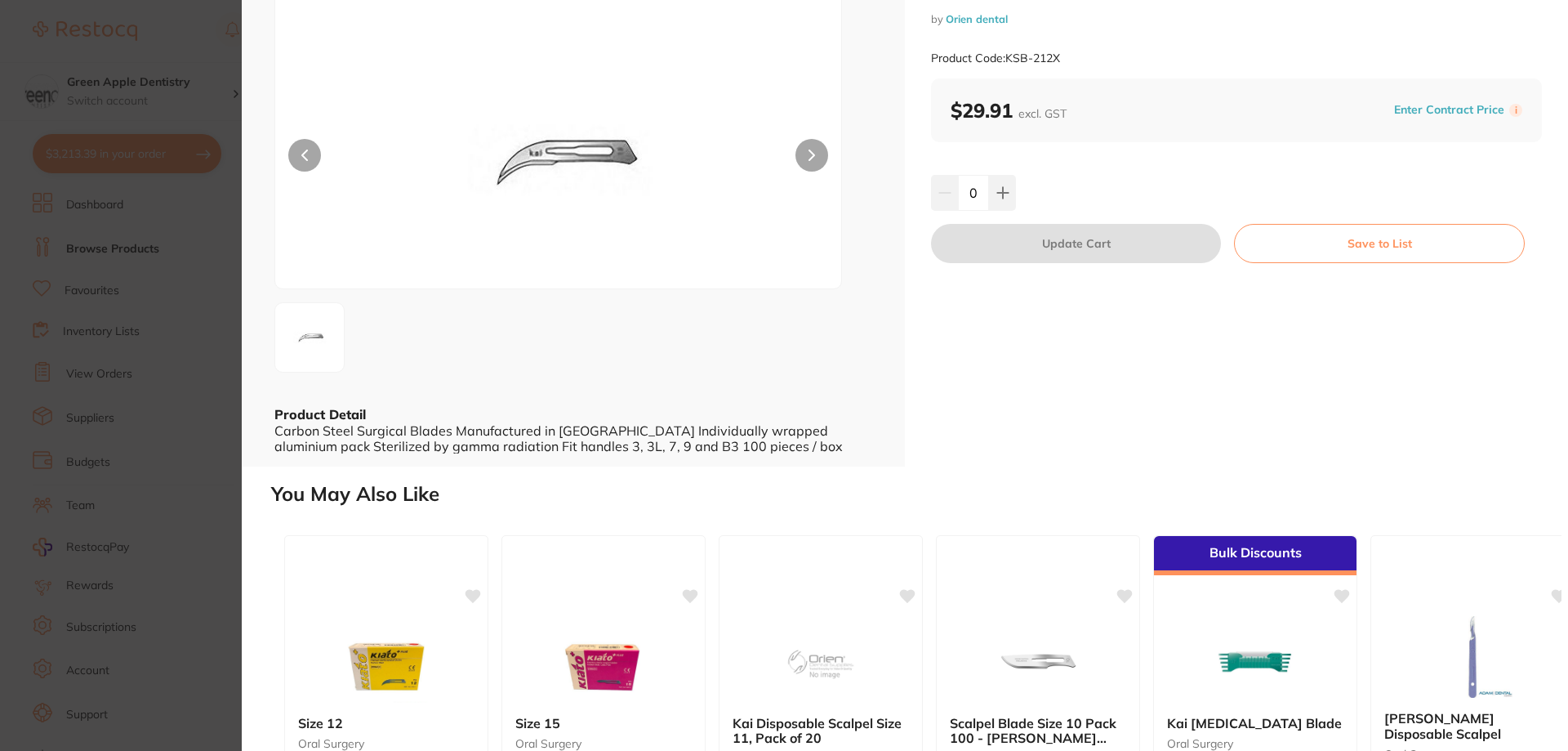
scroll to position [0, 0]
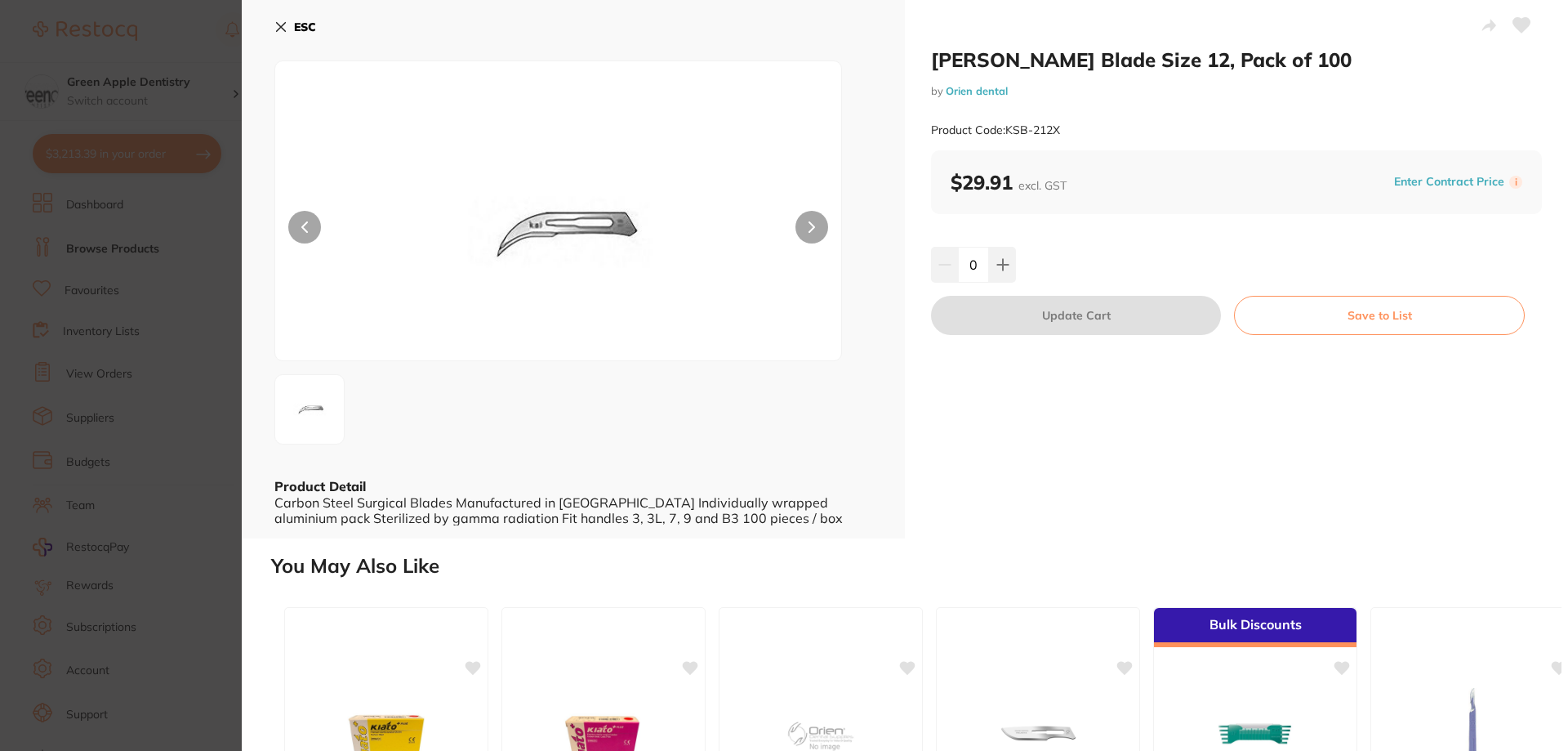
click at [310, 28] on b "ESC" at bounding box center [304, 27] width 22 height 15
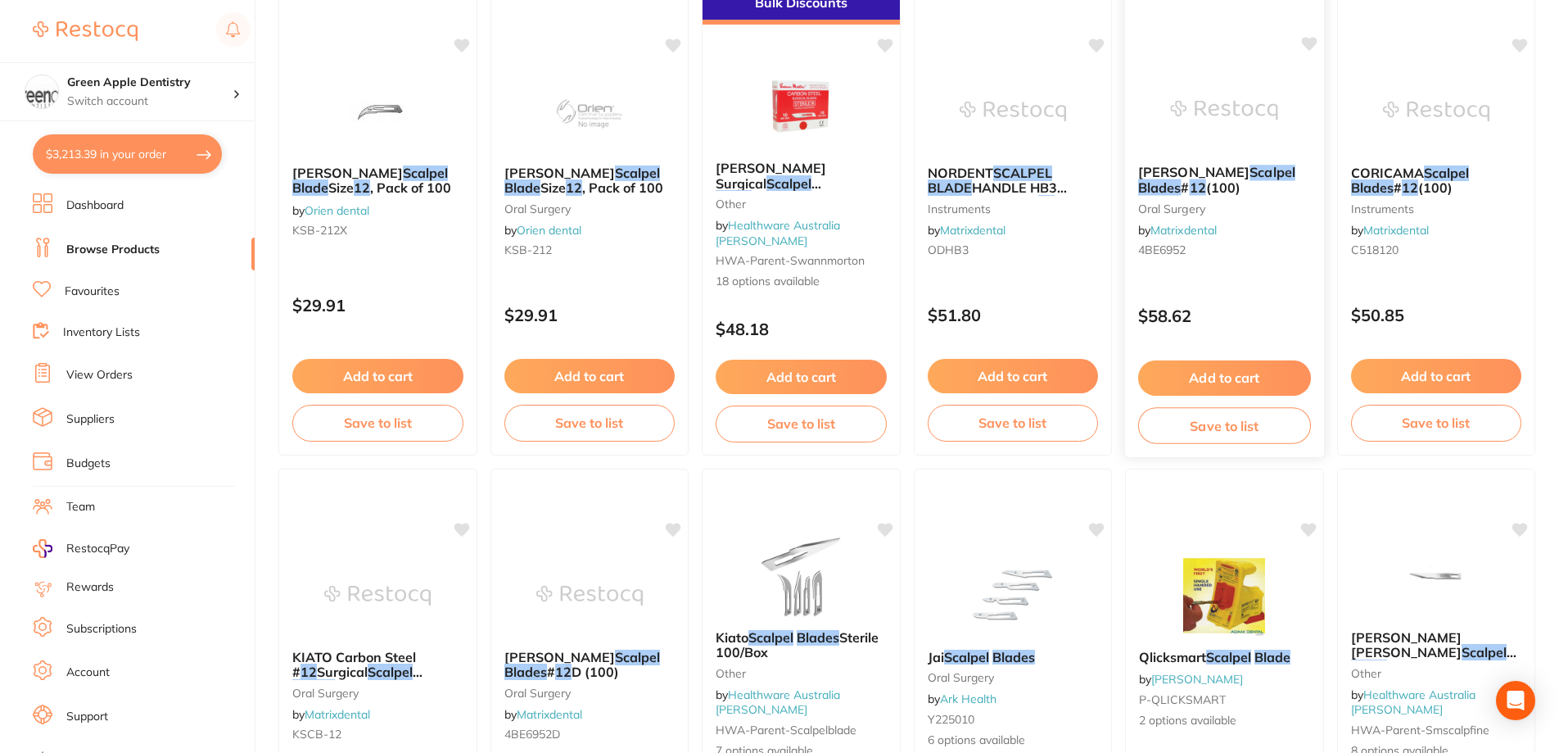
scroll to position [492, 0]
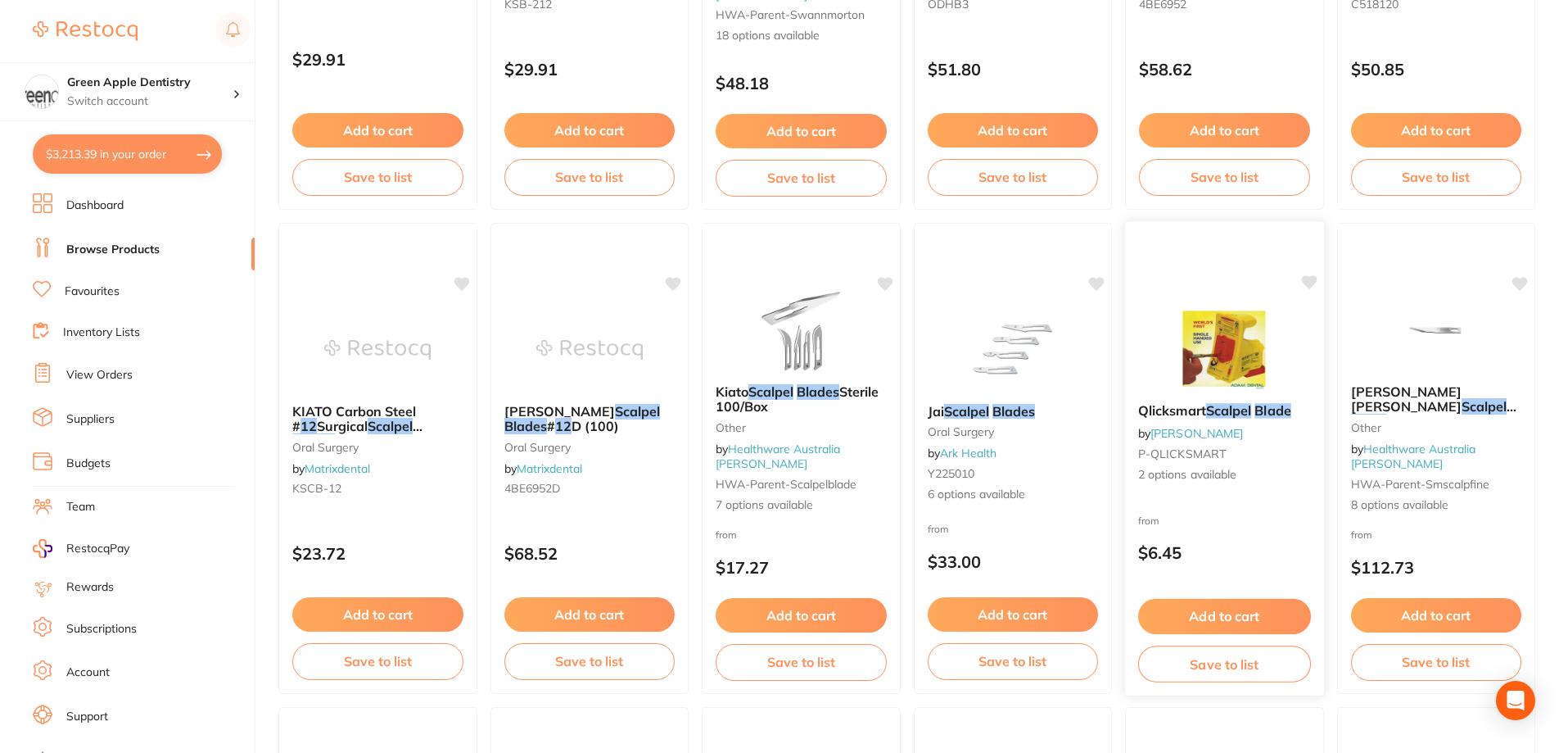
click at [1238, 359] on img at bounding box center [1225, 348] width 108 height 82
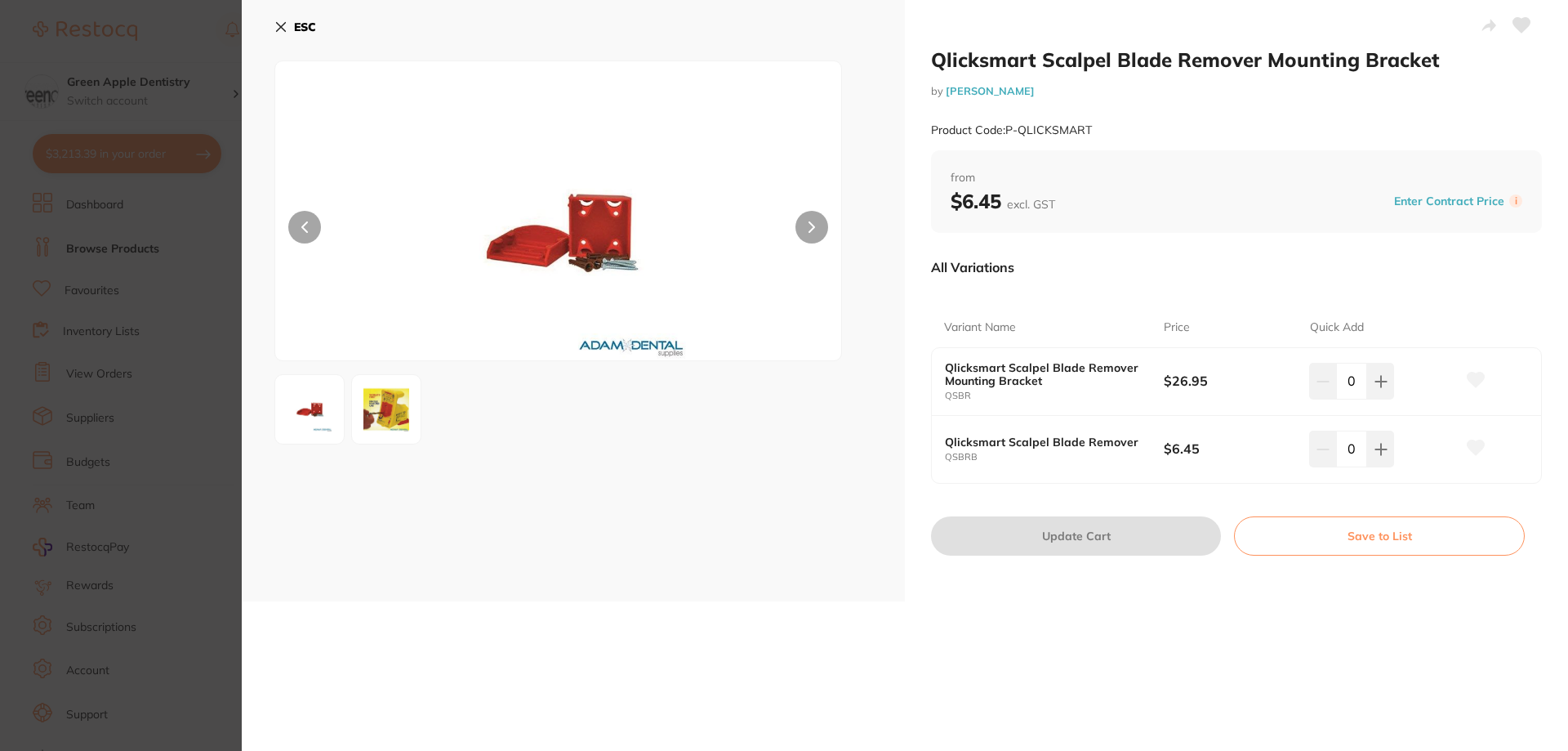
click at [314, 26] on b "ESC" at bounding box center [304, 27] width 22 height 15
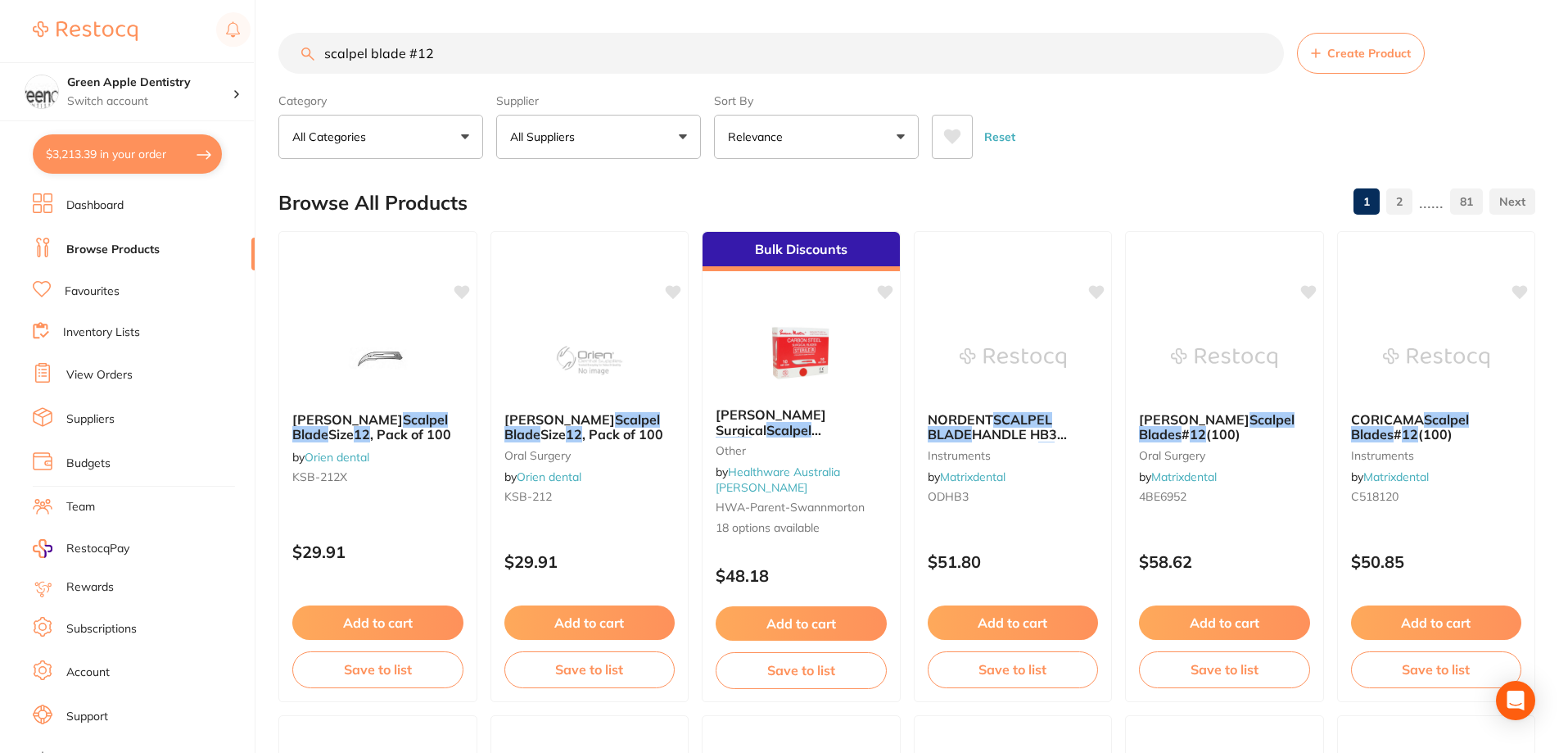
click at [467, 47] on input "scalpel blade #12" at bounding box center [781, 53] width 1005 height 41
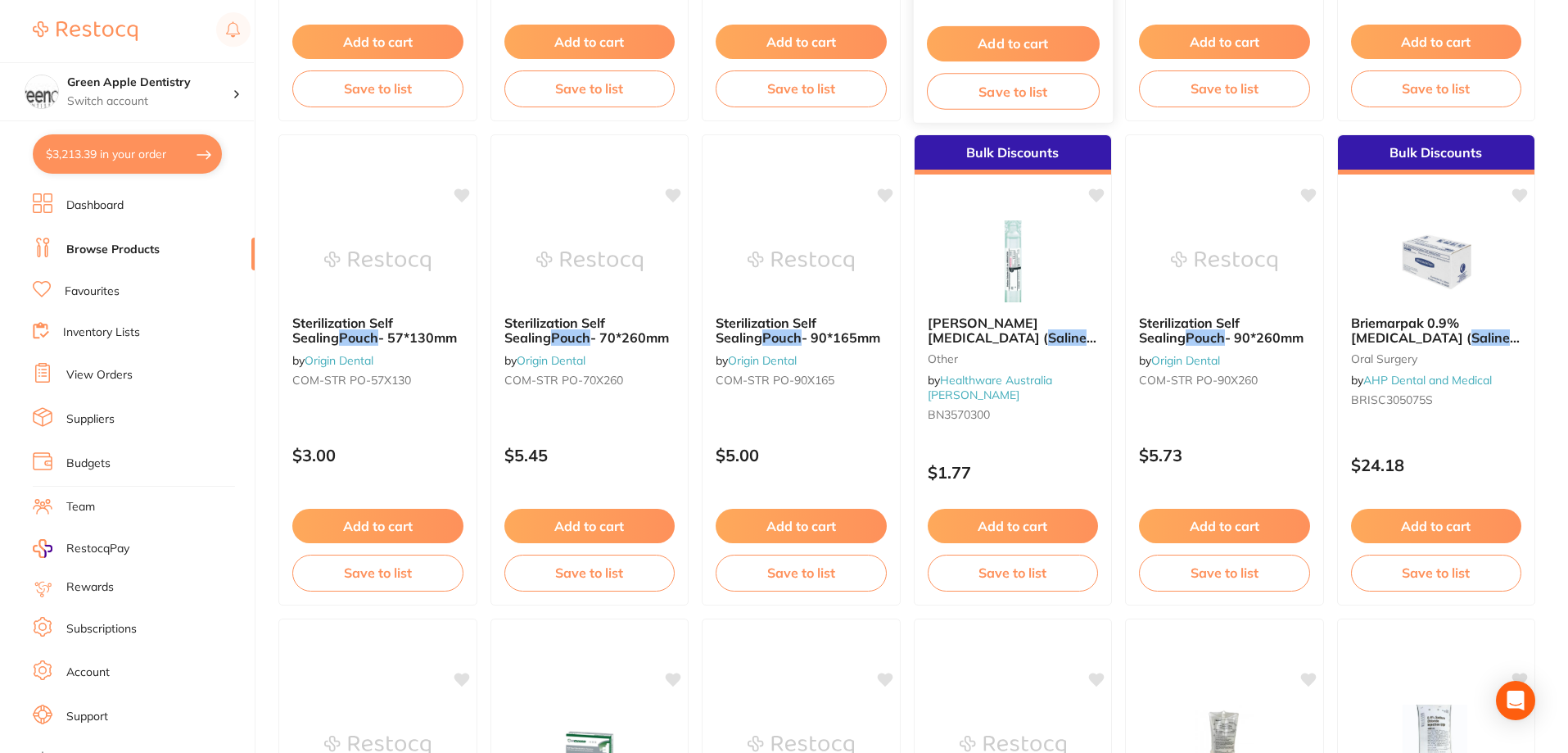
scroll to position [1228, 0]
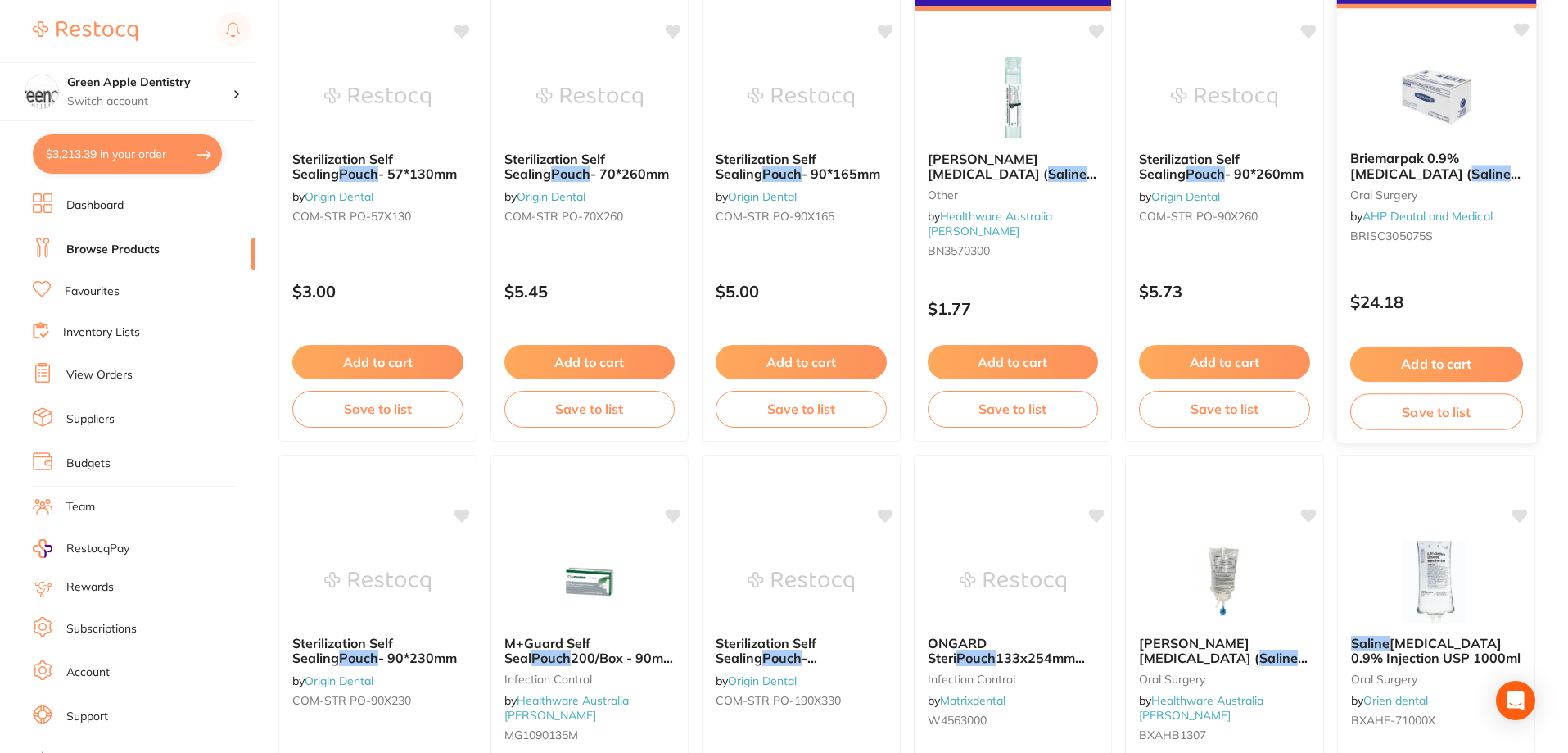
type input "saline pouch"
drag, startPoint x: 1427, startPoint y: 124, endPoint x: 1217, endPoint y: 322, distance: 288.6
click at [1427, 124] on img at bounding box center [1435, 97] width 107 height 82
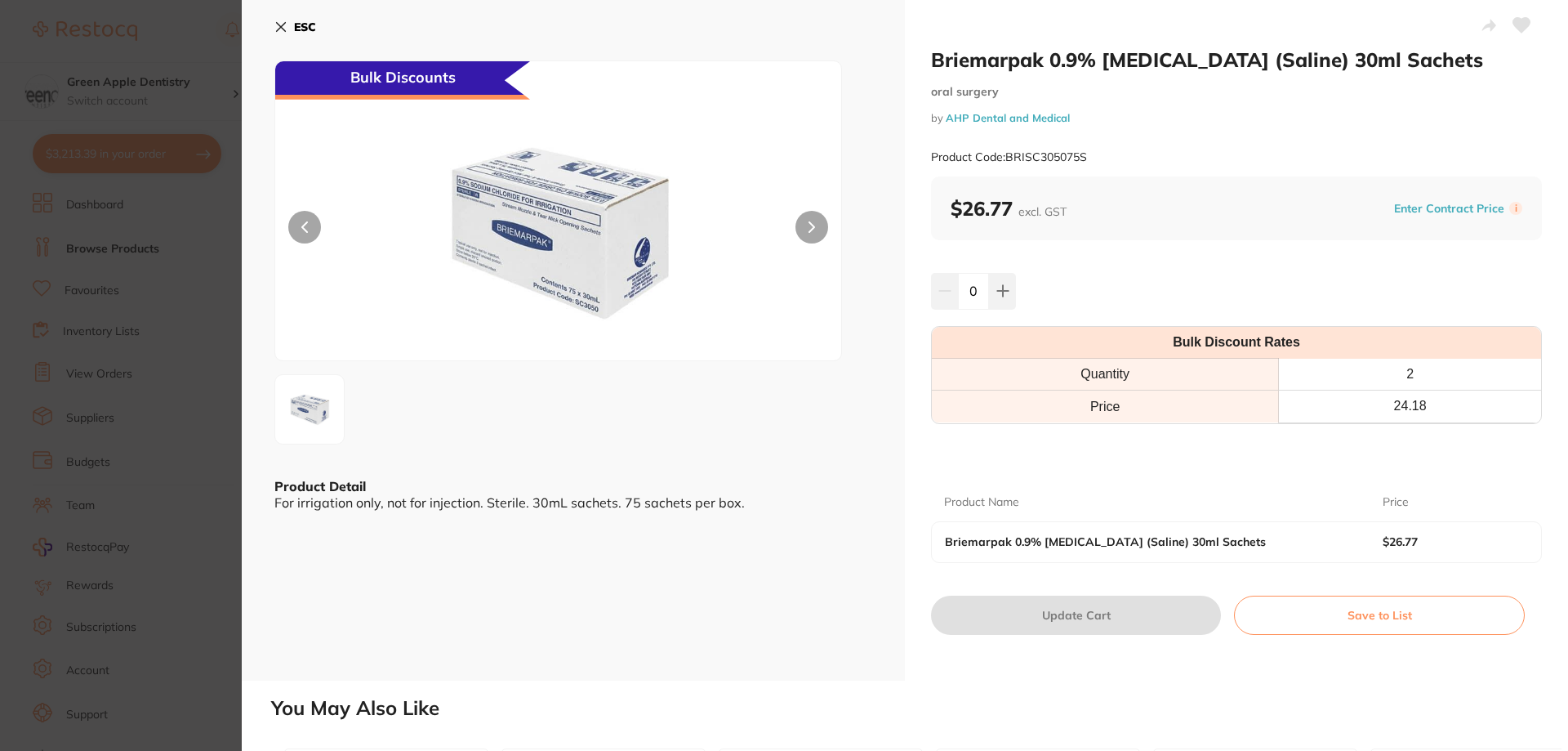
click at [1419, 615] on button "Save to List" at bounding box center [1379, 614] width 291 height 39
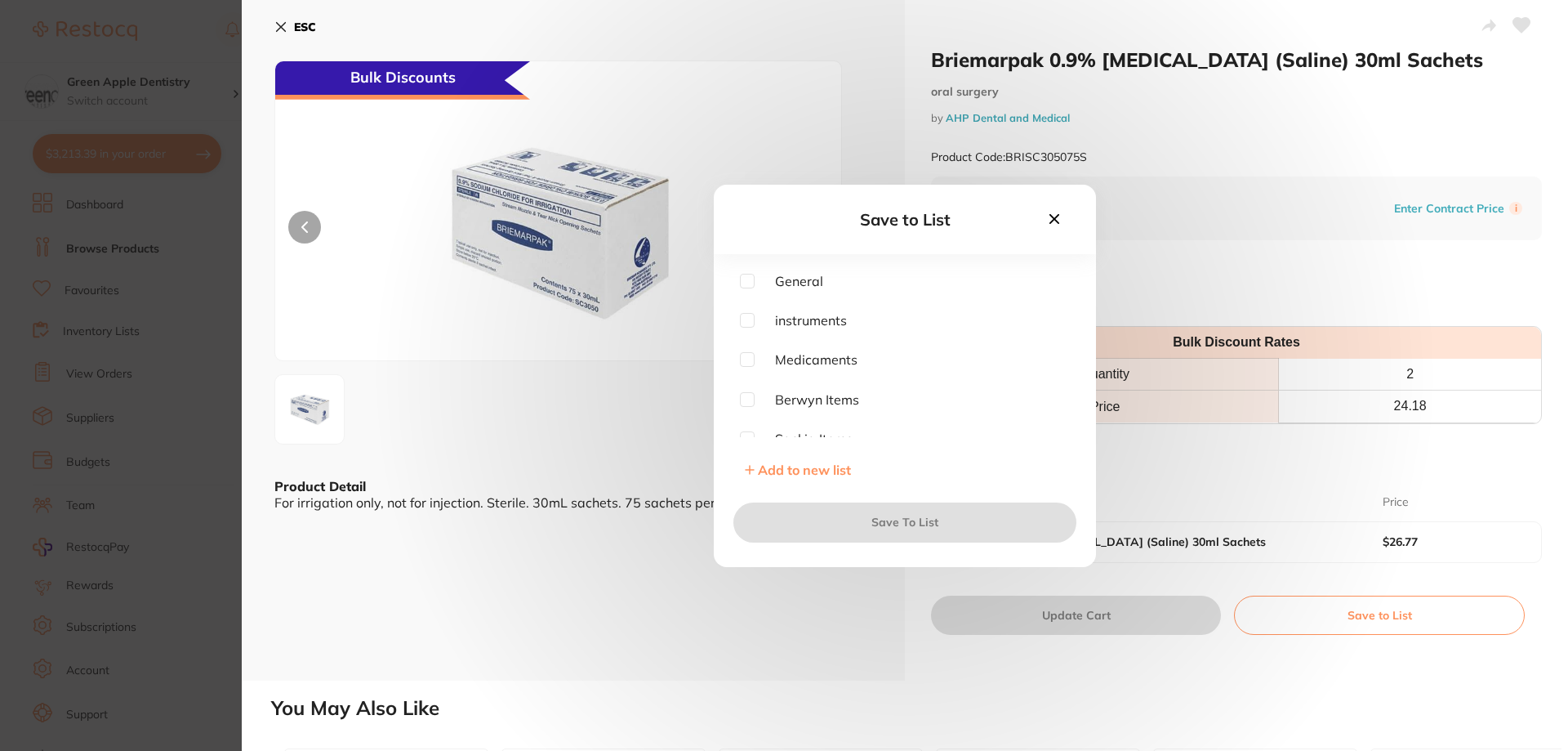
click at [742, 358] on input "checkbox" at bounding box center [746, 359] width 15 height 15
checkbox input "true"
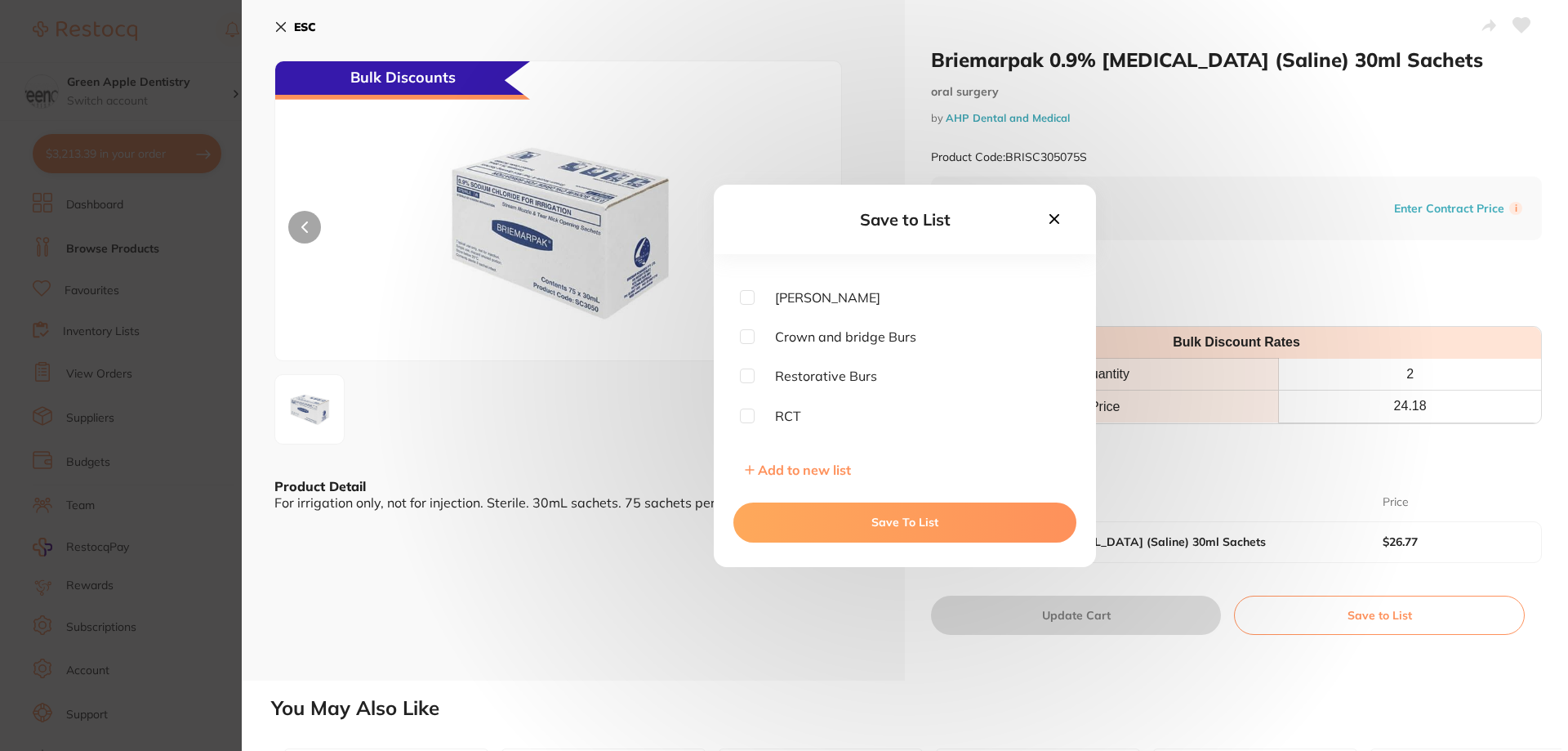
scroll to position [572, 0]
click at [744, 376] on input "checkbox" at bounding box center [746, 380] width 15 height 15
checkbox input "true"
click at [941, 523] on button "Save To List" at bounding box center [905, 522] width 342 height 39
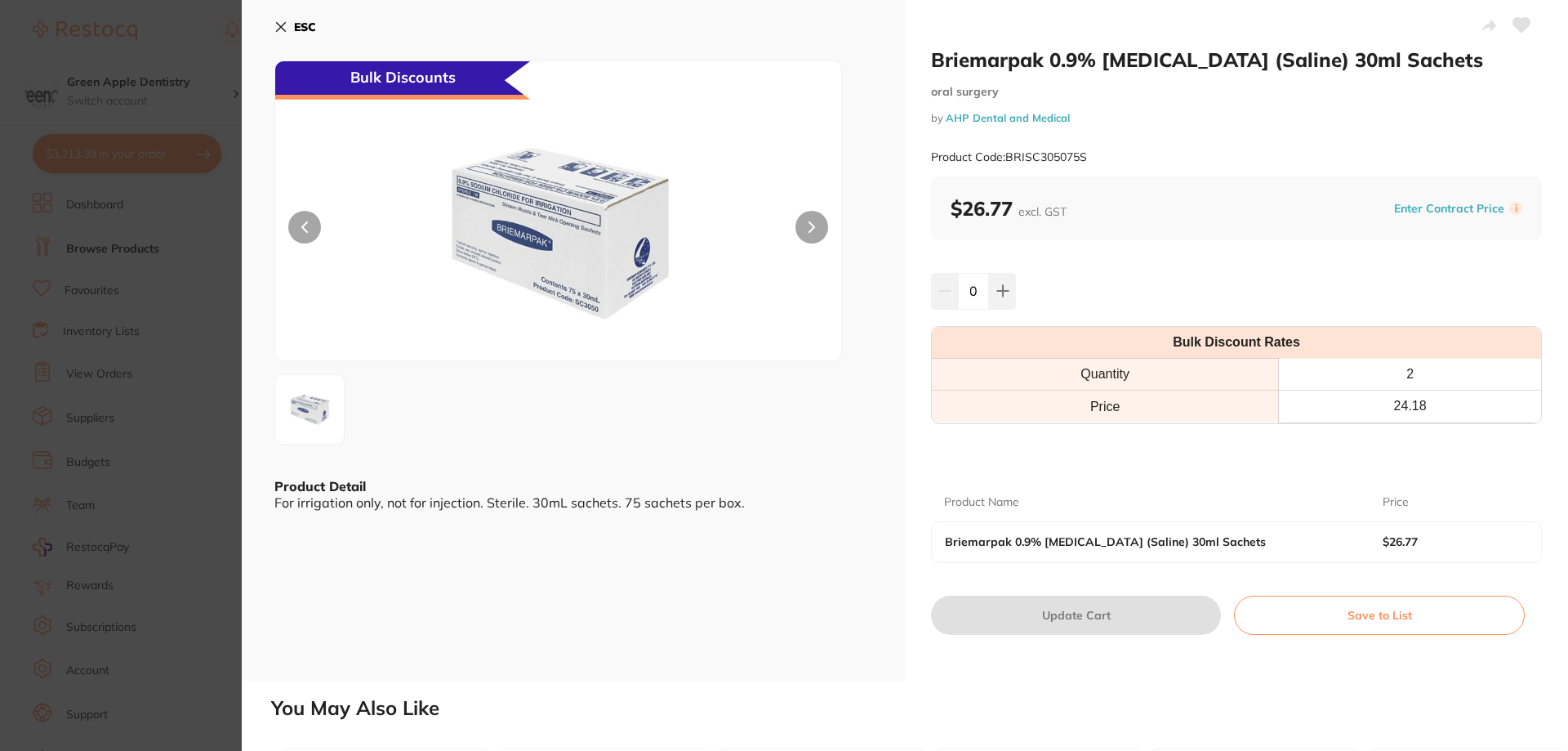
click at [310, 21] on b "ESC" at bounding box center [304, 27] width 22 height 15
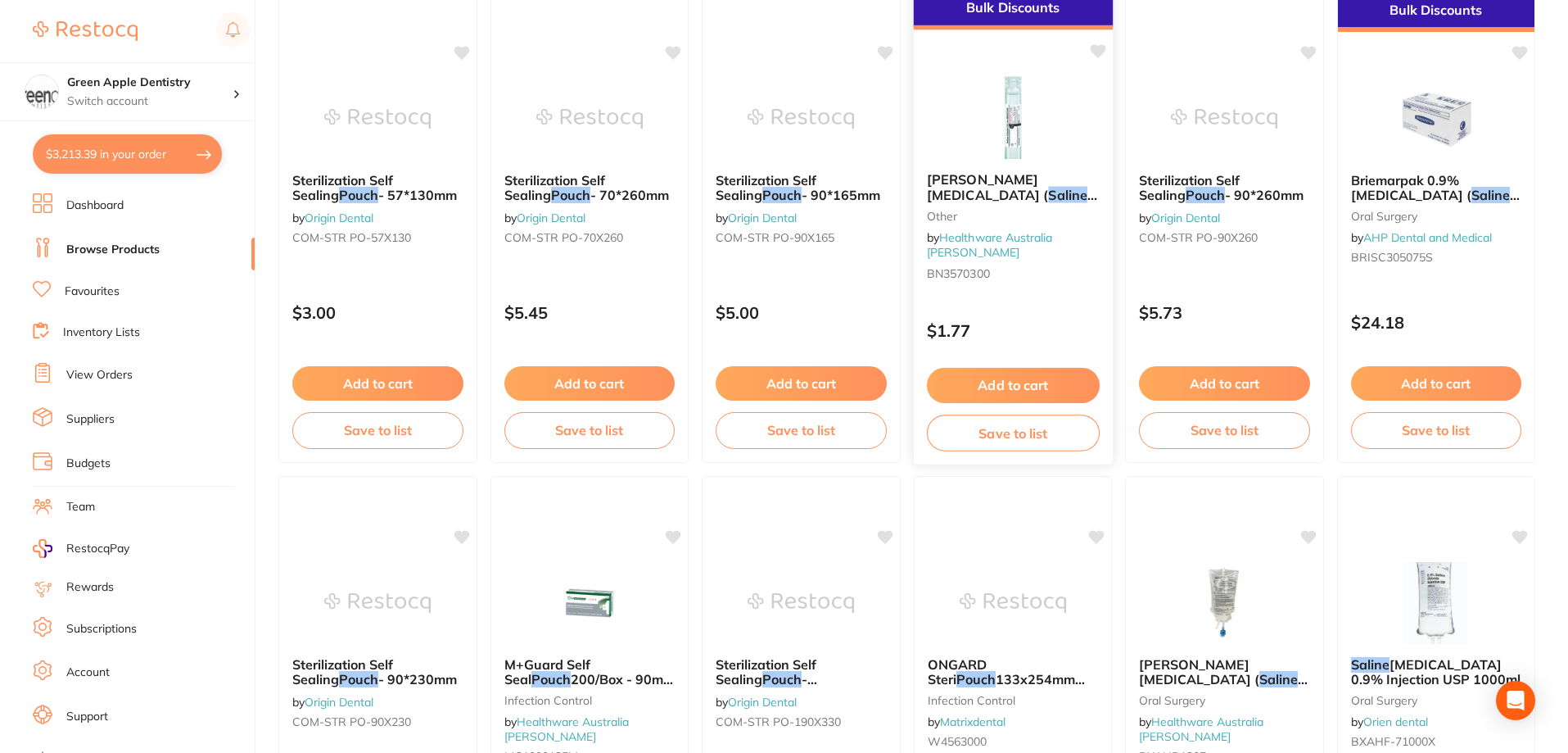
scroll to position [1310, 0]
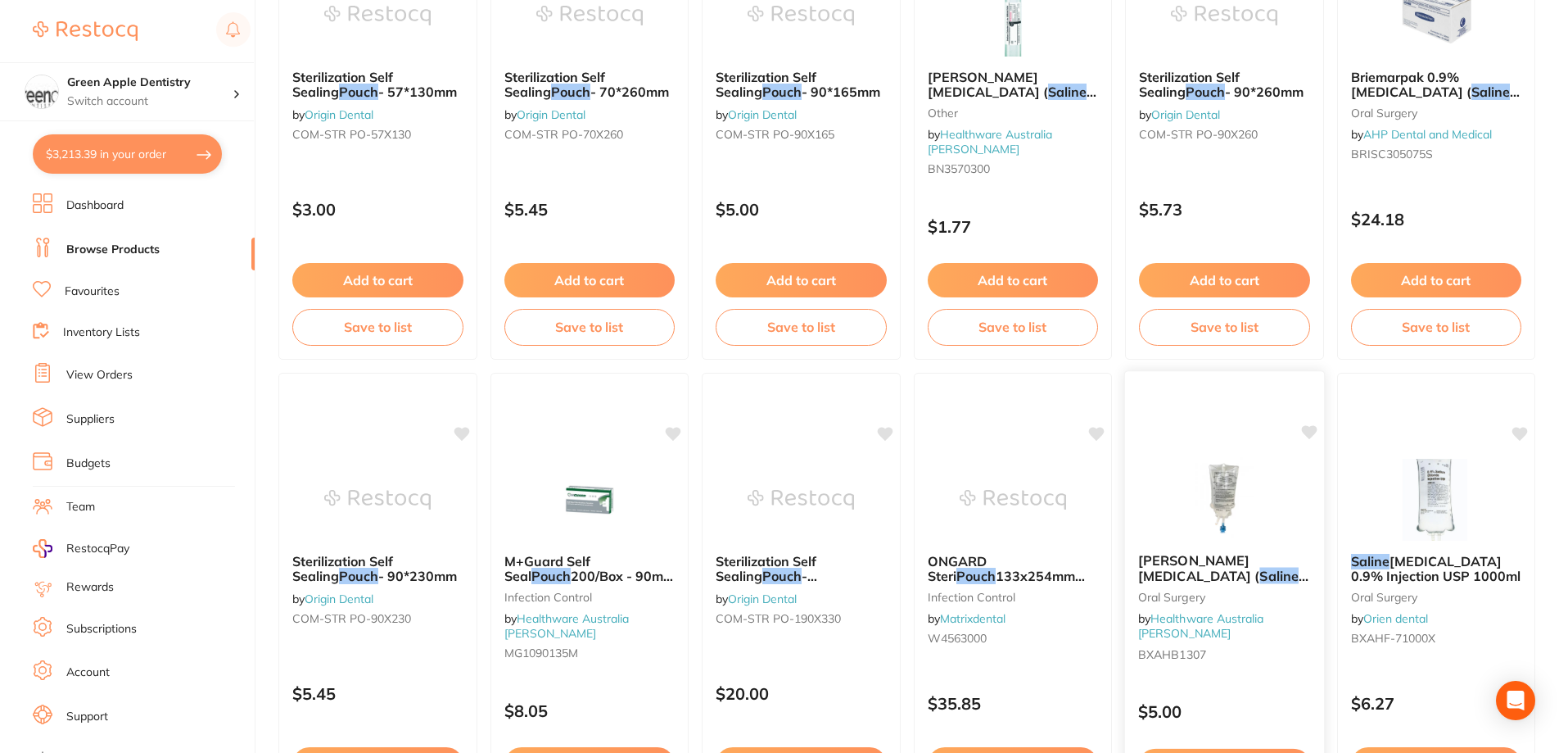
click at [1219, 475] on img at bounding box center [1225, 498] width 108 height 82
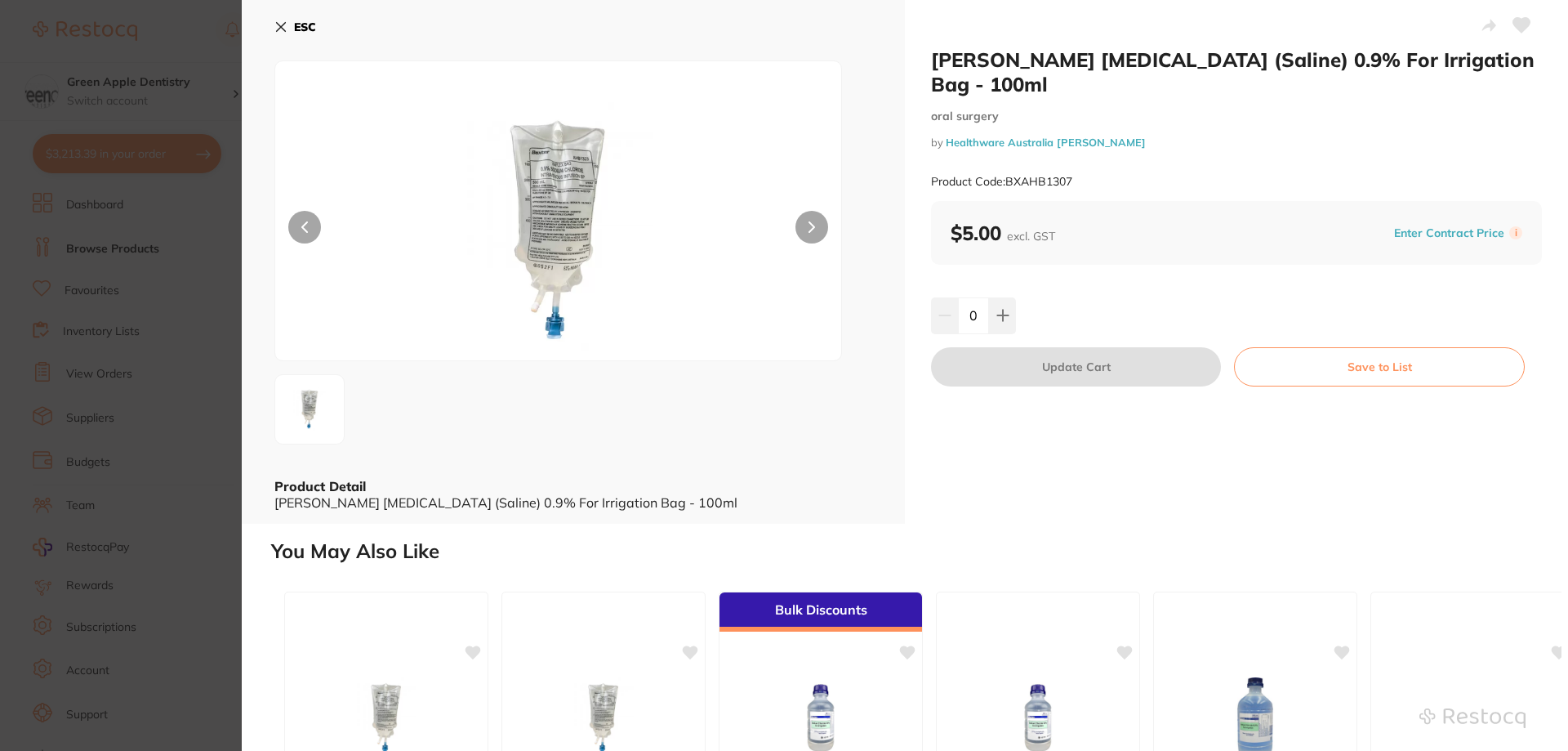
click at [282, 26] on icon at bounding box center [281, 27] width 9 height 9
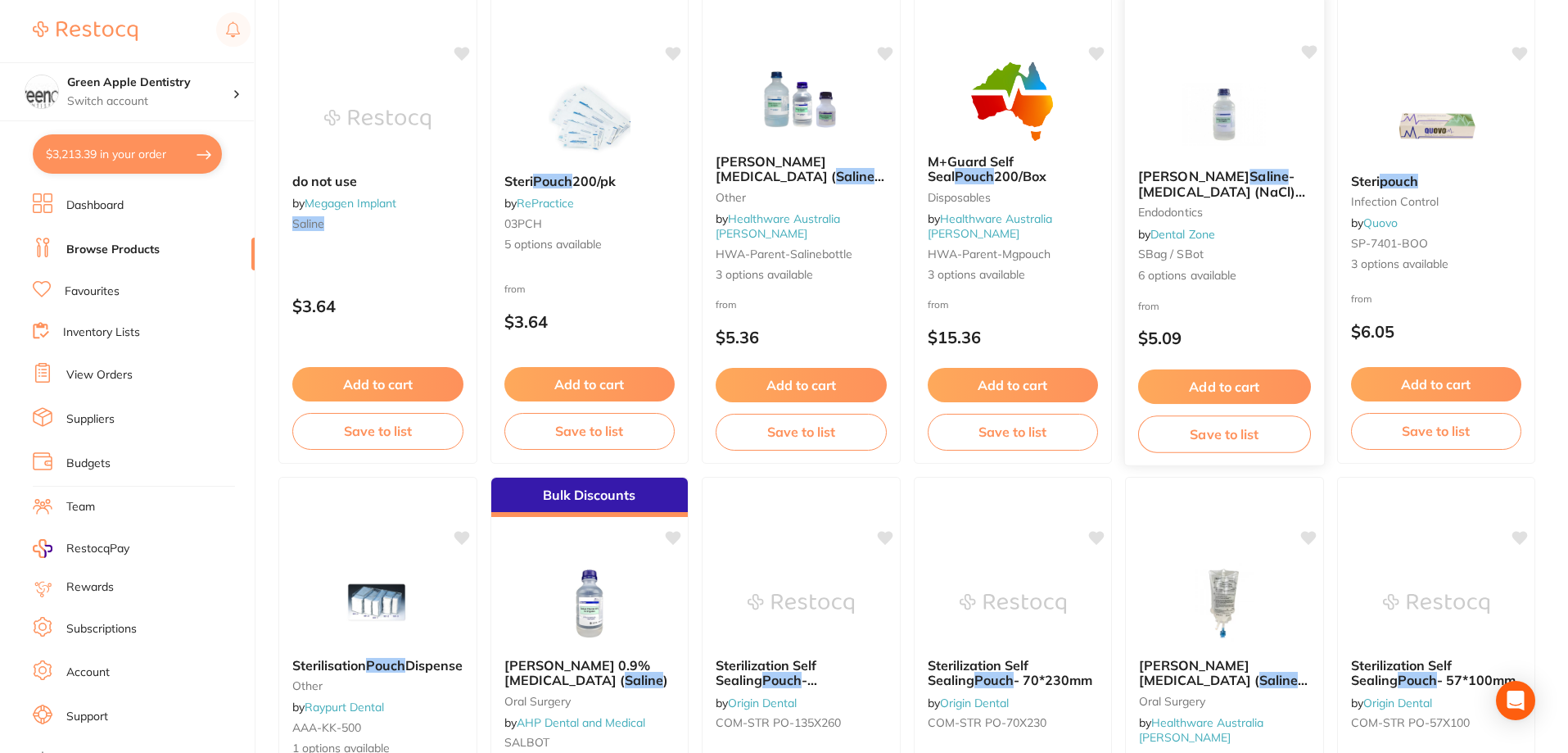
scroll to position [328, 0]
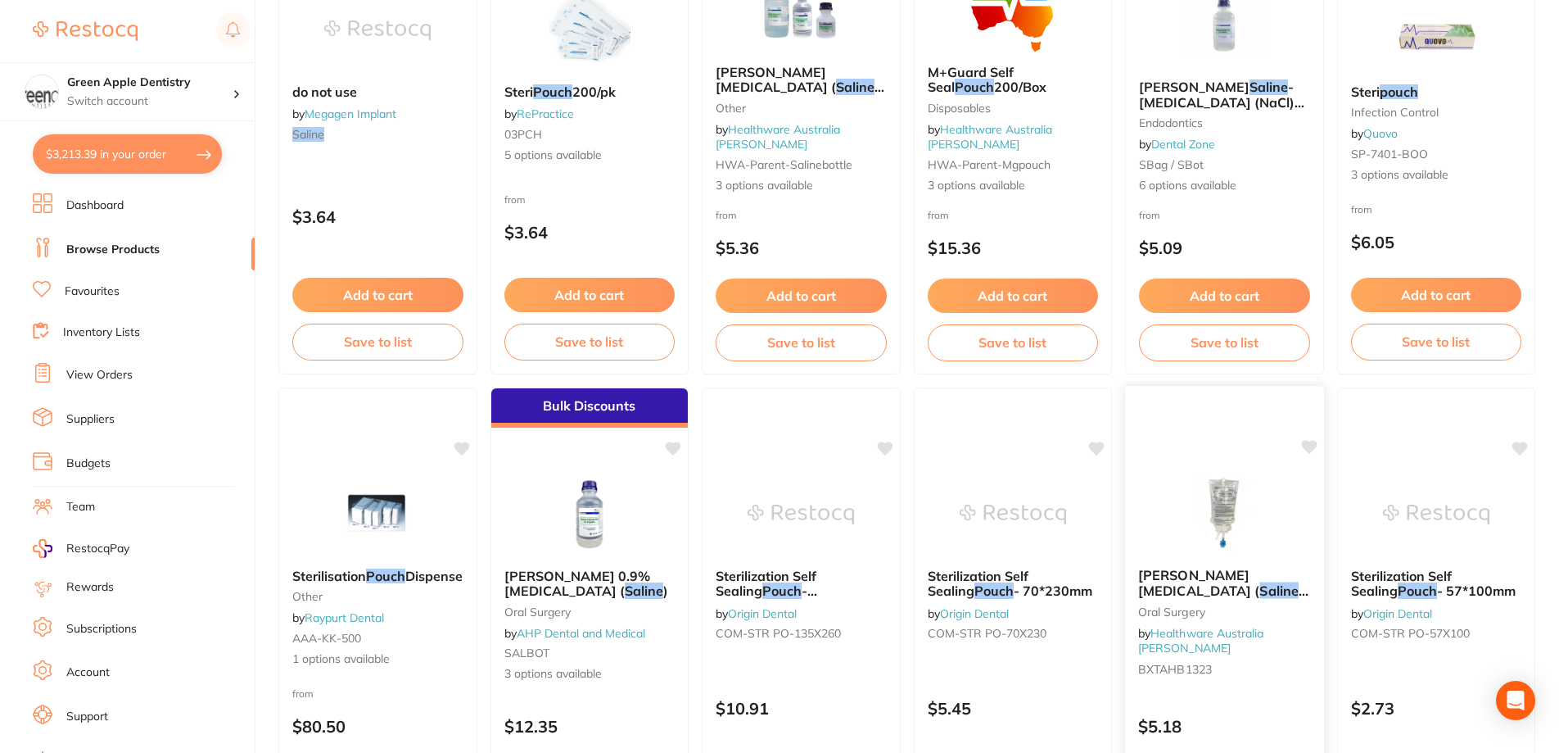
click at [1207, 491] on img at bounding box center [1225, 513] width 108 height 82
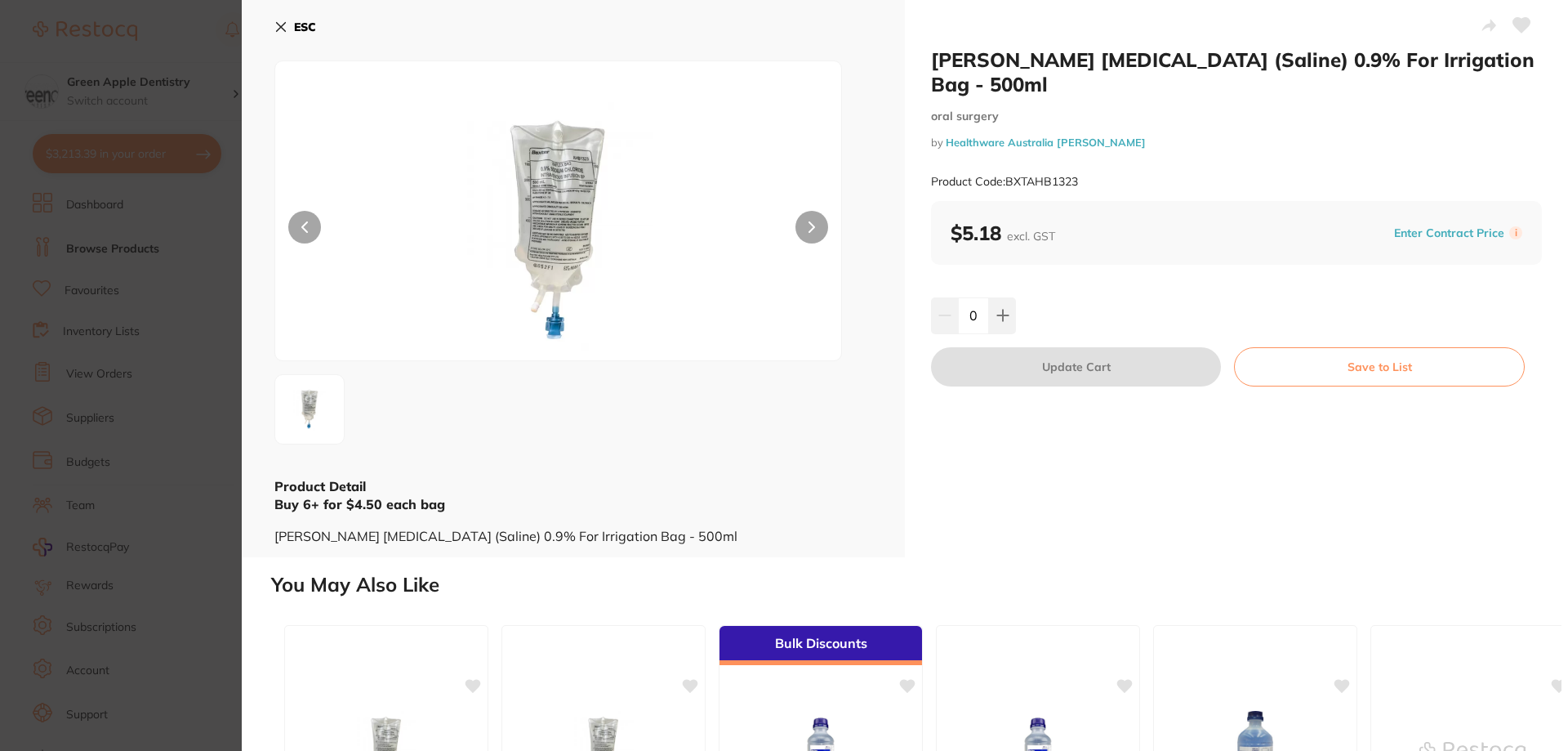
click at [298, 33] on b "ESC" at bounding box center [304, 27] width 22 height 15
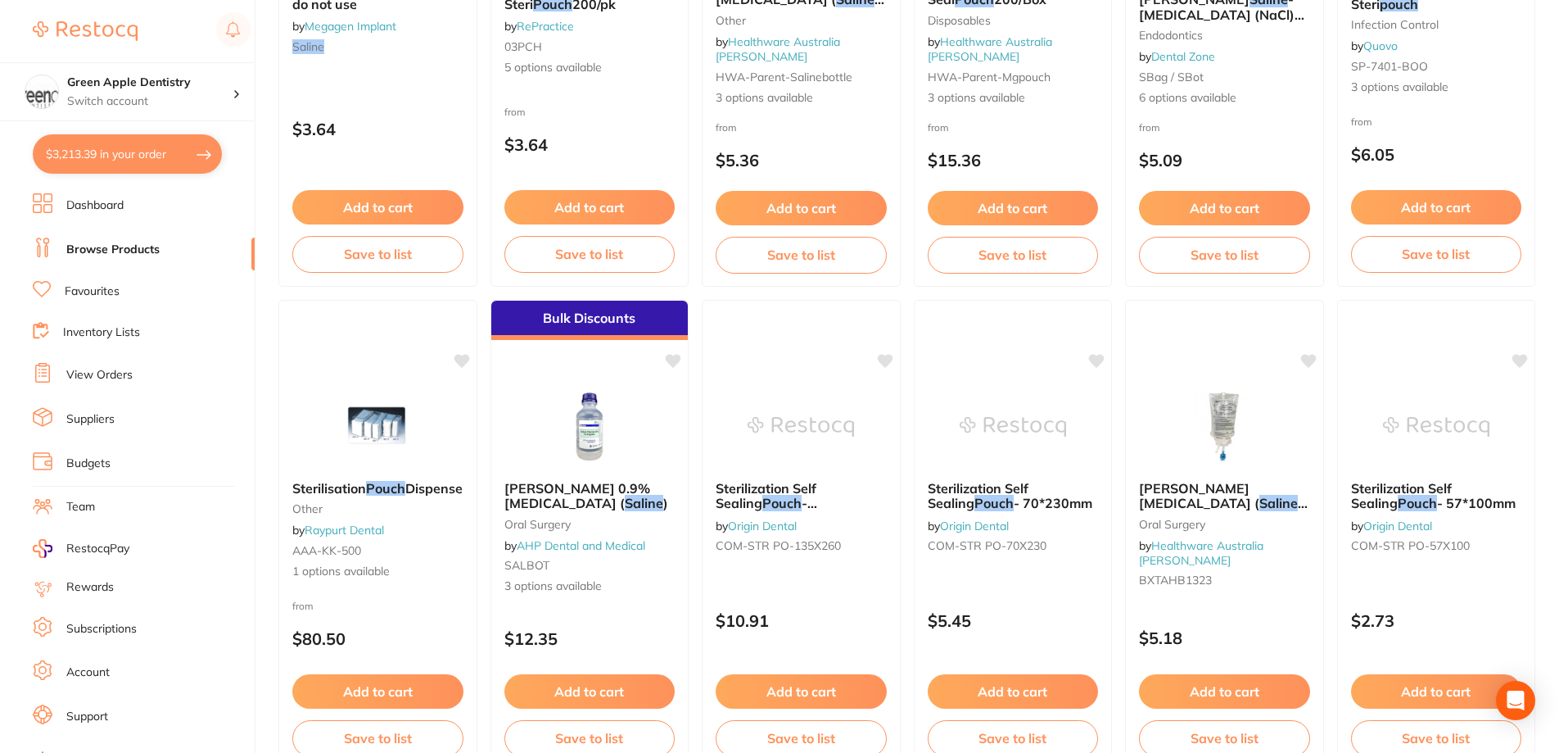
scroll to position [491, 0]
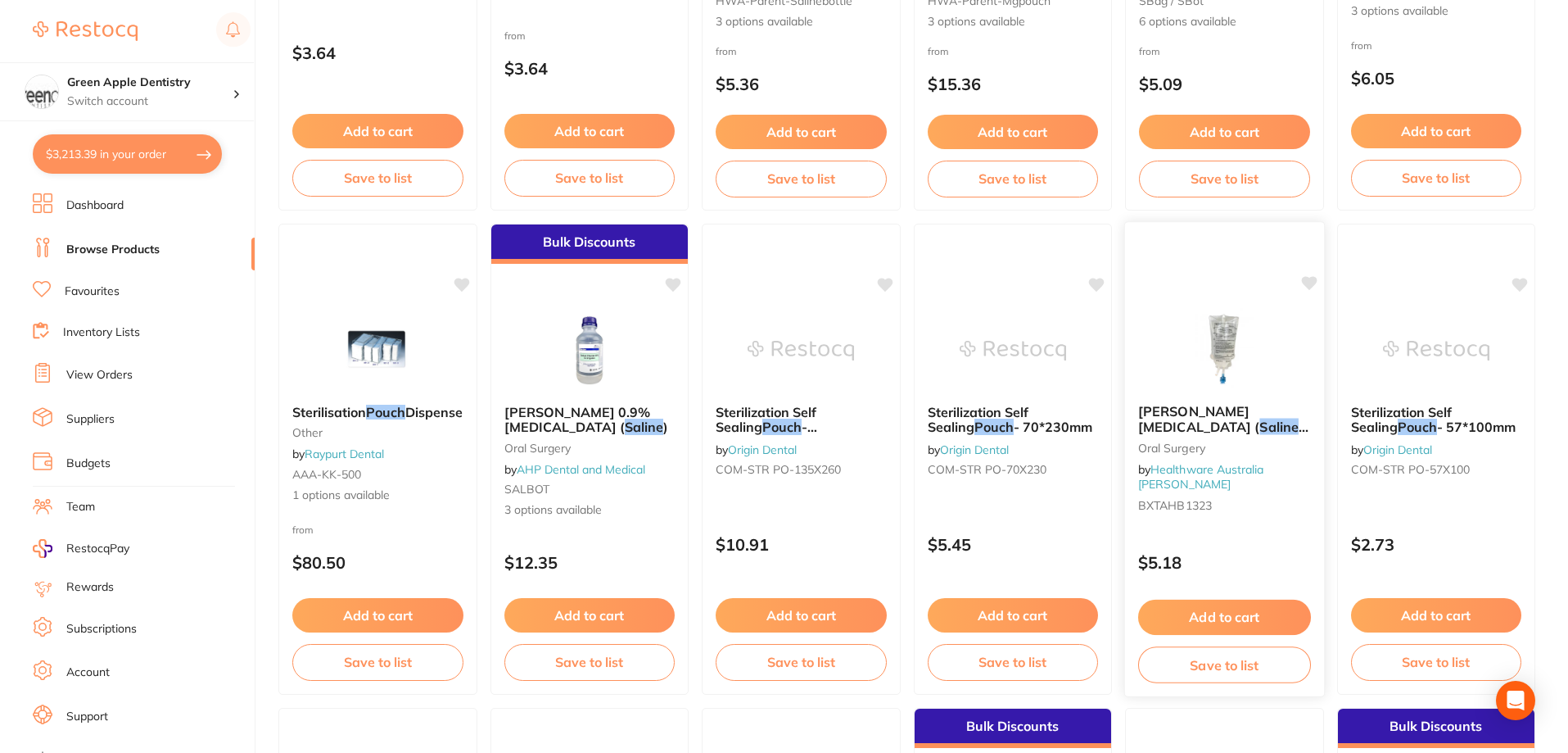
click at [1197, 304] on div "Baxter Sodium Chloride ( Saline ) 0.9% For Irrigation Bag - 500ml oral surgery …" at bounding box center [1224, 459] width 200 height 475
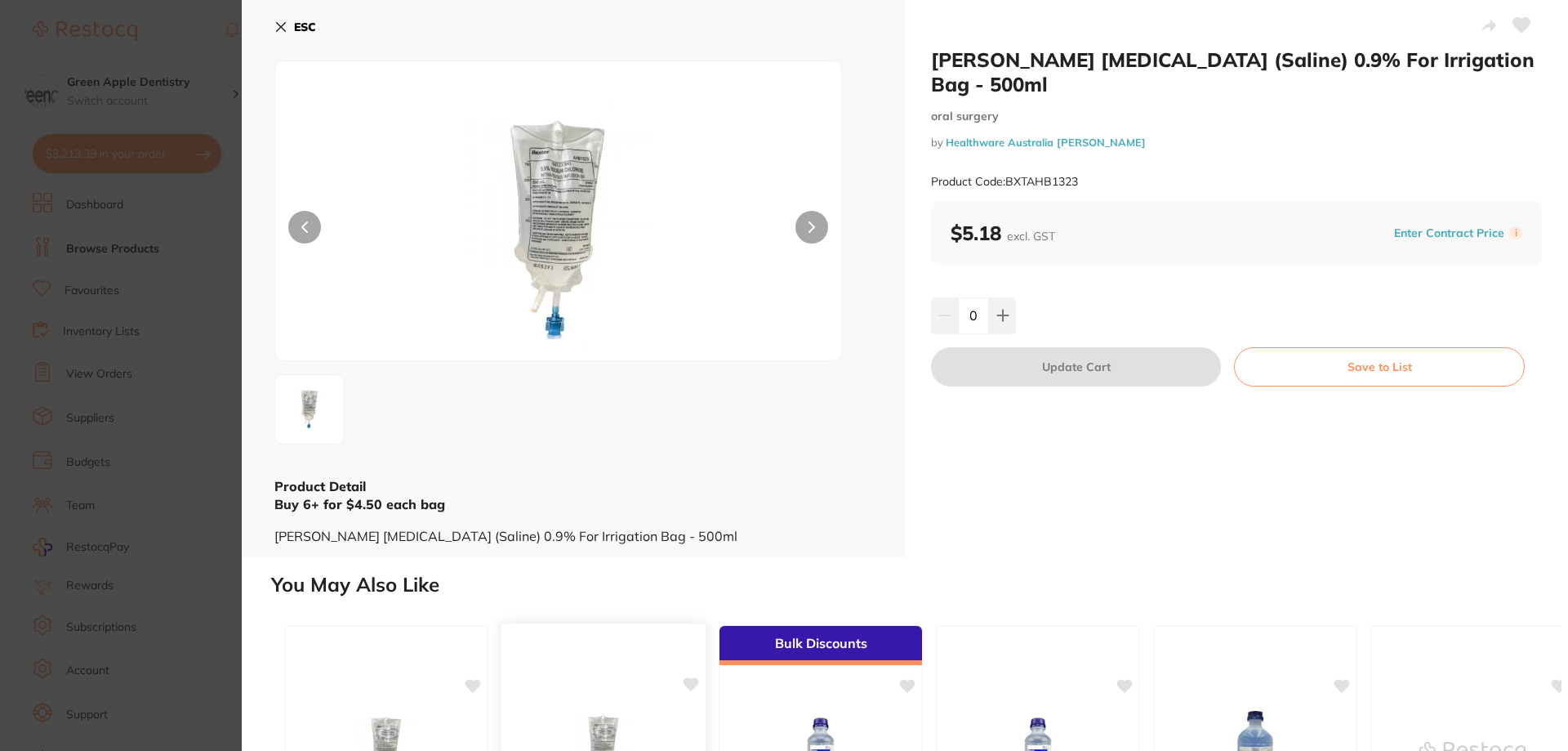
scroll to position [363, 0]
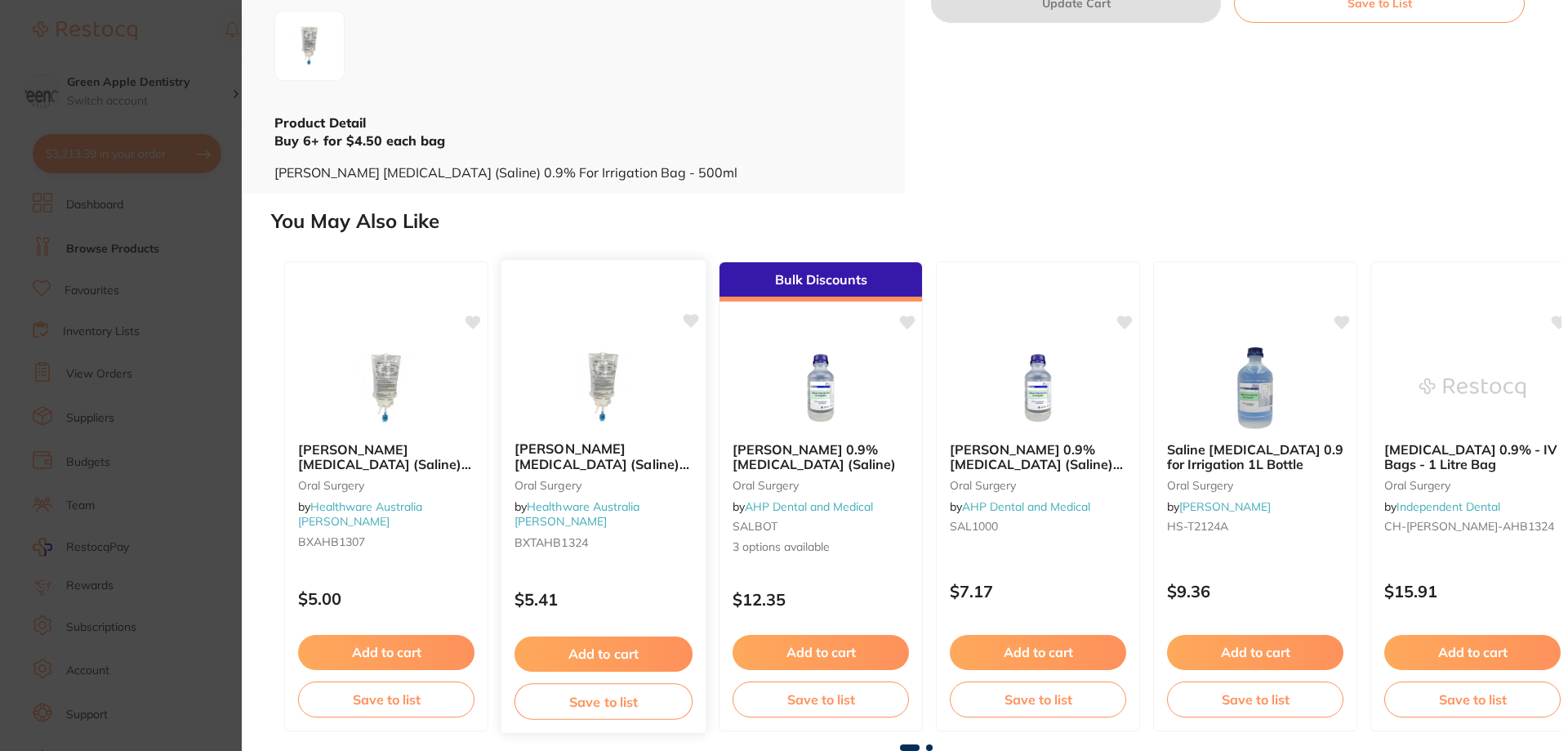
click at [620, 458] on b "[PERSON_NAME] [MEDICAL_DATA] (Saline) 0.9% For Irrigation Bag - 1000ml" at bounding box center [604, 456] width 178 height 30
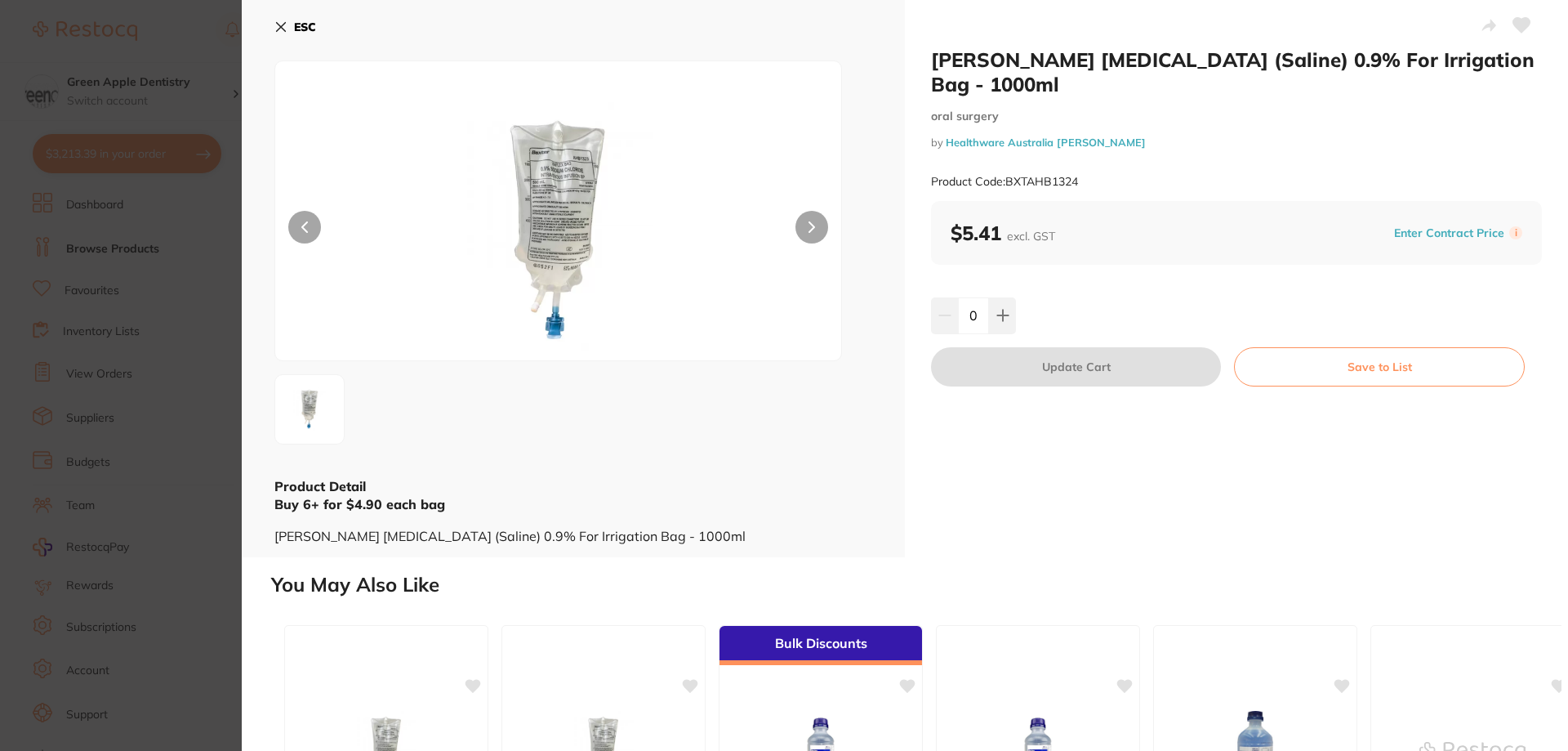
click at [281, 27] on icon at bounding box center [281, 27] width 9 height 9
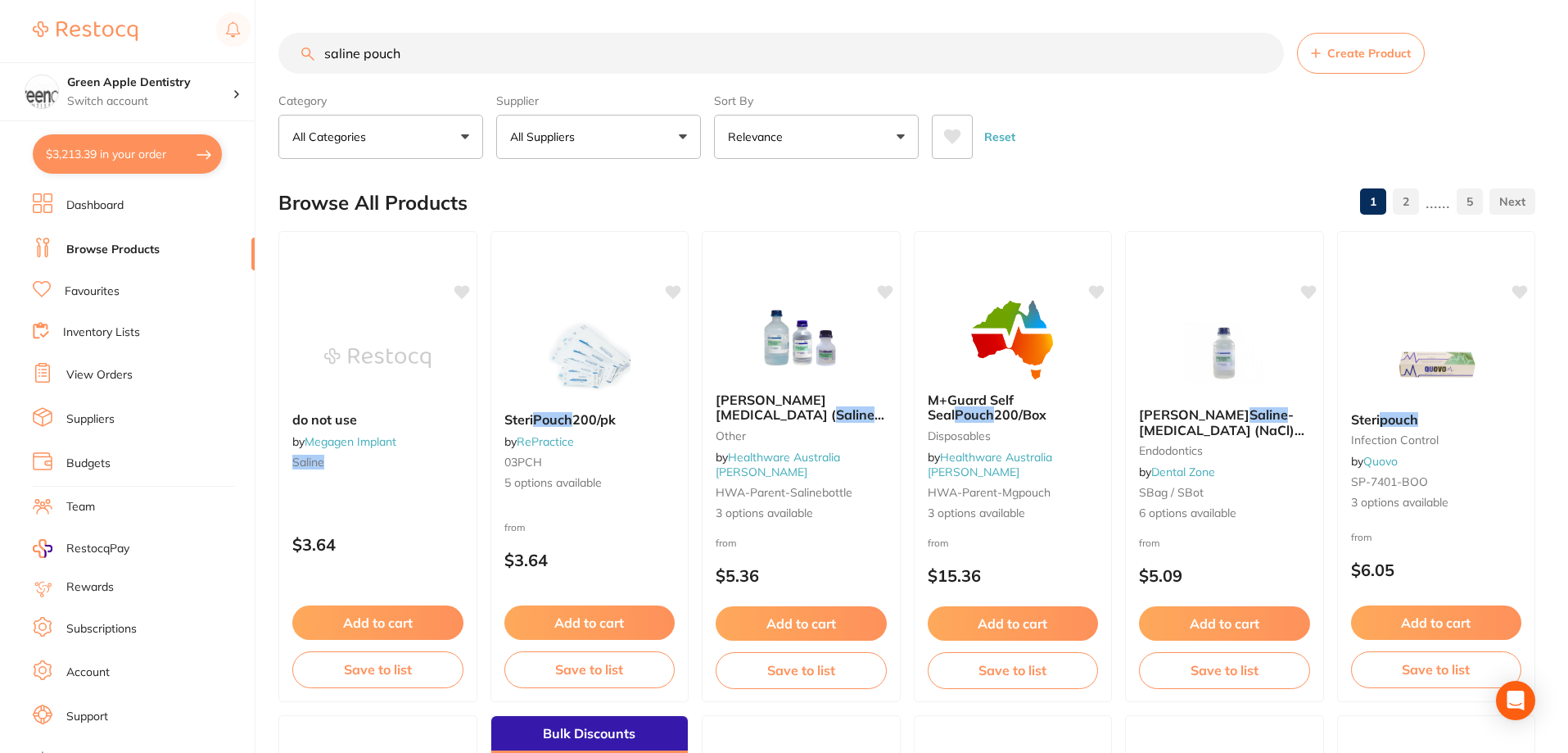
click at [625, 151] on button "All Suppliers" at bounding box center [598, 136] width 205 height 44
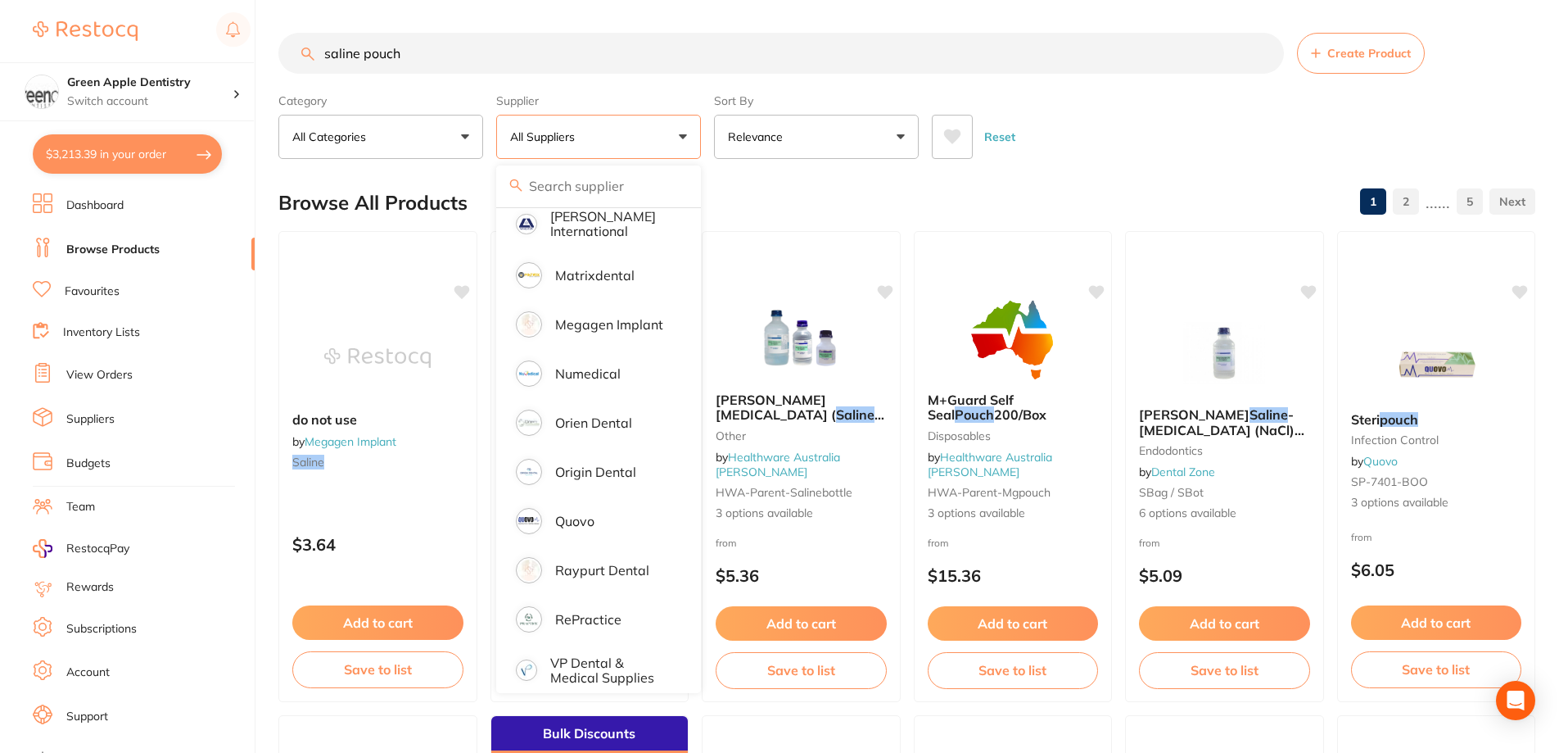
scroll to position [886, 0]
click at [602, 463] on p "Origin Dental" at bounding box center [595, 470] width 81 height 15
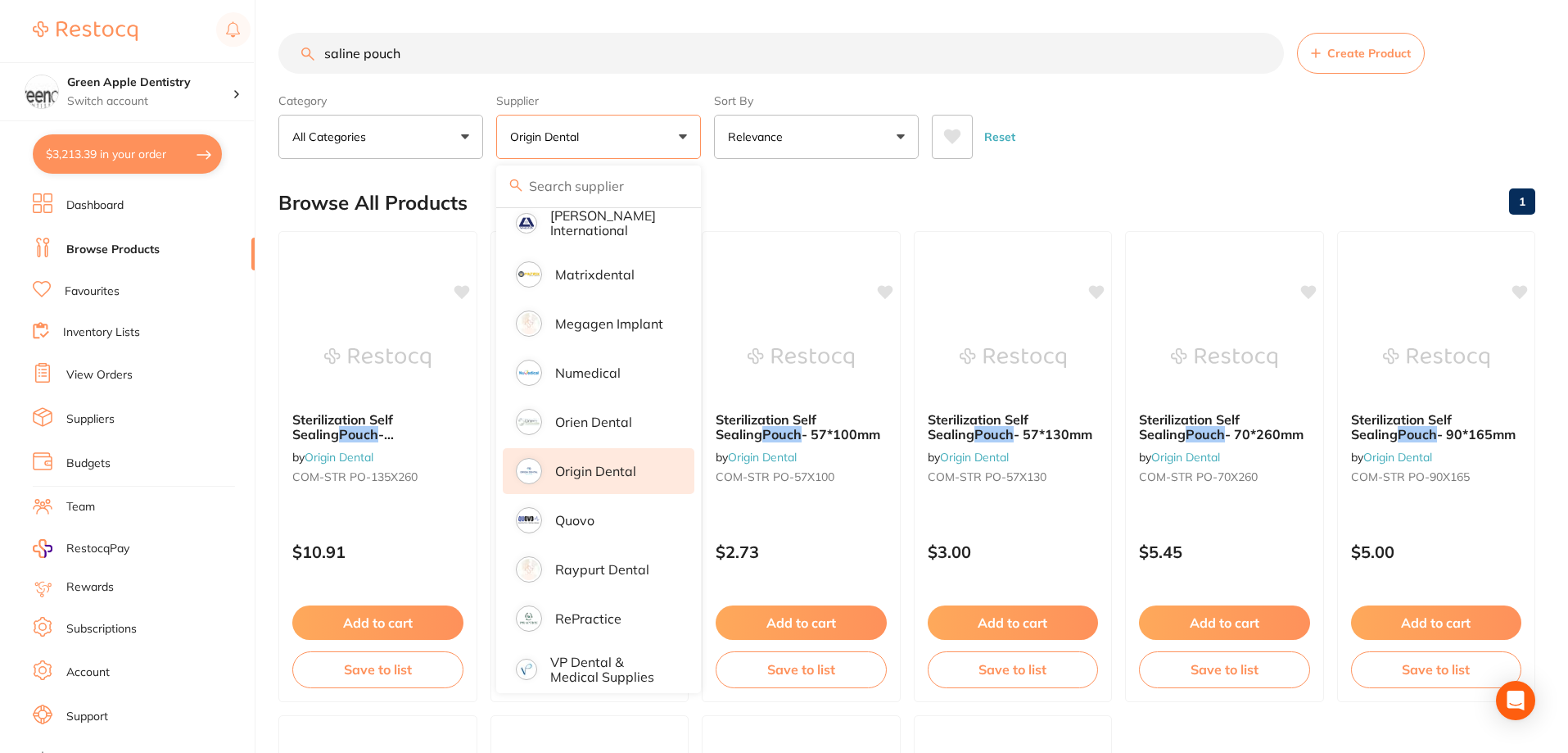
click at [1154, 154] on div "Reset" at bounding box center [1226, 130] width 591 height 57
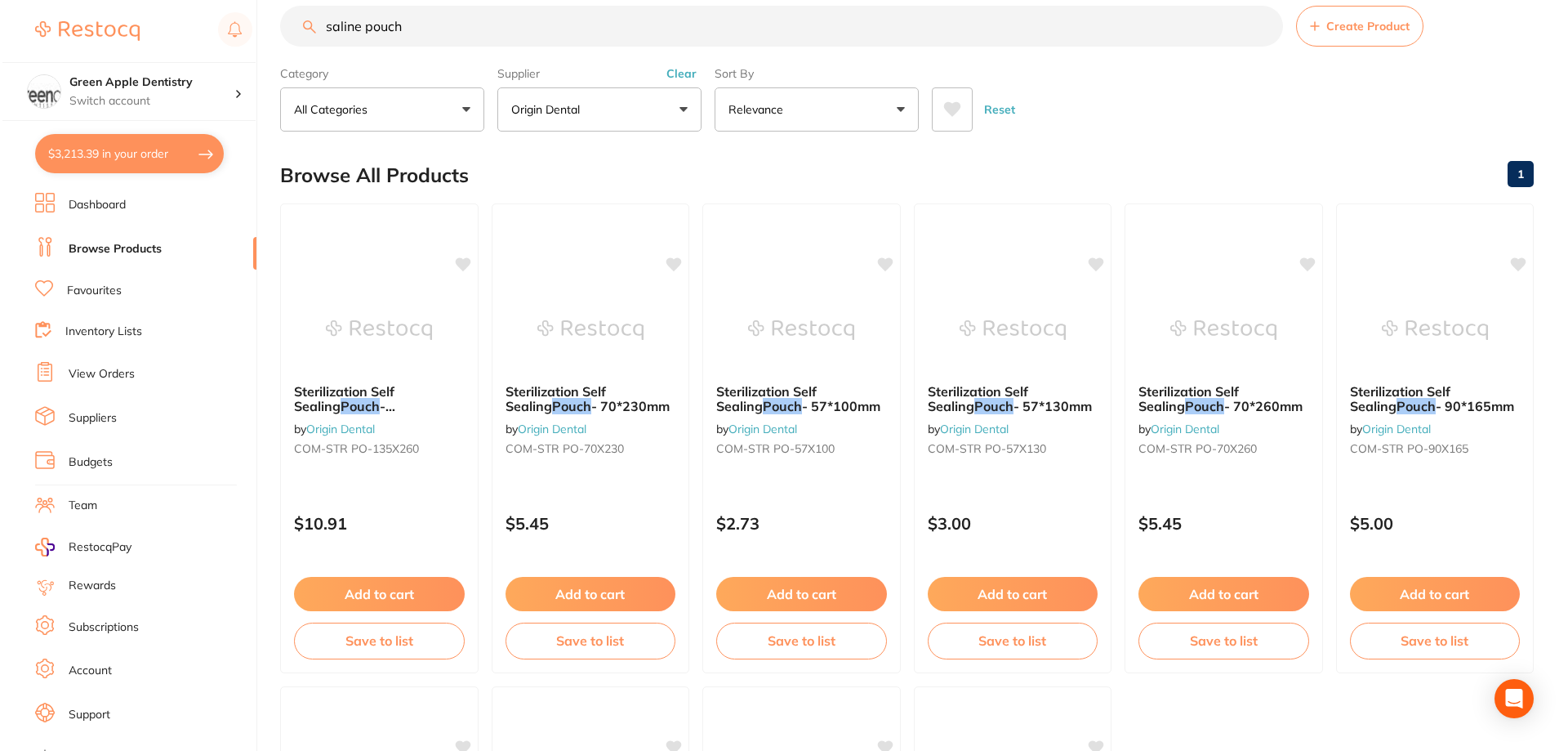
scroll to position [0, 0]
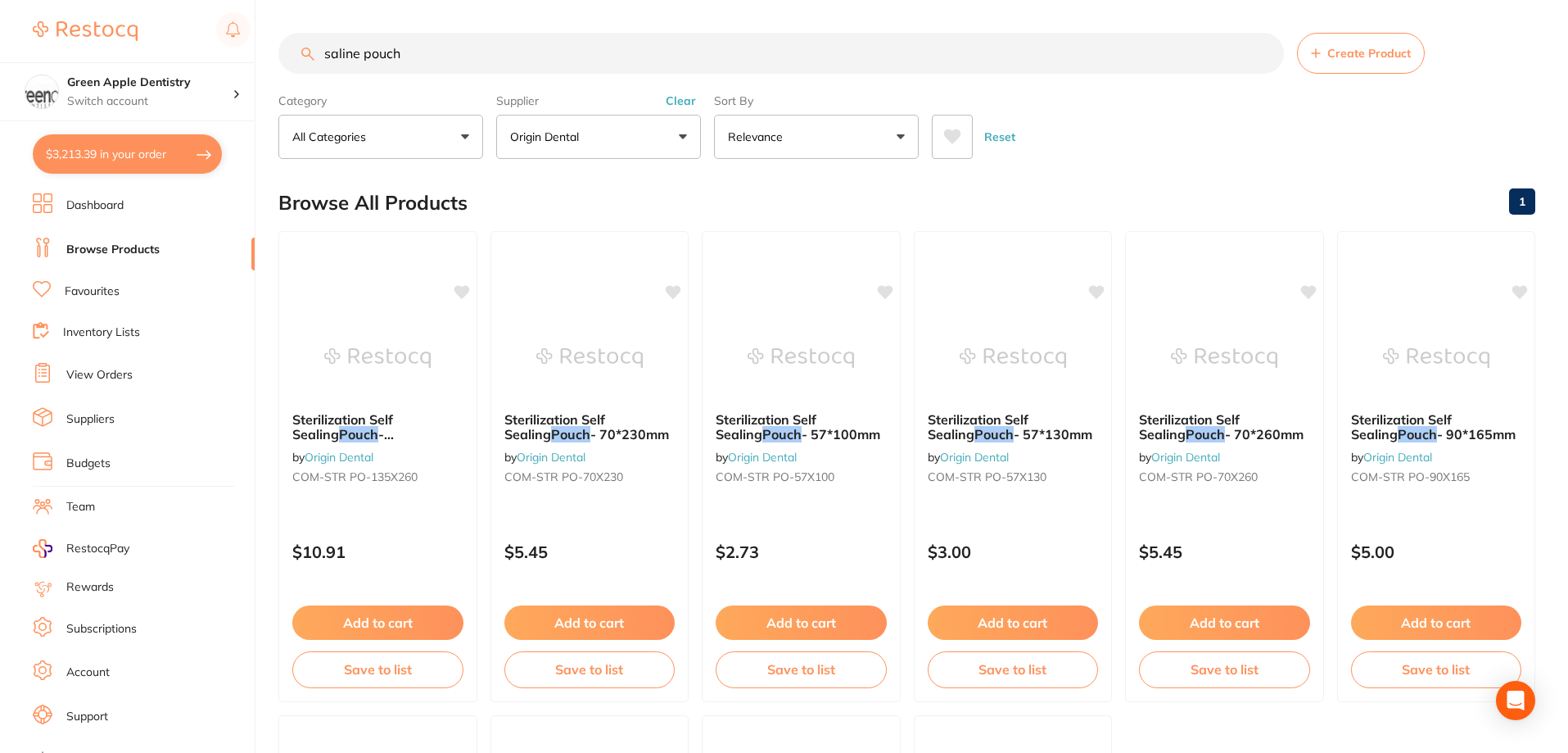
click at [436, 59] on input "saline pouch" at bounding box center [781, 53] width 1005 height 41
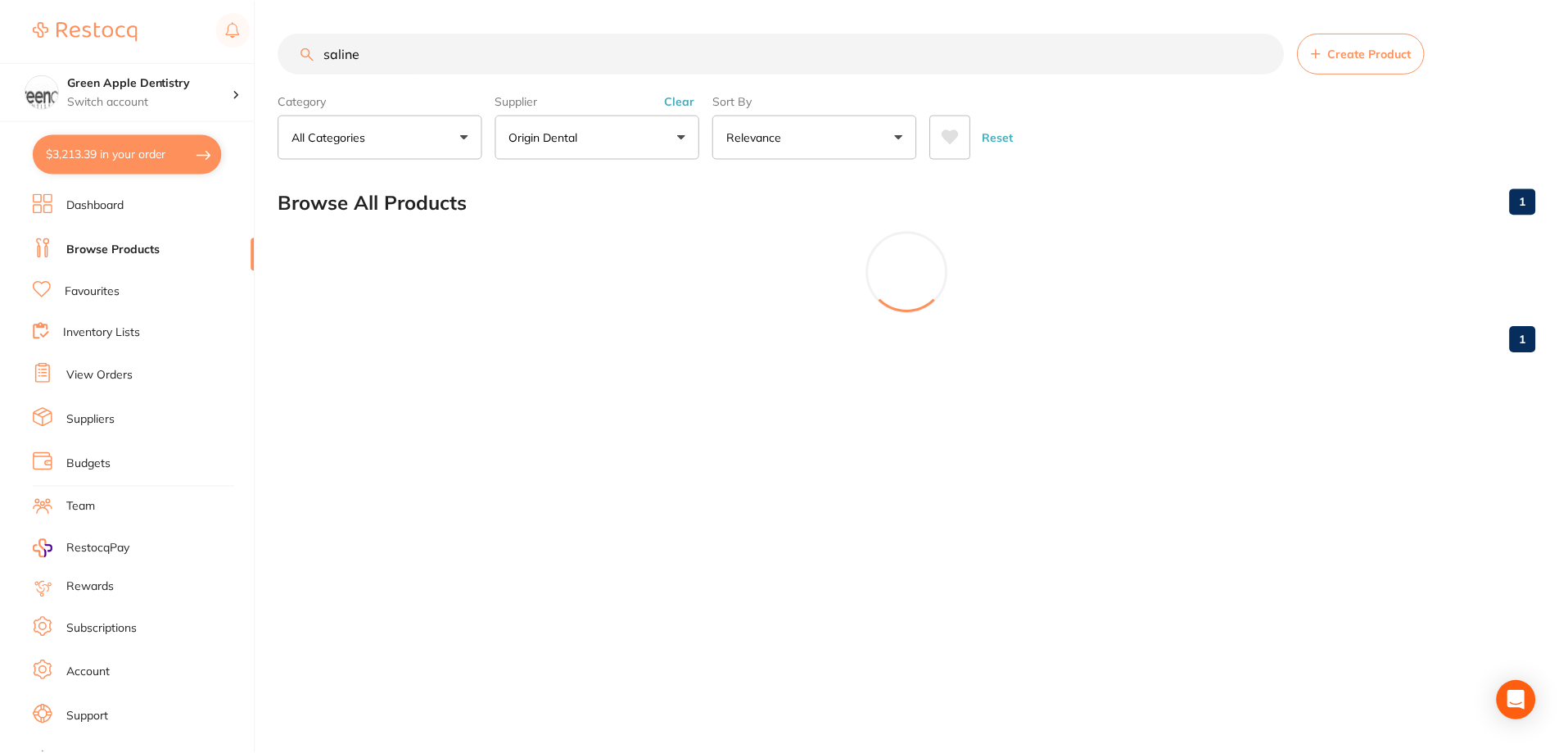
scroll to position [28, 0]
type input "saline"
click at [642, 141] on button "Origin Dental" at bounding box center [598, 136] width 205 height 44
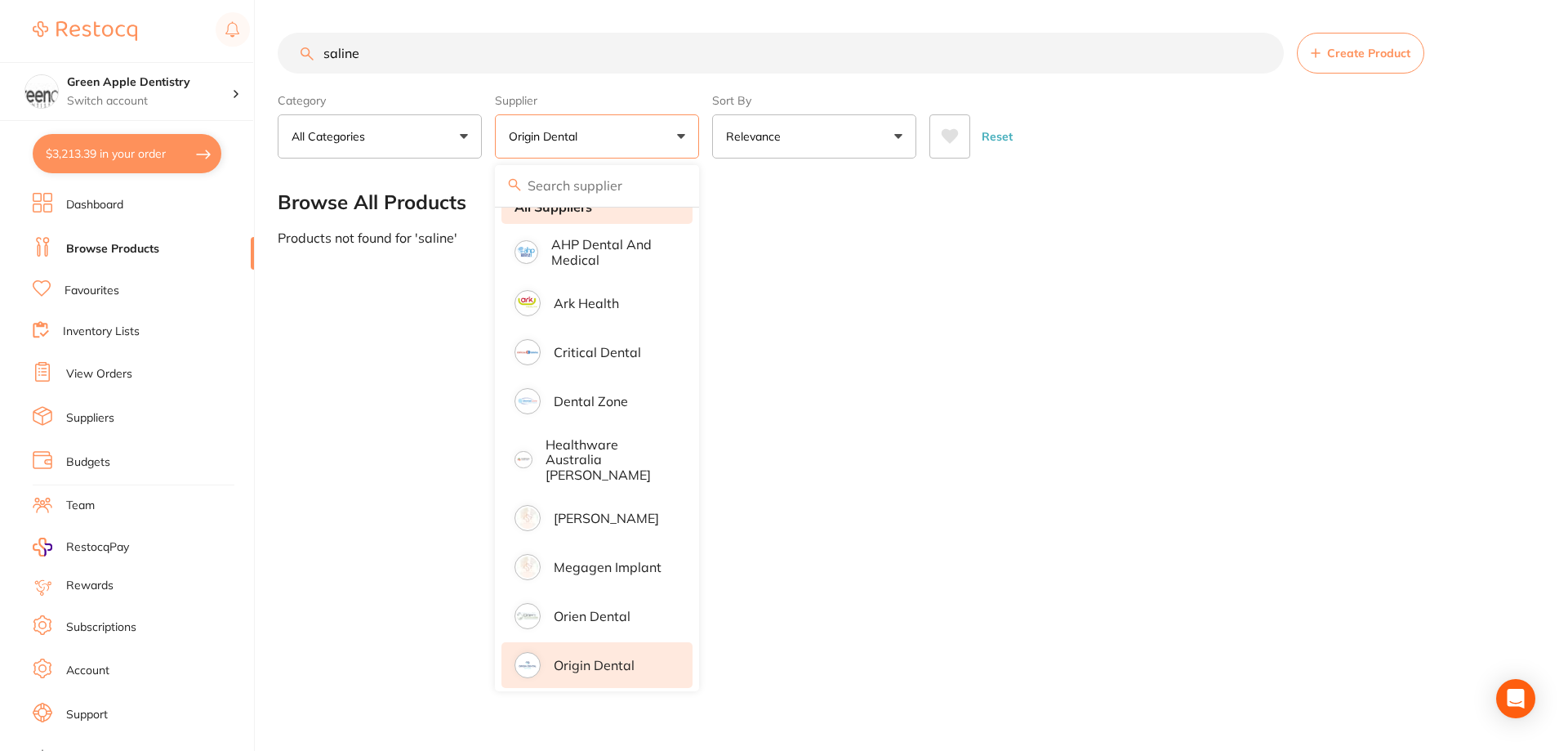
click at [577, 219] on li "All Suppliers" at bounding box center [597, 207] width 191 height 35
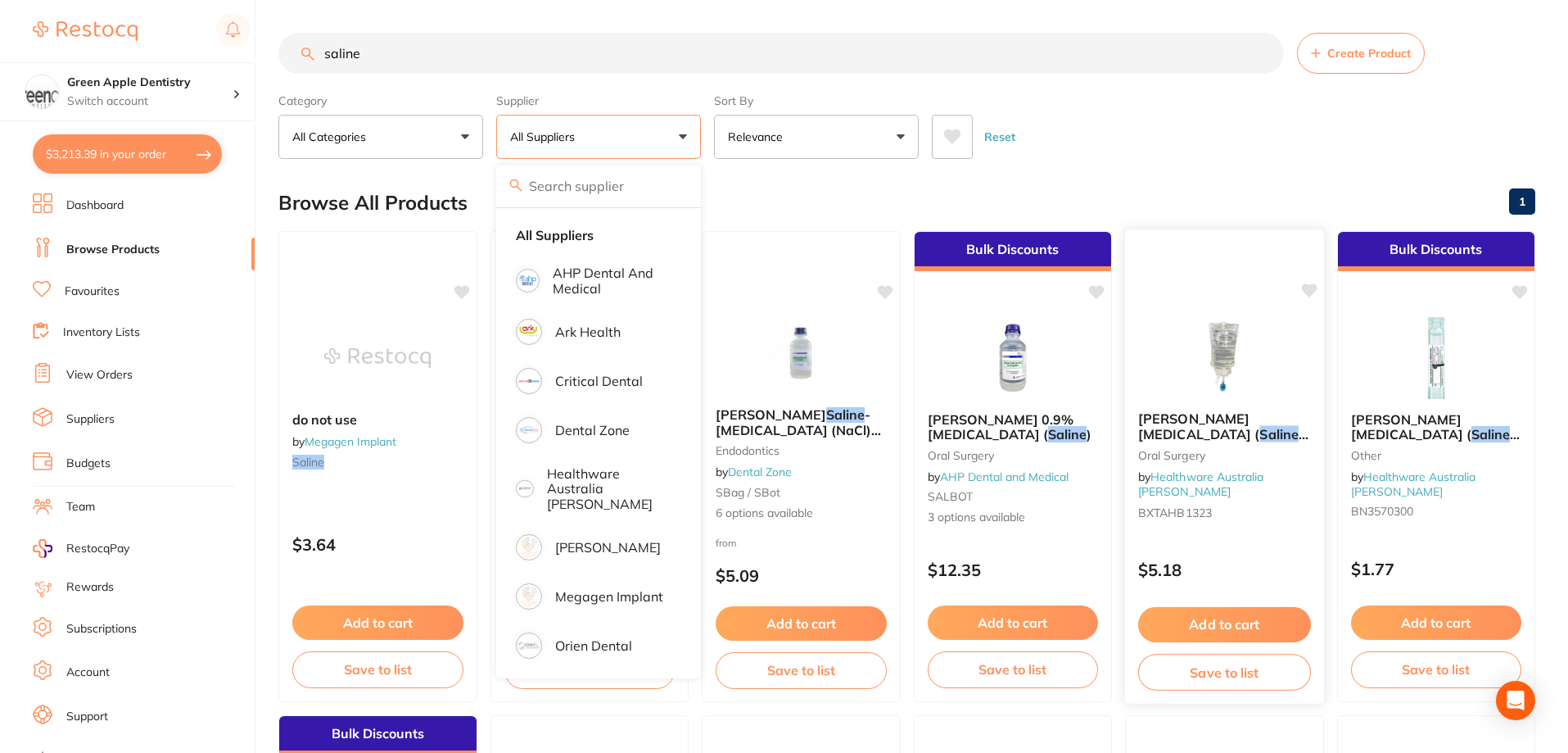
click at [1218, 347] on img at bounding box center [1225, 356] width 108 height 82
